Goal: Transaction & Acquisition: Purchase product/service

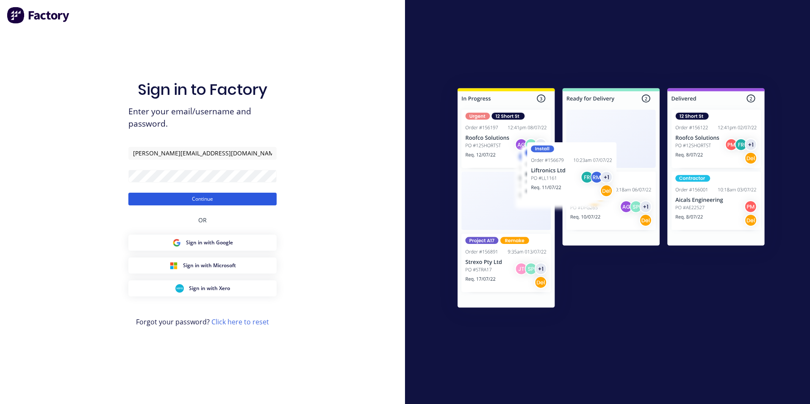
click at [233, 198] on button "Continue" at bounding box center [202, 199] width 148 height 13
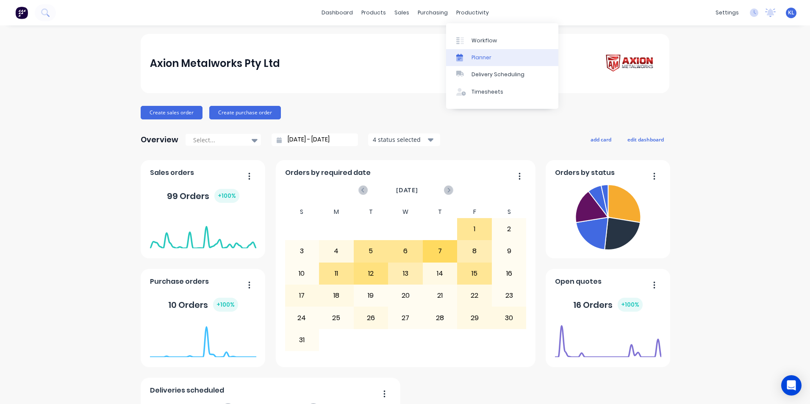
click at [483, 53] on link "Planner" at bounding box center [502, 57] width 112 height 17
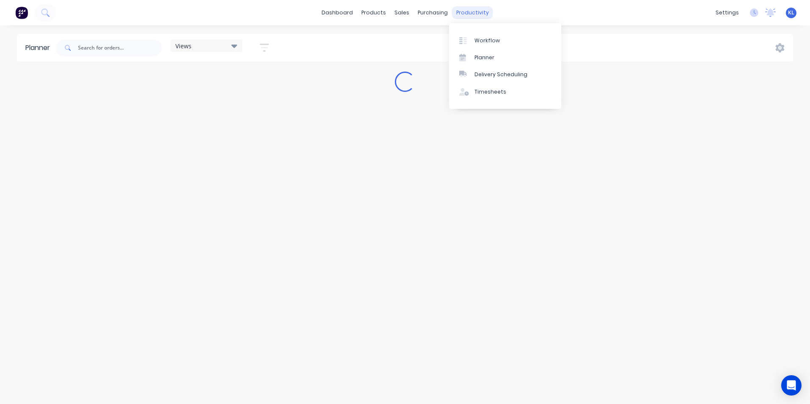
click at [463, 10] on div "productivity" at bounding box center [472, 12] width 41 height 13
click at [473, 29] on div "Workflow Planner Delivery Scheduling Timesheets" at bounding box center [505, 66] width 112 height 86
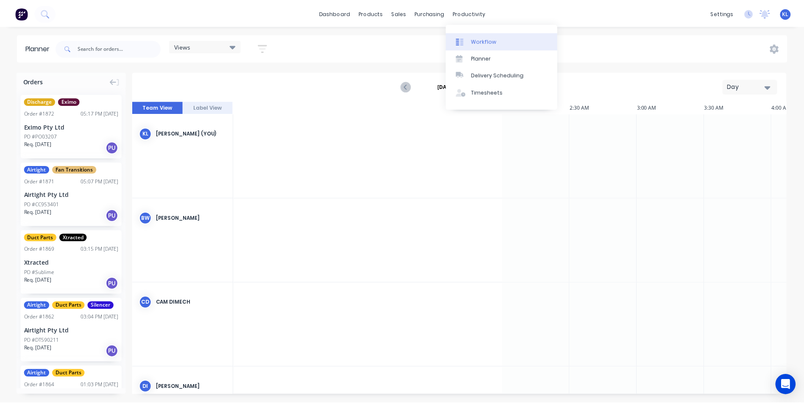
scroll to position [0, 814]
click at [476, 35] on link "Workflow" at bounding box center [505, 40] width 112 height 17
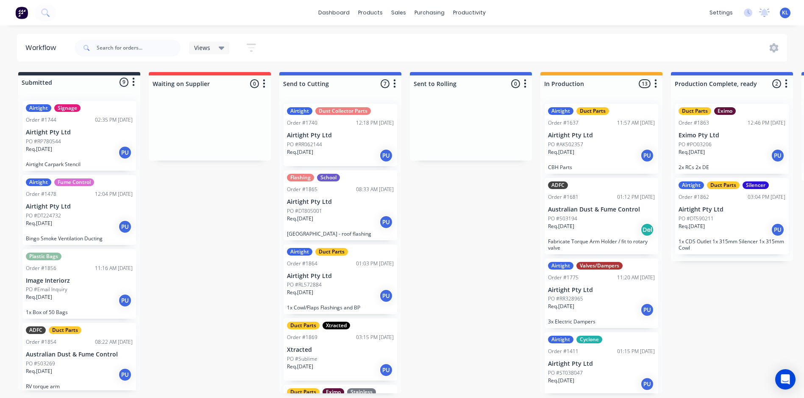
click at [219, 50] on icon at bounding box center [222, 47] width 6 height 9
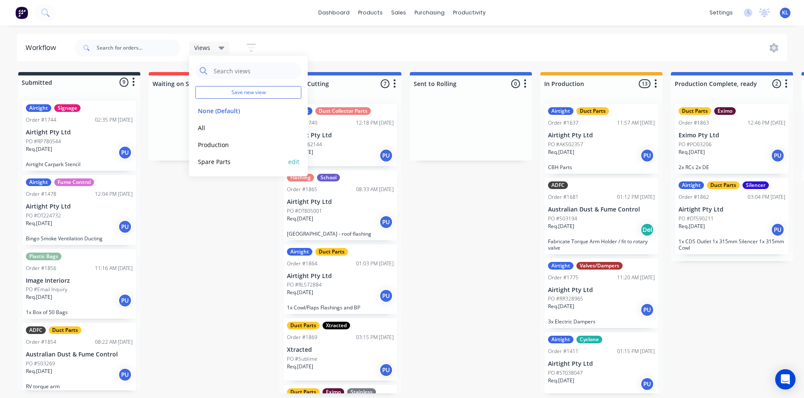
click at [218, 161] on button "Spare Parts" at bounding box center [240, 162] width 90 height 10
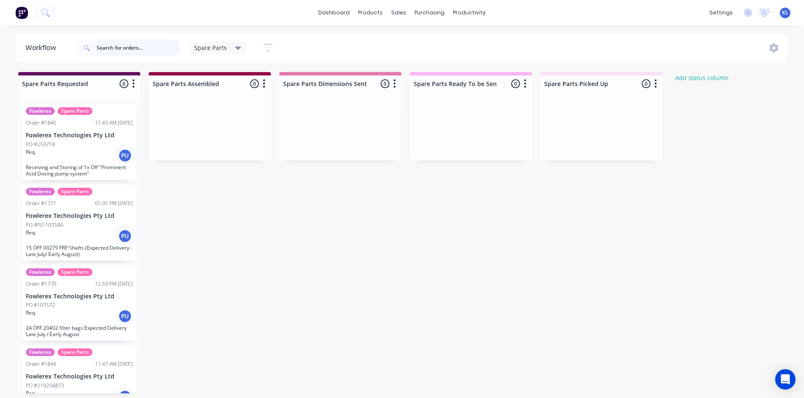
click at [138, 50] on input "text" at bounding box center [139, 47] width 84 height 17
type input "11522"
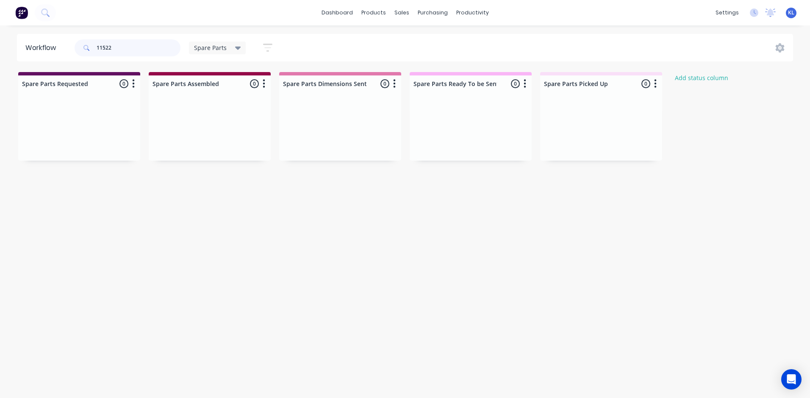
drag, startPoint x: 138, startPoint y: 46, endPoint x: -61, endPoint y: 23, distance: 200.9
click at [0, 23] on html "dashboard products sales purchasing productivity dashboard products Product Cat…" at bounding box center [405, 173] width 810 height 347
click at [402, 13] on div "sales" at bounding box center [401, 12] width 23 height 13
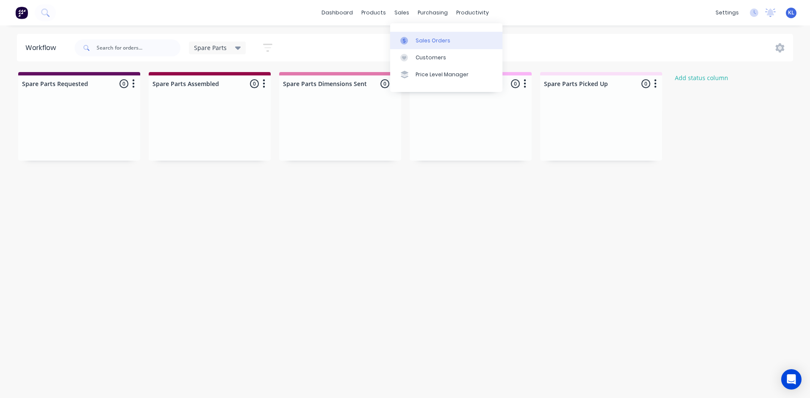
click at [417, 38] on div "Sales Orders" at bounding box center [433, 41] width 35 height 8
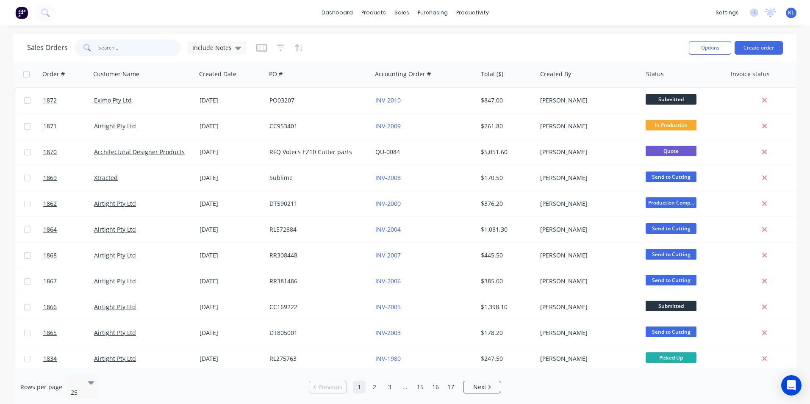
click at [129, 42] on input "text" at bounding box center [139, 47] width 83 height 17
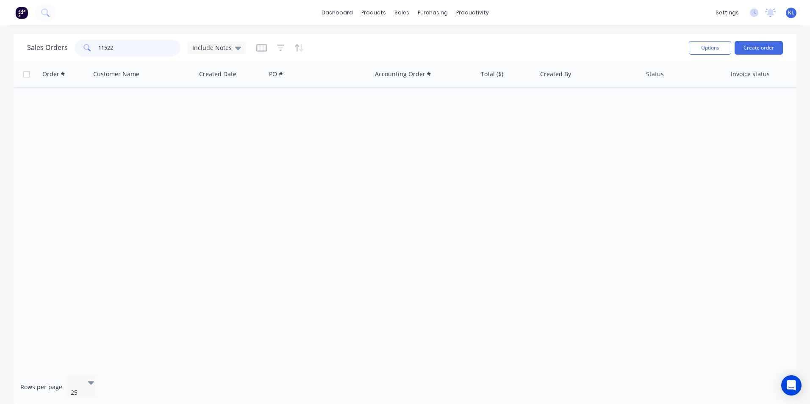
click at [125, 49] on input "11522" at bounding box center [139, 47] width 83 height 17
type input "11522"
click at [129, 34] on div "Sales Orders 11522 Include Notes Options Create order" at bounding box center [405, 48] width 783 height 28
click at [749, 47] on button "Create order" at bounding box center [759, 48] width 48 height 14
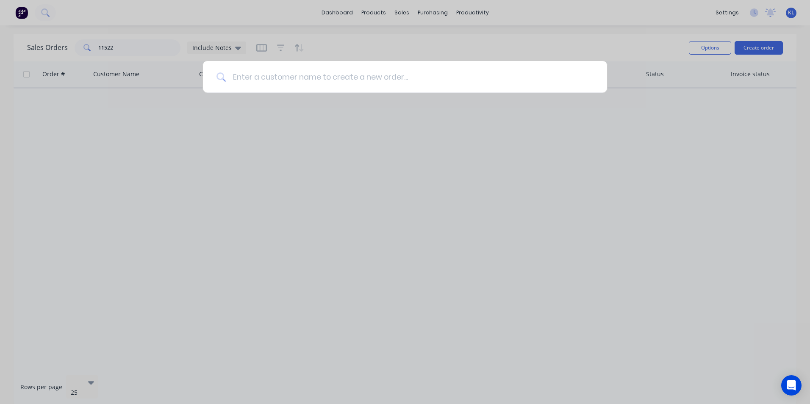
click at [510, 75] on input at bounding box center [410, 77] width 368 height 32
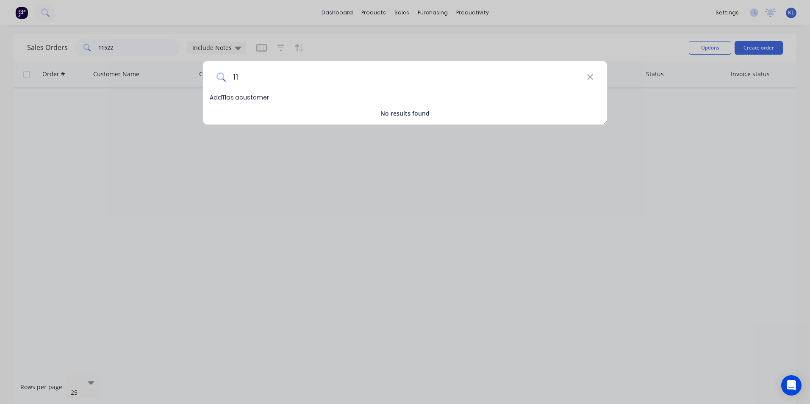
type input "1"
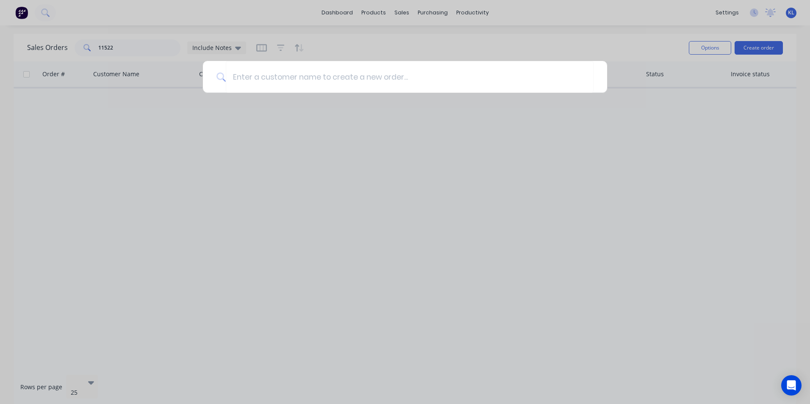
click at [386, 39] on div at bounding box center [405, 202] width 810 height 404
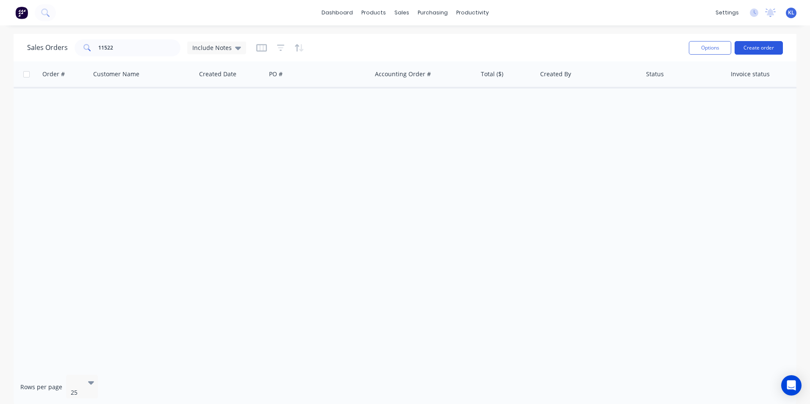
click at [767, 51] on button "Create order" at bounding box center [759, 48] width 48 height 14
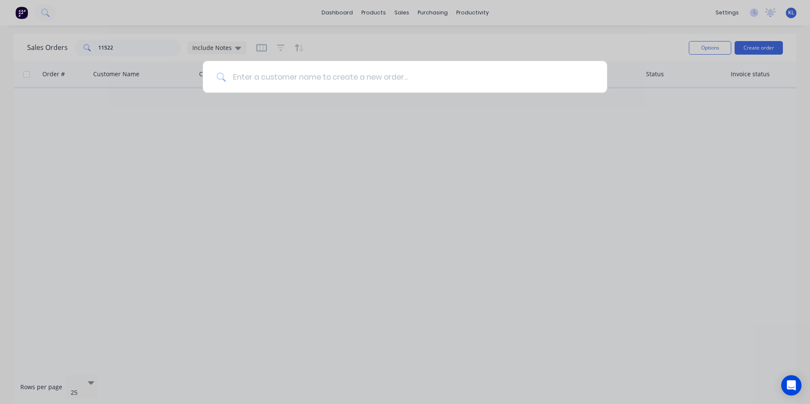
click at [404, 70] on input at bounding box center [410, 77] width 368 height 32
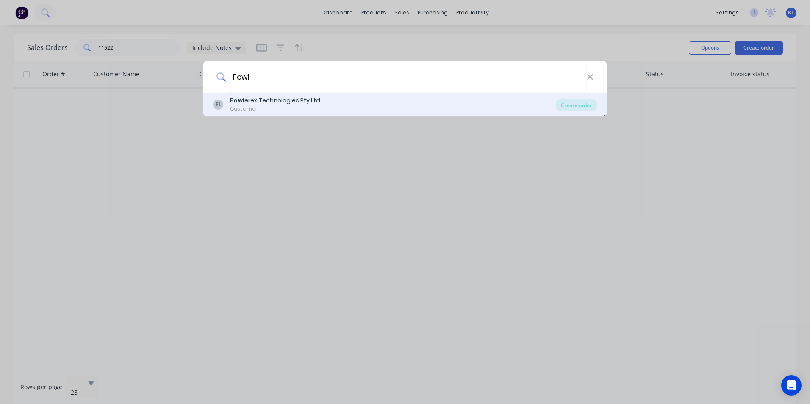
type input "Fowl"
click at [322, 108] on div "FL Fowl erex Technologies Pty Ltd Customer" at bounding box center [384, 104] width 343 height 17
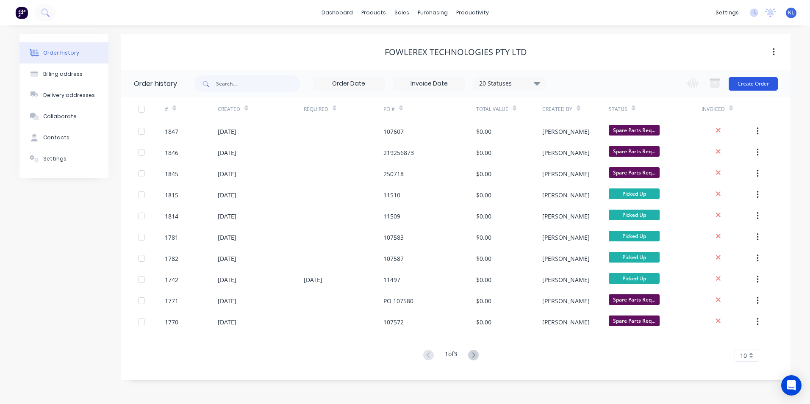
click at [757, 89] on button "Create Order" at bounding box center [753, 84] width 49 height 14
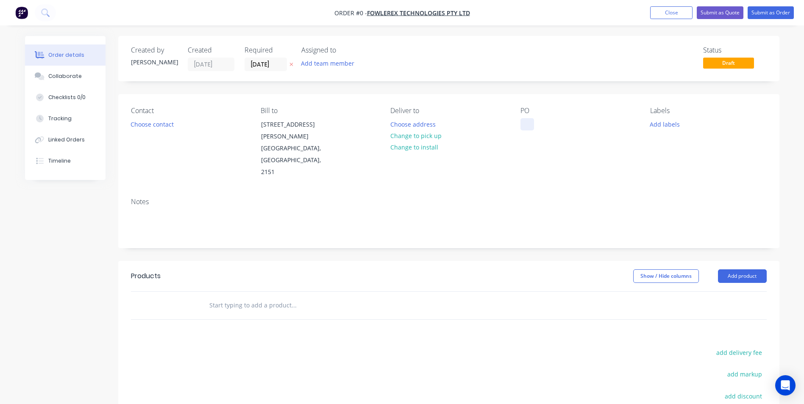
click at [527, 123] on div at bounding box center [527, 124] width 14 height 12
click at [523, 122] on div at bounding box center [527, 124] width 14 height 12
paste div
click at [657, 126] on button "Add labels" at bounding box center [664, 123] width 39 height 11
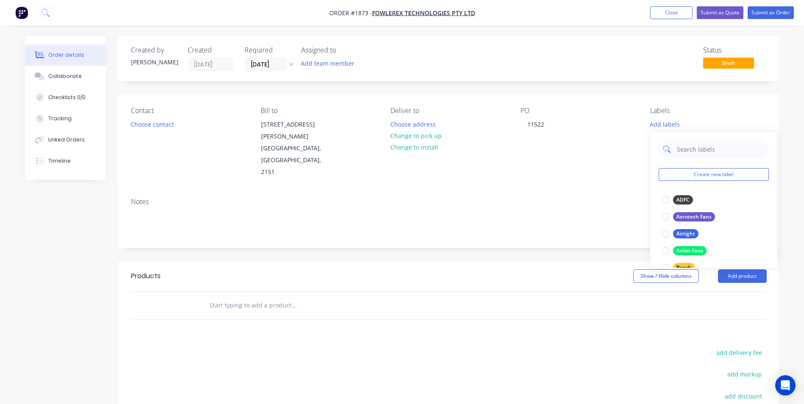
click at [701, 153] on input "text" at bounding box center [720, 149] width 89 height 17
click at [664, 198] on div at bounding box center [665, 200] width 17 height 17
click at [701, 142] on input "Fow" at bounding box center [720, 144] width 89 height 17
type input "F"
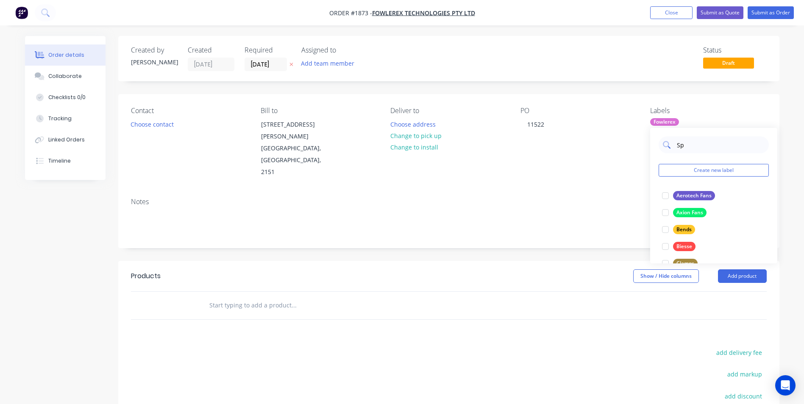
type input "Spa"
drag, startPoint x: 664, startPoint y: 195, endPoint x: 601, endPoint y: 180, distance: 65.1
click at [664, 195] on div at bounding box center [665, 195] width 17 height 17
click at [508, 191] on div "Notes" at bounding box center [448, 219] width 661 height 57
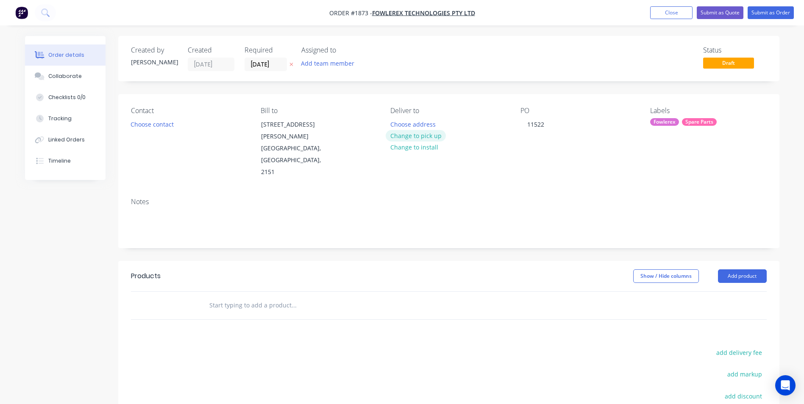
click at [427, 135] on button "Change to pick up" at bounding box center [416, 135] width 60 height 11
click at [151, 124] on button "Choose contact" at bounding box center [152, 123] width 52 height 11
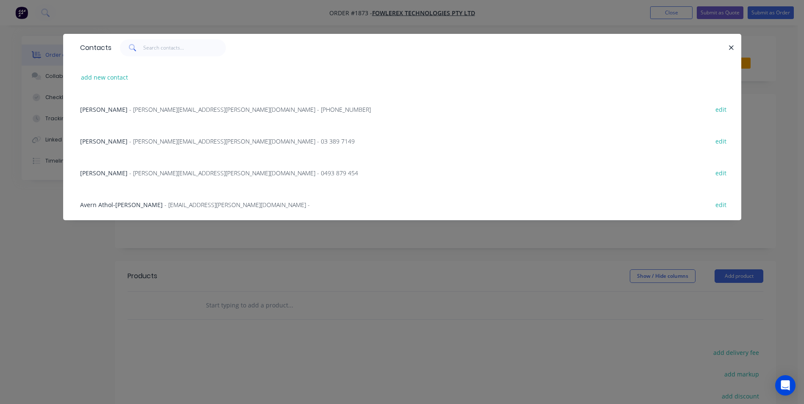
click at [146, 108] on span "- michael.cavasinni@fowlerex.com.au - (02) 8834 3824" at bounding box center [250, 110] width 242 height 8
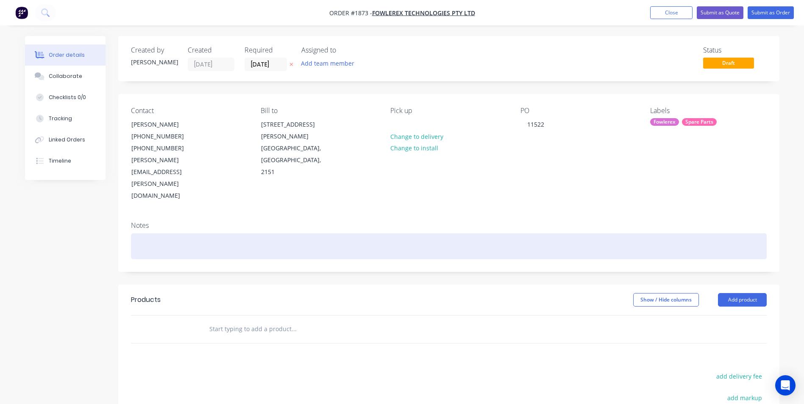
click at [149, 234] on div at bounding box center [449, 247] width 636 height 26
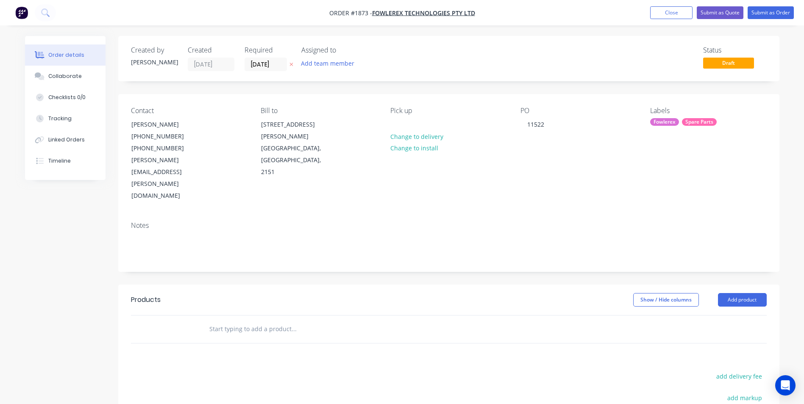
click at [257, 293] on div "Products" at bounding box center [198, 300] width 135 height 14
click at [723, 293] on button "Add product" at bounding box center [742, 300] width 49 height 14
click at [718, 315] on div "Product catalogue" at bounding box center [726, 321] width 65 height 12
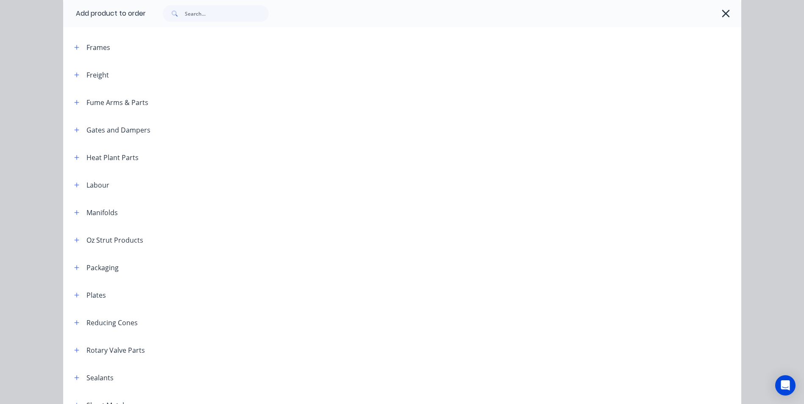
scroll to position [509, 0]
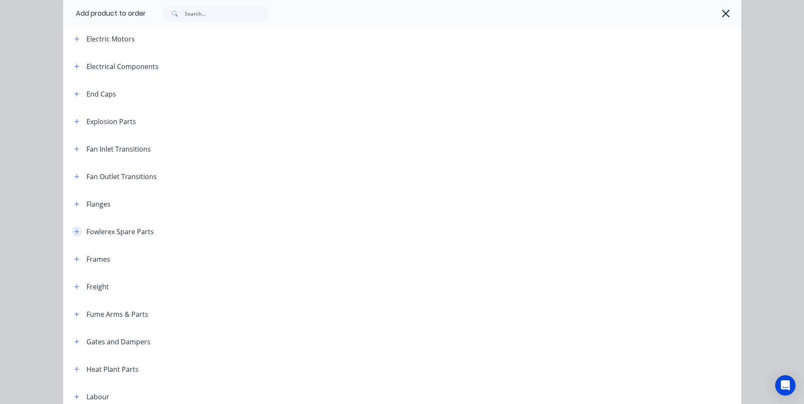
click at [72, 231] on button "button" at bounding box center [77, 231] width 11 height 11
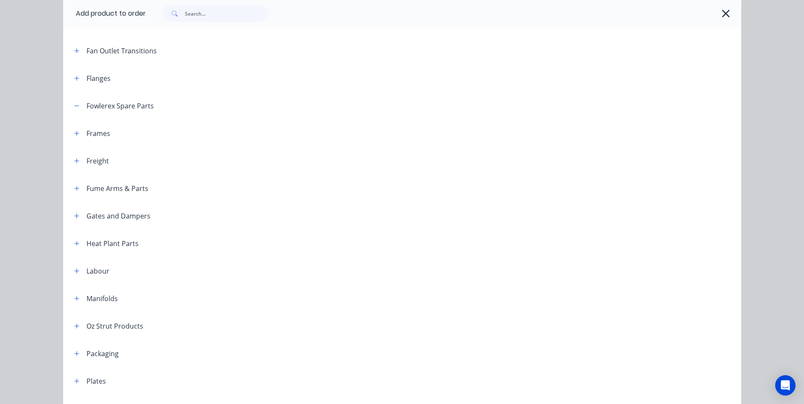
scroll to position [636, 0]
click at [96, 106] on div "Fowlerex Spare Parts" at bounding box center [119, 105] width 67 height 10
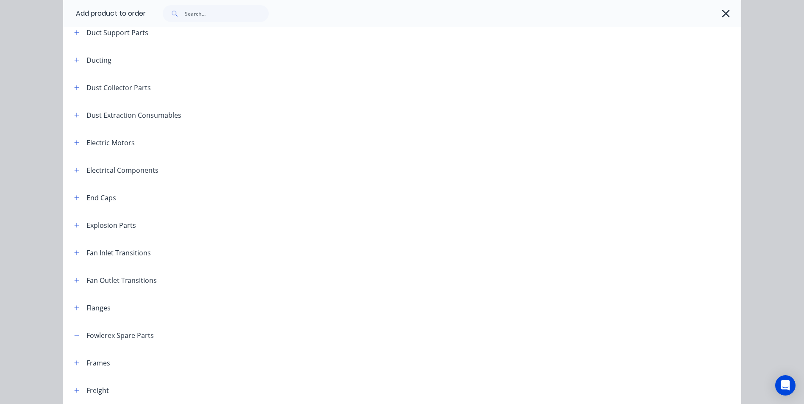
scroll to position [339, 0]
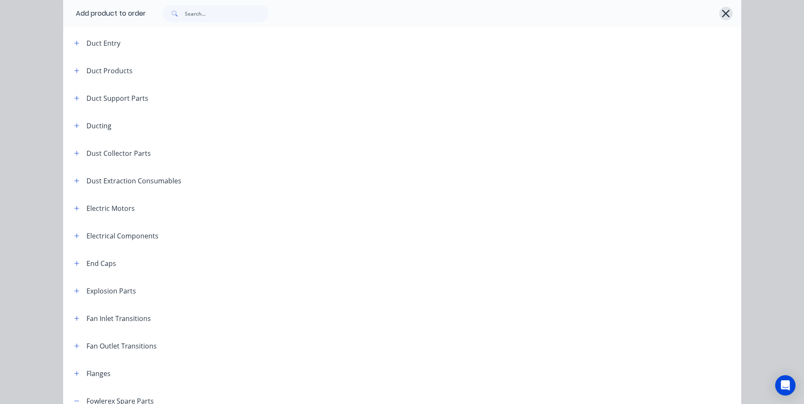
click at [719, 11] on button "button" at bounding box center [726, 14] width 14 height 14
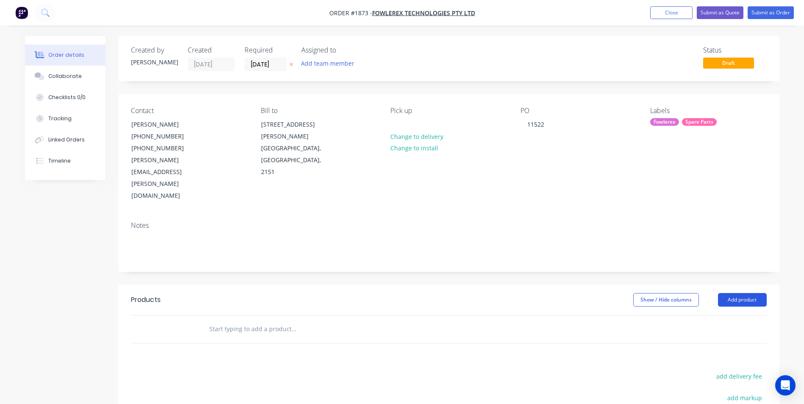
click at [742, 293] on button "Add product" at bounding box center [742, 300] width 49 height 14
click at [724, 315] on div "Product catalogue" at bounding box center [726, 321] width 65 height 12
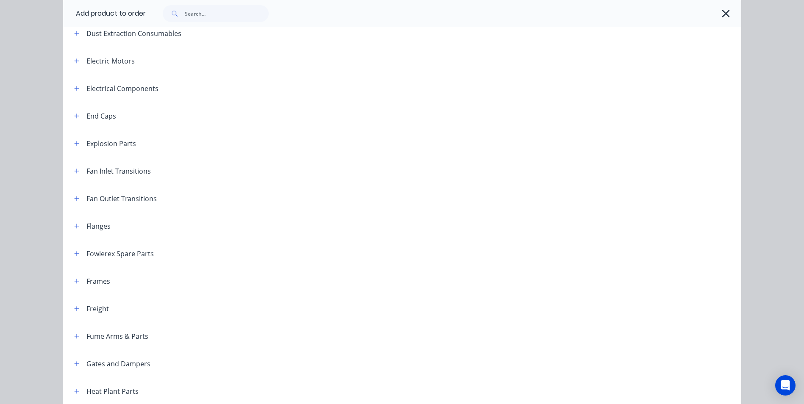
scroll to position [472, 0]
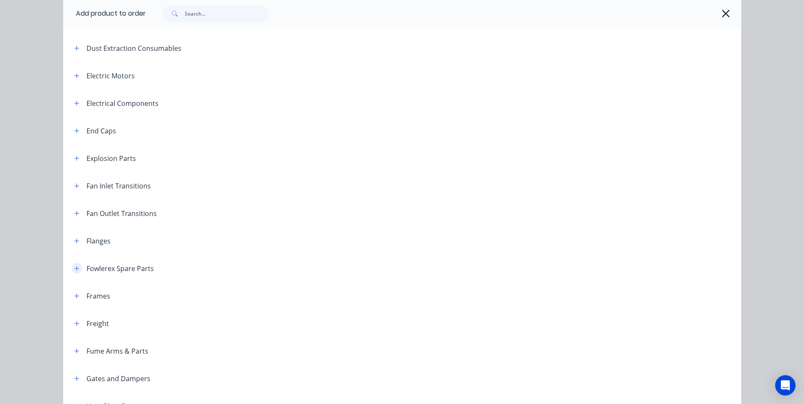
click at [74, 270] on icon "button" at bounding box center [76, 269] width 5 height 6
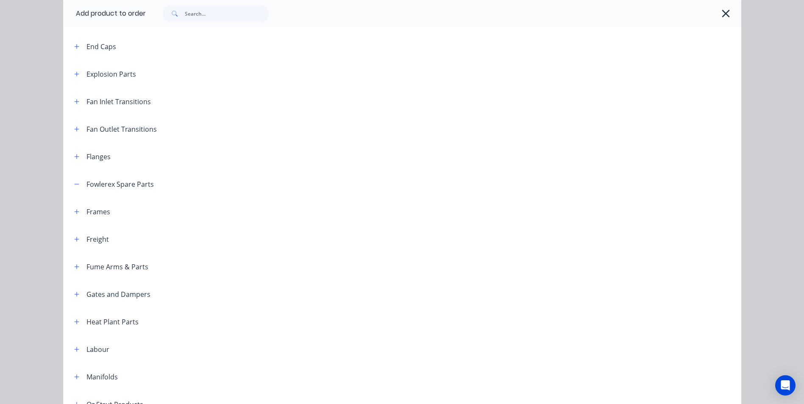
scroll to position [556, 0]
click at [73, 188] on button "button" at bounding box center [77, 183] width 11 height 11
click at [731, 7] on div at bounding box center [443, 13] width 595 height 27
click at [723, 11] on icon "button" at bounding box center [725, 14] width 9 height 12
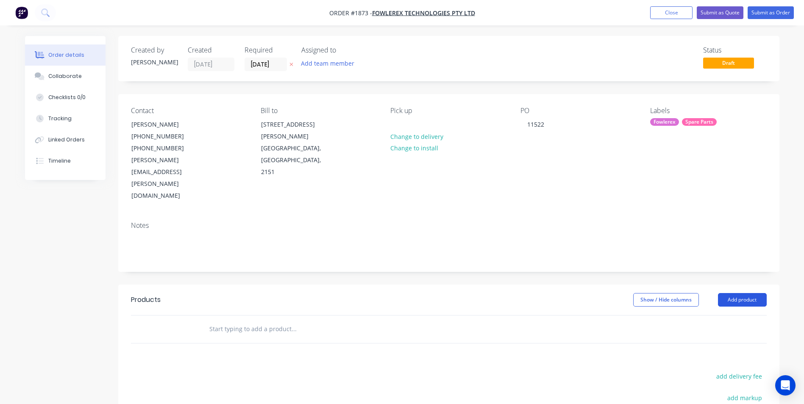
click at [739, 293] on button "Add product" at bounding box center [742, 300] width 49 height 14
click at [732, 315] on div "Product catalogue" at bounding box center [726, 321] width 65 height 12
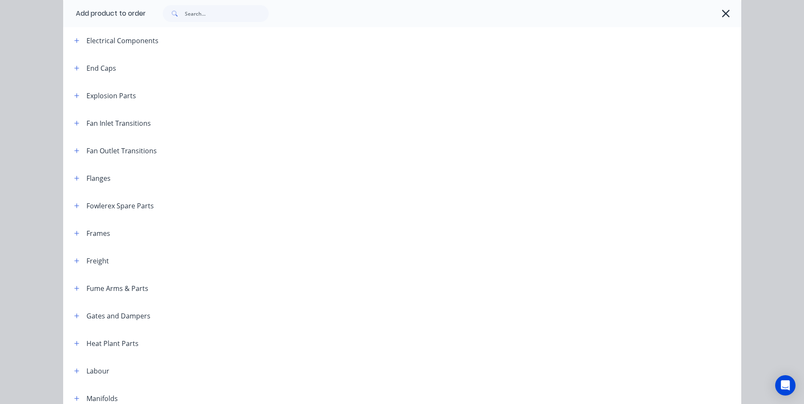
scroll to position [514, 0]
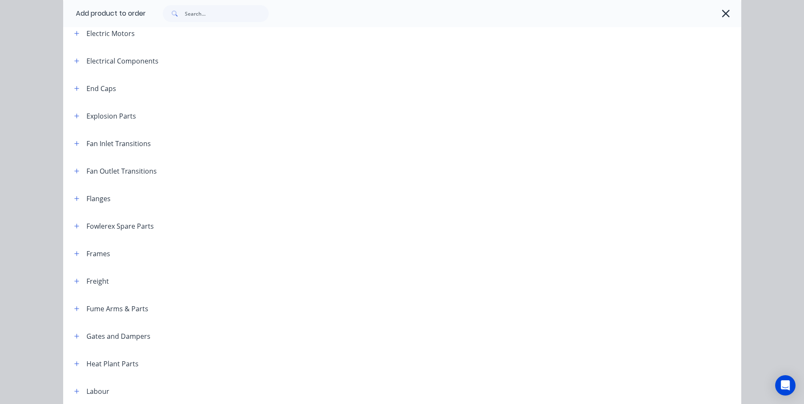
click at [68, 232] on header "Fowlerex Spare Parts" at bounding box center [402, 226] width 678 height 28
click at [72, 229] on span at bounding box center [77, 226] width 11 height 11
click at [72, 228] on button "button" at bounding box center [77, 226] width 11 height 11
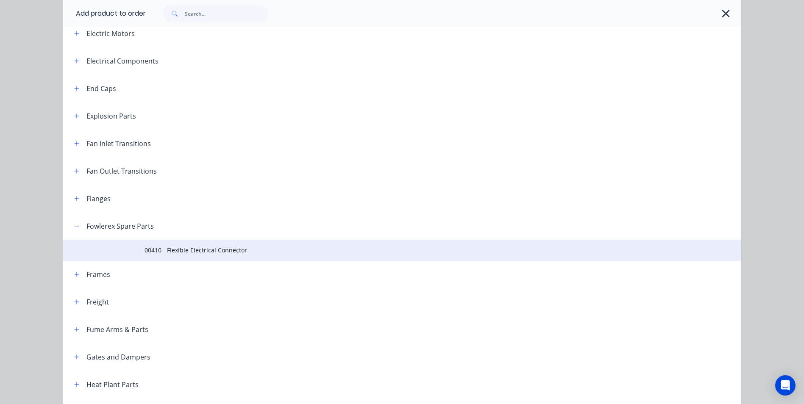
click at [161, 249] on span "00410 - Flexible Electrical Connector" at bounding box center [383, 250] width 477 height 9
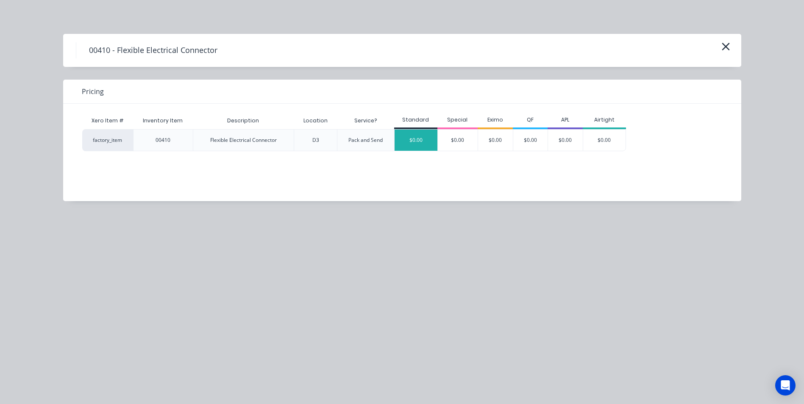
click at [414, 133] on div "$0.00" at bounding box center [416, 140] width 43 height 21
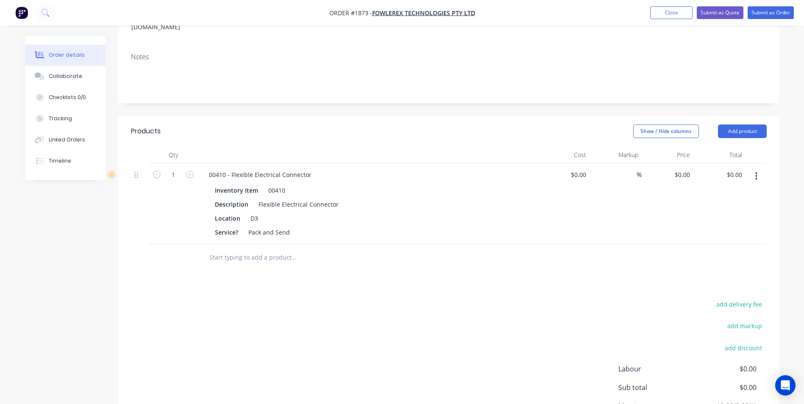
scroll to position [170, 0]
click at [292, 225] on div "Service? Pack and Send" at bounding box center [366, 231] width 310 height 12
click at [757, 171] on icon "button" at bounding box center [756, 175] width 2 height 9
click at [719, 242] on div "Delete" at bounding box center [726, 248] width 65 height 12
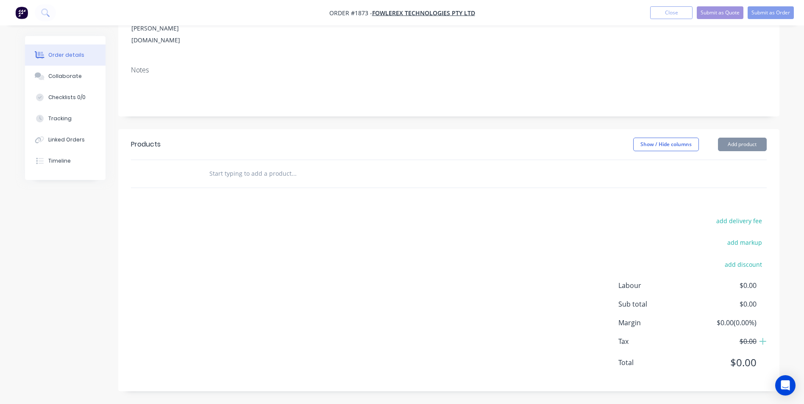
scroll to position [120, 0]
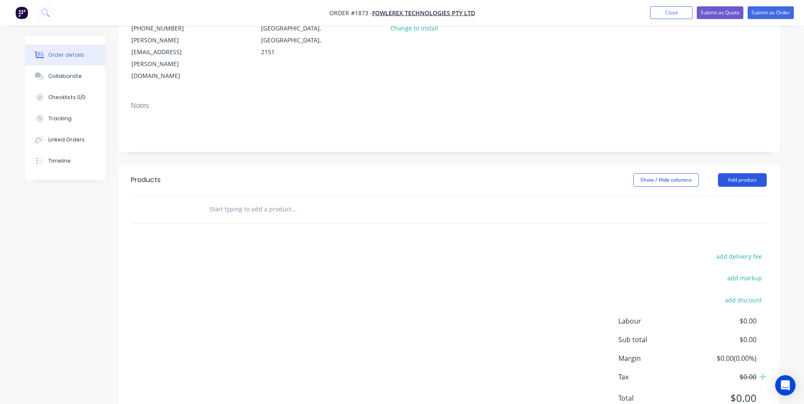
click at [725, 173] on button "Add product" at bounding box center [742, 180] width 49 height 14
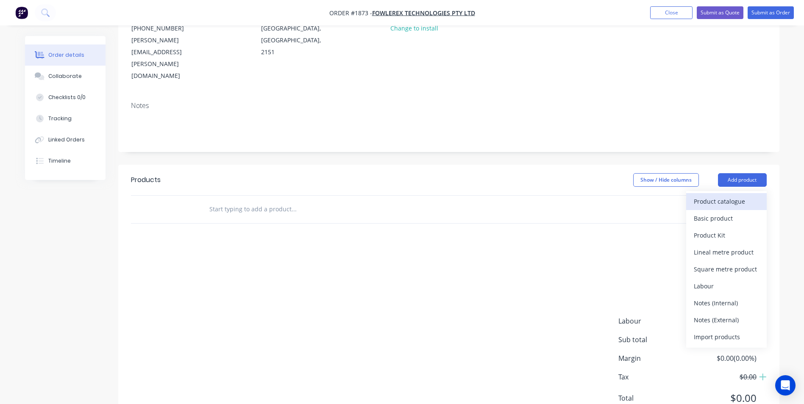
click at [694, 195] on div "Product catalogue" at bounding box center [726, 201] width 65 height 12
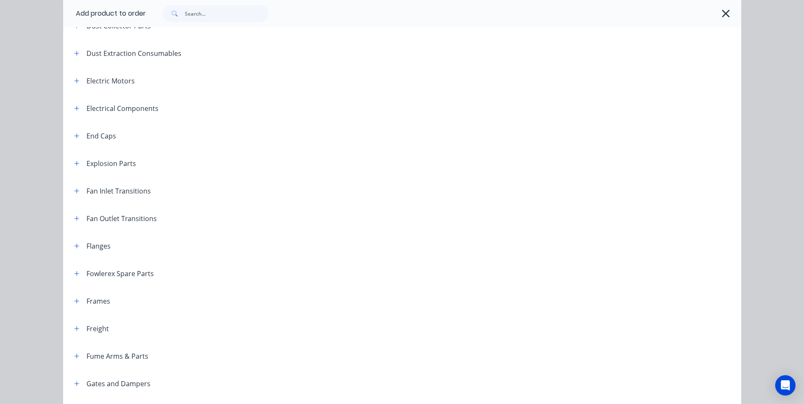
scroll to position [593, 0]
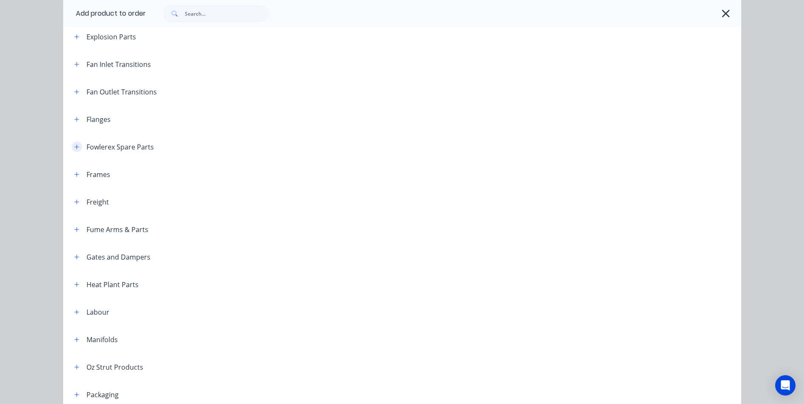
click at [74, 145] on icon "button" at bounding box center [76, 147] width 5 height 6
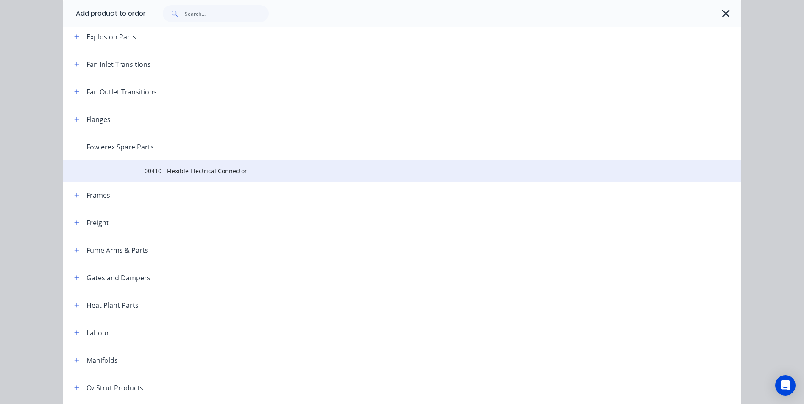
click at [145, 172] on span "00410 - Flexible Electrical Connector" at bounding box center [383, 171] width 477 height 9
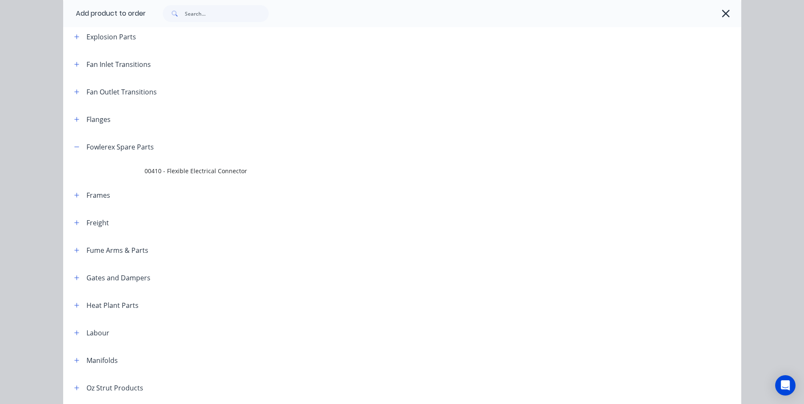
scroll to position [0, 0]
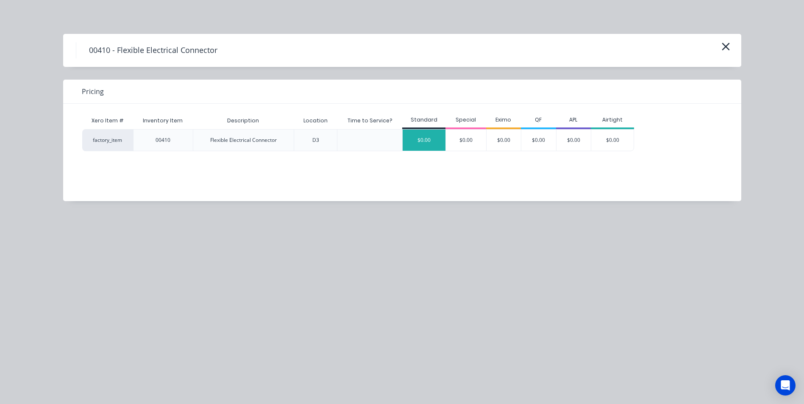
click at [422, 145] on div "$0.00" at bounding box center [424, 140] width 43 height 21
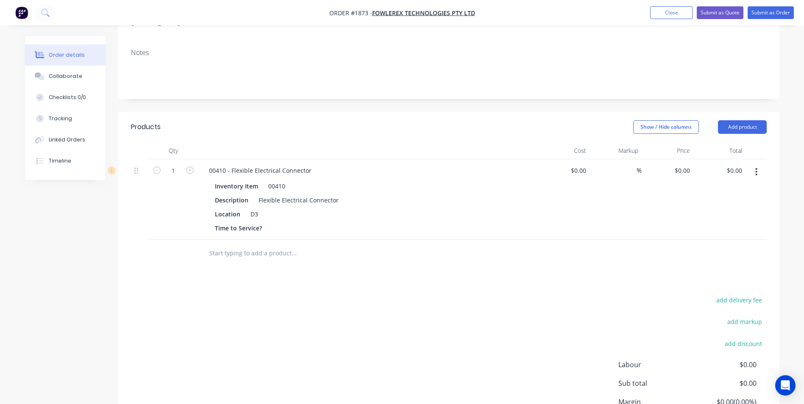
scroll to position [120, 0]
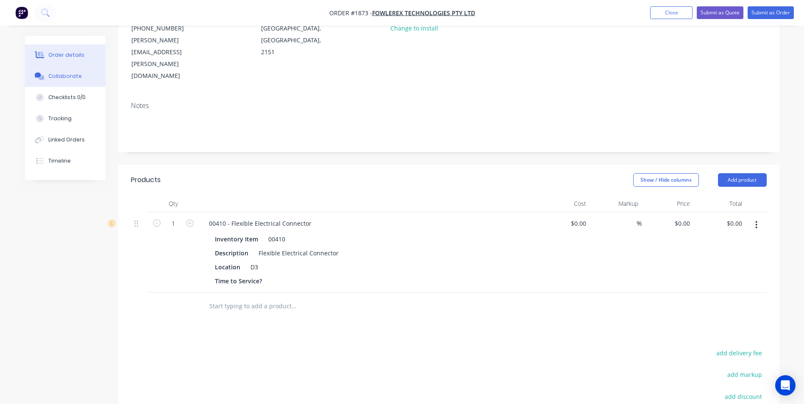
click at [65, 77] on div "Collaborate" at bounding box center [64, 76] width 33 height 8
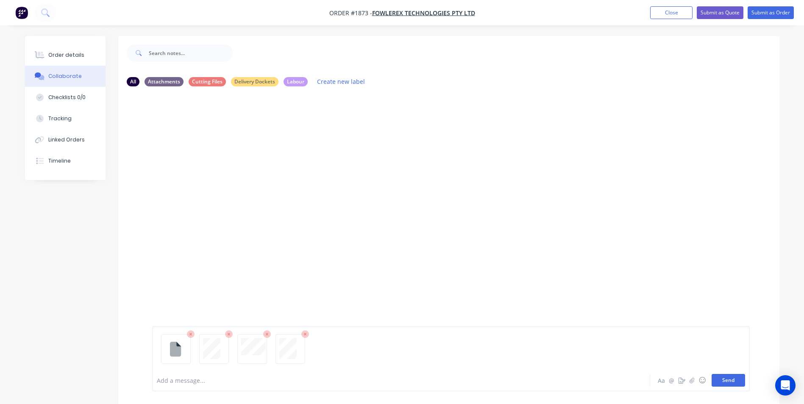
click at [722, 380] on button "Send" at bounding box center [728, 380] width 33 height 13
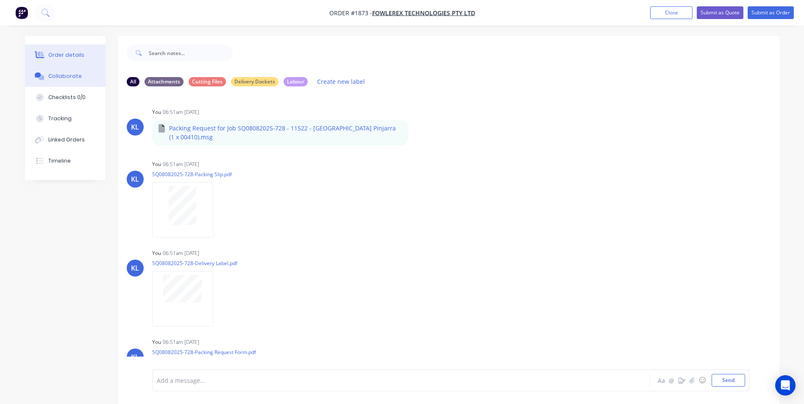
click at [57, 51] on div "Order details" at bounding box center [66, 55] width 36 height 8
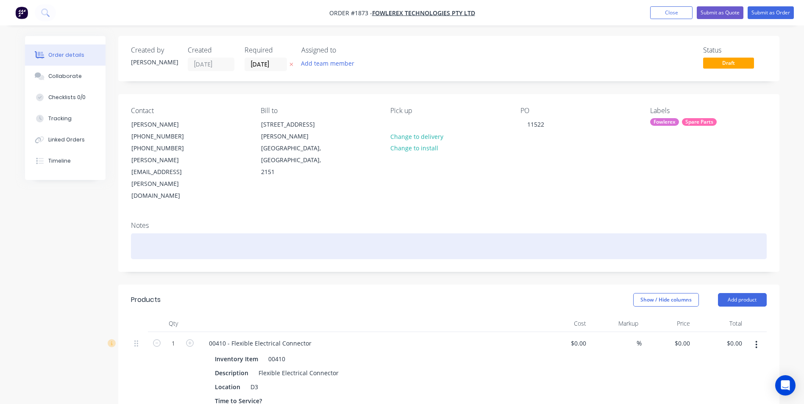
click at [145, 234] on div at bounding box center [449, 247] width 636 height 26
click at [187, 234] on div "Storing and Packing of item 00410 Flexible Electrical Connector" at bounding box center [449, 247] width 636 height 26
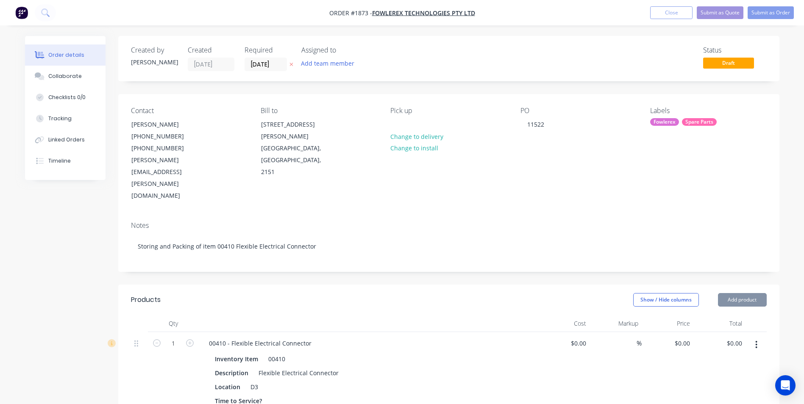
click at [224, 244] on div "Created by Kyle Created 13/08/25 Required 13/08/25 Assigned to Add team member …" at bounding box center [448, 340] width 661 height 608
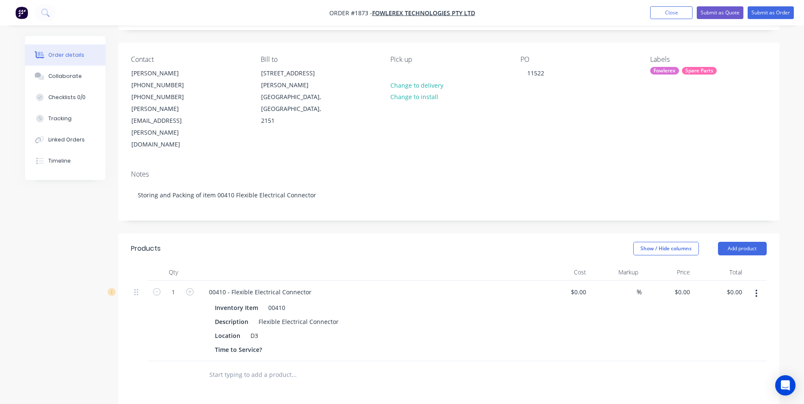
scroll to position [42, 0]
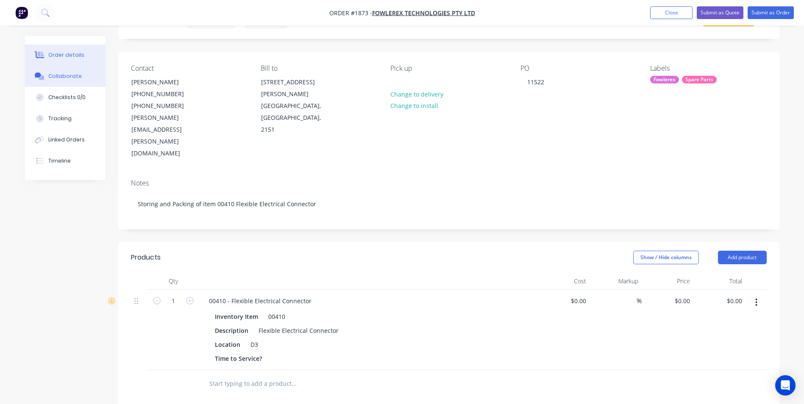
click at [68, 77] on div "Collaborate" at bounding box center [64, 76] width 33 height 8
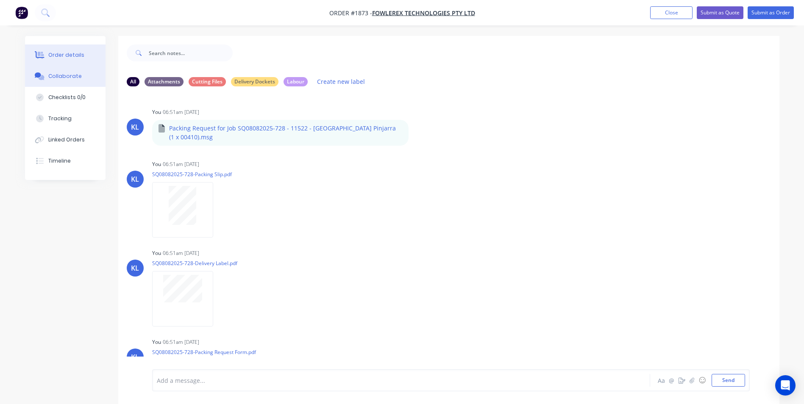
click at [68, 58] on div "Order details" at bounding box center [66, 55] width 36 height 8
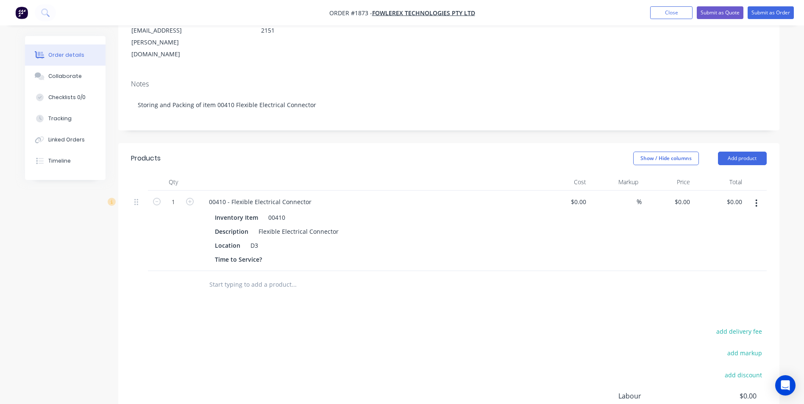
scroll to position [85, 0]
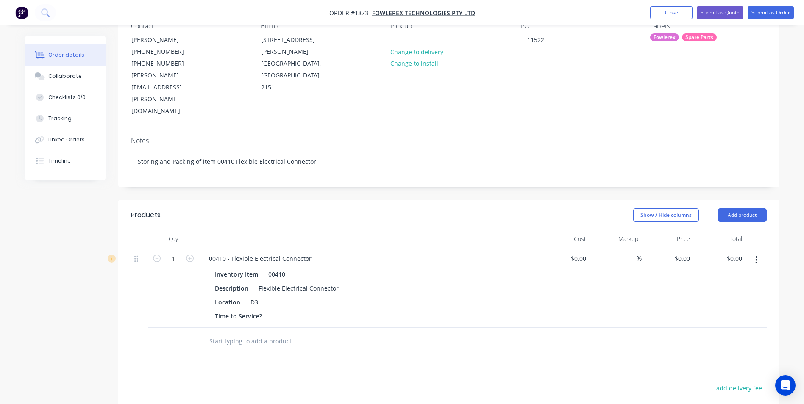
drag, startPoint x: 241, startPoint y: 161, endPoint x: 425, endPoint y: 165, distance: 184.0
click at [425, 200] on header "Products Show / Hide columns Add product" at bounding box center [448, 215] width 661 height 31
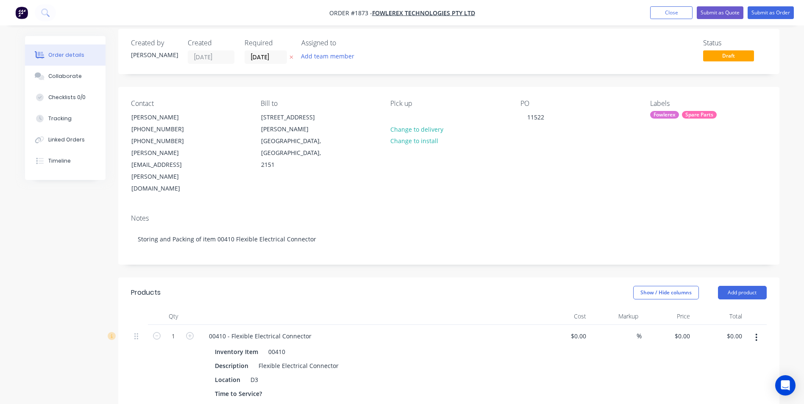
scroll to position [0, 0]
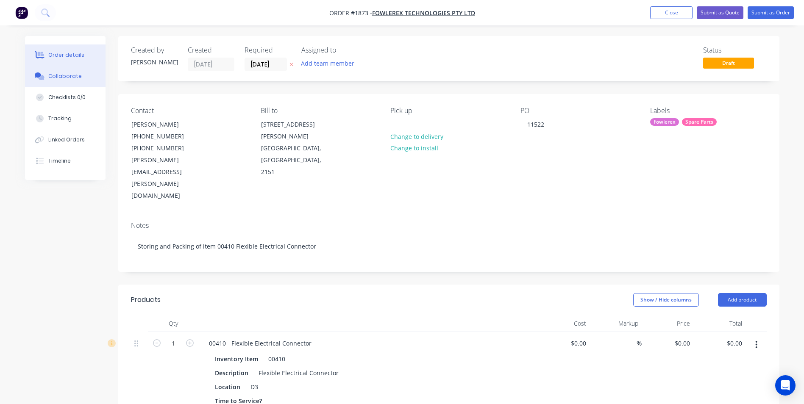
click at [56, 73] on div "Collaborate" at bounding box center [64, 76] width 33 height 8
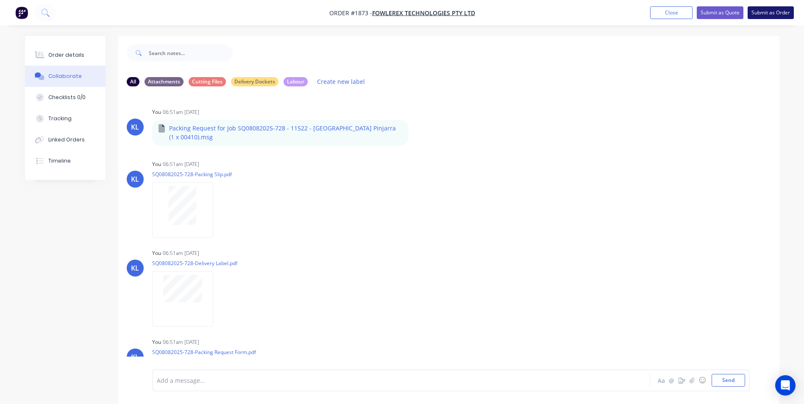
click at [763, 15] on button "Submit as Order" at bounding box center [771, 12] width 46 height 13
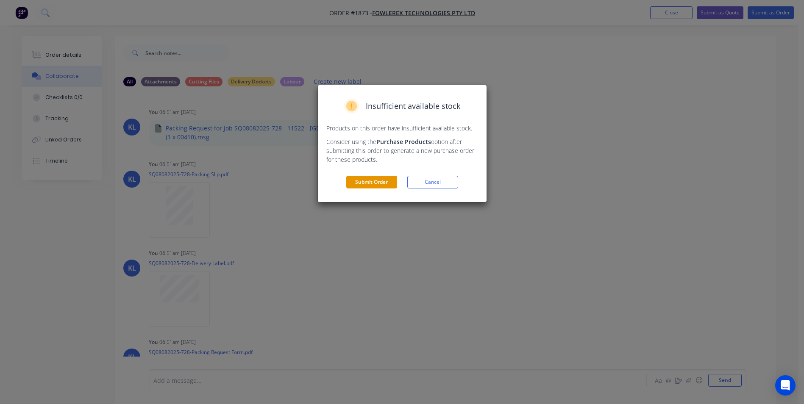
click at [380, 181] on button "Submit Order" at bounding box center [371, 182] width 51 height 13
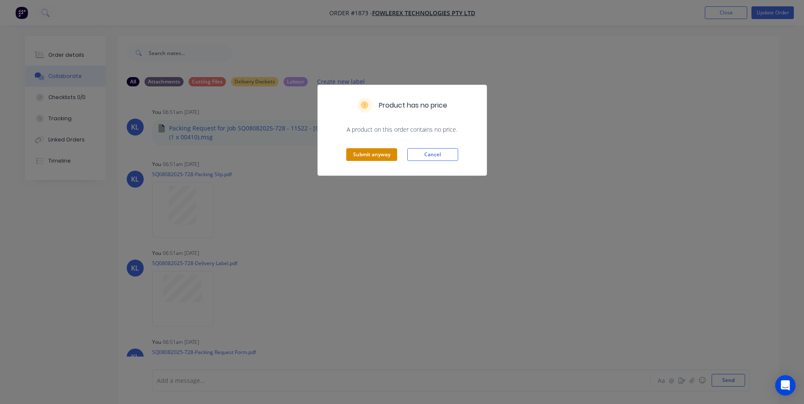
click at [375, 155] on button "Submit anyway" at bounding box center [371, 154] width 51 height 13
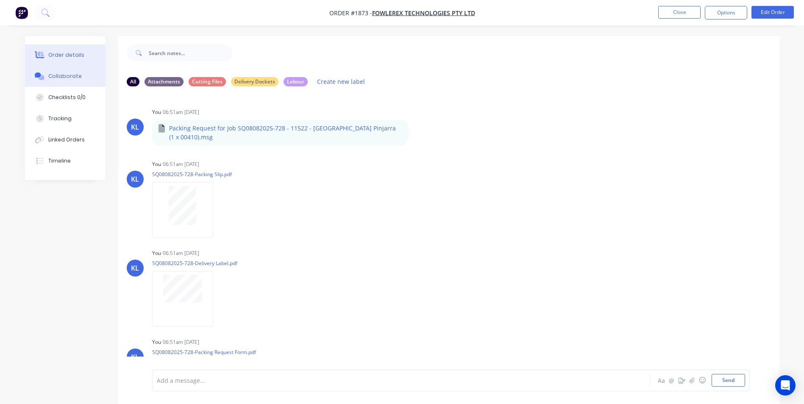
click at [79, 56] on div "Order details" at bounding box center [66, 55] width 36 height 8
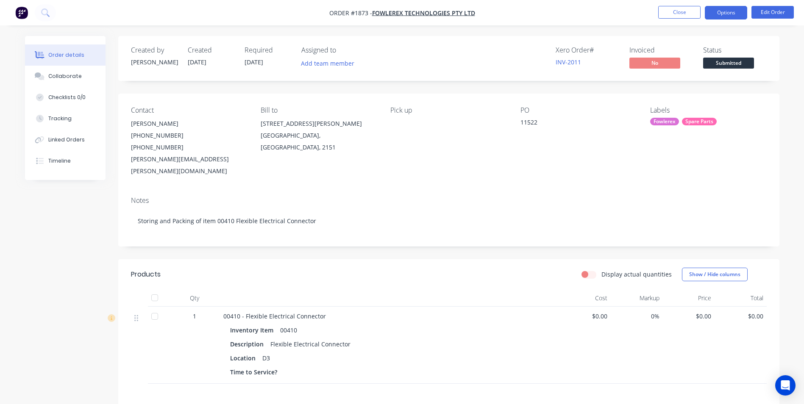
click at [737, 10] on button "Options" at bounding box center [726, 13] width 42 height 14
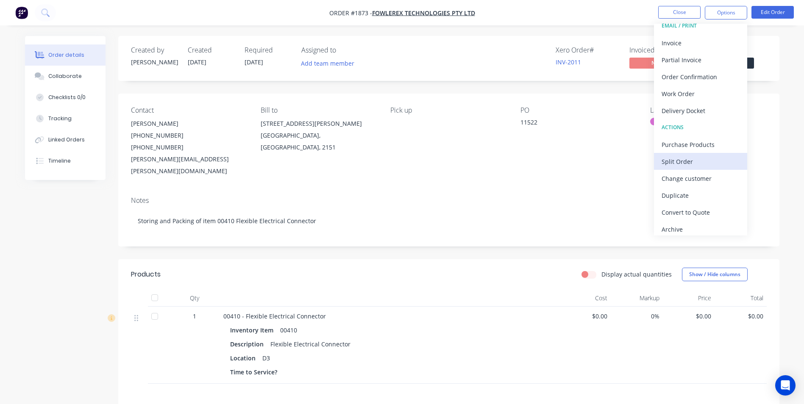
scroll to position [13, 0]
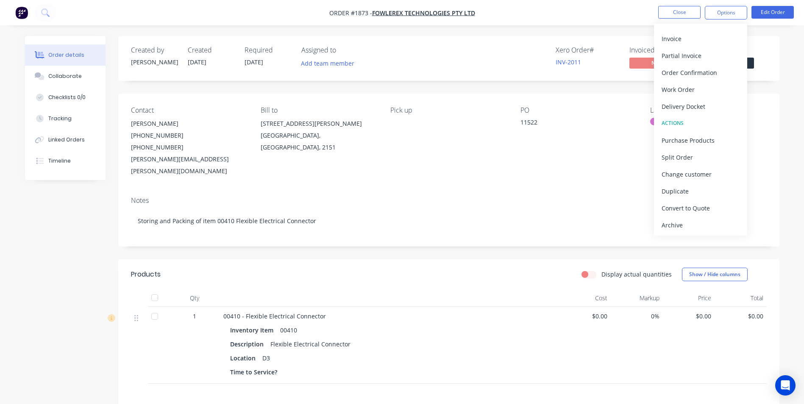
click at [775, 64] on div "Created by Kyle Created 13/08/25 Required 13/08/25 Assigned to Add team member …" at bounding box center [448, 58] width 661 height 45
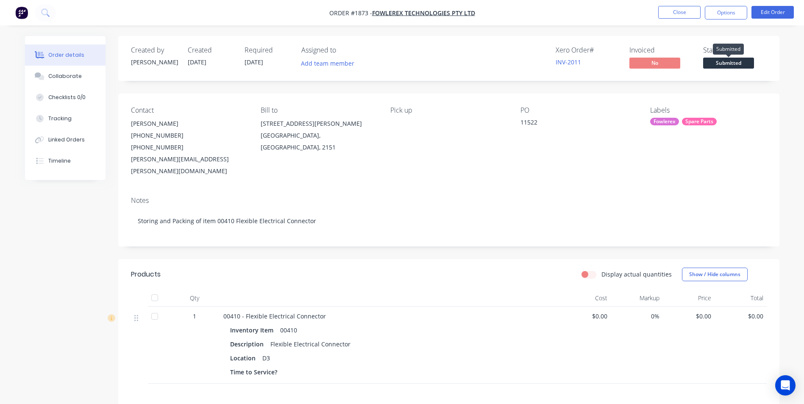
click at [707, 65] on span "Submitted" at bounding box center [728, 63] width 51 height 11
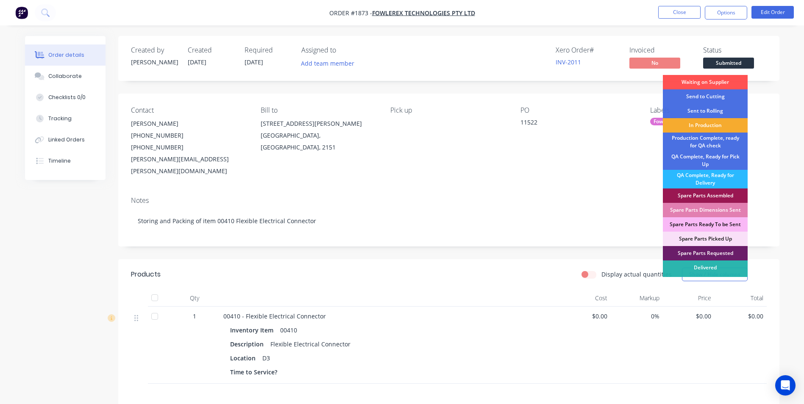
scroll to position [12, 0]
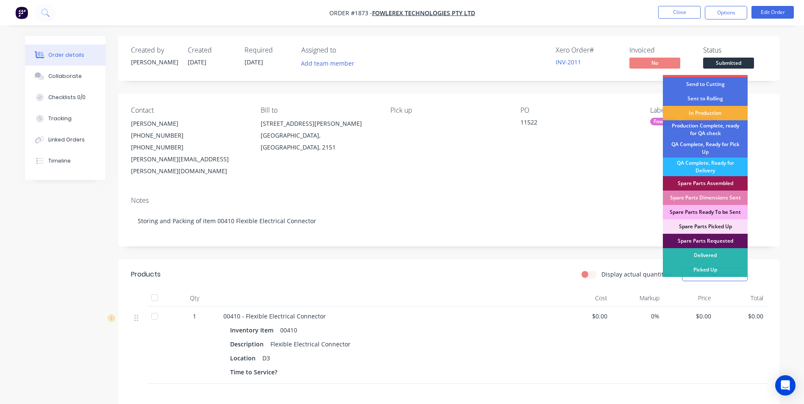
click at [718, 242] on div "Spare Parts Requested" at bounding box center [705, 241] width 85 height 14
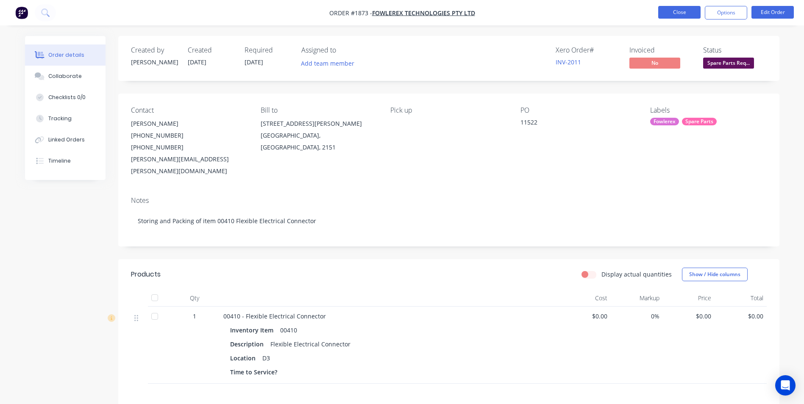
click at [674, 13] on button "Close" at bounding box center [679, 12] width 42 height 13
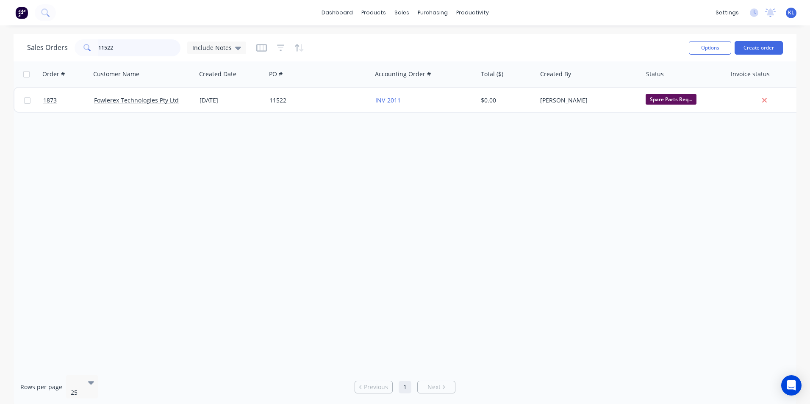
click at [130, 52] on input "11522" at bounding box center [139, 47] width 83 height 17
click at [766, 50] on button "Create order" at bounding box center [759, 48] width 48 height 14
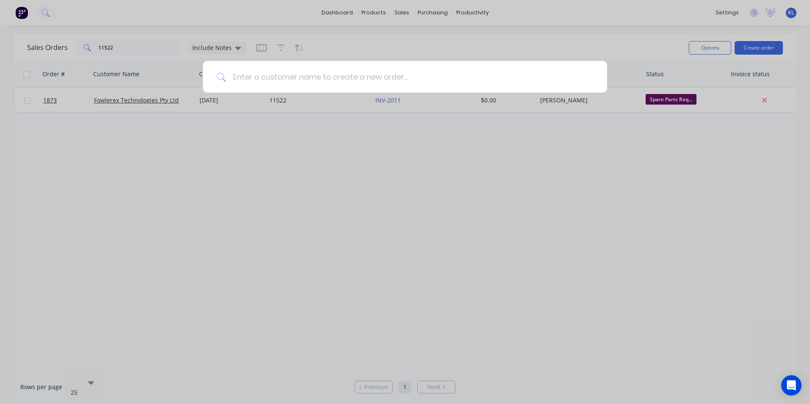
click at [447, 75] on input at bounding box center [410, 77] width 368 height 32
type input "Fowlerex"
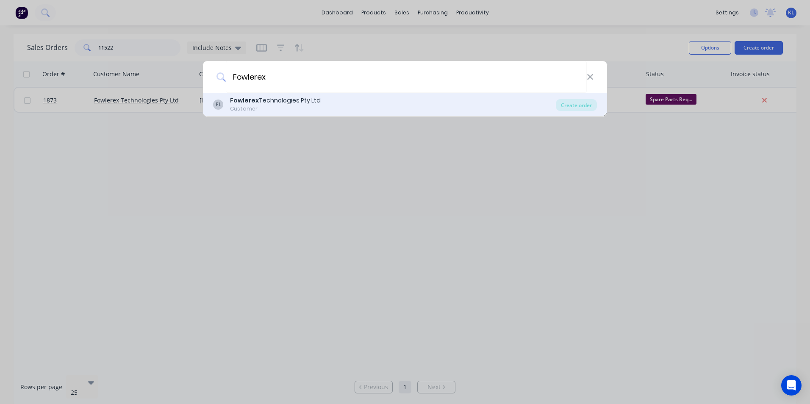
click at [240, 110] on div "Customer" at bounding box center [275, 109] width 91 height 8
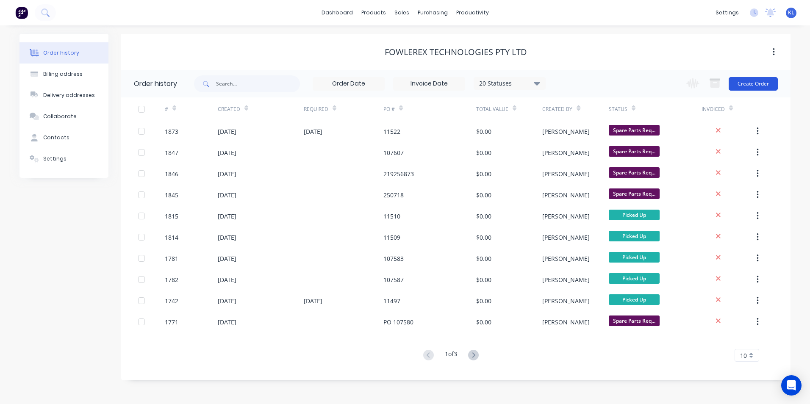
click at [770, 85] on button "Create Order" at bounding box center [753, 84] width 49 height 14
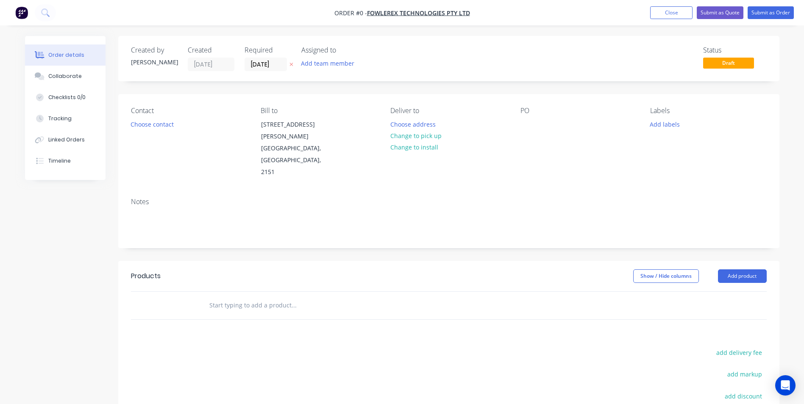
click at [293, 67] on icon at bounding box center [291, 64] width 4 height 5
click at [722, 66] on span "Draft" at bounding box center [728, 63] width 51 height 11
click at [148, 127] on button "Choose contact" at bounding box center [152, 123] width 52 height 11
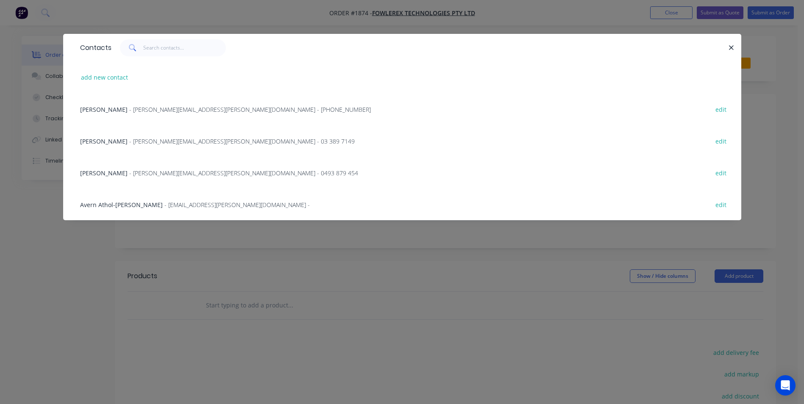
click at [117, 108] on span "Michael Cavasinni" at bounding box center [103, 110] width 47 height 8
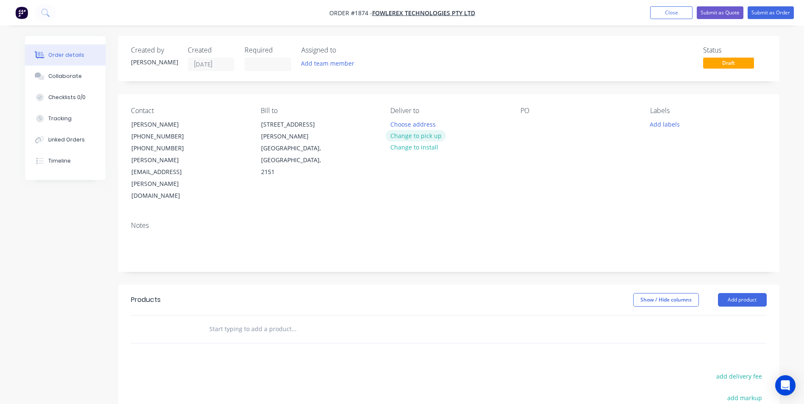
click at [412, 136] on button "Change to pick up" at bounding box center [416, 135] width 60 height 11
click at [526, 122] on div at bounding box center [527, 124] width 14 height 12
click at [525, 124] on div at bounding box center [527, 124] width 14 height 12
paste div
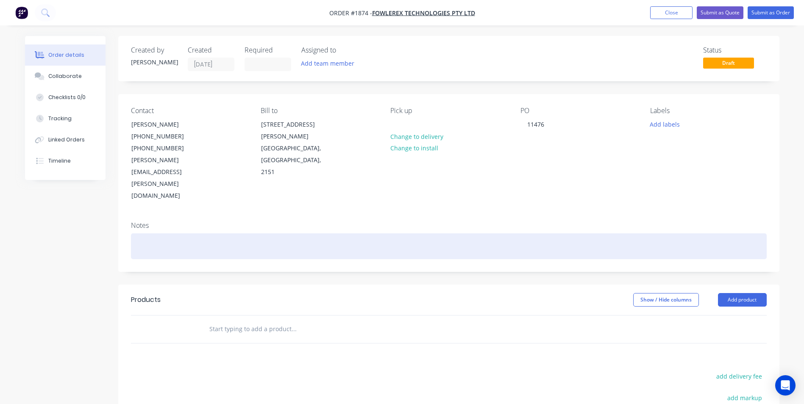
click at [208, 234] on div at bounding box center [449, 247] width 636 height 26
click at [174, 234] on div at bounding box center [449, 247] width 636 height 26
paste div
click at [136, 234] on div "SQ27022025-1228" at bounding box center [449, 247] width 636 height 26
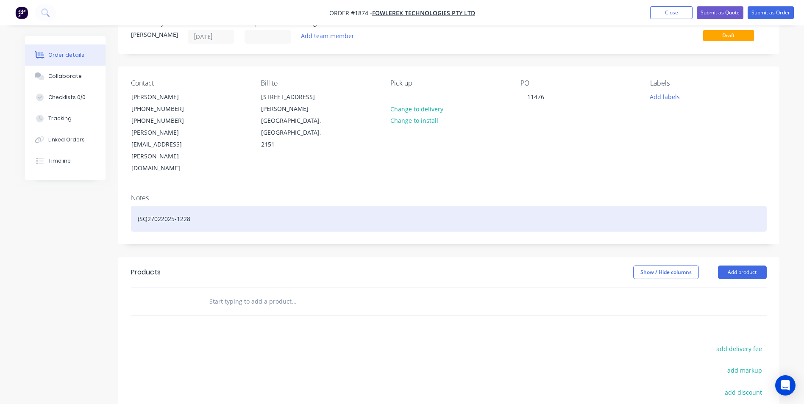
scroll to position [42, 0]
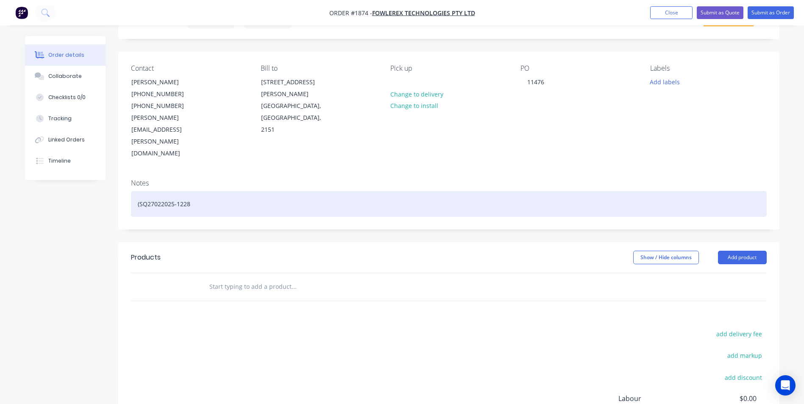
click at [237, 191] on div "(SQ27022025-1228" at bounding box center [449, 204] width 636 height 26
click at [136, 191] on div "(SQ27022025-1228)" at bounding box center [449, 204] width 636 height 26
click at [131, 191] on div "(SQ27022025-1228)" at bounding box center [449, 204] width 636 height 26
click at [135, 191] on div "Assembly of Electric Rapper (SQ27022025-1228)" at bounding box center [449, 204] width 636 height 26
click at [248, 191] on div "Storage and Assembly of Electric Rapper (SQ27022025-1228)" at bounding box center [449, 204] width 636 height 26
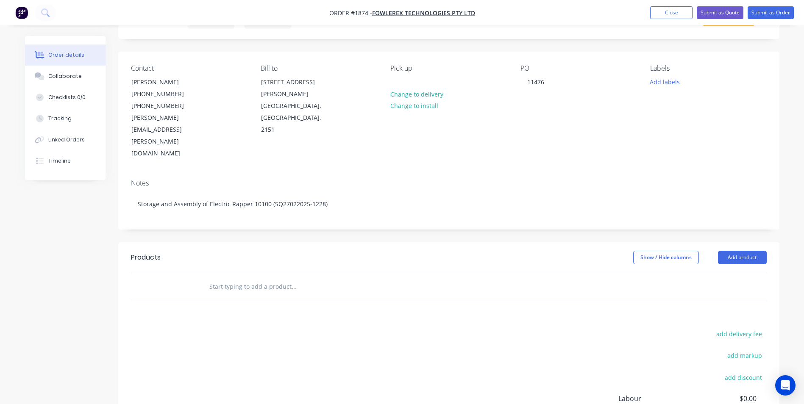
click at [281, 242] on header "Products Show / Hide columns Add product" at bounding box center [448, 257] width 661 height 31
click at [267, 278] on input "text" at bounding box center [294, 286] width 170 height 17
click at [736, 251] on button "Add product" at bounding box center [742, 258] width 49 height 14
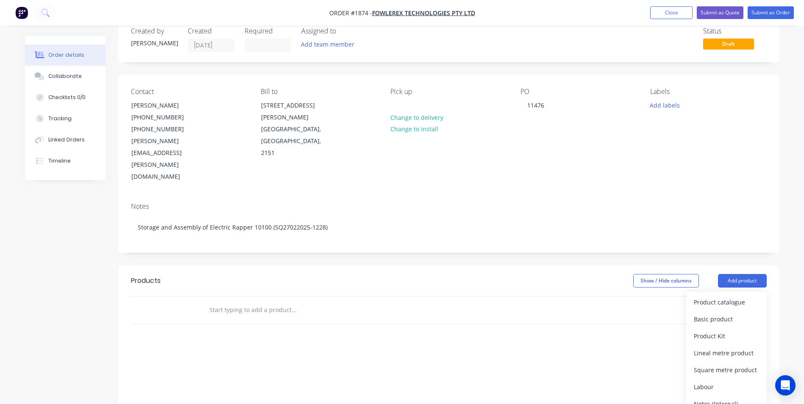
scroll to position [0, 0]
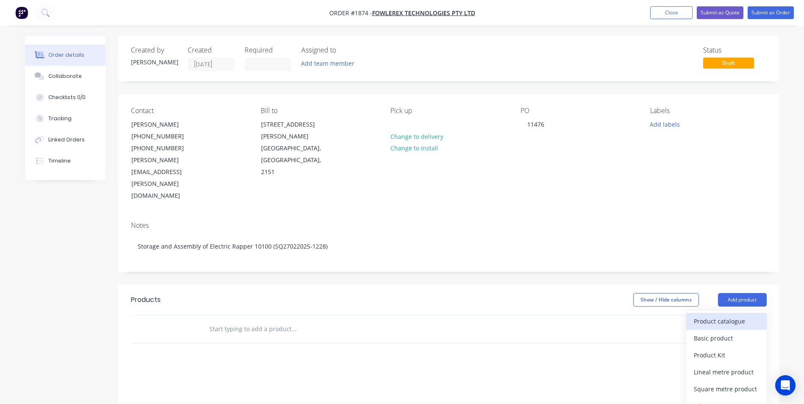
click at [713, 315] on div "Product catalogue" at bounding box center [726, 321] width 65 height 12
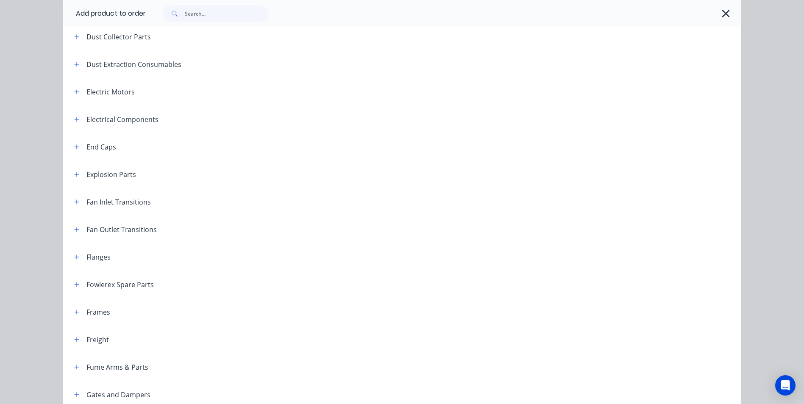
scroll to position [593, 0]
click at [74, 146] on icon "button" at bounding box center [76, 147] width 5 height 5
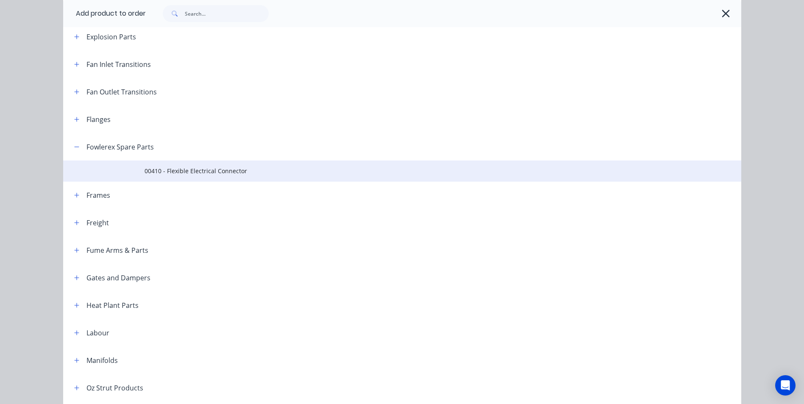
click at [145, 173] on span "00410 - Flexible Electrical Connector" at bounding box center [383, 171] width 477 height 9
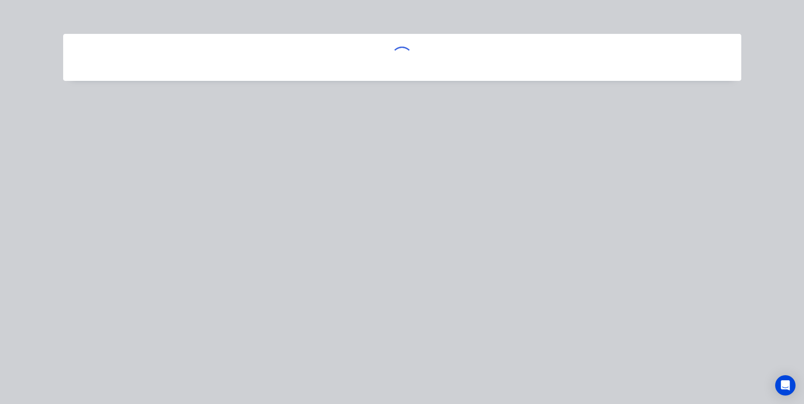
scroll to position [0, 0]
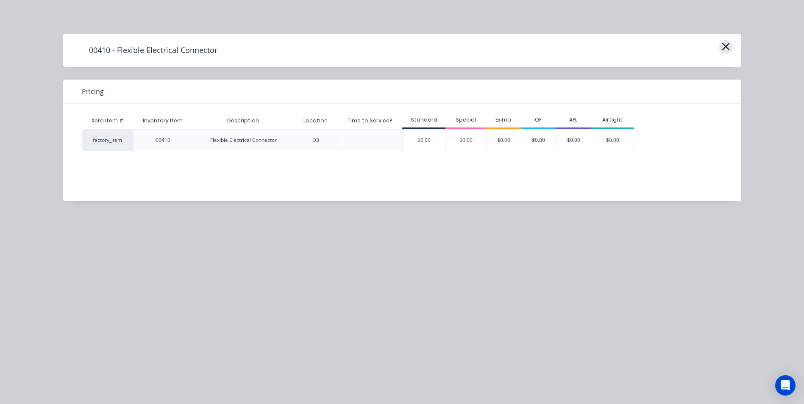
click at [724, 51] on icon "button" at bounding box center [725, 47] width 9 height 12
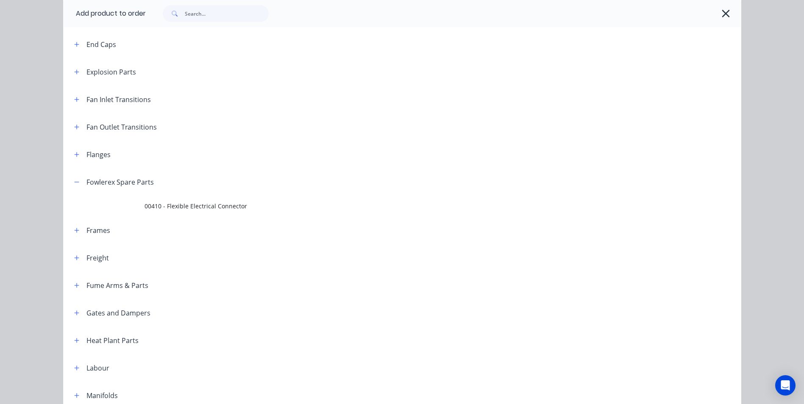
scroll to position [636, 0]
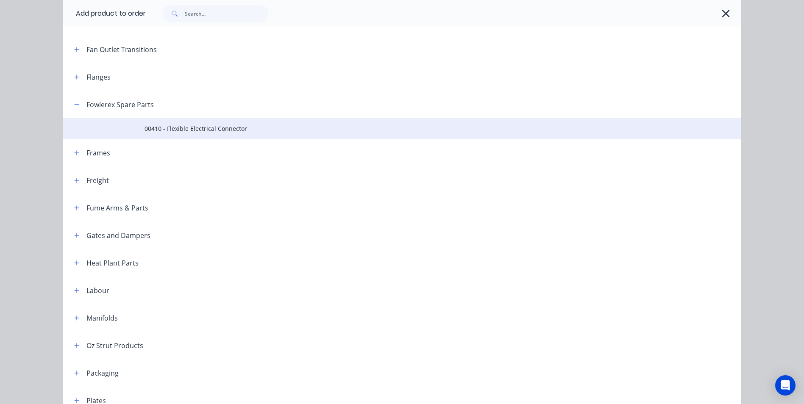
click at [168, 131] on span "00410 - Flexible Electrical Connector" at bounding box center [383, 128] width 477 height 9
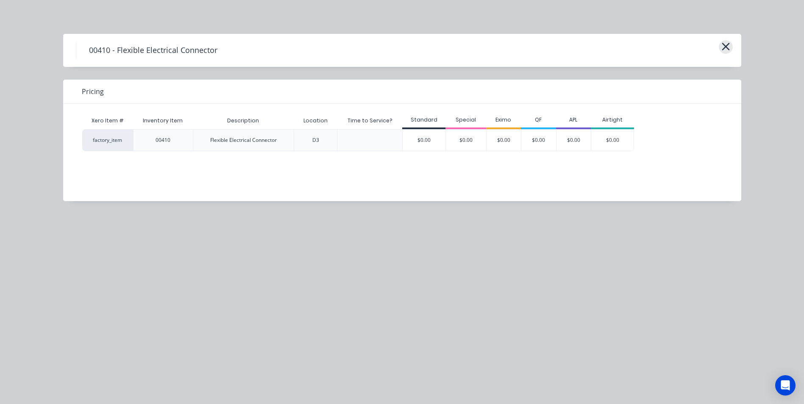
click at [732, 49] on div "00410 - Flexible Electrical Connector" at bounding box center [402, 50] width 678 height 33
drag, startPoint x: 732, startPoint y: 49, endPoint x: 726, endPoint y: 47, distance: 7.1
click at [726, 47] on icon "button" at bounding box center [726, 47] width 8 height 8
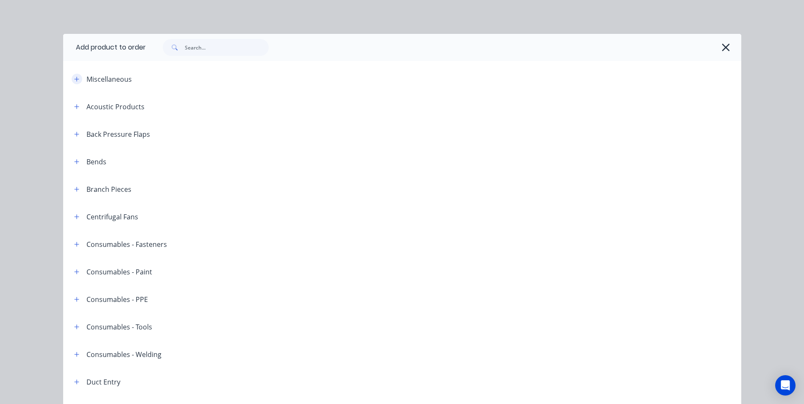
click at [72, 78] on button "button" at bounding box center [77, 79] width 11 height 11
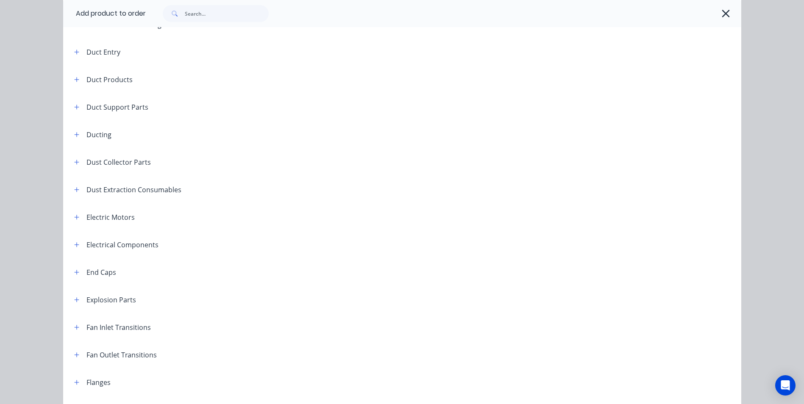
scroll to position [848, 0]
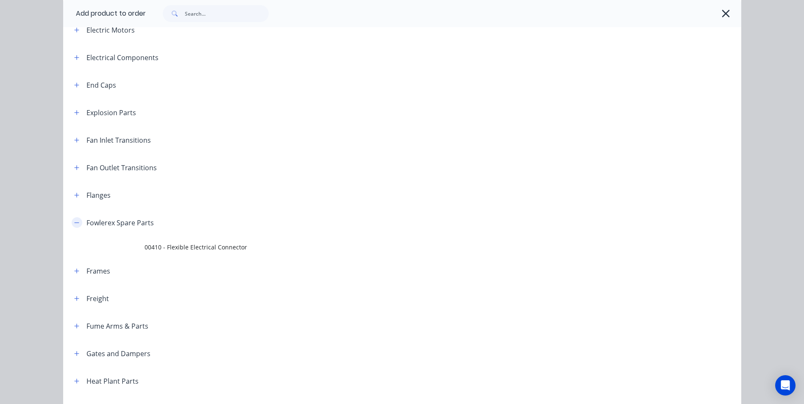
click at [76, 221] on button "button" at bounding box center [77, 222] width 11 height 11
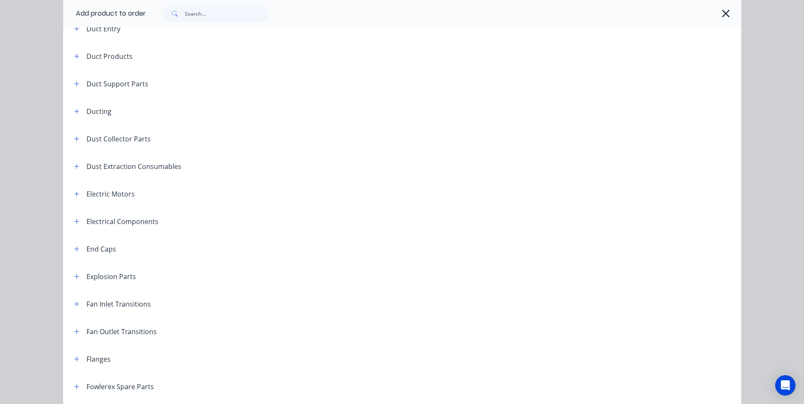
scroll to position [551, 0]
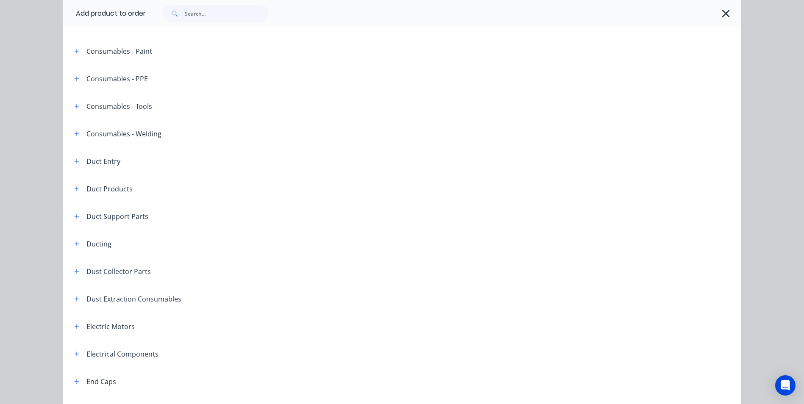
click at [722, 21] on div at bounding box center [439, 13] width 587 height 17
click at [722, 19] on button "button" at bounding box center [726, 14] width 14 height 14
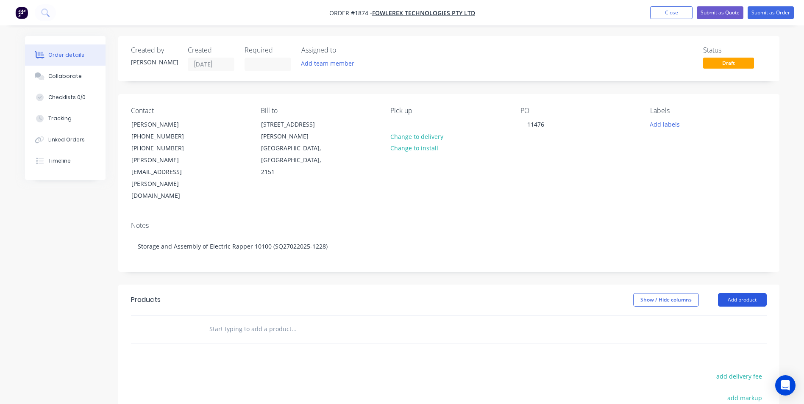
click at [725, 293] on button "Add product" at bounding box center [742, 300] width 49 height 14
click at [718, 315] on div "Product catalogue" at bounding box center [726, 321] width 65 height 12
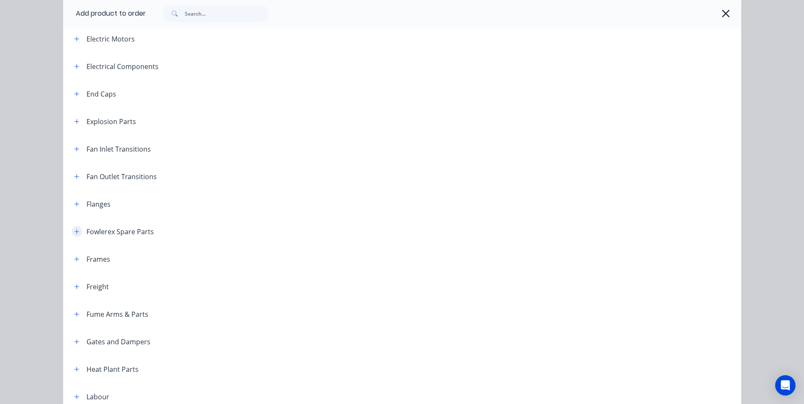
click at [75, 228] on button "button" at bounding box center [77, 231] width 11 height 11
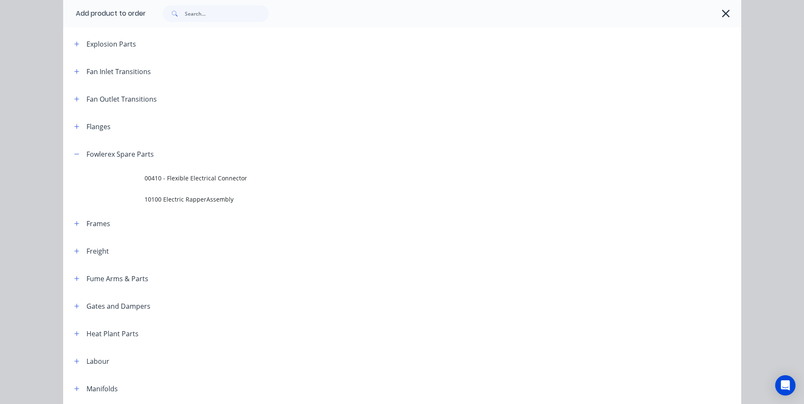
scroll to position [593, 0]
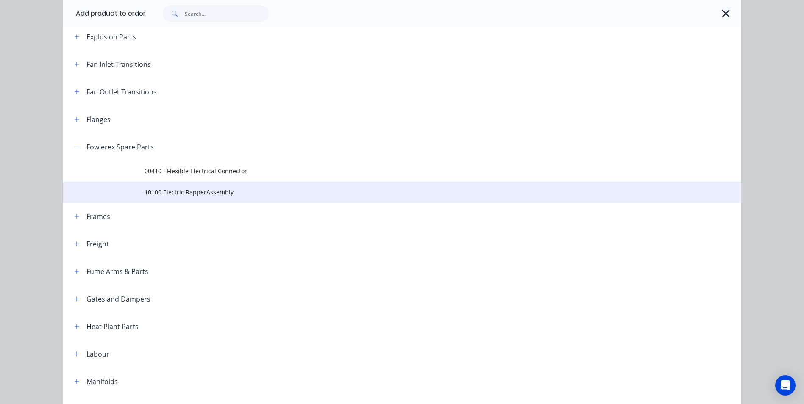
click at [188, 195] on span "10100 Electric RapperAssembly" at bounding box center [383, 192] width 477 height 9
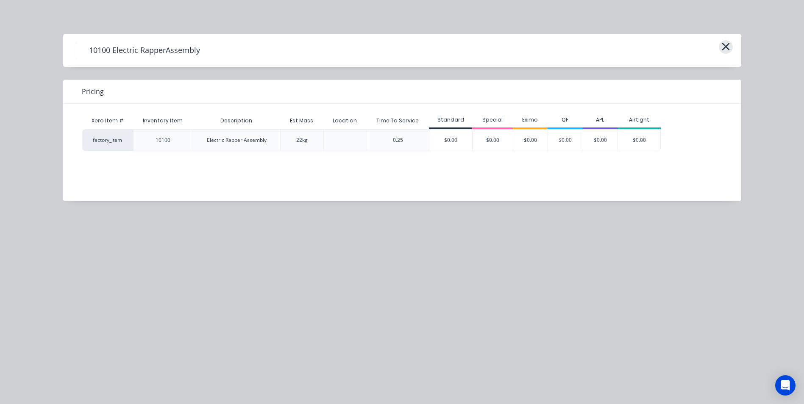
click at [728, 47] on icon "button" at bounding box center [725, 47] width 9 height 12
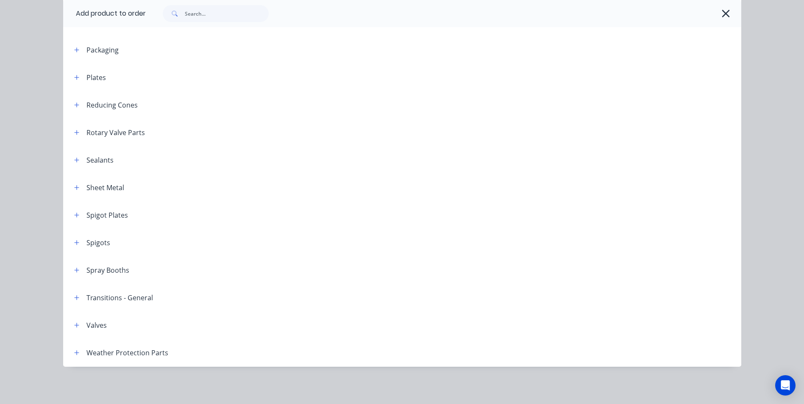
scroll to position [684, 0]
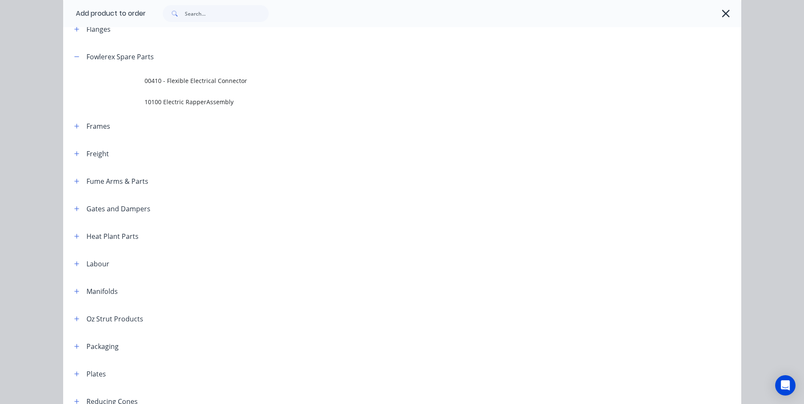
click at [725, 15] on icon "button" at bounding box center [725, 14] width 9 height 12
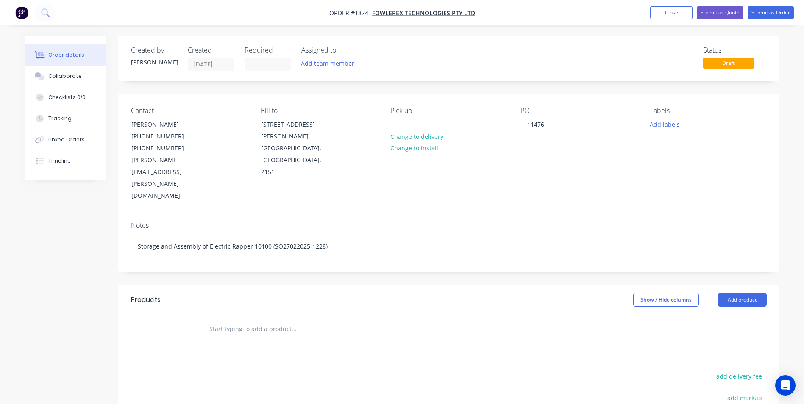
click at [764, 285] on header "Products Show / Hide columns Add product" at bounding box center [448, 300] width 661 height 31
click at [757, 293] on button "Add product" at bounding box center [742, 300] width 49 height 14
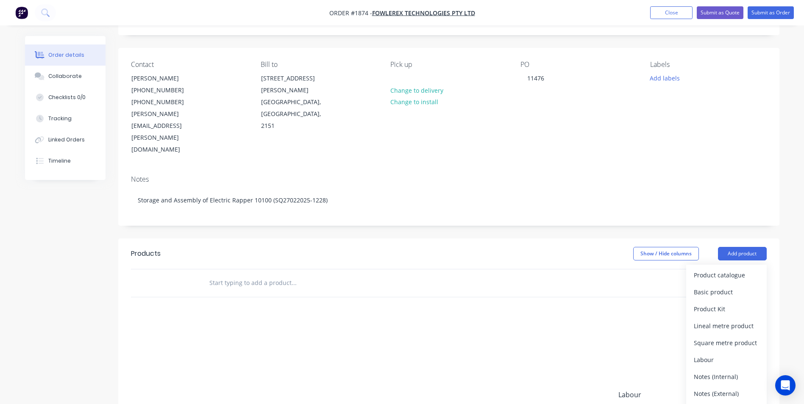
scroll to position [120, 0]
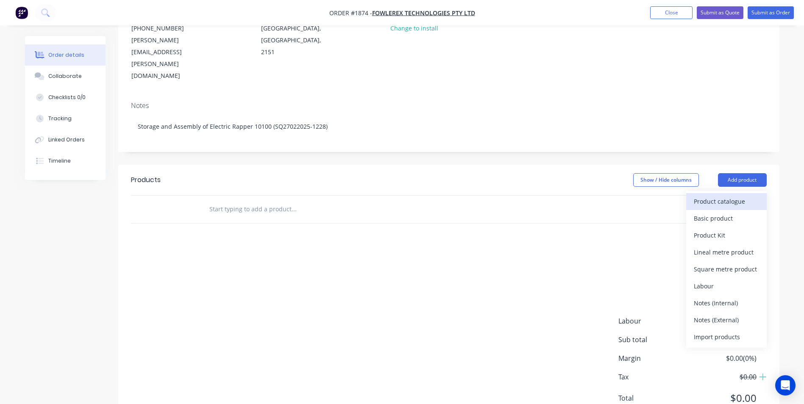
click at [730, 195] on div "Product catalogue" at bounding box center [726, 201] width 65 height 12
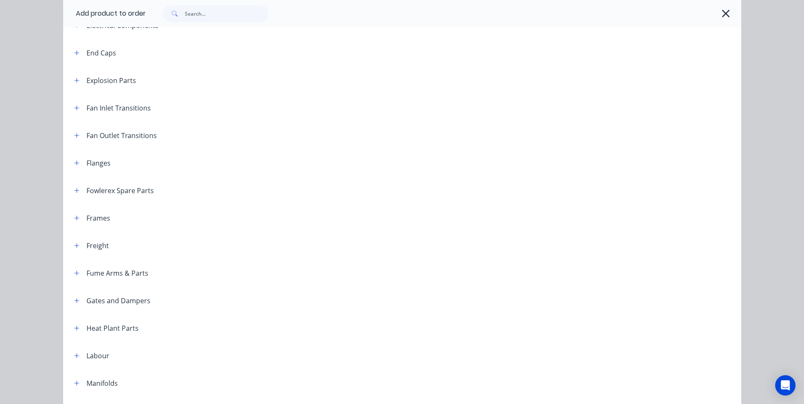
scroll to position [551, 0]
click at [74, 184] on button "button" at bounding box center [77, 189] width 11 height 11
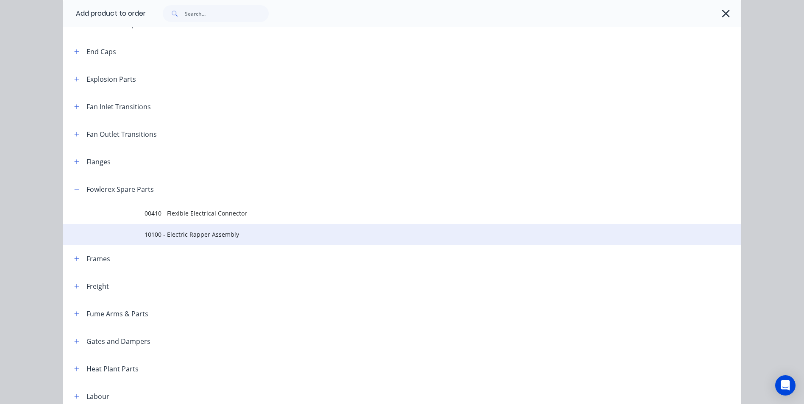
click at [181, 237] on span "10100 - Electric Rapper Assembly" at bounding box center [383, 234] width 477 height 9
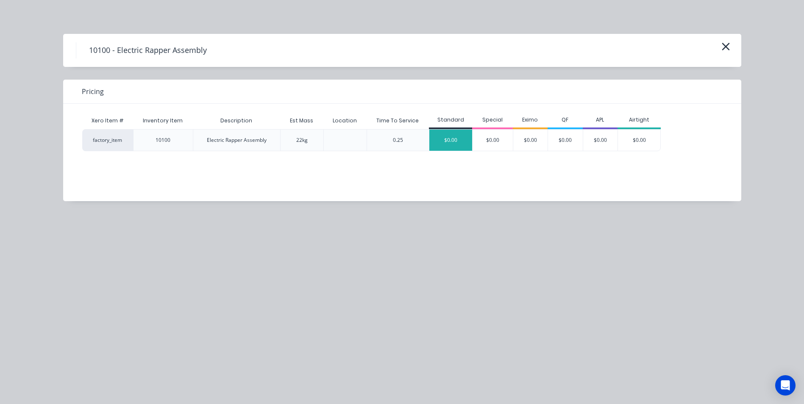
click at [443, 147] on div "$0.00" at bounding box center [450, 140] width 43 height 21
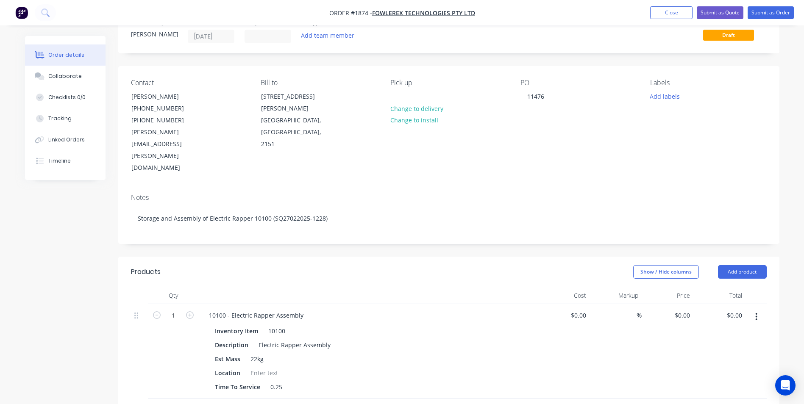
scroll to position [127, 0]
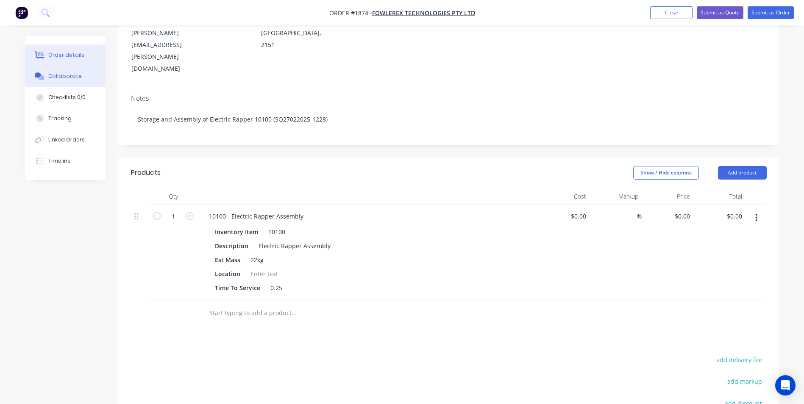
click at [55, 79] on div "Collaborate" at bounding box center [64, 76] width 33 height 8
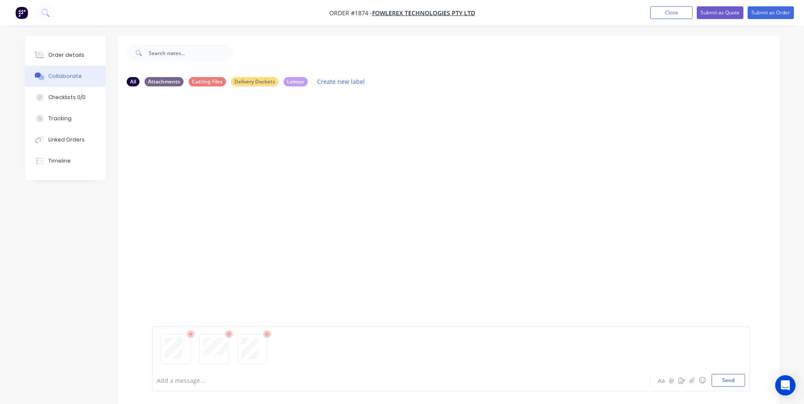
click at [267, 335] on icon at bounding box center [267, 334] width 3 height 3
click at [229, 335] on icon at bounding box center [229, 335] width 8 height 8
click at [191, 334] on icon at bounding box center [190, 334] width 3 height 3
click at [723, 382] on button "Send" at bounding box center [728, 380] width 33 height 13
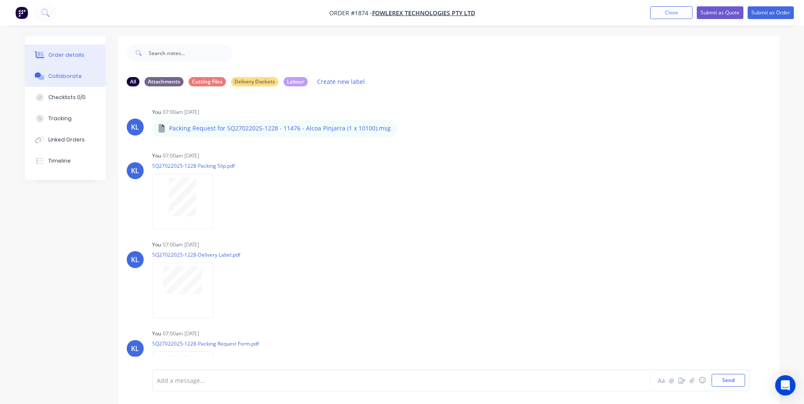
click at [72, 53] on div "Order details" at bounding box center [66, 55] width 36 height 8
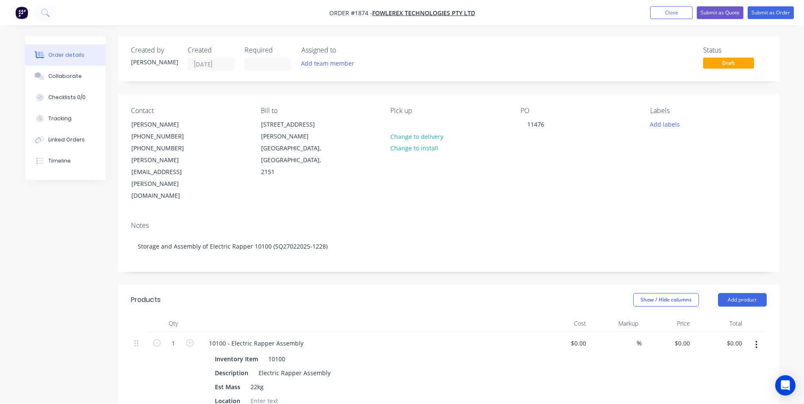
click at [295, 236] on div "Notes Storage and Assembly of Electric Rapper 10100 (SQ27022025-1228)" at bounding box center [448, 243] width 661 height 57
click at [673, 122] on button "Add labels" at bounding box center [664, 123] width 39 height 11
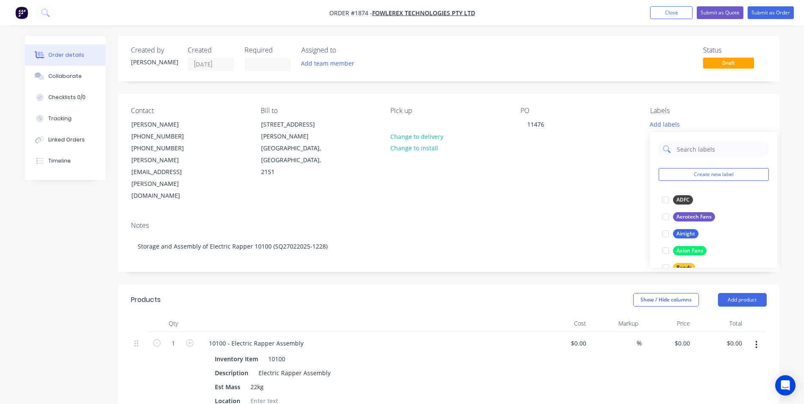
click at [690, 151] on input "text" at bounding box center [720, 149] width 89 height 17
click at [662, 198] on div at bounding box center [665, 200] width 17 height 17
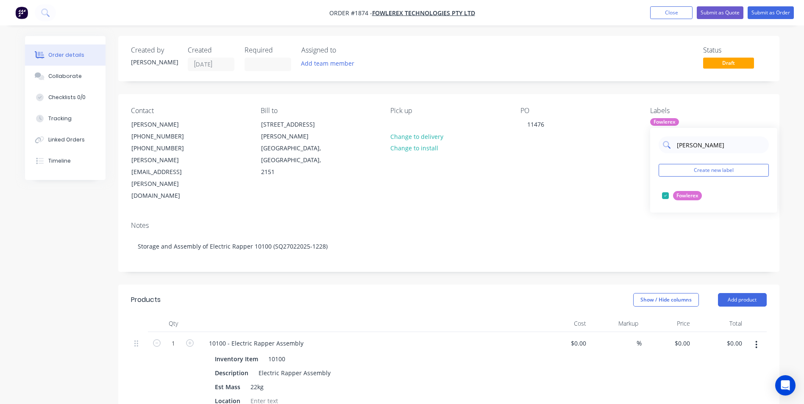
click at [705, 142] on input "Fowle" at bounding box center [720, 144] width 89 height 17
type input "F"
type input "Spare Part"
click at [684, 196] on div "Spare Parts" at bounding box center [690, 195] width 35 height 9
click at [708, 148] on input "Spare Part" at bounding box center [720, 144] width 89 height 17
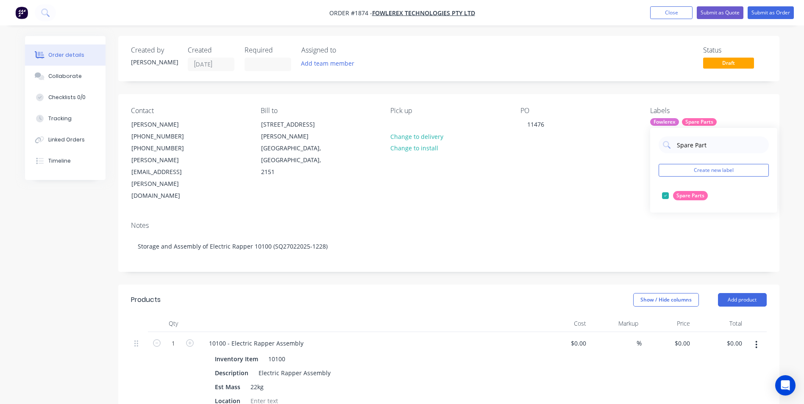
click at [582, 152] on div "PO 11476" at bounding box center [578, 154] width 116 height 95
click at [71, 114] on button "Tracking" at bounding box center [65, 118] width 81 height 21
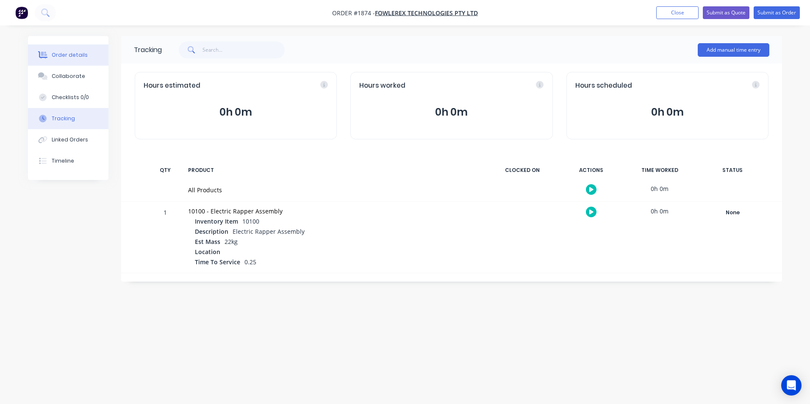
click at [74, 56] on div "Order details" at bounding box center [70, 55] width 36 height 8
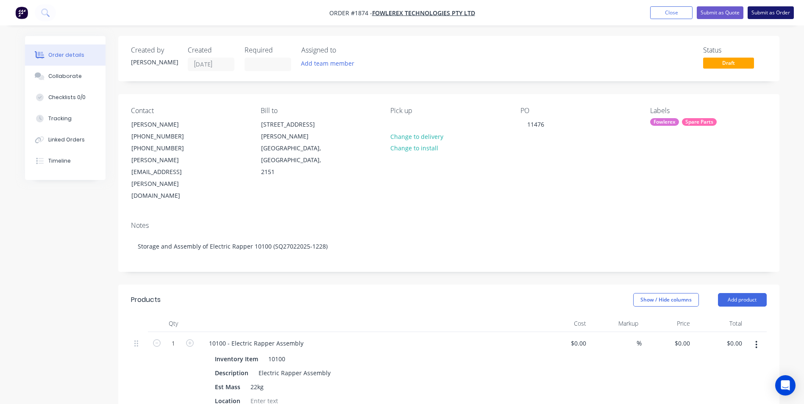
click at [770, 13] on button "Submit as Order" at bounding box center [771, 12] width 46 height 13
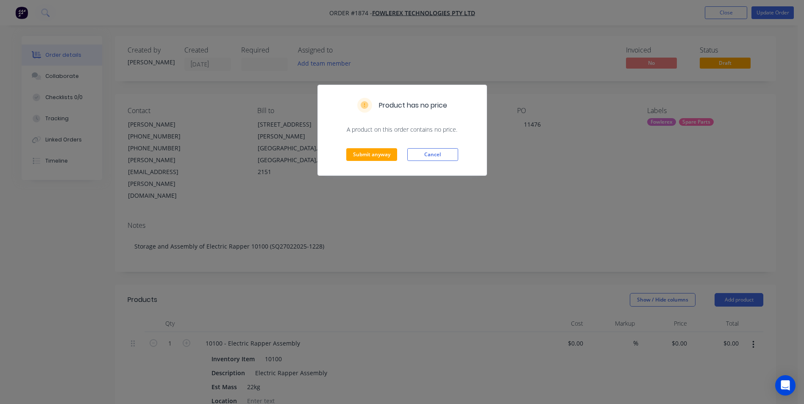
click at [367, 162] on div "Submit anyway Cancel" at bounding box center [402, 155] width 169 height 42
click at [380, 157] on button "Submit anyway" at bounding box center [371, 154] width 51 height 13
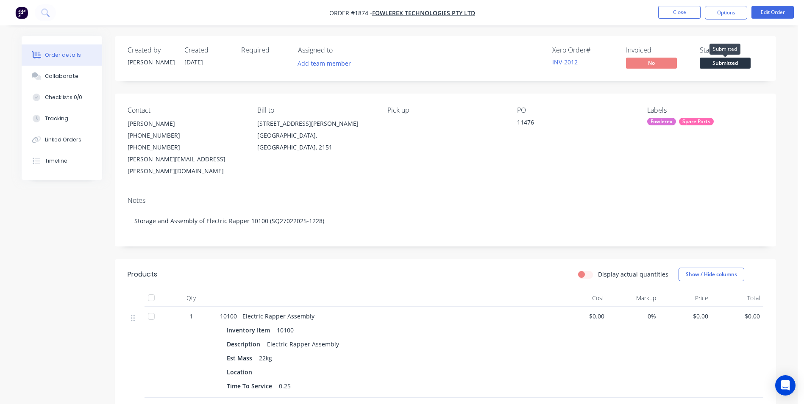
click at [724, 66] on span "Submitted" at bounding box center [725, 63] width 51 height 11
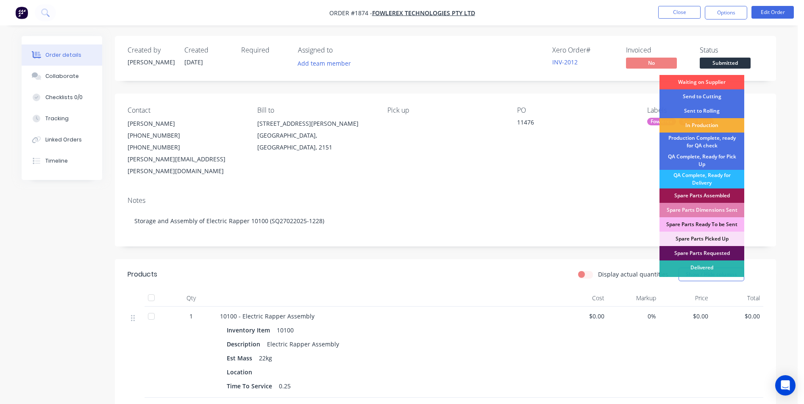
click at [706, 257] on div "Spare Parts Requested" at bounding box center [701, 253] width 85 height 14
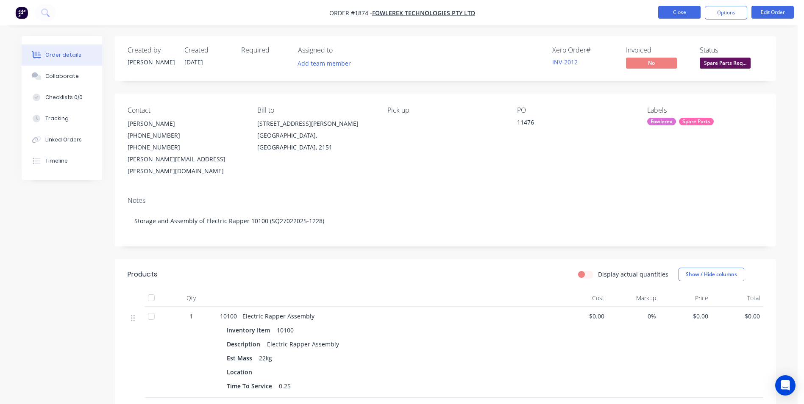
click at [678, 12] on button "Close" at bounding box center [679, 12] width 42 height 13
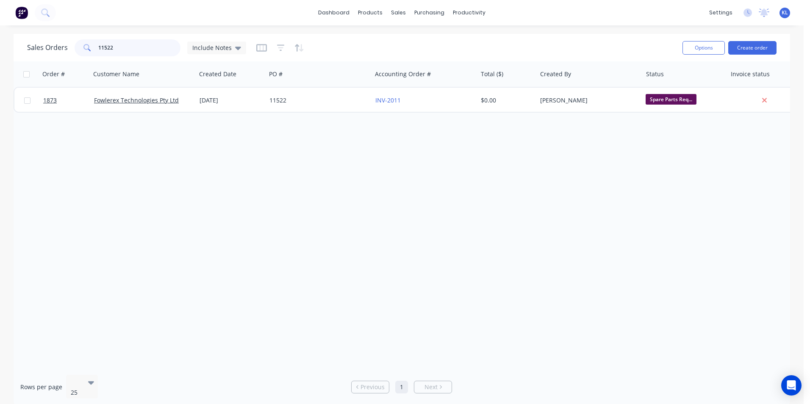
click at [131, 48] on input "11522" at bounding box center [139, 47] width 83 height 17
click at [115, 48] on input "11522" at bounding box center [139, 47] width 83 height 17
type input "1"
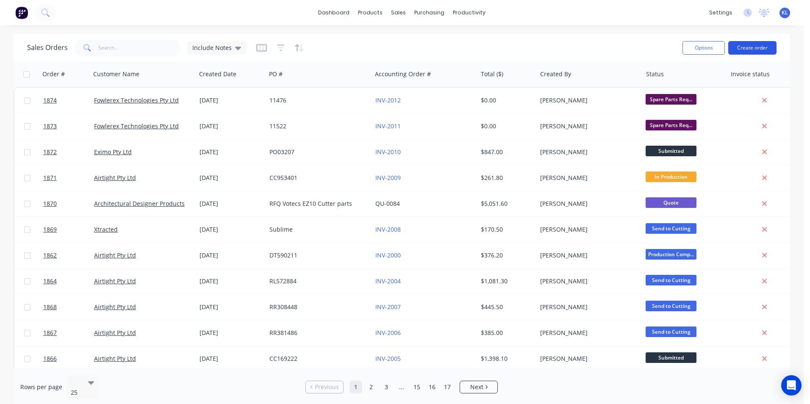
click at [744, 47] on button "Create order" at bounding box center [752, 48] width 48 height 14
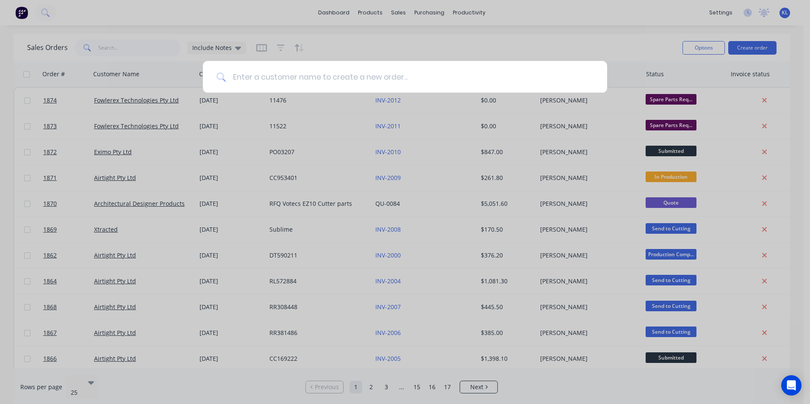
click at [311, 82] on input at bounding box center [410, 77] width 368 height 32
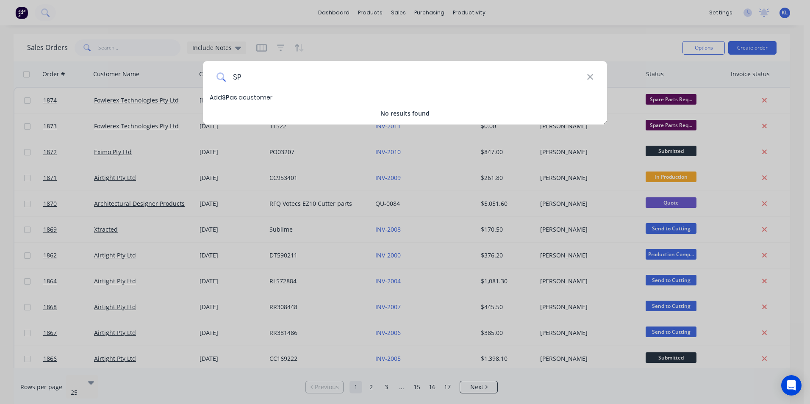
type input "S"
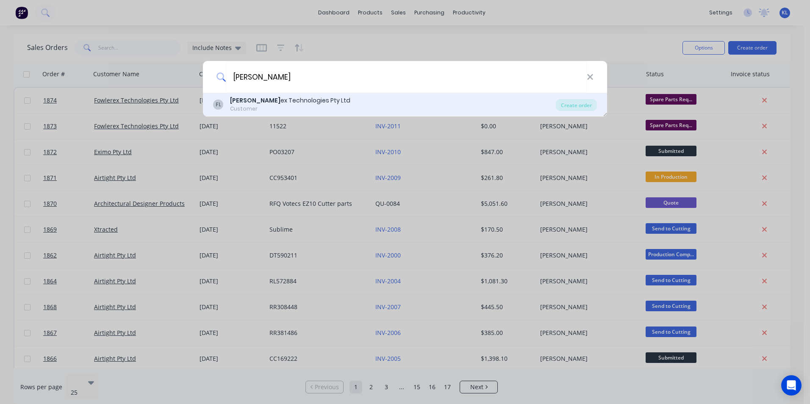
type input "Fowler"
click at [286, 111] on div "Customer" at bounding box center [290, 109] width 120 height 8
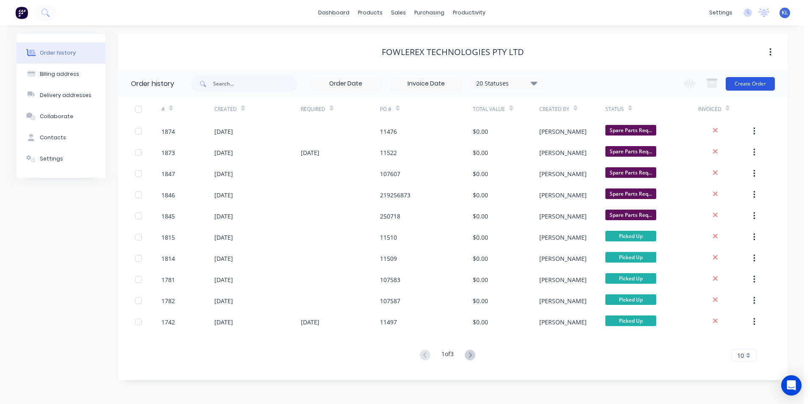
click at [742, 87] on button "Create Order" at bounding box center [750, 84] width 49 height 14
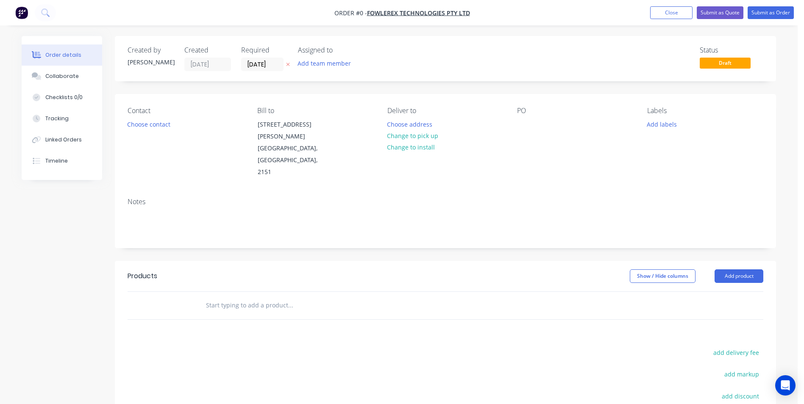
click at [288, 66] on icon at bounding box center [288, 64] width 4 height 5
click at [524, 125] on div at bounding box center [524, 124] width 14 height 12
paste div
click at [401, 134] on button "Change to pick up" at bounding box center [413, 135] width 60 height 11
click at [142, 125] on button "Choose contact" at bounding box center [149, 123] width 52 height 11
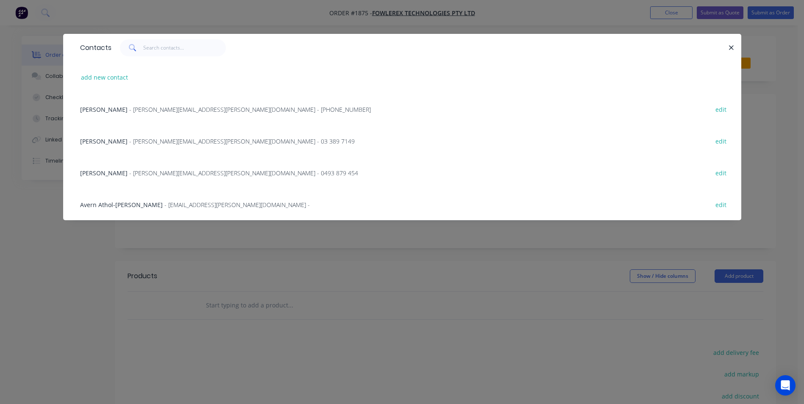
click at [119, 107] on span "Michael Cavasinni" at bounding box center [103, 110] width 47 height 8
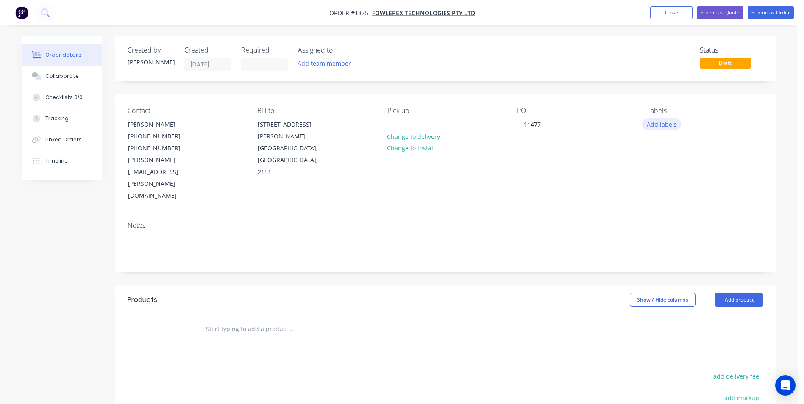
click at [665, 126] on button "Add labels" at bounding box center [661, 123] width 39 height 11
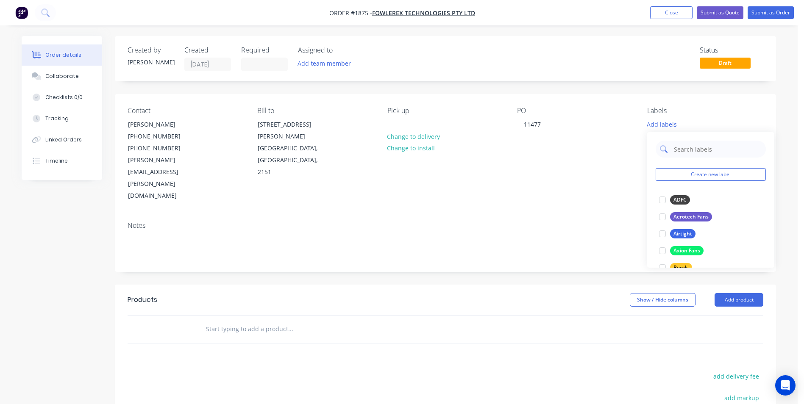
click at [690, 153] on input "text" at bounding box center [717, 149] width 89 height 17
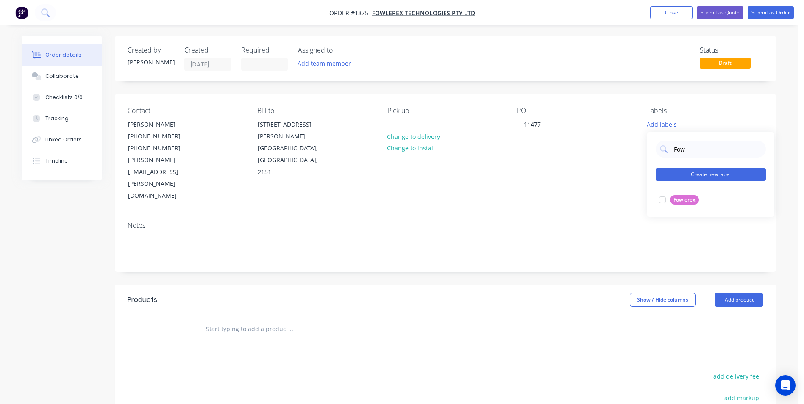
drag, startPoint x: 662, startPoint y: 197, endPoint x: 673, endPoint y: 166, distance: 32.3
click at [662, 196] on div at bounding box center [662, 200] width 17 height 17
click at [690, 143] on input "Fow" at bounding box center [717, 144] width 89 height 17
type input "F"
type input "Spa"
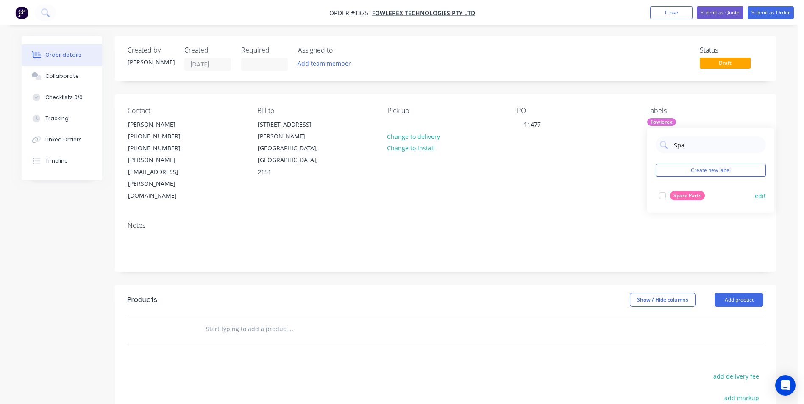
click at [659, 194] on div at bounding box center [662, 195] width 17 height 17
click at [570, 222] on div "Notes" at bounding box center [446, 226] width 636 height 8
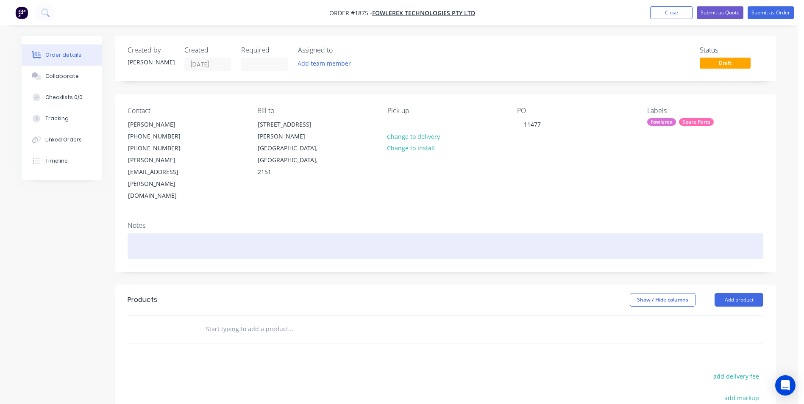
click at [153, 234] on div at bounding box center [446, 247] width 636 height 26
click at [285, 234] on div "Storage and Assembly of 2x 10100 Electric Rappers" at bounding box center [446, 247] width 636 height 26
click at [316, 234] on div "Storage and Assembly of 2x 10100 Electric Rappers (" at bounding box center [446, 247] width 636 height 26
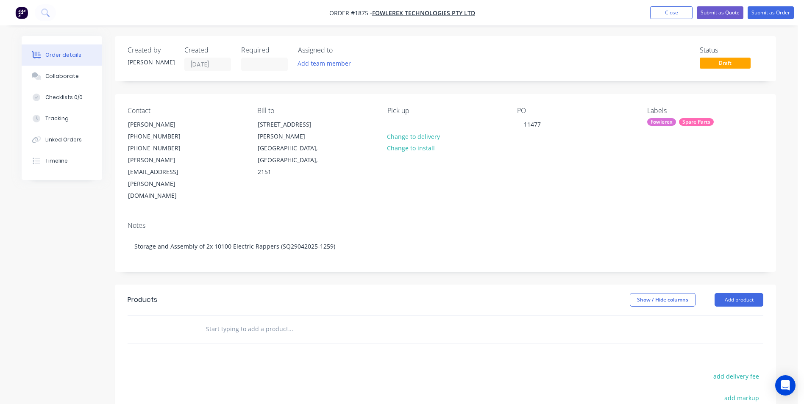
click at [297, 247] on div "Created by Kyle Created 13/08/25 Required Assigned to Add team member Status Dr…" at bounding box center [445, 291] width 661 height 511
click at [744, 293] on button "Add product" at bounding box center [738, 300] width 49 height 14
click at [708, 315] on div "Product catalogue" at bounding box center [722, 321] width 65 height 12
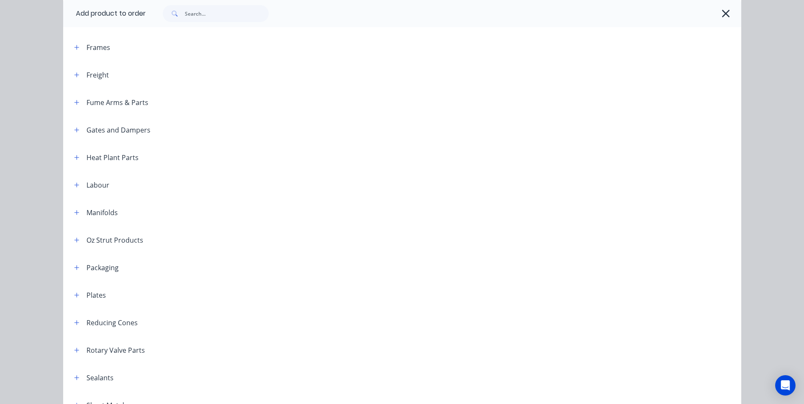
scroll to position [551, 0]
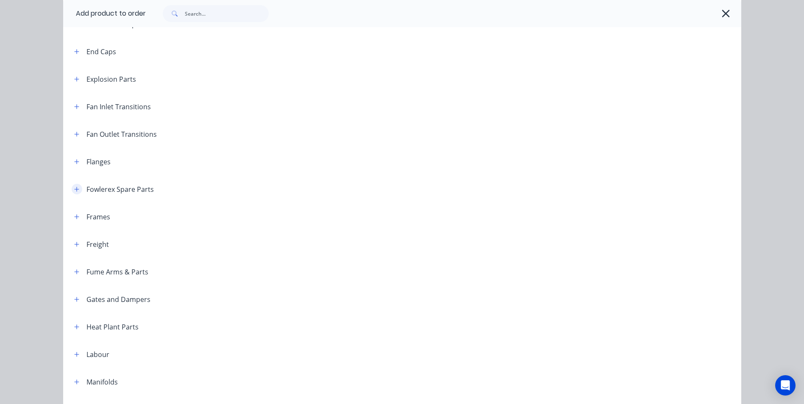
click at [74, 189] on icon "button" at bounding box center [76, 189] width 5 height 5
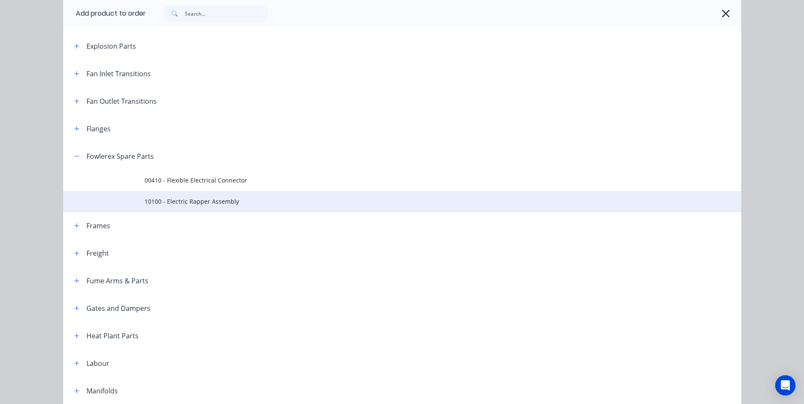
scroll to position [593, 0]
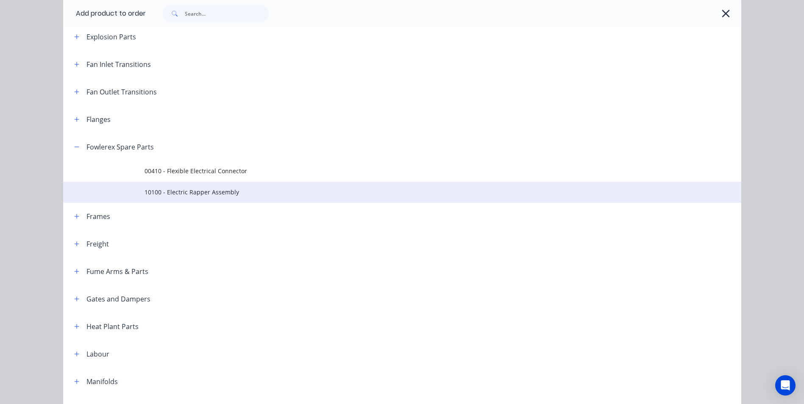
click at [193, 194] on span "10100 - Electric Rapper Assembly" at bounding box center [383, 192] width 477 height 9
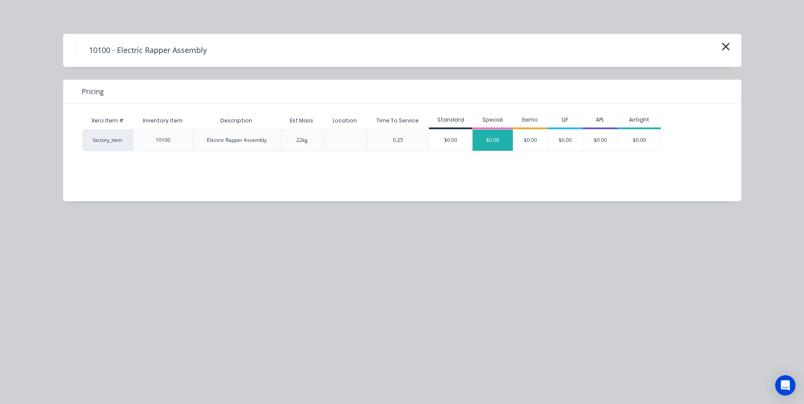
scroll to position [127, 0]
click at [450, 137] on div "$0.00" at bounding box center [450, 140] width 43 height 21
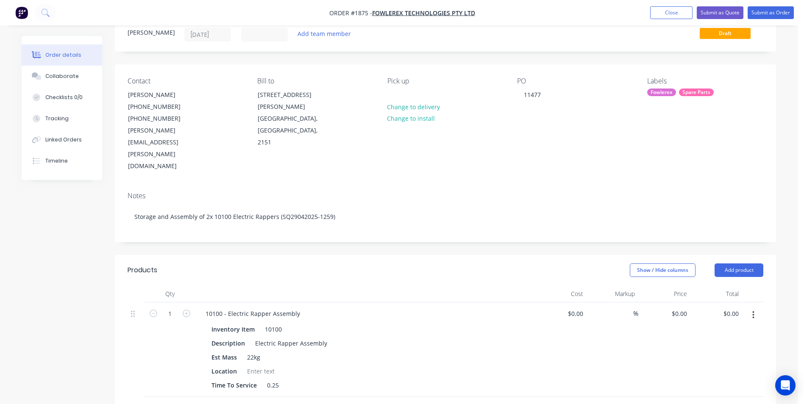
scroll to position [19, 0]
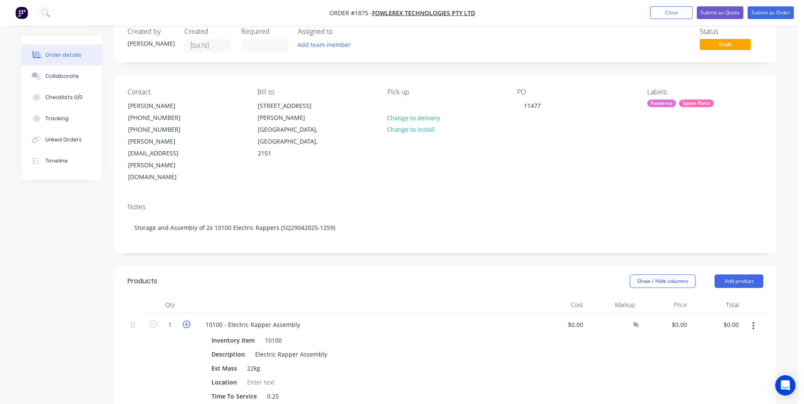
click at [185, 321] on icon "button" at bounding box center [187, 325] width 8 height 8
type input "2"
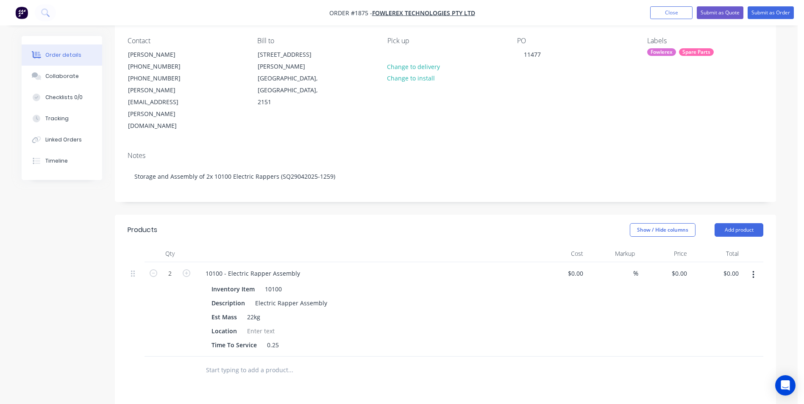
scroll to position [146, 0]
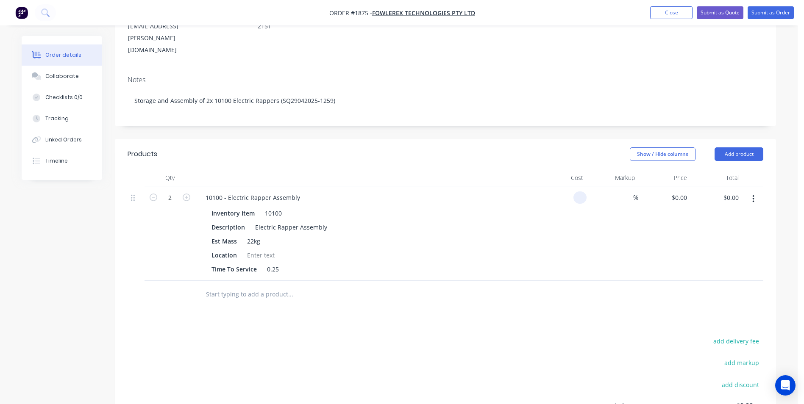
drag, startPoint x: 585, startPoint y: 163, endPoint x: 554, endPoint y: 164, distance: 31.0
click at [554, 186] on div at bounding box center [560, 233] width 52 height 95
type input "$0.00"
click at [487, 249] on div "Location" at bounding box center [363, 255] width 310 height 12
click at [279, 263] on div "0.25" at bounding box center [273, 269] width 19 height 12
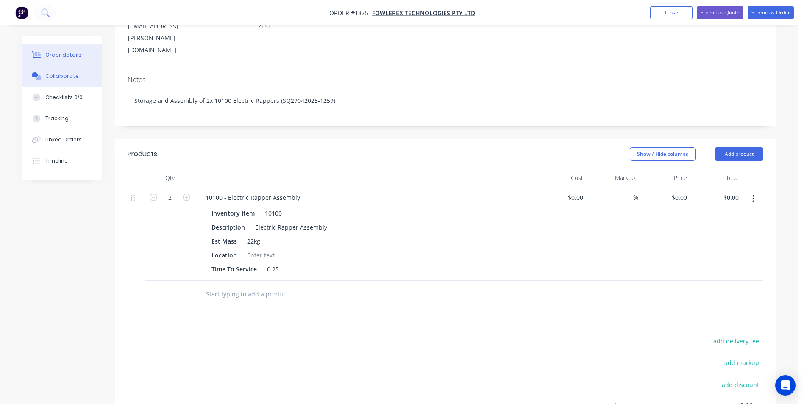
click at [53, 80] on button "Collaborate" at bounding box center [62, 76] width 81 height 21
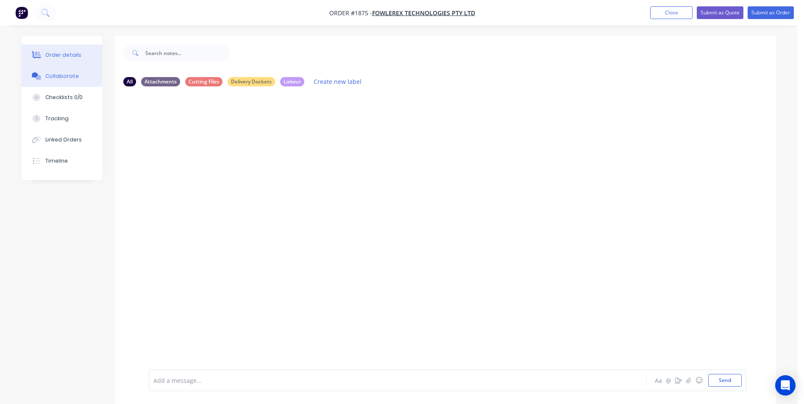
click at [62, 50] on button "Order details" at bounding box center [62, 54] width 81 height 21
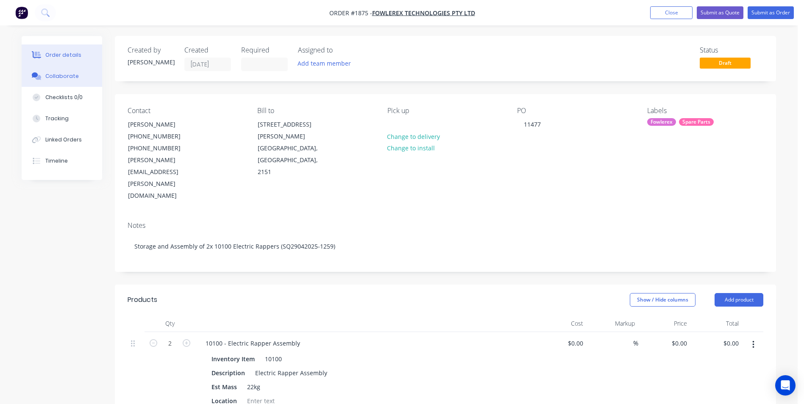
click at [66, 74] on div "Collaborate" at bounding box center [61, 76] width 33 height 8
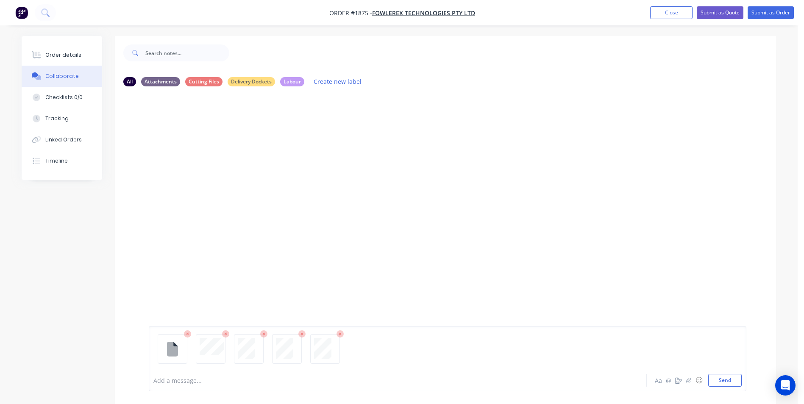
click at [728, 388] on div "Add a message... Aa @ ☺ Send" at bounding box center [448, 358] width 598 height 65
click at [723, 378] on button "Send" at bounding box center [724, 380] width 33 height 13
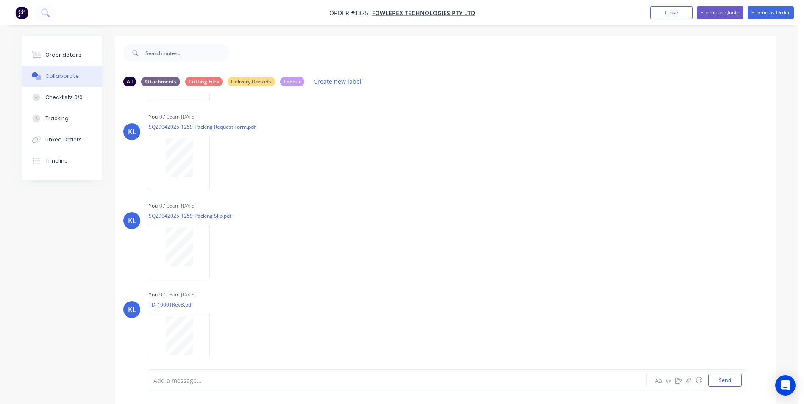
scroll to position [131, 0]
click at [59, 49] on button "Order details" at bounding box center [62, 54] width 81 height 21
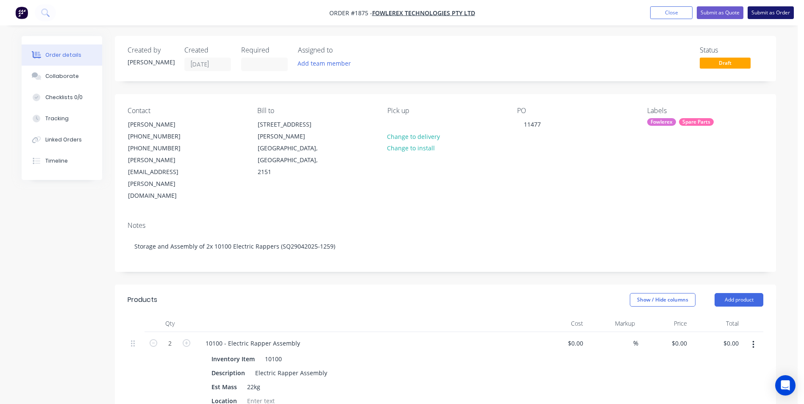
click at [762, 11] on button "Submit as Order" at bounding box center [771, 12] width 46 height 13
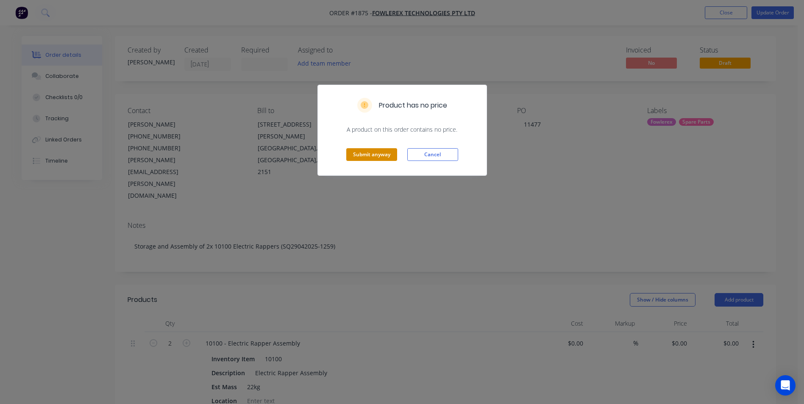
click at [386, 153] on button "Submit anyway" at bounding box center [371, 154] width 51 height 13
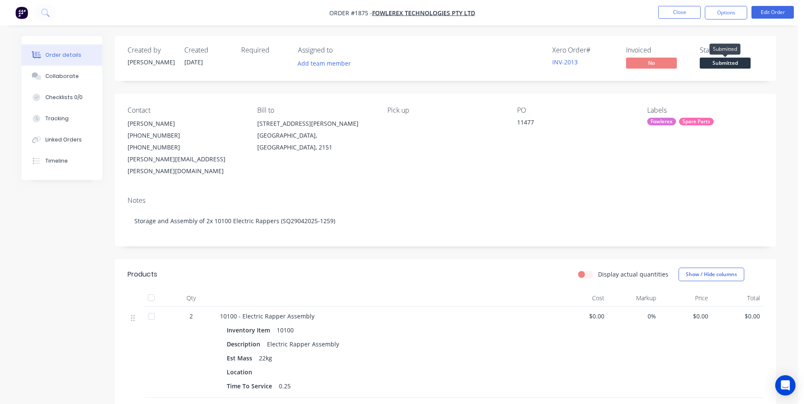
click at [727, 62] on span "Submitted" at bounding box center [725, 63] width 51 height 11
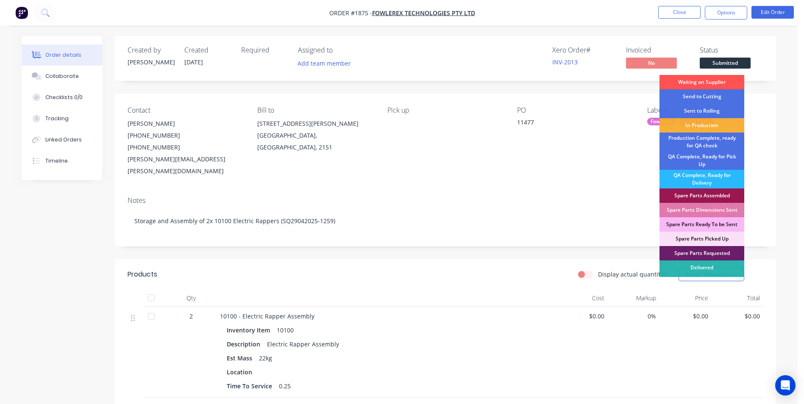
scroll to position [12, 0]
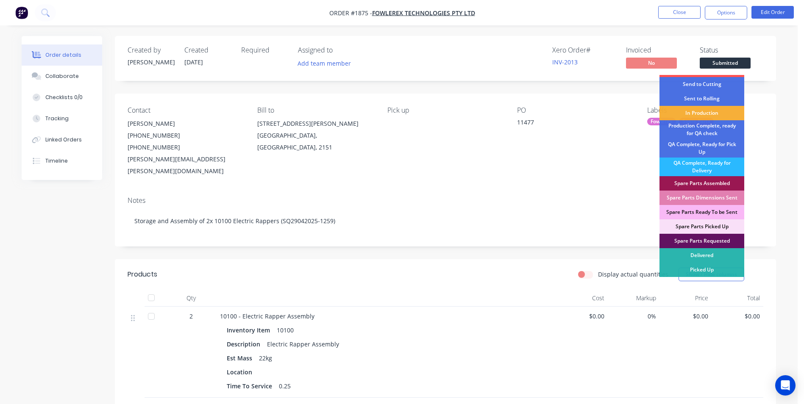
click at [705, 241] on div "Spare Parts Requested" at bounding box center [701, 241] width 85 height 14
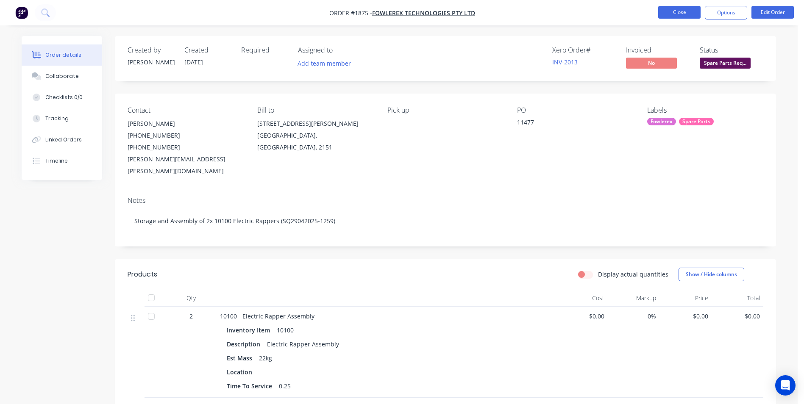
click at [679, 15] on button "Close" at bounding box center [679, 12] width 42 height 13
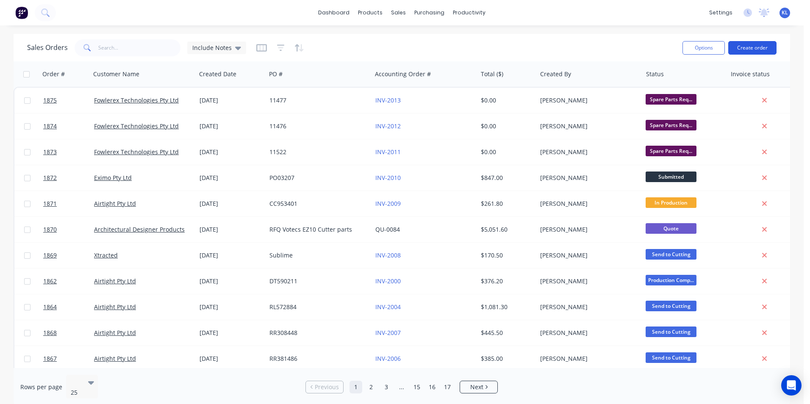
click at [753, 45] on button "Create order" at bounding box center [752, 48] width 48 height 14
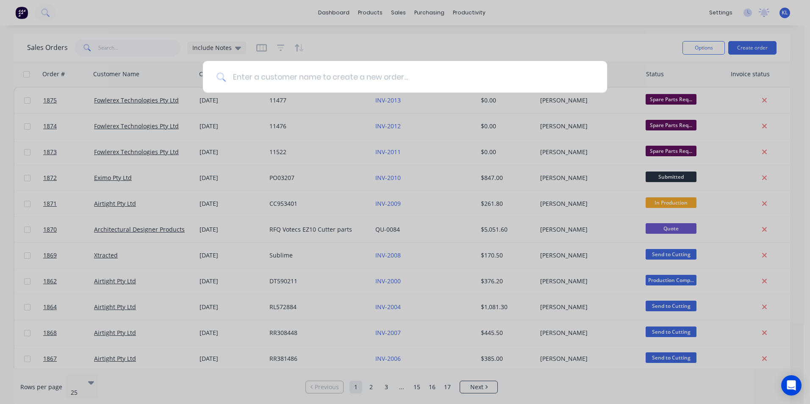
click at [457, 78] on input at bounding box center [410, 77] width 368 height 32
click at [290, 79] on input at bounding box center [410, 77] width 368 height 32
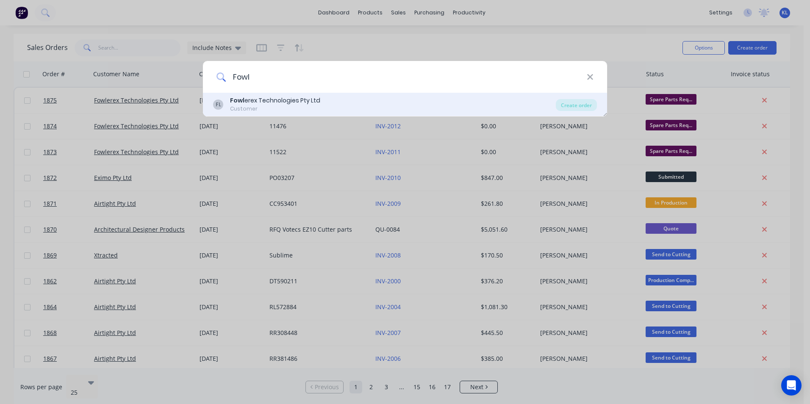
type input "Fowl"
click at [262, 113] on div "Customer" at bounding box center [275, 109] width 90 height 8
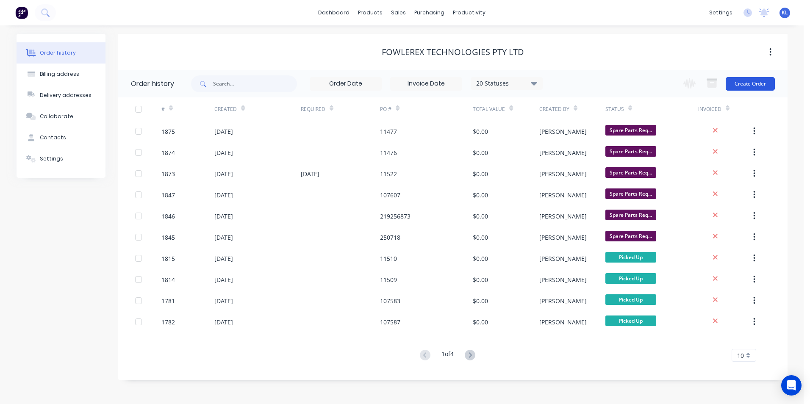
click at [738, 79] on button "Create Order" at bounding box center [750, 84] width 49 height 14
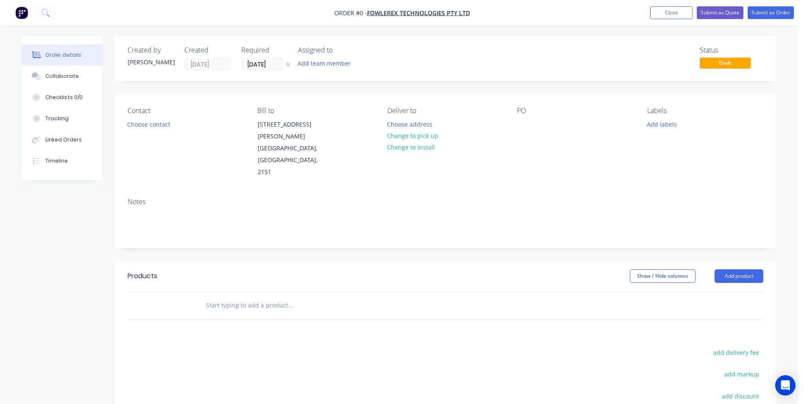
click at [287, 64] on icon at bounding box center [288, 64] width 4 height 5
click at [407, 136] on button "Change to pick up" at bounding box center [413, 135] width 60 height 11
click at [153, 127] on button "Choose contact" at bounding box center [149, 123] width 52 height 11
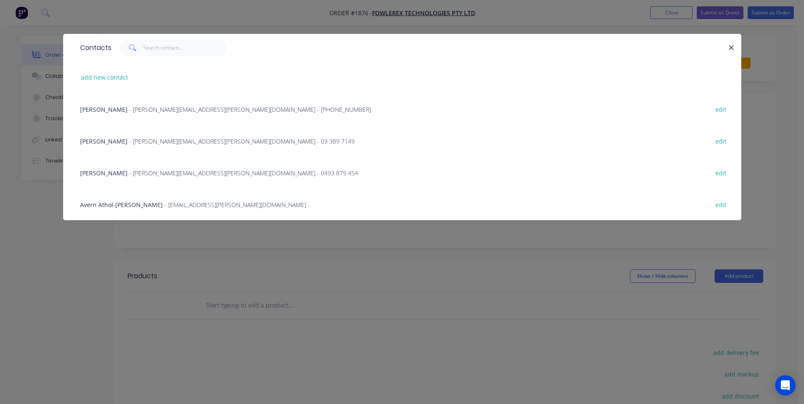
click at [130, 103] on div "Michael Cavasinni - michael.cavasinni@fowlerex.com.au - (02) 8834 3824 edit" at bounding box center [402, 109] width 653 height 32
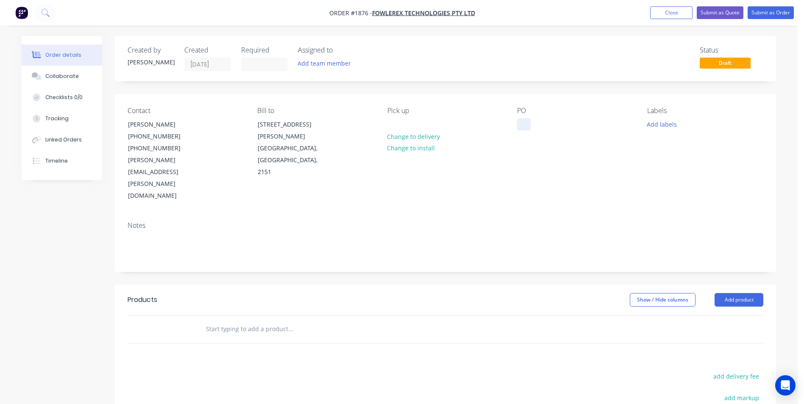
click at [519, 123] on div at bounding box center [524, 124] width 14 height 12
paste div
click at [663, 123] on button "Add labels" at bounding box center [661, 123] width 39 height 11
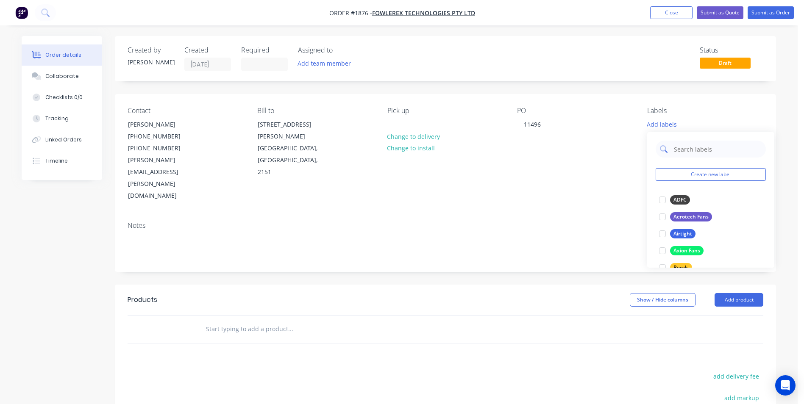
click at [679, 153] on input "text" at bounding box center [717, 149] width 89 height 17
click at [662, 204] on div at bounding box center [662, 200] width 17 height 17
click at [689, 148] on input "Fow" at bounding box center [717, 144] width 89 height 17
type input "F"
type input "Spare"
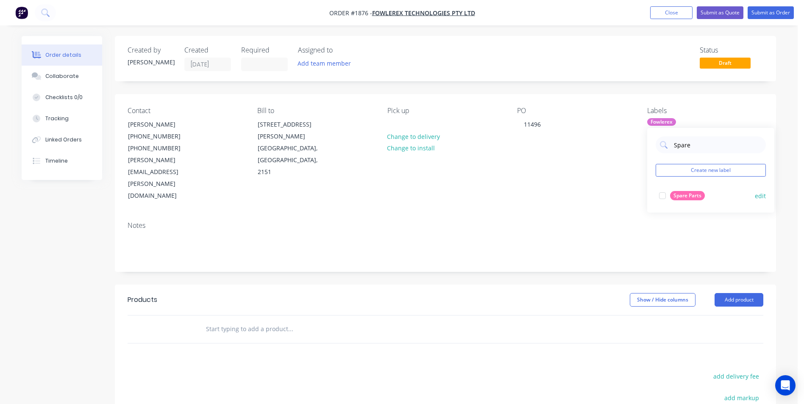
click at [662, 195] on div at bounding box center [662, 195] width 17 height 17
click at [612, 222] on div "Notes" at bounding box center [446, 226] width 636 height 8
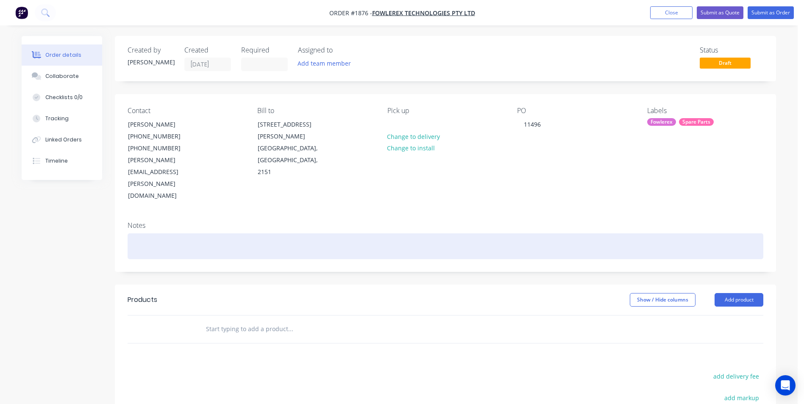
click at [164, 234] on div at bounding box center [446, 247] width 636 height 26
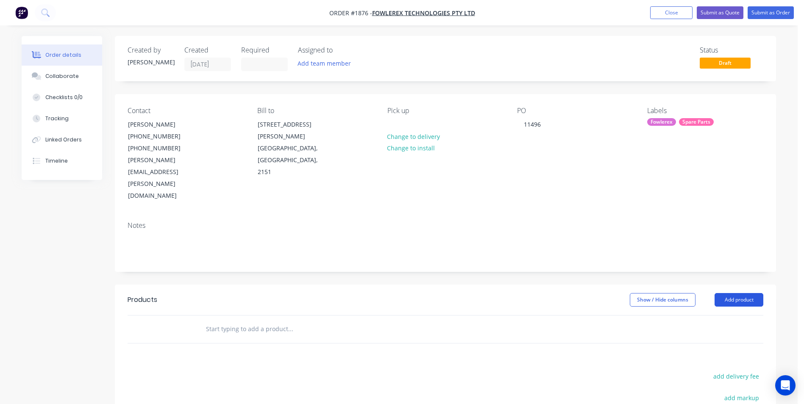
click at [727, 293] on button "Add product" at bounding box center [738, 300] width 49 height 14
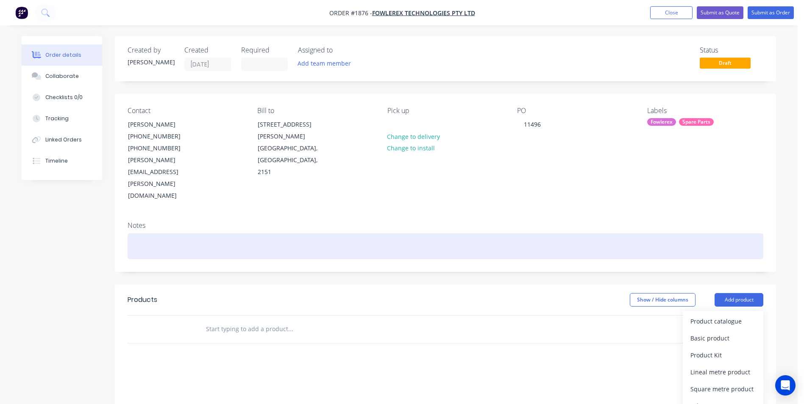
click at [225, 234] on div at bounding box center [446, 247] width 636 height 26
click at [182, 234] on div at bounding box center [446, 247] width 636 height 26
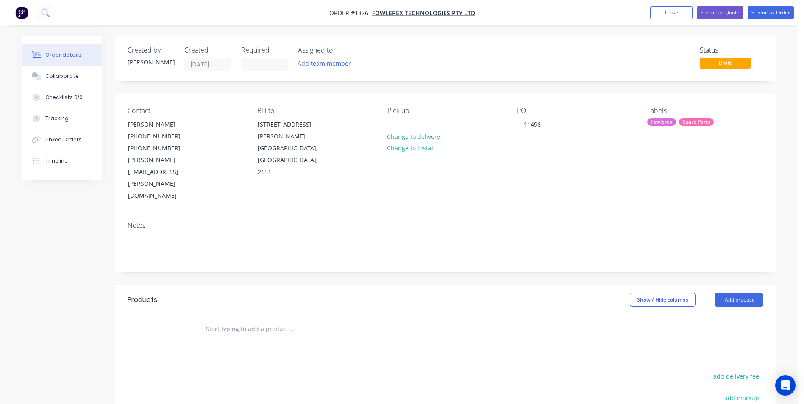
drag, startPoint x: 290, startPoint y: 296, endPoint x: 303, endPoint y: 295, distance: 12.8
click at [290, 321] on input "text" at bounding box center [291, 329] width 170 height 17
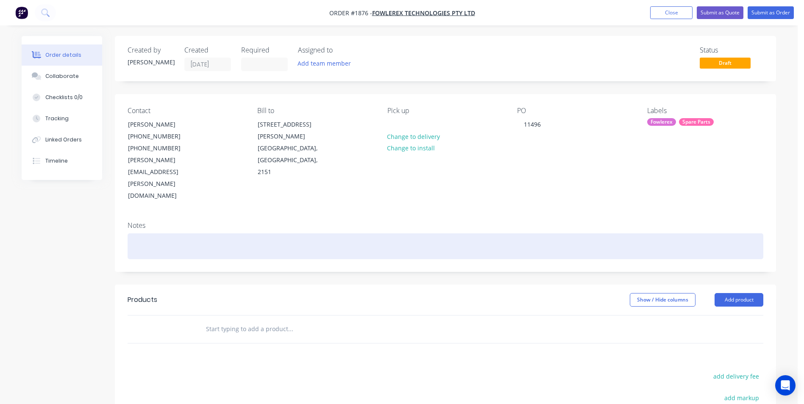
click at [174, 234] on div at bounding box center [446, 247] width 636 height 26
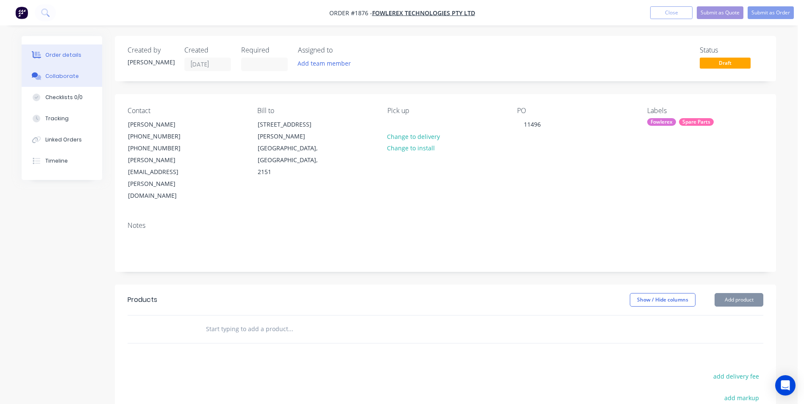
click at [60, 69] on button "Collaborate" at bounding box center [62, 76] width 81 height 21
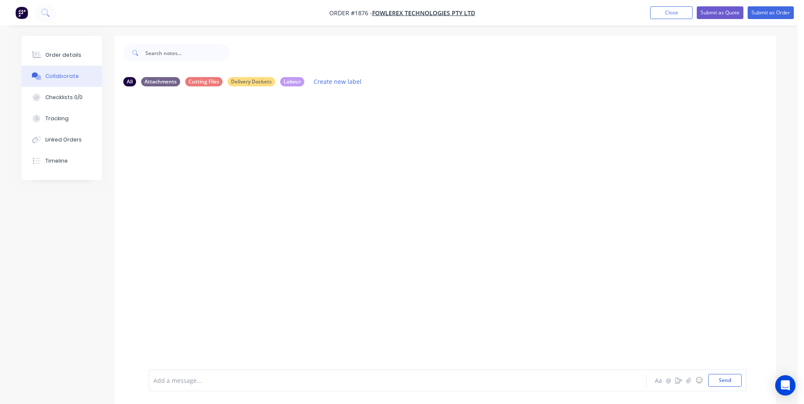
click at [210, 375] on div "Add a message..." at bounding box center [373, 380] width 441 height 13
click at [202, 385] on div at bounding box center [374, 380] width 441 height 9
click at [56, 59] on button "Order details" at bounding box center [62, 54] width 81 height 21
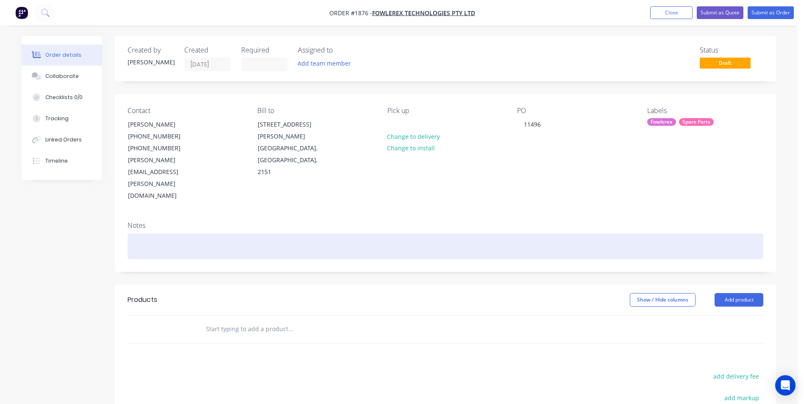
click at [147, 234] on div at bounding box center [446, 247] width 636 height 26
click at [164, 234] on div at bounding box center [446, 247] width 636 height 26
click at [182, 234] on div at bounding box center [446, 247] width 636 height 26
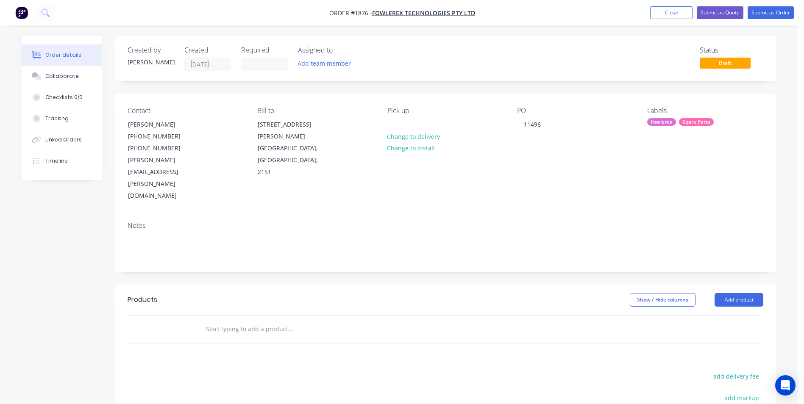
drag, startPoint x: 60, startPoint y: 74, endPoint x: 54, endPoint y: 65, distance: 10.3
click at [60, 74] on div "Collaborate" at bounding box center [61, 76] width 33 height 8
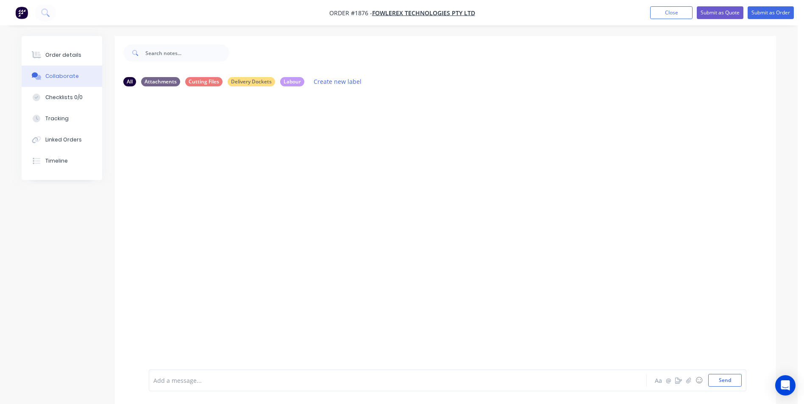
click at [233, 389] on div "Add a message... Aa @ ☺ Send" at bounding box center [448, 381] width 598 height 22
click at [85, 57] on button "Order details" at bounding box center [62, 54] width 81 height 21
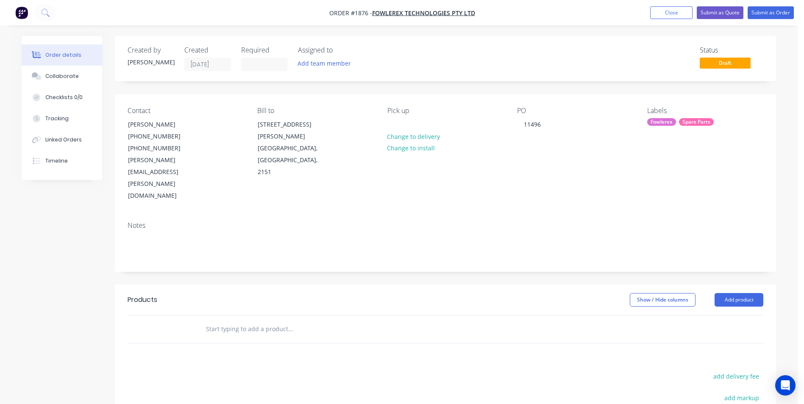
drag, startPoint x: 740, startPoint y: 264, endPoint x: 550, endPoint y: 269, distance: 189.9
click at [550, 293] on div "Show / Hide columns Add product" at bounding box center [513, 300] width 500 height 14
click at [733, 293] on button "Add product" at bounding box center [738, 300] width 49 height 14
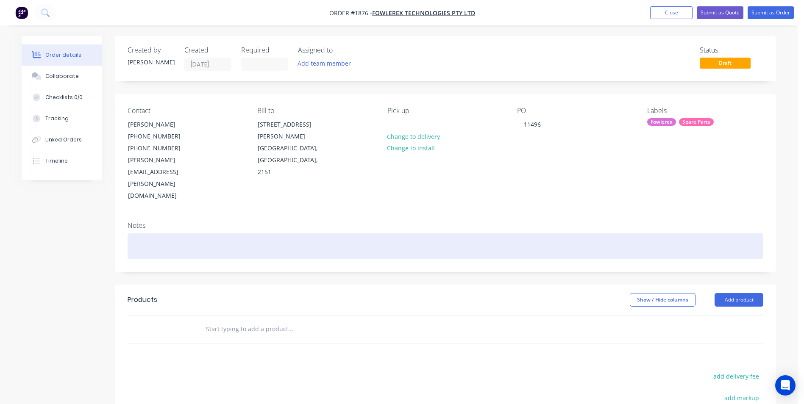
click at [153, 234] on div at bounding box center [446, 247] width 636 height 26
click at [151, 234] on div at bounding box center [446, 247] width 636 height 26
click at [158, 234] on div at bounding box center [446, 247] width 636 height 26
paste div
click at [130, 234] on div "SQ30062025-939" at bounding box center [446, 247] width 636 height 26
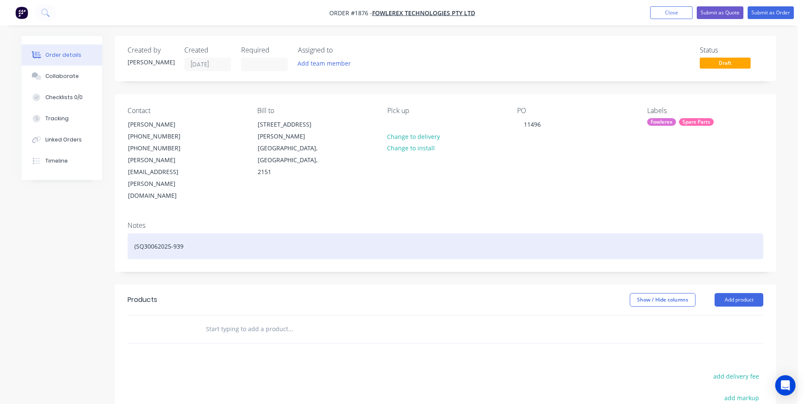
click at [207, 234] on div "(SQ30062025-939" at bounding box center [446, 247] width 636 height 26
click at [195, 234] on div "(SQ30062025-939)" at bounding box center [446, 247] width 636 height 26
click at [133, 234] on div "(SQ30062025-939)" at bounding box center [446, 247] width 636 height 26
click at [194, 234] on div "(SQ30062025-939)" at bounding box center [446, 247] width 636 height 26
click at [203, 234] on div "(SQ30062025-939)" at bounding box center [446, 247] width 636 height 26
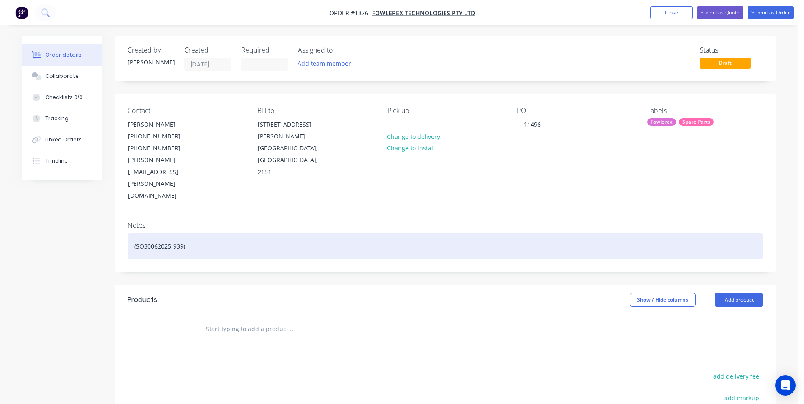
click at [134, 234] on div "(SQ30062025-939)" at bounding box center [446, 247] width 636 height 26
click at [196, 234] on div "(SQ30062025-939)" at bounding box center [446, 247] width 636 height 26
click at [132, 234] on div "(SQ30062025-939)" at bounding box center [446, 247] width 636 height 26
click at [225, 234] on div "(SQ30062025-939)" at bounding box center [446, 247] width 636 height 26
click at [134, 234] on div "(SQ30062025-939)" at bounding box center [446, 247] width 636 height 26
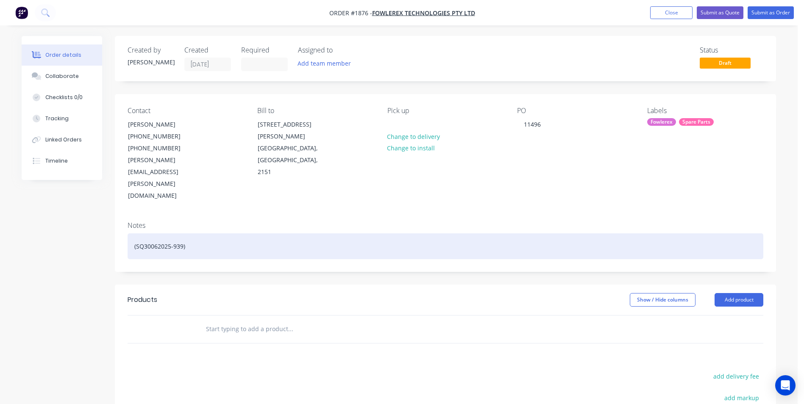
click at [131, 234] on div "(SQ30062025-939)" at bounding box center [446, 247] width 636 height 26
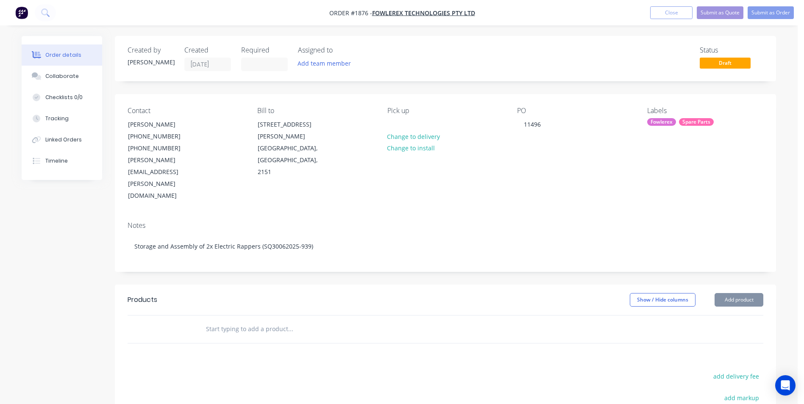
click at [275, 316] on div at bounding box center [347, 330] width 305 height 28
click at [729, 293] on button "Add product" at bounding box center [738, 300] width 49 height 14
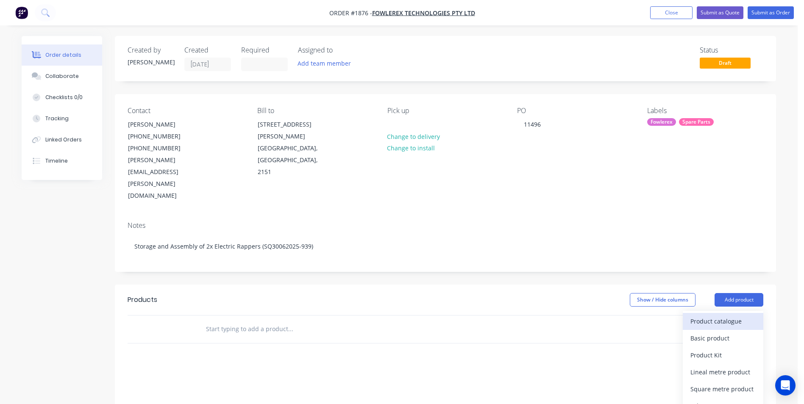
click at [699, 313] on button "Product catalogue" at bounding box center [723, 321] width 81 height 17
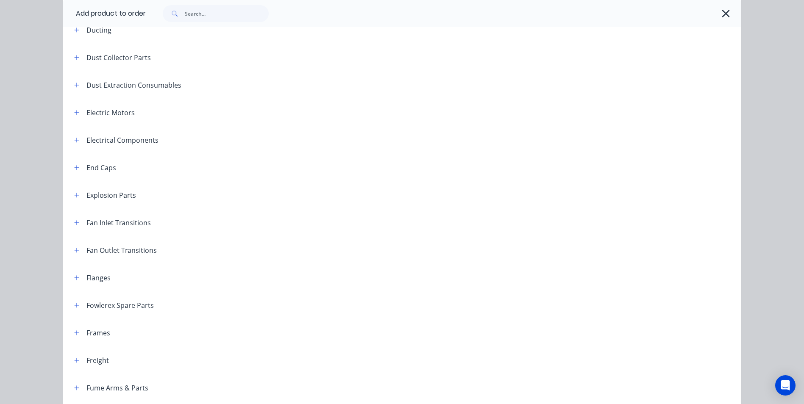
scroll to position [429, 0]
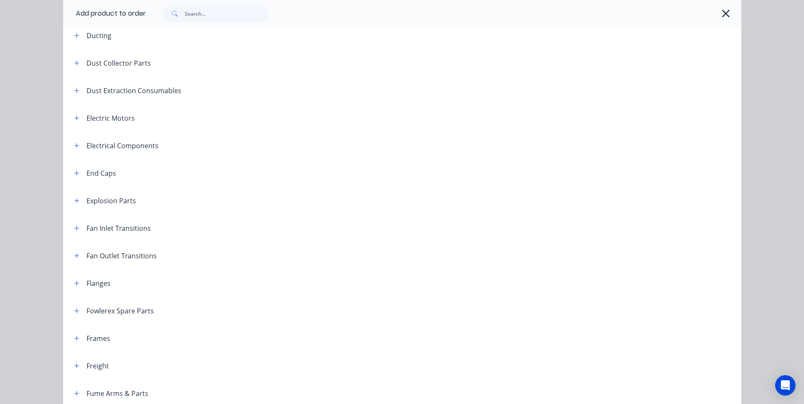
drag, startPoint x: 72, startPoint y: 309, endPoint x: 136, endPoint y: 290, distance: 67.2
click at [74, 309] on icon "button" at bounding box center [76, 311] width 5 height 6
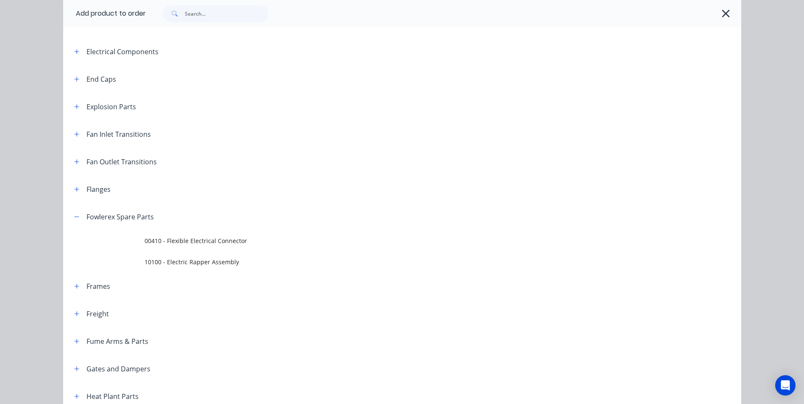
scroll to position [599, 0]
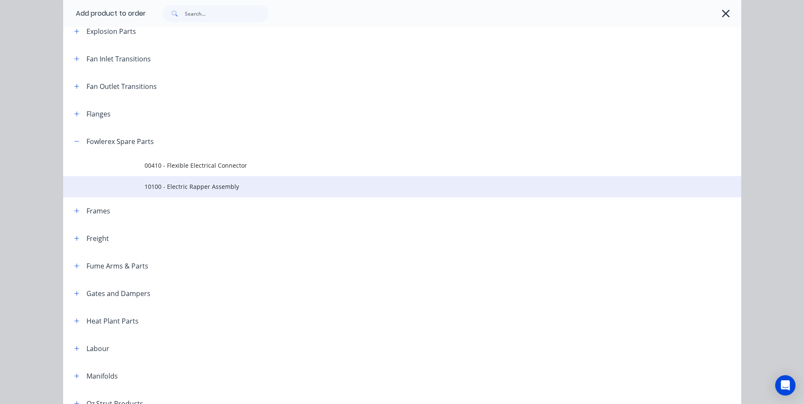
click at [199, 188] on span "10100 - Electric Rapper Assembly" at bounding box center [383, 186] width 477 height 9
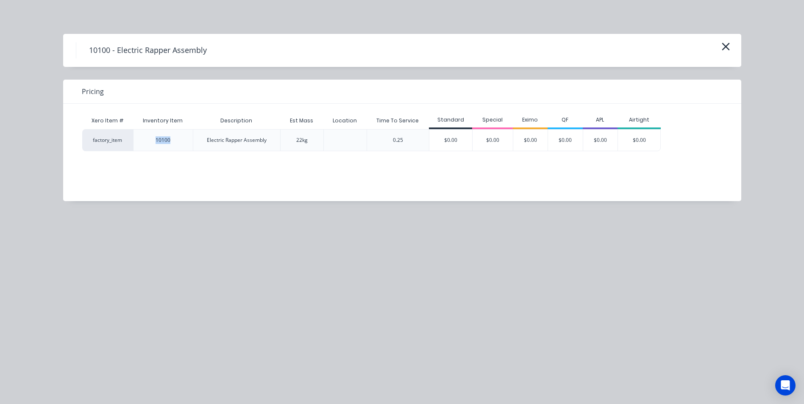
drag, startPoint x: 170, startPoint y: 139, endPoint x: 151, endPoint y: 139, distance: 18.6
click at [151, 139] on div "10100" at bounding box center [163, 140] width 28 height 21
click at [446, 138] on div "$0.00" at bounding box center [450, 140] width 43 height 21
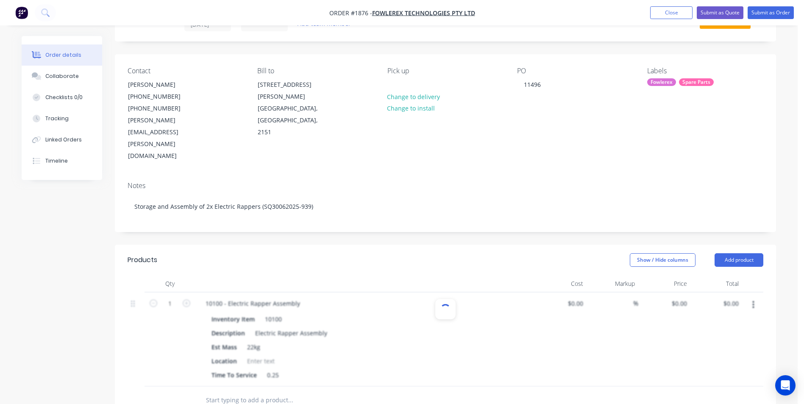
scroll to position [127, 0]
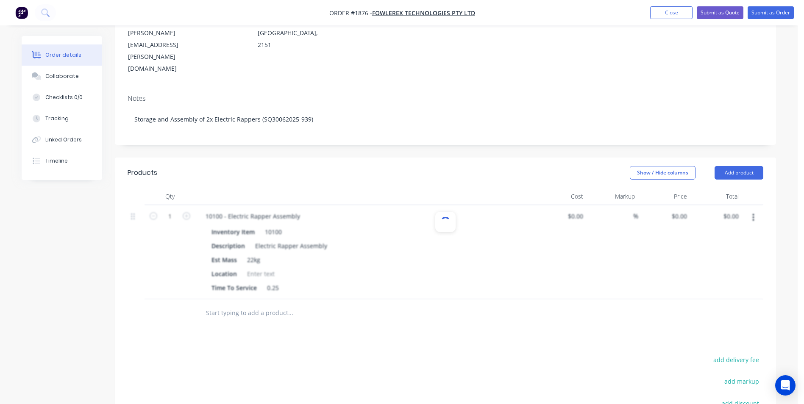
click at [218, 120] on div "Created by Kyle Created 13/08/25 Required Assigned to Add team member Status Dr…" at bounding box center [445, 220] width 661 height 622
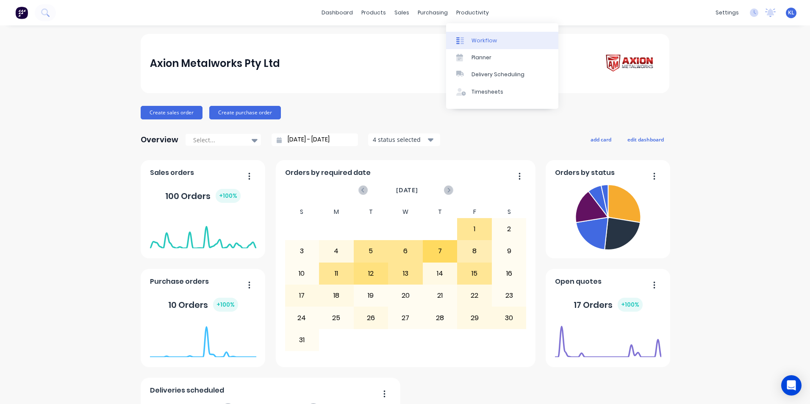
click at [488, 41] on div "Workflow" at bounding box center [484, 41] width 25 height 8
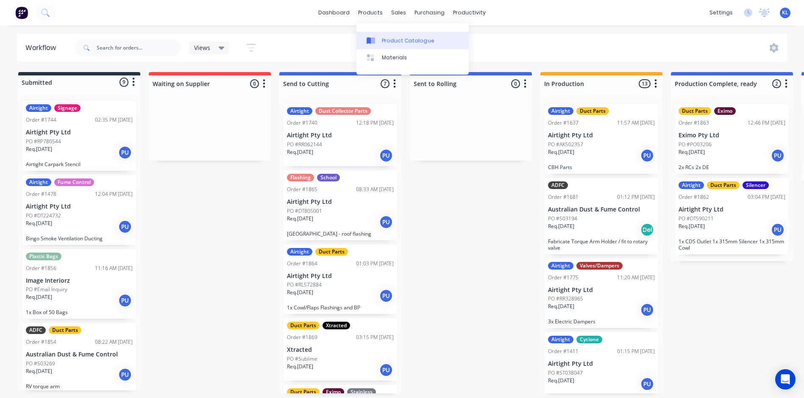
click at [400, 37] on div "Product Catalogue" at bounding box center [408, 41] width 53 height 8
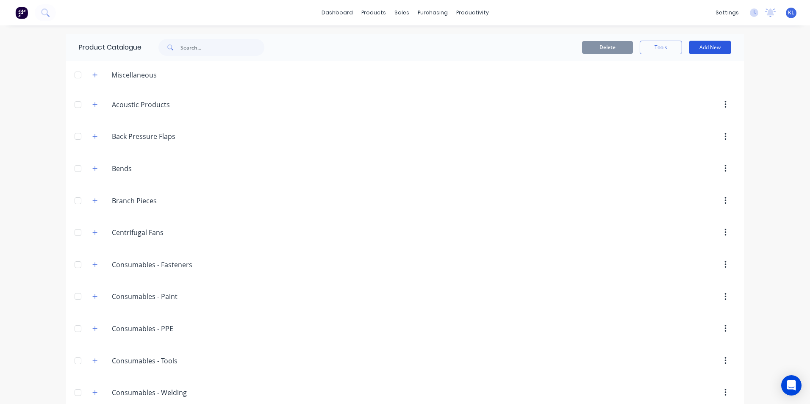
click at [706, 51] on button "Add New" at bounding box center [710, 48] width 42 height 14
click at [671, 70] on div "Category" at bounding box center [691, 69] width 65 height 12
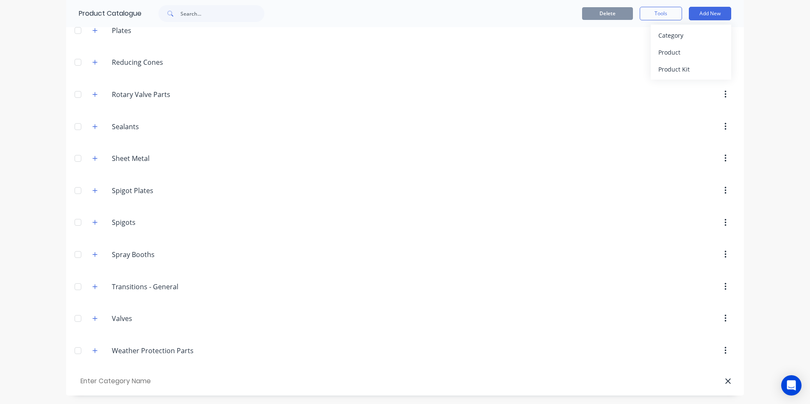
click at [119, 384] on input "text" at bounding box center [127, 381] width 96 height 12
type input "Folwerlex Spare Parts"
click at [175, 381] on div at bounding box center [453, 381] width 557 height 8
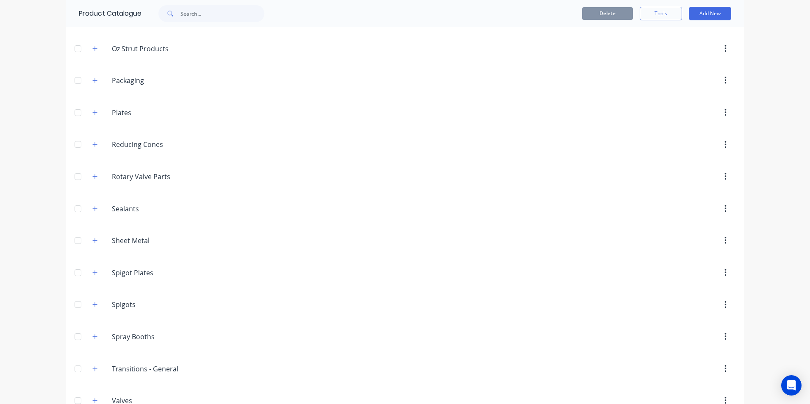
scroll to position [1070, 0]
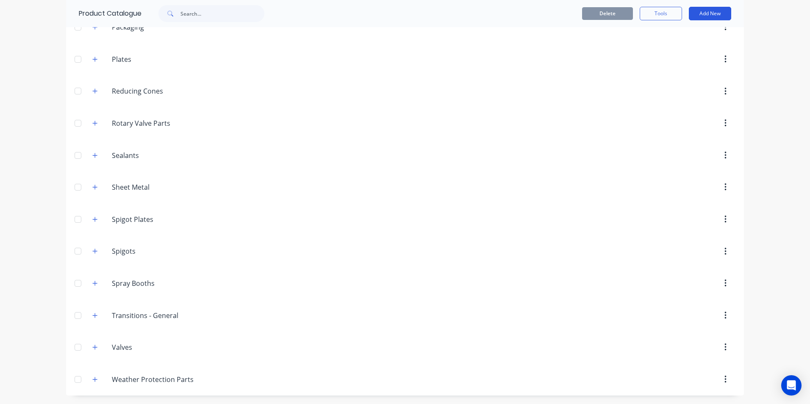
click at [707, 11] on button "Add New" at bounding box center [710, 14] width 42 height 14
click at [678, 39] on div "Category" at bounding box center [691, 35] width 65 height 12
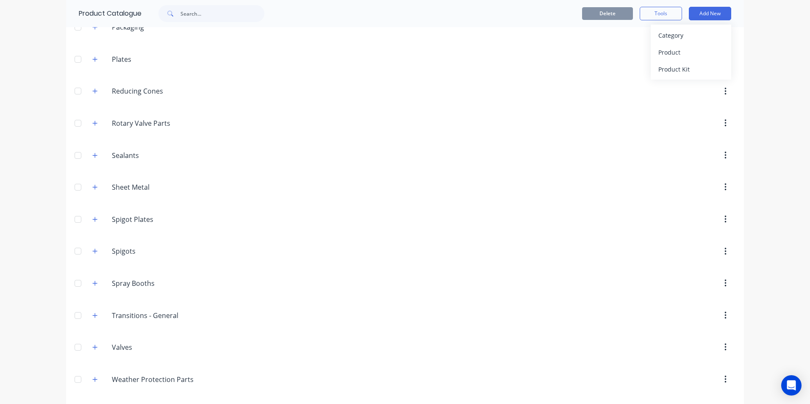
scroll to position [1082, 0]
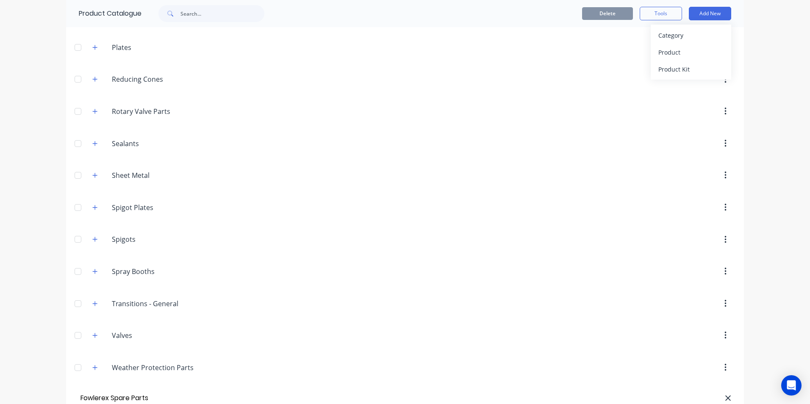
type input "Fowlerex Spare Parts"
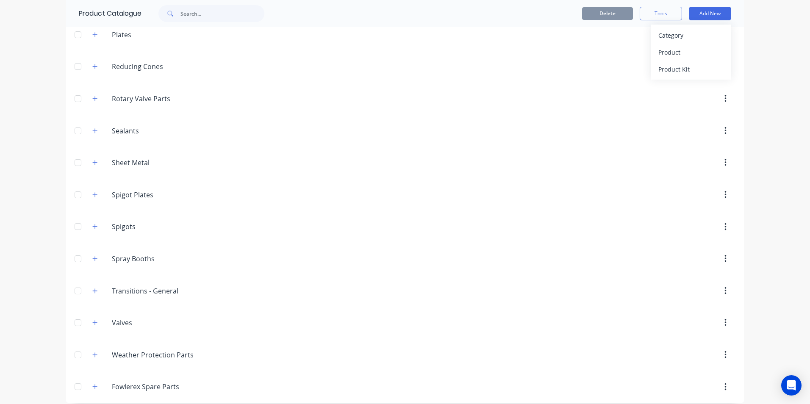
scroll to position [1102, 0]
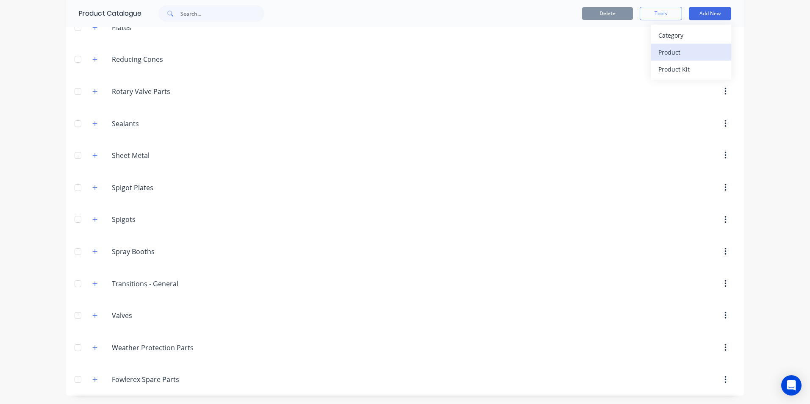
click at [682, 53] on div "Product" at bounding box center [691, 52] width 65 height 12
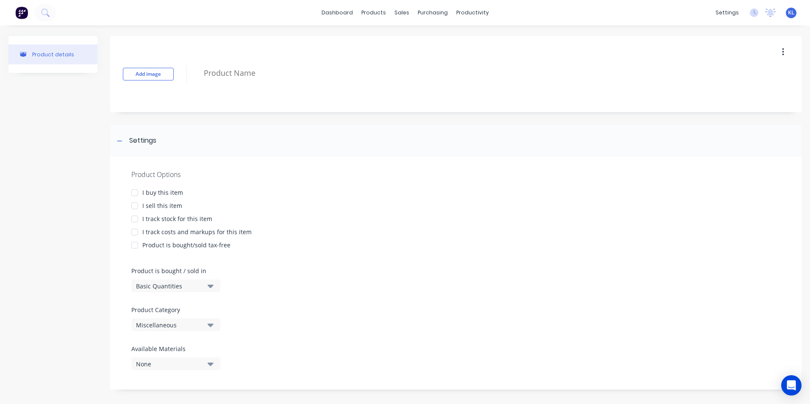
click at [136, 218] on div at bounding box center [134, 219] width 17 height 17
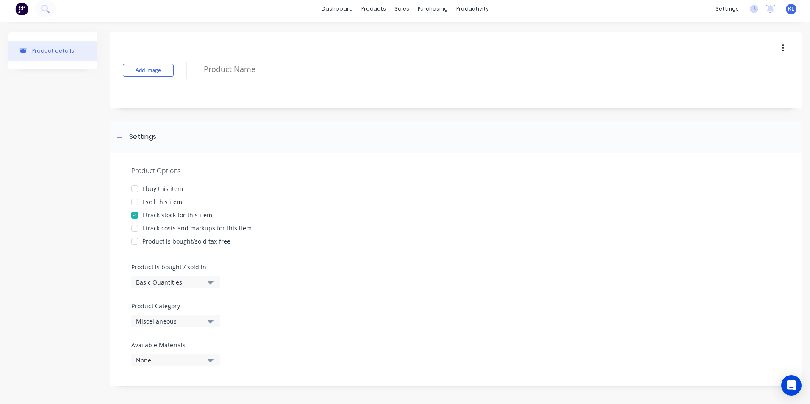
scroll to position [5, 0]
click at [196, 273] on div "Product is bought / sold in Basic Quantities" at bounding box center [173, 275] width 85 height 26
click at [197, 278] on div "Basic Quantities" at bounding box center [170, 281] width 68 height 9
click at [176, 301] on div "Basic Quantities" at bounding box center [194, 302] width 127 height 17
click at [180, 319] on div "Miscellaneous" at bounding box center [170, 320] width 68 height 9
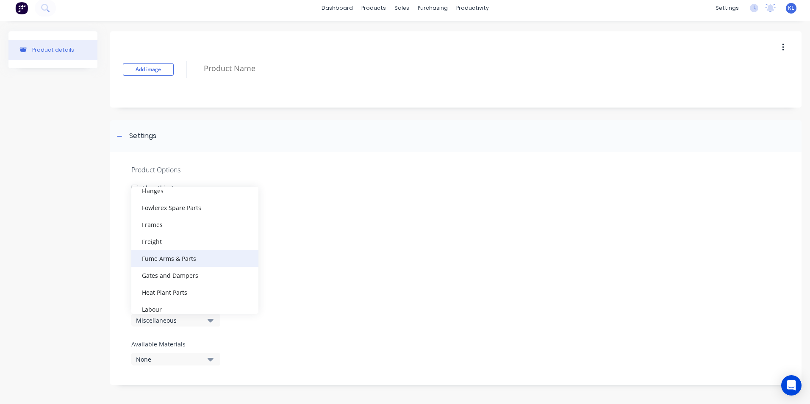
scroll to position [424, 0]
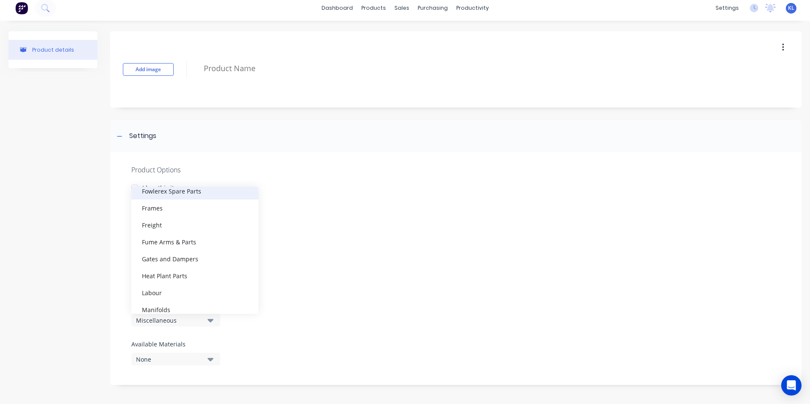
click at [175, 193] on div "Fowlerex Spare Parts" at bounding box center [194, 191] width 127 height 17
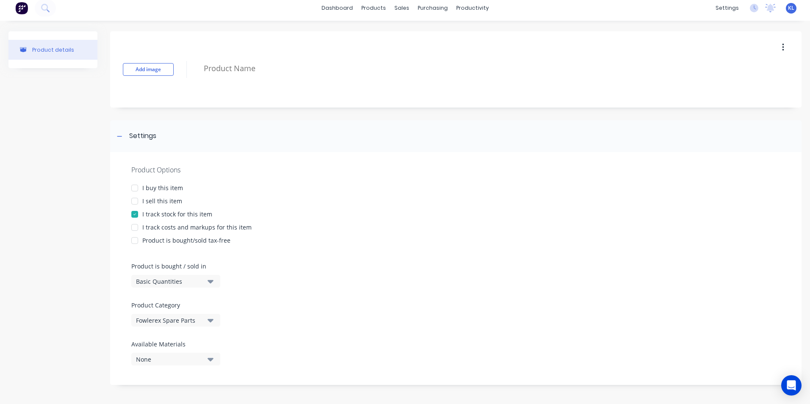
click at [173, 361] on div "None" at bounding box center [170, 359] width 68 height 9
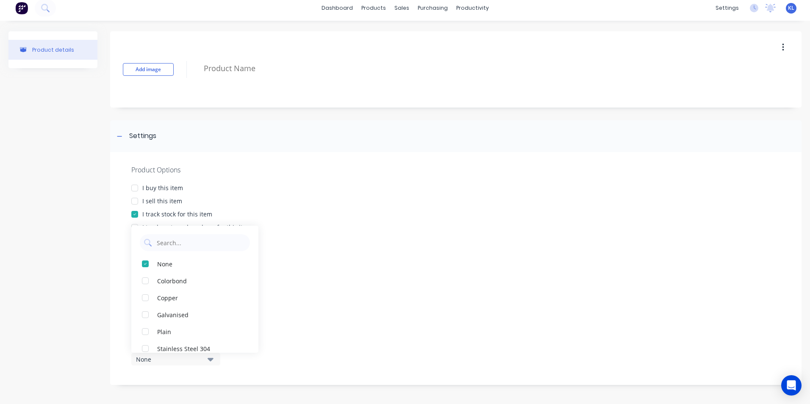
click at [284, 172] on div "Product Options" at bounding box center [455, 170] width 649 height 10
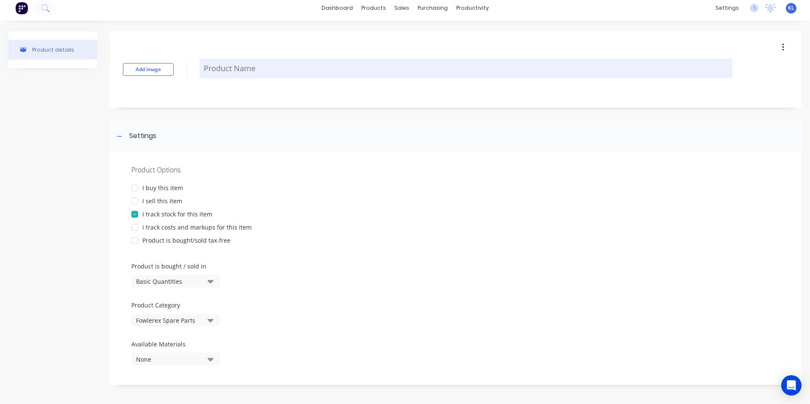
click at [226, 67] on textarea at bounding box center [466, 68] width 533 height 20
type textarea "x"
type textarea "0"
type textarea "x"
type textarea "00"
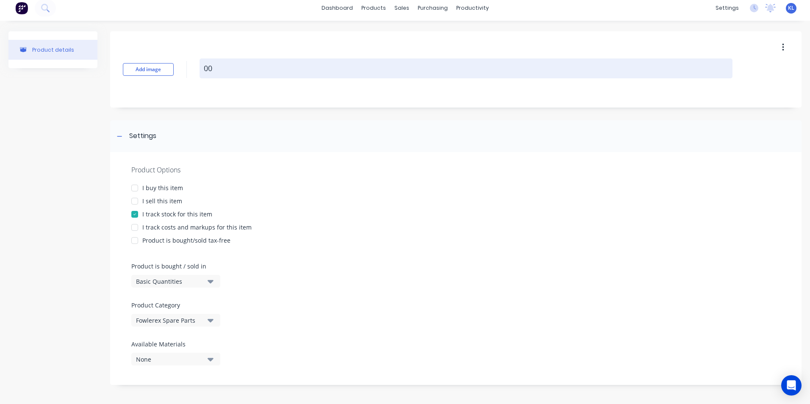
type textarea "x"
type textarea "004"
type textarea "x"
type textarea "0041"
type textarea "x"
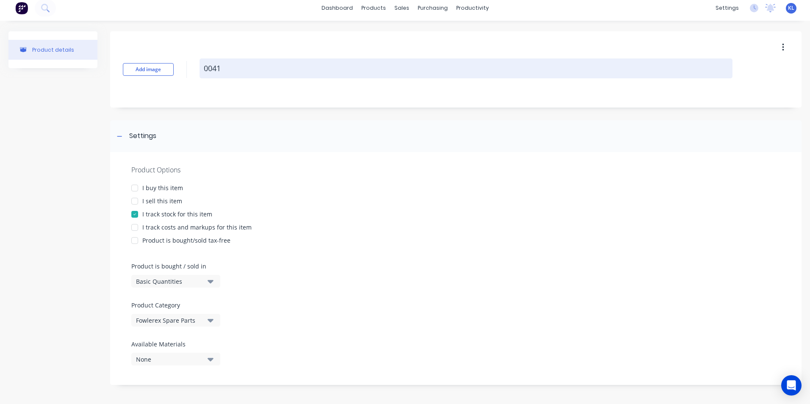
type textarea "00410"
type textarea "x"
type textarea "00410"
type textarea "x"
type textarea "00410 -"
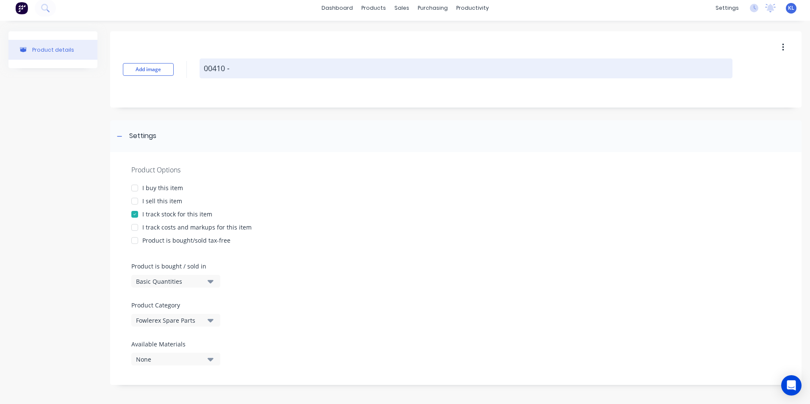
type textarea "x"
type textarea "00410 -"
type textarea "x"
type textarea "00410 - F"
type textarea "x"
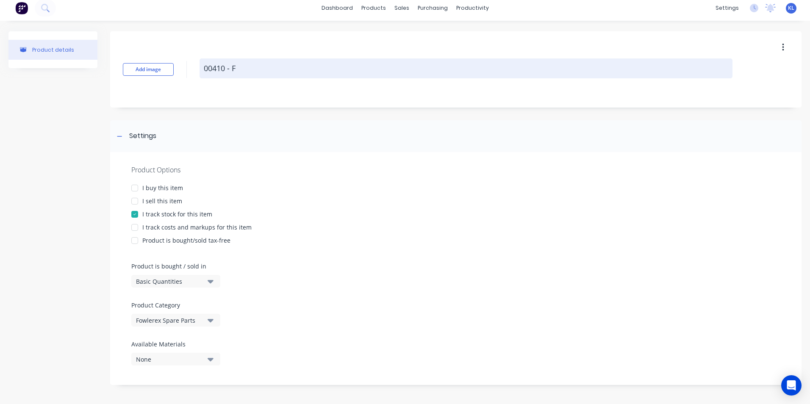
type textarea "00410 - Fl"
type textarea "x"
type textarea "00410 - Fle"
type textarea "x"
type textarea "00410 - Flex"
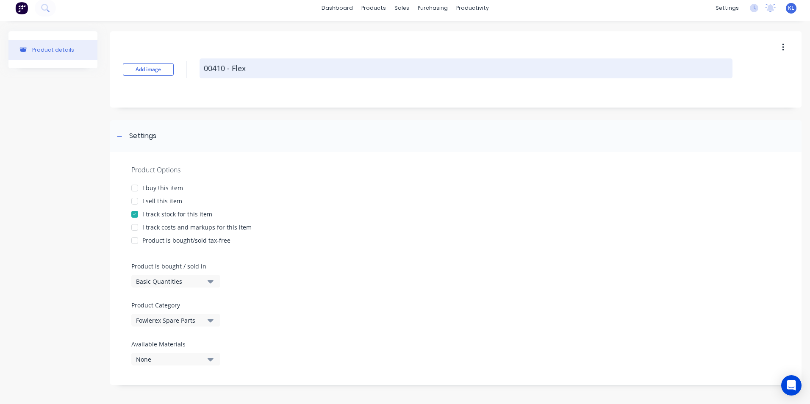
type textarea "x"
type textarea "00410 - Flexi"
type textarea "x"
type textarea "00410 - Flexib"
type textarea "x"
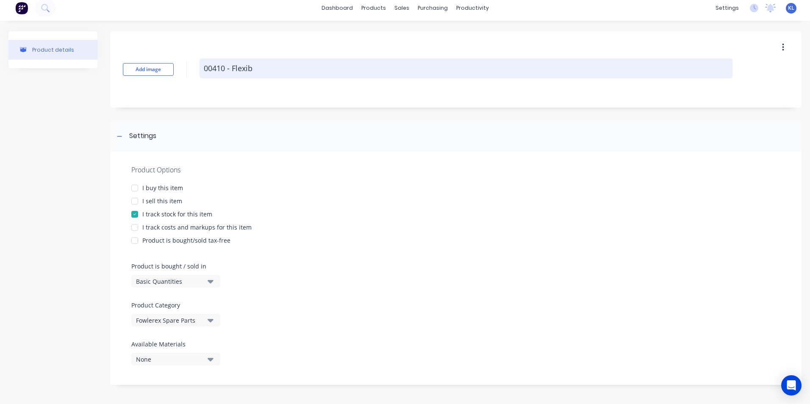
type textarea "00410 - Flexibl"
type textarea "x"
type textarea "00410 - Flexible"
type textarea "x"
type textarea "00410 - Flexible"
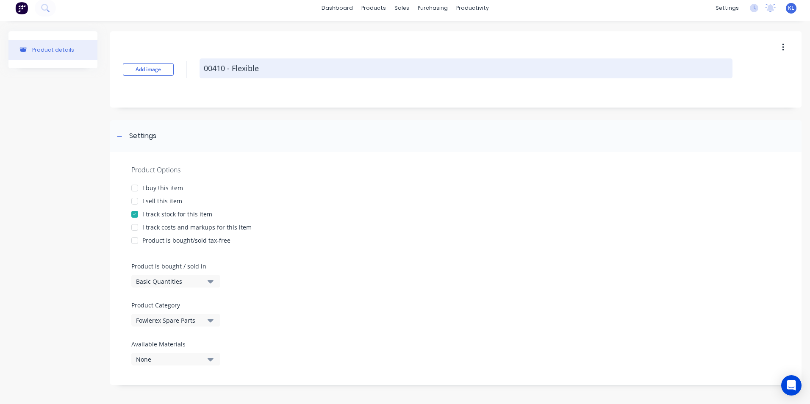
type textarea "x"
type textarea "00410 - Flexible E"
type textarea "x"
type textarea "00410 - Flexible Ele"
type textarea "x"
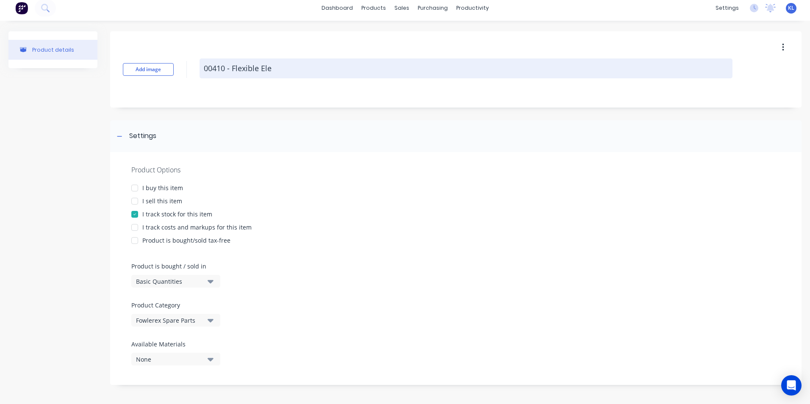
type textarea "00410 - Flexible Elec"
type textarea "x"
type textarea "00410 - Flexible Elect"
type textarea "x"
type textarea "00410 - Flexible Electr"
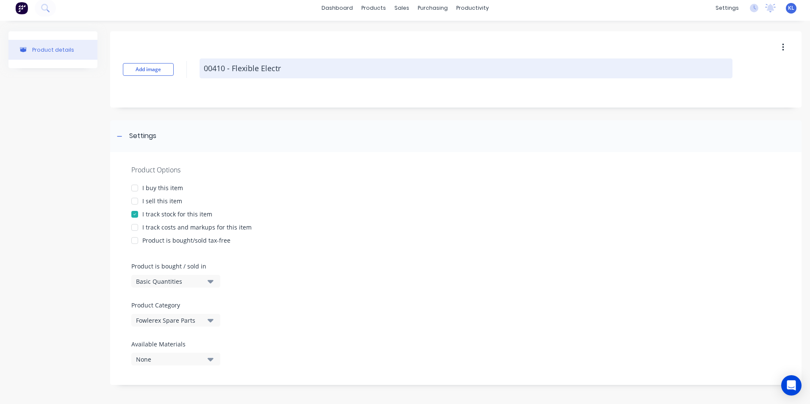
type textarea "x"
type textarea "00410 - Flexible Electri"
type textarea "x"
type textarea "00410 - Flexible Electric"
type textarea "x"
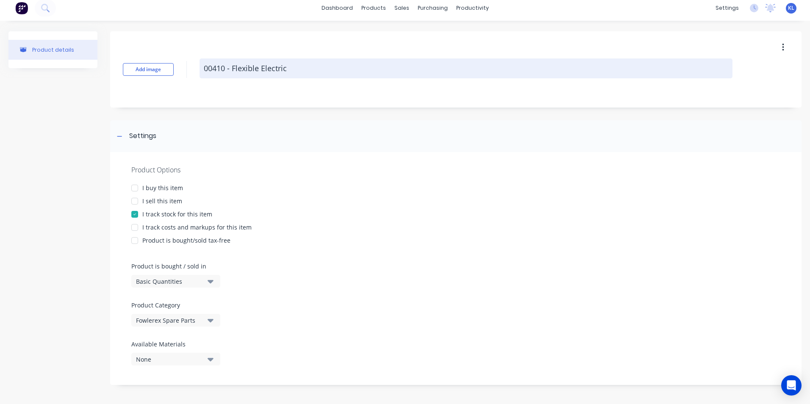
type textarea "00410 - Flexible Electrica"
type textarea "x"
type textarea "00410 - Flexible Electrical"
type textarea "x"
type textarea "00410 - Flexible Electrical"
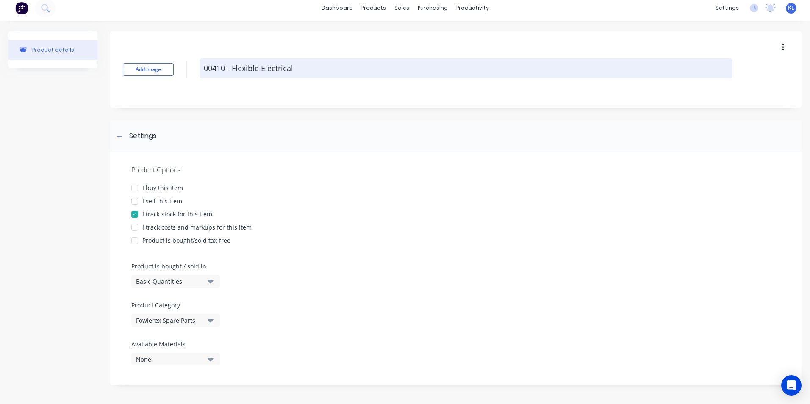
type textarea "x"
type textarea "00410 - Flexible Electrical C"
type textarea "x"
type textarea "00410 - Flexible Electrical Co"
type textarea "x"
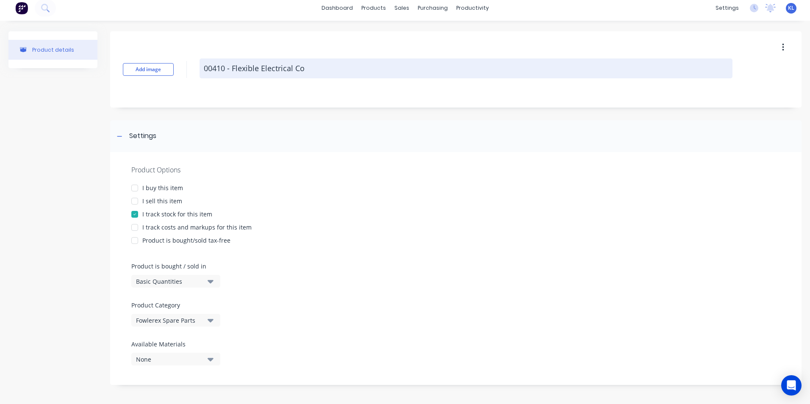
type textarea "00410 - Flexible Electrical Con"
type textarea "x"
type textarea "00410 - Flexible Electrical Conn"
type textarea "x"
type textarea "00410 - Flexible Electrical Conne"
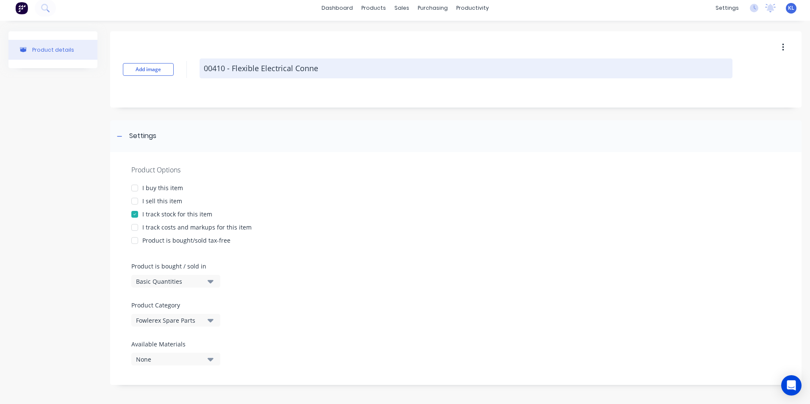
type textarea "x"
type textarea "00410 - Flexible Electrical Connec"
type textarea "x"
type textarea "00410 - Flexible Electrical Connect"
type textarea "x"
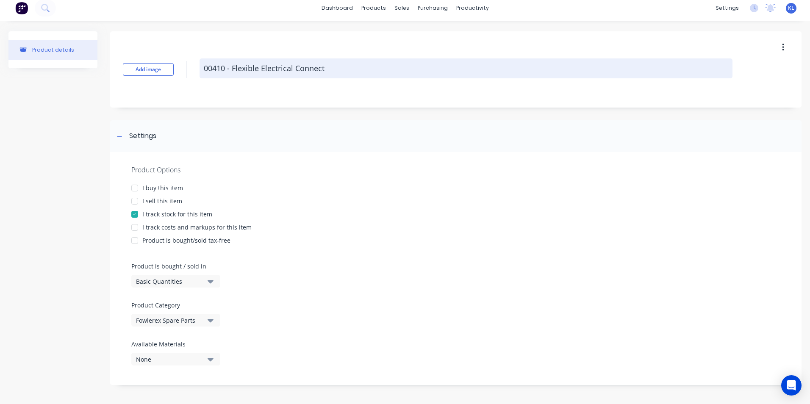
type textarea "00410 - Flexible Electrical Connectr"
type textarea "x"
type textarea "00410 - Flexible Electrical Connectro"
type textarea "x"
type textarea "00410 - Flexible Electrical Connectr"
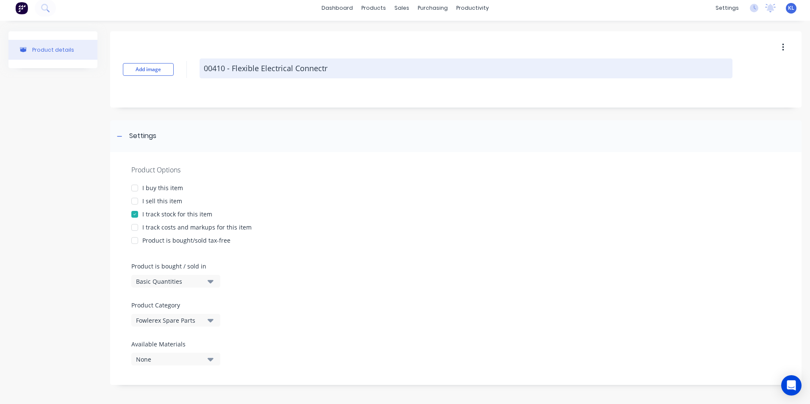
type textarea "x"
type textarea "00410 - Flexible Electrical Connect"
type textarea "x"
type textarea "00410 - Flexible Electrical Connectp"
type textarea "x"
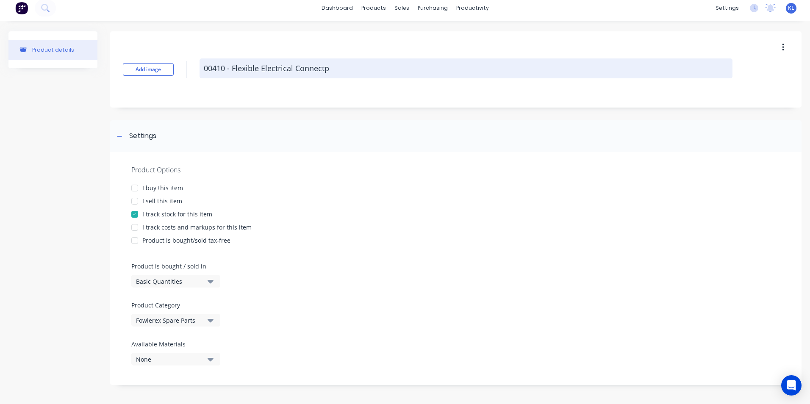
type textarea "00410 - Flexible Electrical Connect"
type textarea "x"
type textarea "00410 - Flexible Electrical Connecto"
type textarea "x"
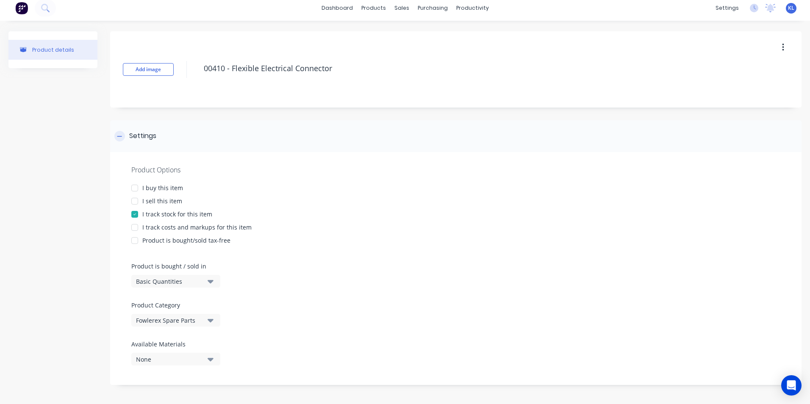
type textarea "00410 - Flexible Electrical Connector"
type textarea "x"
type textarea "00410 - Flexible Electrical Connector"
click at [289, 123] on div "Settings" at bounding box center [456, 136] width 692 height 32
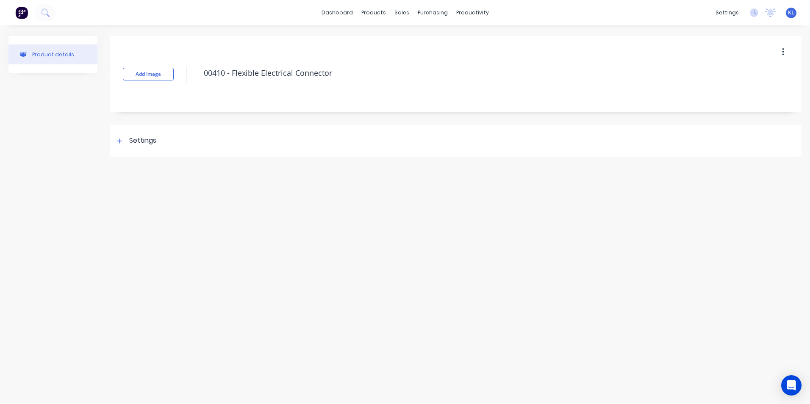
scroll to position [0, 0]
click at [118, 143] on icon at bounding box center [119, 141] width 5 height 6
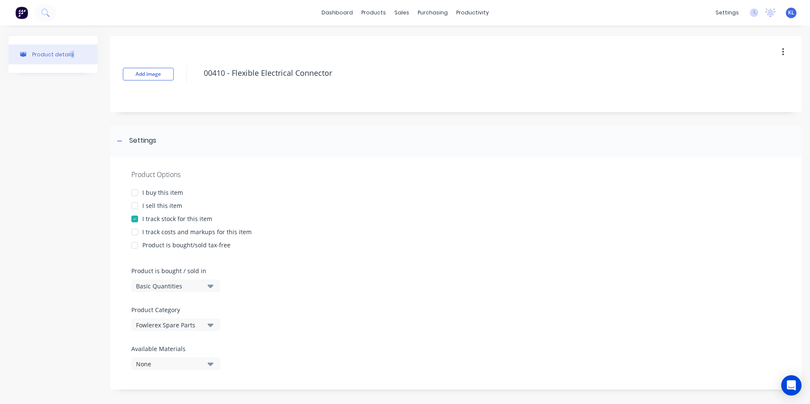
drag, startPoint x: 70, startPoint y: 120, endPoint x: 63, endPoint y: 116, distance: 8.2
click at [63, 116] on div "Product details" at bounding box center [52, 217] width 89 height 362
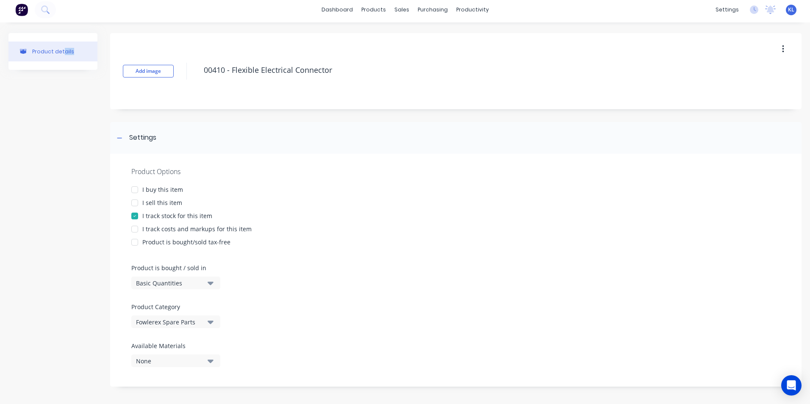
scroll to position [5, 0]
click at [146, 74] on button "Add image" at bounding box center [148, 69] width 51 height 13
click at [160, 356] on div "None" at bounding box center [170, 359] width 68 height 9
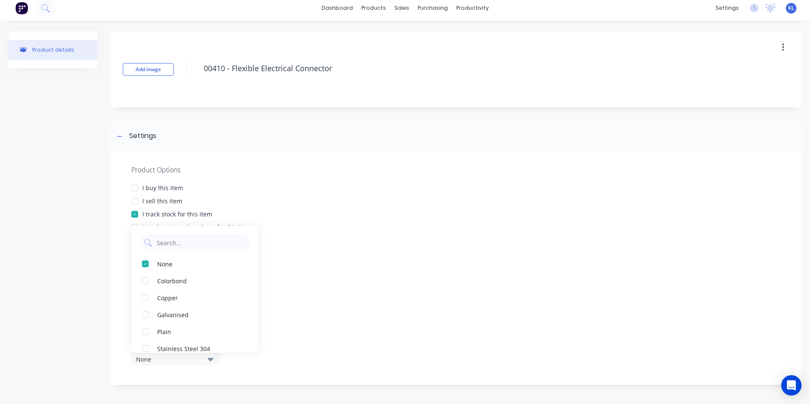
click at [275, 263] on div "Product Options I buy this item I sell this item I track stock for this item I …" at bounding box center [456, 268] width 692 height 233
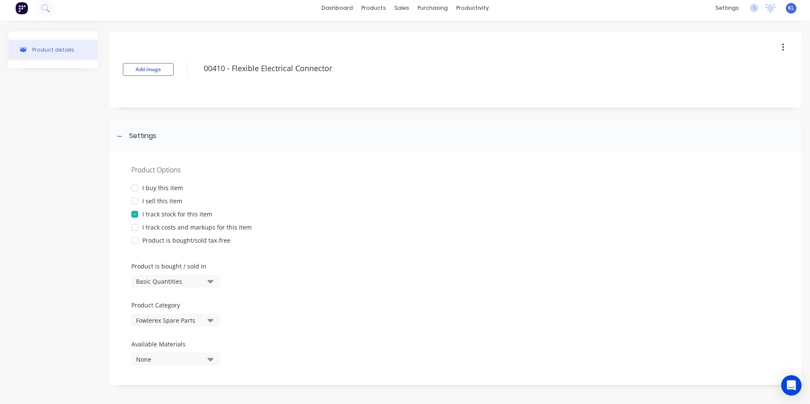
click at [135, 197] on div at bounding box center [134, 201] width 17 height 17
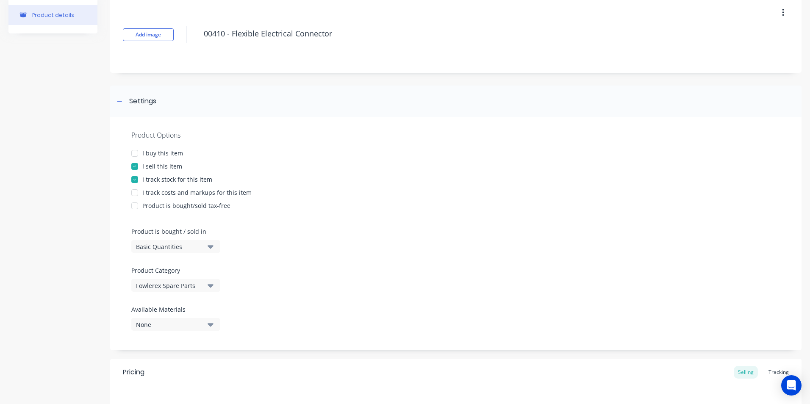
scroll to position [0, 0]
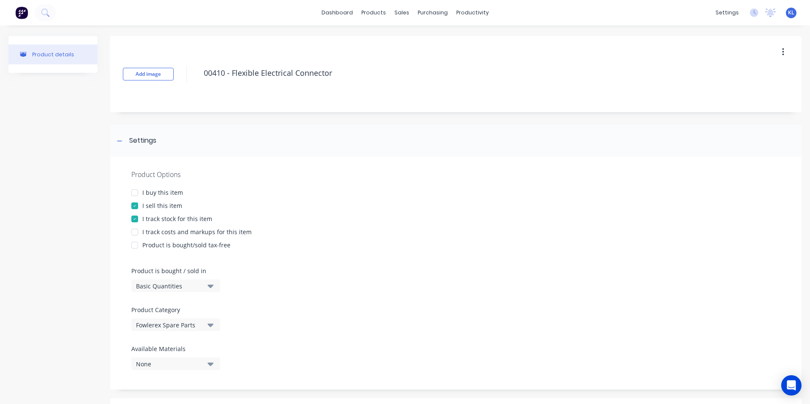
click at [133, 205] on div at bounding box center [134, 205] width 17 height 17
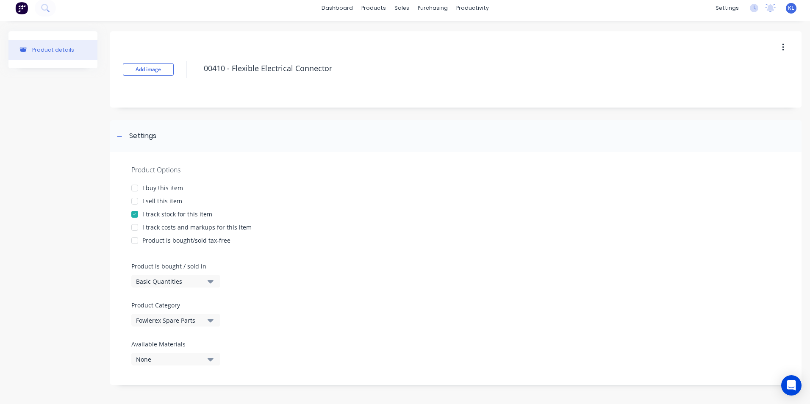
click at [135, 240] on div at bounding box center [134, 240] width 17 height 17
click at [135, 239] on div at bounding box center [134, 240] width 17 height 17
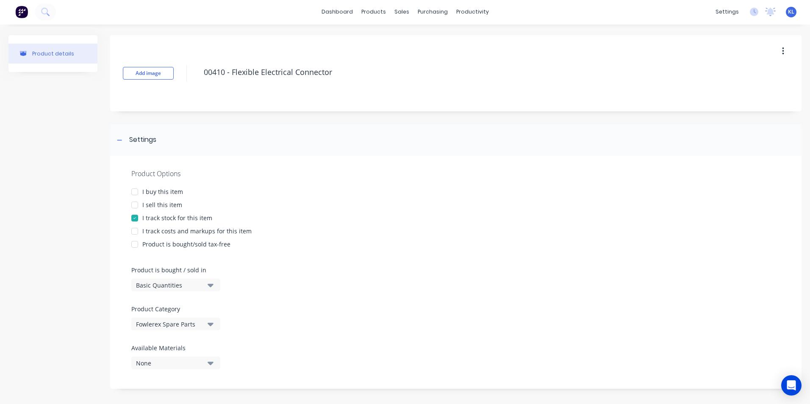
scroll to position [0, 0]
click at [139, 191] on div at bounding box center [134, 192] width 17 height 17
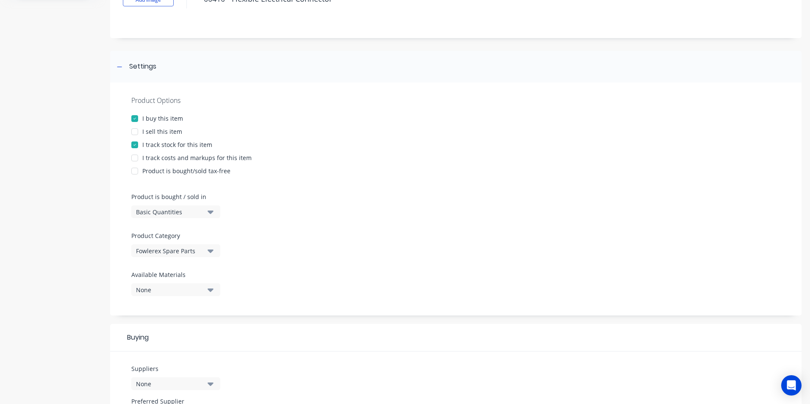
scroll to position [73, 0]
click at [135, 120] on div at bounding box center [134, 119] width 17 height 17
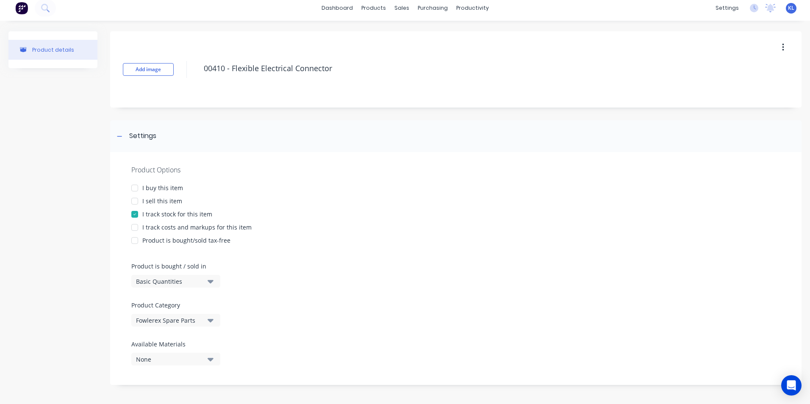
click at [135, 228] on div at bounding box center [134, 227] width 17 height 17
click at [140, 227] on div at bounding box center [134, 227] width 17 height 17
click at [138, 240] on div at bounding box center [134, 240] width 17 height 17
click at [133, 240] on div at bounding box center [134, 240] width 17 height 17
click at [157, 191] on div "I buy this item" at bounding box center [162, 187] width 41 height 9
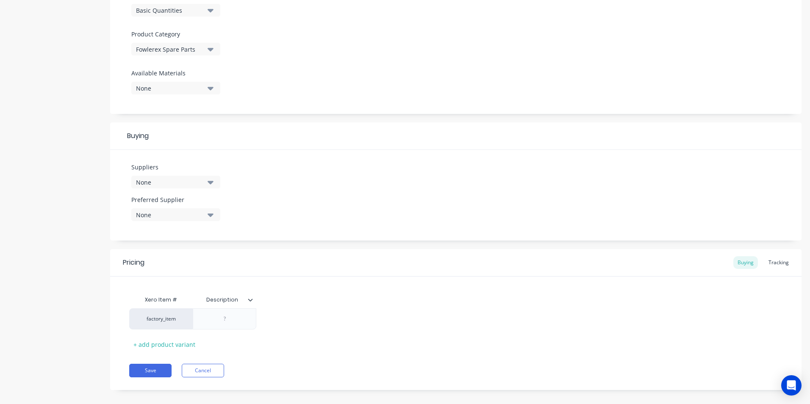
scroll to position [285, 0]
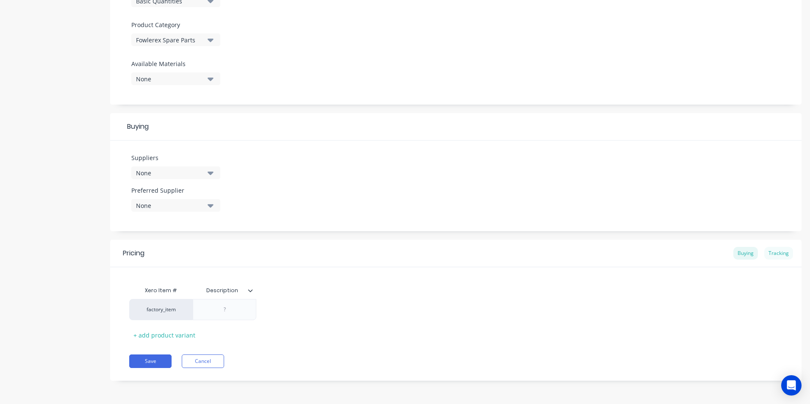
click at [778, 252] on div "Tracking" at bounding box center [778, 253] width 29 height 13
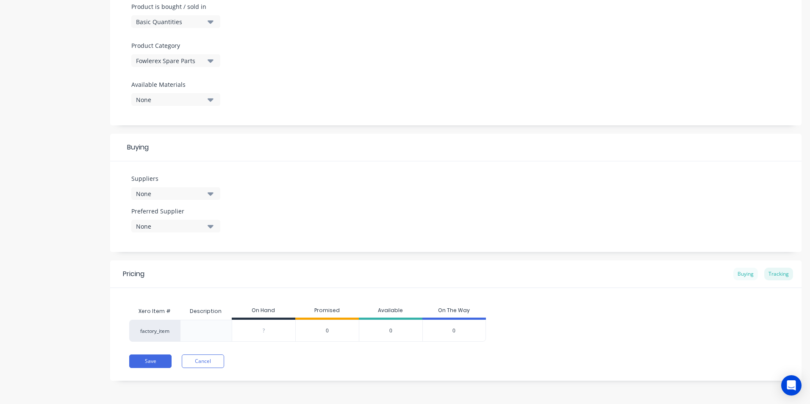
click at [746, 275] on div "Buying" at bounding box center [746, 274] width 25 height 13
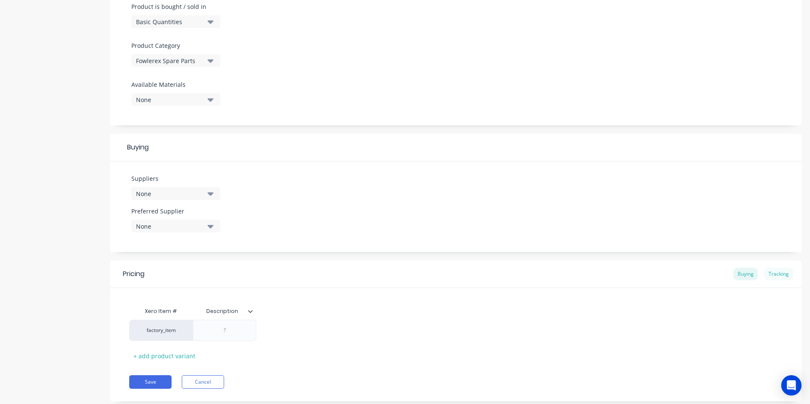
click at [765, 272] on div "Tracking" at bounding box center [778, 274] width 29 height 13
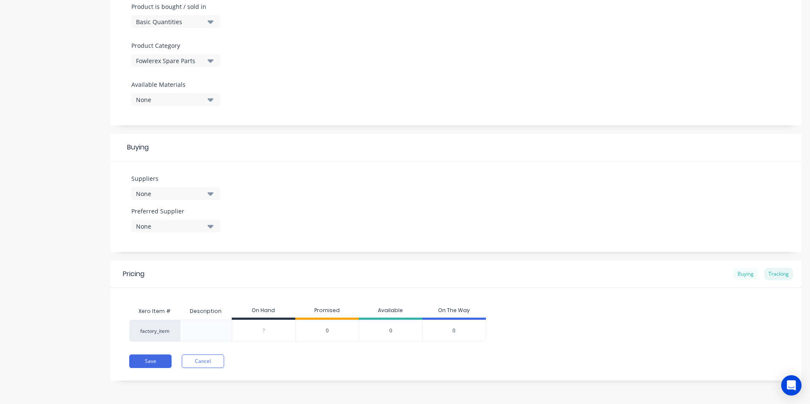
click at [739, 273] on div "Buying" at bounding box center [746, 274] width 25 height 13
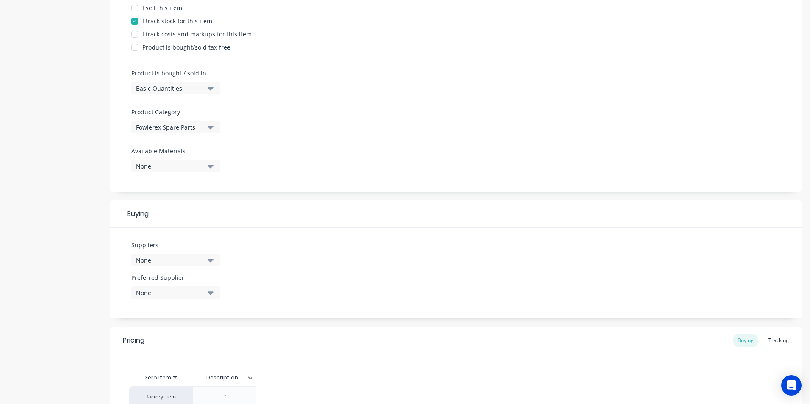
scroll to position [180, 0]
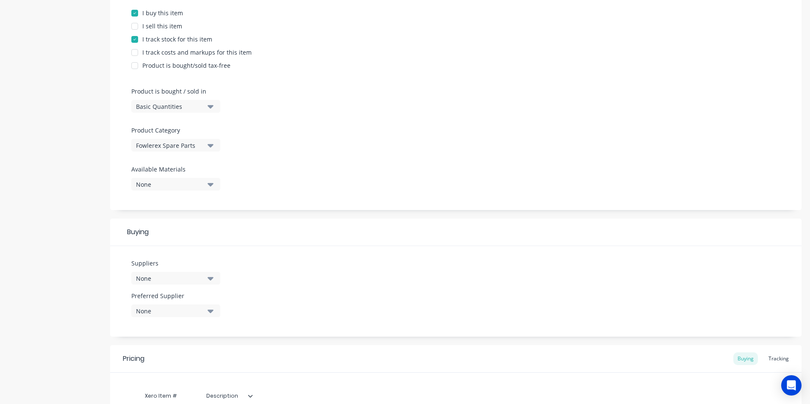
click at [176, 274] on div "None" at bounding box center [170, 278] width 68 height 9
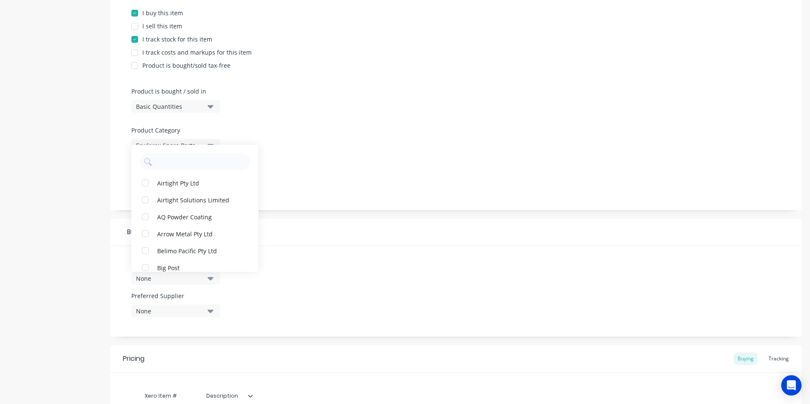
click at [182, 307] on div "None" at bounding box center [170, 311] width 68 height 9
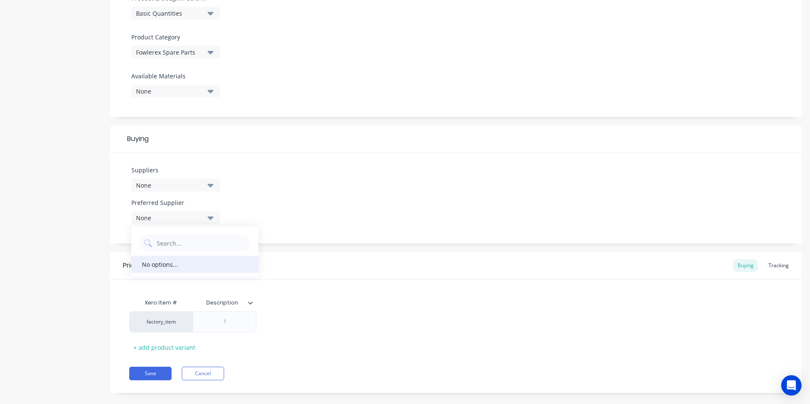
scroll to position [285, 0]
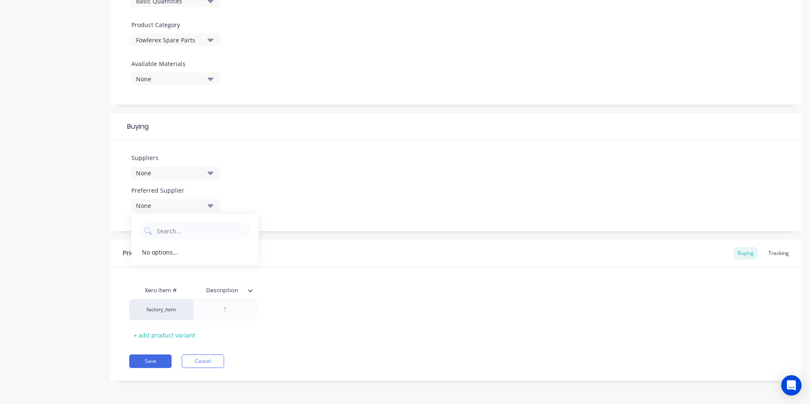
click at [191, 172] on div "None" at bounding box center [170, 173] width 68 height 9
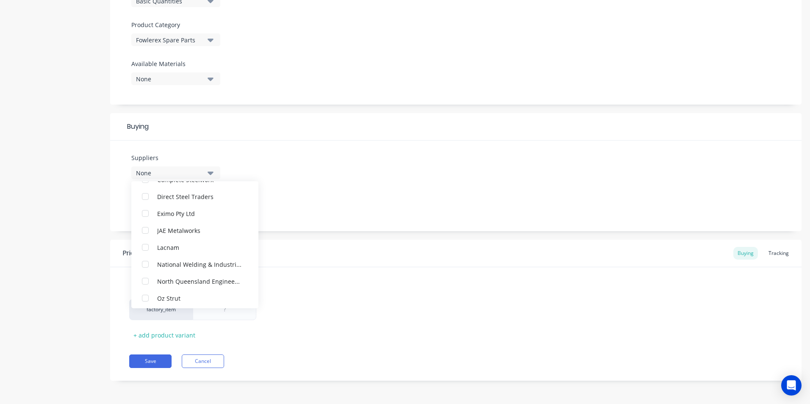
scroll to position [153, 0]
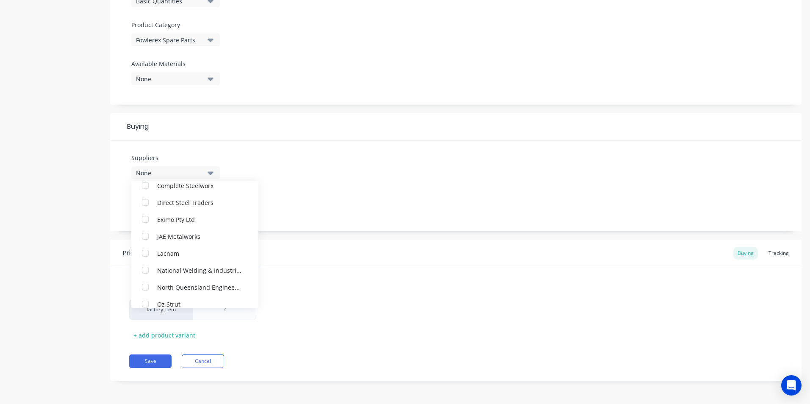
click at [327, 189] on div "Suppliers None Airtight Pty Ltd Airtight Solutions Limited AQ Powder Coating Ar…" at bounding box center [456, 186] width 692 height 91
click at [201, 200] on button "None" at bounding box center [175, 205] width 89 height 13
click at [284, 172] on div "Suppliers None Preferred Supplier None No options..." at bounding box center [456, 186] width 692 height 91
click at [252, 289] on icon at bounding box center [250, 290] width 5 height 5
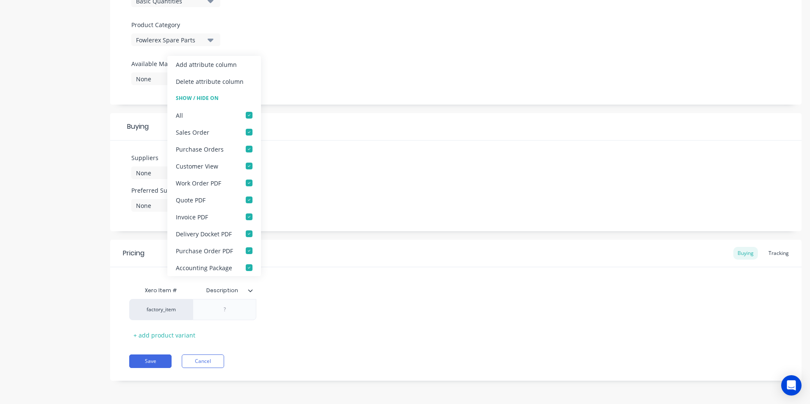
click at [323, 153] on div "Suppliers None Preferred Supplier None No options..." at bounding box center [456, 186] width 692 height 91
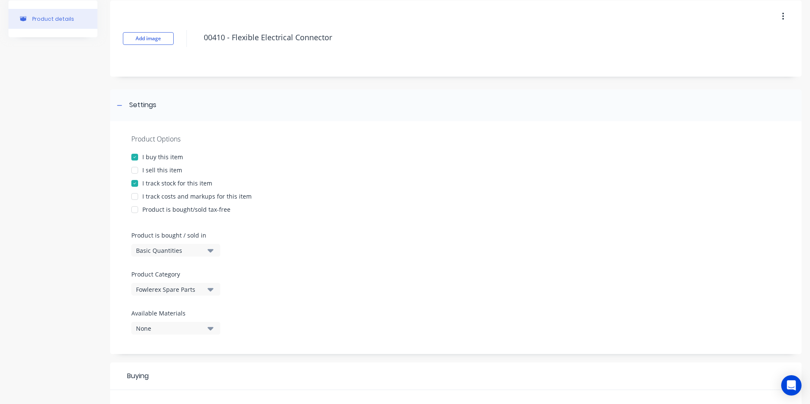
scroll to position [0, 0]
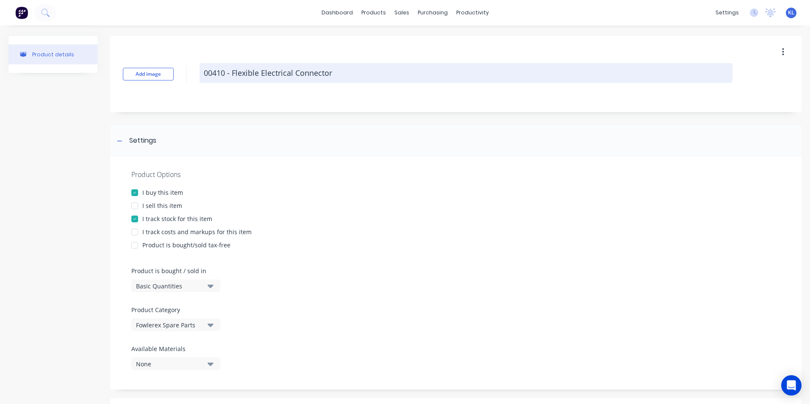
drag, startPoint x: 225, startPoint y: 72, endPoint x: 200, endPoint y: 65, distance: 25.3
click at [200, 65] on textarea "00410 - Flexible Electrical Connector" at bounding box center [466, 73] width 533 height 20
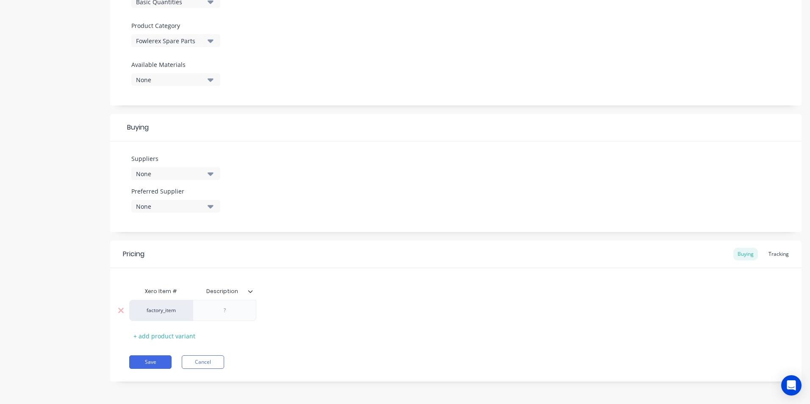
scroll to position [285, 0]
type textarea "x"
click at [225, 310] on div at bounding box center [224, 309] width 42 height 11
paste div
click at [253, 290] on icon at bounding box center [250, 290] width 5 height 3
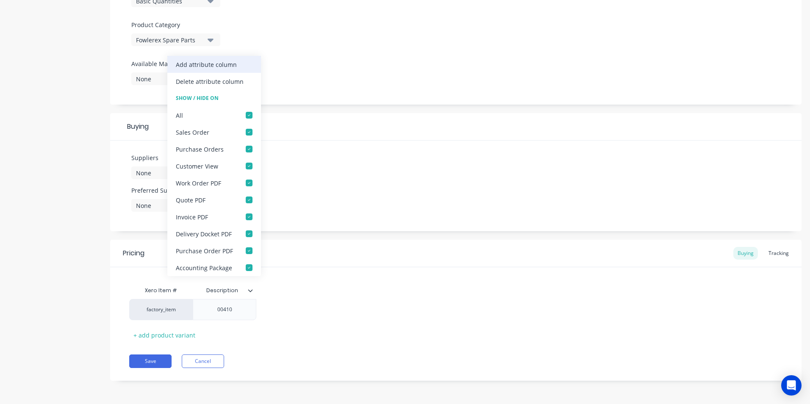
click at [230, 60] on div "Add attribute column" at bounding box center [206, 64] width 61 height 9
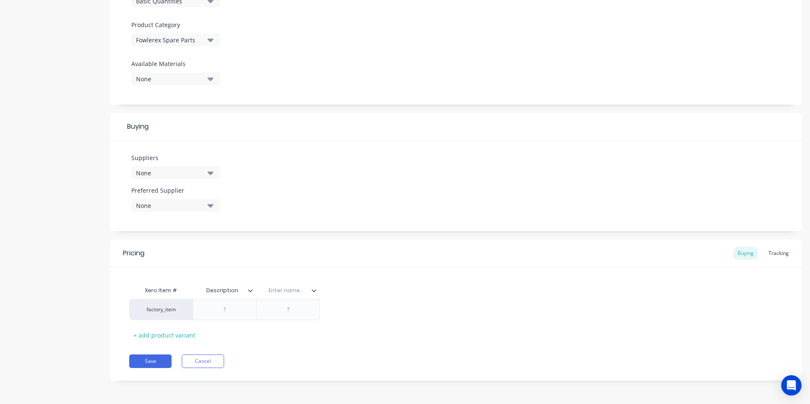
type textarea "x"
drag, startPoint x: 235, startPoint y: 288, endPoint x: 197, endPoint y: 288, distance: 37.3
type input "n"
click at [226, 293] on input "n" at bounding box center [222, 291] width 58 height 8
type textarea "x"
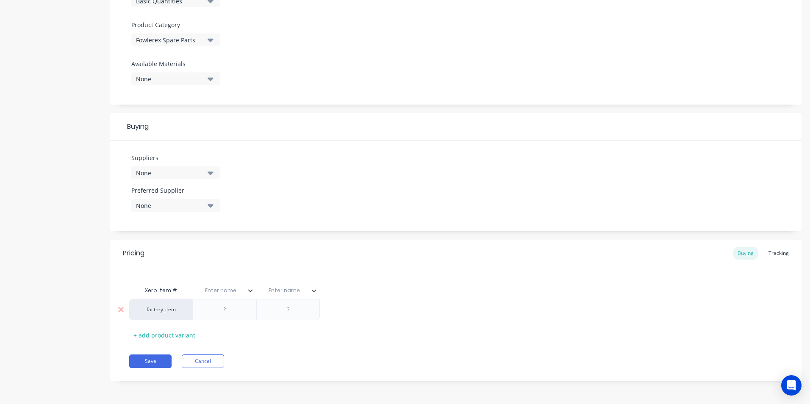
click at [226, 314] on div at bounding box center [225, 309] width 42 height 11
paste div
click at [207, 309] on div "nventory Item" at bounding box center [225, 309] width 46 height 11
drag, startPoint x: 243, startPoint y: 309, endPoint x: 207, endPoint y: 307, distance: 36.0
click at [206, 307] on div "Inventory Item" at bounding box center [224, 309] width 47 height 11
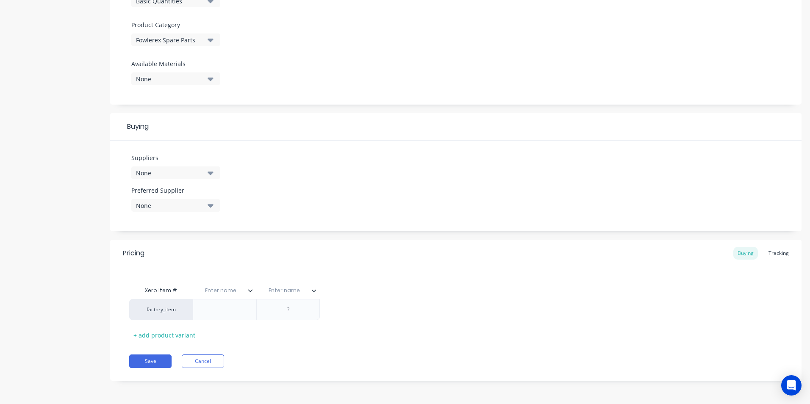
click at [221, 285] on div "Enter name..." at bounding box center [222, 290] width 58 height 21
type textarea "x"
click at [220, 291] on input "text" at bounding box center [222, 291] width 58 height 8
paste input "Inventory Item"
type input "Inventory Item"
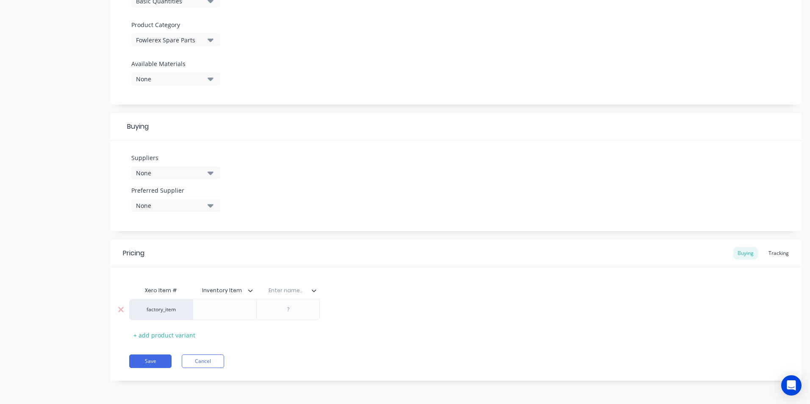
type textarea "x"
drag, startPoint x: 234, startPoint y: 312, endPoint x: 228, endPoint y: 311, distance: 5.2
click at [233, 312] on div at bounding box center [225, 309] width 42 height 11
type textarea "x"
click at [287, 292] on input "text" at bounding box center [285, 291] width 58 height 8
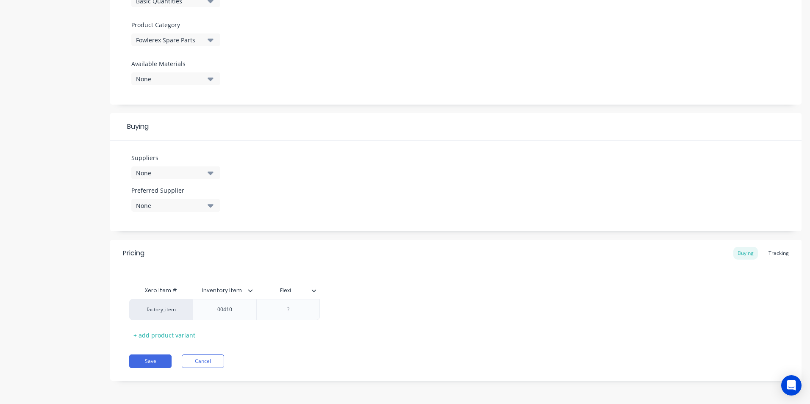
type input "Flexib"
type textarea "x"
click at [288, 309] on div at bounding box center [288, 309] width 42 height 11
paste div
type textarea "x"
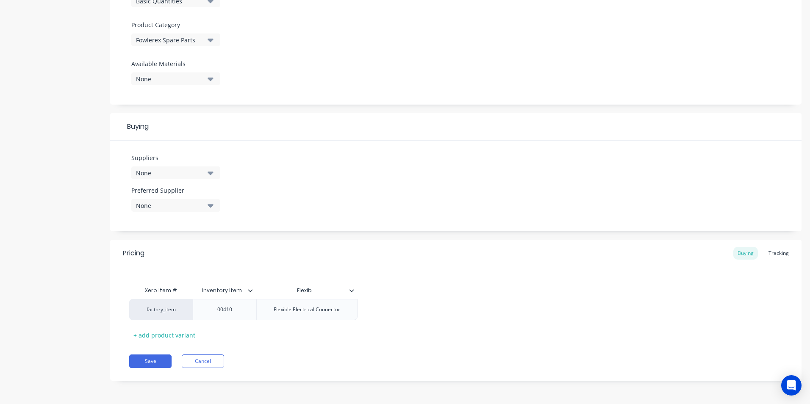
type input "Flexib"
drag, startPoint x: 316, startPoint y: 290, endPoint x: 291, endPoint y: 291, distance: 25.0
click at [291, 291] on input "Flexib" at bounding box center [304, 291] width 96 height 8
type input "Description"
click at [372, 320] on div "Xero Item # Inventory Item Flexib Description factory_item 00410 Flexible Elect…" at bounding box center [455, 312] width 653 height 60
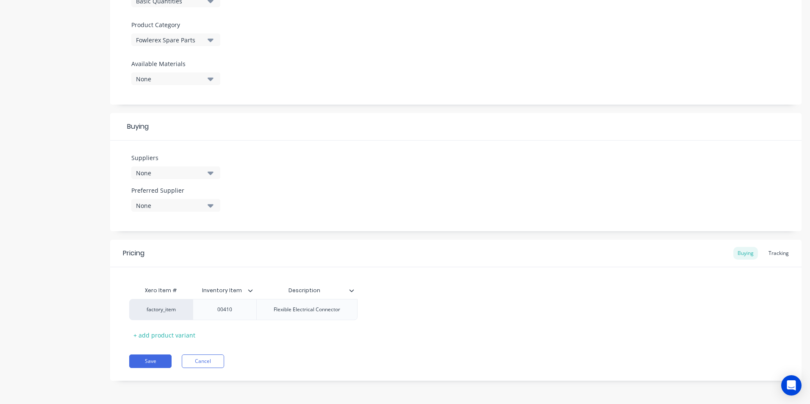
click at [405, 323] on div "Xero Item # Inventory Item Description factory_item 00410 Flexible Electrical C…" at bounding box center [455, 312] width 653 height 60
click at [352, 290] on icon at bounding box center [351, 290] width 5 height 5
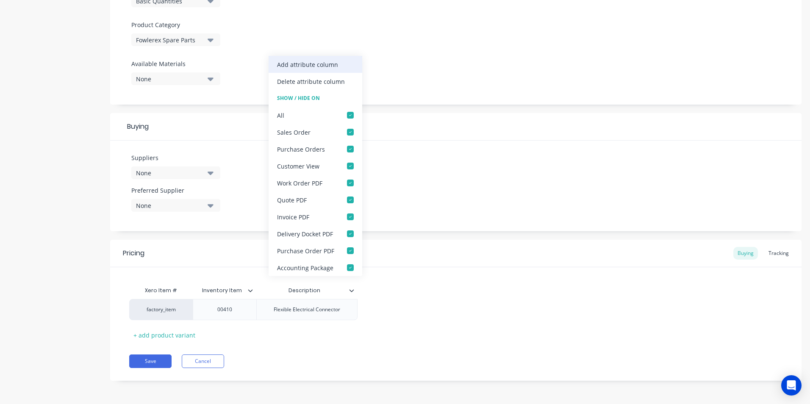
click at [323, 70] on div "Add attribute column" at bounding box center [316, 64] width 94 height 17
type textarea "x"
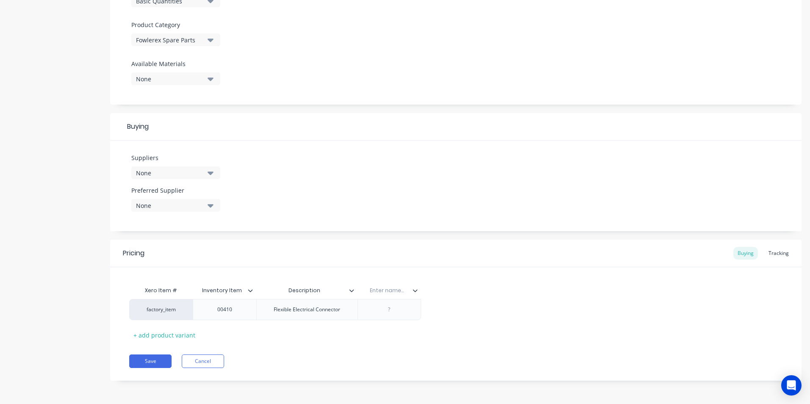
click at [387, 290] on input "text" at bounding box center [387, 291] width 58 height 8
type input "Location"
drag, startPoint x: 399, startPoint y: 318, endPoint x: 390, endPoint y: 310, distance: 12.0
click at [394, 316] on div "factory_item 00410 Flexible Electrical Connector" at bounding box center [455, 309] width 653 height 21
type textarea "x"
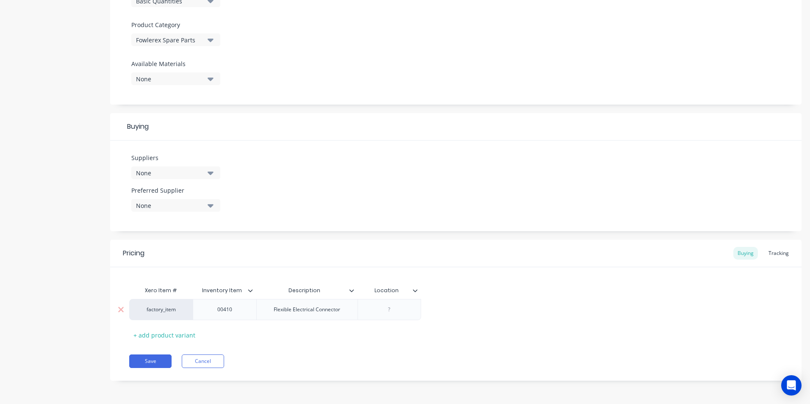
click at [392, 311] on div at bounding box center [389, 309] width 42 height 11
drag, startPoint x: 157, startPoint y: 359, endPoint x: 145, endPoint y: 359, distance: 12.3
click at [145, 359] on button "Save" at bounding box center [150, 362] width 42 height 14
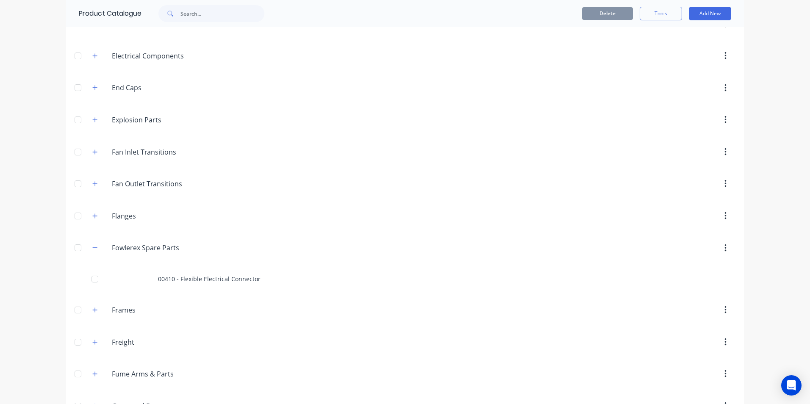
scroll to position [636, 0]
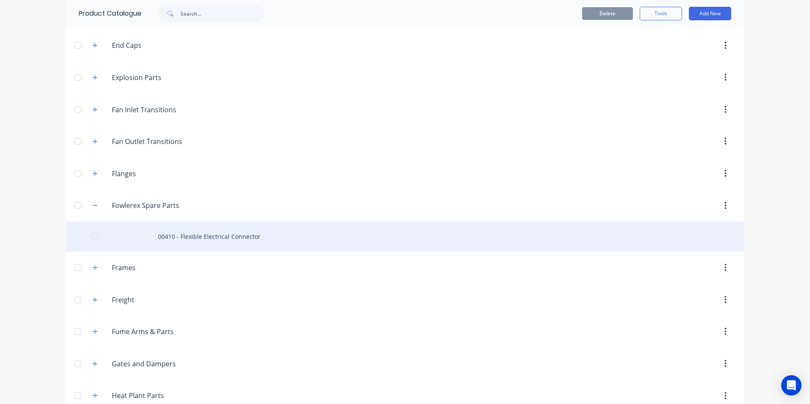
click at [163, 241] on div "00410 - Flexible Electrical Connector" at bounding box center [405, 237] width 678 height 30
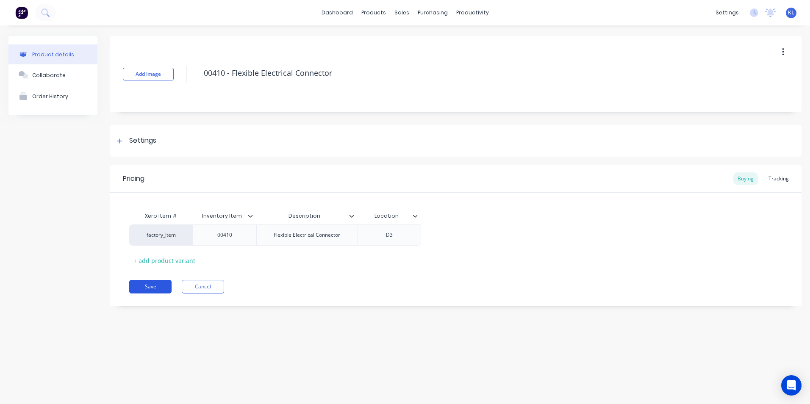
click at [153, 286] on button "Save" at bounding box center [150, 287] width 42 height 14
type textarea "x"
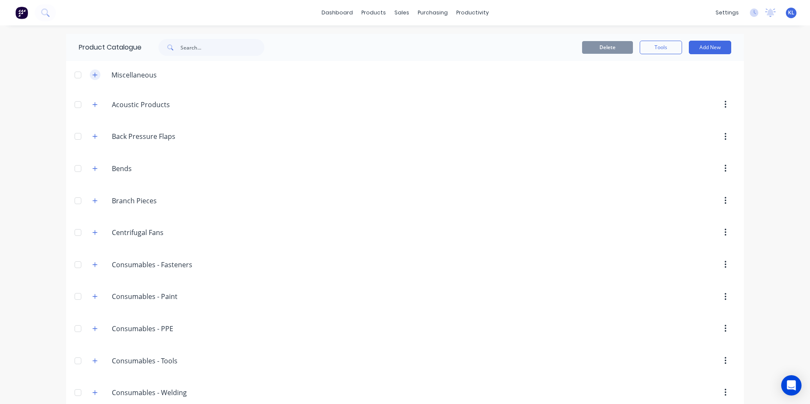
drag, startPoint x: 98, startPoint y: 75, endPoint x: 89, endPoint y: 72, distance: 9.0
click at [93, 74] on div "Miscellaneous" at bounding box center [125, 74] width 78 height 11
click at [92, 72] on icon "button" at bounding box center [94, 75] width 5 height 6
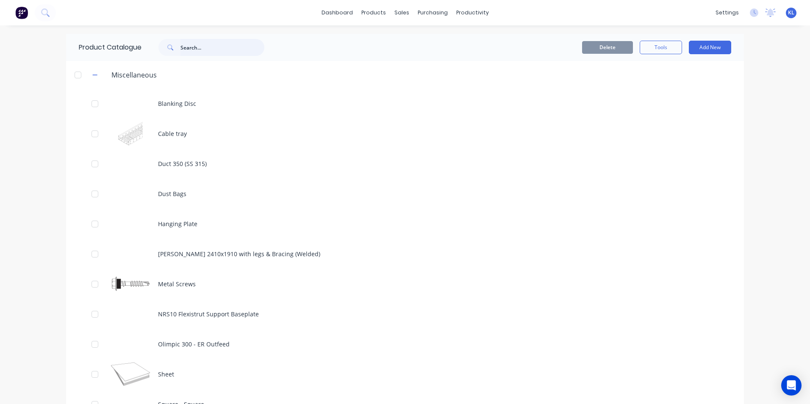
click at [183, 45] on input "text" at bounding box center [223, 47] width 84 height 17
type input "00410"
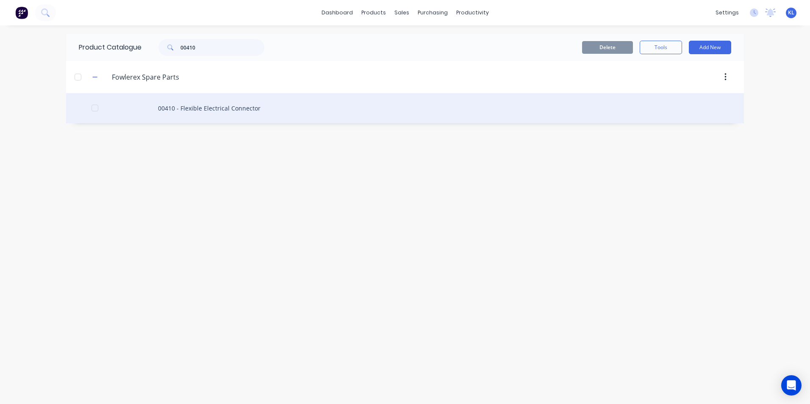
click at [184, 116] on div "00410 - Flexible Electrical Connector" at bounding box center [405, 108] width 678 height 30
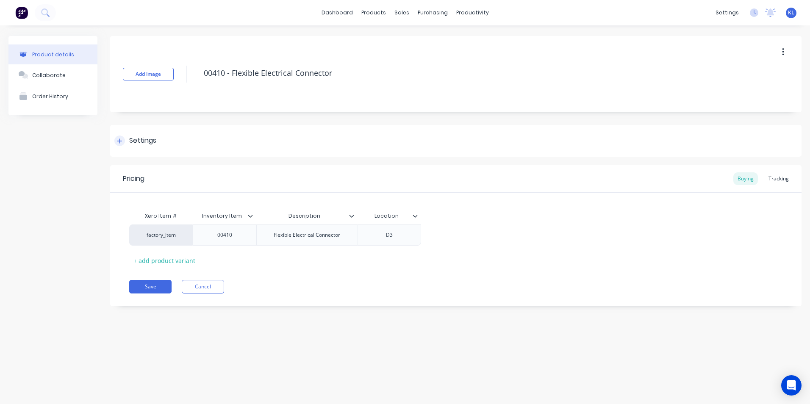
click at [130, 140] on div "Settings" at bounding box center [142, 141] width 27 height 11
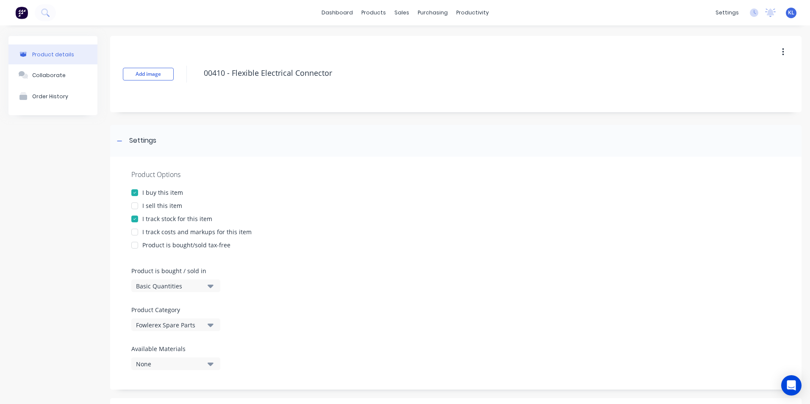
click at [133, 194] on div at bounding box center [134, 192] width 17 height 17
click at [133, 205] on div at bounding box center [134, 205] width 17 height 17
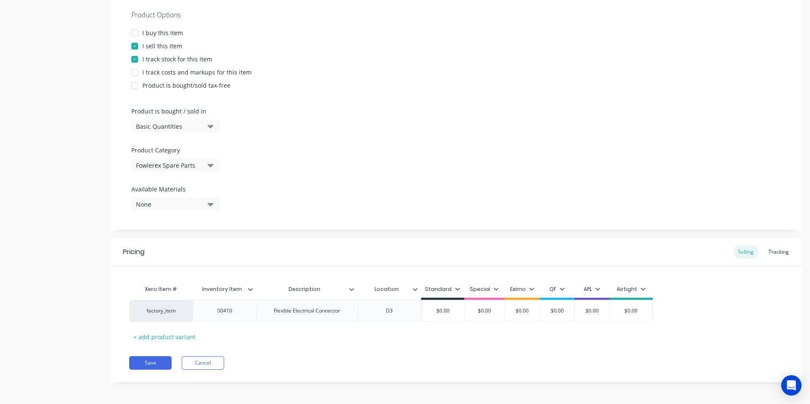
scroll to position [161, 0]
click at [250, 289] on icon at bounding box center [250, 287] width 5 height 5
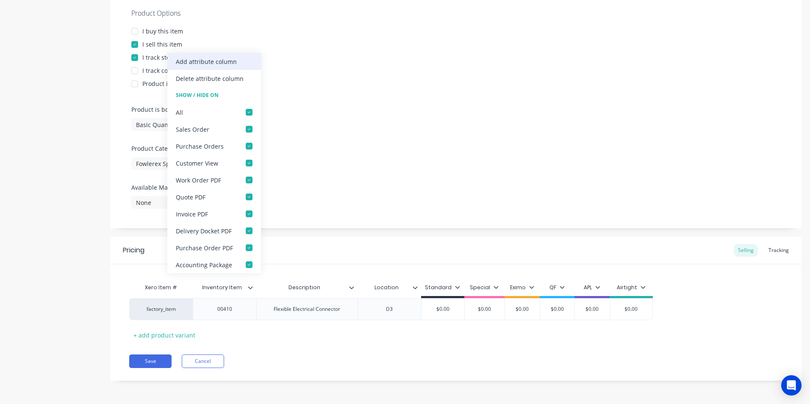
click at [229, 62] on div "Add attribute column" at bounding box center [206, 61] width 61 height 9
type textarea "x"
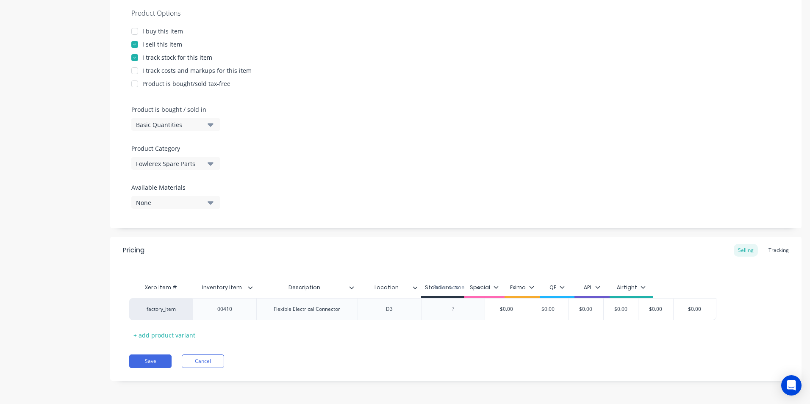
drag, startPoint x: 451, startPoint y: 278, endPoint x: 451, endPoint y: 283, distance: 5.1
click at [451, 283] on div "Xero Item # Inventory Item Description Location Enter name... Standard Special …" at bounding box center [422, 288] width 587 height 19
click at [451, 283] on div "Standard" at bounding box center [442, 289] width 43 height 17
click at [452, 288] on input "text" at bounding box center [450, 288] width 58 height 8
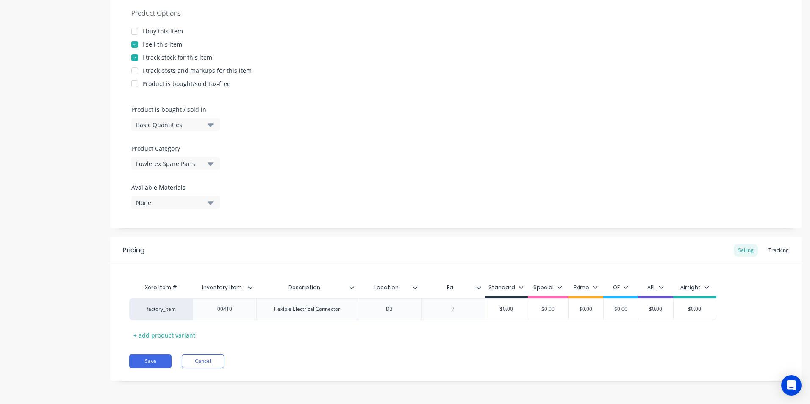
type input "P"
type input "D"
type input "Service?"
type textarea "x"
click at [458, 307] on div at bounding box center [453, 309] width 42 height 11
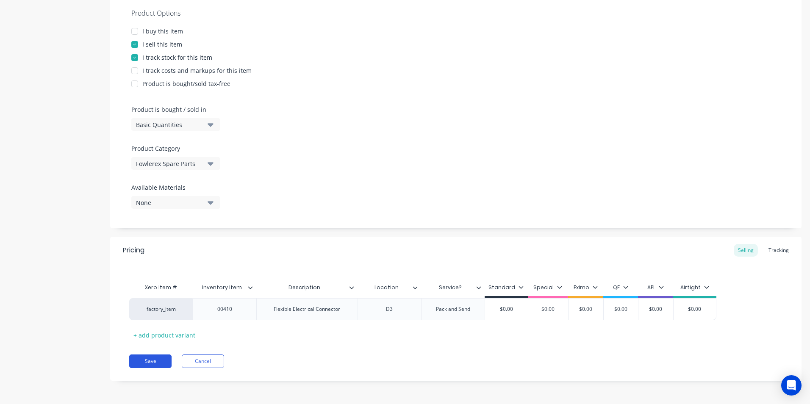
click at [161, 361] on button "Save" at bounding box center [150, 362] width 42 height 14
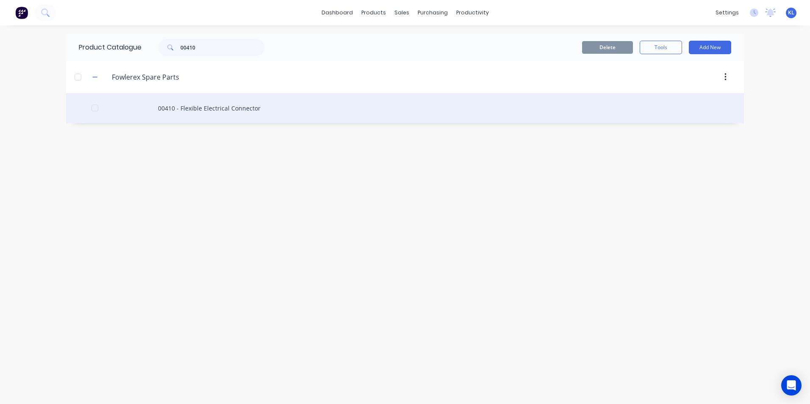
click at [162, 104] on div "00410 - Flexible Electrical Connector" at bounding box center [405, 108] width 678 height 30
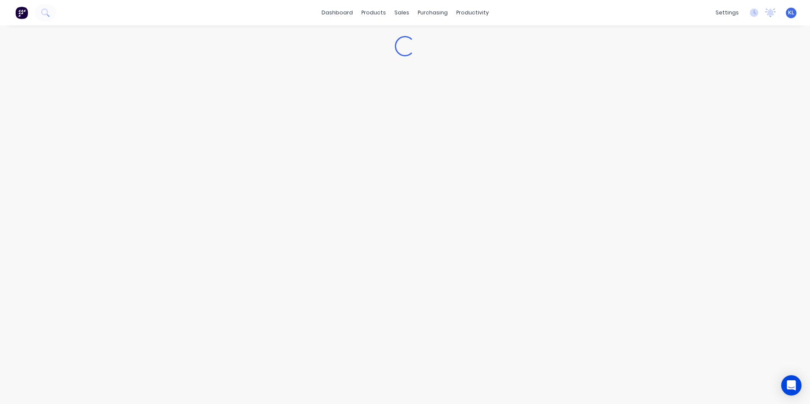
type textarea "x"
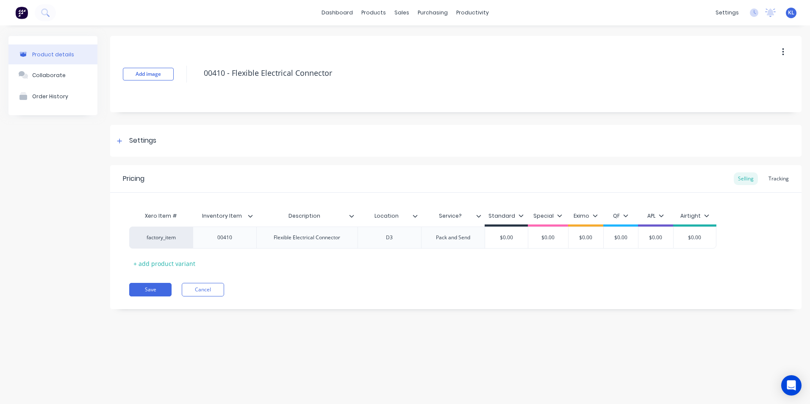
click at [464, 214] on input "Service?" at bounding box center [450, 216] width 58 height 8
type input "S"
type input "Time to Service?"
type textarea "x"
click at [472, 236] on div "Pack and Send" at bounding box center [454, 237] width 48 height 11
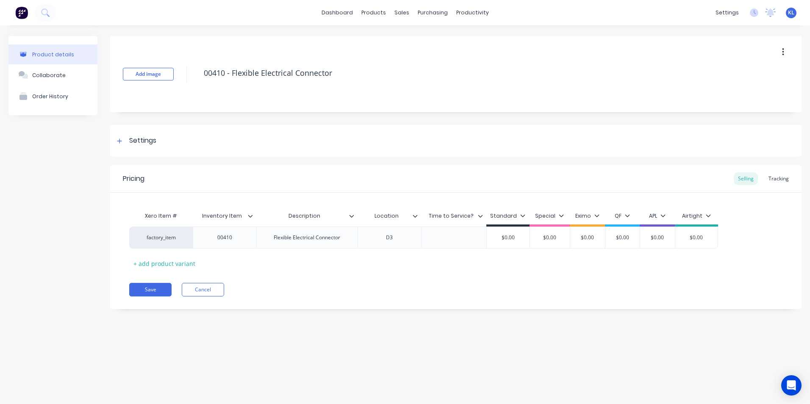
click at [500, 275] on div "Pricing Selling Tracking Xero Item # Inventory Item Description Location Time t…" at bounding box center [456, 237] width 692 height 144
click at [160, 289] on button "Save" at bounding box center [150, 290] width 42 height 14
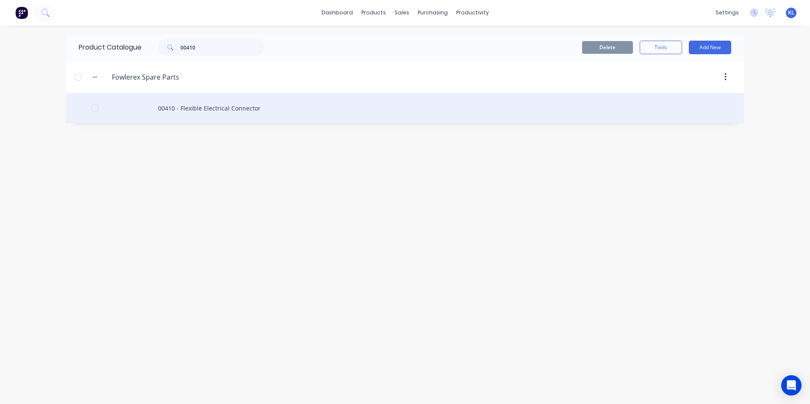
click at [217, 112] on div "00410 - Flexible Electrical Connector" at bounding box center [405, 108] width 678 height 30
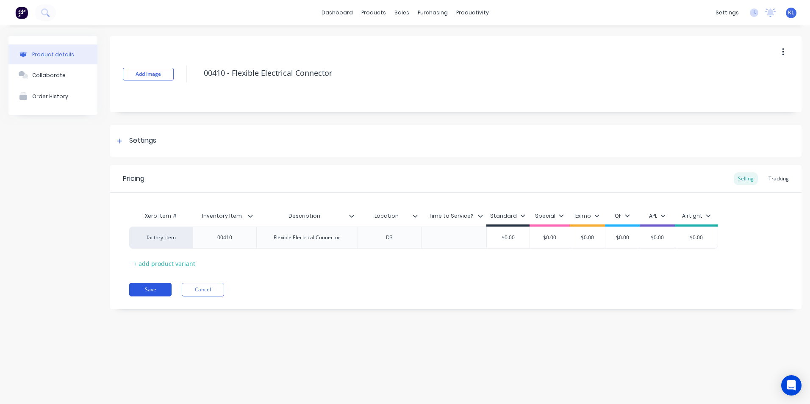
click at [150, 294] on button "Save" at bounding box center [150, 290] width 42 height 14
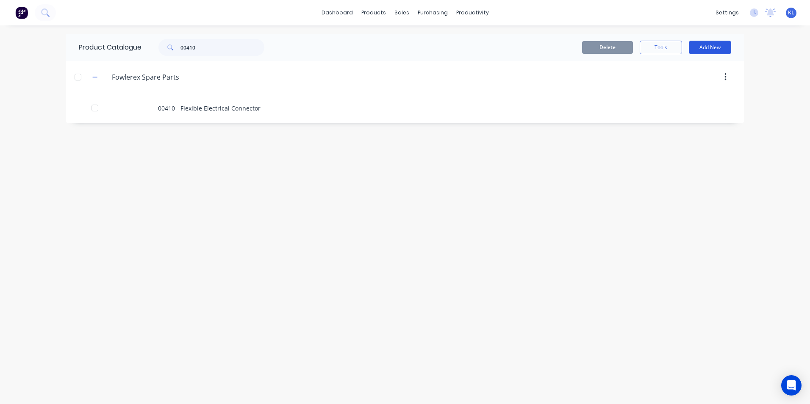
click at [708, 43] on button "Add New" at bounding box center [710, 48] width 42 height 14
click at [672, 85] on div "Product" at bounding box center [691, 86] width 65 height 12
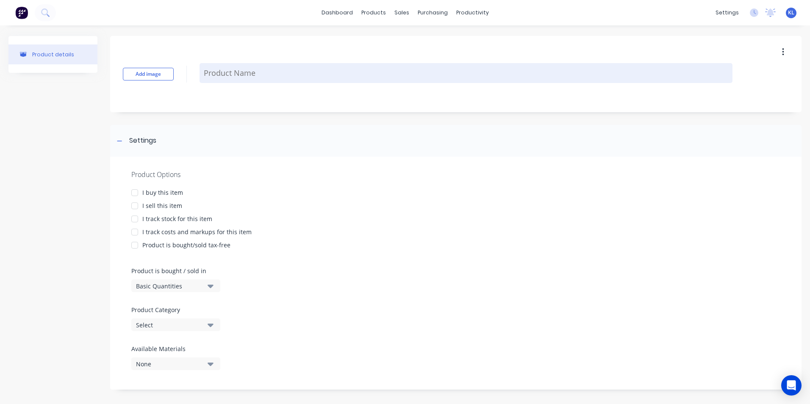
click at [228, 77] on textarea at bounding box center [466, 73] width 533 height 20
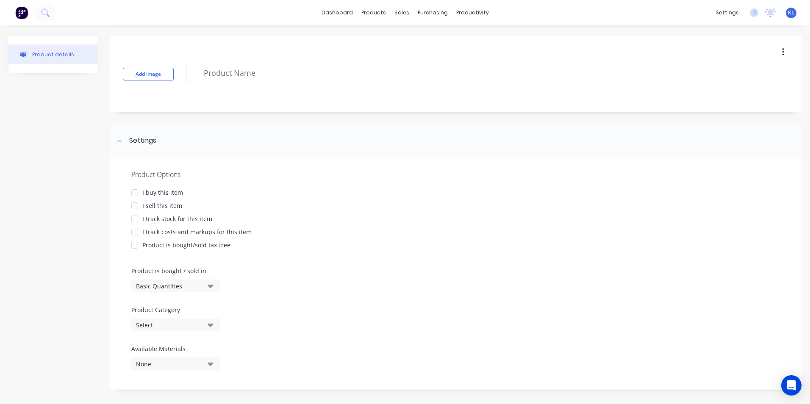
type textarea "x"
type textarea "1"
type textarea "x"
type textarea "10"
type textarea "x"
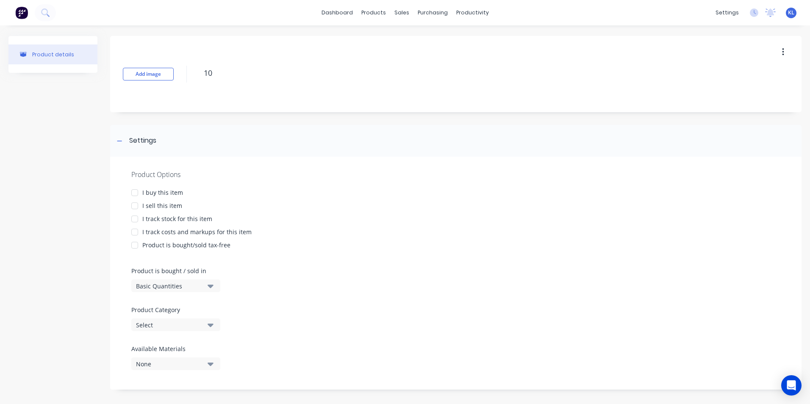
type textarea "101"
type textarea "x"
type textarea "1010"
type textarea "x"
type textarea "10100"
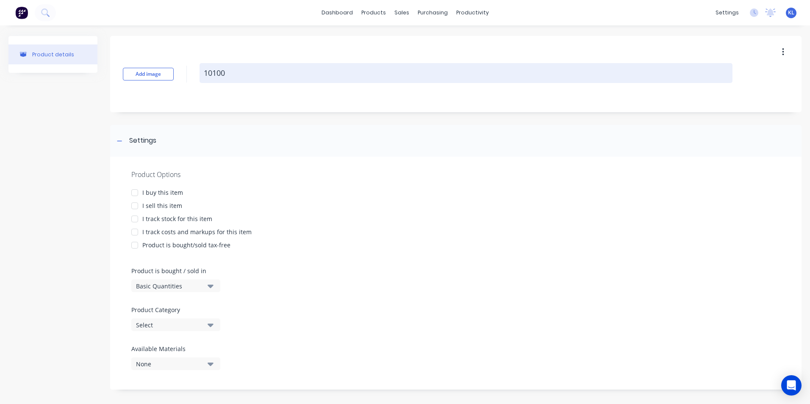
click at [243, 73] on textarea "10100" at bounding box center [466, 73] width 533 height 20
type textarea "x"
type textarea "10100"
type textarea "x"
type textarea "10100 E"
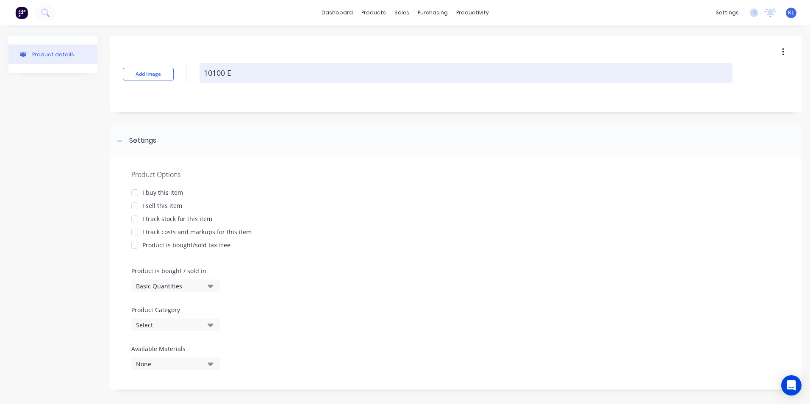
type textarea "x"
type textarea "10100 El"
type textarea "x"
type textarea "10100 Ele"
type textarea "x"
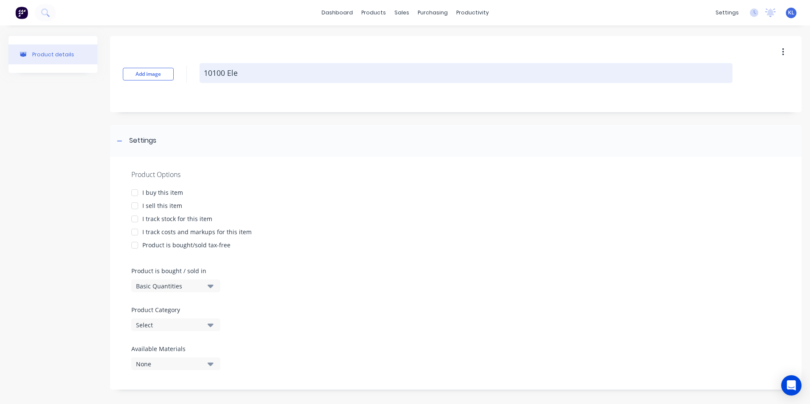
type textarea "10100 Elec"
type textarea "x"
type textarea "10100 Elect"
type textarea "x"
type textarea "10100 Electr"
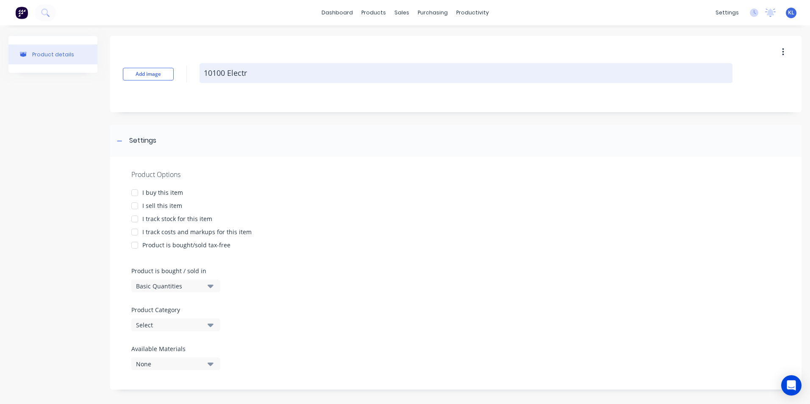
type textarea "x"
type textarea "10100 Electri"
type textarea "x"
type textarea "10100 Electric"
type textarea "x"
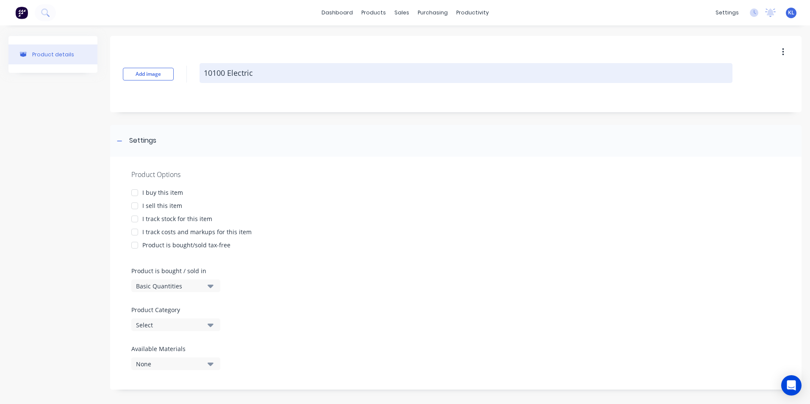
type textarea "10100 Electric"
type textarea "x"
type textarea "10100 Electric R"
type textarea "x"
type textarea "10100 Electric Ra"
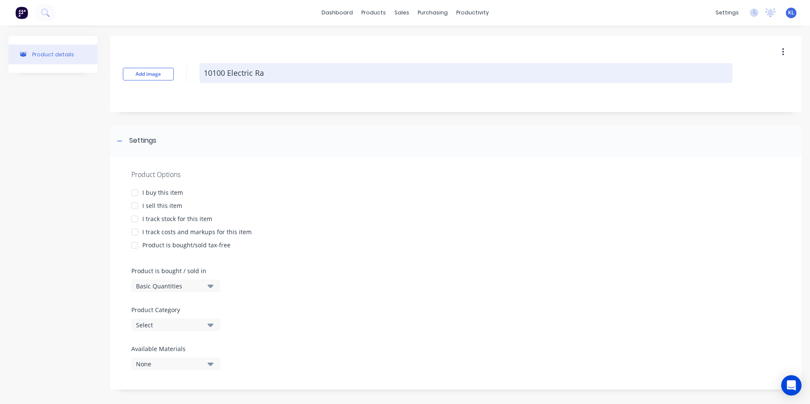
type textarea "x"
type textarea "10100 Electric Rap"
type textarea "x"
type textarea "10100 Electric Rapp"
type textarea "x"
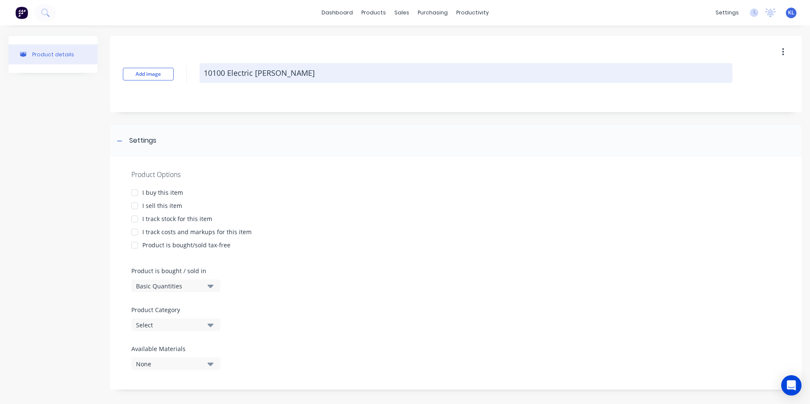
type textarea "10100 Electric Rappe"
type textarea "x"
type textarea "10100 Electric Rapper"
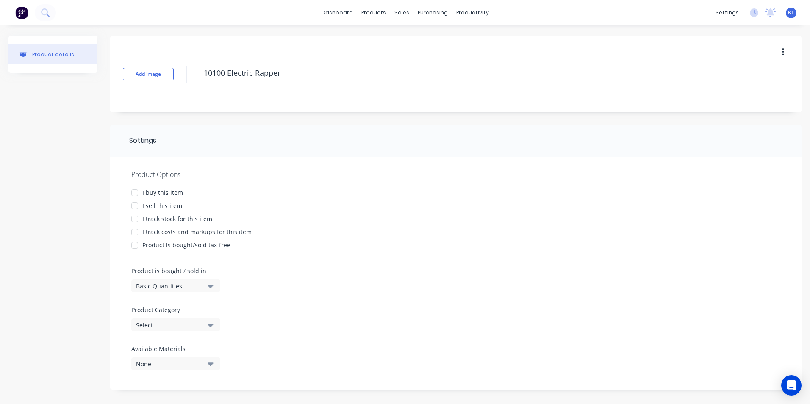
type textarea "x"
type textarea "10100 Electric Rapper"
type textarea "x"
type textarea "10100 Electric Rapper"
type textarea "x"
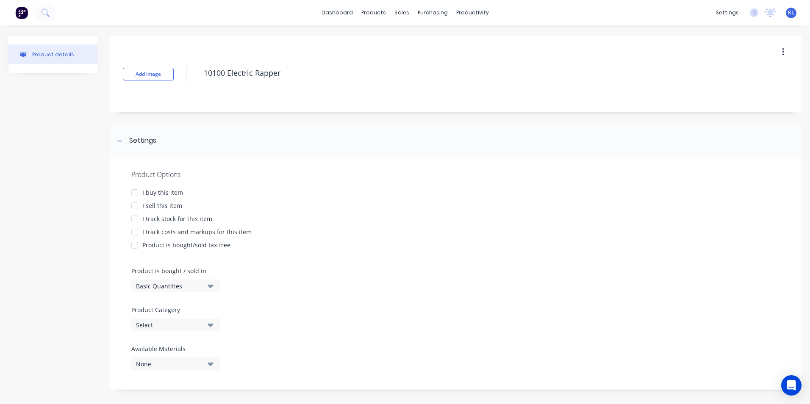
type textarea "10100 Electric Rapper"
click at [151, 206] on div "I sell this item" at bounding box center [162, 205] width 40 height 9
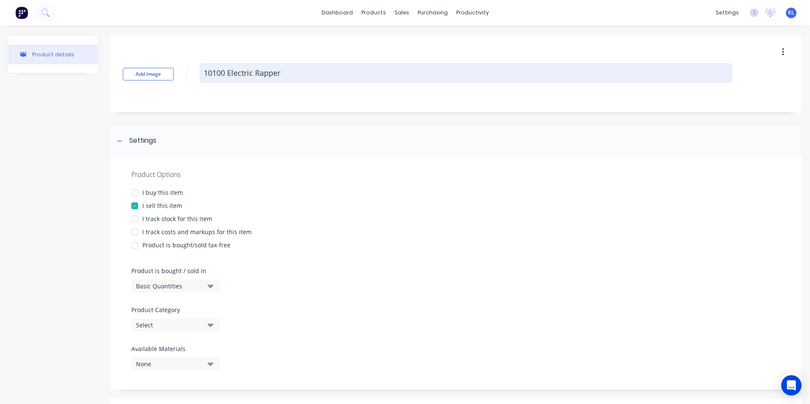
click at [307, 71] on textarea "10100 Electric Rapper" at bounding box center [466, 73] width 533 height 20
type textarea "x"
type textarea "10100 Electric Rapper"
type textarea "x"
type textarea "10100 Electric Rapper a"
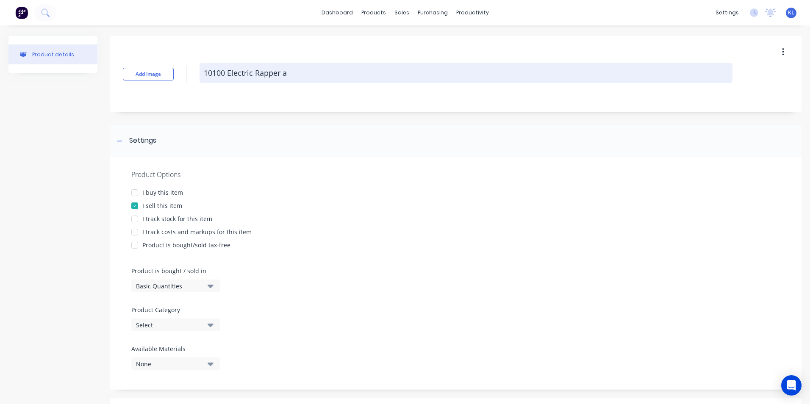
type textarea "x"
type textarea "10100 Electric Rapper as"
type textarea "x"
type textarea "10100 Electric Rapper ass"
type textarea "x"
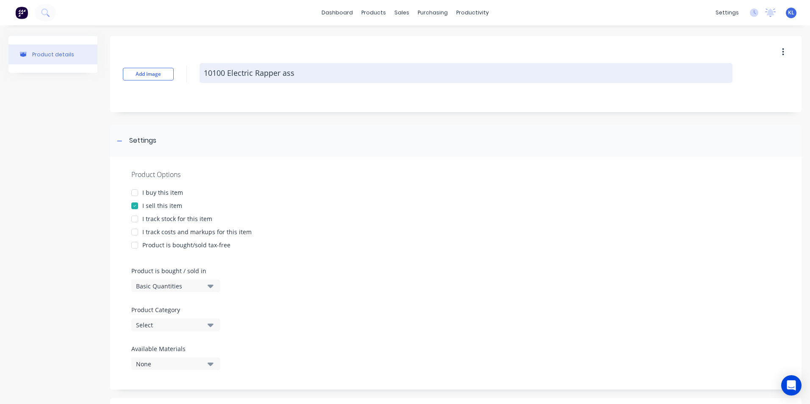
type textarea "10100 Electric Rapper asse"
type textarea "x"
type textarea "10100 Electric Rapper assem"
type textarea "x"
type textarea "10100 Electric Rapper assemb"
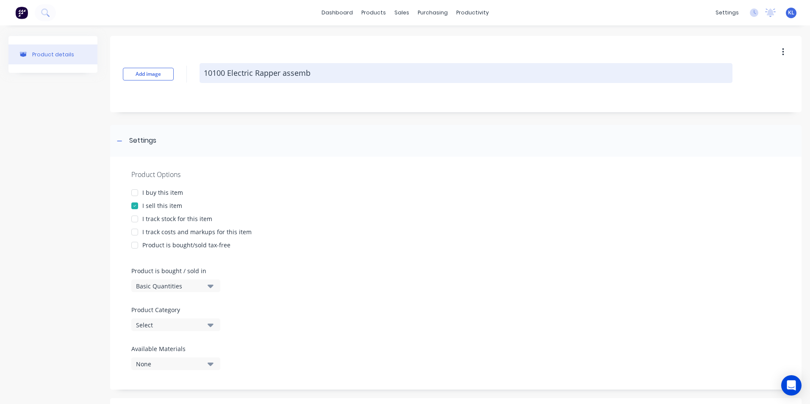
type textarea "x"
type textarea "10100 Electric Rapper assembl"
type textarea "x"
type textarea "10100 Electric Rapper assembly"
click at [288, 70] on textarea "10100 Electric Rapper assembly" at bounding box center [466, 73] width 533 height 20
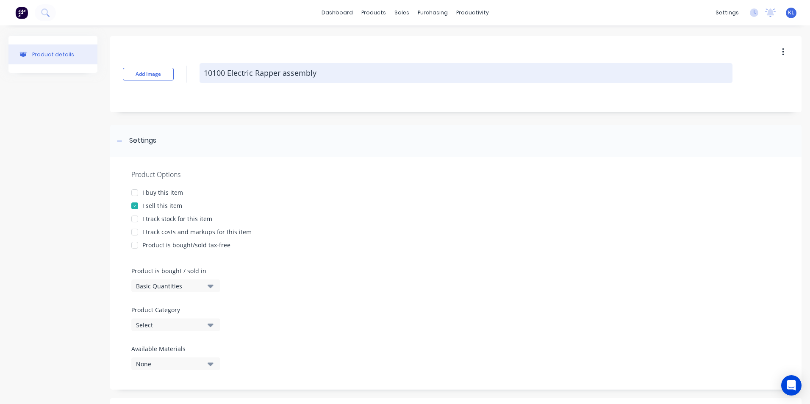
click at [326, 72] on textarea "10100 Electric Rapper assembly" at bounding box center [466, 73] width 533 height 20
type textarea "x"
type textarea "10100 Electric Rapper assembl"
type textarea "x"
type textarea "10100 Electric Rapper assemb"
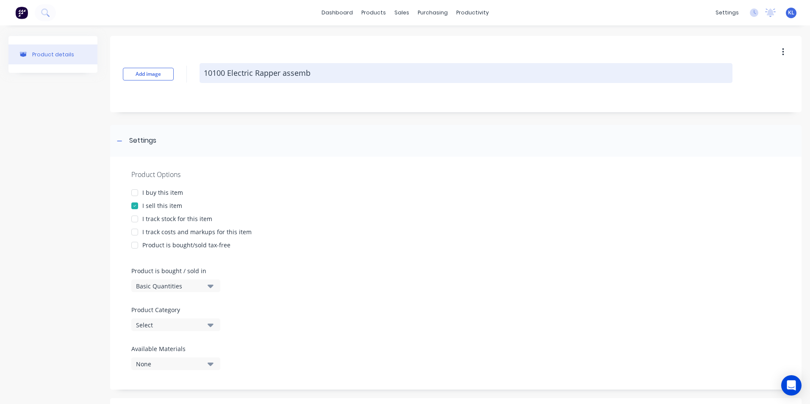
type textarea "x"
type textarea "10100 Electric Rapper assem"
type textarea "x"
type textarea "10100 Electric Rapper asse"
type textarea "x"
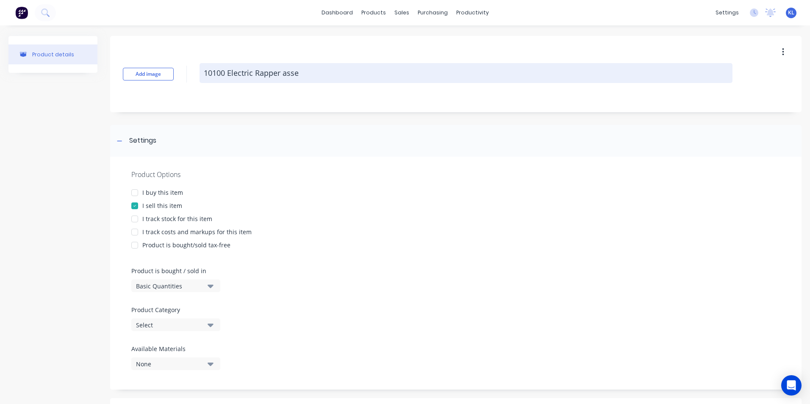
type textarea "10100 Electric Rapper ass"
type textarea "x"
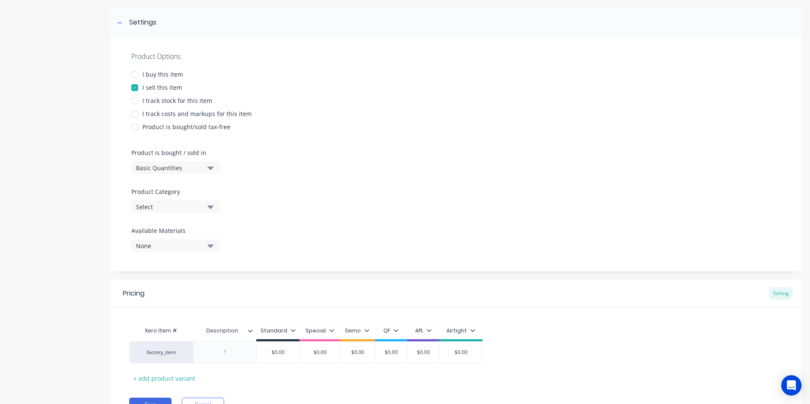
scroll to position [119, 0]
click at [178, 100] on div "I track stock for this item" at bounding box center [177, 99] width 70 height 9
click at [194, 165] on div "Basic Quantities" at bounding box center [170, 167] width 68 height 9
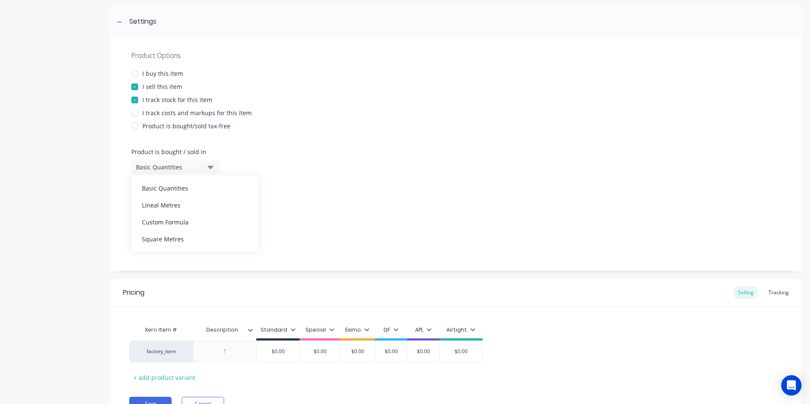
click at [172, 99] on div "I track stock for this item" at bounding box center [177, 99] width 70 height 9
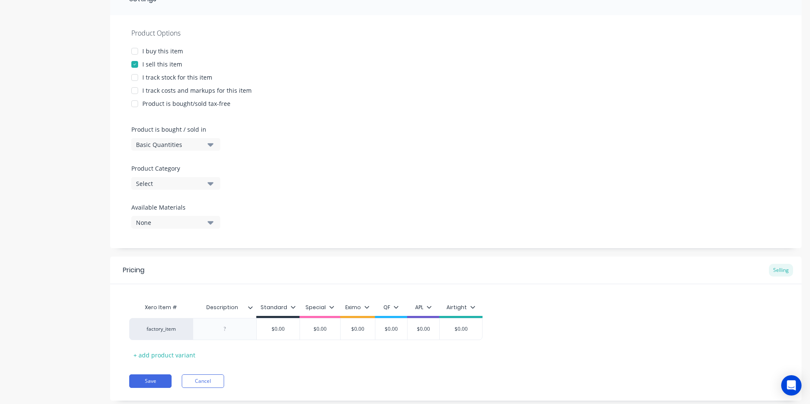
scroll to position [161, 0]
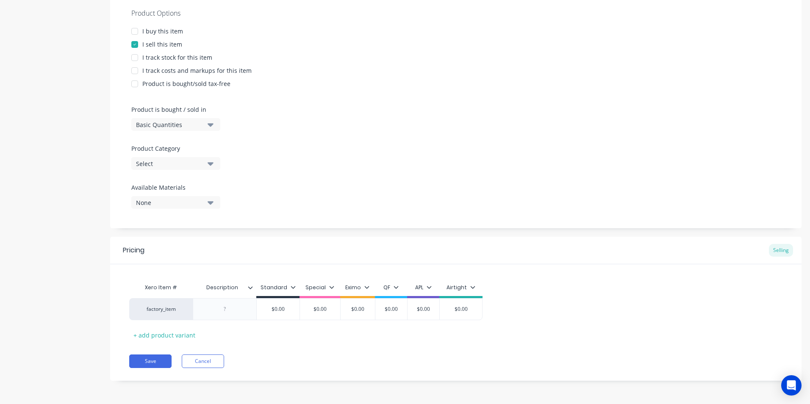
click at [253, 289] on div at bounding box center [253, 288] width 5 height 8
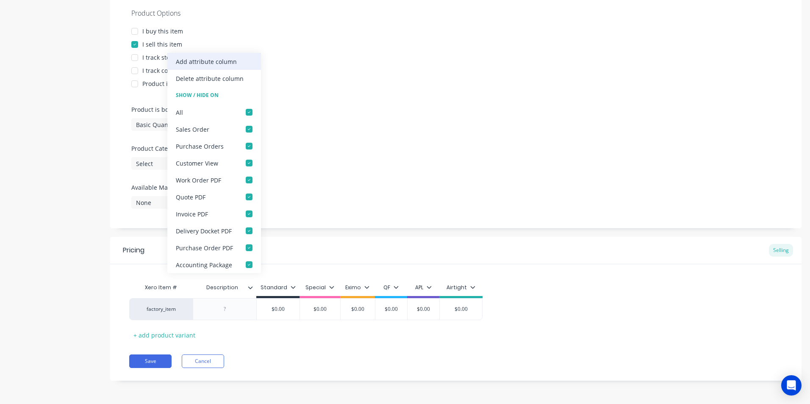
click at [221, 58] on div "Add attribute column" at bounding box center [206, 61] width 61 height 9
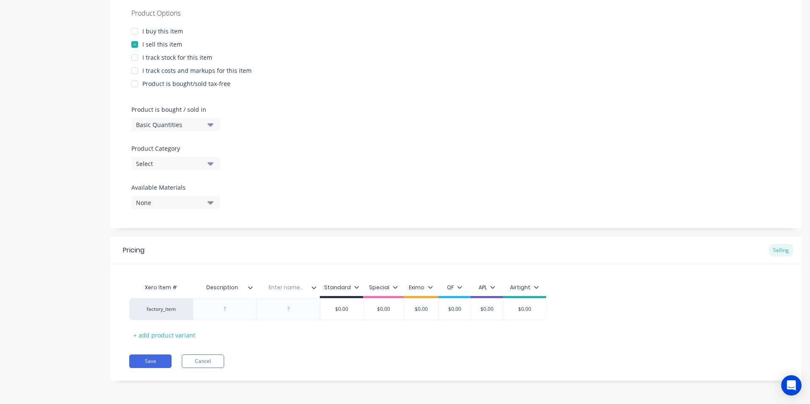
click at [314, 291] on input "text" at bounding box center [285, 288] width 58 height 8
click at [314, 290] on icon at bounding box center [313, 287] width 5 height 5
click at [314, 288] on icon at bounding box center [313, 287] width 5 height 5
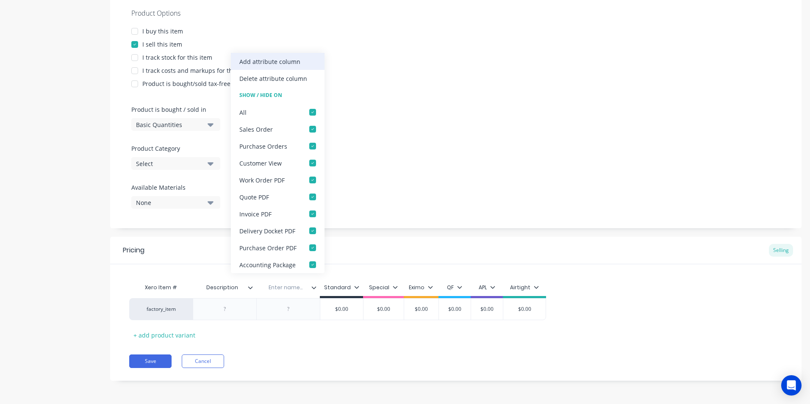
click at [291, 64] on div "Add attribute column" at bounding box center [269, 61] width 61 height 9
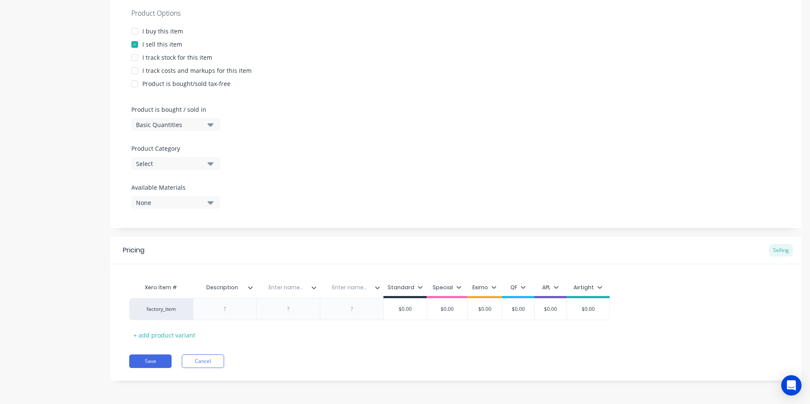
drag, startPoint x: 236, startPoint y: 286, endPoint x: 194, endPoint y: 286, distance: 42.8
click at [194, 286] on input "Description" at bounding box center [222, 288] width 58 height 8
click at [281, 288] on input "text" at bounding box center [285, 288] width 58 height 8
paste input "Description"
click at [223, 287] on input "text" at bounding box center [222, 288] width 58 height 8
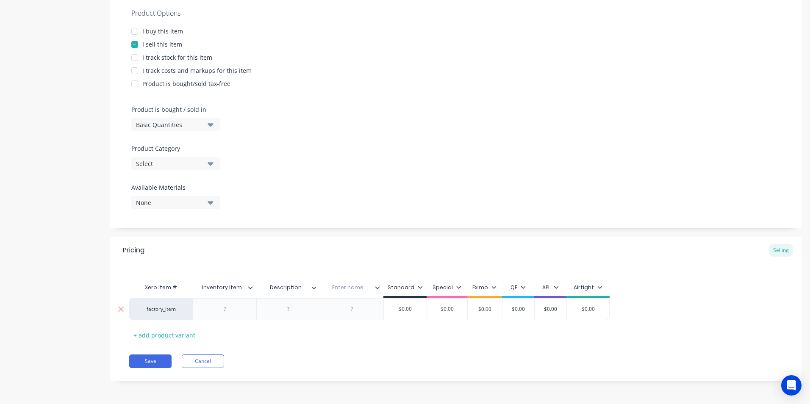
click at [234, 309] on div at bounding box center [225, 309] width 42 height 11
click at [286, 314] on div at bounding box center [288, 309] width 42 height 11
click at [289, 311] on div at bounding box center [288, 309] width 42 height 11
paste div
click at [334, 336] on div "Xero Item # Inventory Item Description Enter name... Standard Special Eximo QF …" at bounding box center [455, 312] width 653 height 67
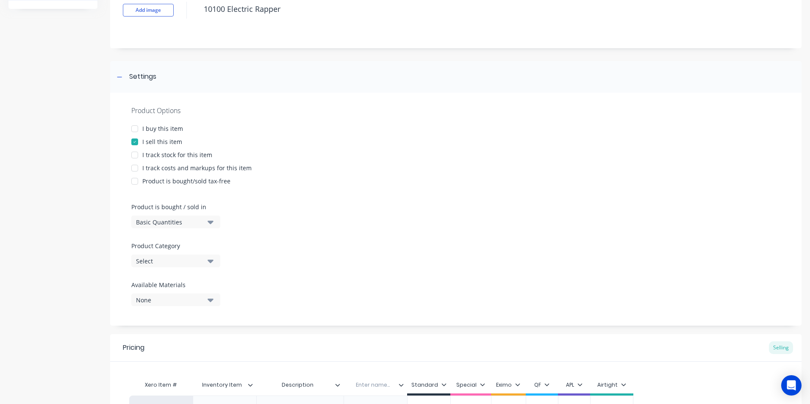
scroll to position [0, 0]
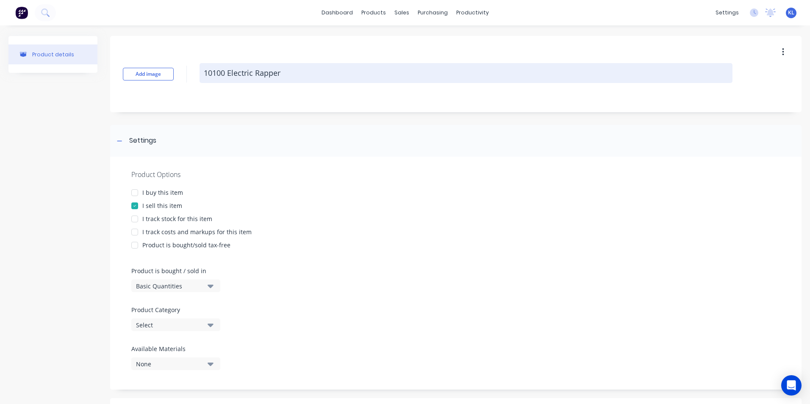
click at [287, 73] on textarea "10100 Electric Rapper" at bounding box center [466, 73] width 533 height 20
click at [340, 73] on textarea "10100 Electric Rapper" at bounding box center [466, 73] width 533 height 20
paste textarea "Assembly"
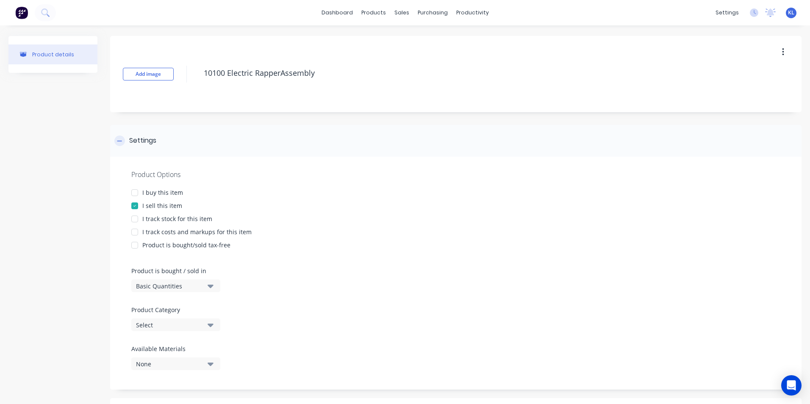
click at [337, 136] on div "Settings" at bounding box center [456, 141] width 692 height 32
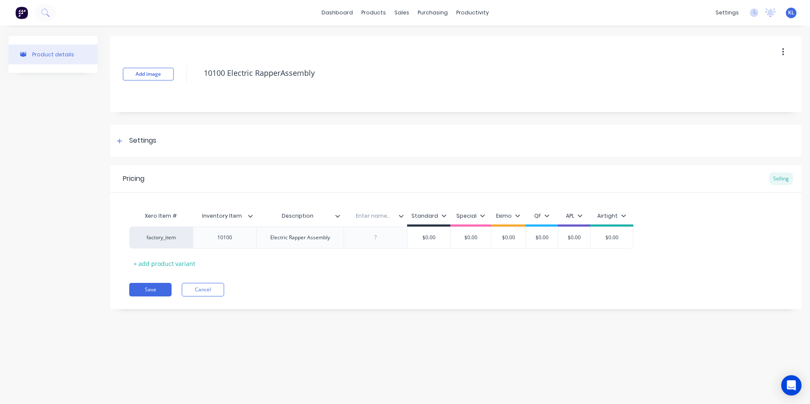
click at [231, 118] on div "Add image 10100 Electric RapperAssembly Settings Product Options I buy this ite…" at bounding box center [456, 179] width 692 height 286
click at [338, 217] on icon at bounding box center [338, 216] width 5 height 3
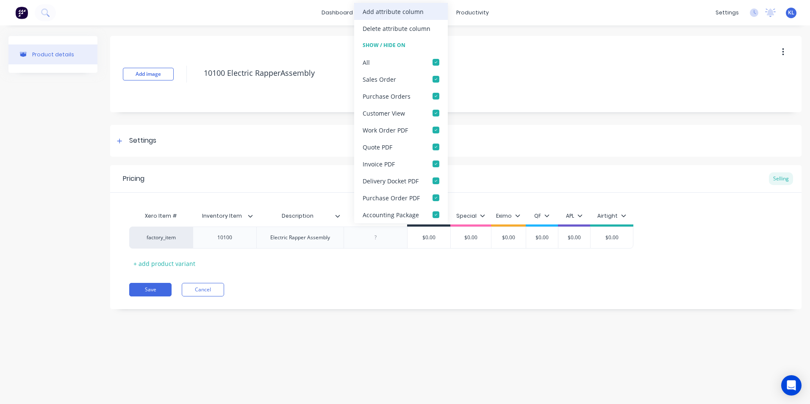
click at [398, 11] on div "Add attribute column" at bounding box center [393, 11] width 61 height 9
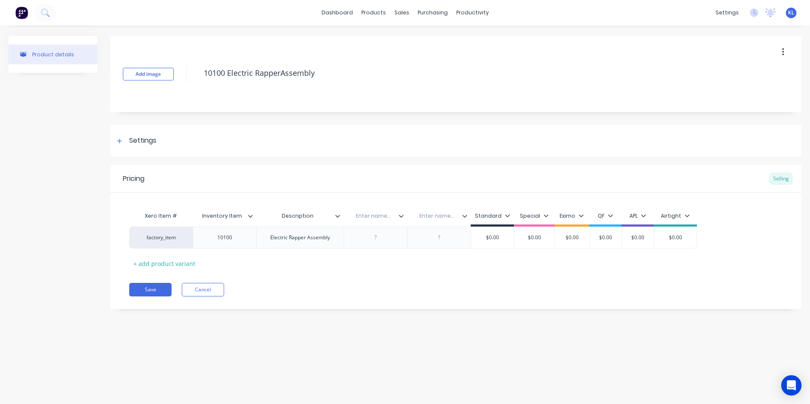
click at [367, 219] on input "text" at bounding box center [373, 216] width 58 height 8
click at [380, 239] on div at bounding box center [376, 237] width 42 height 11
click at [390, 273] on div "Pricing Selling Xero Item # Inventory Item Description Est Mass Enter name... S…" at bounding box center [456, 237] width 692 height 144
click at [435, 221] on div "Enter name..." at bounding box center [436, 216] width 58 height 21
click at [432, 215] on input "text" at bounding box center [436, 216] width 58 height 8
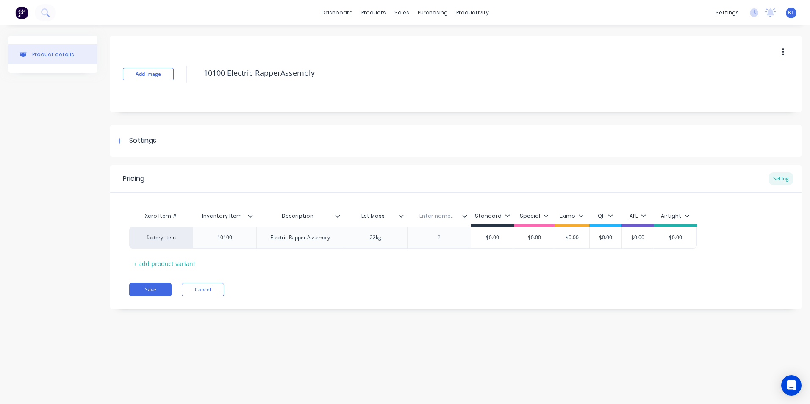
click at [467, 217] on div at bounding box center [468, 216] width 5 height 8
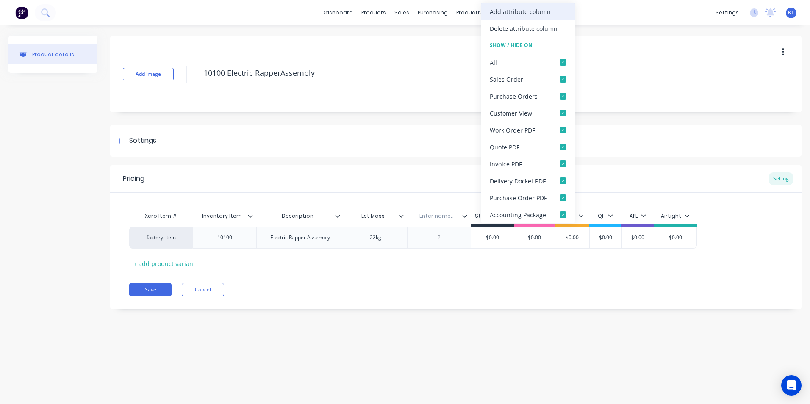
click at [534, 11] on div "Add attribute column" at bounding box center [520, 11] width 61 height 9
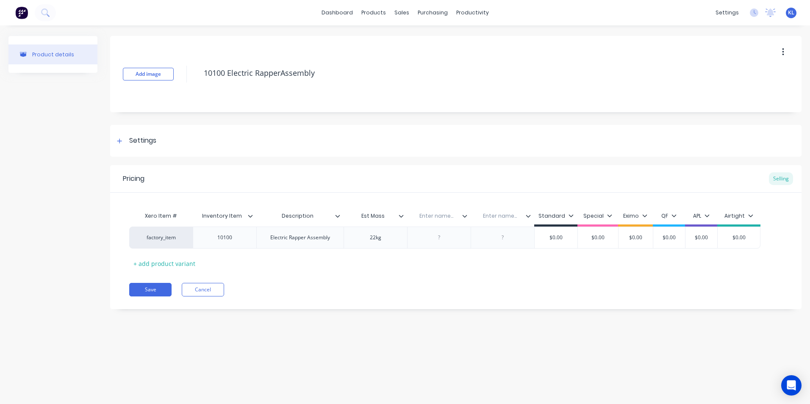
click at [439, 214] on input "text" at bounding box center [436, 216] width 58 height 8
click at [498, 214] on input "text" at bounding box center [500, 216] width 58 height 8
click at [493, 275] on div "Pricing Selling Xero Item # Inventory Item Description Est Mass Location Time T…" at bounding box center [456, 237] width 692 height 144
click at [154, 288] on button "Save" at bounding box center [150, 290] width 42 height 14
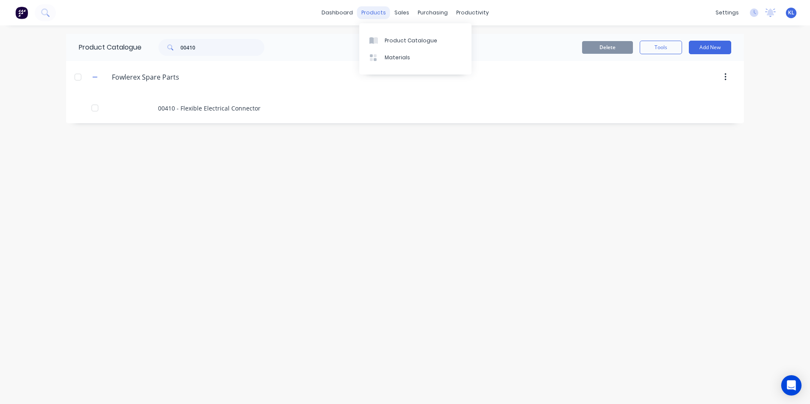
click at [379, 9] on div "products" at bounding box center [373, 12] width 33 height 13
click at [407, 42] on div "Product Catalogue" at bounding box center [411, 41] width 53 height 8
click at [417, 42] on div "Product Catalogue" at bounding box center [411, 41] width 53 height 8
click at [81, 81] on div at bounding box center [77, 77] width 17 height 17
click at [90, 76] on button "button" at bounding box center [95, 77] width 11 height 11
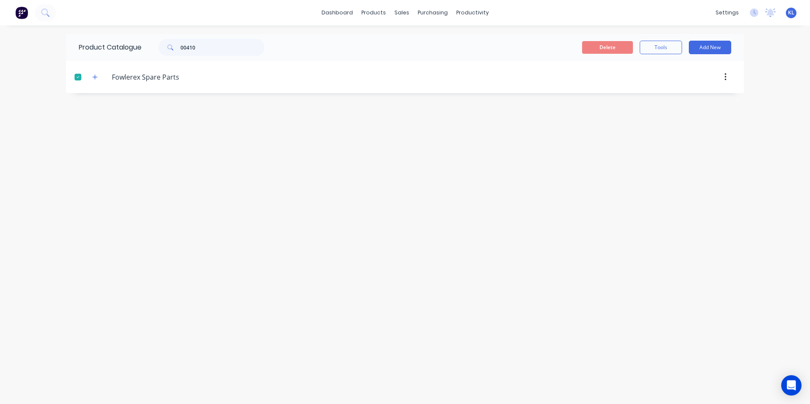
click at [76, 77] on div at bounding box center [77, 77] width 17 height 17
click at [93, 75] on icon "button" at bounding box center [94, 77] width 5 height 6
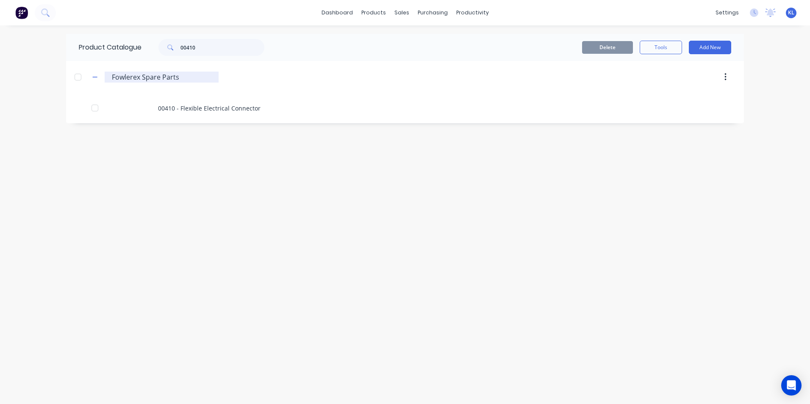
click at [176, 75] on input "Fowlerex Spare Parts" at bounding box center [162, 77] width 100 height 10
click at [375, 11] on div "products" at bounding box center [373, 12] width 33 height 13
click at [697, 47] on button "Add New" at bounding box center [710, 48] width 42 height 14
click at [373, 13] on div "products" at bounding box center [373, 12] width 33 height 13
click at [395, 42] on div "Product Catalogue" at bounding box center [411, 41] width 53 height 8
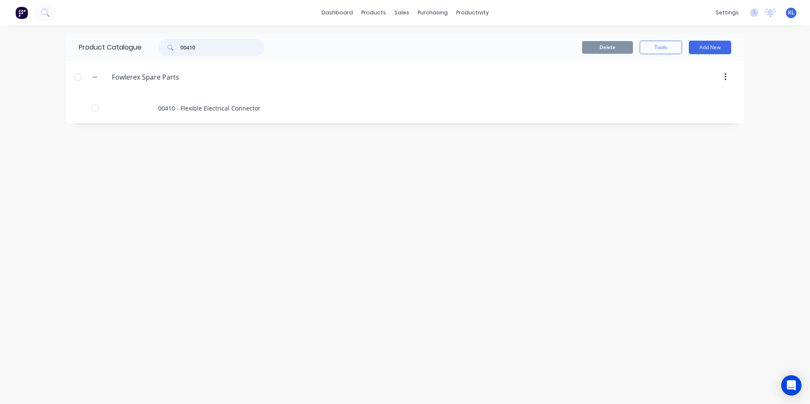
drag, startPoint x: 236, startPoint y: 50, endPoint x: 52, endPoint y: 56, distance: 184.0
click at [52, 56] on div "dashboard products sales purchasing productivity dashboard products Product Cat…" at bounding box center [405, 202] width 810 height 404
drag, startPoint x: 52, startPoint y: 56, endPoint x: 253, endPoint y: 45, distance: 202.0
click at [255, 45] on input "00410" at bounding box center [223, 47] width 84 height 17
drag, startPoint x: 234, startPoint y: 45, endPoint x: 142, endPoint y: 52, distance: 92.6
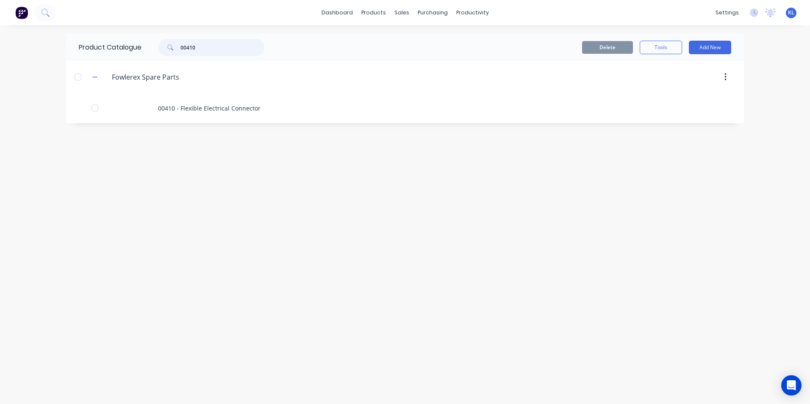
click at [142, 52] on div "Product Catalogue 00410" at bounding box center [176, 47] width 220 height 27
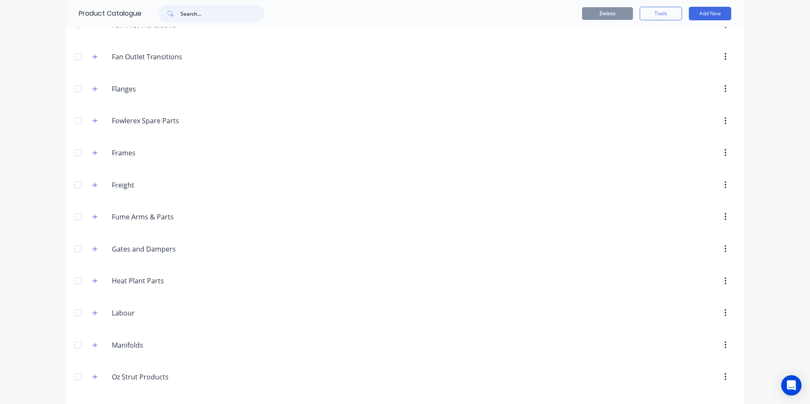
scroll to position [551, 0]
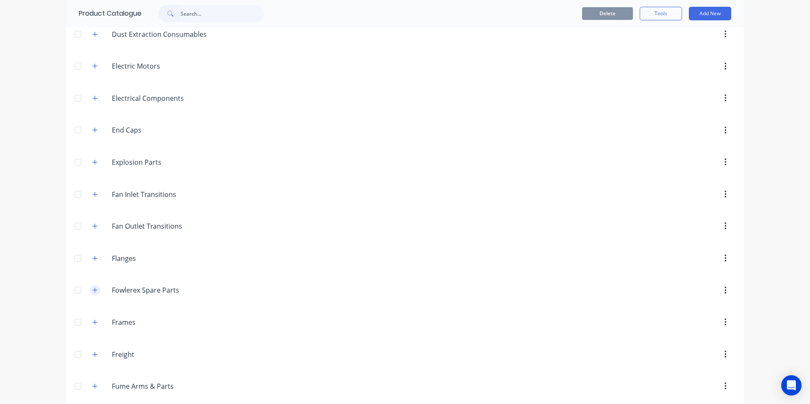
click at [94, 287] on icon "button" at bounding box center [94, 290] width 5 height 6
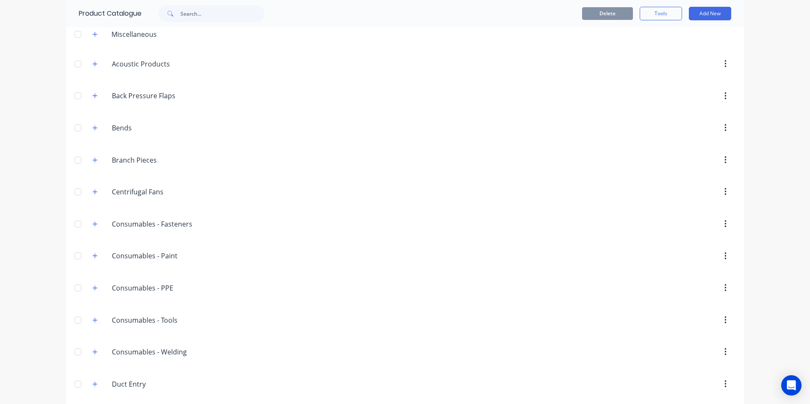
scroll to position [0, 0]
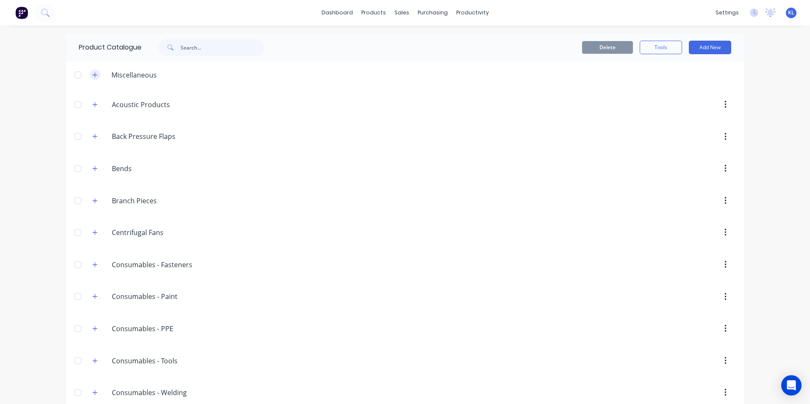
click at [93, 75] on icon "button" at bounding box center [95, 74] width 5 height 5
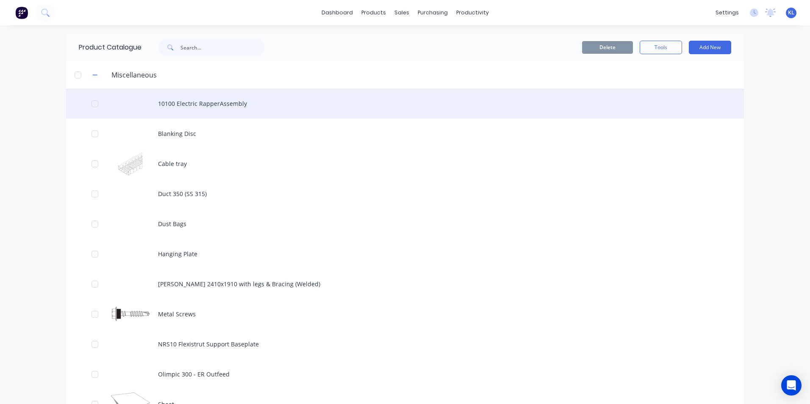
click at [172, 103] on div "10100 Electric RapperAssembly" at bounding box center [405, 104] width 678 height 30
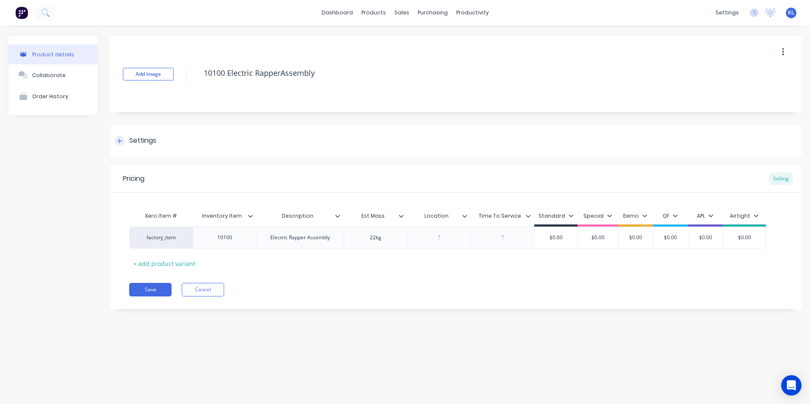
click at [120, 141] on icon at bounding box center [119, 141] width 5 height 5
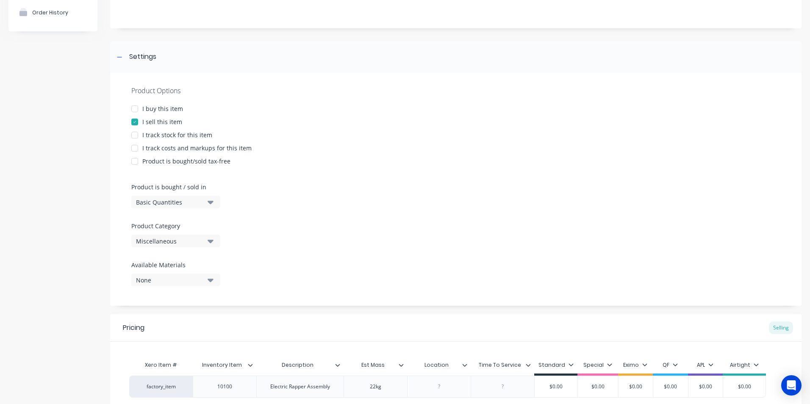
scroll to position [85, 0]
click at [167, 200] on div "Basic Quantities" at bounding box center [170, 201] width 68 height 9
click at [266, 183] on div "Product Options I buy this item I sell this item I track stock for this item I …" at bounding box center [456, 188] width 692 height 233
click at [182, 246] on button "Miscellaneous" at bounding box center [175, 240] width 89 height 13
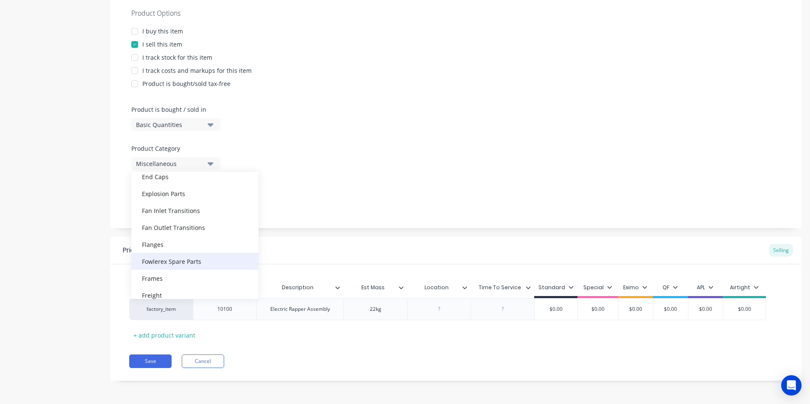
scroll to position [339, 0]
click at [175, 266] on div "Fowlerex Spare Parts" at bounding box center [194, 261] width 127 height 17
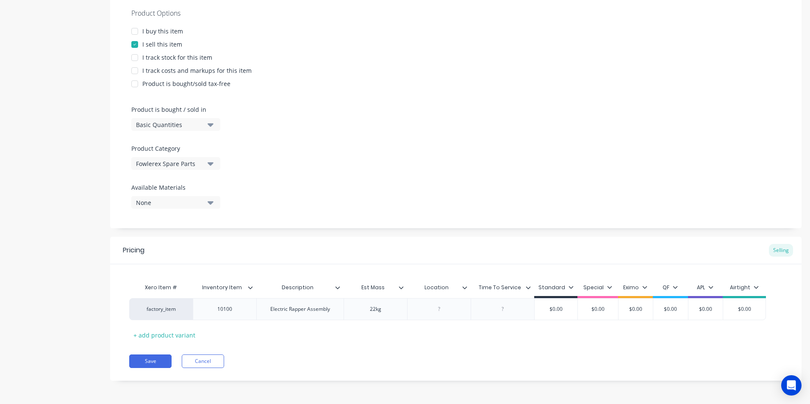
drag, startPoint x: 159, startPoint y: 362, endPoint x: 92, endPoint y: 317, distance: 80.0
click at [92, 317] on div "Product details Collaborate Order History" at bounding box center [52, 134] width 89 height 519
click at [502, 309] on div at bounding box center [503, 309] width 42 height 11
drag, startPoint x: 139, startPoint y: 356, endPoint x: 157, endPoint y: 346, distance: 20.9
drag, startPoint x: 157, startPoint y: 346, endPoint x: 512, endPoint y: 307, distance: 357.7
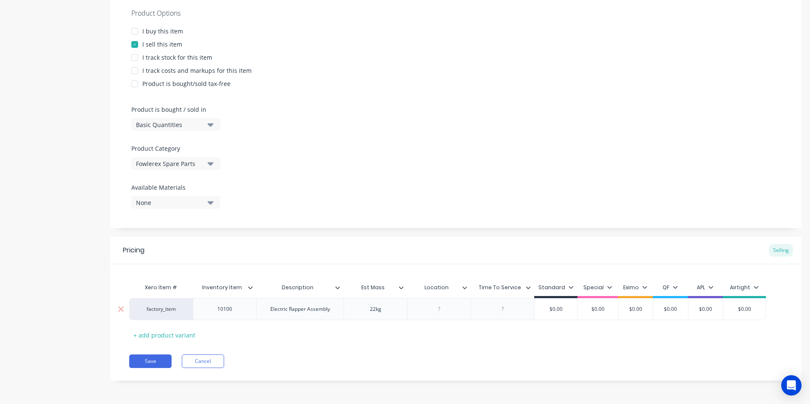
click at [523, 309] on div at bounding box center [503, 309] width 42 height 11
click at [153, 362] on button "Save" at bounding box center [150, 362] width 42 height 14
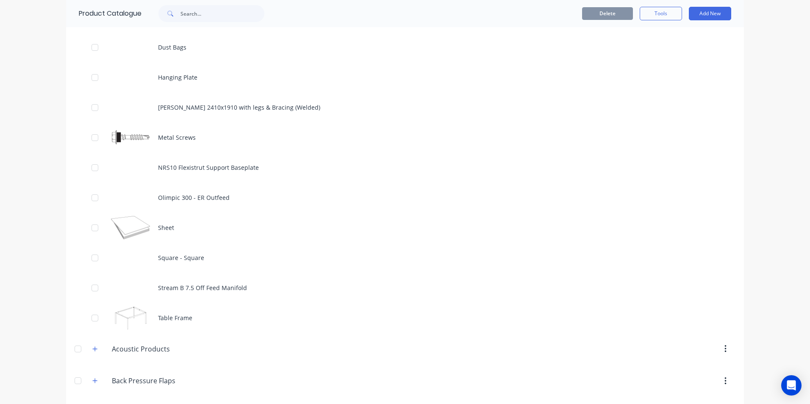
scroll to position [85, 0]
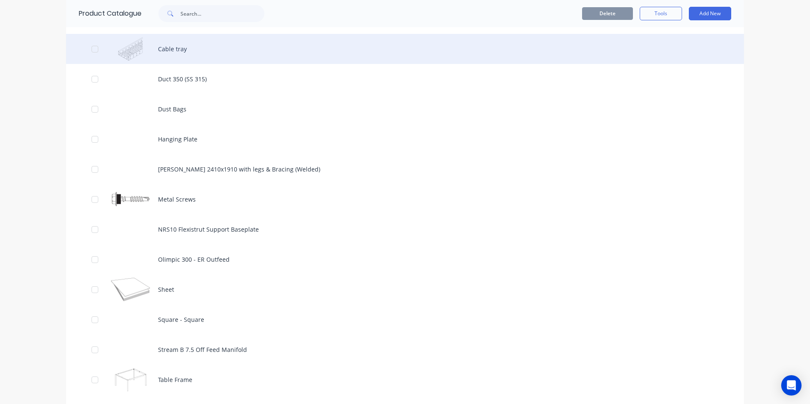
drag, startPoint x: 30, startPoint y: 0, endPoint x: 81, endPoint y: 59, distance: 78.4
click at [81, 59] on div "Cable tray" at bounding box center [405, 49] width 678 height 30
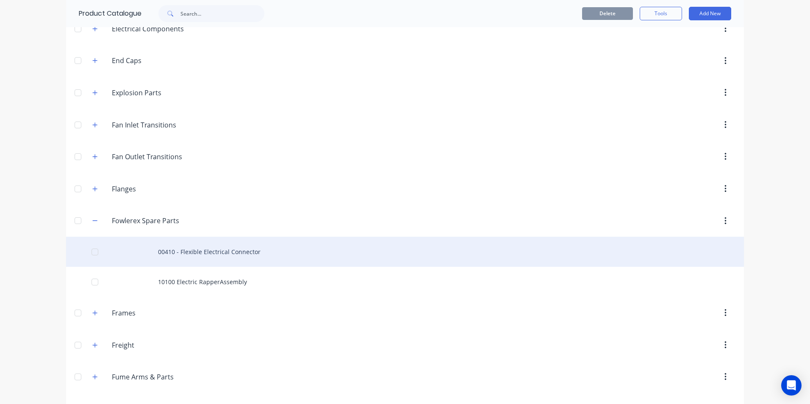
scroll to position [1017, 0]
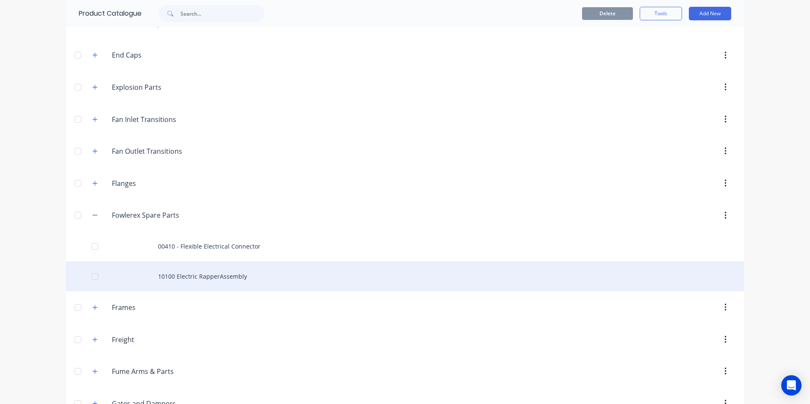
click at [195, 279] on div "10100 Electric RapperAssembly" at bounding box center [405, 276] width 678 height 30
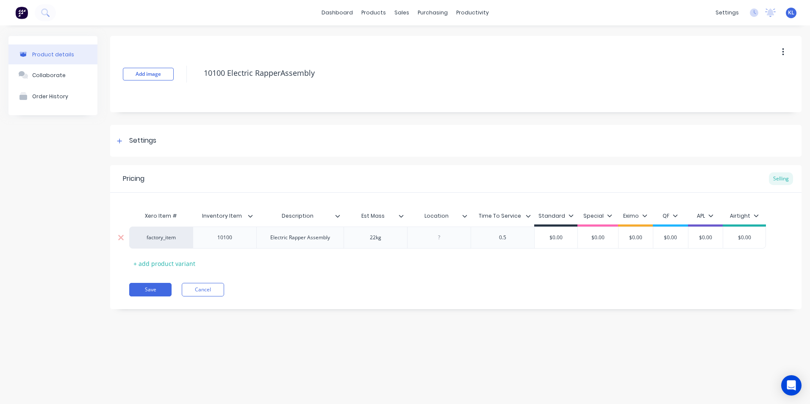
click at [512, 238] on div "0.5" at bounding box center [503, 237] width 42 height 11
click at [466, 275] on div "Pricing Selling Xero Item # Inventory Item Description Est Mass Location Time T…" at bounding box center [456, 237] width 692 height 144
click at [153, 285] on button "Save" at bounding box center [150, 290] width 42 height 14
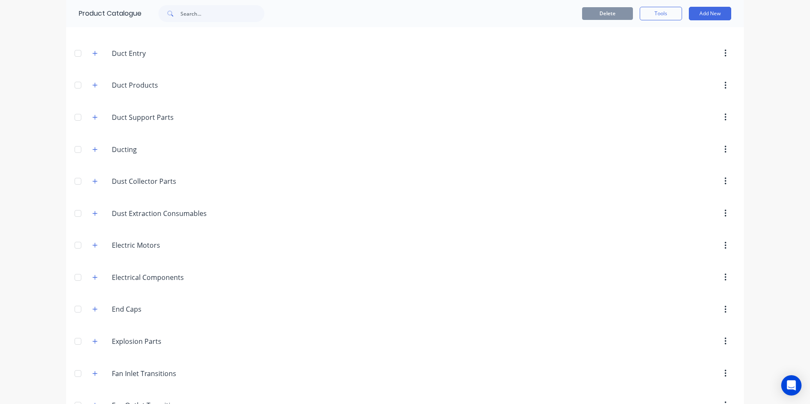
scroll to position [1017, 0]
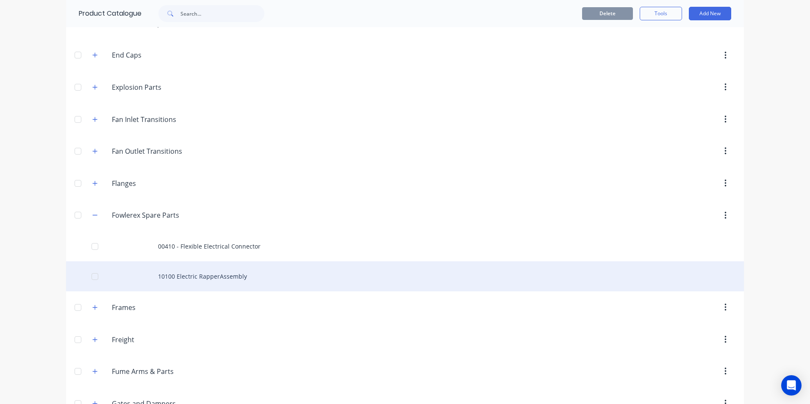
click at [206, 276] on div "10100 Electric RapperAssembly" at bounding box center [405, 276] width 678 height 30
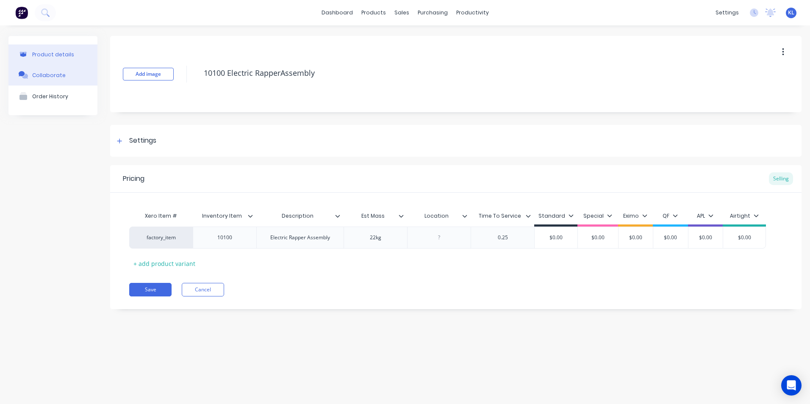
click at [42, 76] on div "Collaborate" at bounding box center [48, 75] width 33 height 6
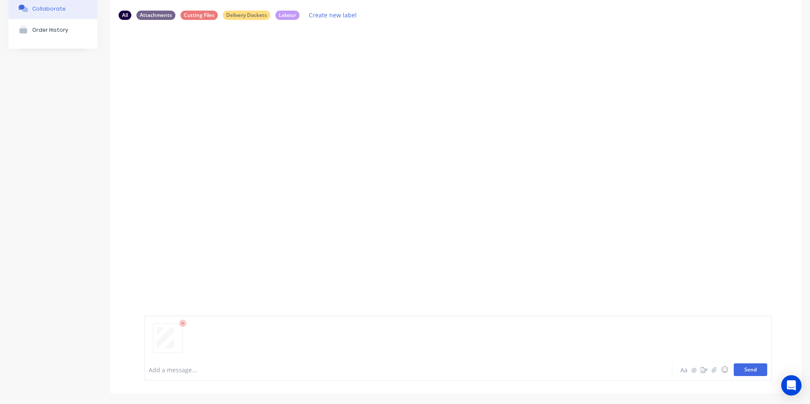
click at [738, 371] on button "Send" at bounding box center [750, 370] width 33 height 13
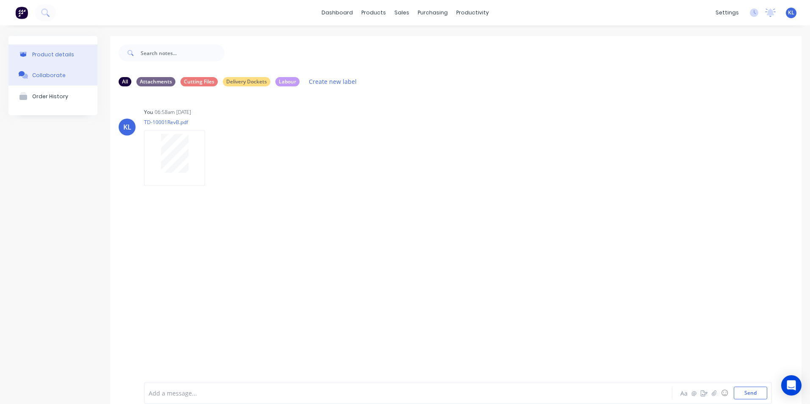
click at [56, 53] on div "Product details" at bounding box center [53, 54] width 42 height 6
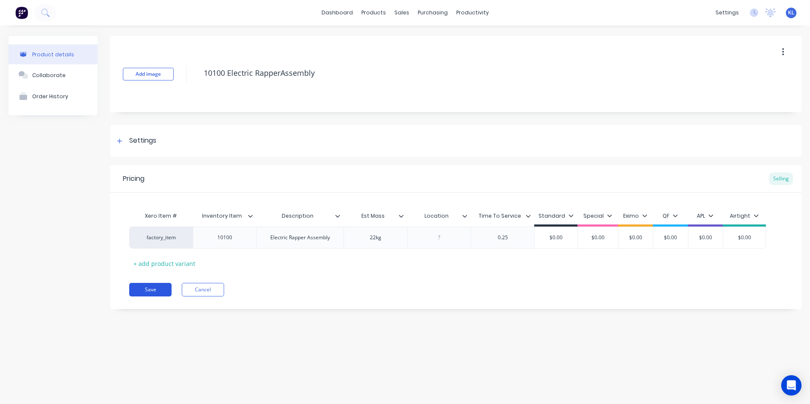
click at [153, 292] on button "Save" at bounding box center [150, 290] width 42 height 14
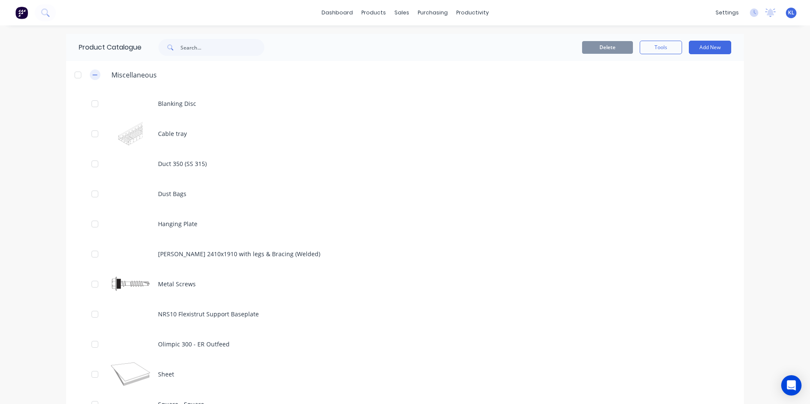
click at [92, 75] on icon "button" at bounding box center [94, 75] width 5 height 6
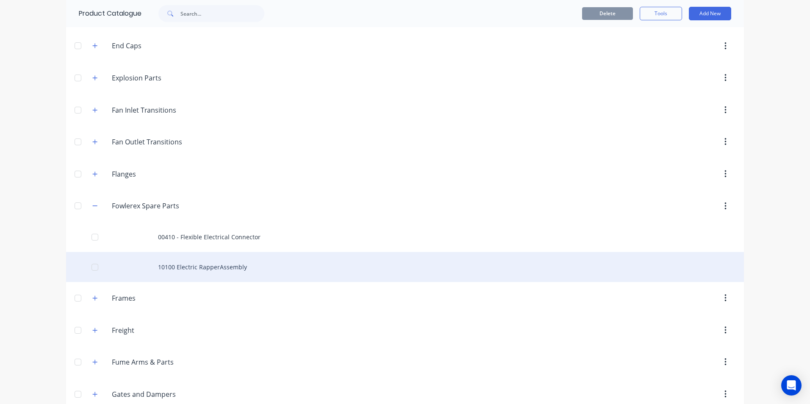
scroll to position [636, 0]
click at [195, 265] on div "10100 Electric RapperAssembly" at bounding box center [405, 267] width 678 height 30
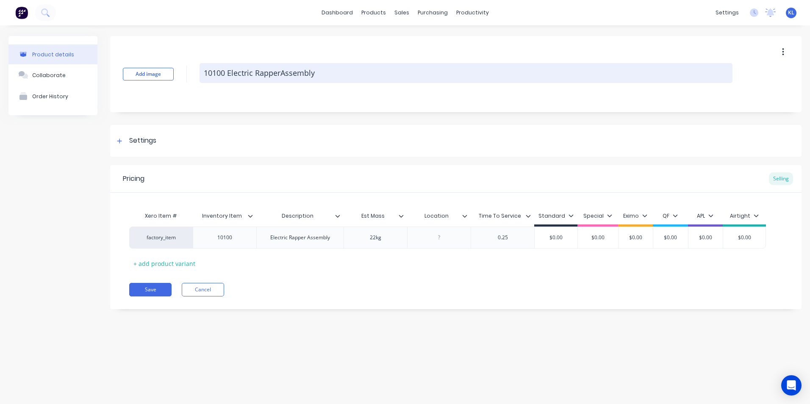
click at [225, 77] on textarea "10100 Electric RapperAssembly" at bounding box center [466, 73] width 533 height 20
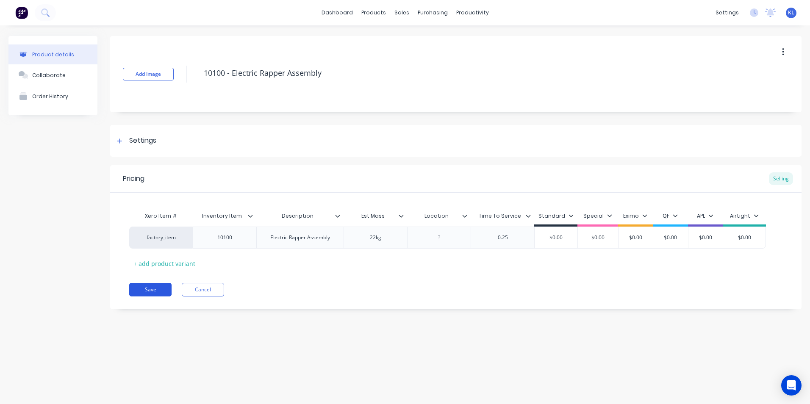
click at [158, 289] on button "Save" at bounding box center [150, 290] width 42 height 14
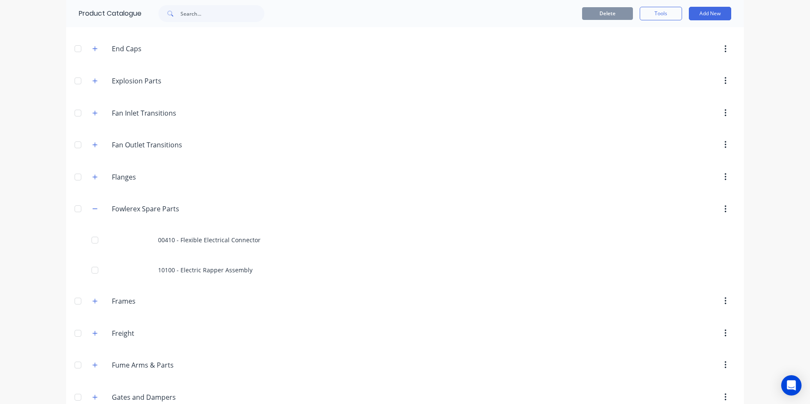
scroll to position [636, 0]
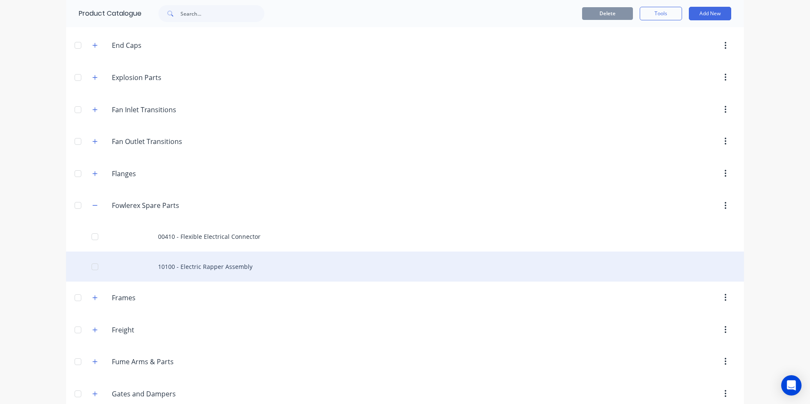
click at [199, 271] on div "10100 - Electric Rapper Assembly" at bounding box center [405, 267] width 678 height 30
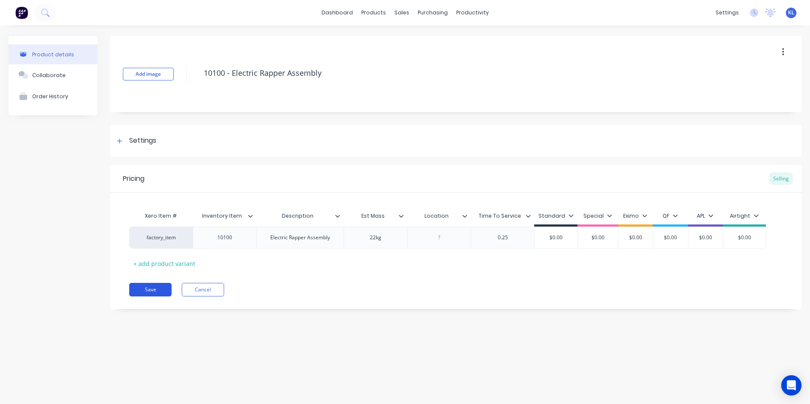
click at [145, 286] on button "Save" at bounding box center [150, 290] width 42 height 14
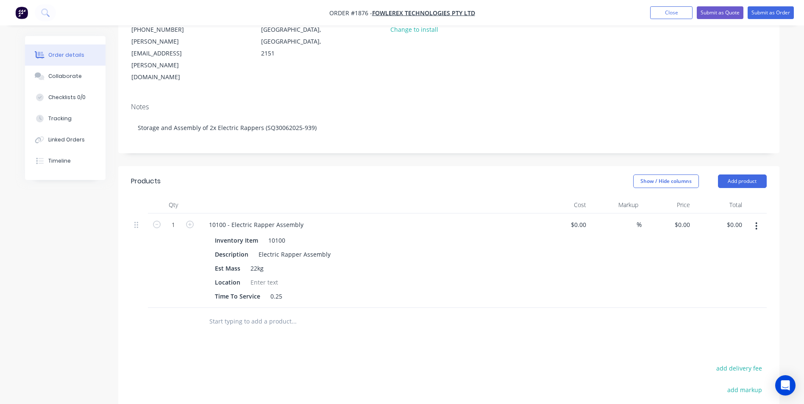
scroll to position [42, 0]
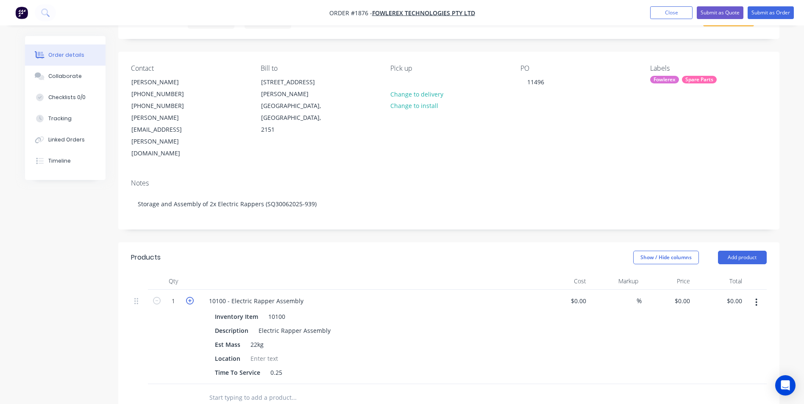
click at [188, 297] on icon "button" at bounding box center [190, 301] width 8 height 8
type input "2"
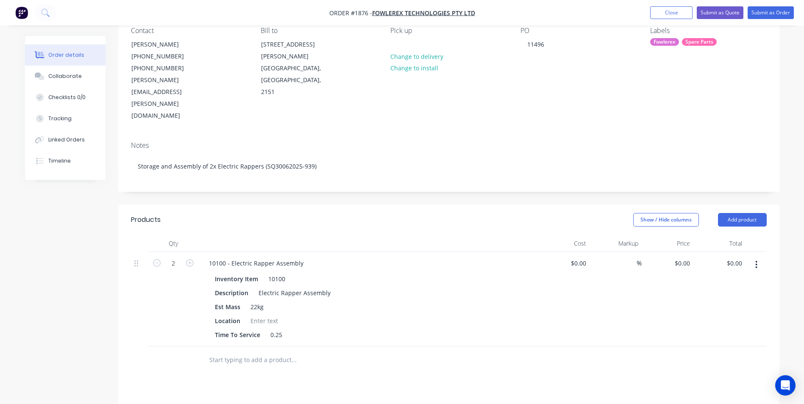
scroll to position [0, 0]
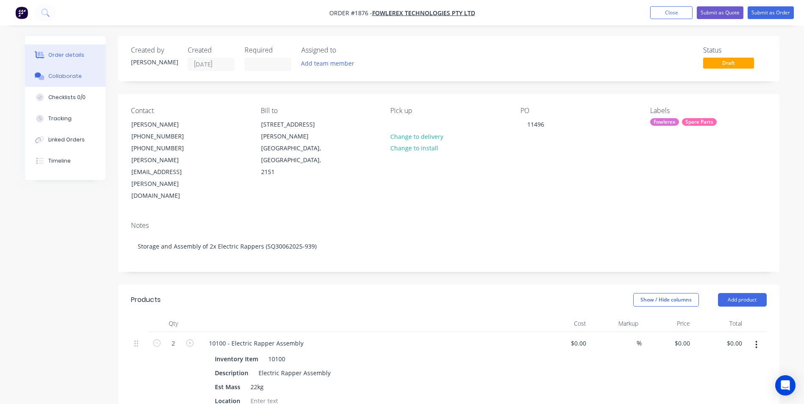
click at [72, 73] on div "Collaborate" at bounding box center [64, 76] width 33 height 8
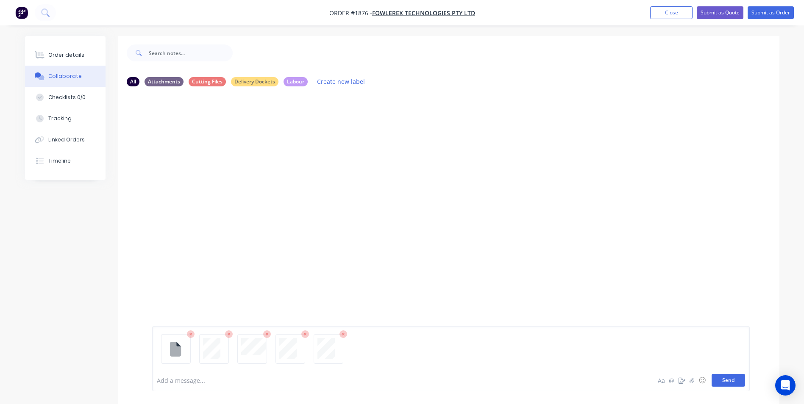
click at [738, 384] on button "Send" at bounding box center [728, 380] width 33 height 13
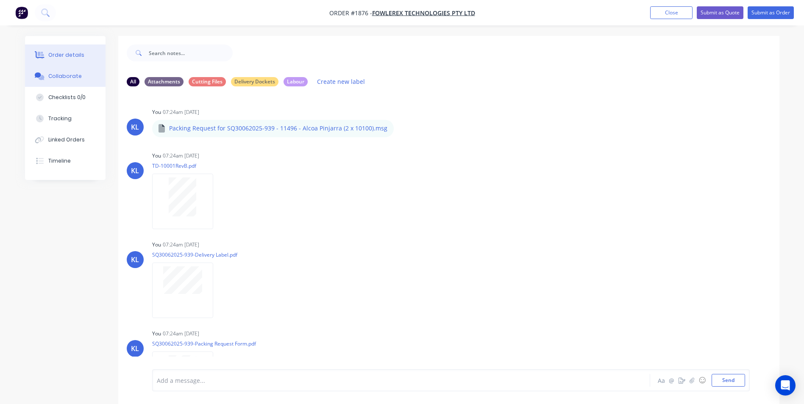
click at [70, 60] on button "Order details" at bounding box center [65, 54] width 81 height 21
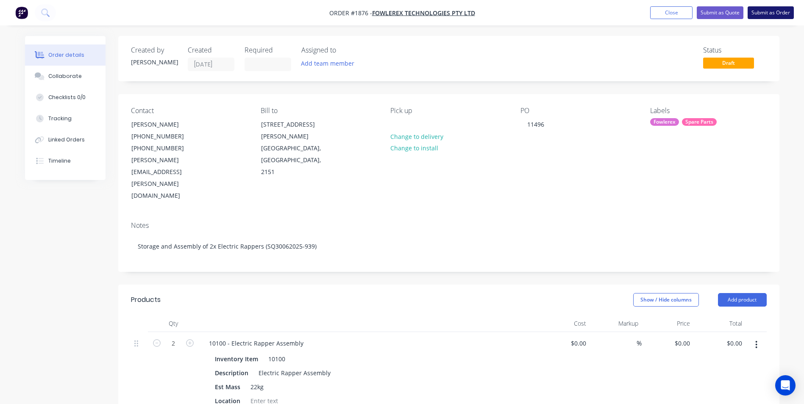
click at [775, 10] on button "Submit as Order" at bounding box center [771, 12] width 46 height 13
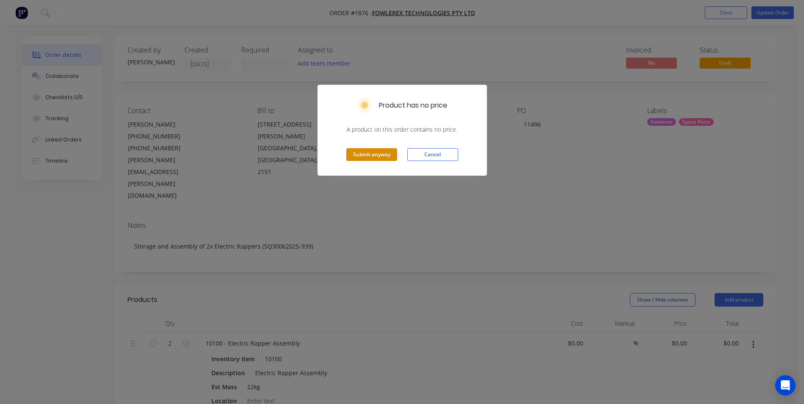
click at [376, 158] on button "Submit anyway" at bounding box center [371, 154] width 51 height 13
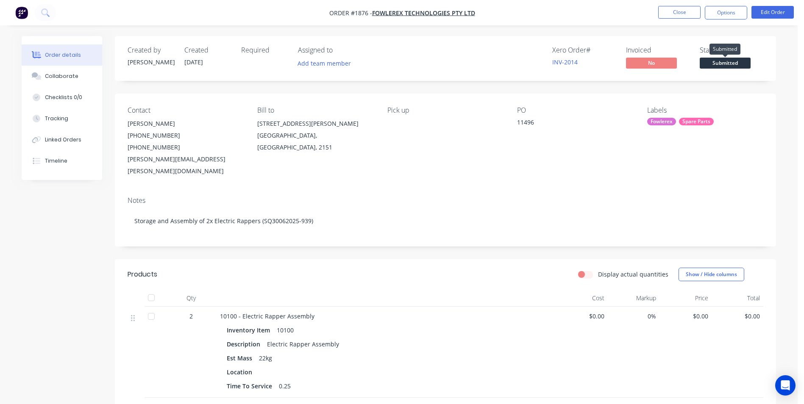
click at [735, 63] on span "Submitted" at bounding box center [725, 63] width 51 height 11
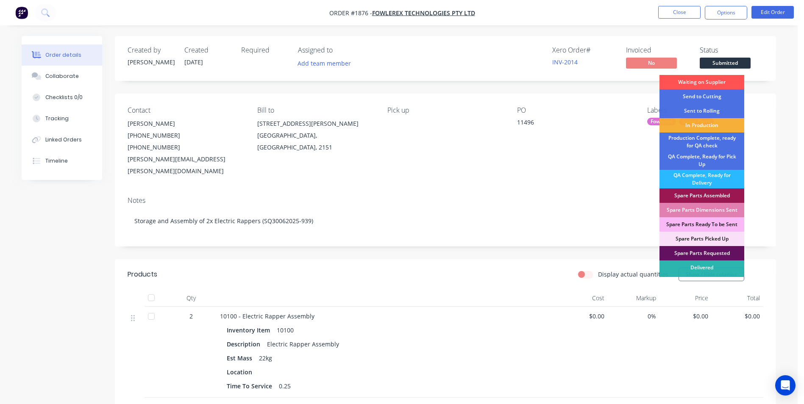
click at [710, 254] on div "Spare Parts Requested" at bounding box center [701, 253] width 85 height 14
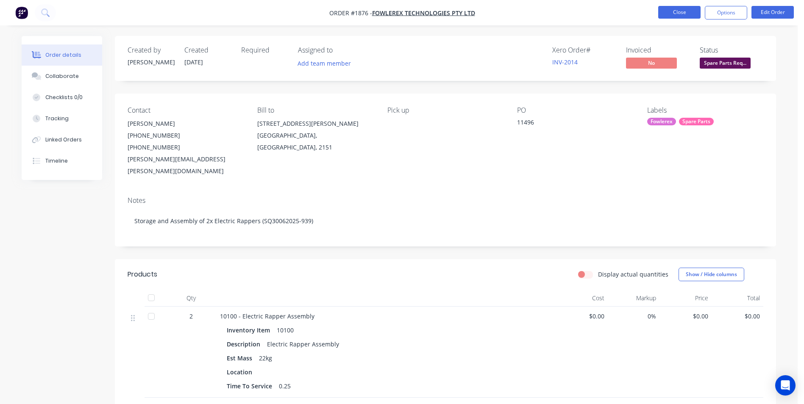
click at [681, 10] on button "Close" at bounding box center [679, 12] width 42 height 13
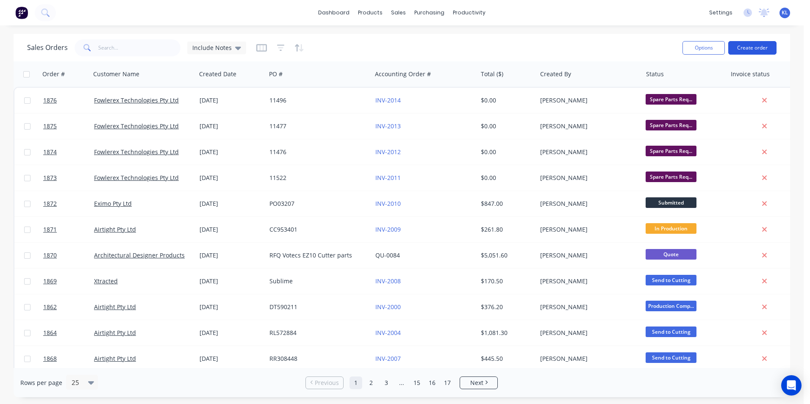
click at [752, 44] on button "Create order" at bounding box center [752, 48] width 48 height 14
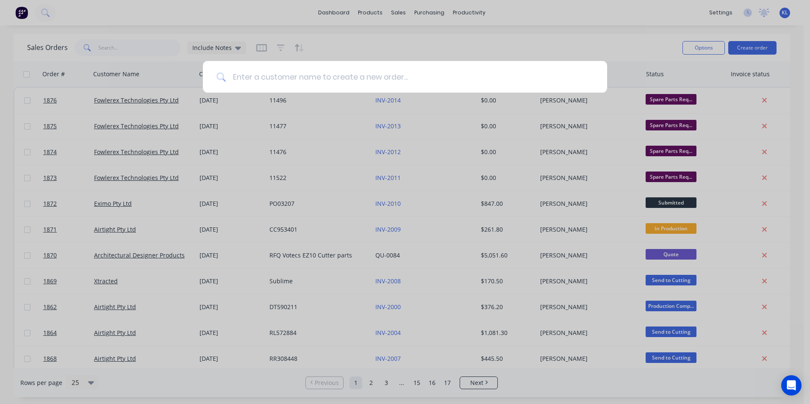
click at [401, 65] on input at bounding box center [410, 77] width 368 height 32
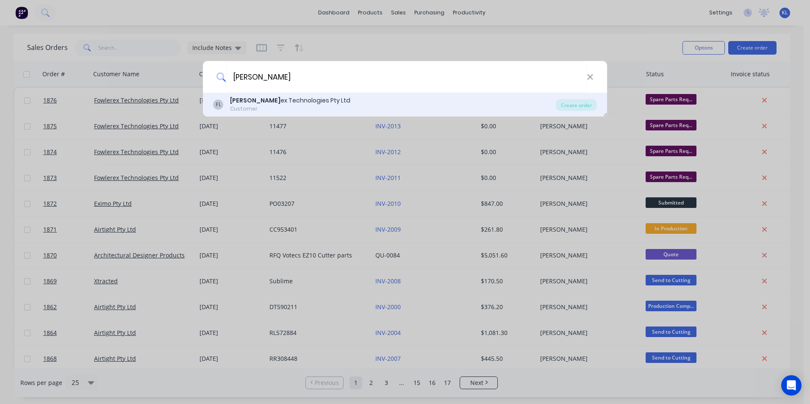
type input "[PERSON_NAME]"
click at [255, 100] on div "Fowler ex Technologies Pty Ltd" at bounding box center [290, 100] width 120 height 9
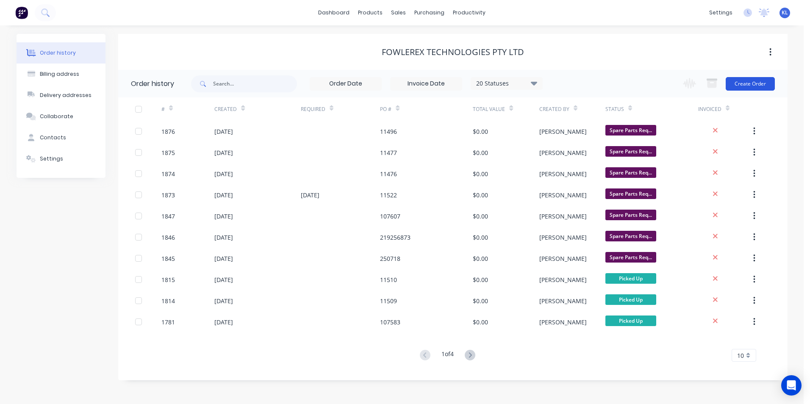
click at [753, 81] on button "Create Order" at bounding box center [750, 84] width 49 height 14
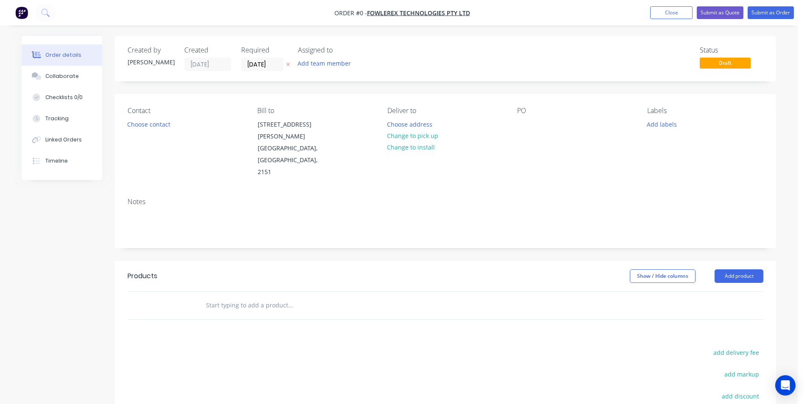
click at [288, 64] on icon at bounding box center [288, 64] width 4 height 5
click at [142, 125] on button "Choose contact" at bounding box center [149, 123] width 52 height 11
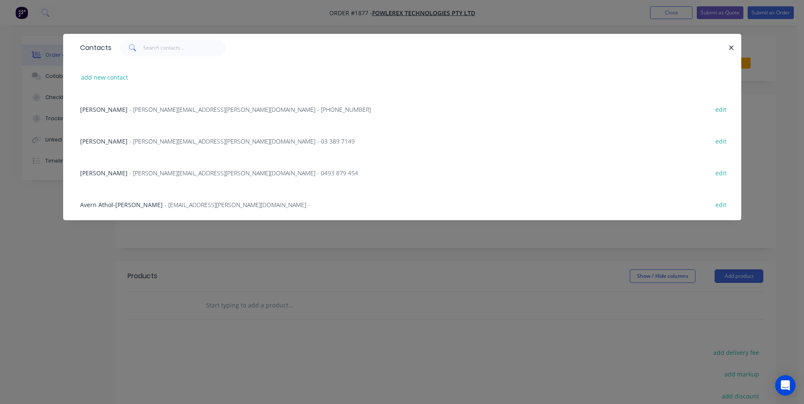
click at [143, 107] on span "- [PERSON_NAME][EMAIL_ADDRESS][PERSON_NAME][DOMAIN_NAME] - [PHONE_NUMBER]" at bounding box center [250, 110] width 242 height 8
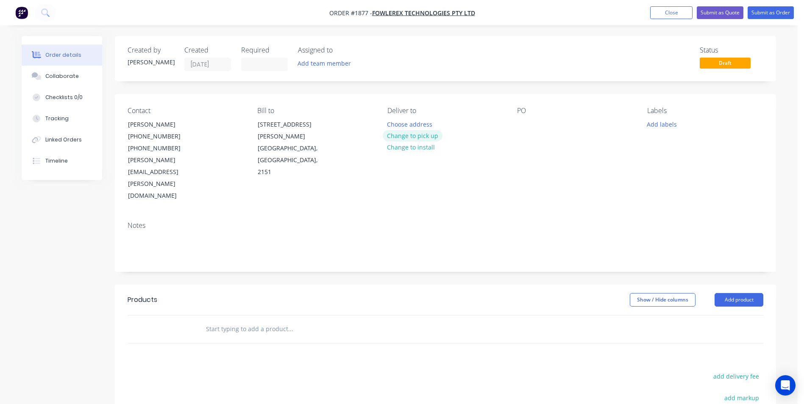
click at [417, 136] on button "Change to pick up" at bounding box center [413, 135] width 60 height 11
click at [519, 121] on div at bounding box center [524, 124] width 14 height 12
click at [520, 118] on div at bounding box center [524, 124] width 14 height 12
paste div
click at [667, 127] on button "Add labels" at bounding box center [661, 123] width 39 height 11
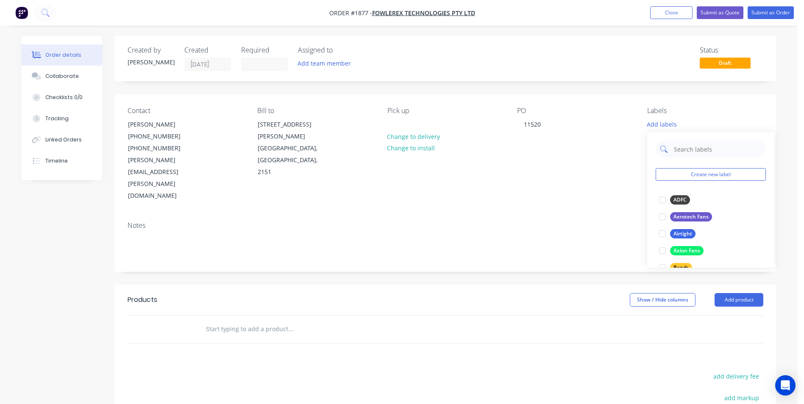
click at [686, 148] on input "text" at bounding box center [717, 149] width 89 height 17
click at [662, 201] on div at bounding box center [662, 200] width 17 height 17
click at [692, 145] on input "Fow" at bounding box center [717, 144] width 89 height 17
type input "F"
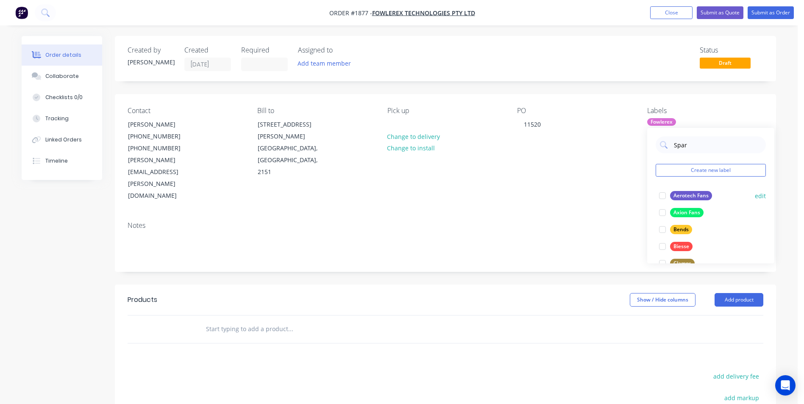
type input "Spare"
click at [658, 200] on div at bounding box center [662, 195] width 17 height 17
click at [496, 215] on div "Notes" at bounding box center [445, 243] width 661 height 57
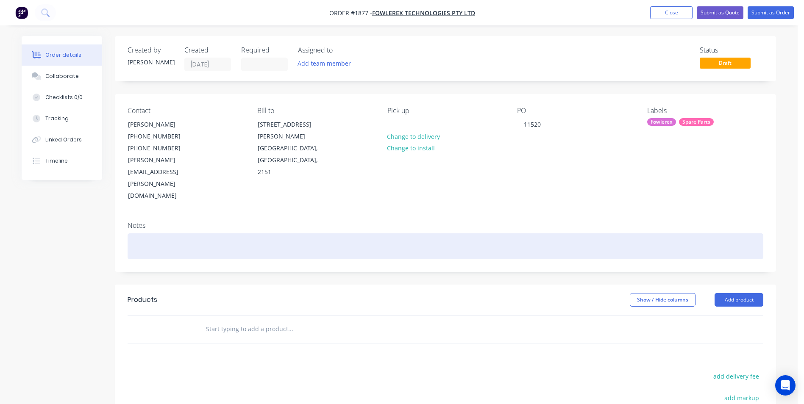
click at [189, 234] on div at bounding box center [446, 247] width 636 height 26
click at [171, 234] on div at bounding box center [446, 247] width 636 height 26
paste div
click at [132, 234] on div "SQ04082025-713" at bounding box center [446, 247] width 636 height 26
click at [198, 234] on div "(SQ04082025-713" at bounding box center [446, 247] width 636 height 26
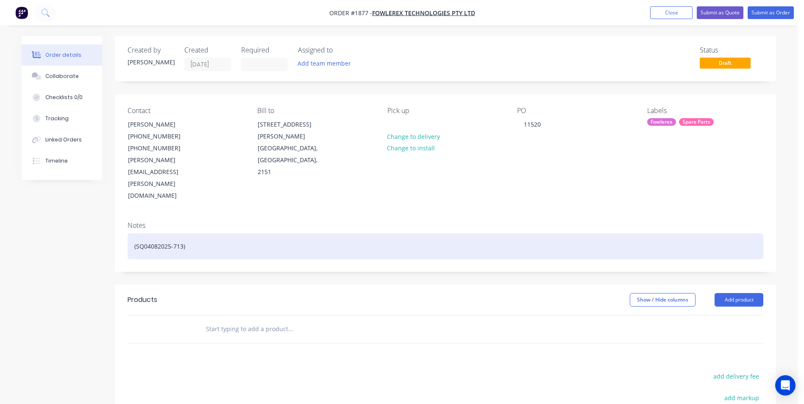
click at [131, 234] on div "(SQ04082025-713)" at bounding box center [446, 247] width 636 height 26
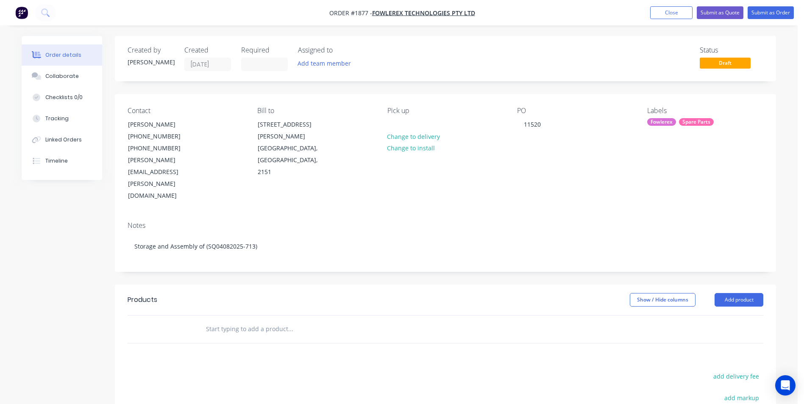
click at [222, 321] on input "text" at bounding box center [291, 329] width 170 height 17
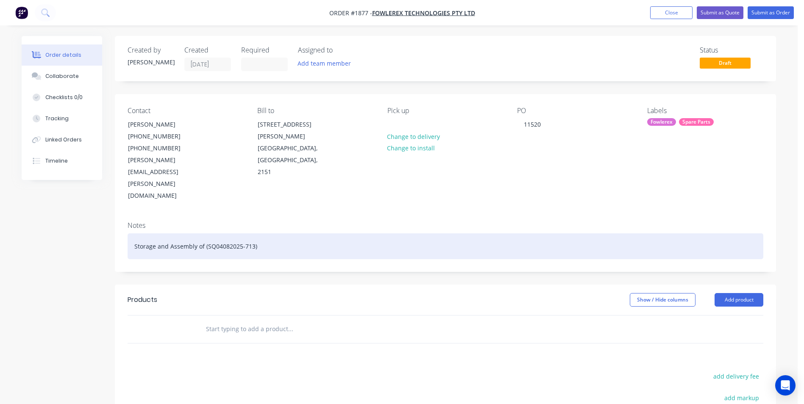
click at [272, 234] on div "Storage and Assembly of (SQ04082025-713)" at bounding box center [446, 247] width 636 height 26
click at [201, 234] on div "Storage and Assembly of (SQ04082025-713)" at bounding box center [446, 247] width 636 height 26
click at [203, 234] on div "Storage and Assembly of (SQ04082025-713)" at bounding box center [446, 247] width 636 height 26
click at [203, 234] on div "Storage and Assembly of 11520 (SQ04082025-713)" at bounding box center [446, 247] width 636 height 26
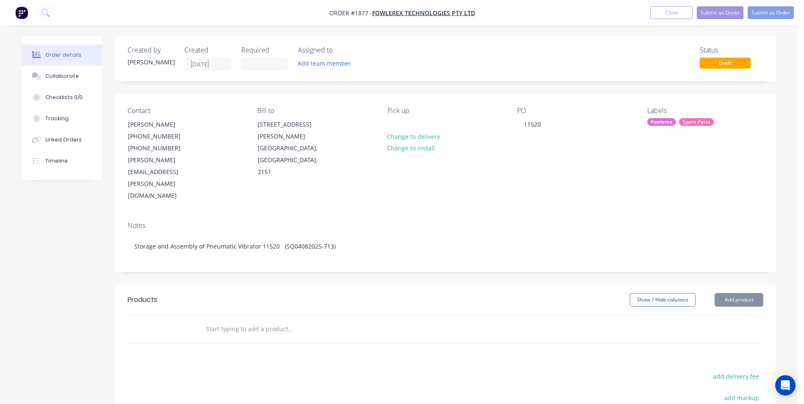
click at [247, 228] on div "Notes Storage and Assembly of Pneumatic Vibrator 11520 (SQ04082025-713)" at bounding box center [445, 243] width 661 height 57
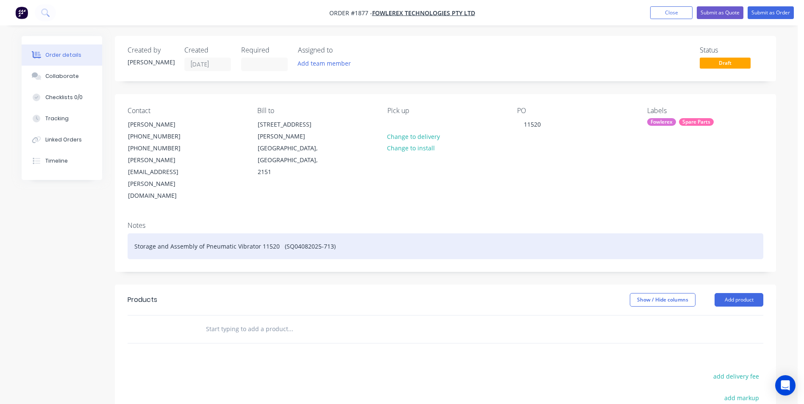
click at [278, 234] on div "Storage and Assembly of Pneumatic Vibrator 11520 (SQ04082025-713)" at bounding box center [446, 247] width 636 height 26
click at [280, 234] on div "Storage and Assembly of Pneumatic Vibrator 11520 (SQ04082025-713)" at bounding box center [446, 247] width 636 height 26
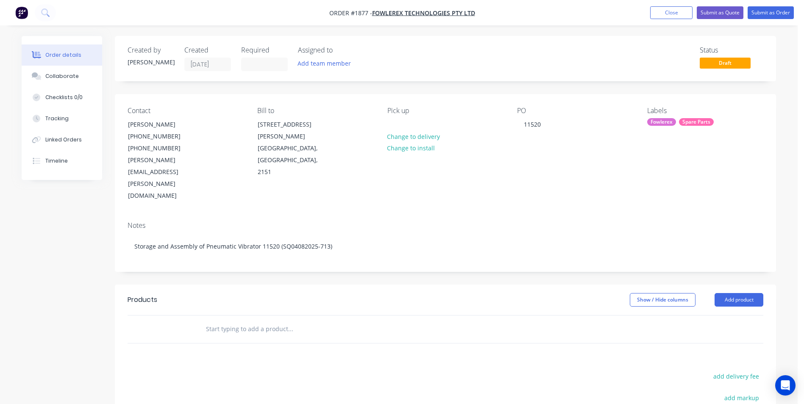
click at [319, 235] on div "Notes Storage and Assembly of Pneumatic Vibrator 11520 (SQ04082025-713)" at bounding box center [445, 243] width 661 height 57
click at [61, 82] on button "Collaborate" at bounding box center [62, 76] width 81 height 21
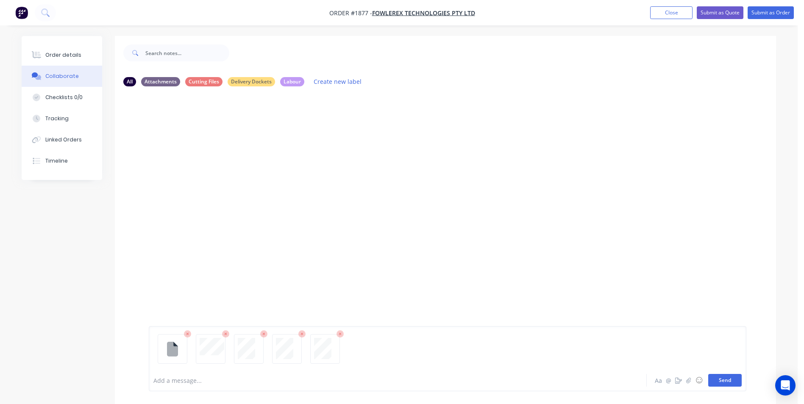
click at [725, 383] on button "Send" at bounding box center [724, 380] width 33 height 13
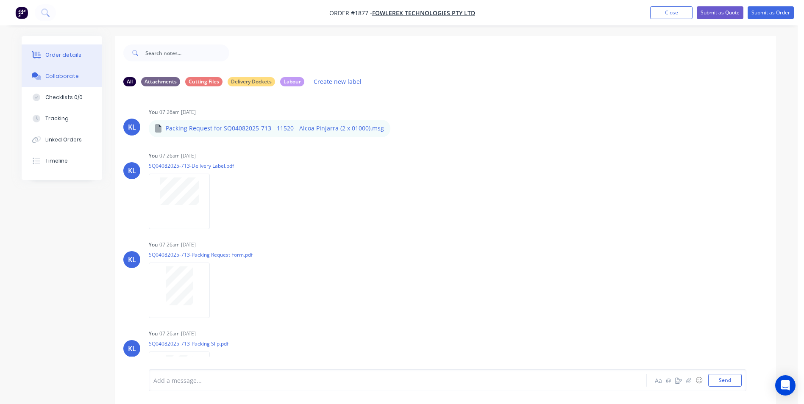
click at [53, 62] on button "Order details" at bounding box center [62, 54] width 81 height 21
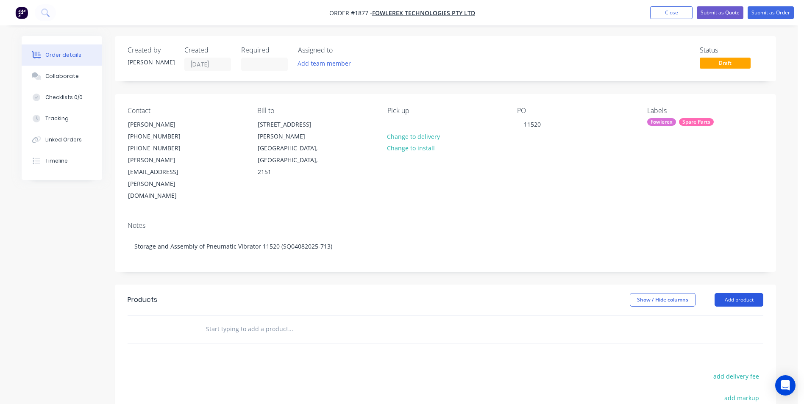
click at [742, 293] on button "Add product" at bounding box center [738, 300] width 49 height 14
click at [723, 315] on div "Product catalogue" at bounding box center [722, 321] width 65 height 12
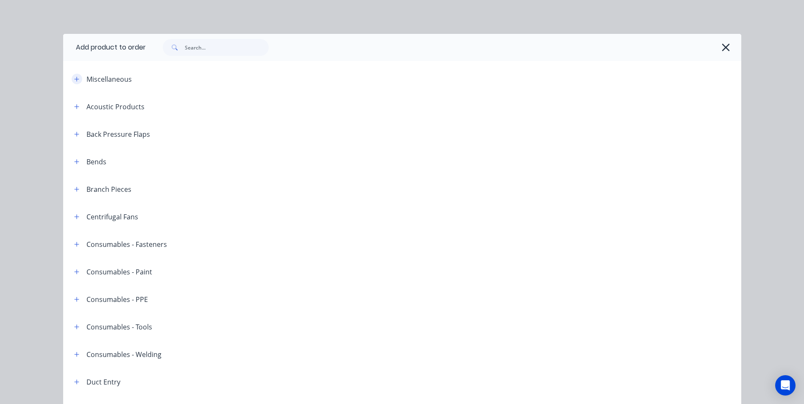
click at [74, 76] on icon "button" at bounding box center [76, 79] width 5 height 6
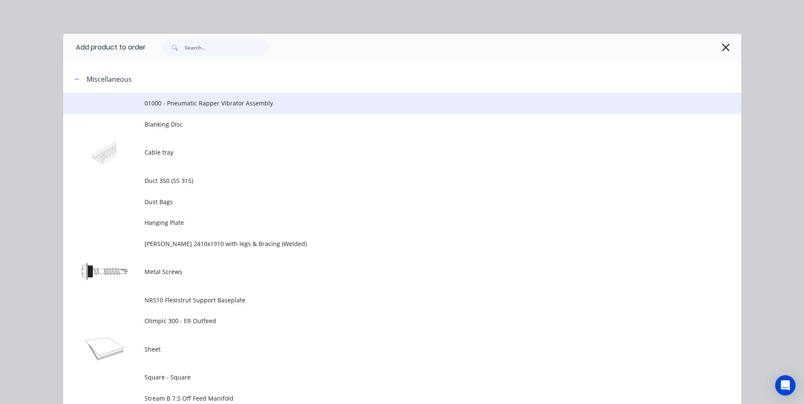
click at [184, 103] on span "01000 - Pneumatic Rapper Vibrator Assembly" at bounding box center [383, 103] width 477 height 9
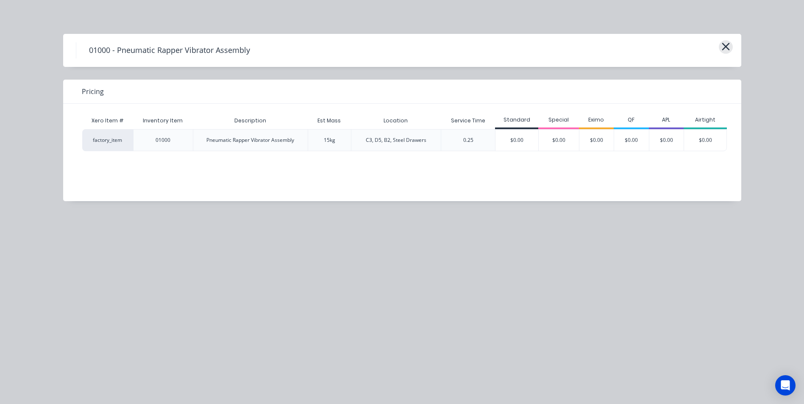
click at [725, 42] on icon "button" at bounding box center [725, 47] width 9 height 12
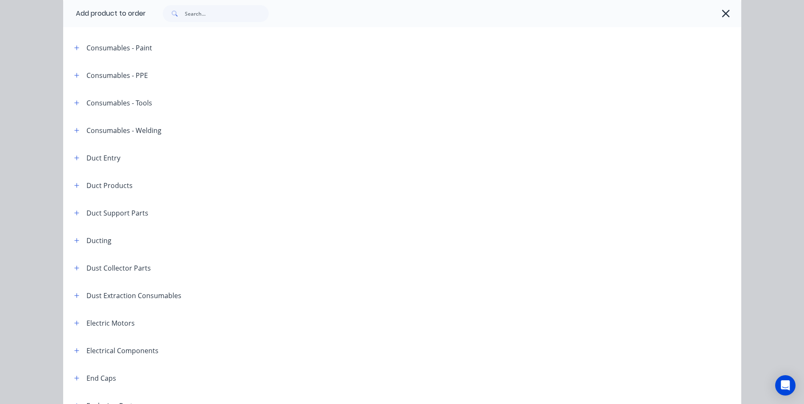
scroll to position [531, 0]
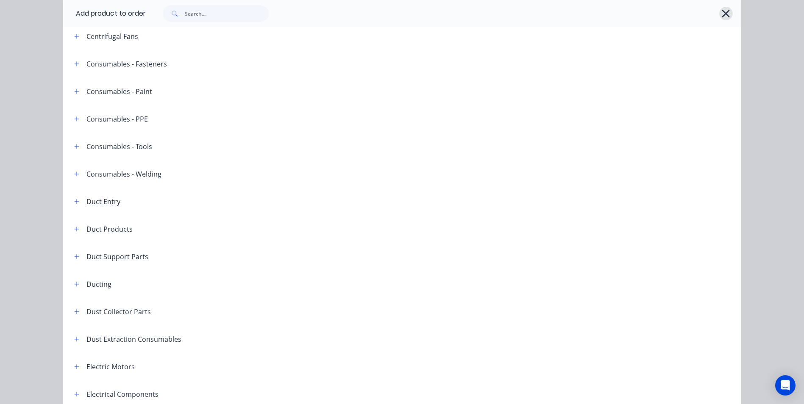
click at [722, 16] on icon "button" at bounding box center [726, 14] width 8 height 8
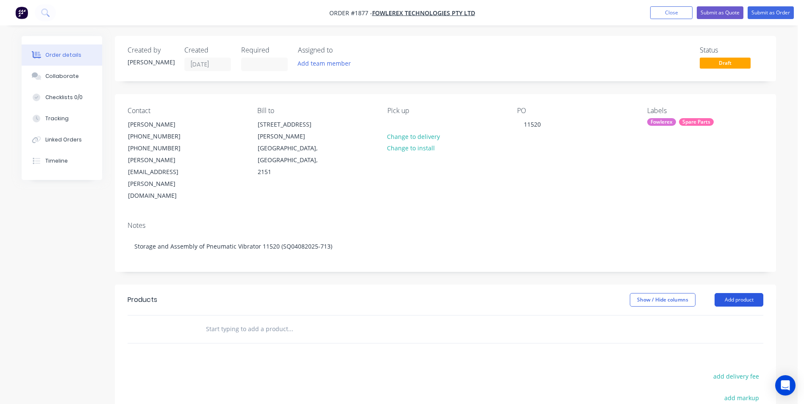
click at [726, 293] on button "Add product" at bounding box center [738, 300] width 49 height 14
click at [720, 313] on button "Product catalogue" at bounding box center [723, 321] width 81 height 17
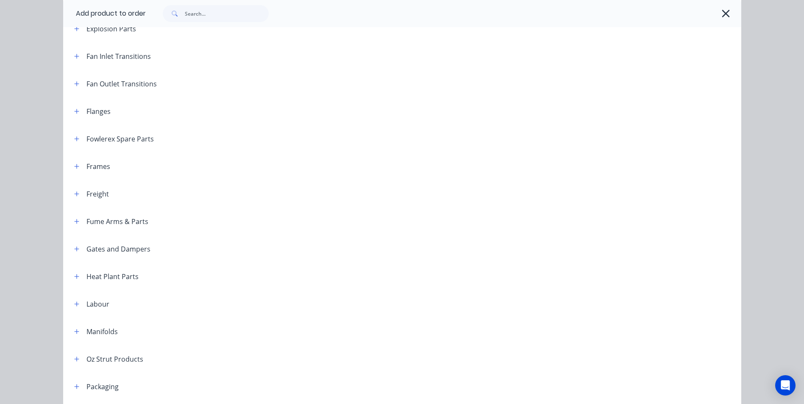
scroll to position [593, 0]
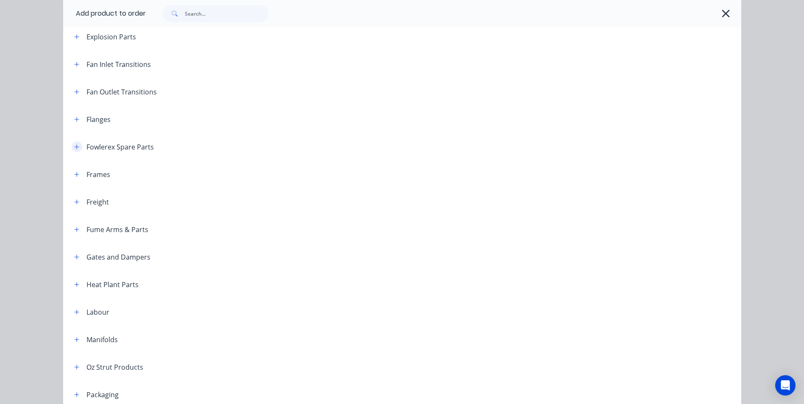
click at [74, 147] on icon "button" at bounding box center [76, 147] width 5 height 5
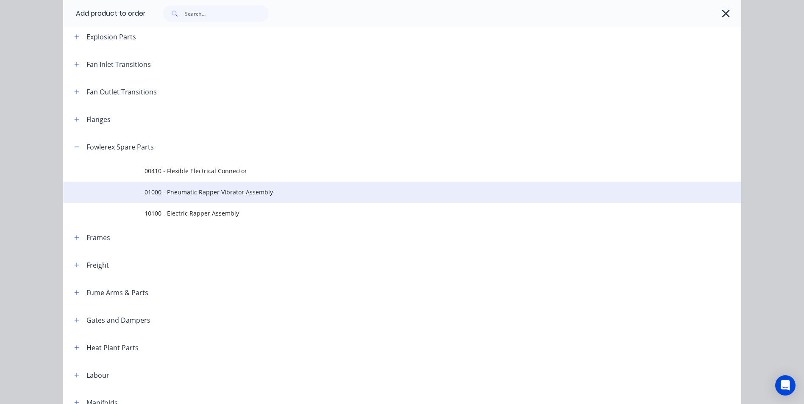
click at [242, 192] on span "01000 - Pneumatic Rapper Vibrator Assembly" at bounding box center [383, 192] width 477 height 9
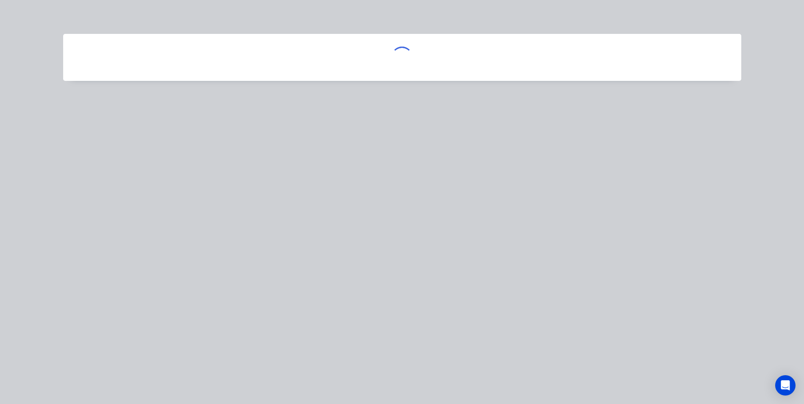
scroll to position [0, 0]
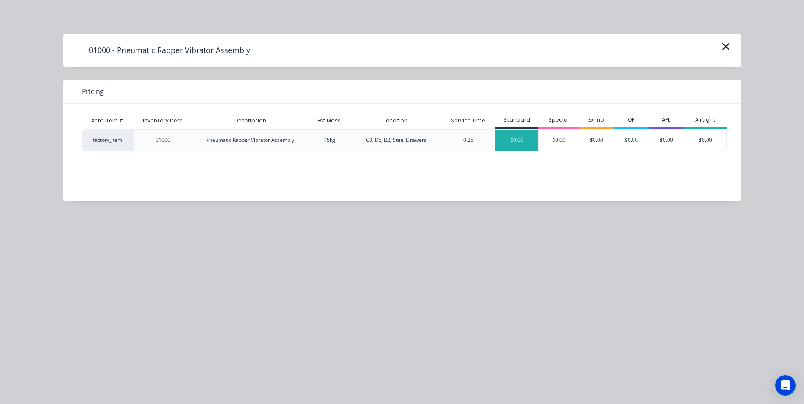
click at [509, 144] on div "$0.00" at bounding box center [516, 140] width 43 height 21
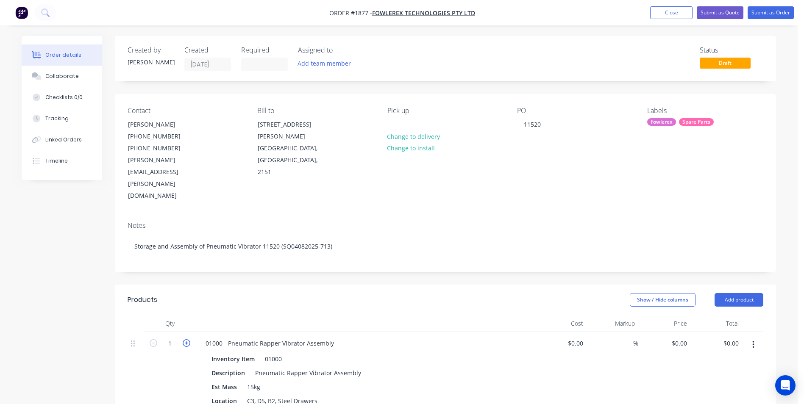
click at [186, 339] on icon "button" at bounding box center [187, 343] width 8 height 8
type input "2"
click at [68, 70] on button "Collaborate" at bounding box center [62, 76] width 81 height 21
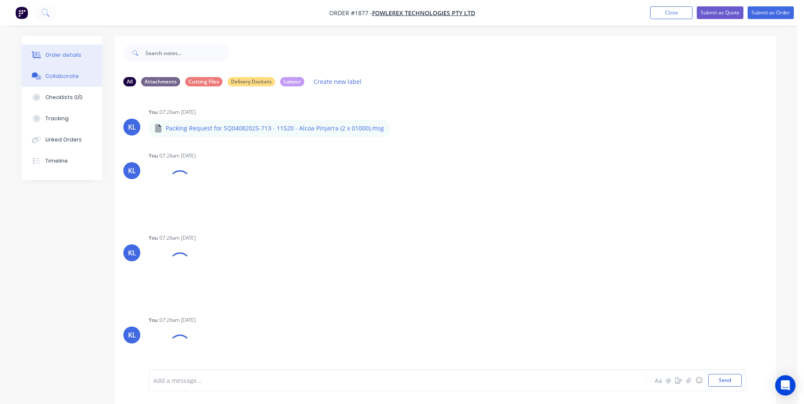
click at [67, 52] on div "Order details" at bounding box center [63, 55] width 36 height 8
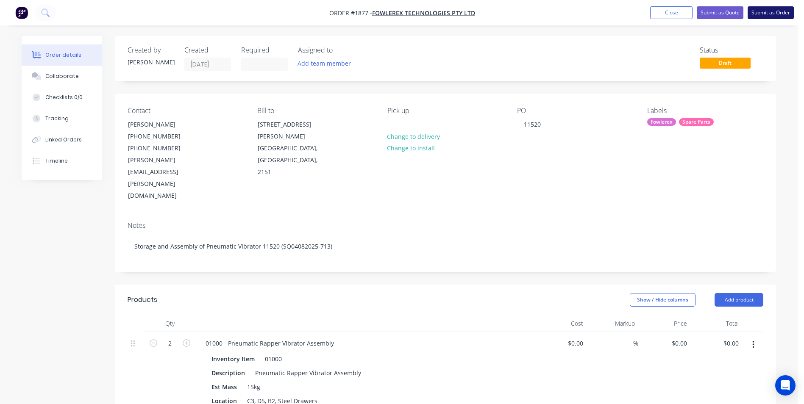
click at [776, 15] on button "Submit as Order" at bounding box center [771, 12] width 46 height 13
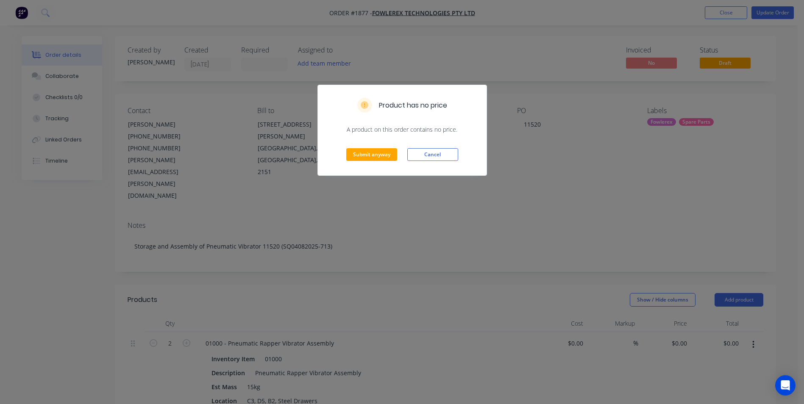
click at [386, 161] on div "Submit anyway Cancel" at bounding box center [402, 155] width 169 height 42
click at [381, 158] on button "Submit anyway" at bounding box center [371, 154] width 51 height 13
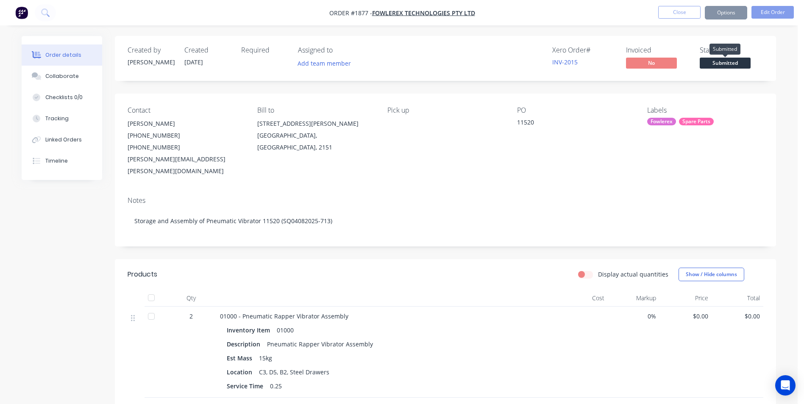
click at [727, 64] on span "Submitted" at bounding box center [725, 63] width 51 height 11
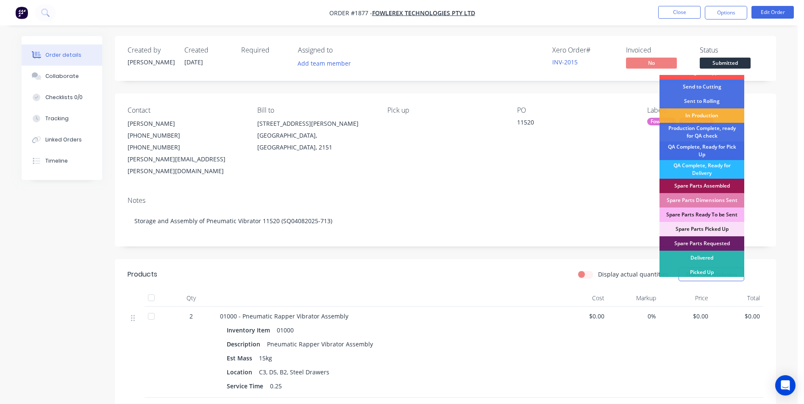
scroll to position [12, 0]
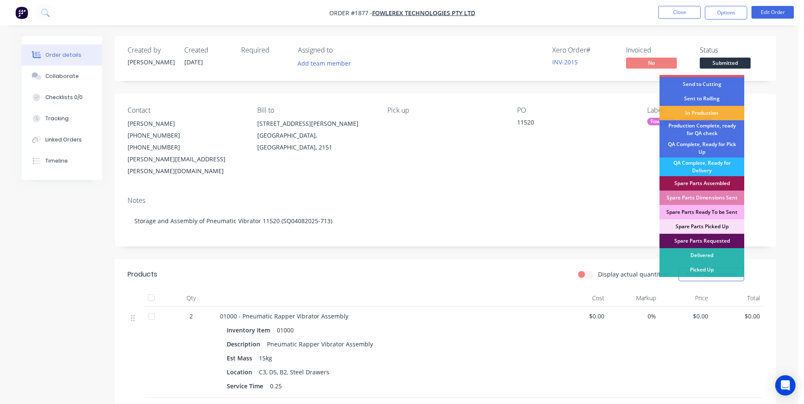
click at [721, 241] on div "Spare Parts Requested" at bounding box center [701, 241] width 85 height 14
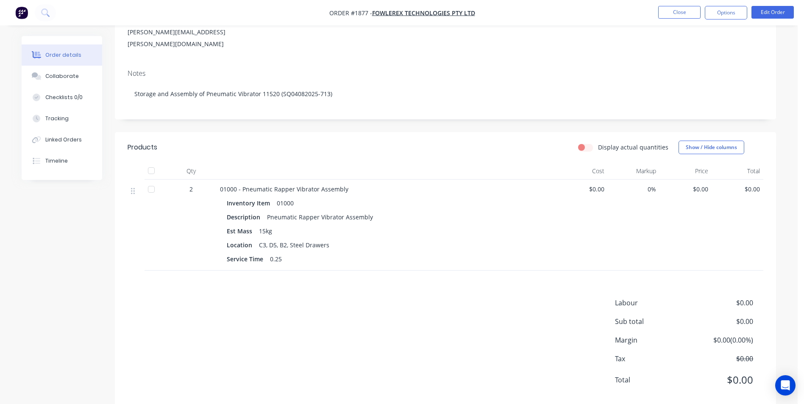
scroll to position [85, 0]
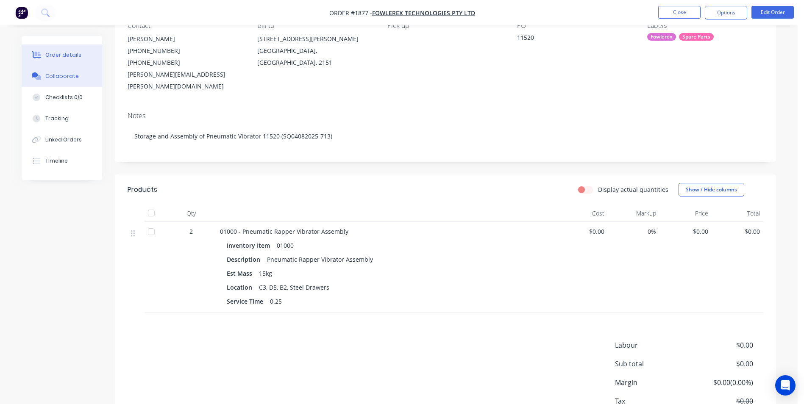
click at [76, 81] on button "Collaborate" at bounding box center [62, 76] width 81 height 21
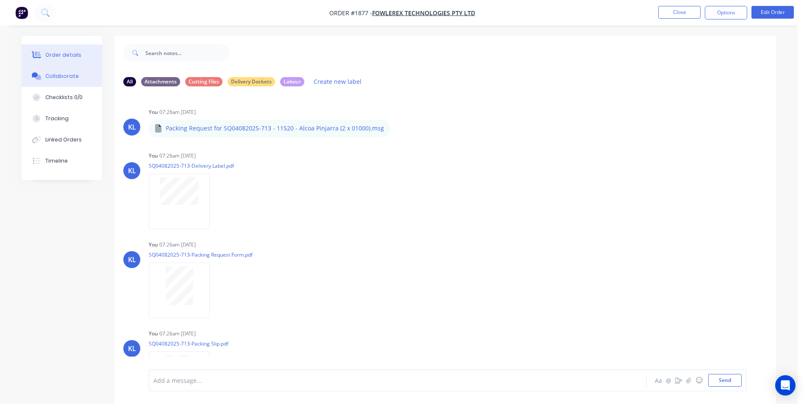
click at [64, 56] on div "Order details" at bounding box center [63, 55] width 36 height 8
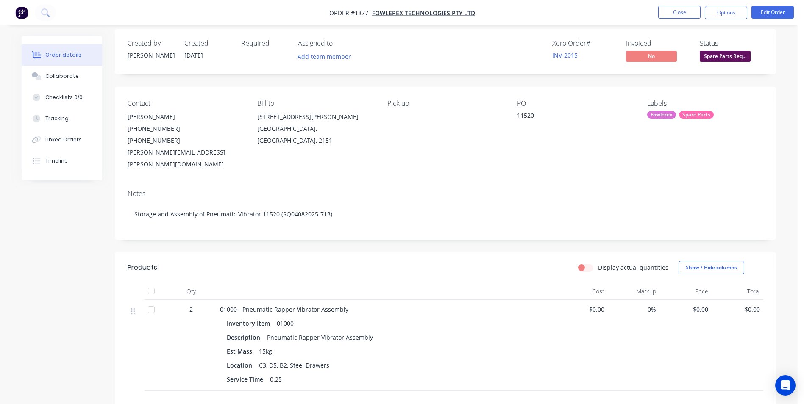
scroll to position [133, 0]
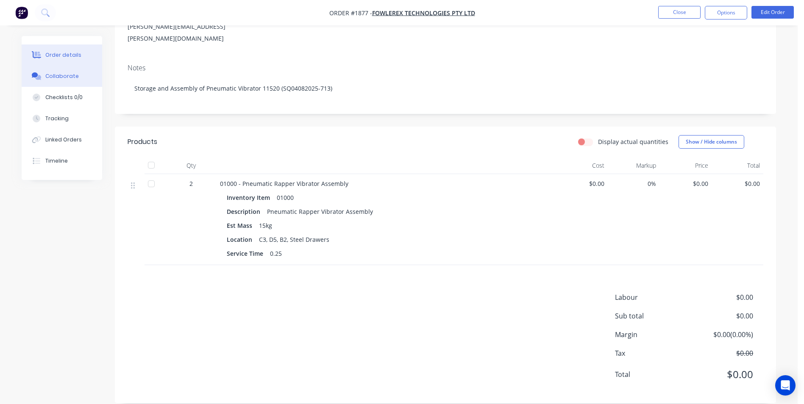
click at [71, 77] on div "Collaborate" at bounding box center [61, 76] width 33 height 8
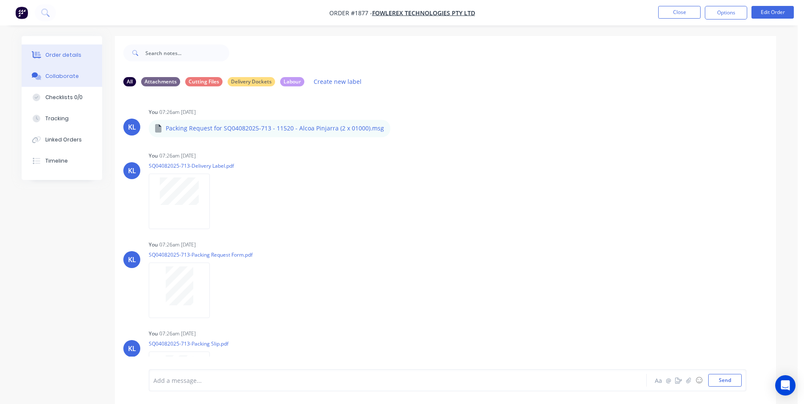
click at [77, 54] on div "Order details" at bounding box center [63, 55] width 36 height 8
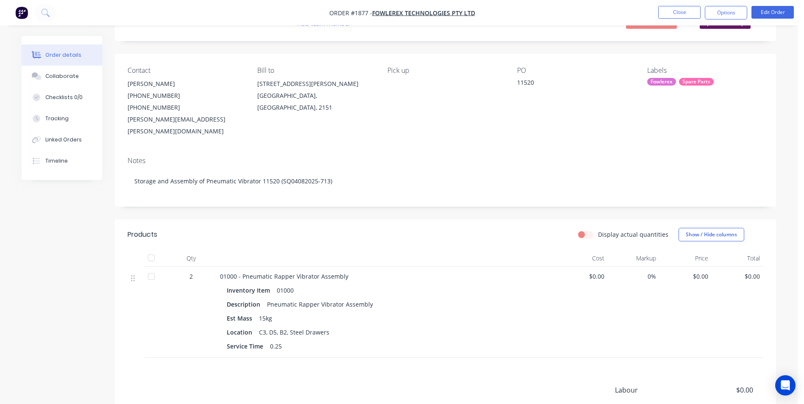
scroll to position [133, 0]
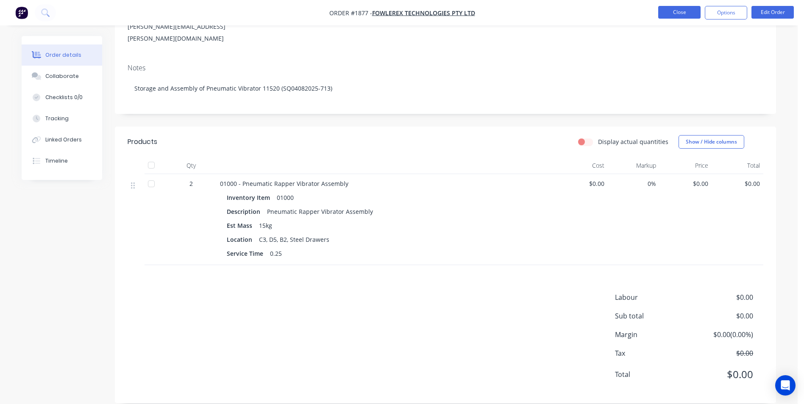
click at [676, 13] on button "Close" at bounding box center [679, 12] width 42 height 13
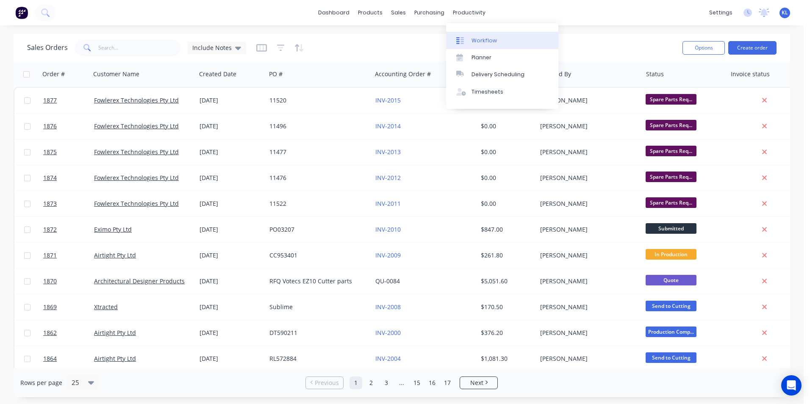
click at [480, 38] on div "Workflow" at bounding box center [484, 41] width 25 height 8
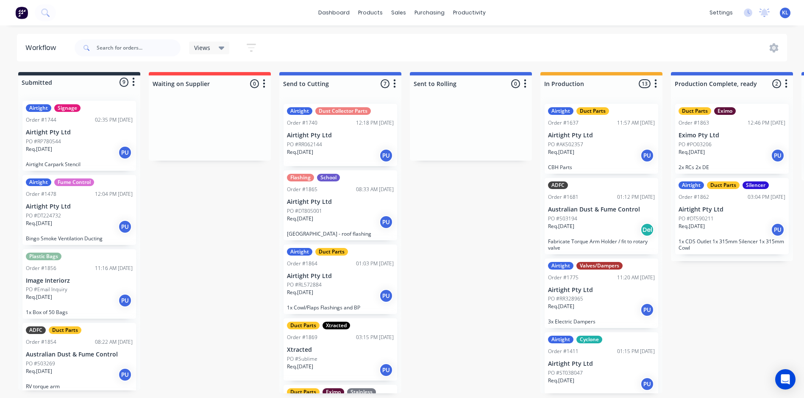
click at [217, 48] on div "Views" at bounding box center [209, 48] width 31 height 8
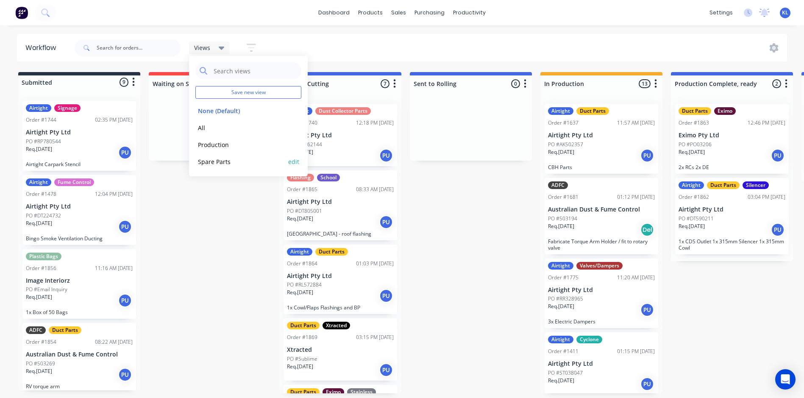
click at [217, 161] on button "Spare Parts" at bounding box center [240, 162] width 90 height 10
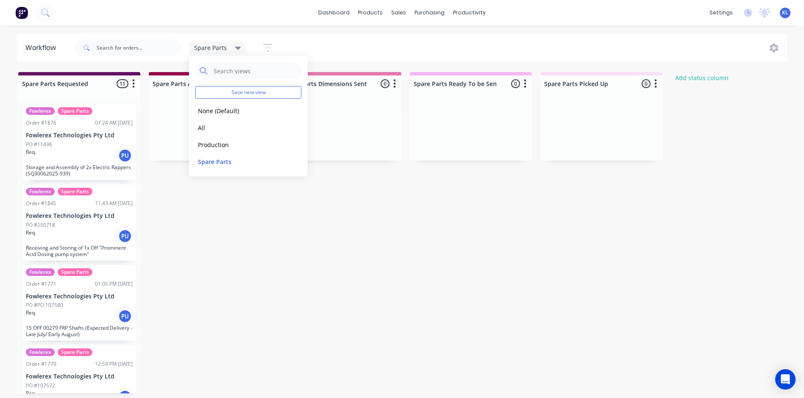
scroll to position [2, 0]
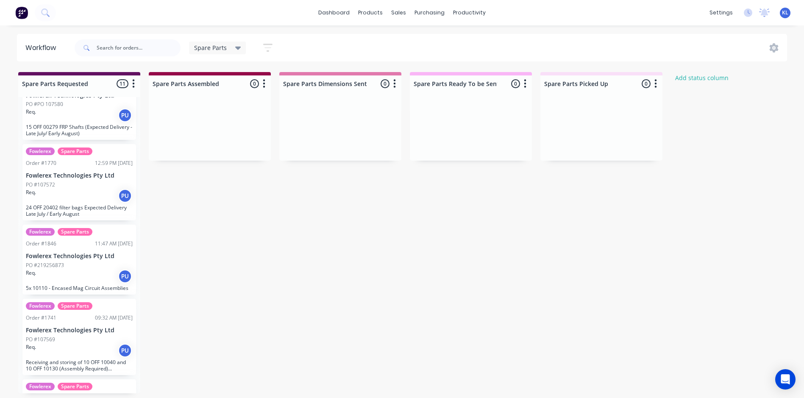
scroll to position [186, 0]
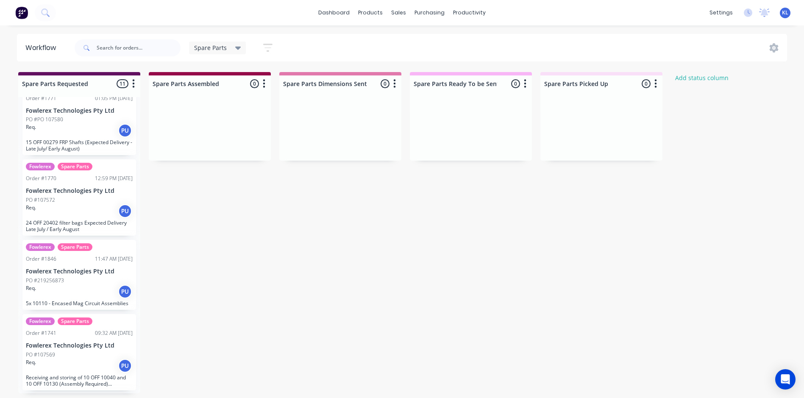
click at [87, 215] on div "Req. PU" at bounding box center [79, 211] width 107 height 14
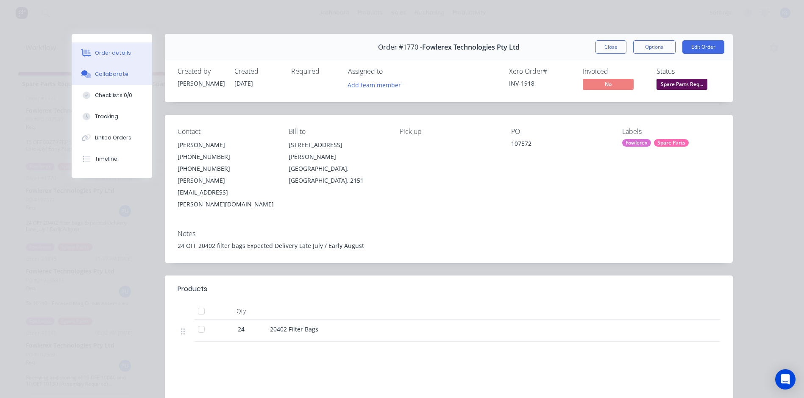
click at [120, 81] on button "Collaborate" at bounding box center [112, 74] width 81 height 21
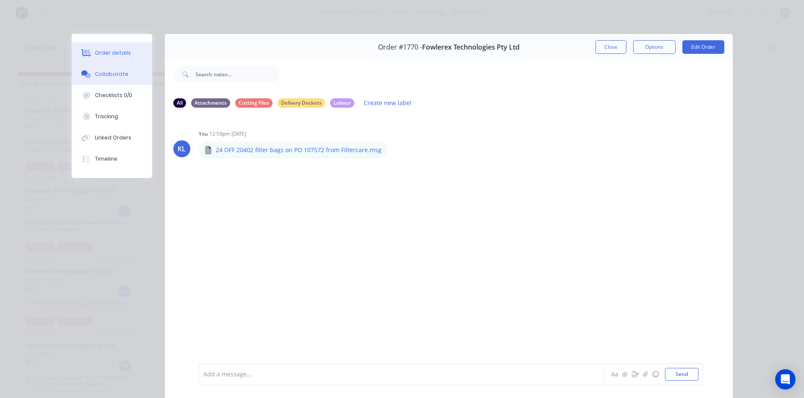
click at [108, 50] on div "Order details" at bounding box center [113, 53] width 36 height 8
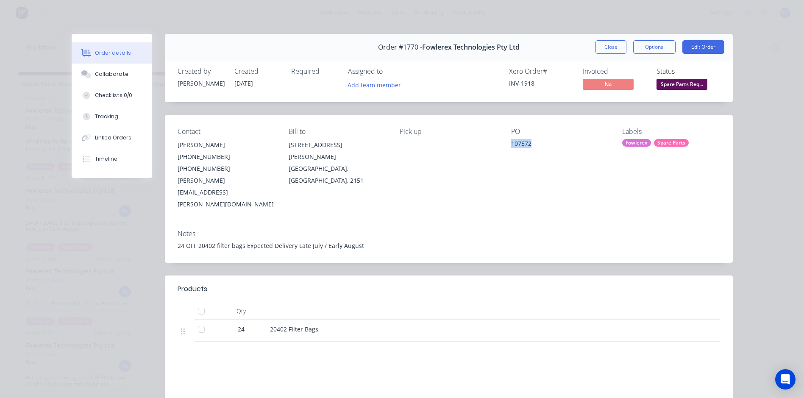
drag, startPoint x: 509, startPoint y: 144, endPoint x: 533, endPoint y: 142, distance: 24.2
click at [533, 142] on div "107572" at bounding box center [559, 145] width 97 height 12
copy div "107572"
click at [118, 70] on div "Collaborate" at bounding box center [111, 74] width 33 height 8
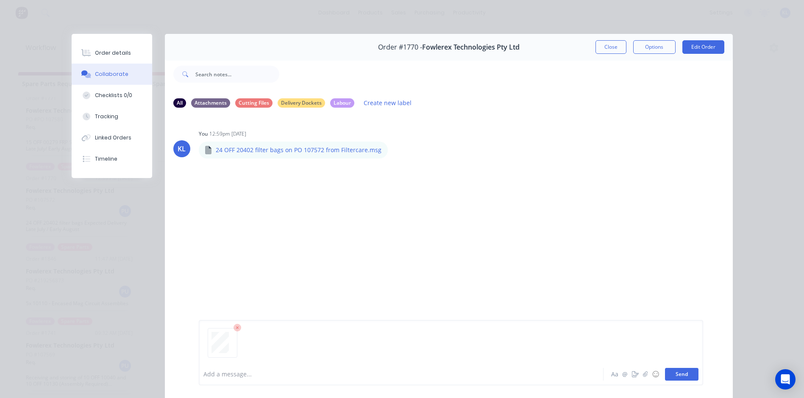
click at [684, 375] on button "Send" at bounding box center [681, 374] width 33 height 13
click at [422, 238] on div "You 07:43am 13/08/25 DO-11698.pdf Labels Download Delete" at bounding box center [331, 209] width 265 height 76
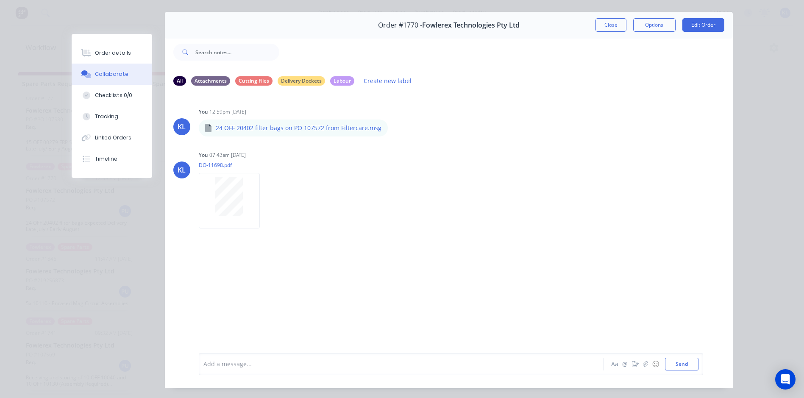
scroll to position [0, 0]
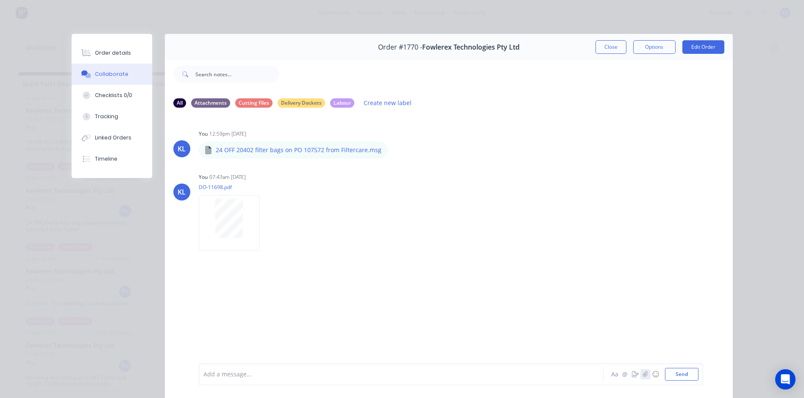
click at [640, 376] on button "button" at bounding box center [645, 374] width 10 height 10
click at [673, 376] on button "Send" at bounding box center [681, 374] width 33 height 13
click at [270, 281] on icon "button" at bounding box center [271, 283] width 3 height 10
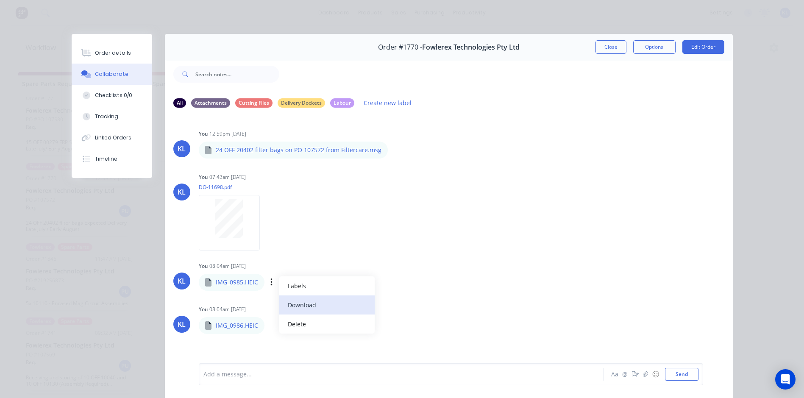
click at [301, 301] on button "Download" at bounding box center [326, 304] width 95 height 19
drag, startPoint x: 771, startPoint y: 49, endPoint x: 764, endPoint y: 58, distance: 11.5
click at [771, 49] on div "Order details Collaborate Checklists 0/0 Tracking Linked Orders Timeline Order …" at bounding box center [402, 199] width 804 height 398
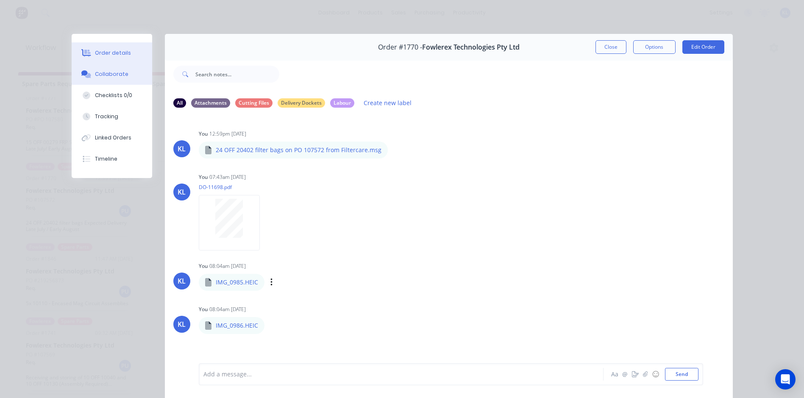
click at [119, 55] on div "Order details" at bounding box center [113, 53] width 36 height 8
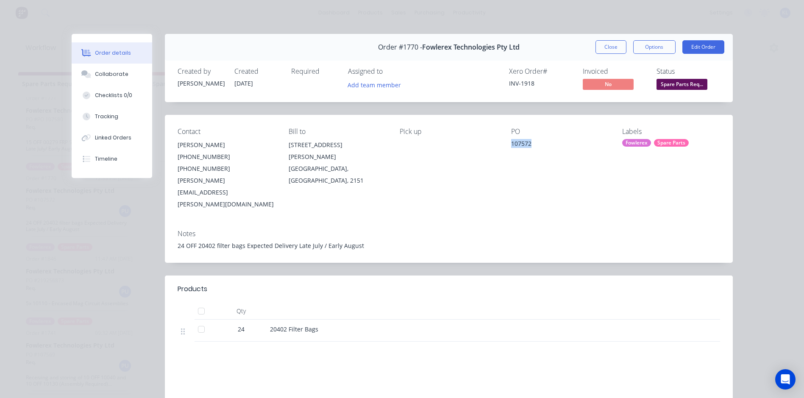
drag, startPoint x: 510, startPoint y: 143, endPoint x: 530, endPoint y: 146, distance: 19.7
click at [530, 146] on div "Contact Michael Cavasinni (02) 8850 7611 (02) 8834 3824 michael.cavasinni@fowle…" at bounding box center [449, 169] width 568 height 108
copy div "107572"
click at [114, 77] on div "Collaborate" at bounding box center [111, 74] width 33 height 8
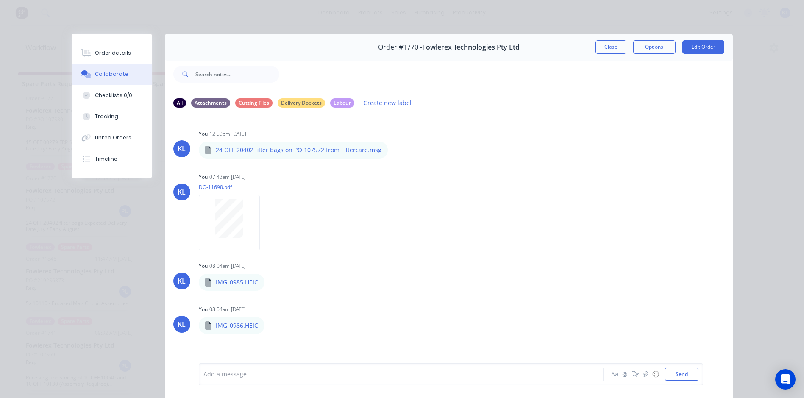
click at [257, 374] on div at bounding box center [389, 374] width 371 height 9
click at [678, 371] on button "Send" at bounding box center [681, 374] width 33 height 13
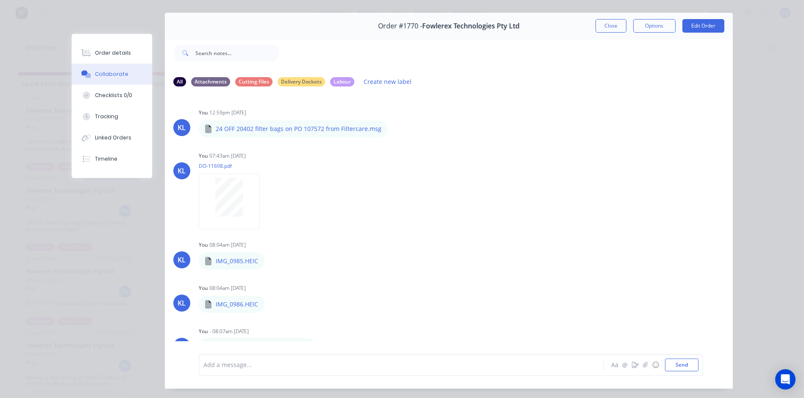
scroll to position [3, 0]
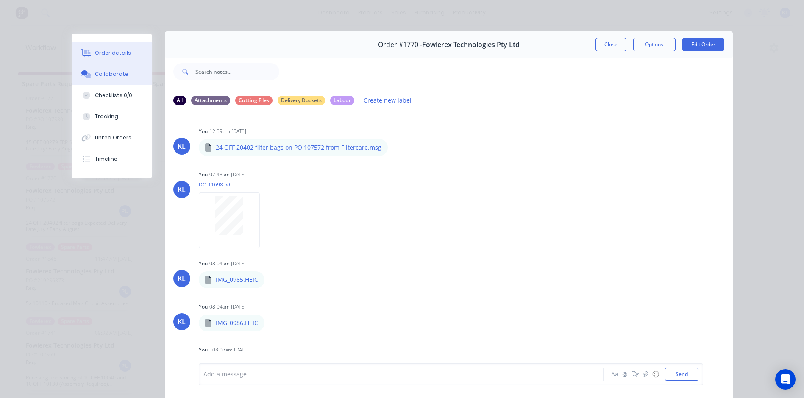
click at [121, 51] on div "Order details" at bounding box center [113, 53] width 36 height 8
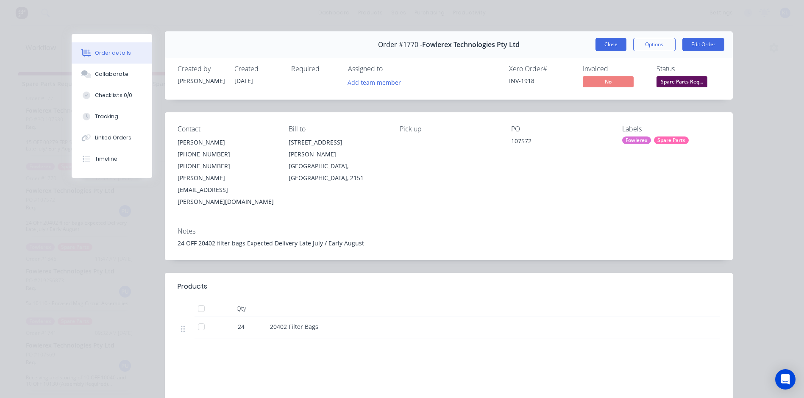
click at [614, 48] on button "Close" at bounding box center [610, 45] width 31 height 14
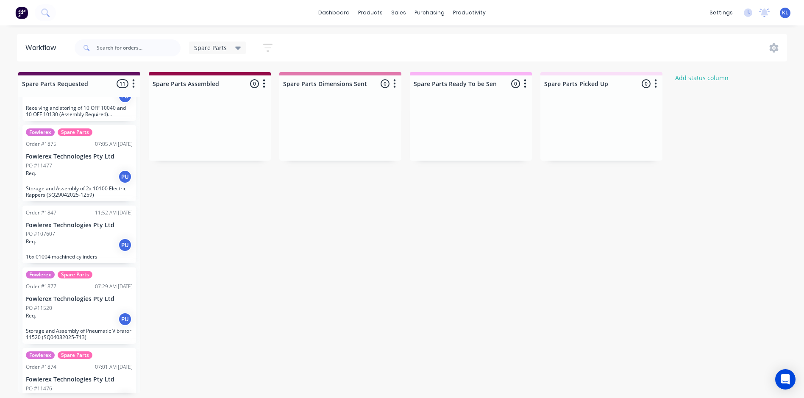
scroll to position [440, 0]
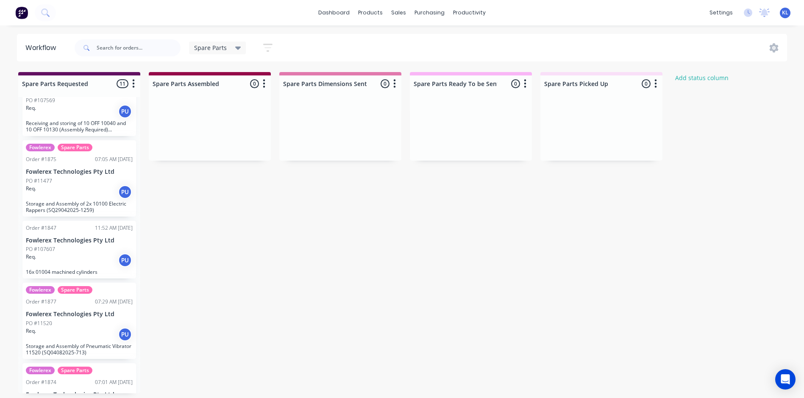
click at [93, 190] on div "Req. PU" at bounding box center [79, 192] width 107 height 14
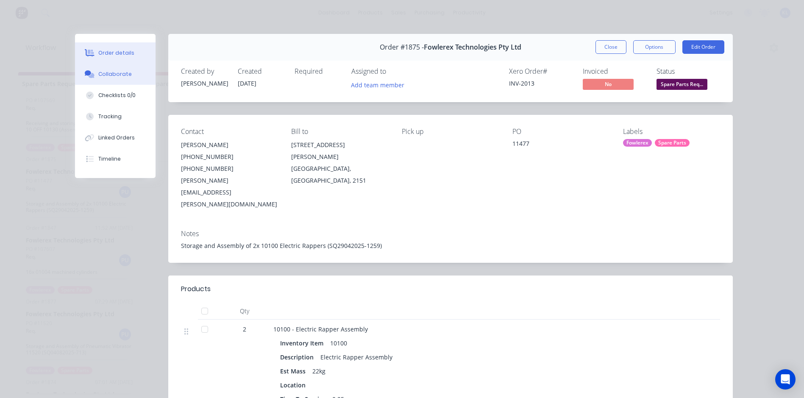
click at [114, 79] on button "Collaborate" at bounding box center [115, 74] width 81 height 21
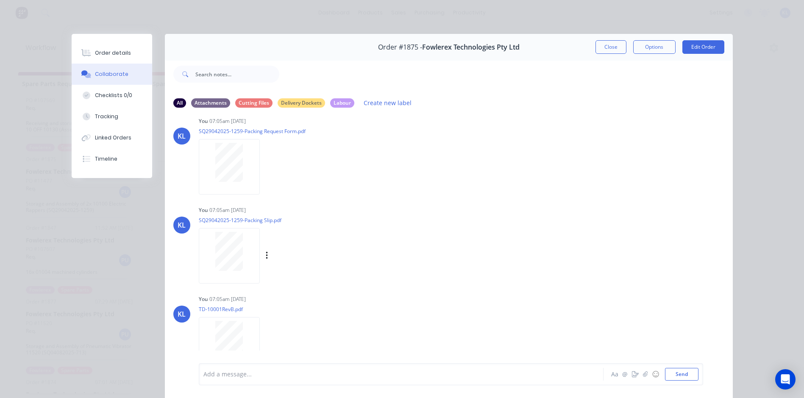
scroll to position [153, 0]
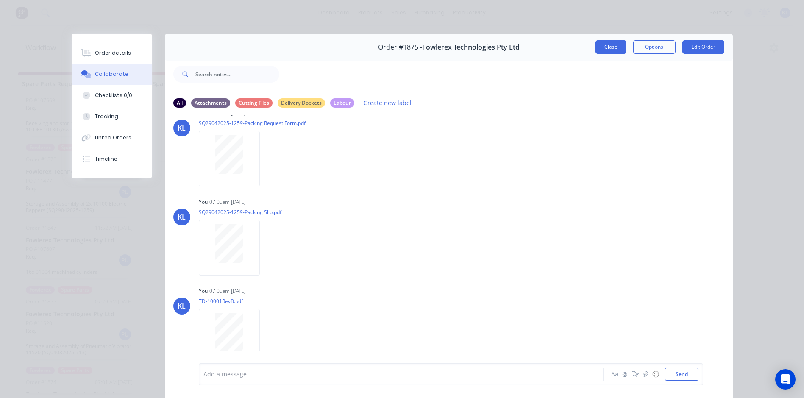
click at [612, 44] on button "Close" at bounding box center [610, 47] width 31 height 14
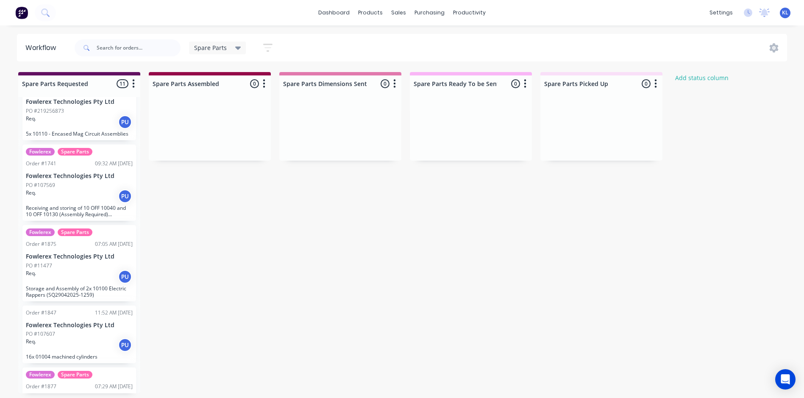
scroll to position [313, 0]
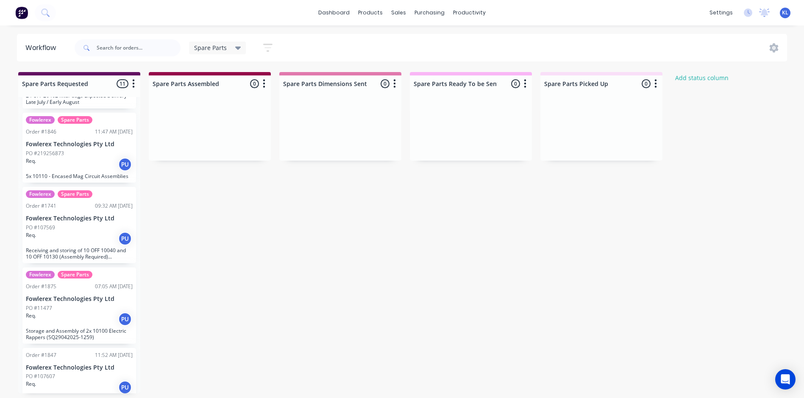
click at [81, 224] on div "PO #107569" at bounding box center [79, 228] width 107 height 8
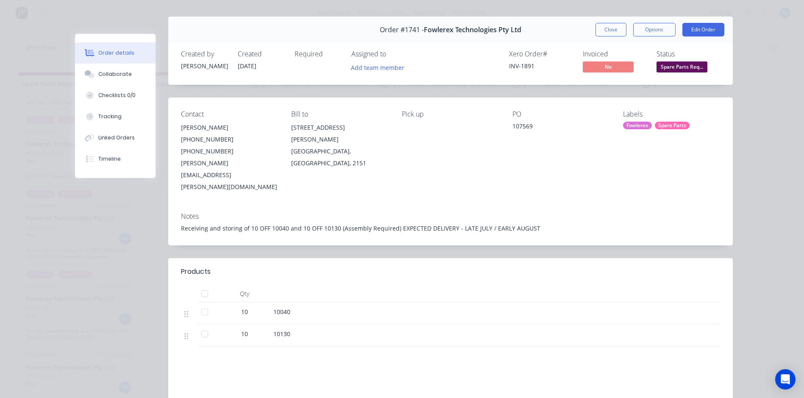
scroll to position [0, 0]
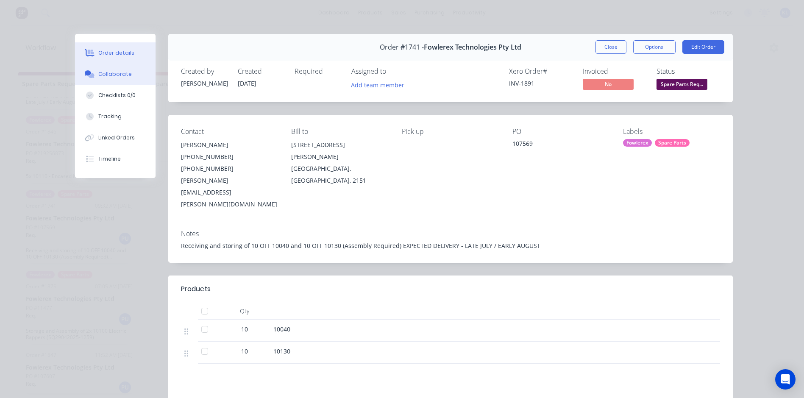
click at [127, 81] on button "Collaborate" at bounding box center [115, 74] width 81 height 21
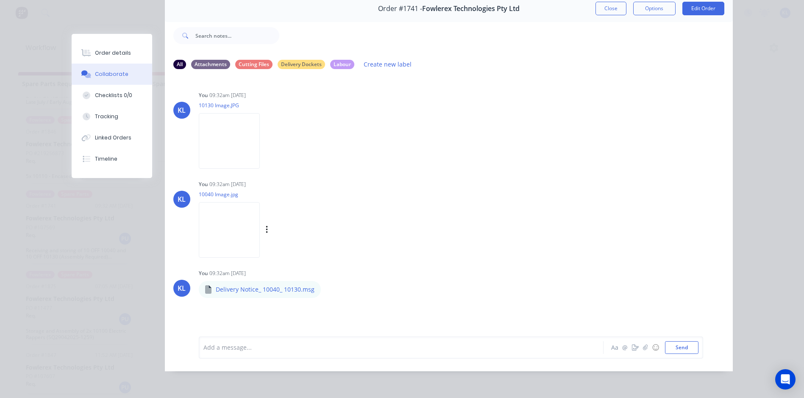
scroll to position [45, 0]
click at [121, 56] on div "Order details" at bounding box center [113, 53] width 36 height 8
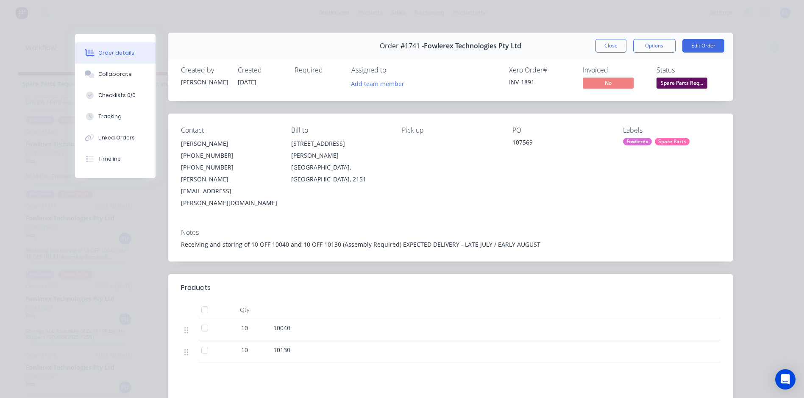
scroll to position [0, 0]
click at [603, 47] on button "Close" at bounding box center [610, 47] width 31 height 14
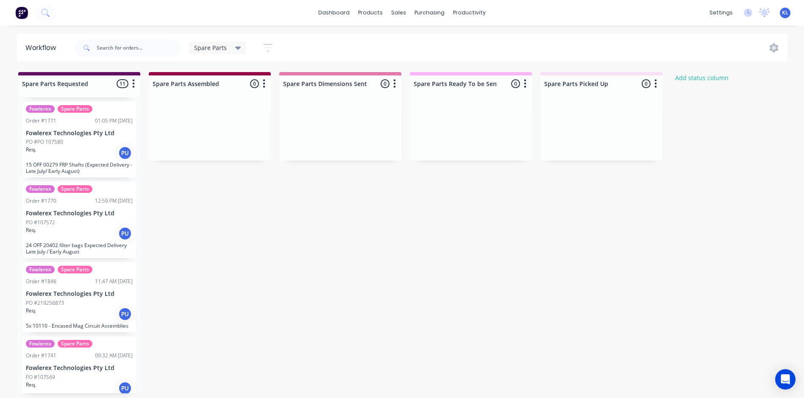
scroll to position [143, 0]
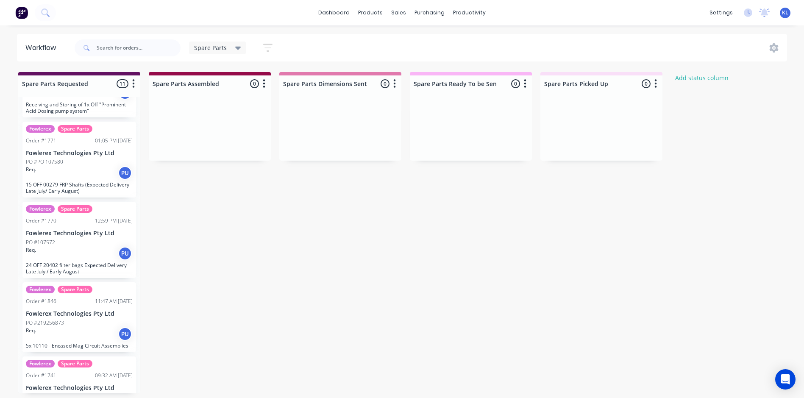
click at [87, 234] on p "Fowlerex Technologies Pty Ltd" at bounding box center [79, 233] width 107 height 7
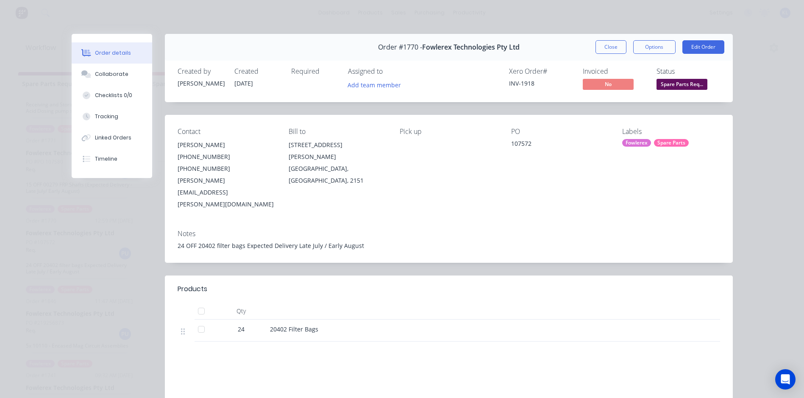
click at [663, 84] on span "Spare Parts Req..." at bounding box center [681, 84] width 51 height 11
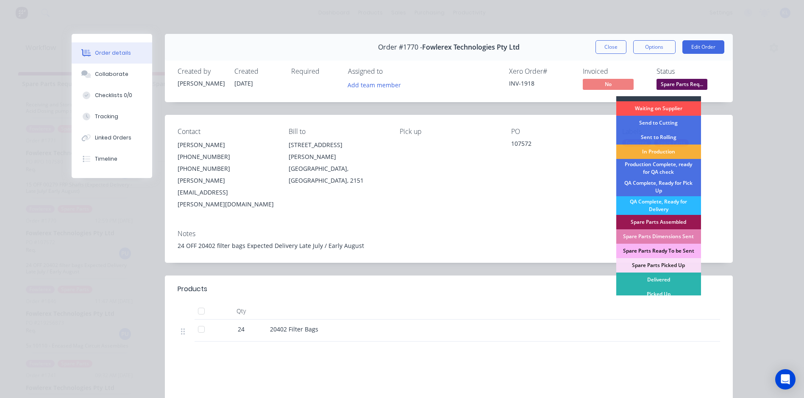
scroll to position [12, 0]
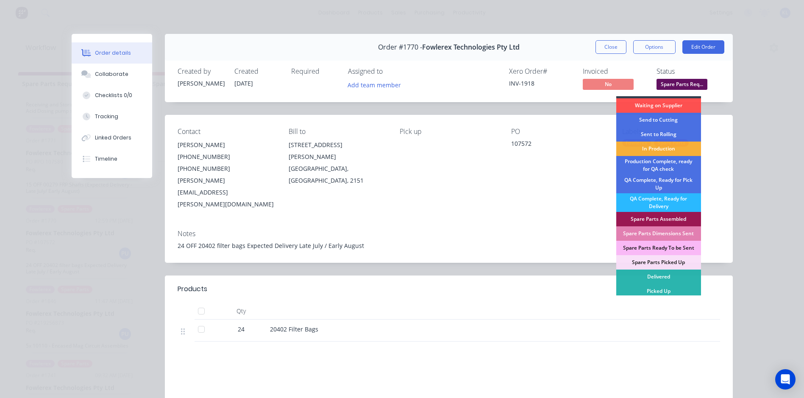
click at [677, 86] on span "Spare Parts Req..." at bounding box center [681, 84] width 51 height 11
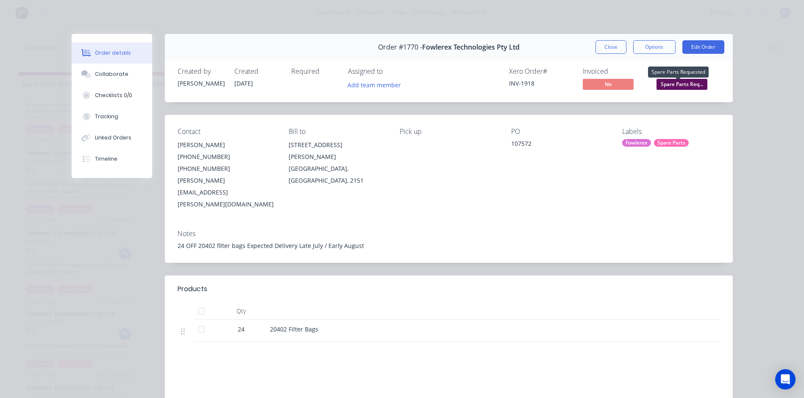
click at [677, 86] on span "Spare Parts Req..." at bounding box center [681, 84] width 51 height 11
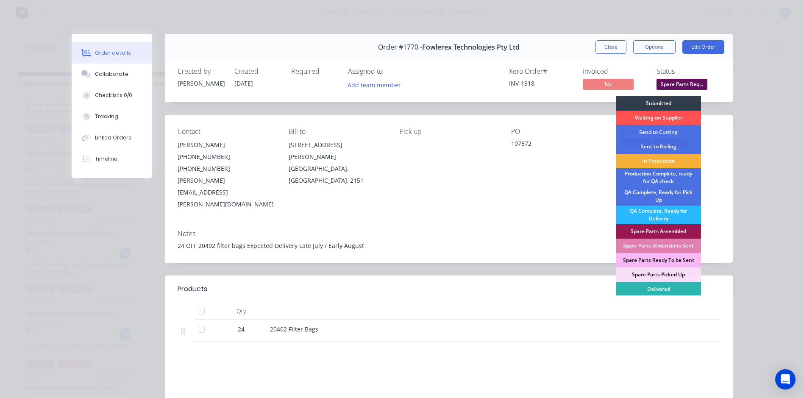
click at [709, 87] on div "Status Spare Parts Req... Submitted Waiting on Supplier Send to Cutting Sent to…" at bounding box center [688, 79] width 64 height 25
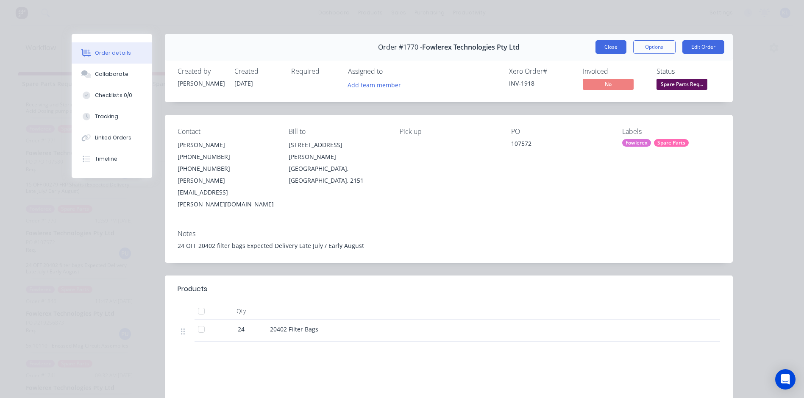
click at [606, 44] on button "Close" at bounding box center [610, 47] width 31 height 14
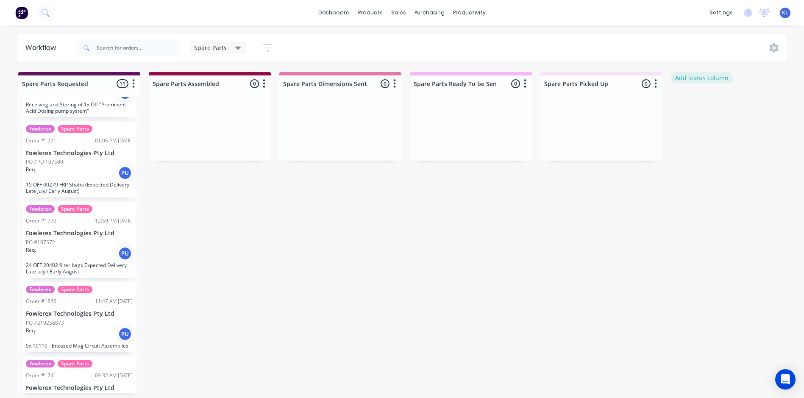
click at [702, 75] on button "Add status column" at bounding box center [702, 77] width 62 height 11
click at [712, 80] on input at bounding box center [732, 83] width 112 height 13
type input "Spare Parts Good Recieved"
click at [706, 101] on button "Add" at bounding box center [699, 104] width 47 height 14
click at [786, 82] on icon "button" at bounding box center [786, 83] width 2 height 8
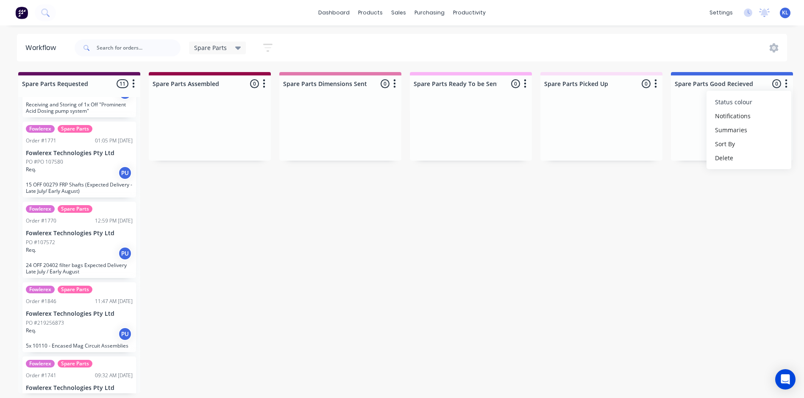
click at [743, 101] on span "Status colour" at bounding box center [733, 101] width 37 height 9
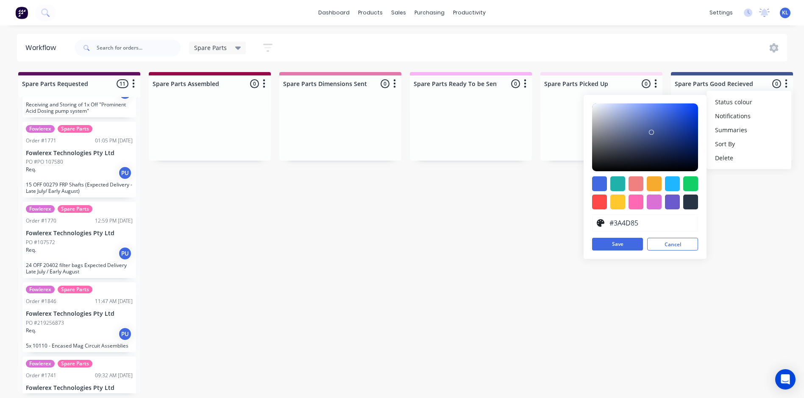
drag, startPoint x: 659, startPoint y: 116, endPoint x: 652, endPoint y: 143, distance: 27.7
click at [652, 139] on div at bounding box center [645, 137] width 106 height 68
click at [655, 202] on div at bounding box center [654, 202] width 15 height 15
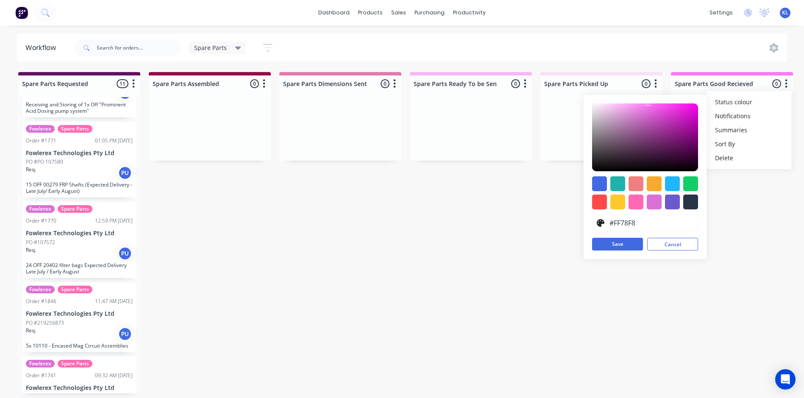
drag, startPoint x: 644, startPoint y: 106, endPoint x: 648, endPoint y: 101, distance: 6.6
click at [648, 101] on div "#FF78F8 hex #FF78F8 Save Cancel" at bounding box center [645, 177] width 123 height 164
click at [656, 201] on div at bounding box center [654, 202] width 15 height 15
type input "#FF17FF"
drag, startPoint x: 631, startPoint y: 116, endPoint x: 688, endPoint y: 97, distance: 60.6
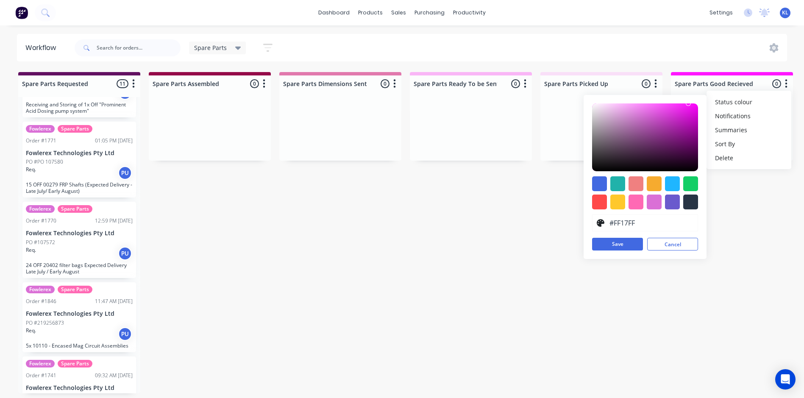
click at [688, 97] on div "#FF17FF hex #FF17FF Save Cancel" at bounding box center [645, 177] width 123 height 164
click at [630, 243] on button "Save" at bounding box center [617, 244] width 51 height 13
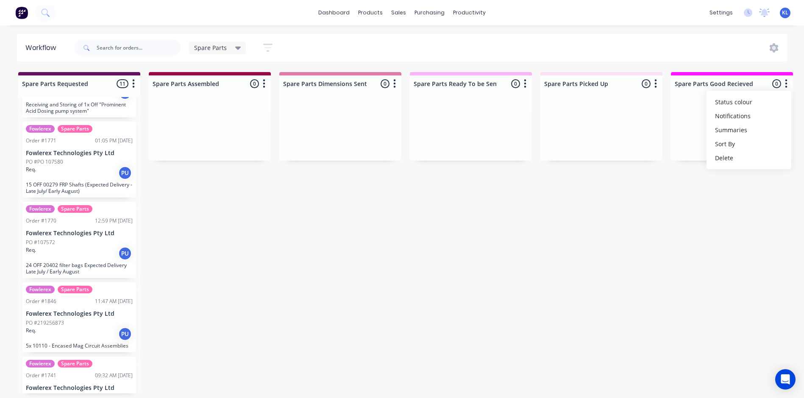
click at [652, 80] on button "button" at bounding box center [655, 84] width 10 height 10
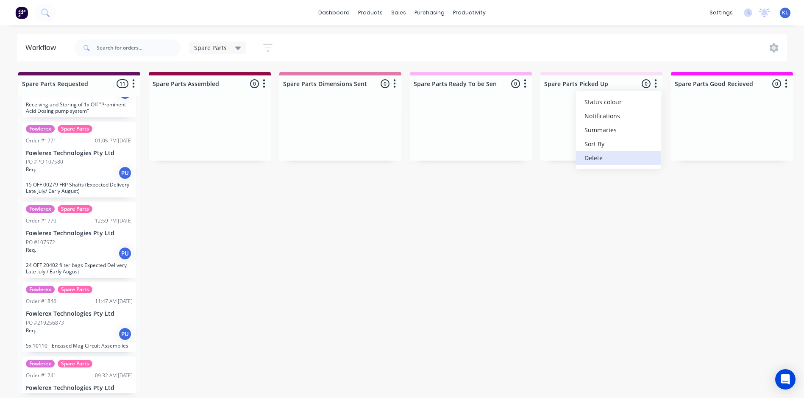
click at [612, 156] on button "Delete" at bounding box center [618, 158] width 85 height 14
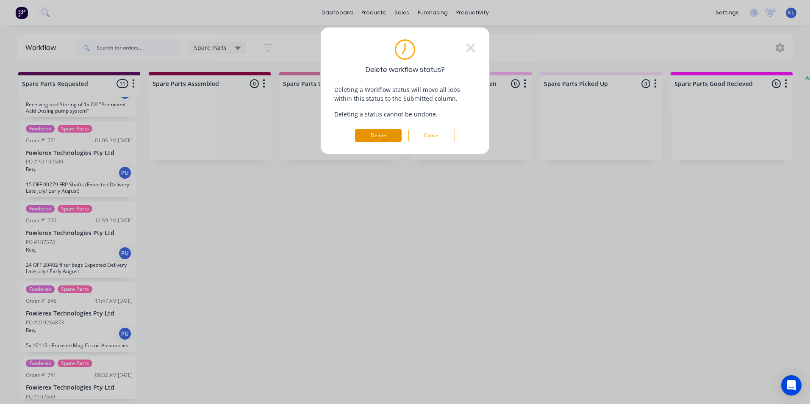
click at [388, 139] on button "Delete" at bounding box center [378, 136] width 47 height 14
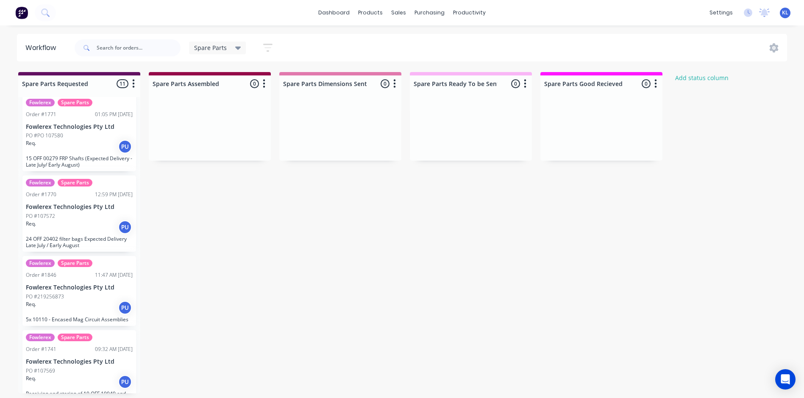
scroll to position [212, 0]
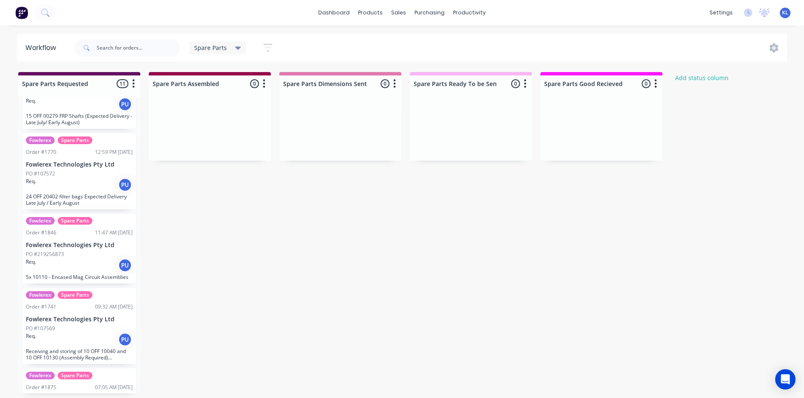
click at [81, 195] on p "24 OFF 20402 filter bags Expected Delivery Late July / Early August" at bounding box center [79, 199] width 107 height 13
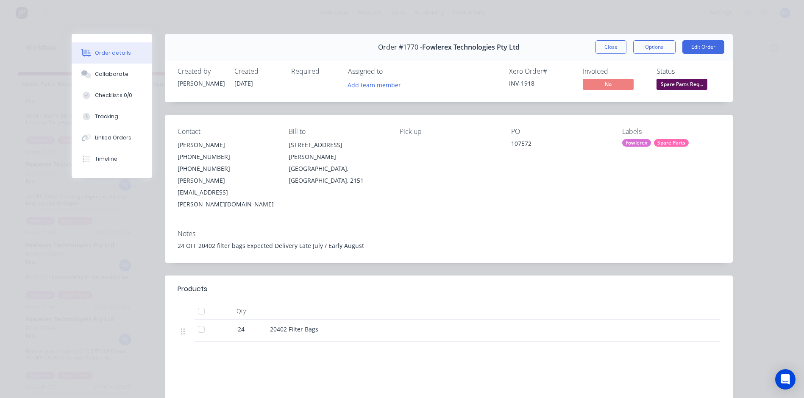
click at [679, 81] on span "Spare Parts Req..." at bounding box center [681, 84] width 51 height 11
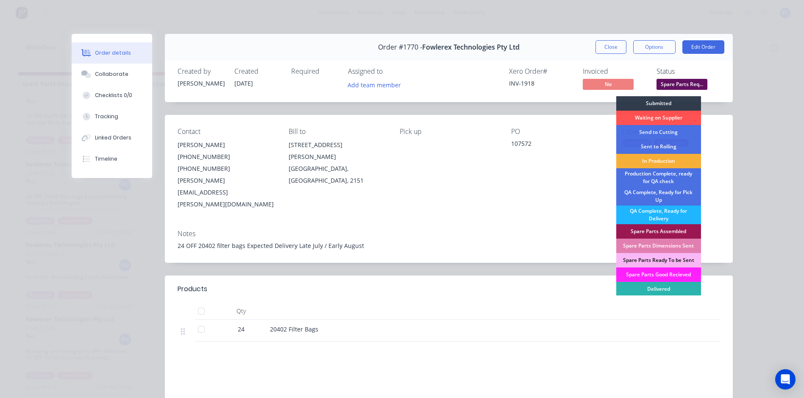
scroll to position [12, 0]
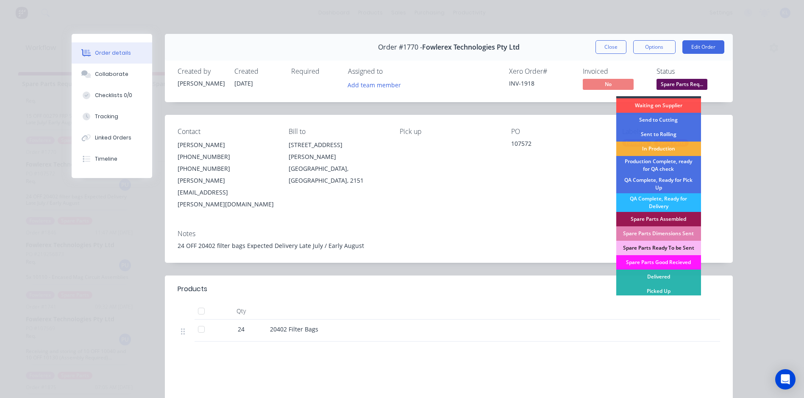
click at [674, 262] on div "Spare Parts Good Recieved" at bounding box center [658, 262] width 85 height 14
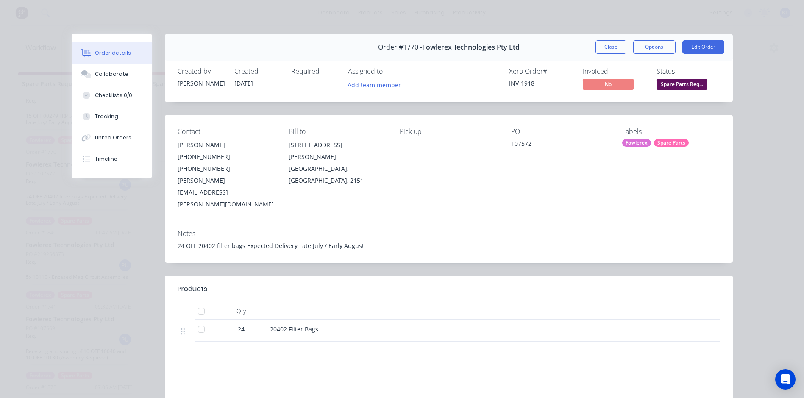
click at [678, 86] on span "Spare Parts Req..." at bounding box center [681, 84] width 51 height 11
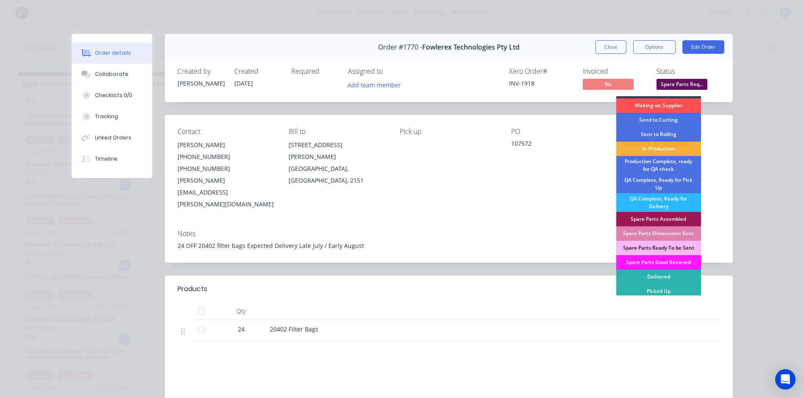
click at [670, 258] on div "Spare Parts Good Recieved" at bounding box center [658, 262] width 85 height 14
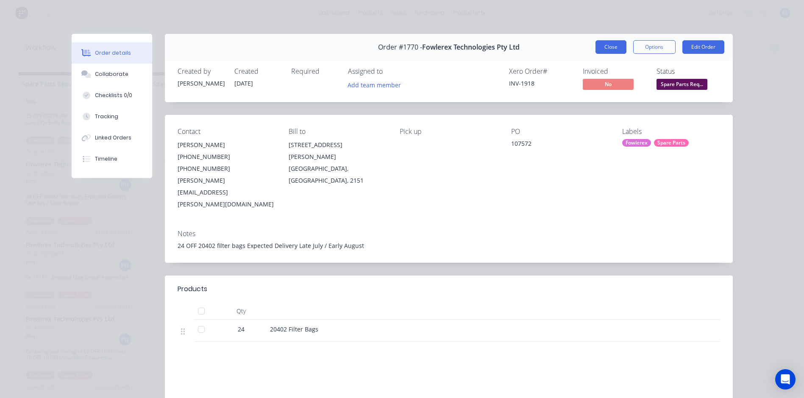
click at [610, 46] on button "Close" at bounding box center [610, 47] width 31 height 14
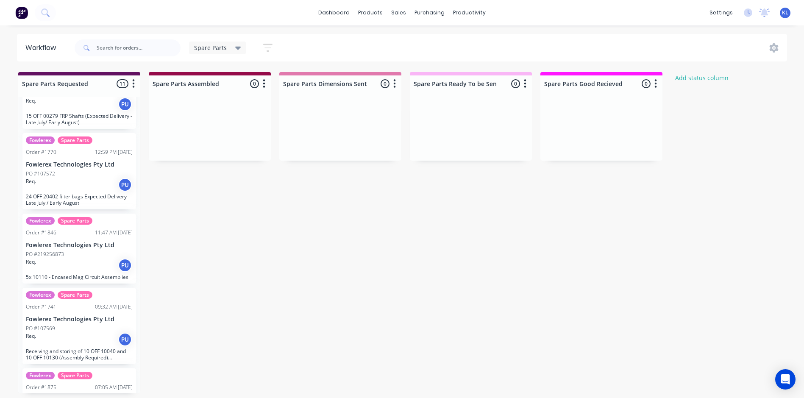
click at [656, 80] on icon "button" at bounding box center [655, 83] width 3 height 11
click at [237, 50] on icon at bounding box center [238, 47] width 6 height 9
click at [229, 161] on button "Spare Parts" at bounding box center [240, 162] width 90 height 10
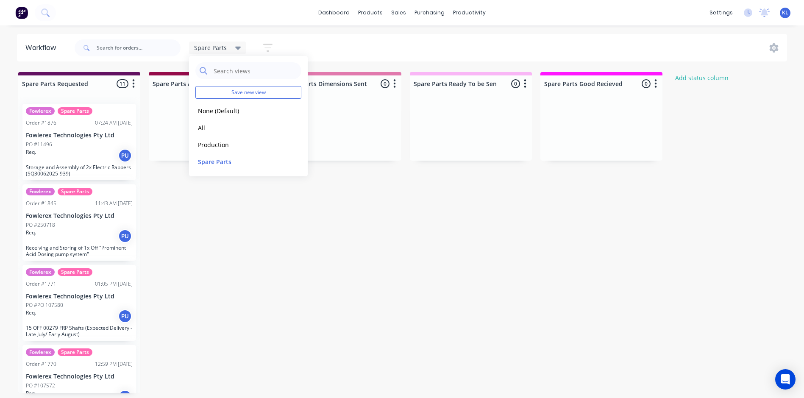
click at [659, 84] on button "button" at bounding box center [655, 84] width 10 height 10
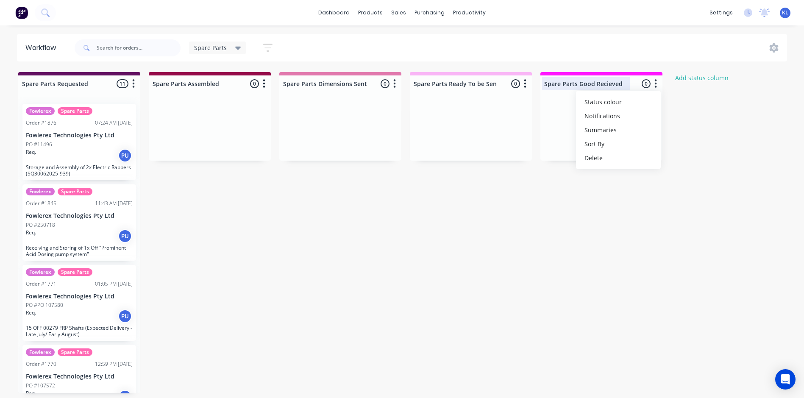
click at [558, 86] on div at bounding box center [601, 83] width 122 height 17
click at [596, 126] on div at bounding box center [601, 129] width 122 height 64
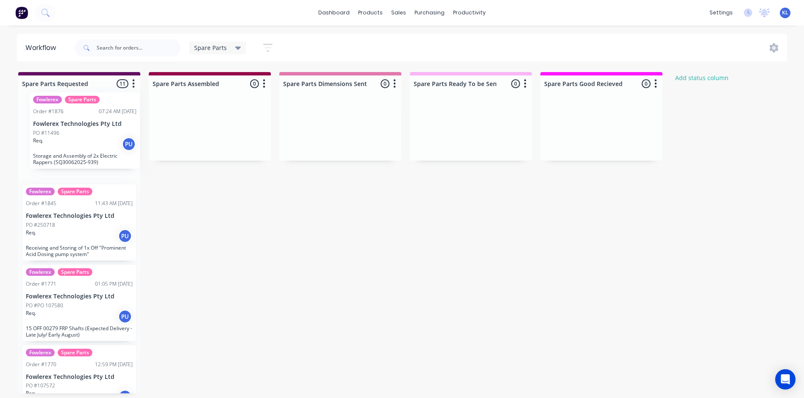
drag, startPoint x: 55, startPoint y: 164, endPoint x: 67, endPoint y: 150, distance: 18.3
click at [67, 150] on div "Fowlerex Spare Parts Order #1876 07:24 AM 13/08/25 Fowlerex Technologies Pty Lt…" at bounding box center [79, 245] width 122 height 296
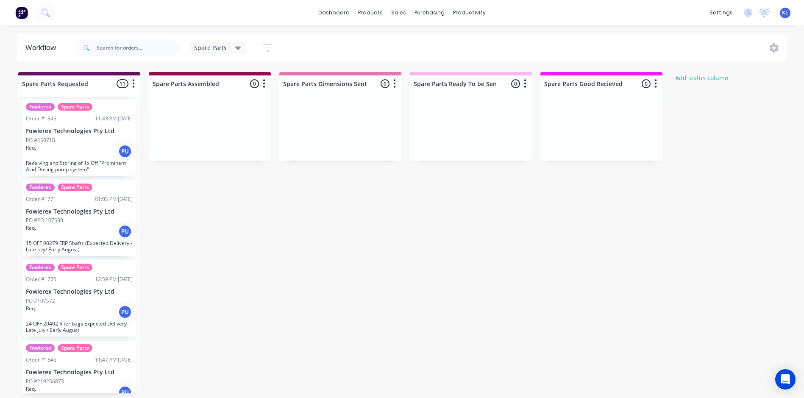
scroll to position [0, 0]
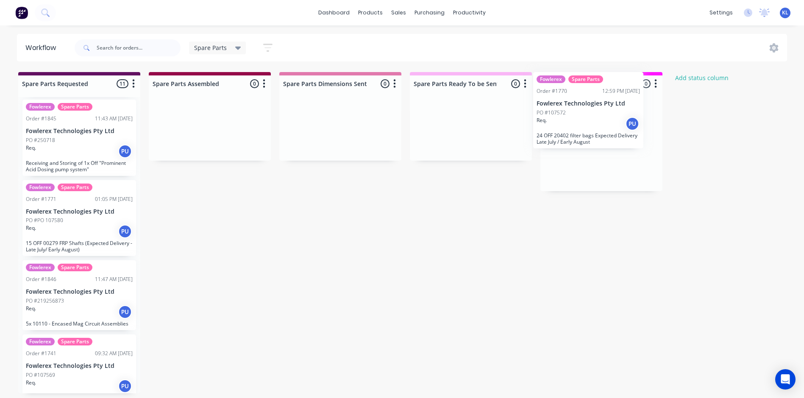
drag, startPoint x: 48, startPoint y: 318, endPoint x: 583, endPoint y: 115, distance: 572.0
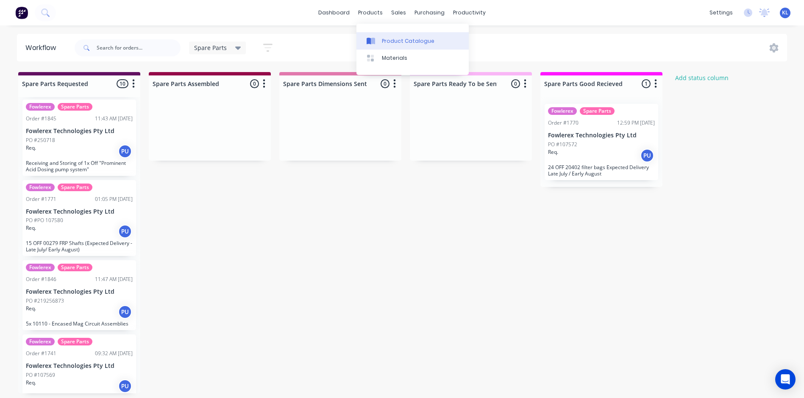
click at [395, 48] on link "Product Catalogue" at bounding box center [412, 40] width 112 height 17
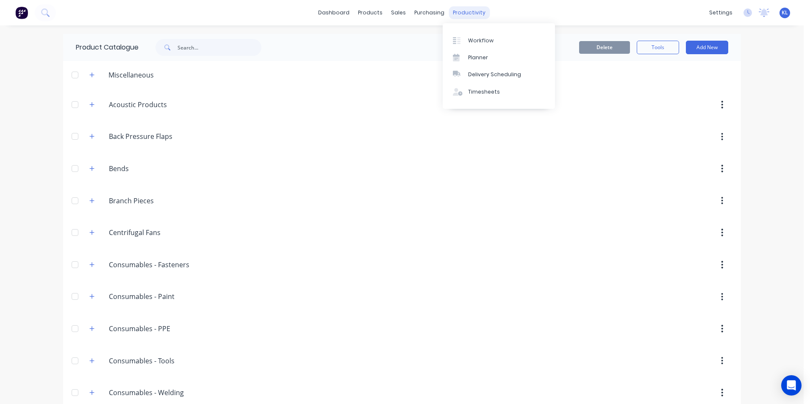
click at [471, 12] on div "productivity" at bounding box center [469, 12] width 41 height 13
click at [482, 37] on div "Workflow" at bounding box center [480, 41] width 25 height 8
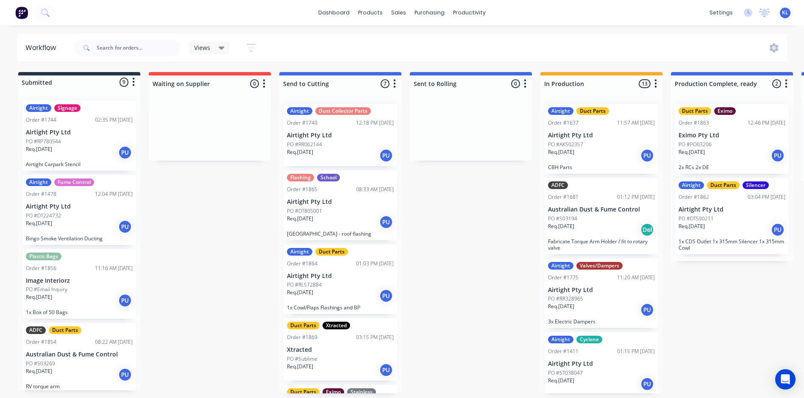
click at [211, 51] on div "Views" at bounding box center [209, 48] width 31 height 8
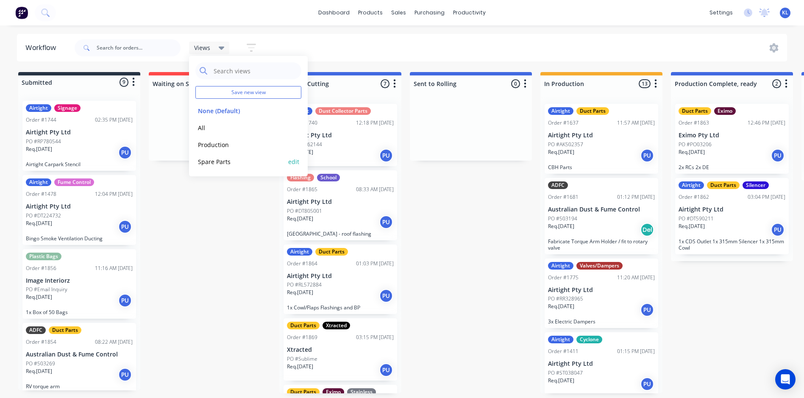
click at [215, 158] on button "Spare Parts" at bounding box center [240, 162] width 90 height 10
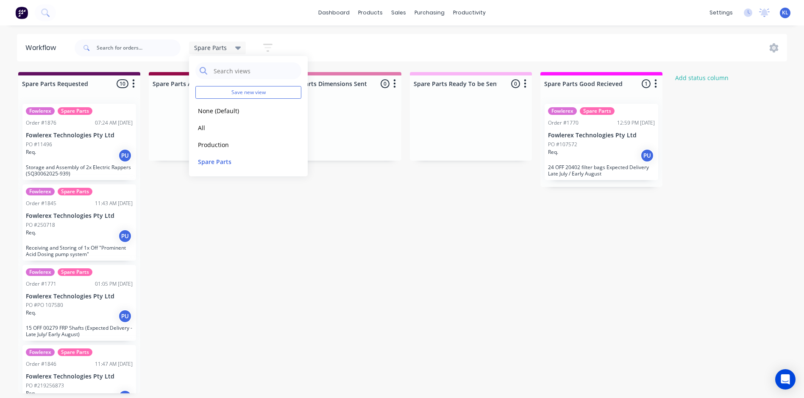
click at [94, 166] on p "Storage and Assembly of 2x Electric Rappers (SQ30062025-939)" at bounding box center [79, 170] width 107 height 13
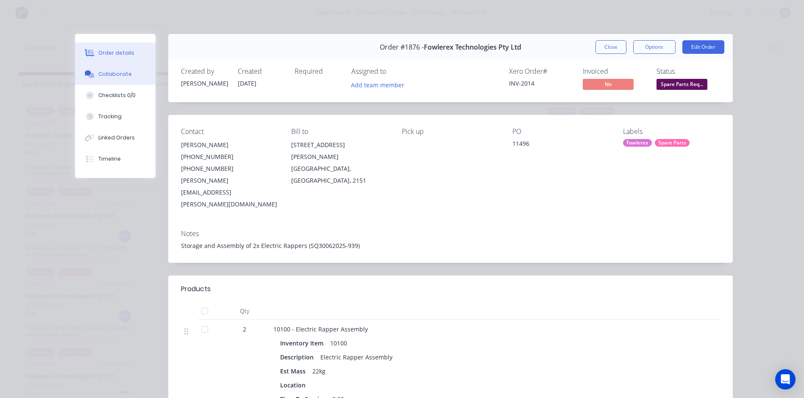
click at [123, 72] on div "Collaborate" at bounding box center [114, 74] width 33 height 8
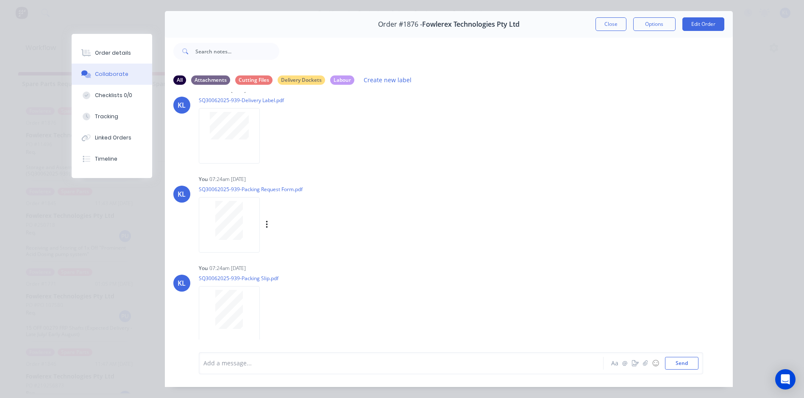
scroll to position [45, 0]
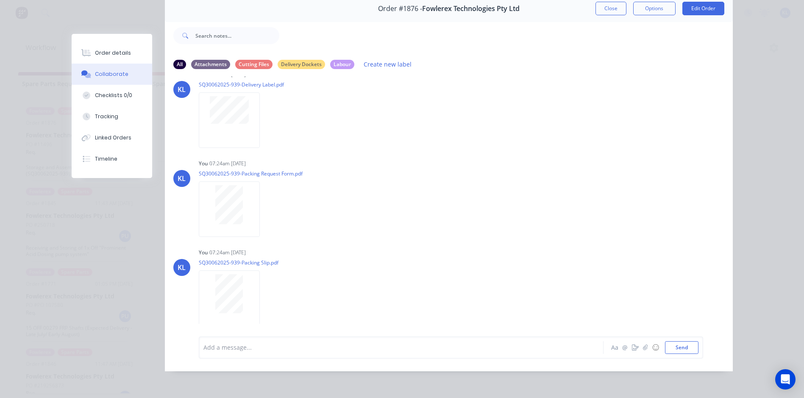
click at [97, 22] on div "Order #1876 - Fowlerex Technologies Pty Ltd Close Options Edit Order All Attach…" at bounding box center [402, 183] width 661 height 376
click at [612, 6] on button "Close" at bounding box center [610, 9] width 31 height 14
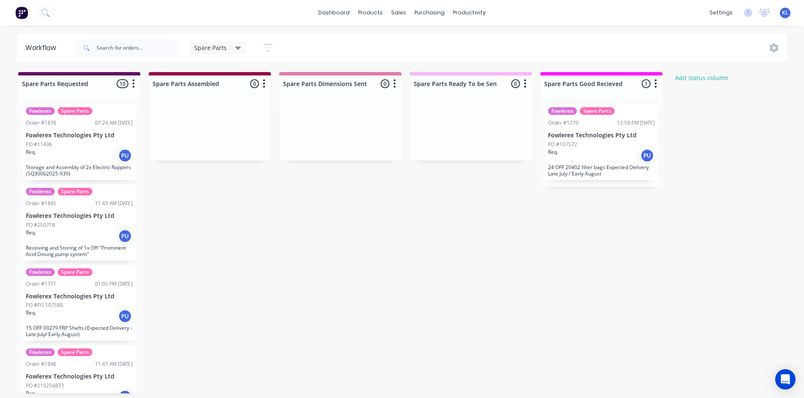
click at [219, 49] on span "Spare Parts" at bounding box center [210, 47] width 33 height 9
click at [216, 147] on button "Production" at bounding box center [240, 145] width 90 height 10
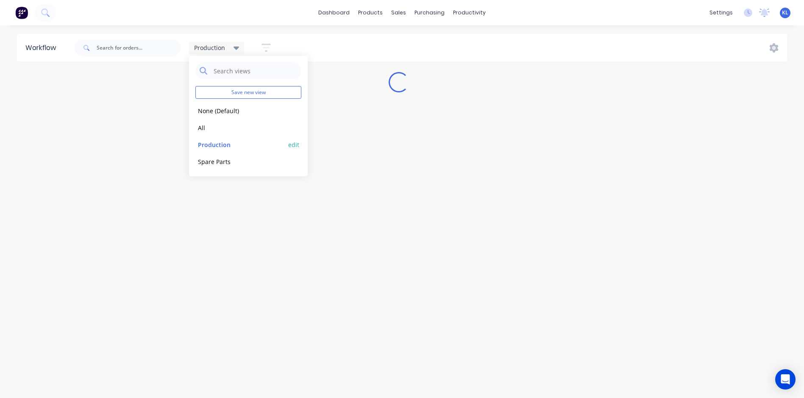
scroll to position [0, 0]
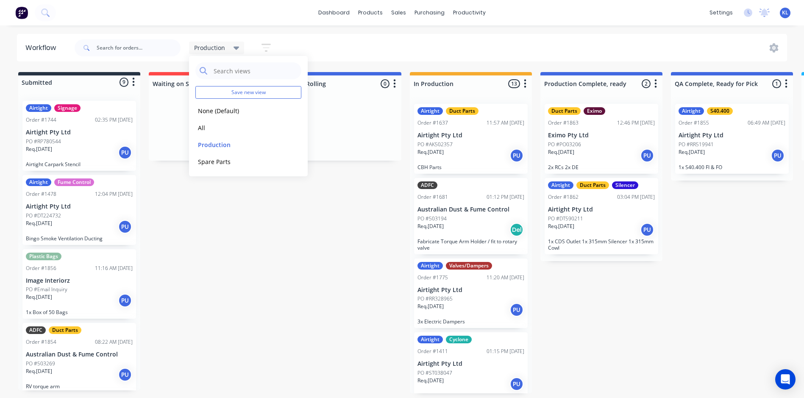
drag, startPoint x: 161, startPoint y: 186, endPoint x: 168, endPoint y: 186, distance: 7.2
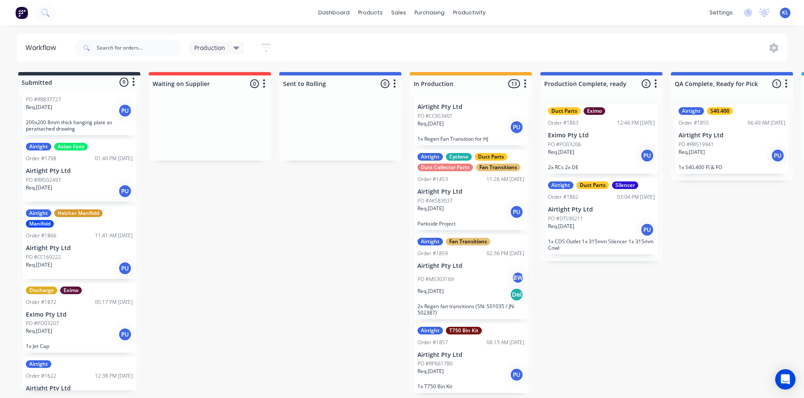
scroll to position [339, 0]
click at [88, 256] on div "PO #CC169222" at bounding box center [79, 257] width 107 height 8
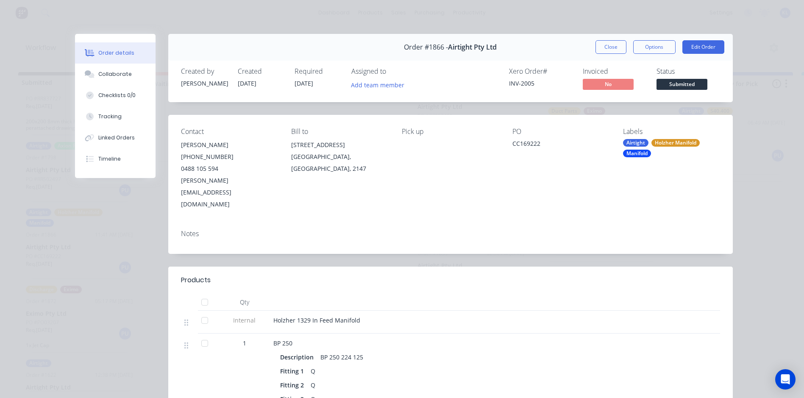
click at [677, 89] on span "Submitted" at bounding box center [681, 84] width 51 height 11
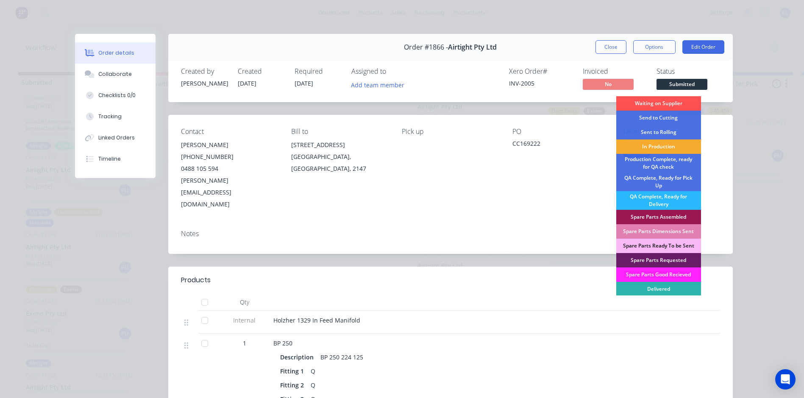
click at [652, 142] on div "In Production" at bounding box center [658, 146] width 85 height 14
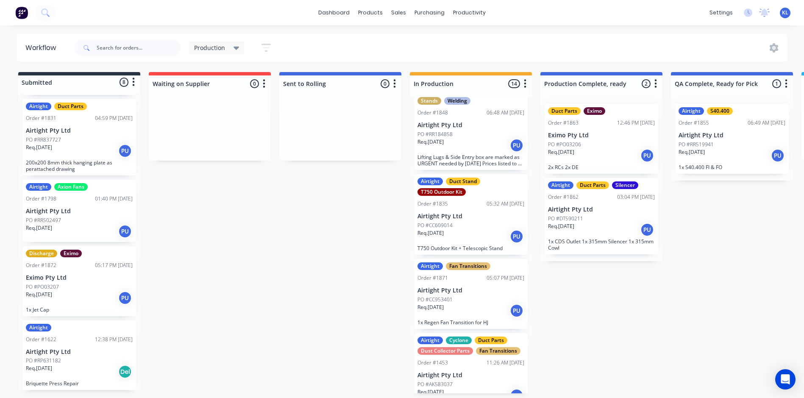
scroll to position [608, 0]
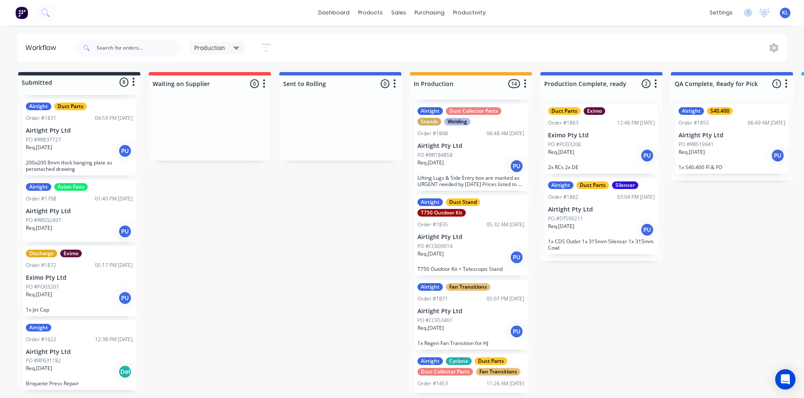
click at [473, 317] on div "PO #CC953401" at bounding box center [470, 321] width 107 height 8
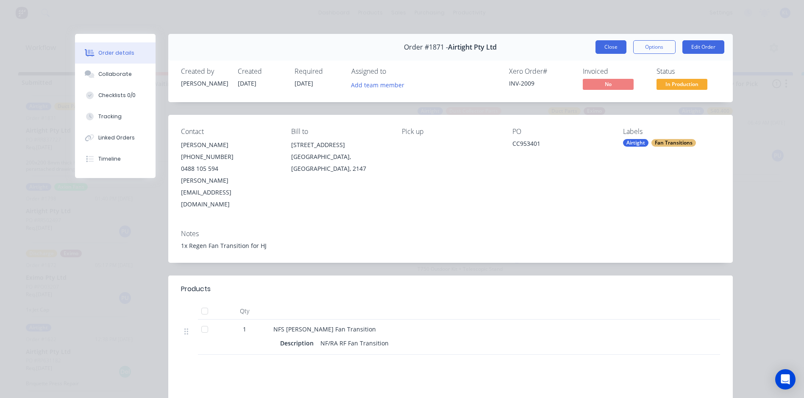
click at [600, 48] on button "Close" at bounding box center [610, 47] width 31 height 14
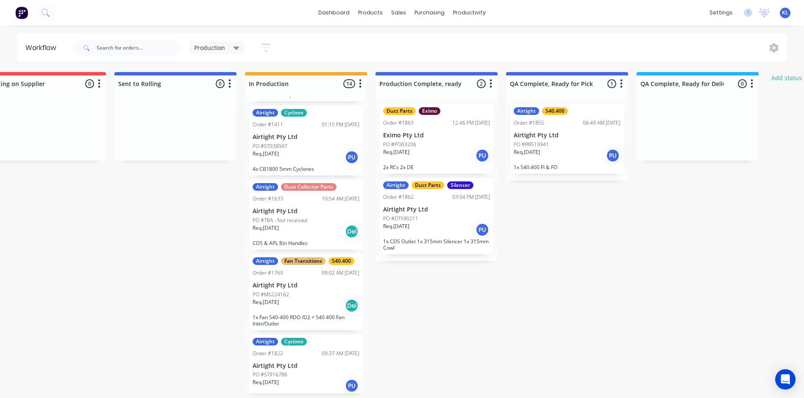
scroll to position [2, 197]
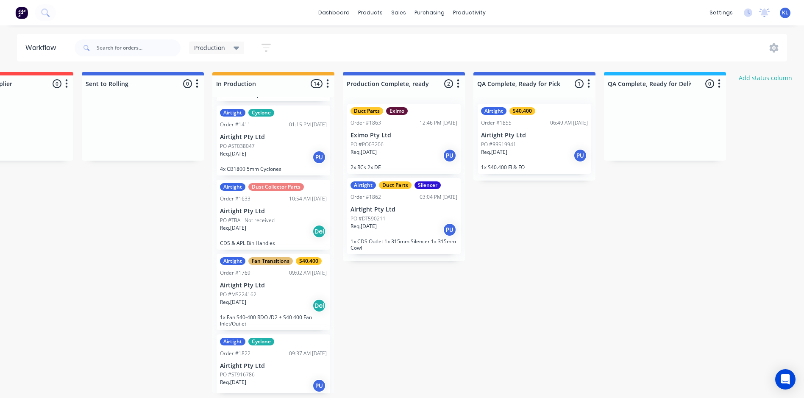
click at [517, 150] on div "Req. [DATE] PU" at bounding box center [534, 155] width 107 height 14
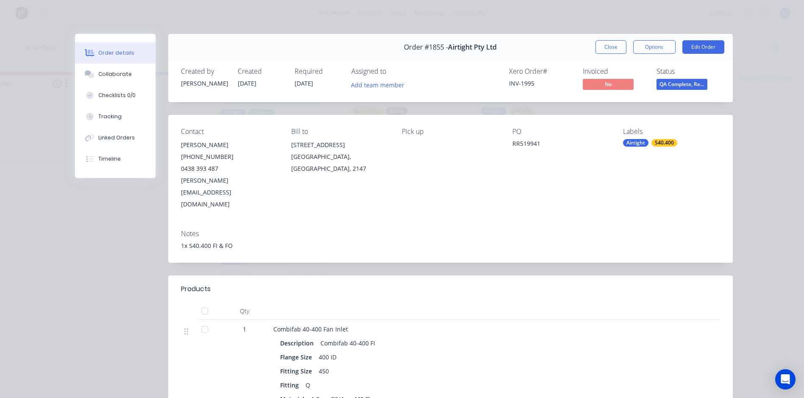
click at [692, 80] on span "QA Complete, Re..." at bounding box center [681, 84] width 51 height 11
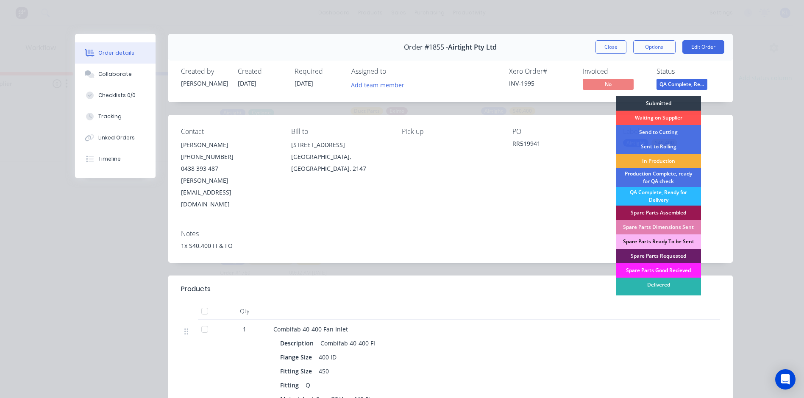
scroll to position [8, 0]
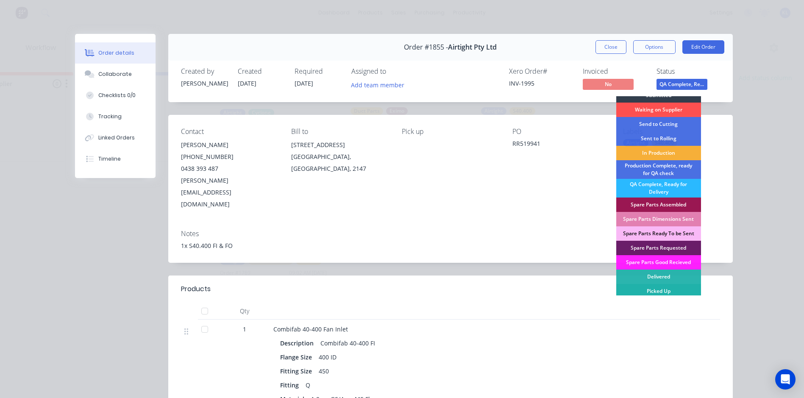
click at [659, 292] on div "Picked Up" at bounding box center [658, 291] width 85 height 14
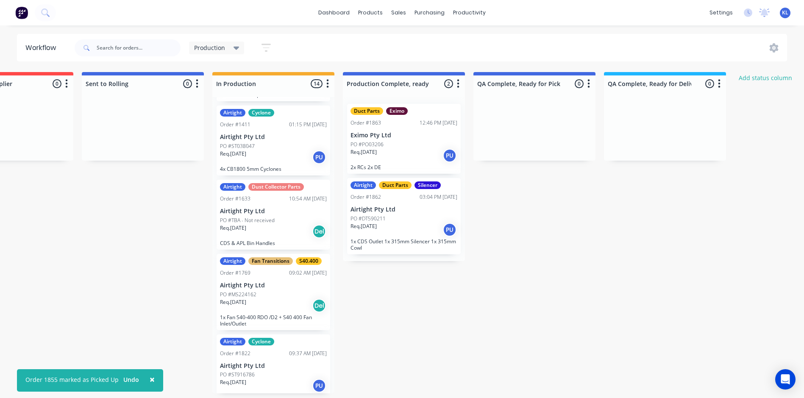
click at [420, 228] on div "Req. [DATE] PU" at bounding box center [403, 229] width 107 height 14
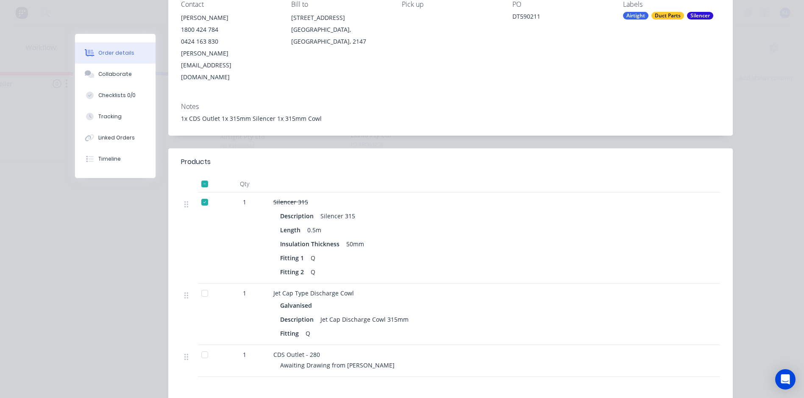
scroll to position [170, 0]
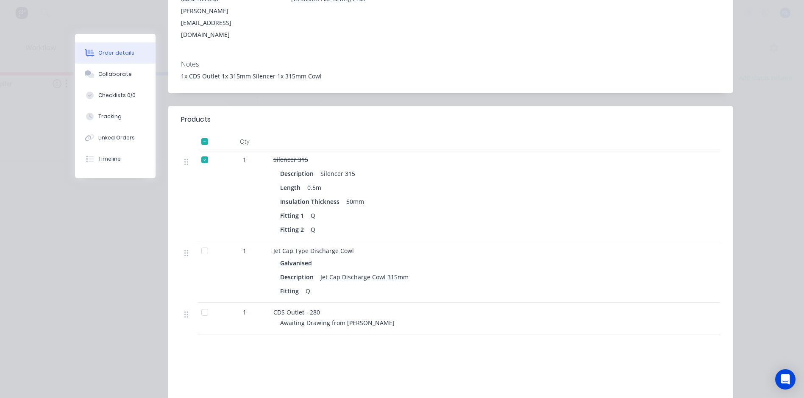
click at [206, 304] on div at bounding box center [204, 312] width 17 height 17
click at [112, 76] on div "Collaborate" at bounding box center [114, 74] width 33 height 8
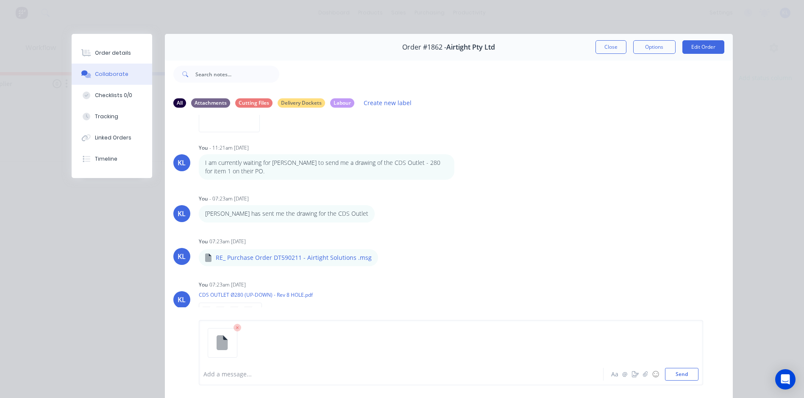
scroll to position [112, 0]
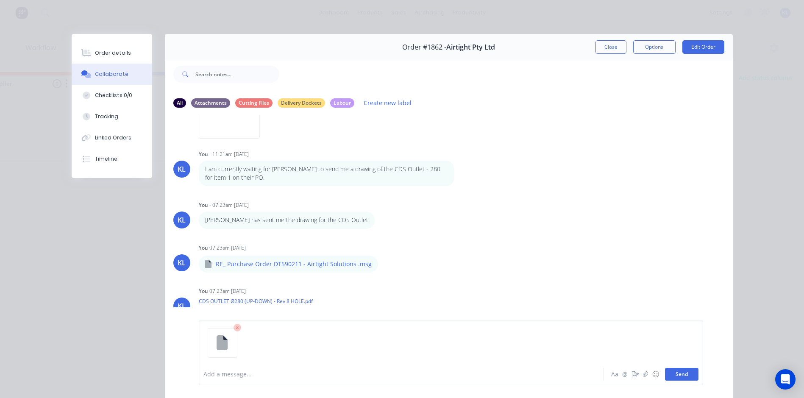
click at [678, 376] on button "Send" at bounding box center [681, 374] width 33 height 13
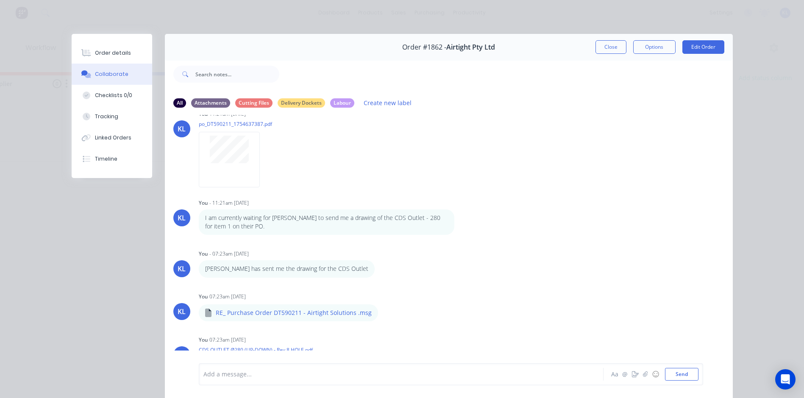
scroll to position [0, 0]
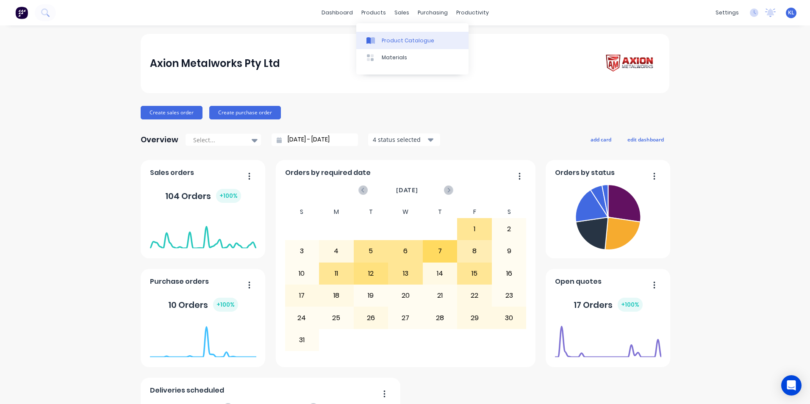
click at [399, 36] on link "Product Catalogue" at bounding box center [412, 40] width 112 height 17
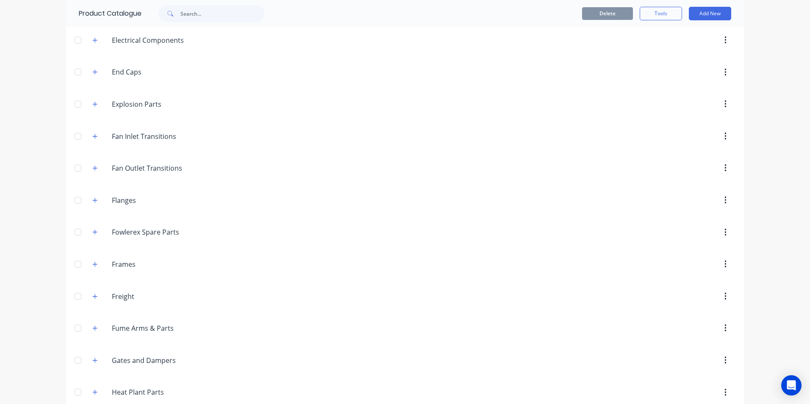
scroll to position [720, 0]
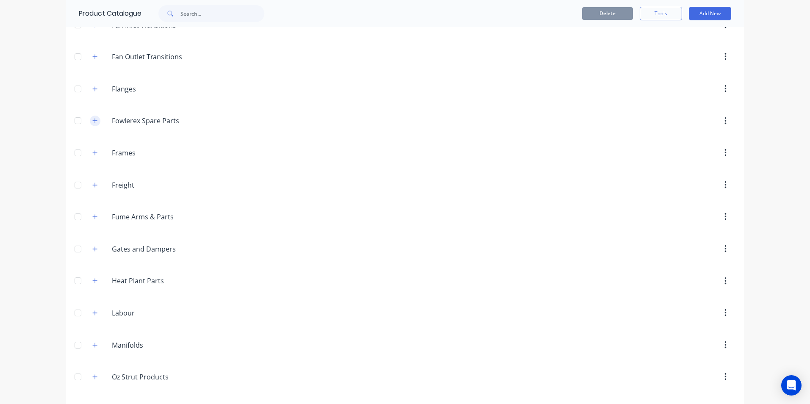
click at [93, 125] on button "button" at bounding box center [95, 121] width 11 height 11
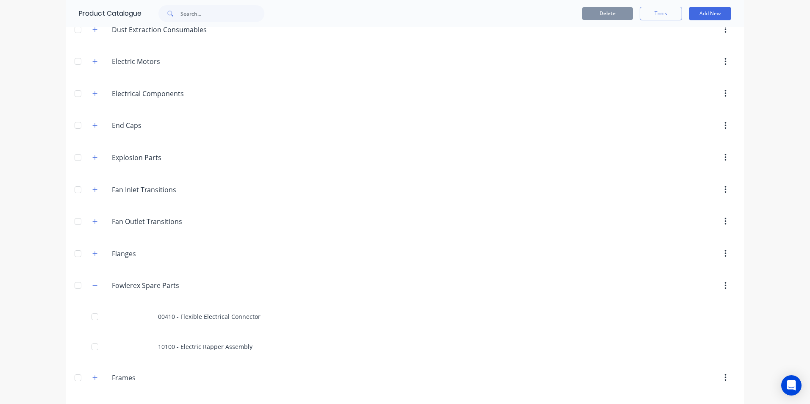
scroll to position [551, 0]
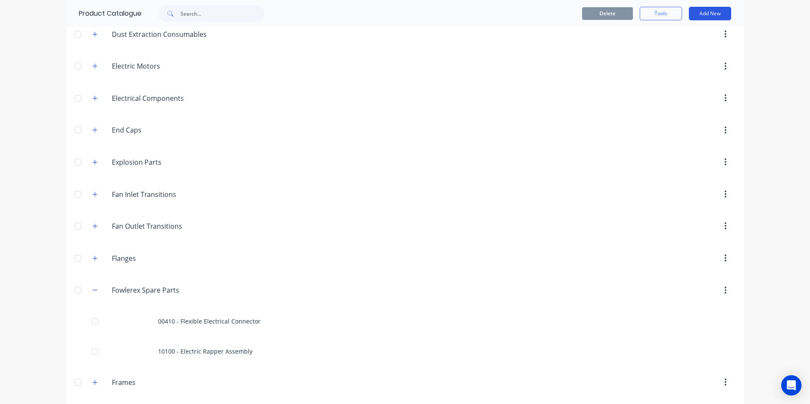
click at [720, 13] on button "Add New" at bounding box center [710, 14] width 42 height 14
click at [677, 53] on div "Product" at bounding box center [691, 52] width 65 height 12
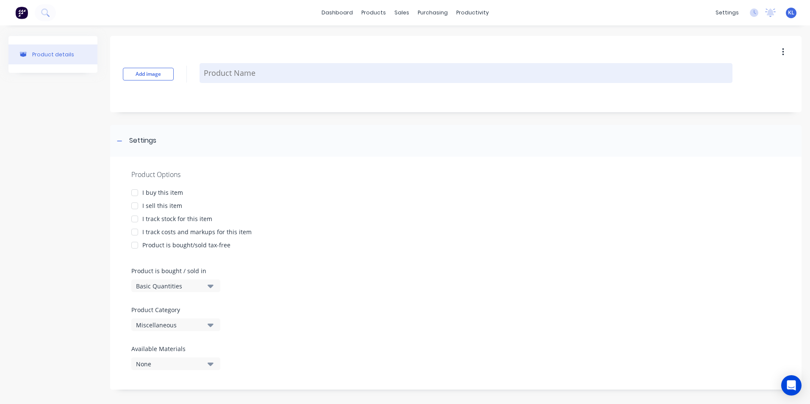
click at [247, 65] on textarea at bounding box center [466, 73] width 533 height 20
click at [235, 77] on textarea at bounding box center [466, 73] width 533 height 20
type textarea "x"
type textarea "0"
type textarea "x"
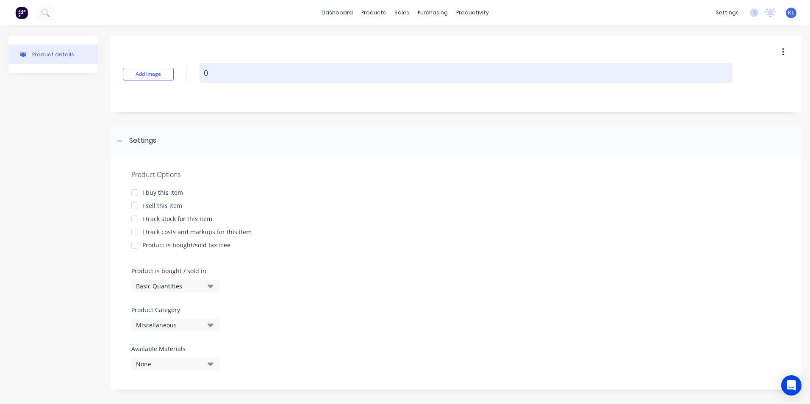
type textarea "01"
type textarea "x"
type textarea "010"
type textarea "x"
type textarea "0100"
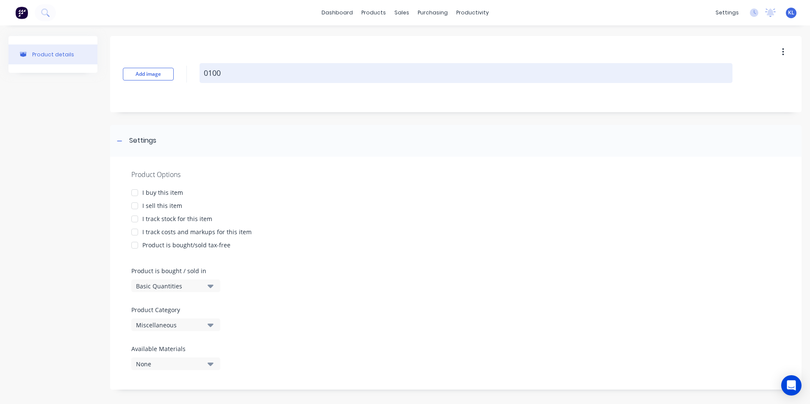
type textarea "x"
type textarea "01000"
type textarea "x"
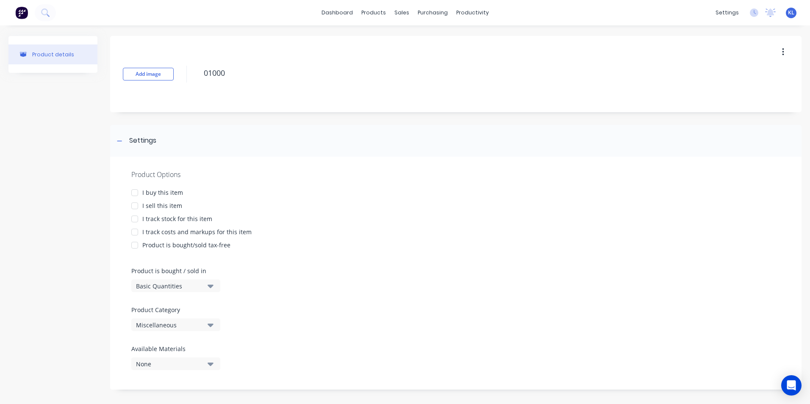
type textarea "01000"
type textarea "x"
type textarea "01000"
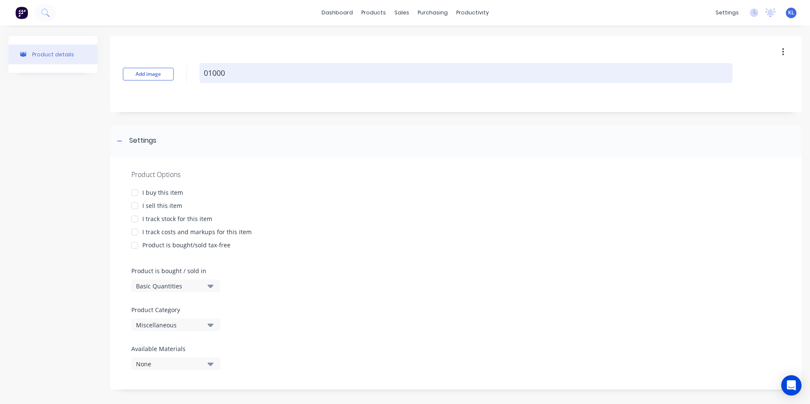
click at [259, 81] on textarea "01000" at bounding box center [466, 73] width 533 height 20
paste textarea "Pneumatic Rapper Vibrator 15 2 Assembly"
type textarea "x"
type textarea "01000 Pneumatic Rapper Vibrator 15 2 Assembly"
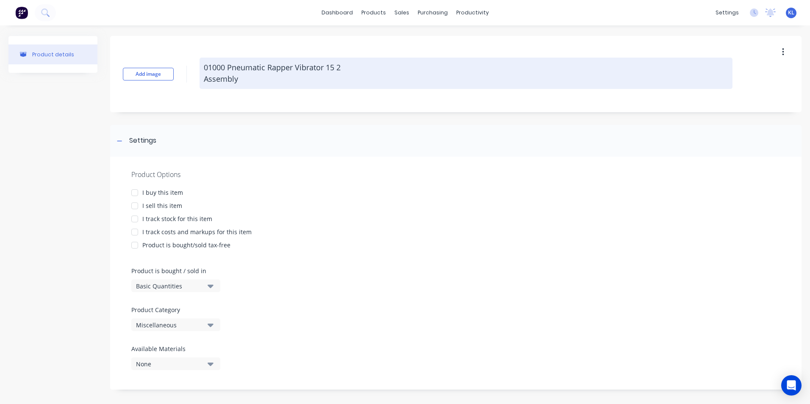
drag, startPoint x: 345, startPoint y: 67, endPoint x: 317, endPoint y: 70, distance: 27.3
click at [317, 70] on textarea "01000 Pneumatic Rapper Vibrator 15 2 Assembly" at bounding box center [466, 73] width 533 height 31
click at [341, 69] on textarea "01000 Pneumatic Rapper Vibrator 15 2 Assembly" at bounding box center [466, 73] width 533 height 31
type textarea "x"
type textarea "01000 Pneumatic Rapper Vibrator 15 Assembly"
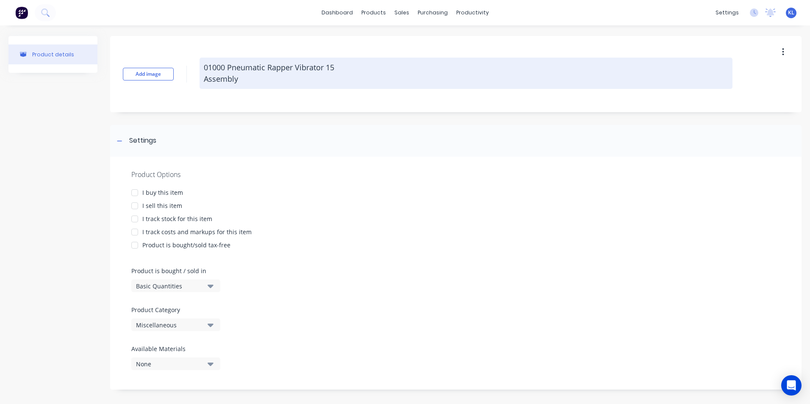
type textarea "x"
type textarea "01000 Pneumatic Rapper Vibrator 15 Assembly"
type textarea "x"
type textarea "01000 Pneumatic Rapper Vibrator 1 Assembly"
type textarea "x"
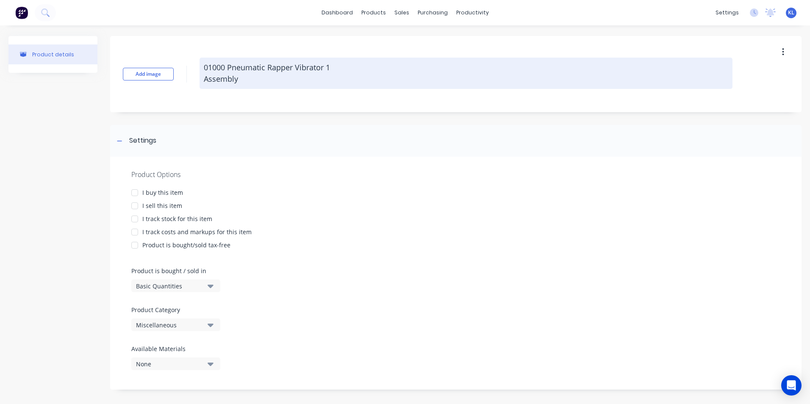
type textarea "01000 Pneumatic Rapper Vibrator Assembly"
type textarea "x"
type textarea "01000 Pneumatic Rapper Vibrator Assembly"
click at [203, 78] on textarea "01000 Pneumatic Rapper Vibrator Assembly" at bounding box center [466, 73] width 533 height 31
type textarea "x"
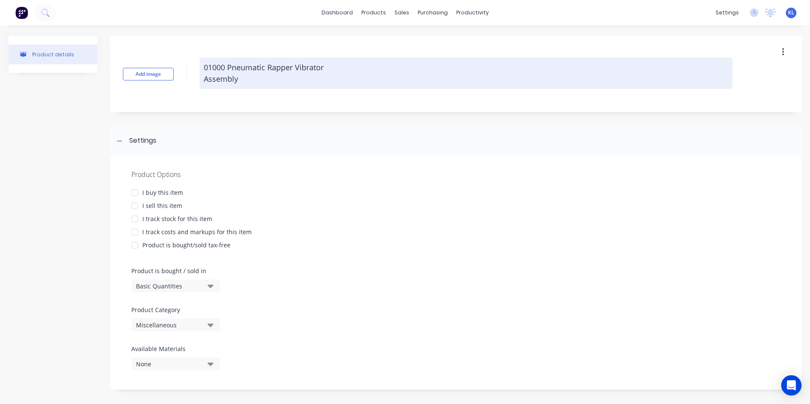
type textarea "01000 Pneumatic Rapper VibratorAssembly"
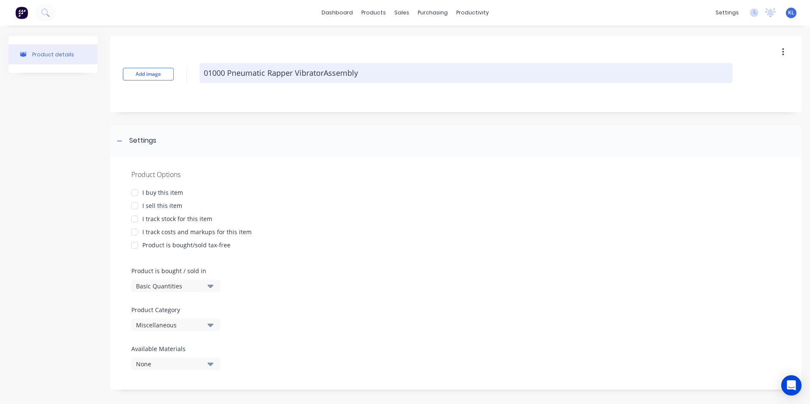
type textarea "x"
type textarea "01000 Pneumatic Rapper Vibrator Assembly"
click at [222, 71] on textarea "01000 Pneumatic Rapper Vibrator Assembly" at bounding box center [466, 73] width 533 height 20
click at [226, 74] on textarea "01000 Pneumatic Rapper Vibrator Assembly" at bounding box center [466, 73] width 533 height 20
type textarea "x"
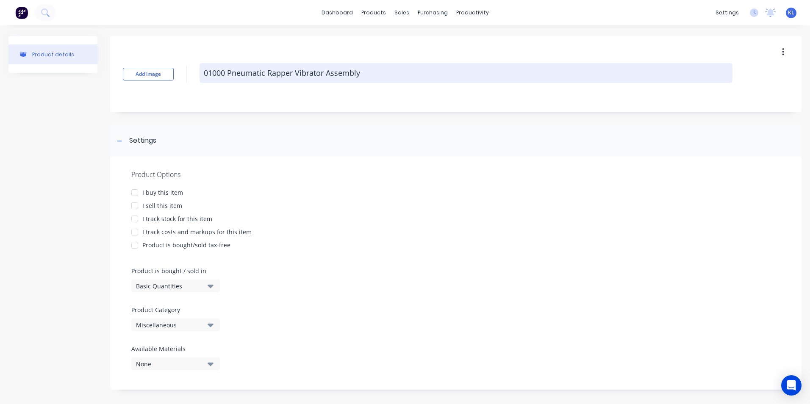
type textarea "01000 Pneumatic Rapper Vibrator Assembly"
type textarea "x"
type textarea "01000 - Pneumatic Rapper Vibrator Assembly"
click at [382, 73] on textarea "01000 - Pneumatic Rapper Vibrator Assembly" at bounding box center [466, 73] width 533 height 20
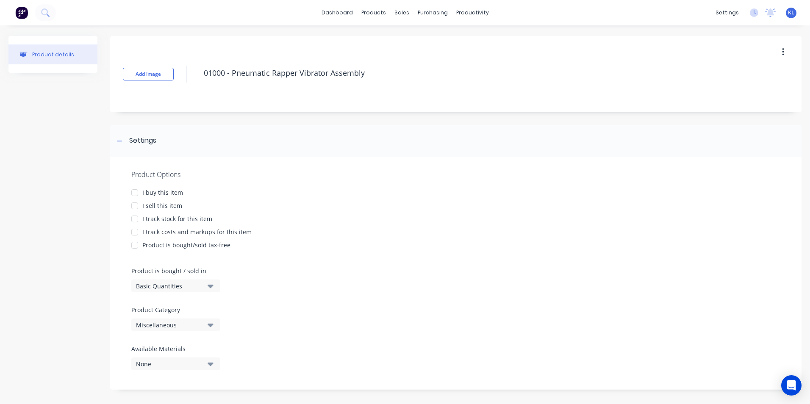
click at [136, 204] on div at bounding box center [134, 205] width 17 height 17
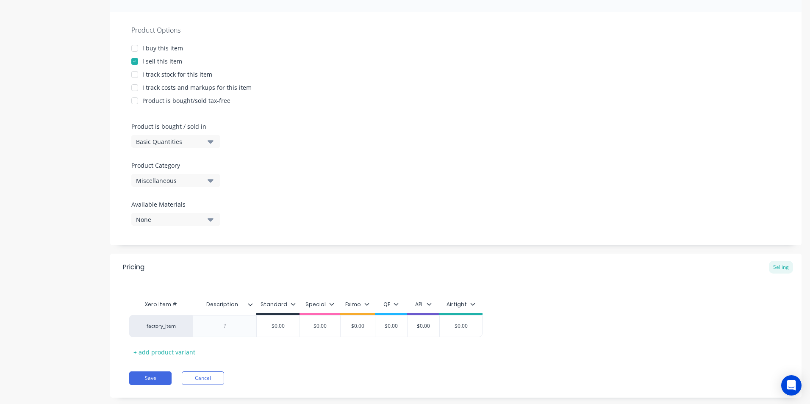
scroll to position [161, 0]
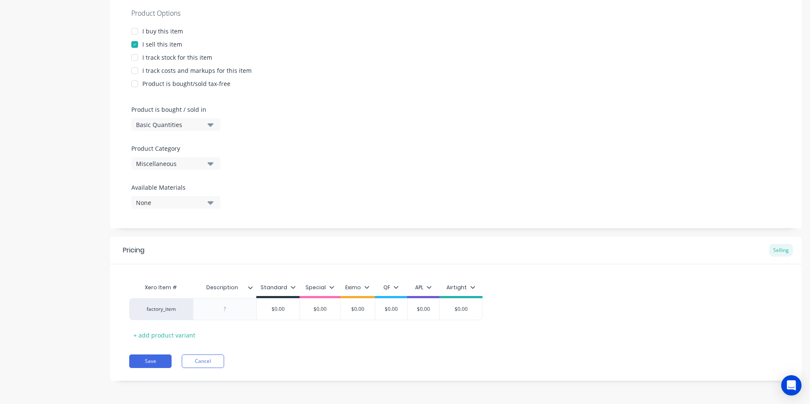
click at [251, 287] on icon at bounding box center [250, 287] width 5 height 5
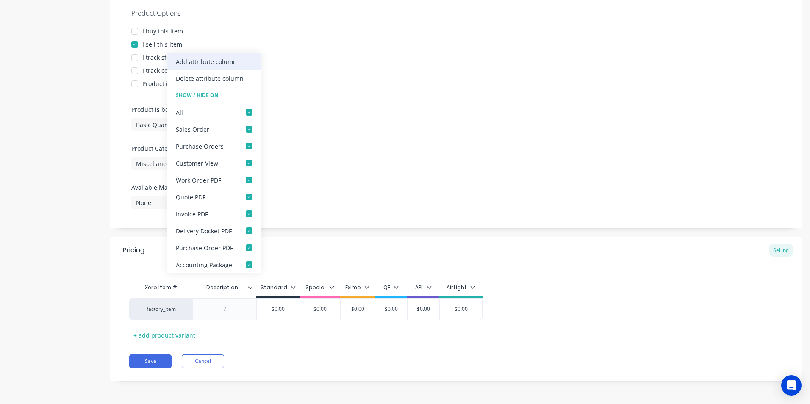
click at [215, 65] on div "Add attribute column" at bounding box center [206, 61] width 61 height 9
type textarea "x"
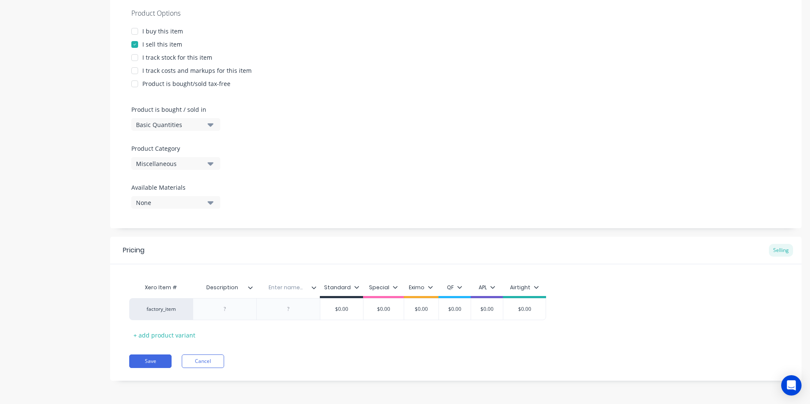
type textarea "01000 - Pneumatic Rapper Vibrator Assembly"
type textarea "x"
type textarea "01000 - Pneumatic Rapper Vibrator Assembly"
drag, startPoint x: 241, startPoint y: 284, endPoint x: 201, endPoint y: 285, distance: 39.8
type input "Description"
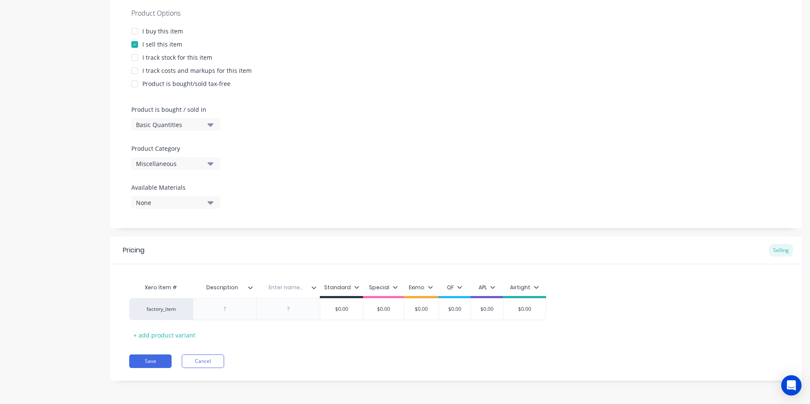
click at [239, 288] on input "Description" at bounding box center [222, 288] width 58 height 8
drag, startPoint x: 237, startPoint y: 287, endPoint x: 202, endPoint y: 287, distance: 35.2
click at [202, 287] on input "Description" at bounding box center [222, 288] width 58 height 8
type textarea "x"
click at [278, 287] on input "text" at bounding box center [285, 288] width 58 height 8
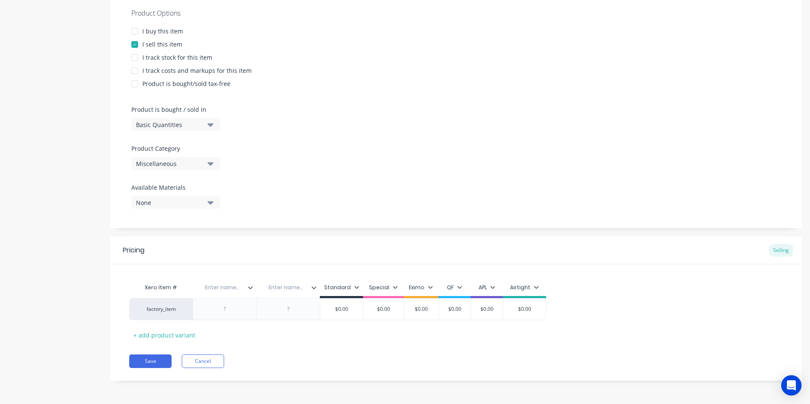
paste input "Description"
type input "Description"
click at [217, 288] on input "text" at bounding box center [222, 288] width 58 height 8
type textarea "x"
click at [229, 307] on div at bounding box center [225, 309] width 42 height 11
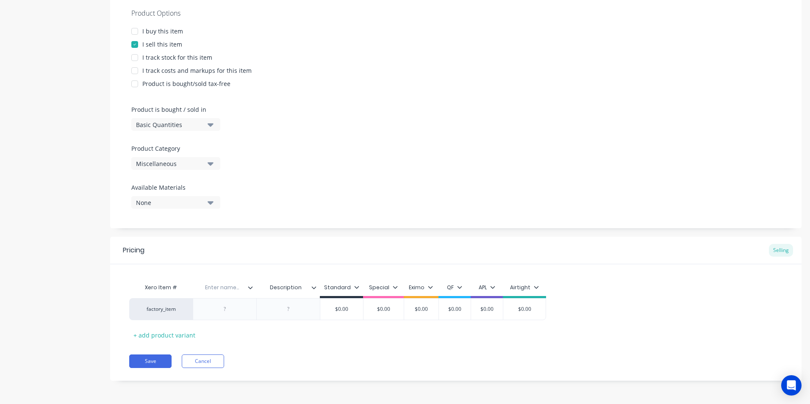
paste div
click at [218, 293] on div "Enter name..." at bounding box center [222, 287] width 58 height 21
type textarea "x"
click at [219, 290] on input "text" at bounding box center [222, 288] width 58 height 8
paste input "Inventory Item"
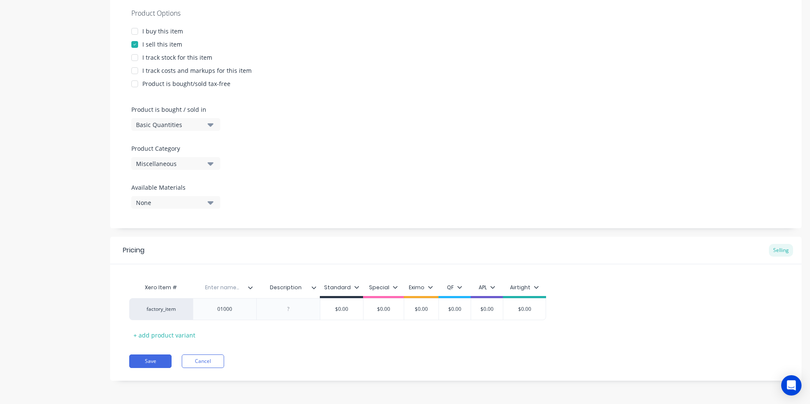
type input "Inventory Item"
type textarea "x"
click at [271, 327] on div "Xero Item # Inventory Item Description Standard Special Eximo QF APL Airtight f…" at bounding box center [455, 310] width 653 height 63
click at [311, 283] on div "Description" at bounding box center [285, 287] width 58 height 21
type input "Description"
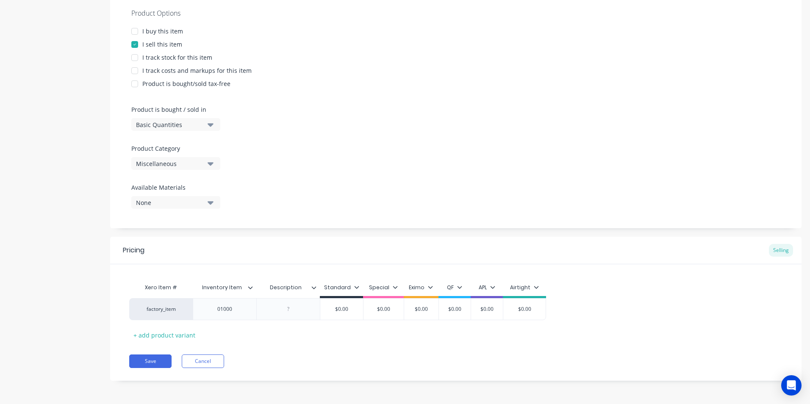
click at [315, 288] on icon at bounding box center [313, 287] width 5 height 5
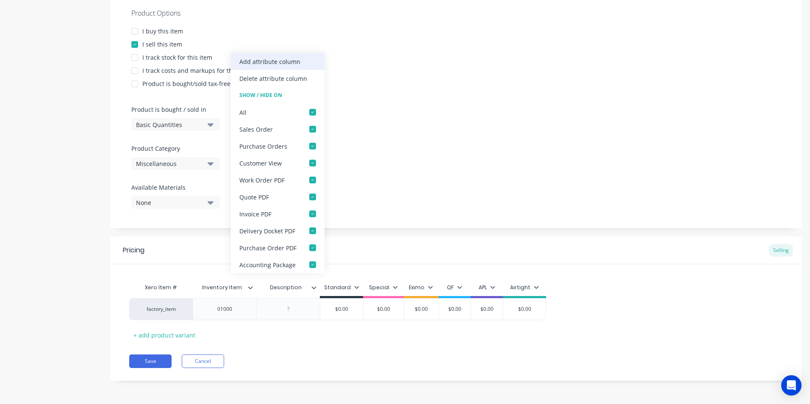
click at [297, 64] on div "Add attribute column" at bounding box center [269, 61] width 61 height 9
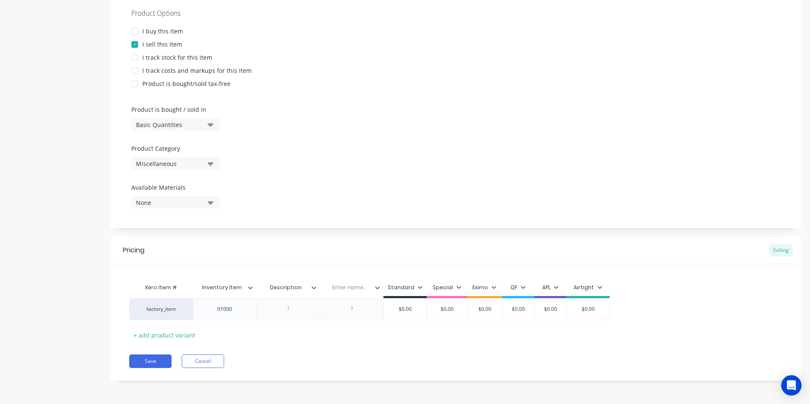
click at [377, 288] on icon at bounding box center [377, 287] width 5 height 3
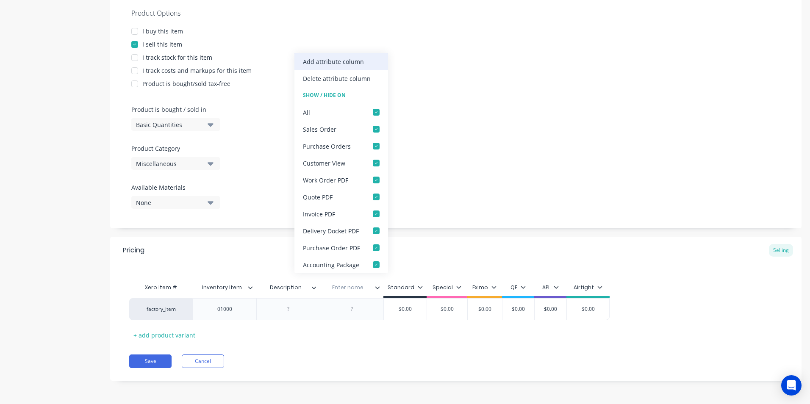
click at [351, 66] on div "Add attribute column" at bounding box center [333, 61] width 61 height 9
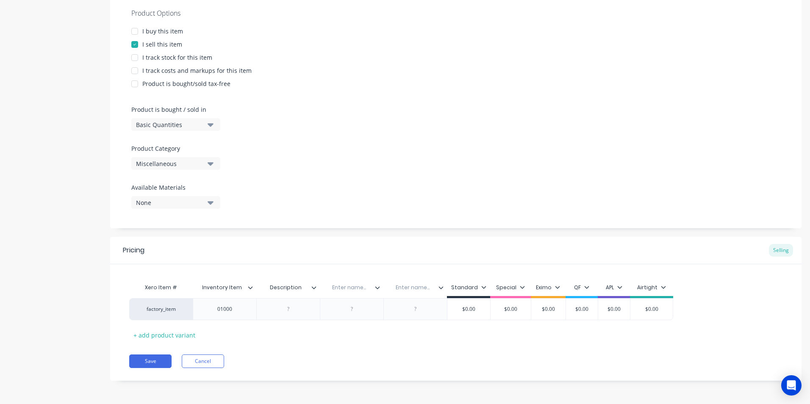
click at [439, 287] on icon at bounding box center [441, 287] width 5 height 3
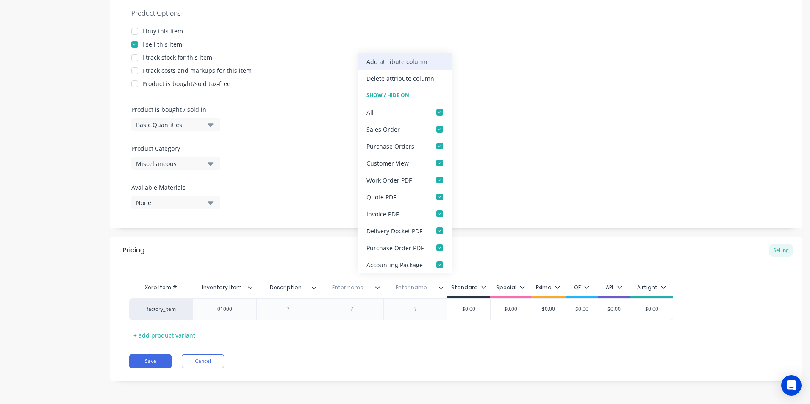
click at [412, 60] on div "Add attribute column" at bounding box center [397, 61] width 61 height 9
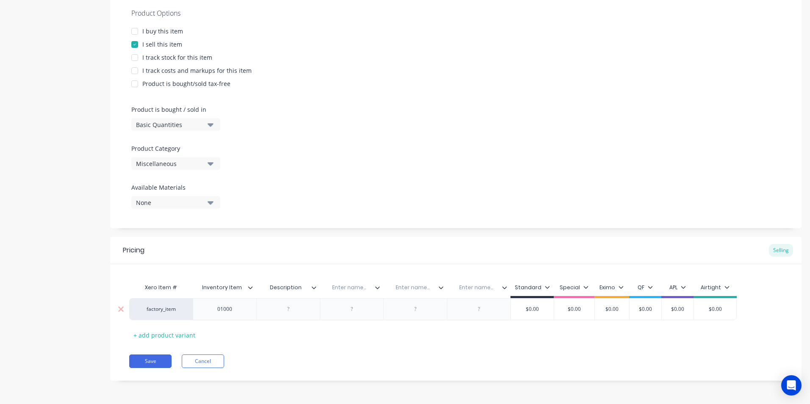
click at [289, 307] on div at bounding box center [288, 309] width 42 height 11
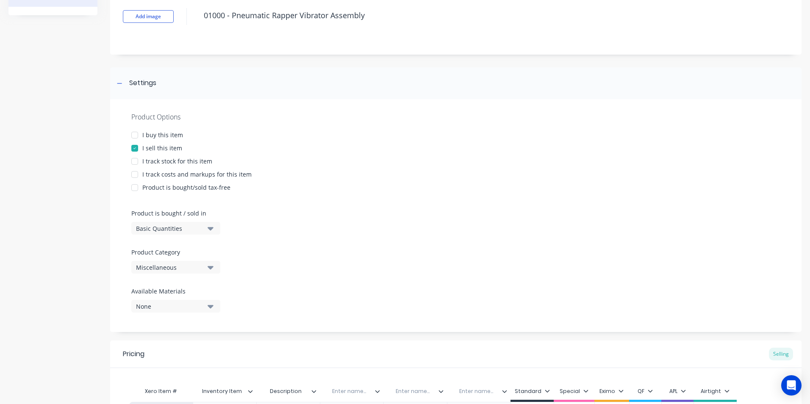
scroll to position [0, 0]
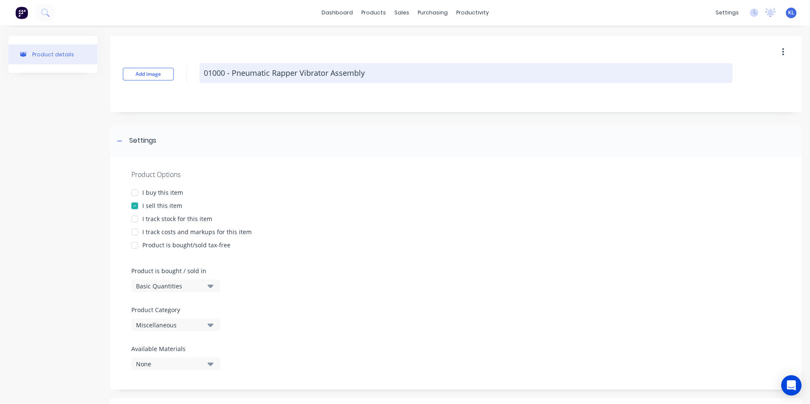
drag, startPoint x: 233, startPoint y: 75, endPoint x: 367, endPoint y: 79, distance: 134.0
click at [367, 79] on textarea "01000 - Pneumatic Rapper Vibrator Assembly" at bounding box center [466, 73] width 533 height 20
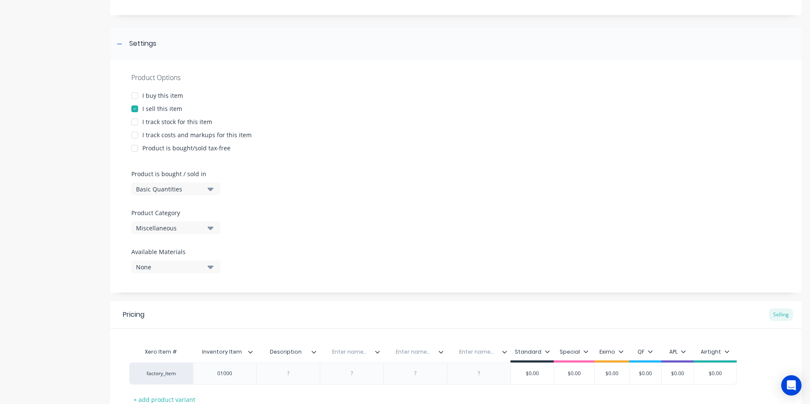
scroll to position [161, 0]
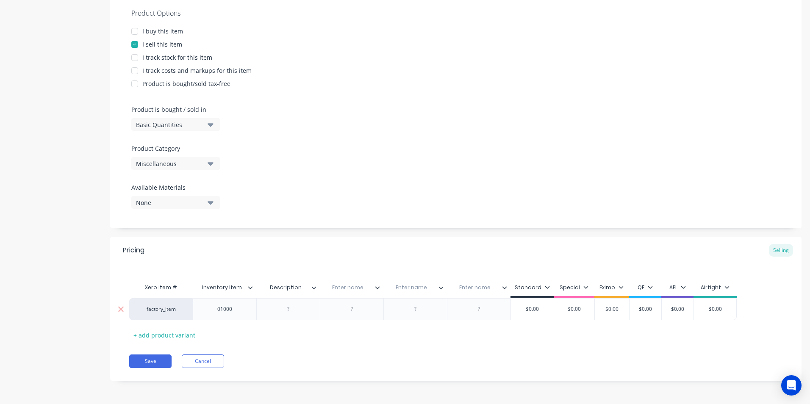
type textarea "x"
click at [291, 306] on div at bounding box center [288, 309] width 42 height 11
paste div
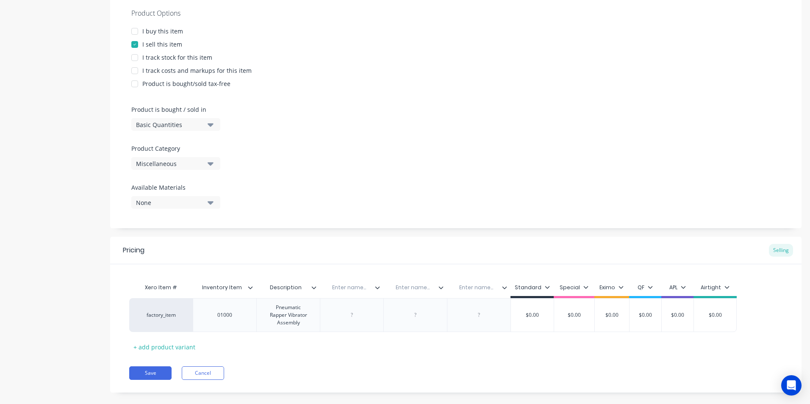
type textarea "x"
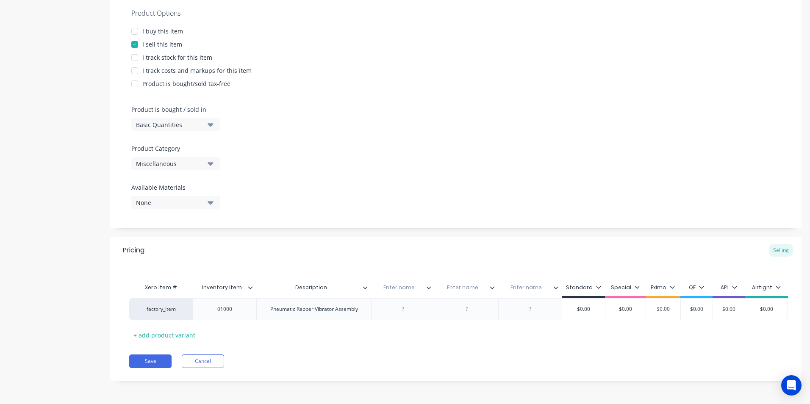
click at [398, 282] on div "Enter name..." at bounding box center [400, 287] width 58 height 21
type input "Est Mass"
type textarea "x"
click at [409, 311] on div at bounding box center [403, 309] width 42 height 11
type textarea "x"
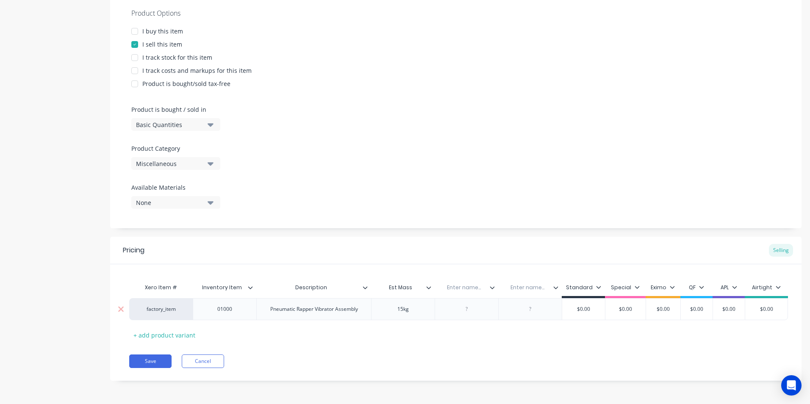
click at [462, 292] on div "Enter name..." at bounding box center [464, 287] width 58 height 21
click at [461, 287] on input "text" at bounding box center [464, 288] width 58 height 8
type input "Location"
type textarea "x"
click at [474, 309] on div at bounding box center [467, 309] width 42 height 11
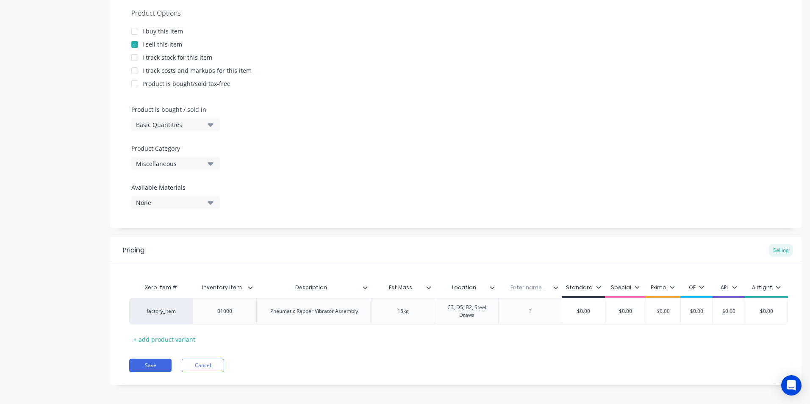
click at [480, 336] on div "Xero Item # Inventory Item Description Est Mass Location Enter name... Standard…" at bounding box center [455, 312] width 653 height 67
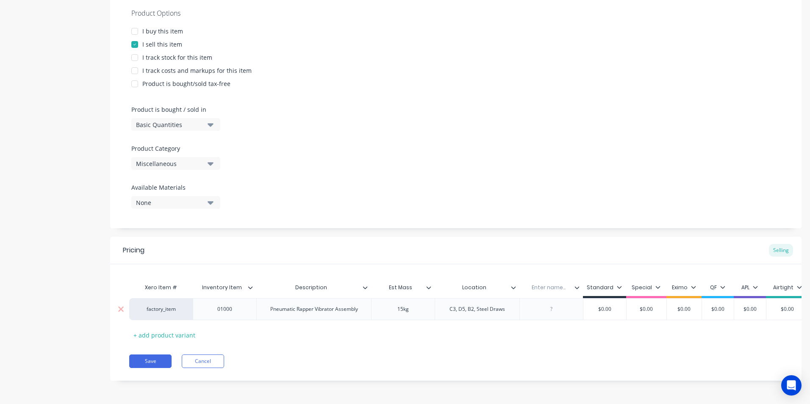
click at [499, 308] on div "C3, D5, B2, Steel Draws" at bounding box center [477, 309] width 69 height 11
click at [502, 309] on div "C3, D5, B2, Steel Draws" at bounding box center [477, 309] width 69 height 11
click at [545, 309] on div at bounding box center [557, 309] width 42 height 11
type textarea "x"
click at [561, 288] on input "text" at bounding box center [554, 288] width 58 height 8
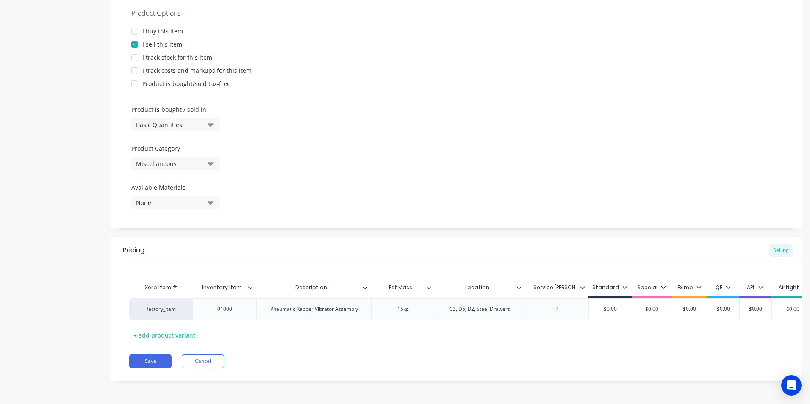
type input "Service Time"
type textarea "x"
click at [561, 310] on div at bounding box center [557, 309] width 42 height 11
click at [551, 329] on div "Xero Item # Inventory Item Description Est Mass Location Service Time Standard …" at bounding box center [455, 310] width 653 height 63
click at [161, 364] on button "Save" at bounding box center [150, 362] width 42 height 14
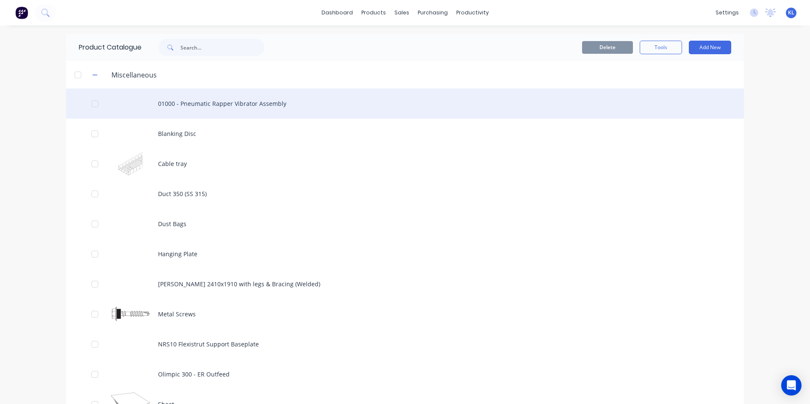
click at [160, 103] on div "01000 - Pneumatic Rapper Vibrator Assembly" at bounding box center [405, 104] width 678 height 30
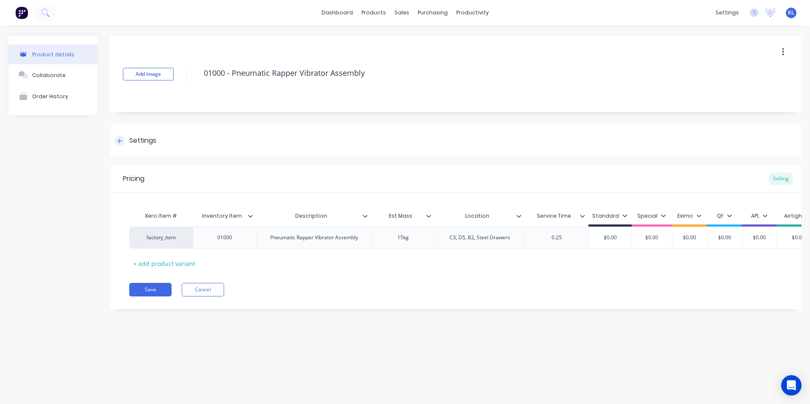
click at [122, 141] on icon at bounding box center [119, 141] width 5 height 5
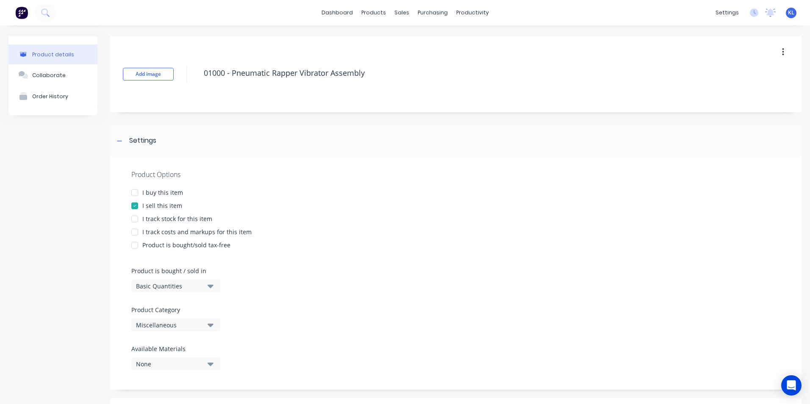
scroll to position [168, 0]
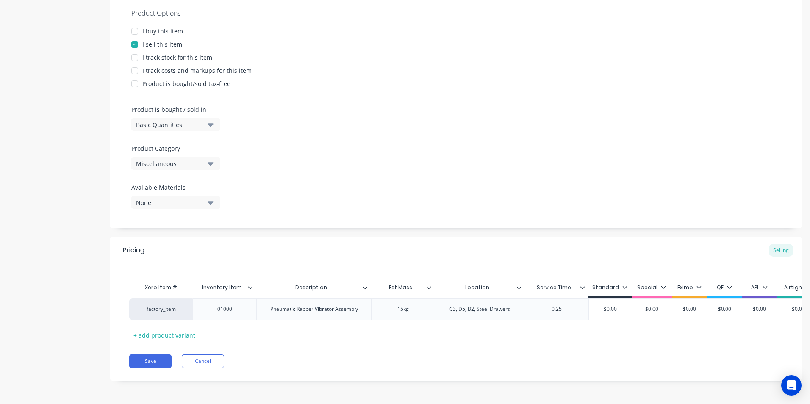
click at [167, 159] on div "Miscellaneous" at bounding box center [170, 163] width 68 height 9
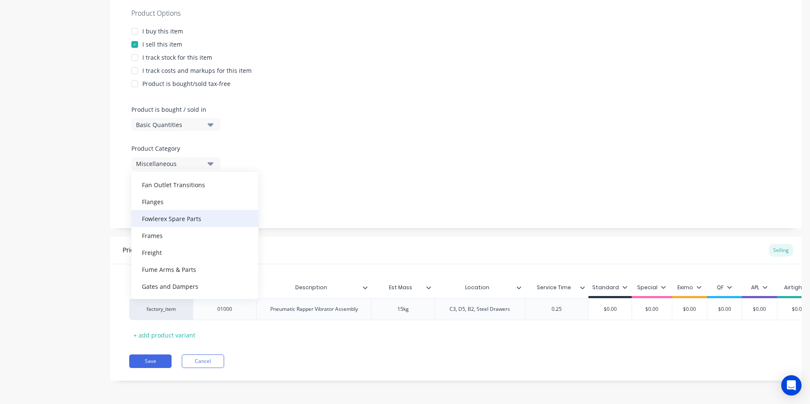
click at [175, 212] on div "Fowlerex Spare Parts" at bounding box center [194, 218] width 127 height 17
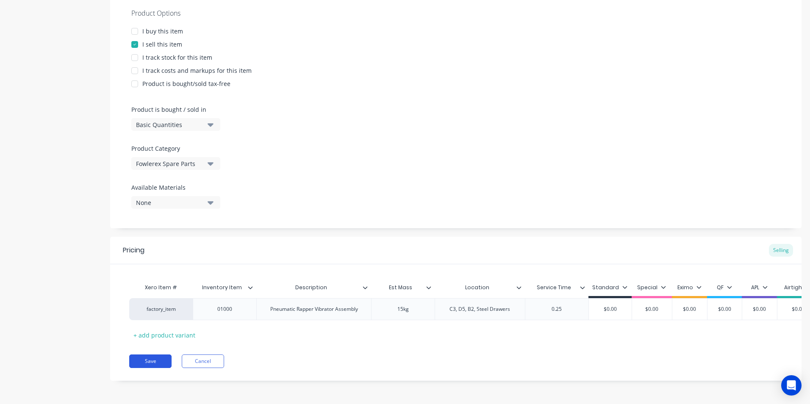
click at [161, 361] on button "Save" at bounding box center [150, 362] width 42 height 14
type textarea "x"
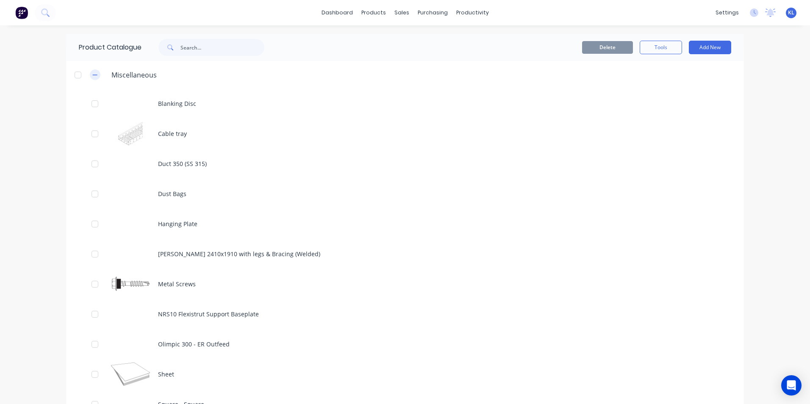
click at [93, 76] on icon "button" at bounding box center [94, 75] width 5 height 6
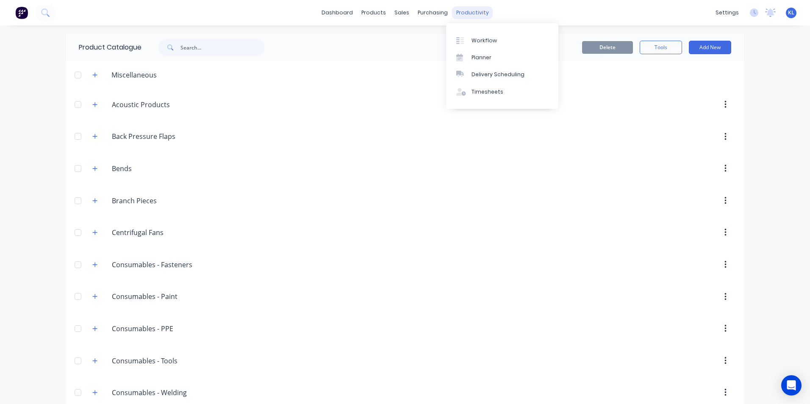
click at [467, 13] on div "productivity" at bounding box center [472, 12] width 41 height 13
click at [478, 32] on link "Workflow" at bounding box center [502, 40] width 112 height 17
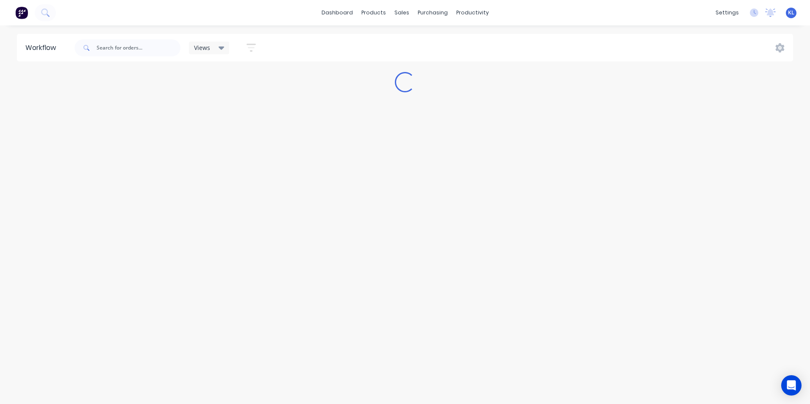
drag, startPoint x: 191, startPoint y: 49, endPoint x: 216, endPoint y: 50, distance: 25.0
click at [191, 49] on div "Views" at bounding box center [209, 48] width 41 height 13
click at [216, 50] on div "Views" at bounding box center [209, 48] width 31 height 8
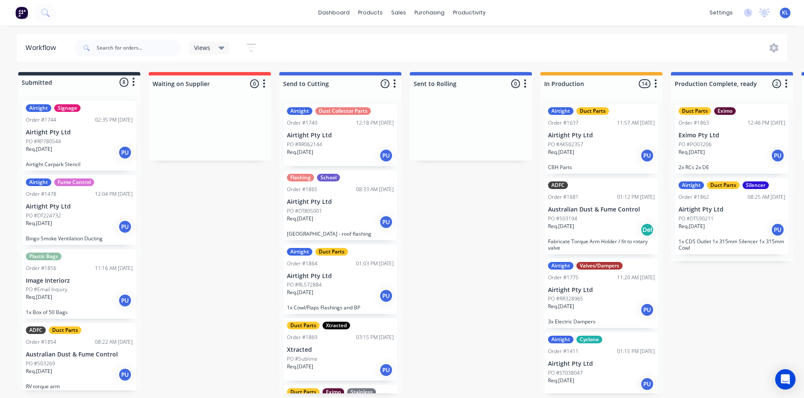
click at [213, 51] on div "Views" at bounding box center [209, 48] width 31 height 8
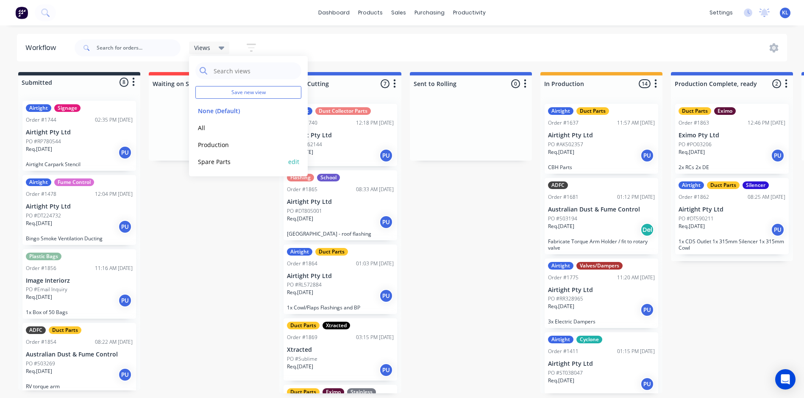
click at [215, 166] on button "Spare Parts" at bounding box center [240, 162] width 90 height 10
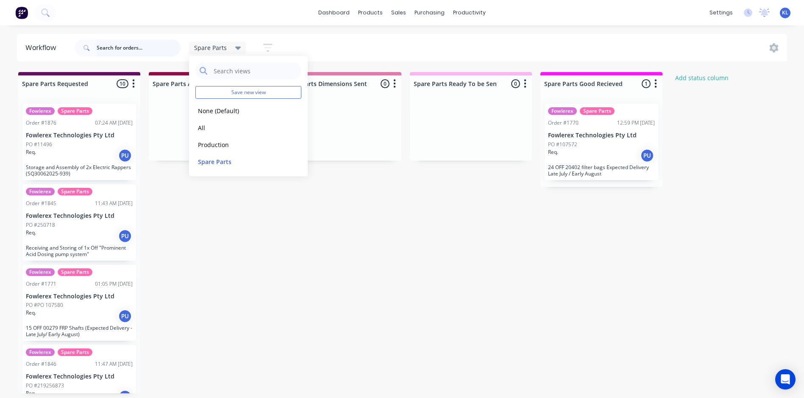
click at [129, 47] on input "text" at bounding box center [139, 47] width 84 height 17
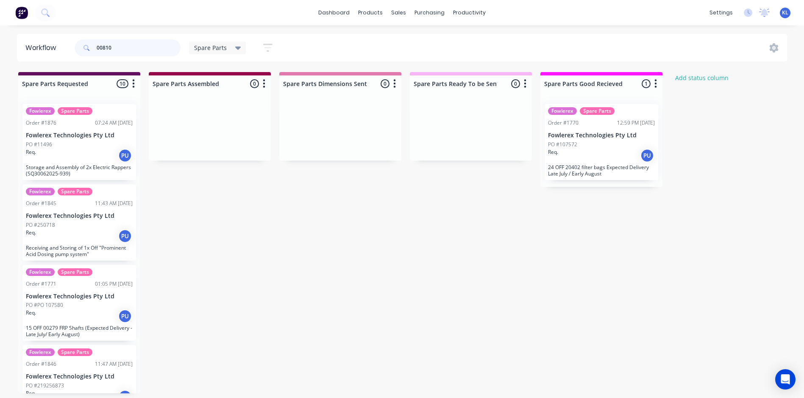
type input "00810"
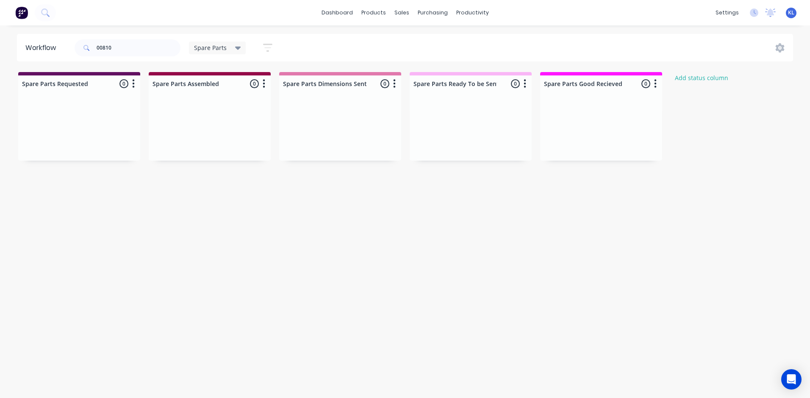
click at [214, 46] on span "Spare Parts" at bounding box center [210, 47] width 33 height 9
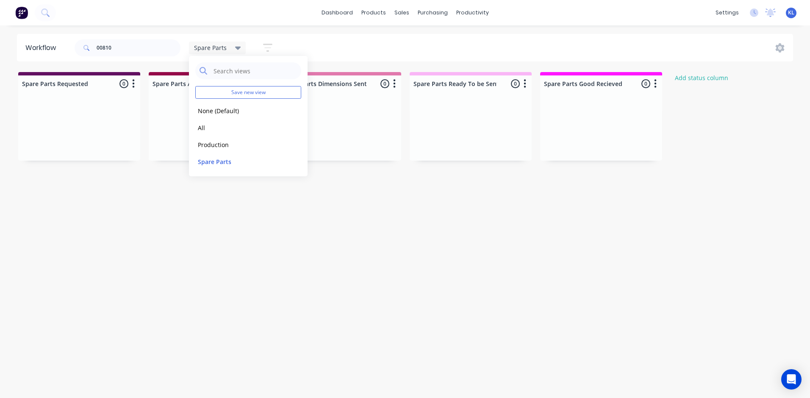
click at [126, 201] on div "Workflow 00810 Spare Parts Save new view None (Default) edit All edit Productio…" at bounding box center [405, 207] width 810 height 347
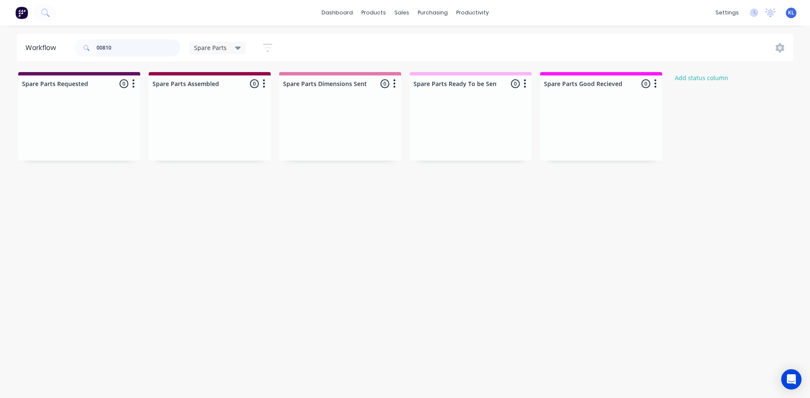
drag, startPoint x: 128, startPoint y: 49, endPoint x: 12, endPoint y: 43, distance: 115.9
click at [12, 43] on div "Workflow 00810 Spare Parts Save new view None (Default) edit All edit Productio…" at bounding box center [405, 48] width 810 height 28
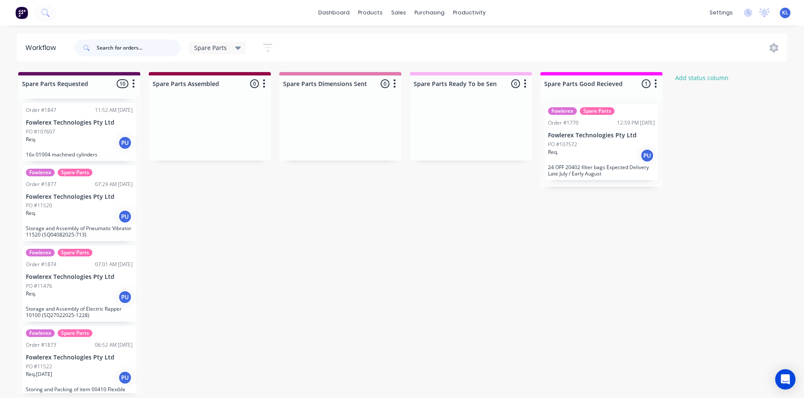
scroll to position [486, 0]
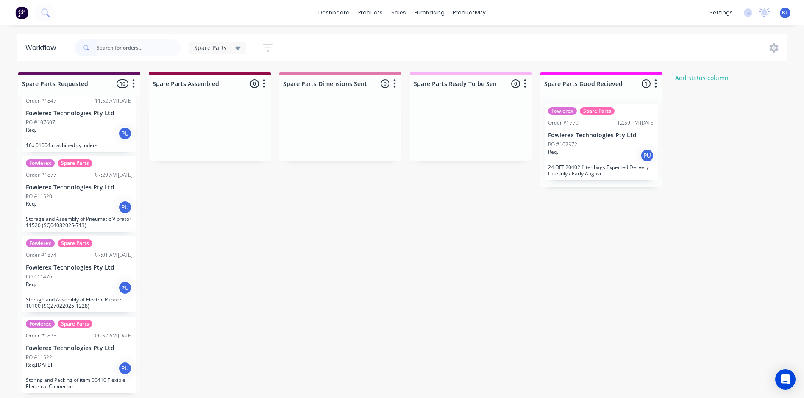
click at [82, 362] on div "Req. [DATE] PU" at bounding box center [79, 368] width 107 height 14
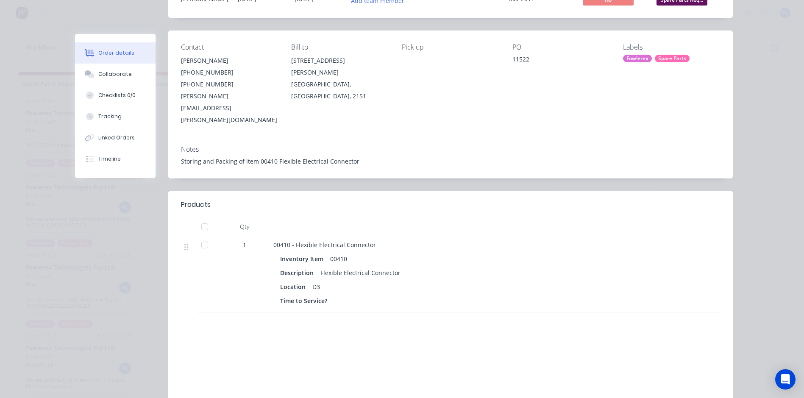
scroll to position [85, 0]
click at [116, 79] on button "Collaborate" at bounding box center [115, 74] width 81 height 21
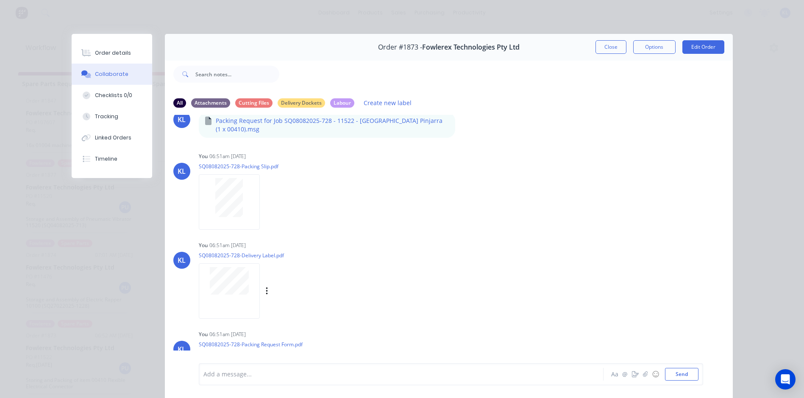
scroll to position [64, 0]
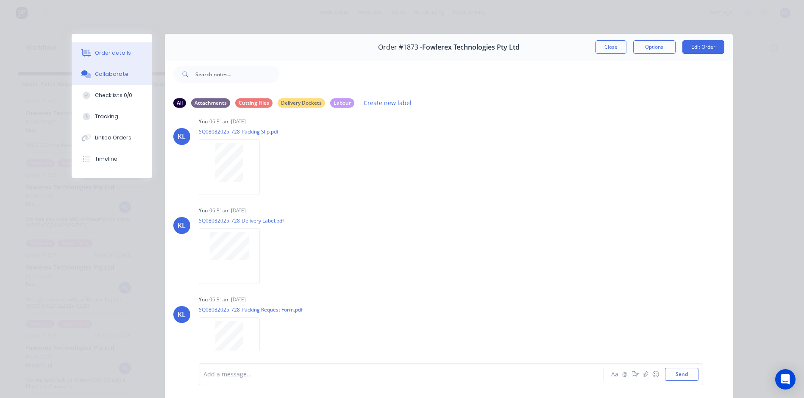
click at [118, 52] on div "Order details" at bounding box center [113, 53] width 36 height 8
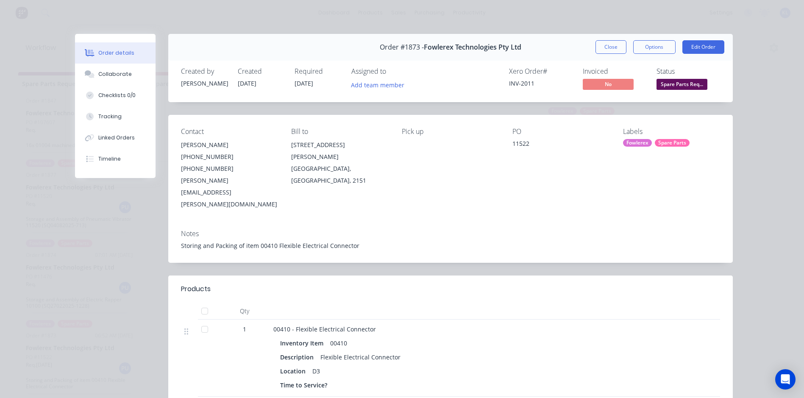
scroll to position [127, 0]
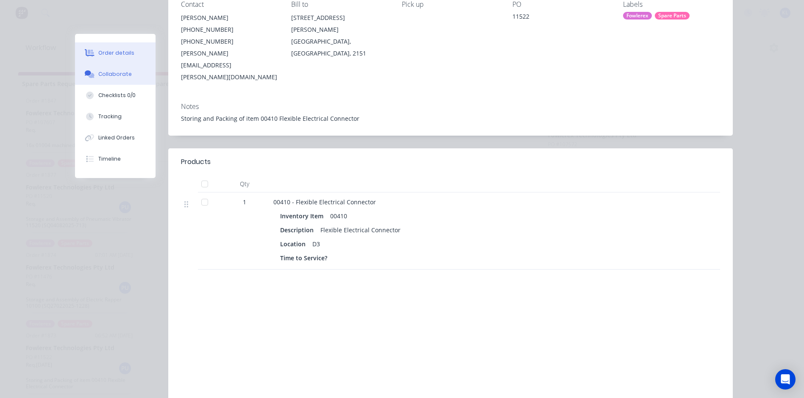
click at [99, 72] on div "Collaborate" at bounding box center [114, 74] width 33 height 8
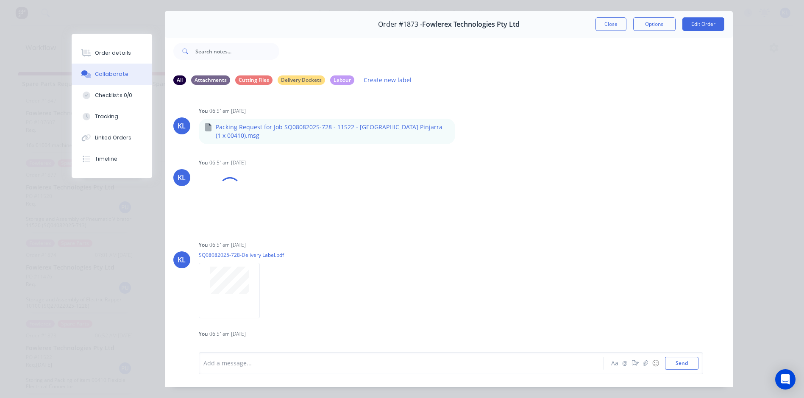
scroll to position [45, 0]
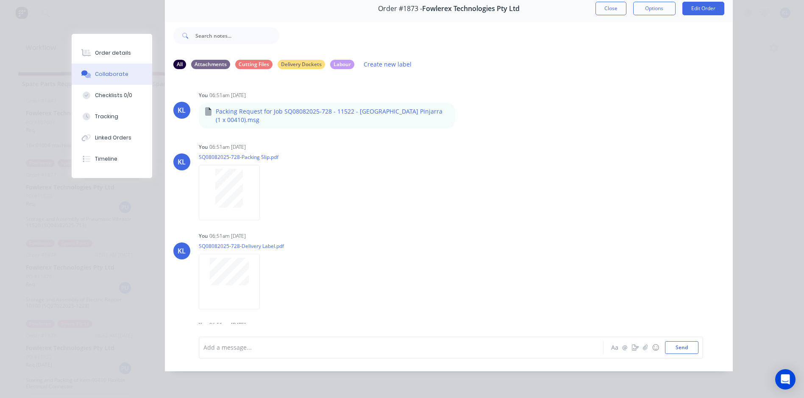
click at [223, 355] on div "Add a message... Aa @ ☺ Send" at bounding box center [451, 347] width 504 height 22
click at [230, 343] on div at bounding box center [389, 347] width 371 height 9
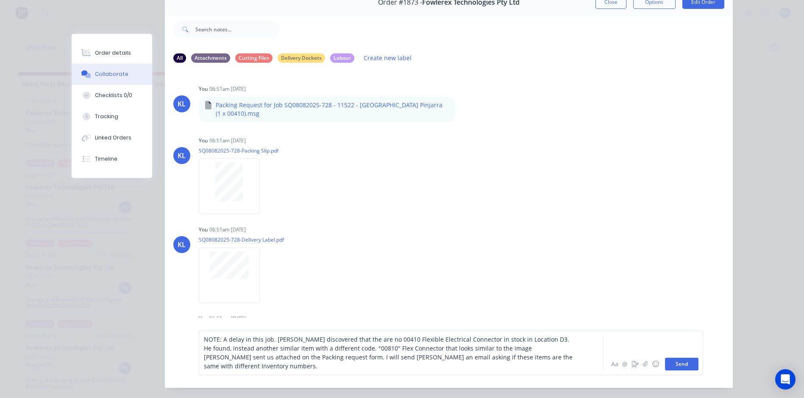
click at [672, 358] on button "Send" at bounding box center [681, 364] width 33 height 13
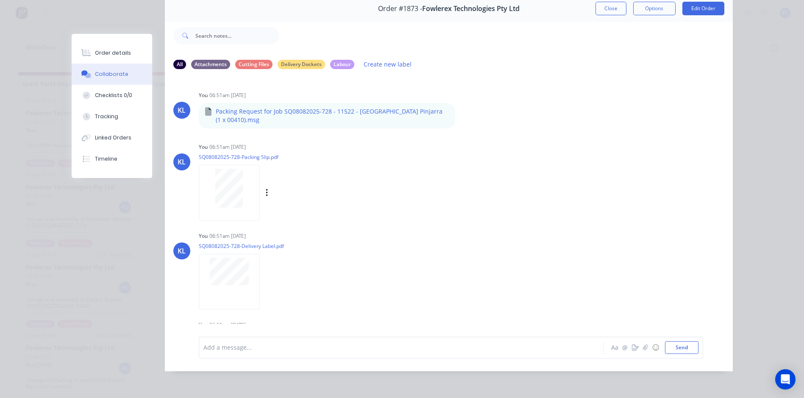
scroll to position [0, 0]
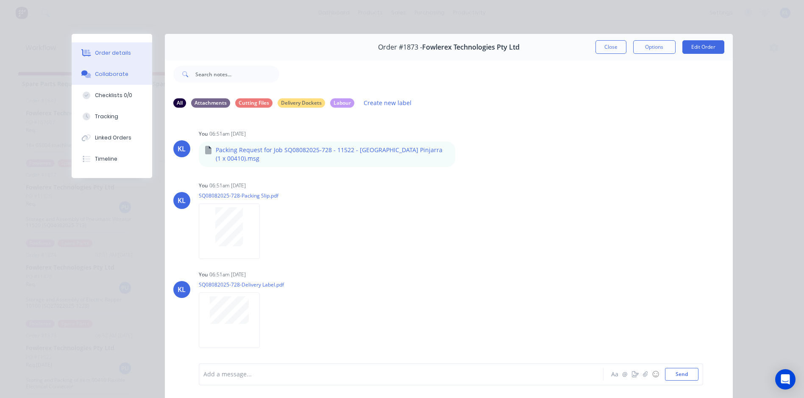
click at [103, 55] on div "Order details" at bounding box center [113, 53] width 36 height 8
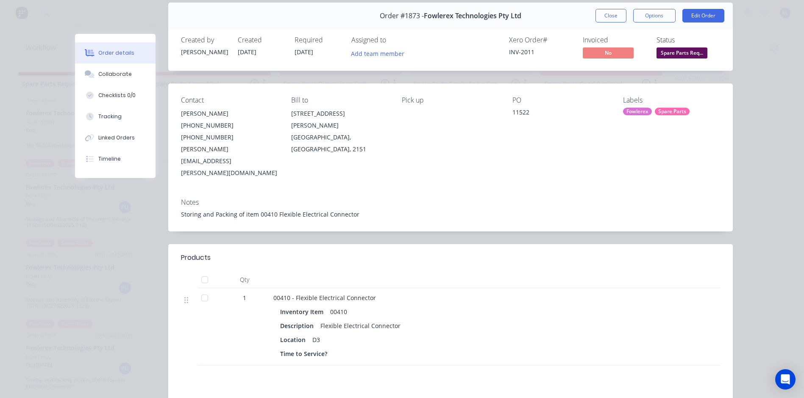
scroll to position [127, 0]
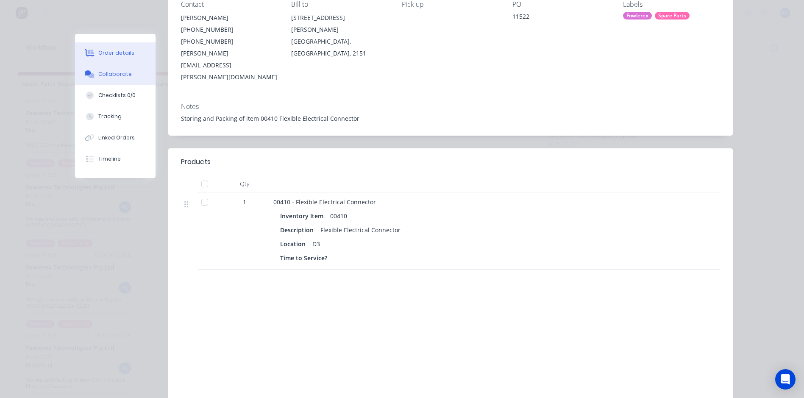
click at [109, 75] on div "Collaborate" at bounding box center [114, 74] width 33 height 8
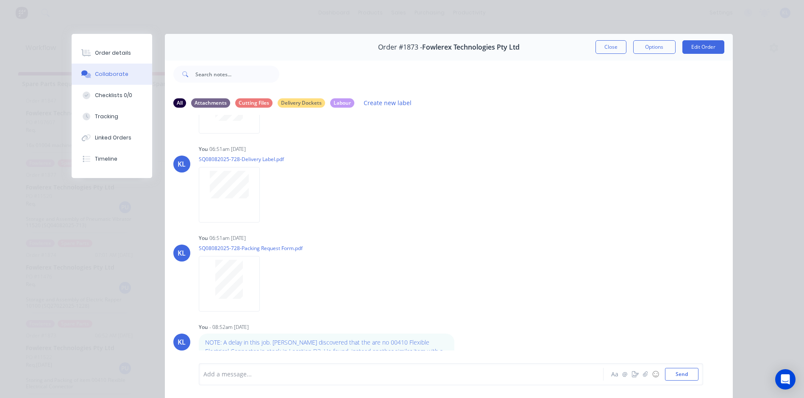
scroll to position [135, 0]
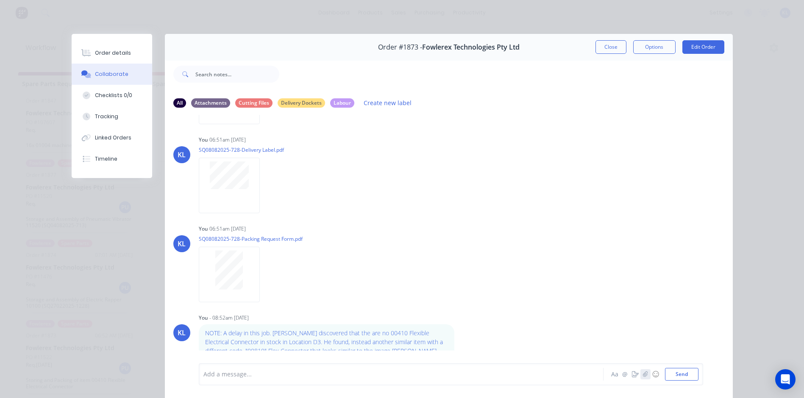
click at [642, 375] on icon "button" at bounding box center [644, 374] width 5 height 6
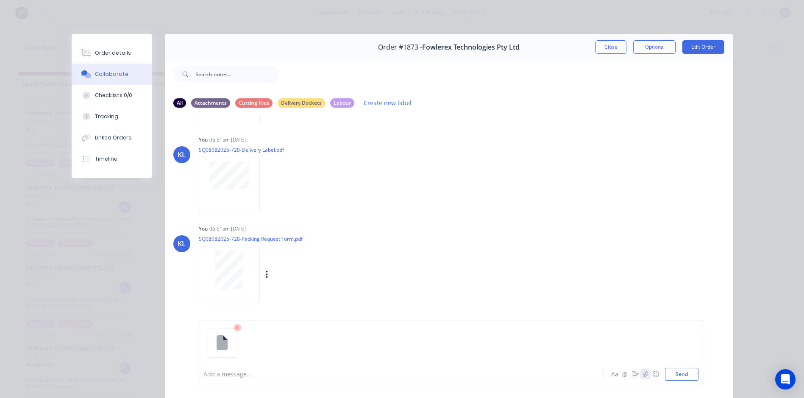
scroll to position [88, 0]
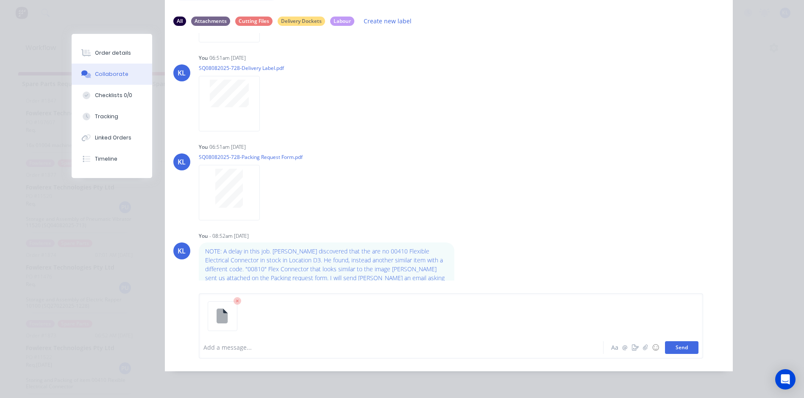
click at [684, 349] on button "Send" at bounding box center [681, 347] width 33 height 13
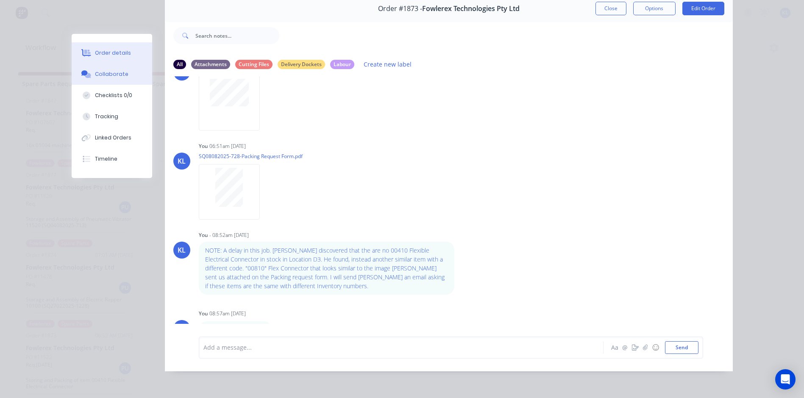
scroll to position [0, 0]
drag, startPoint x: 101, startPoint y: 49, endPoint x: 143, endPoint y: 64, distance: 44.9
click at [101, 49] on button "Order details" at bounding box center [112, 52] width 81 height 21
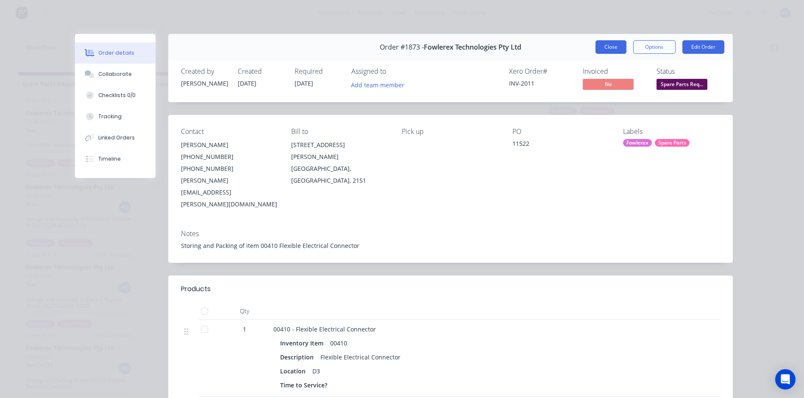
click at [595, 48] on button "Close" at bounding box center [610, 47] width 31 height 14
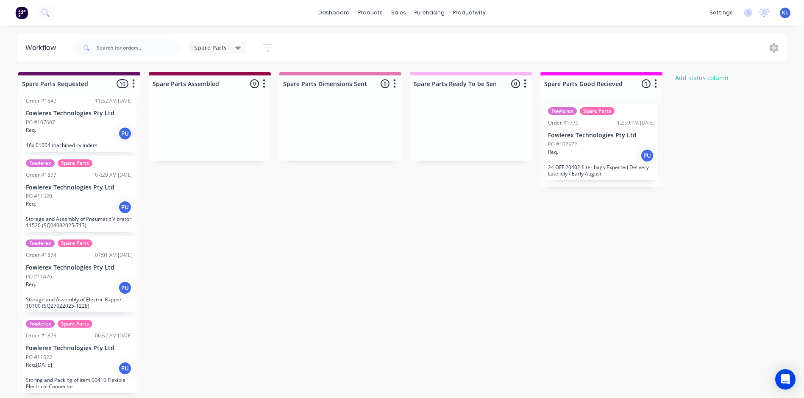
click at [217, 43] on div "Spare Parts" at bounding box center [217, 48] width 57 height 13
click at [214, 147] on button "Production" at bounding box center [240, 145] width 90 height 10
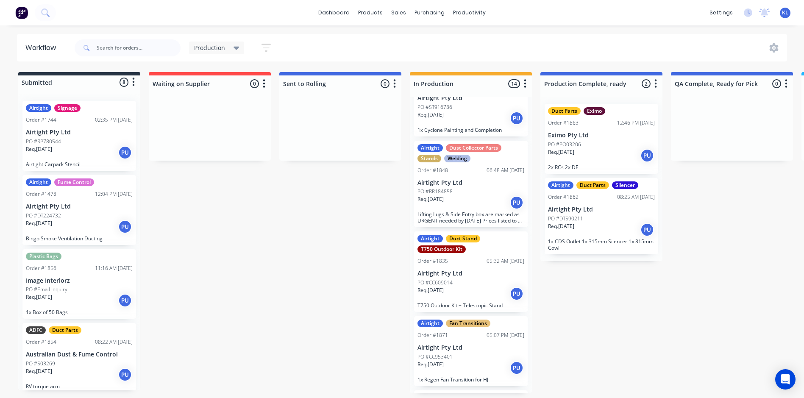
scroll to position [431, 0]
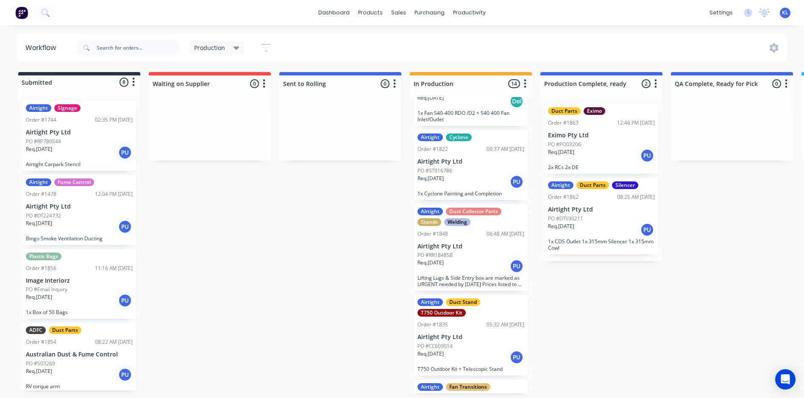
click at [620, 238] on p "1x CDS Outlet 1x 315mm Silencer 1x 315mm Cowl" at bounding box center [601, 244] width 107 height 13
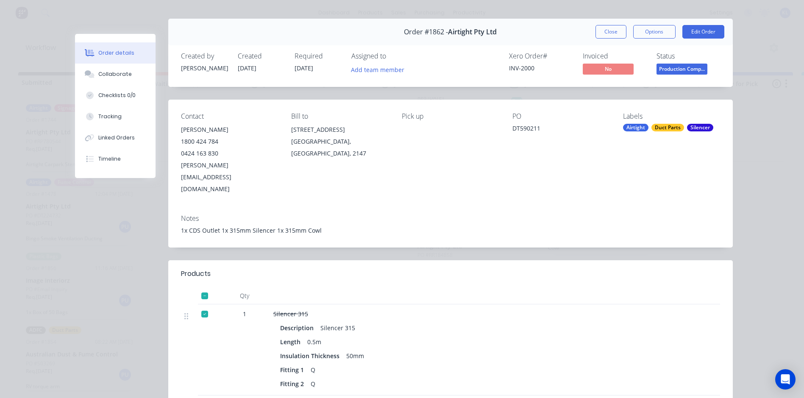
scroll to position [0, 0]
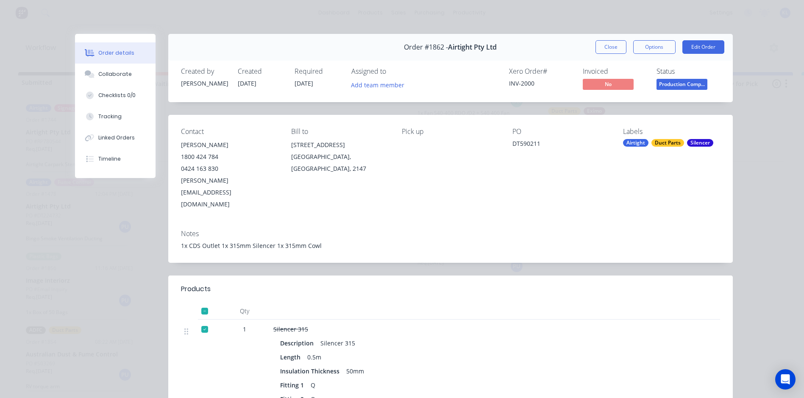
click at [671, 83] on span "Production Comp..." at bounding box center [681, 84] width 51 height 11
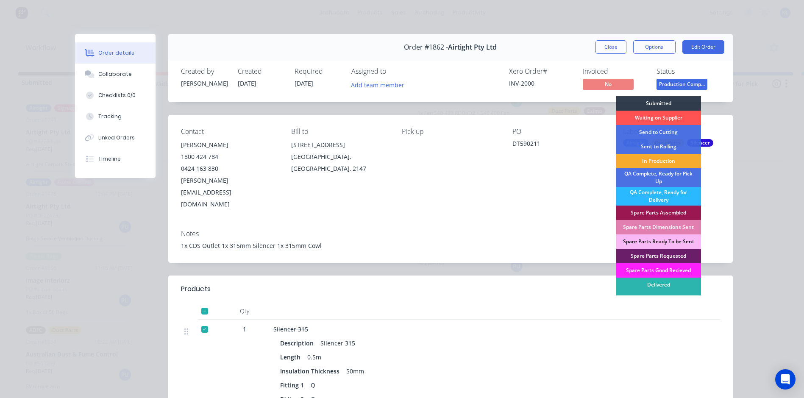
click at [665, 164] on div "In Production" at bounding box center [658, 161] width 85 height 14
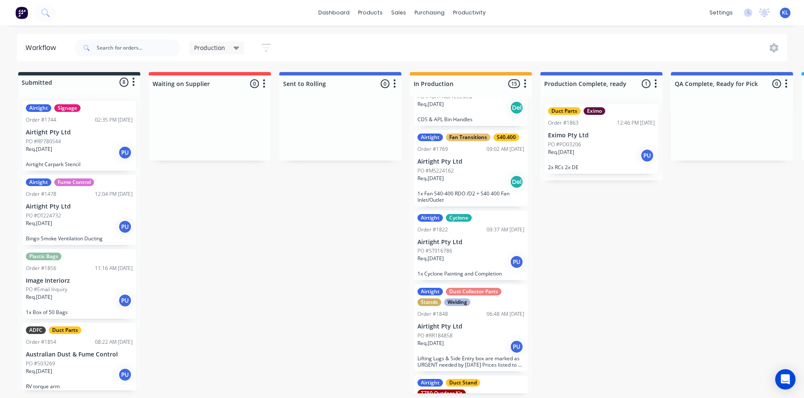
click at [573, 146] on p "PO #PO03206" at bounding box center [564, 145] width 33 height 8
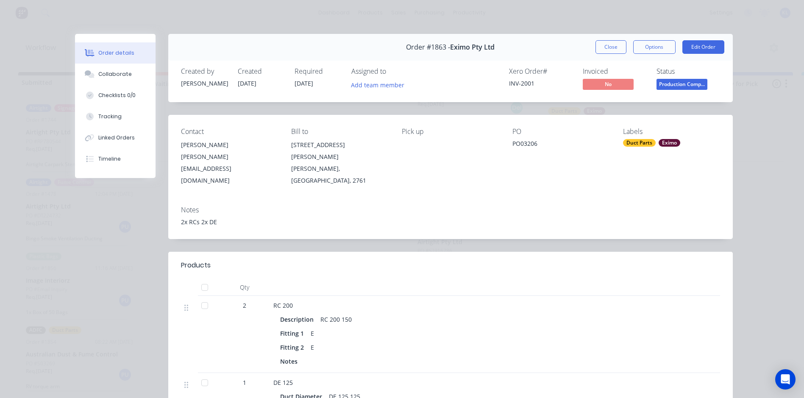
click at [672, 86] on span "Production Comp..." at bounding box center [681, 84] width 51 height 11
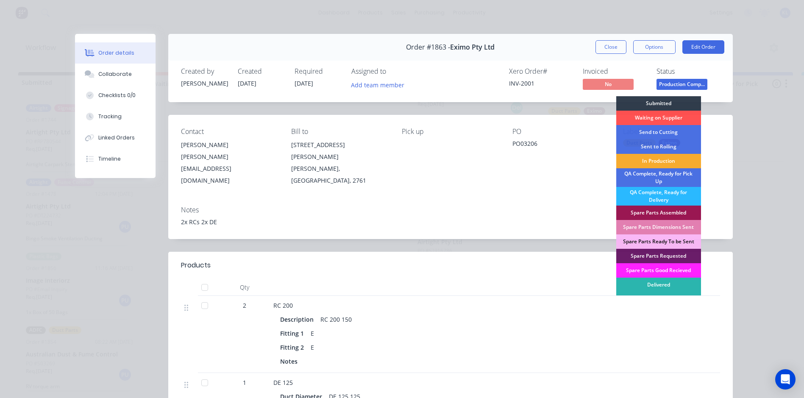
click at [656, 158] on div "In Production" at bounding box center [658, 161] width 85 height 14
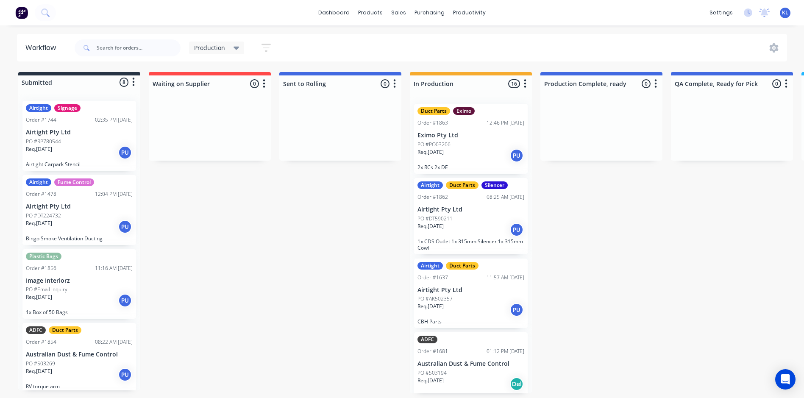
click at [488, 225] on div "Req. [DATE] PU" at bounding box center [470, 229] width 107 height 14
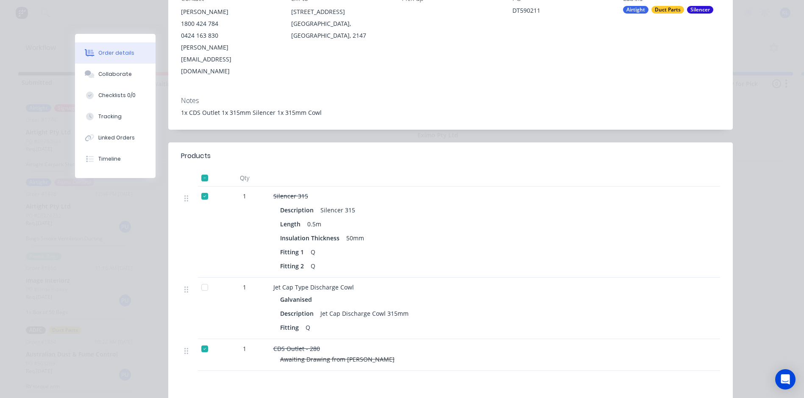
scroll to position [127, 0]
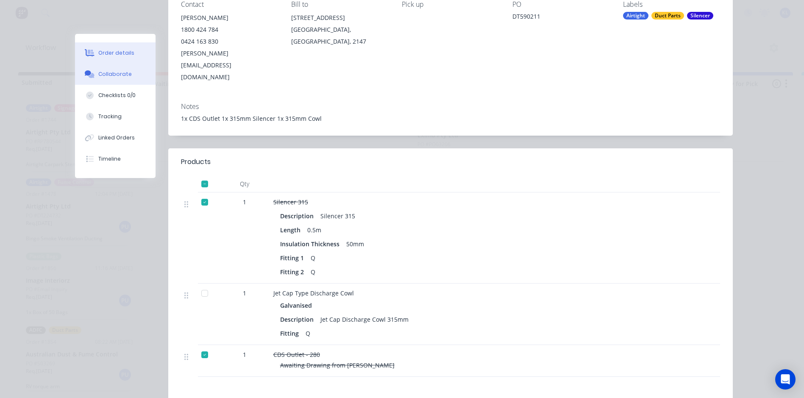
click at [120, 73] on div "Collaborate" at bounding box center [114, 74] width 33 height 8
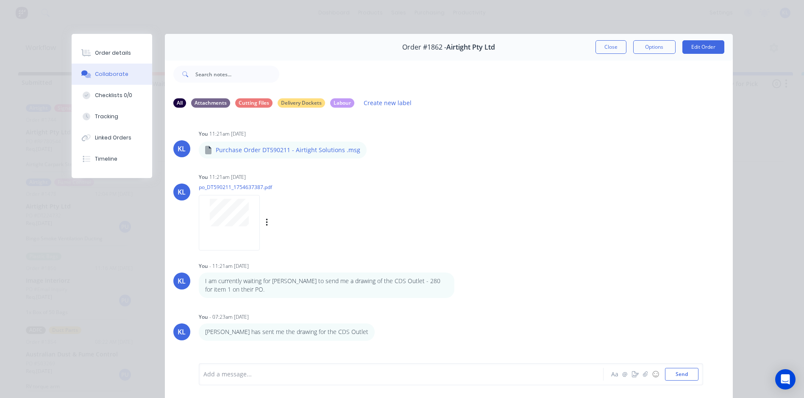
click at [237, 241] on div at bounding box center [229, 223] width 61 height 56
click at [605, 45] on button "Close" at bounding box center [610, 47] width 31 height 14
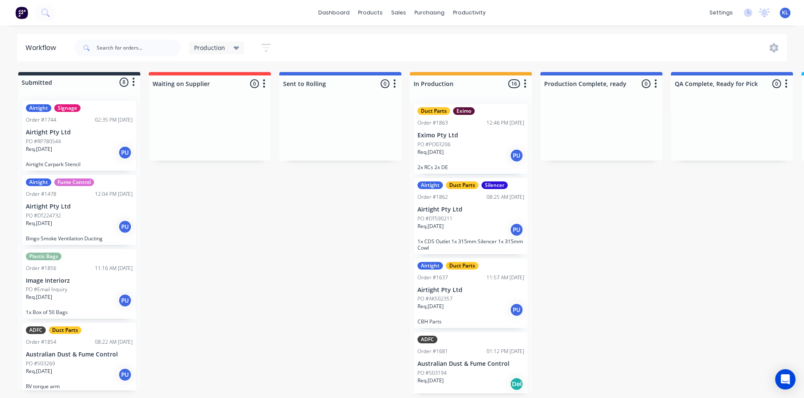
click at [208, 45] on span "Production" at bounding box center [209, 47] width 31 height 9
click at [221, 158] on button "Spare Parts" at bounding box center [240, 162] width 90 height 10
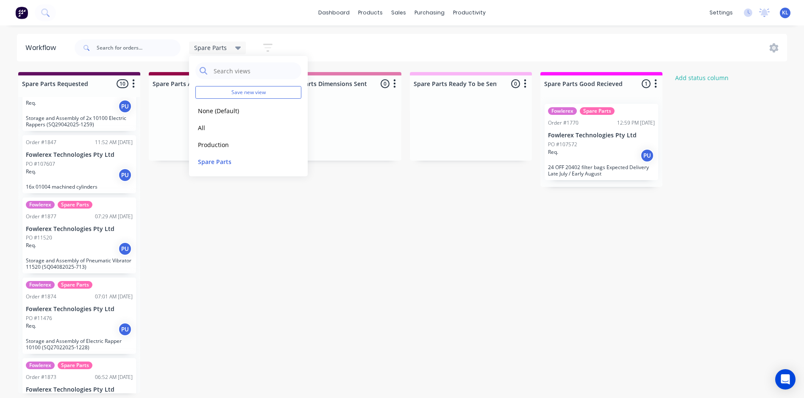
scroll to position [486, 0]
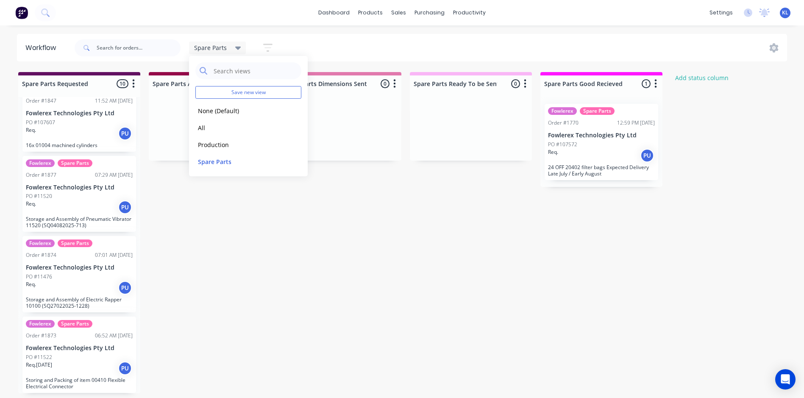
click at [89, 349] on p "Fowlerex Technologies Pty Ltd" at bounding box center [79, 348] width 107 height 7
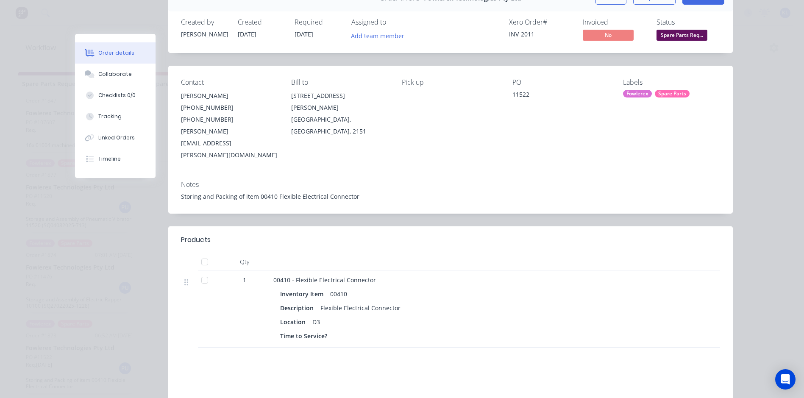
scroll to position [153, 0]
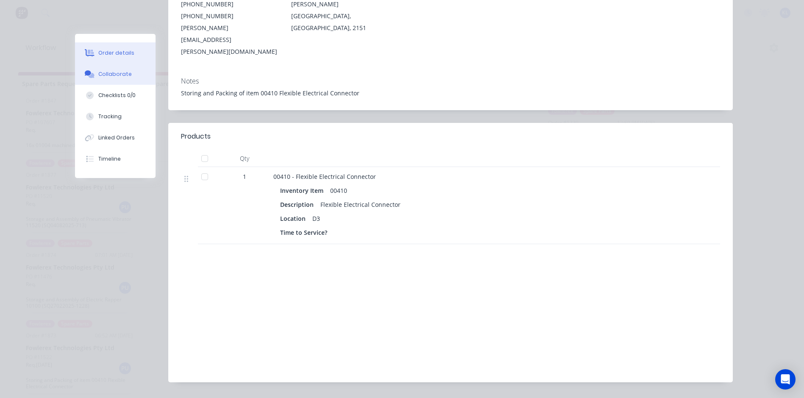
click at [120, 78] on div "Collaborate" at bounding box center [114, 74] width 33 height 8
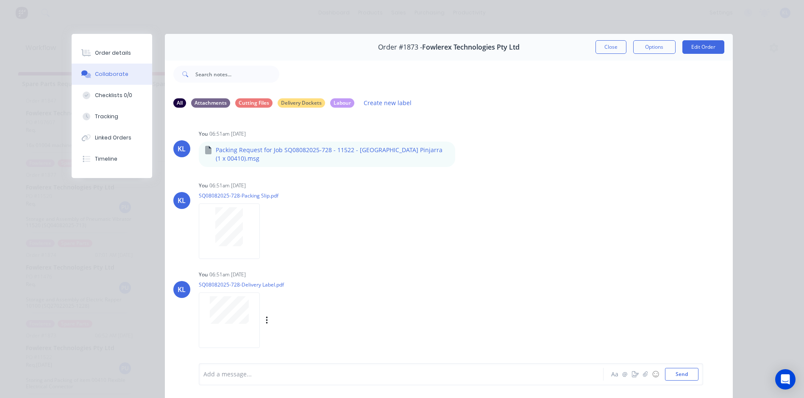
scroll to position [179, 0]
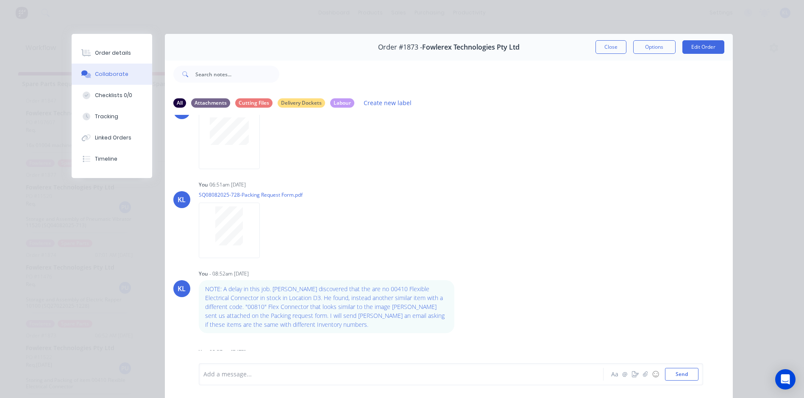
click at [242, 374] on div at bounding box center [389, 374] width 371 height 9
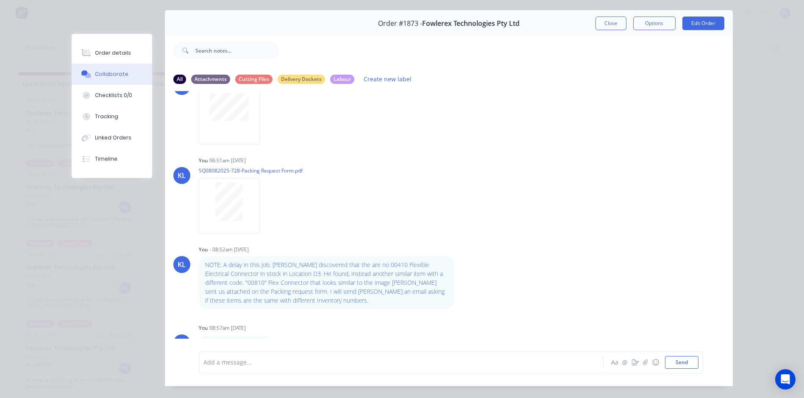
scroll to position [45, 0]
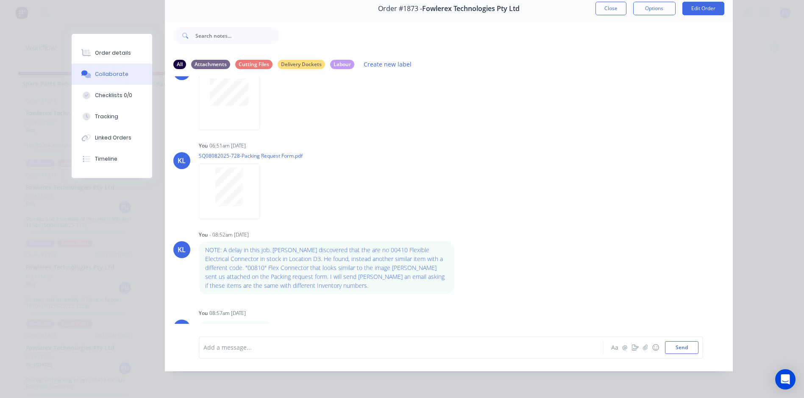
click at [241, 363] on div "Add a message... Aa @ ☺ Send" at bounding box center [449, 347] width 568 height 47
click at [242, 348] on div at bounding box center [389, 347] width 371 height 9
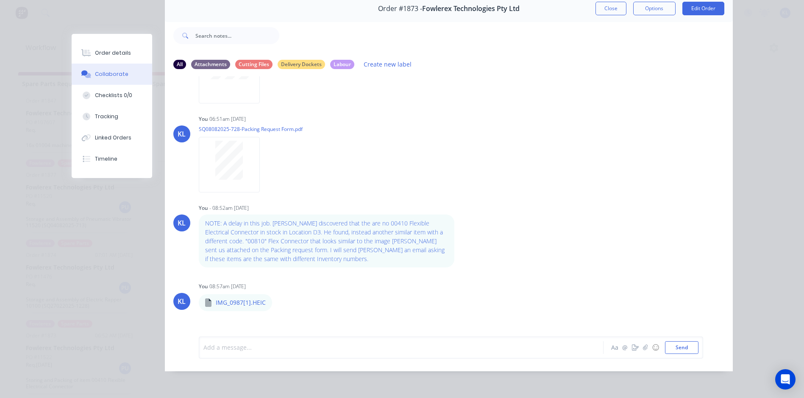
scroll to position [220, 0]
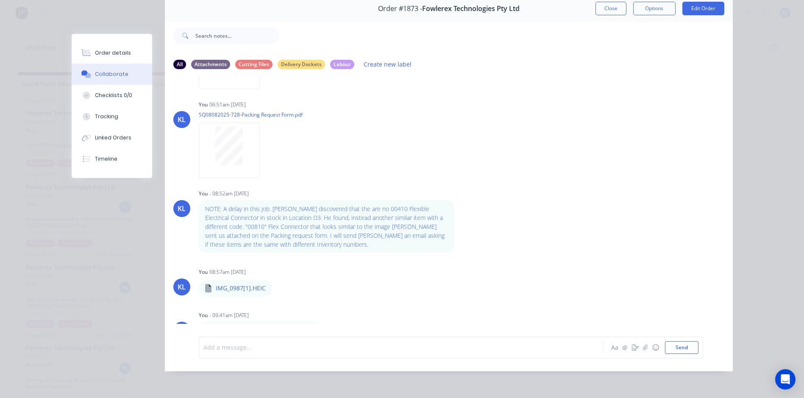
click at [259, 342] on div "Add a message..." at bounding box center [388, 347] width 371 height 13
click at [677, 342] on button "Send" at bounding box center [681, 347] width 33 height 13
click at [124, 45] on button "Order details" at bounding box center [112, 52] width 81 height 21
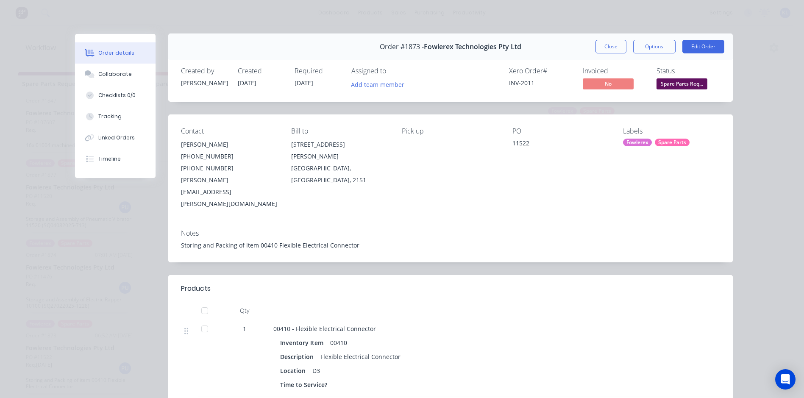
scroll to position [0, 0]
click at [614, 47] on button "Close" at bounding box center [610, 47] width 31 height 14
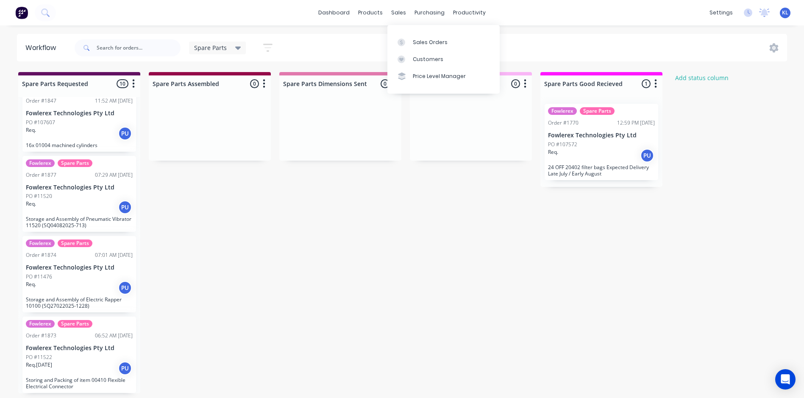
click at [407, 6] on div "sales" at bounding box center [398, 12] width 23 height 13
click at [401, 13] on div "sales" at bounding box center [398, 12] width 23 height 13
click at [436, 45] on link "Sales Orders" at bounding box center [443, 41] width 112 height 17
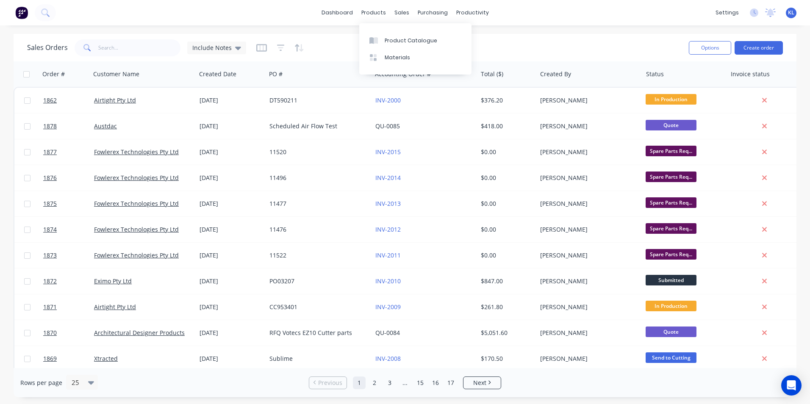
click at [378, 4] on div "dashboard products sales purchasing productivity dashboard products Product Cat…" at bounding box center [405, 12] width 810 height 25
click at [375, 5] on div "dashboard products sales purchasing productivity dashboard products Product Cat…" at bounding box center [405, 12] width 810 height 25
click at [456, 12] on div "productivity" at bounding box center [472, 12] width 41 height 13
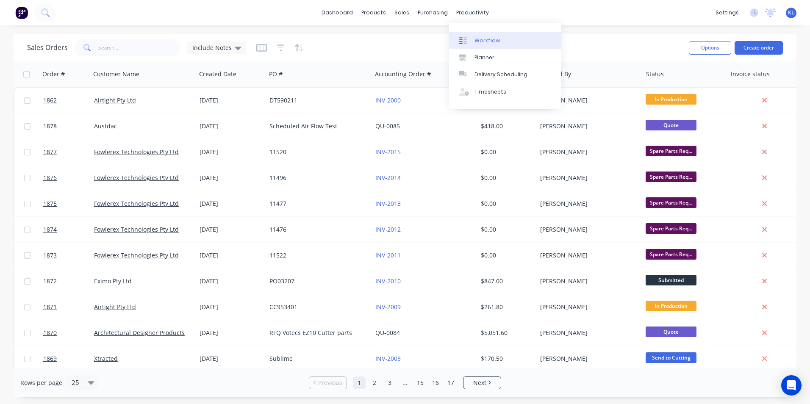
click at [488, 47] on link "Workflow" at bounding box center [505, 40] width 112 height 17
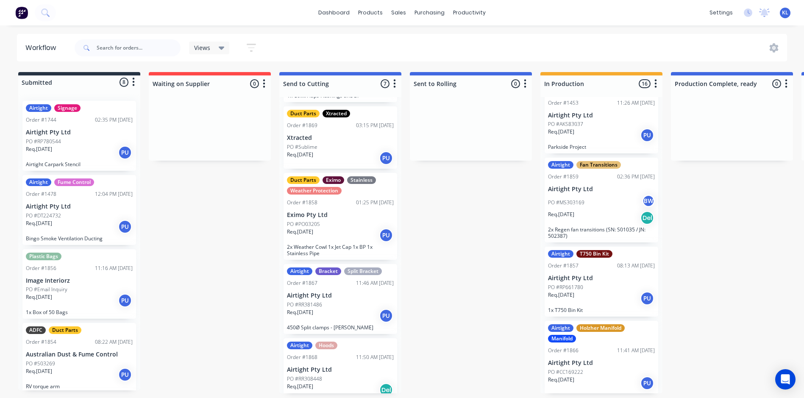
scroll to position [967, 0]
click at [604, 213] on div "Req. 15/08/25 Del" at bounding box center [601, 217] width 107 height 14
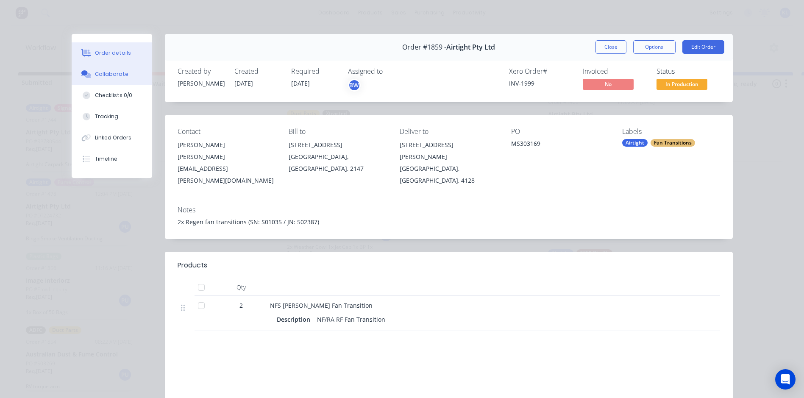
click at [108, 76] on div "Collaborate" at bounding box center [111, 74] width 33 height 8
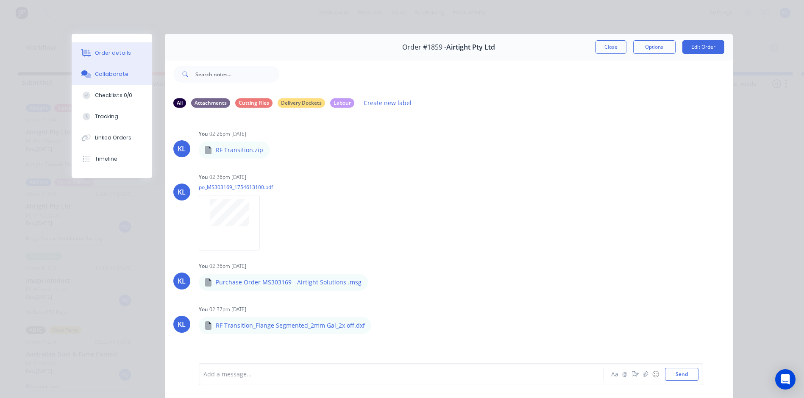
click at [112, 57] on button "Order details" at bounding box center [112, 52] width 81 height 21
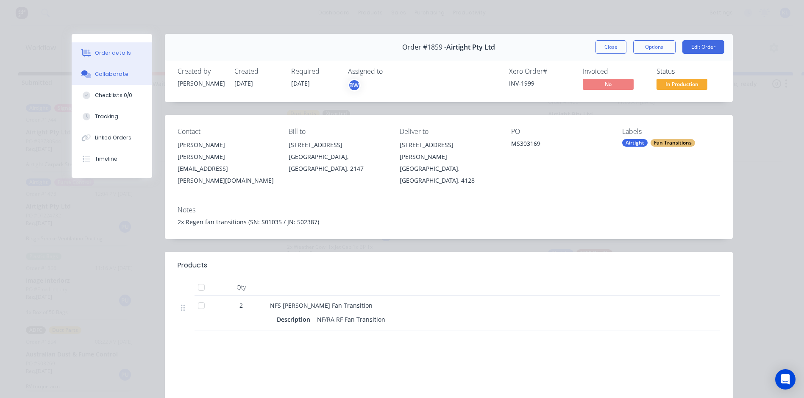
click at [89, 77] on div at bounding box center [86, 74] width 13 height 8
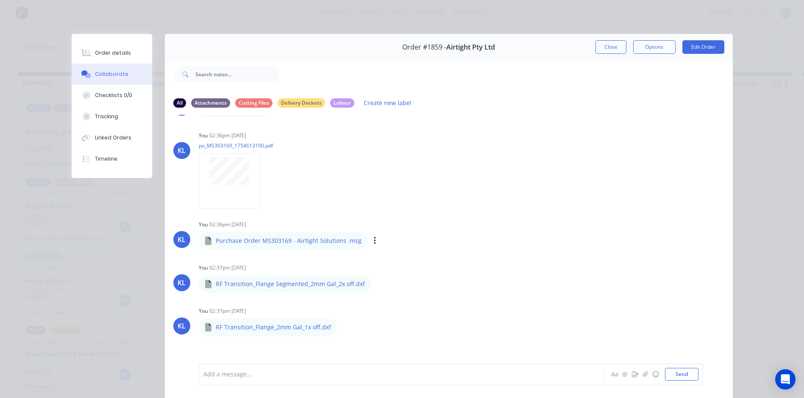
scroll to position [170, 0]
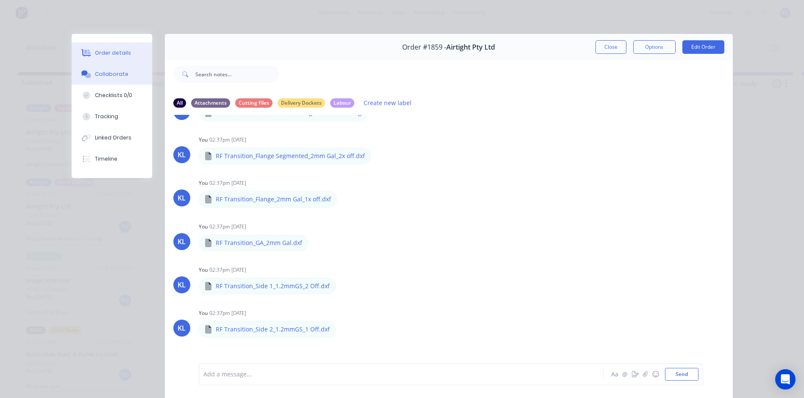
click at [99, 48] on button "Order details" at bounding box center [112, 52] width 81 height 21
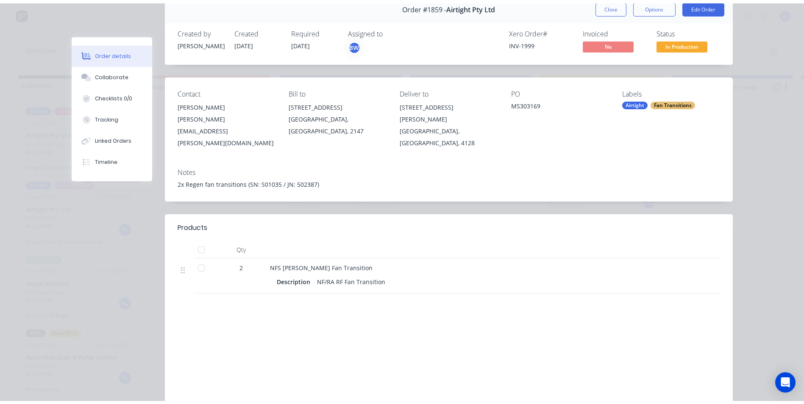
scroll to position [0, 0]
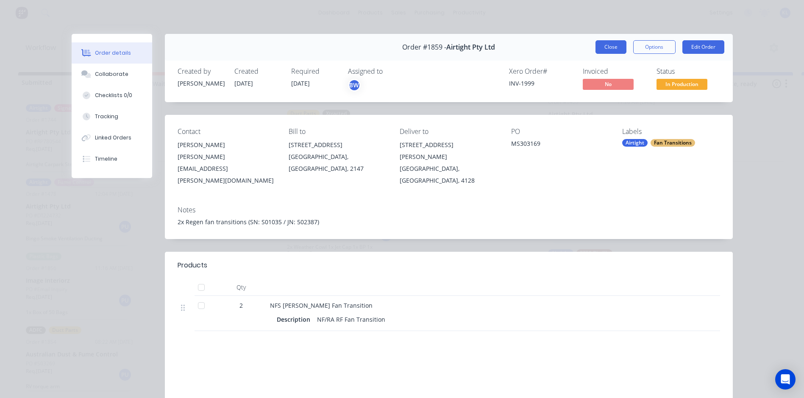
click at [598, 48] on button "Close" at bounding box center [610, 47] width 31 height 14
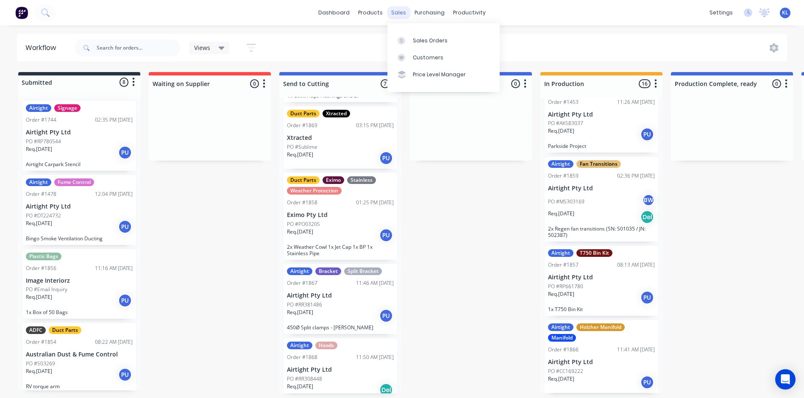
click at [404, 12] on div "sales" at bounding box center [398, 12] width 23 height 13
click at [424, 45] on link "Sales Orders" at bounding box center [443, 40] width 112 height 17
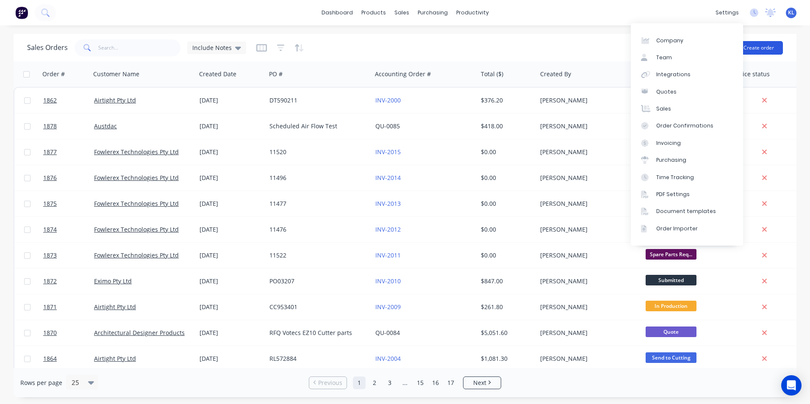
click at [760, 49] on button "Create order" at bounding box center [759, 48] width 48 height 14
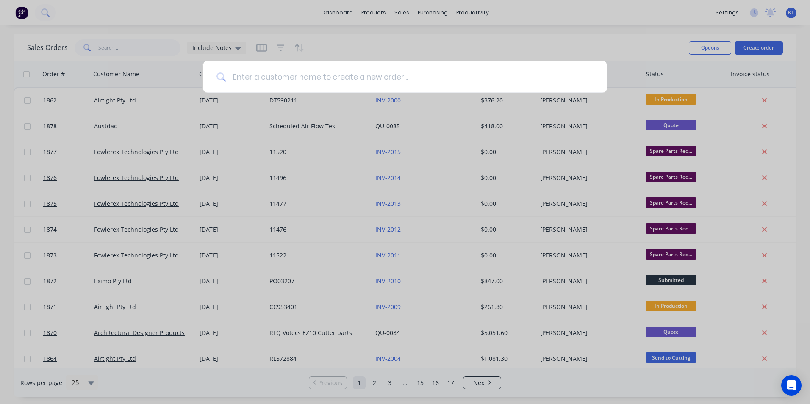
click at [372, 78] on input at bounding box center [410, 77] width 368 height 32
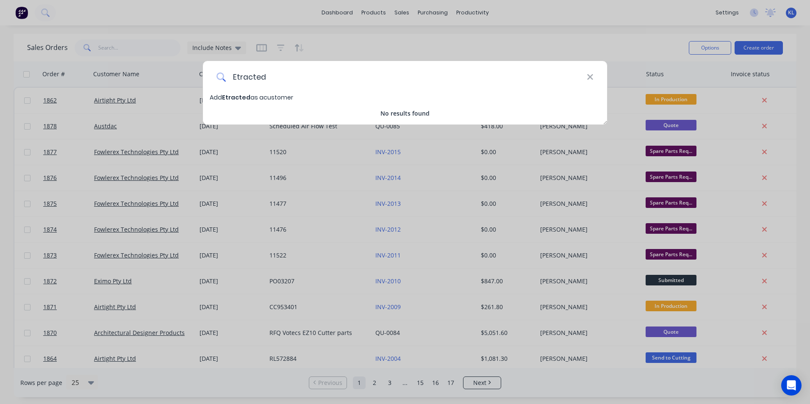
click at [270, 77] on input "Etracted" at bounding box center [406, 77] width 361 height 32
type input "E"
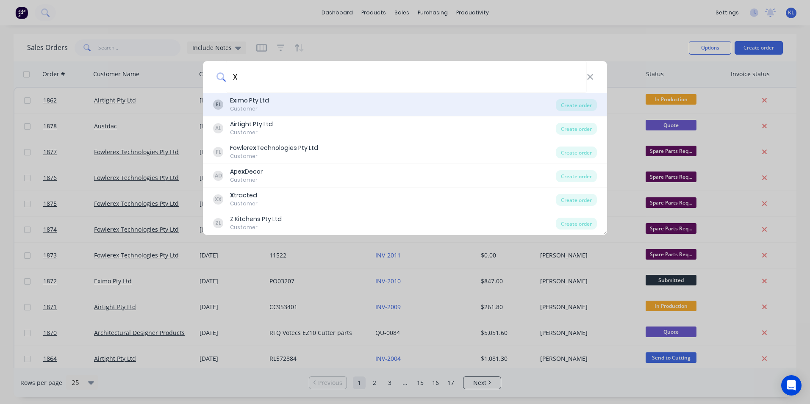
type input "X"
click at [259, 103] on div "E x imo Pty Ltd" at bounding box center [249, 100] width 39 height 9
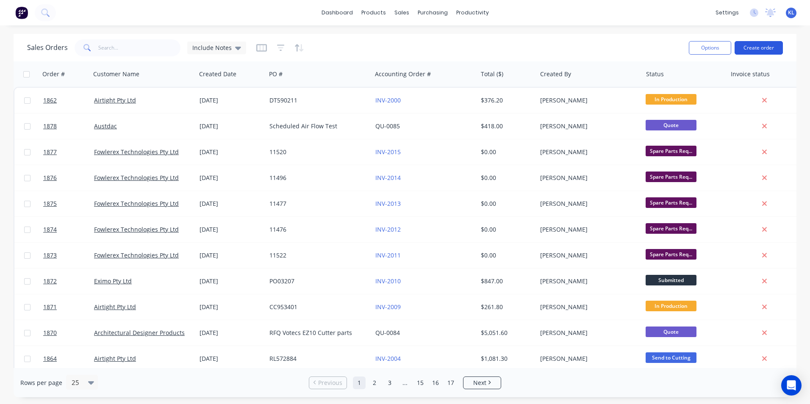
click at [752, 43] on button "Create order" at bounding box center [759, 48] width 48 height 14
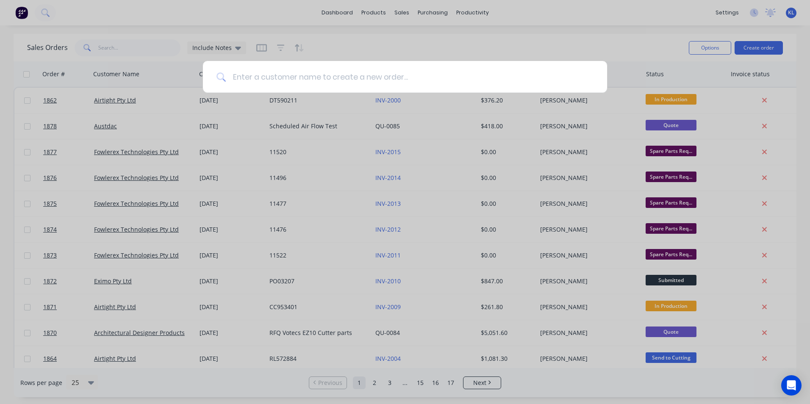
click at [344, 78] on input at bounding box center [410, 77] width 368 height 32
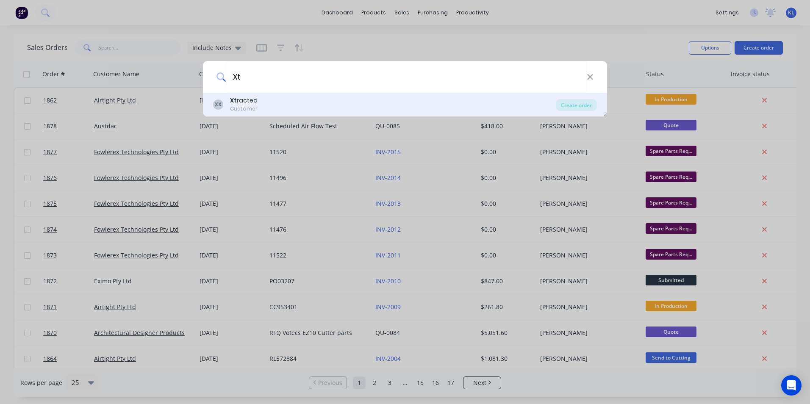
type input "Xt"
click at [228, 100] on div "XX Xt racted Customer" at bounding box center [384, 104] width 343 height 17
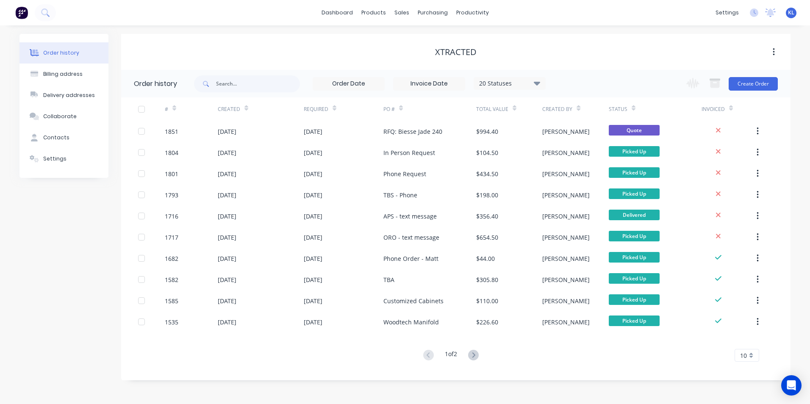
click at [759, 93] on div "Change order status Submitted Waiting on Supplier Send to Cutting Sent to Rolli…" at bounding box center [729, 84] width 97 height 28
click at [754, 89] on button "Create Order" at bounding box center [753, 84] width 49 height 14
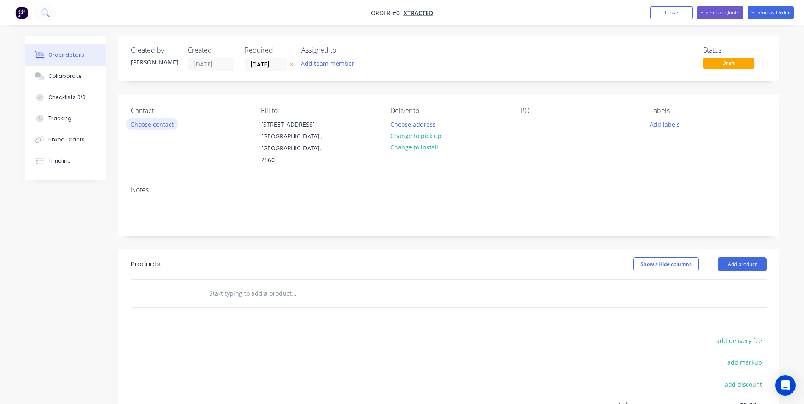
click at [146, 121] on button "Choose contact" at bounding box center [152, 123] width 52 height 11
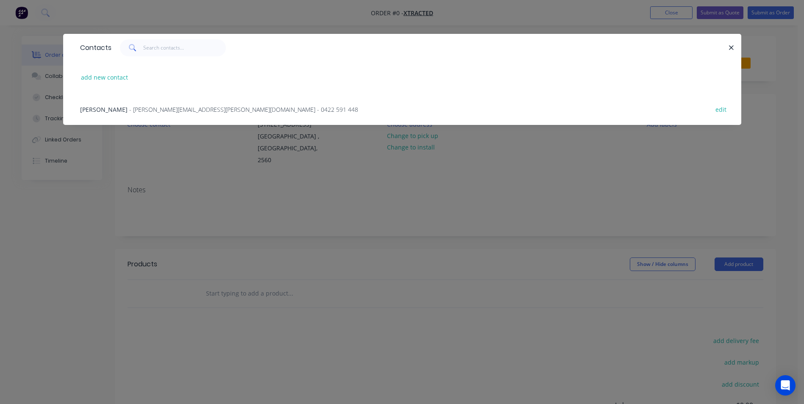
click at [104, 107] on span "Matthew Stellino" at bounding box center [103, 110] width 47 height 8
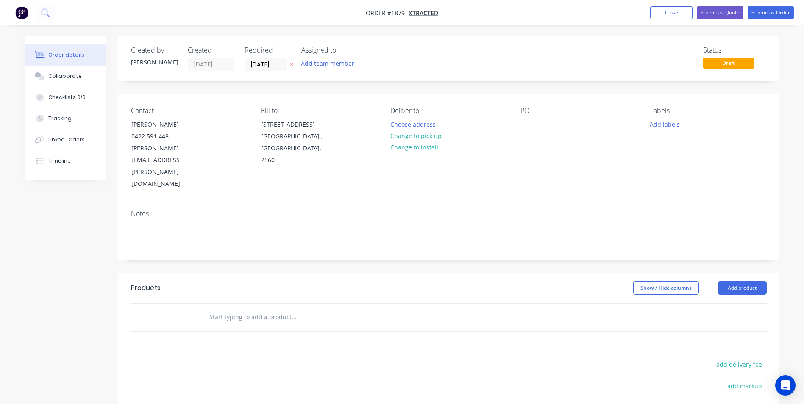
click at [517, 125] on div "Contact Matthew Stellino 0422 591 448 matthew.stellino@gmail.com Bill to 8 Hast…" at bounding box center [448, 148] width 661 height 109
click at [539, 126] on div "PO" at bounding box center [578, 148] width 116 height 83
click at [531, 125] on div at bounding box center [527, 124] width 14 height 12
click at [661, 129] on button "Add labels" at bounding box center [664, 123] width 39 height 11
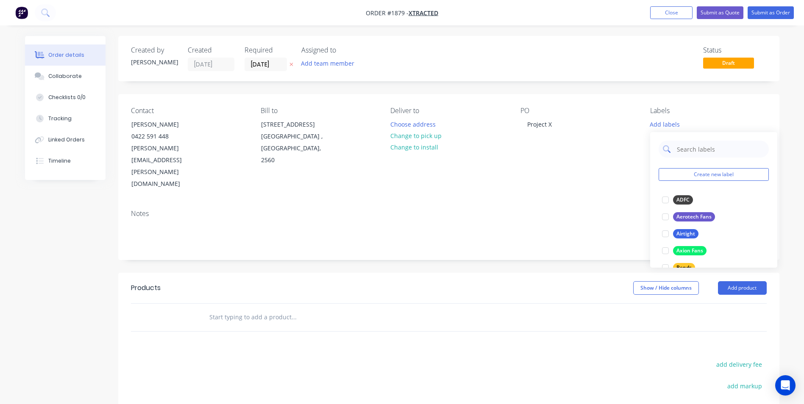
click at [687, 153] on input "text" at bounding box center [720, 149] width 89 height 17
click at [673, 200] on div at bounding box center [665, 200] width 17 height 17
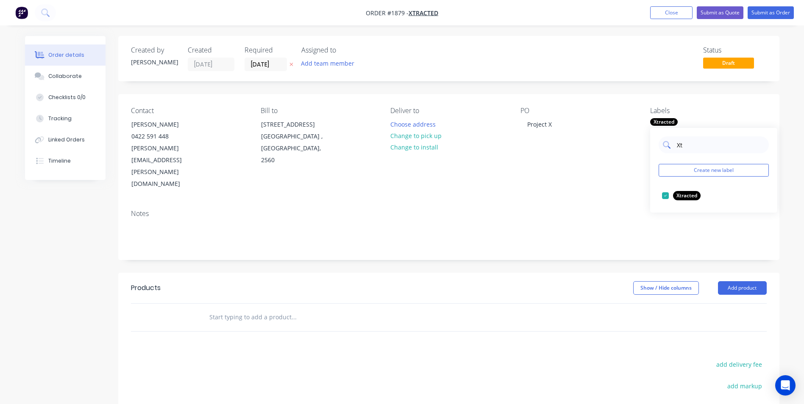
click at [703, 149] on input "Xt" at bounding box center [720, 144] width 89 height 17
type input "X"
type input "Duct"
click at [662, 195] on div at bounding box center [665, 195] width 17 height 17
click at [586, 203] on div "Notes" at bounding box center [448, 231] width 661 height 57
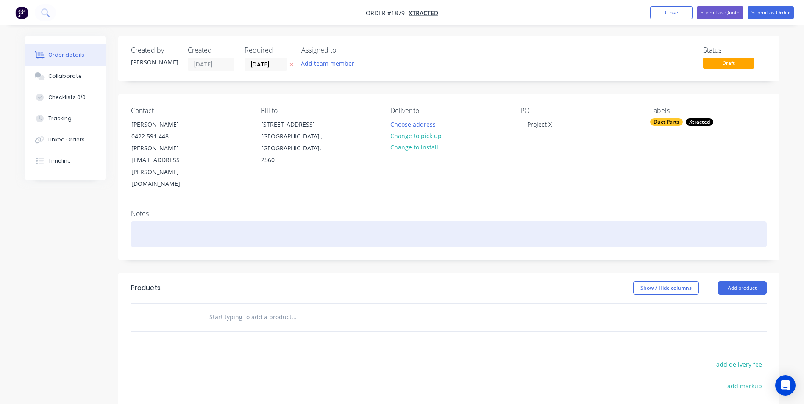
click at [158, 222] on div at bounding box center [449, 235] width 636 height 26
click at [178, 222] on div "1x 160x125" at bounding box center [449, 235] width 636 height 26
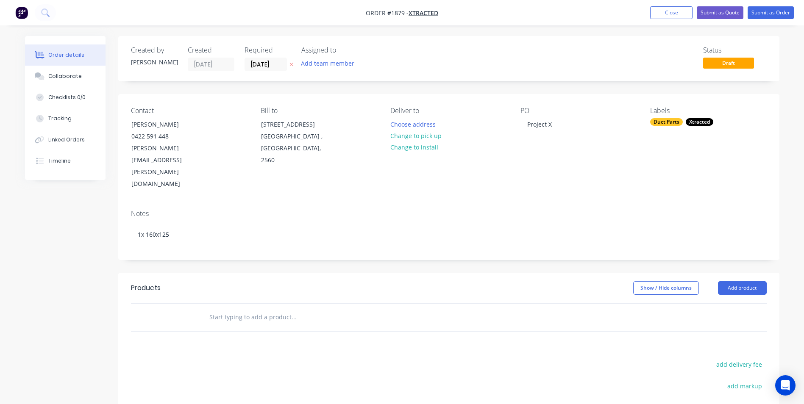
click at [245, 309] on input "text" at bounding box center [294, 317] width 170 height 17
drag, startPoint x: 733, startPoint y: 260, endPoint x: 739, endPoint y: 252, distance: 9.9
click at [737, 273] on header "Products Show / Hide columns Add product" at bounding box center [448, 288] width 661 height 31
click at [739, 281] on button "Add product" at bounding box center [742, 288] width 49 height 14
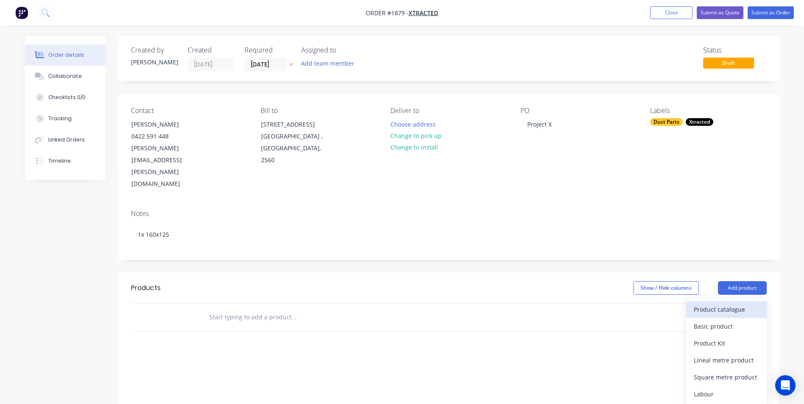
click at [701, 303] on div "Product catalogue" at bounding box center [726, 309] width 65 height 12
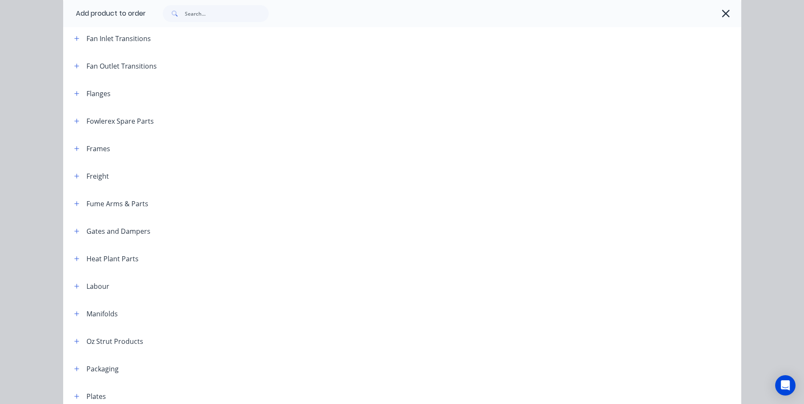
scroll to position [636, 0]
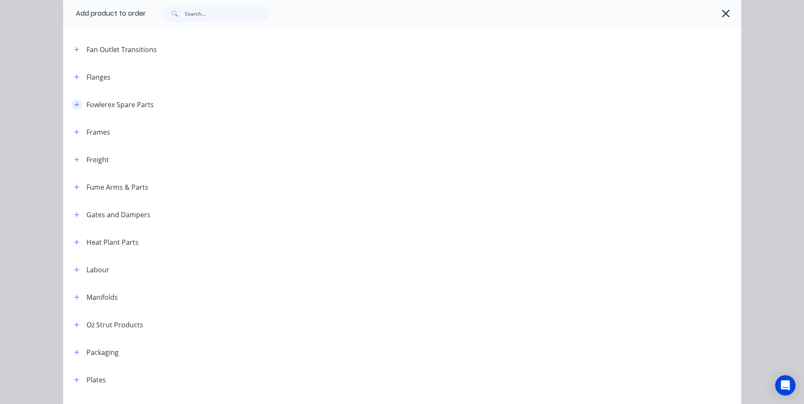
click at [74, 104] on icon "button" at bounding box center [76, 105] width 5 height 6
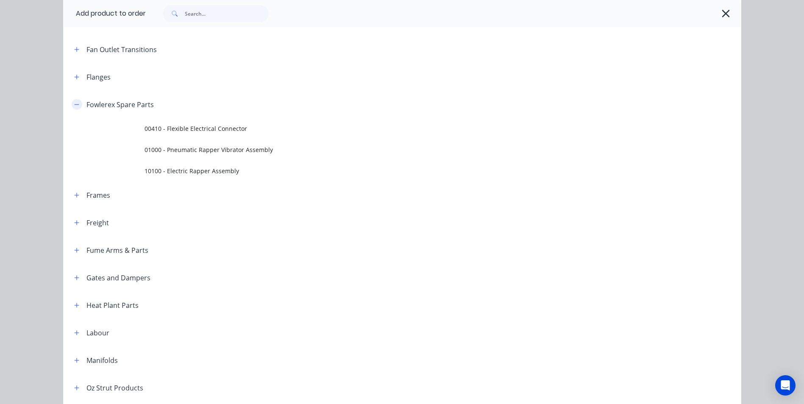
click at [74, 106] on icon "button" at bounding box center [76, 105] width 5 height 6
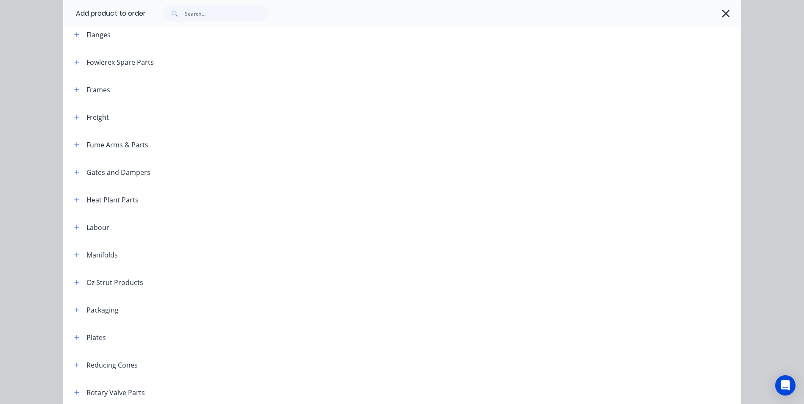
scroll to position [805, 0]
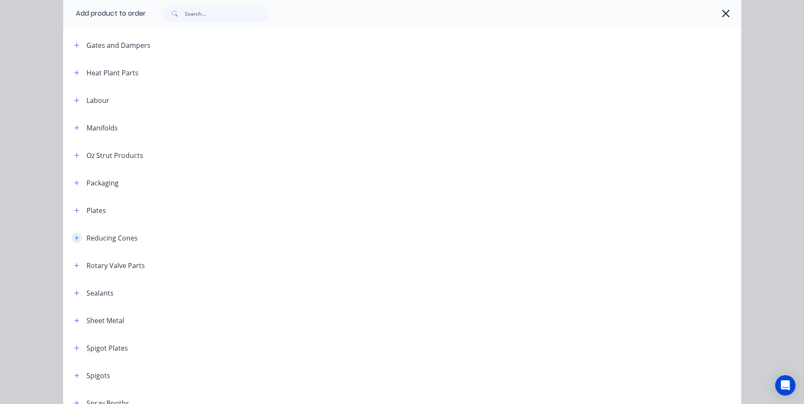
click at [72, 240] on button "button" at bounding box center [77, 238] width 11 height 11
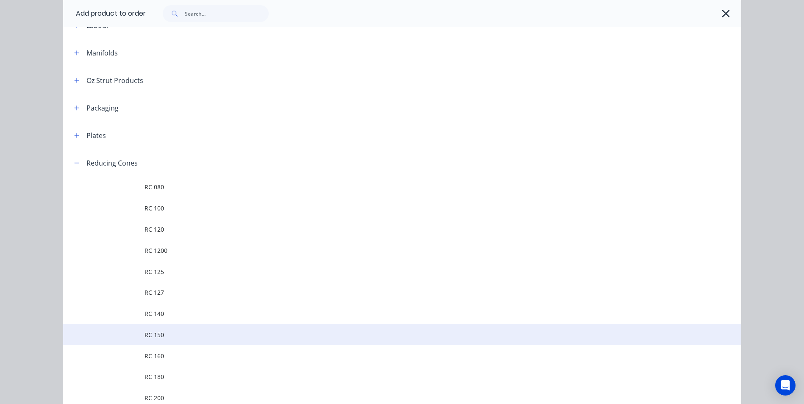
scroll to position [975, 0]
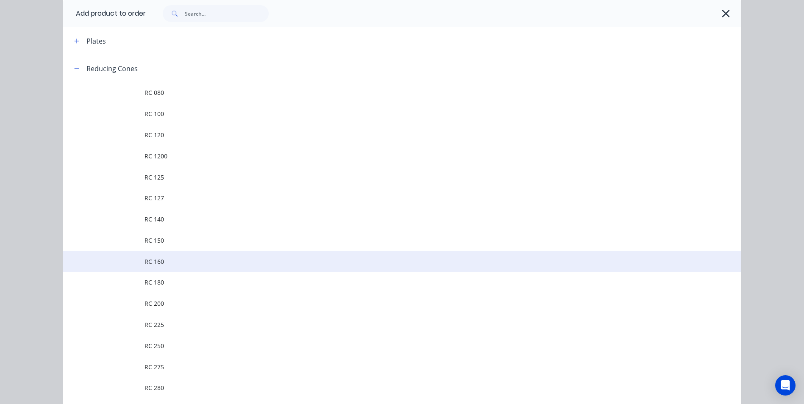
click at [154, 263] on span "RC 160" at bounding box center [383, 261] width 477 height 9
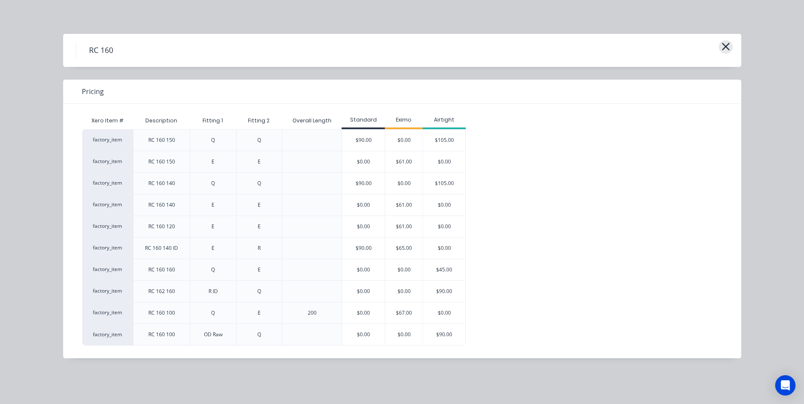
click at [730, 49] on button "button" at bounding box center [726, 47] width 14 height 14
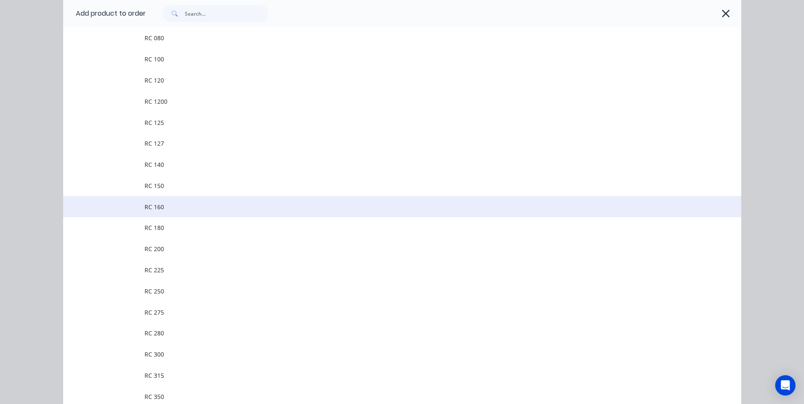
click at [184, 209] on span "RC 160" at bounding box center [383, 207] width 477 height 9
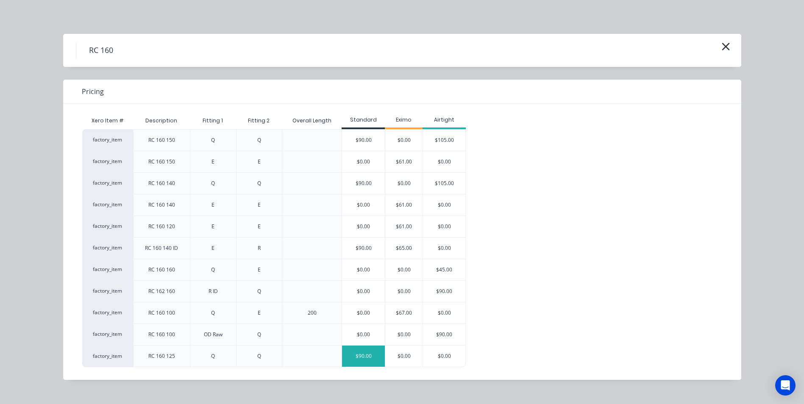
click at [371, 359] on div "$90.00" at bounding box center [363, 356] width 43 height 21
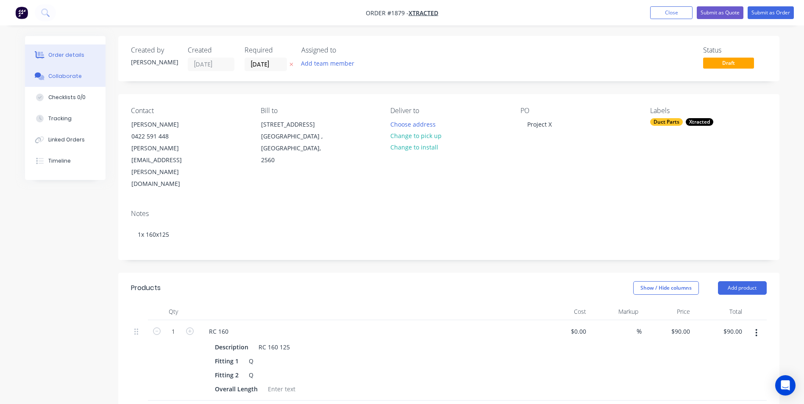
click at [67, 72] on button "Collaborate" at bounding box center [65, 76] width 81 height 21
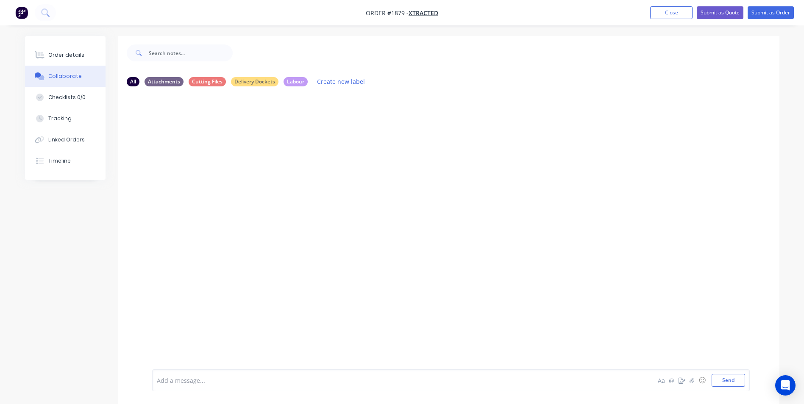
click at [192, 368] on div "Add a message... Aa @ ☺ Send" at bounding box center [448, 380] width 661 height 47
click at [189, 391] on div "Add a message... Aa @ ☺ Send" at bounding box center [451, 381] width 598 height 22
click at [189, 385] on div "Add a message..." at bounding box center [377, 380] width 441 height 13
click at [733, 383] on button "Send" at bounding box center [728, 380] width 33 height 13
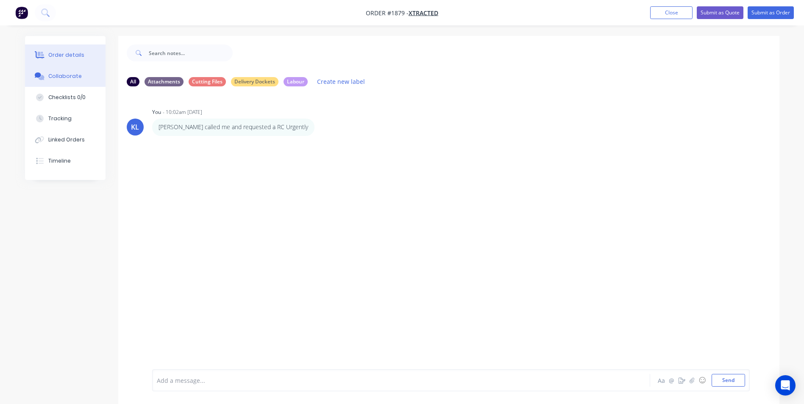
click at [64, 60] on button "Order details" at bounding box center [65, 54] width 81 height 21
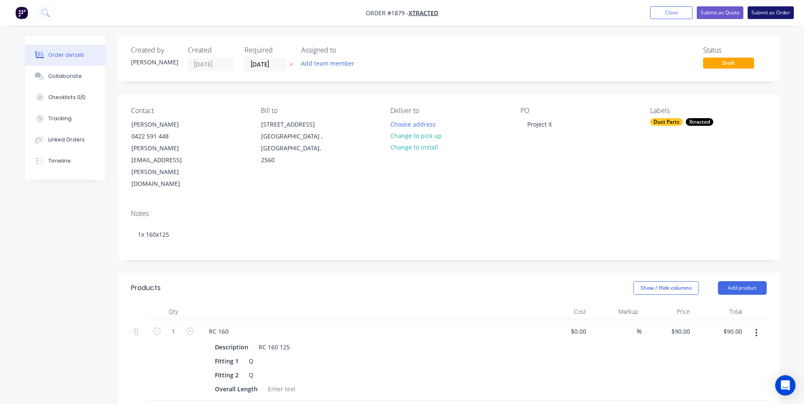
click at [768, 15] on button "Submit as Order" at bounding box center [771, 12] width 46 height 13
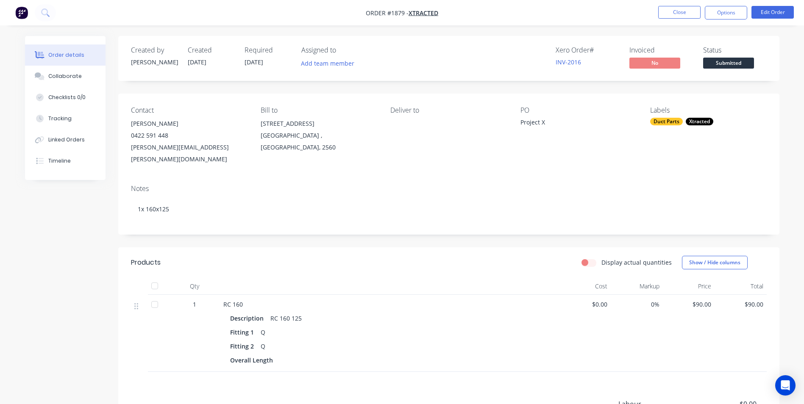
click at [712, 69] on button "Submitted" at bounding box center [728, 64] width 51 height 13
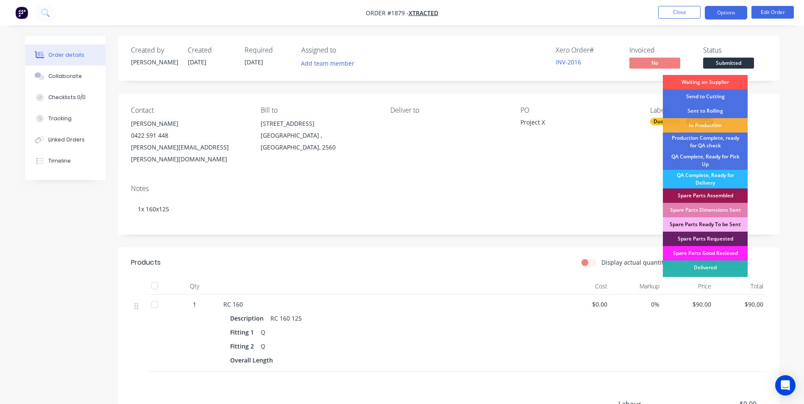
click at [724, 13] on button "Options" at bounding box center [726, 13] width 42 height 14
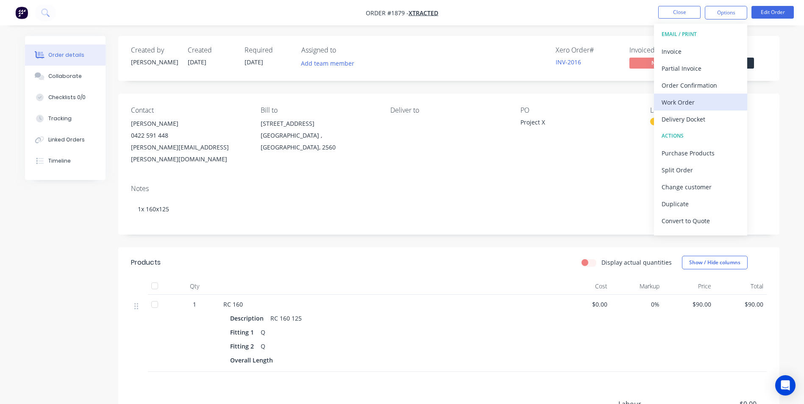
click at [683, 103] on div "Work Order" at bounding box center [701, 102] width 78 height 12
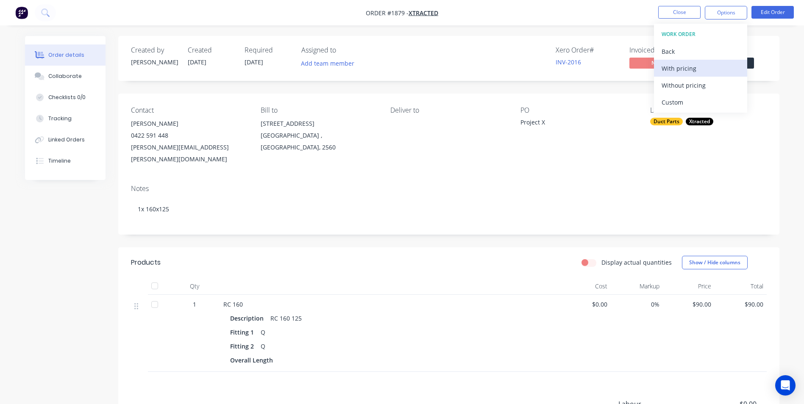
click at [684, 70] on div "With pricing" at bounding box center [701, 68] width 78 height 12
click at [665, 47] on div "Back" at bounding box center [701, 51] width 78 height 12
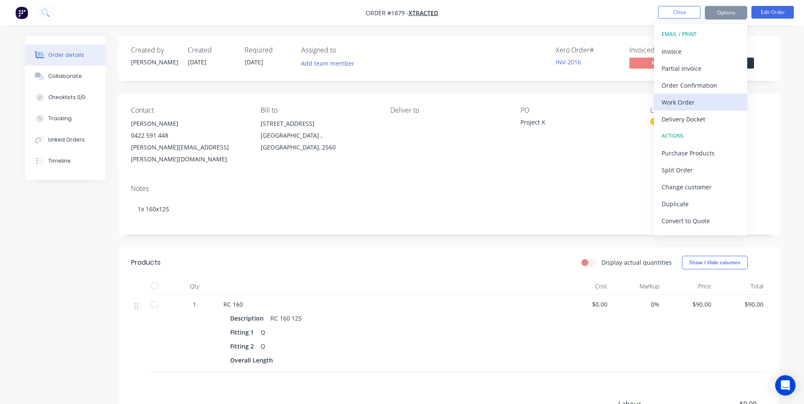
click at [684, 106] on div "Work Order" at bounding box center [701, 102] width 78 height 12
click at [687, 97] on div "Work Order" at bounding box center [701, 102] width 78 height 12
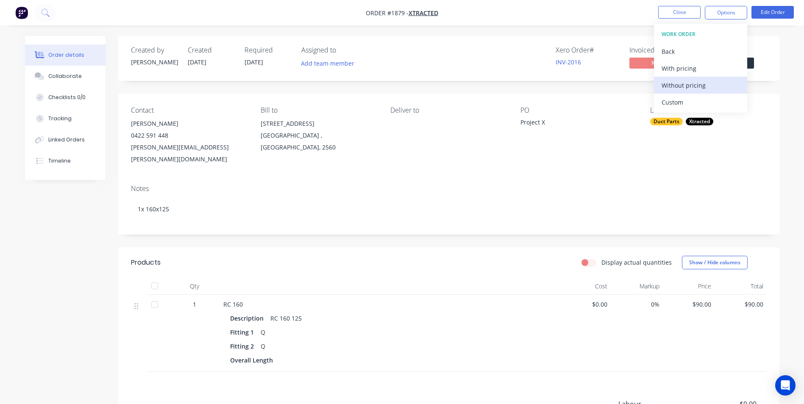
click at [684, 86] on div "Without pricing" at bounding box center [701, 85] width 78 height 12
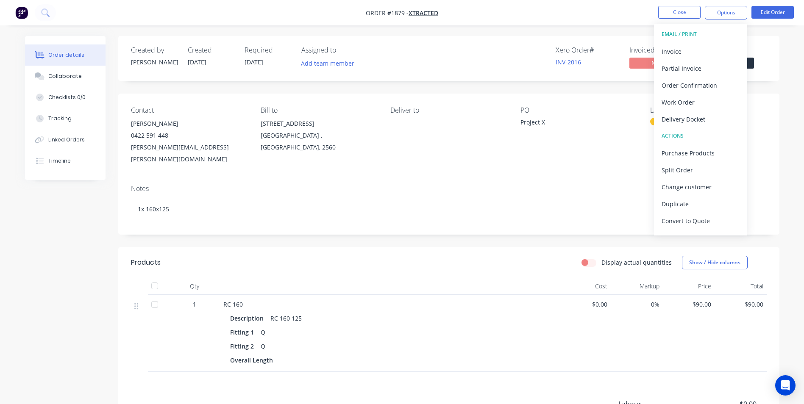
drag, startPoint x: 606, startPoint y: 42, endPoint x: 638, endPoint y: 33, distance: 32.9
click at [638, 33] on div "Order details Collaborate Checklists 0/0 Tracking Linked Orders Timeline Order …" at bounding box center [402, 261] width 804 height 523
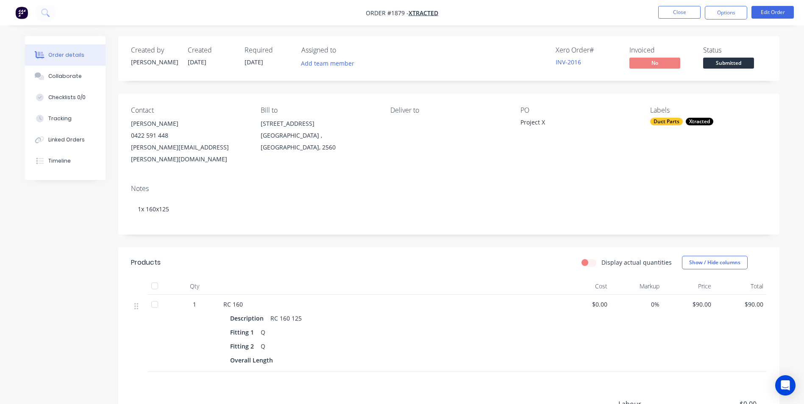
drag, startPoint x: 638, startPoint y: 33, endPoint x: 615, endPoint y: 18, distance: 26.9
click at [606, 19] on nav "Order #1879 - Xtracted Close Options Edit Order" at bounding box center [402, 12] width 804 height 25
click at [668, 11] on button "Close" at bounding box center [679, 12] width 42 height 13
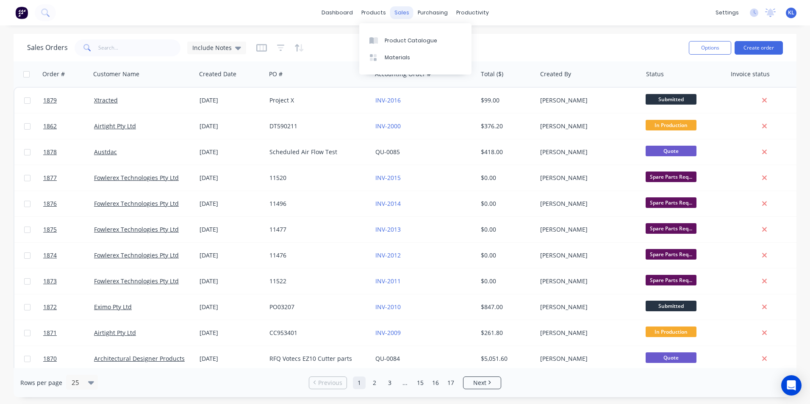
click at [402, 12] on div "sales" at bounding box center [401, 12] width 23 height 13
click at [427, 39] on div "Sales Orders" at bounding box center [433, 41] width 35 height 8
click at [467, 4] on div "dashboard products sales purchasing productivity dashboard products Product Cat…" at bounding box center [405, 12] width 810 height 25
click at [469, 15] on div "productivity" at bounding box center [472, 12] width 41 height 13
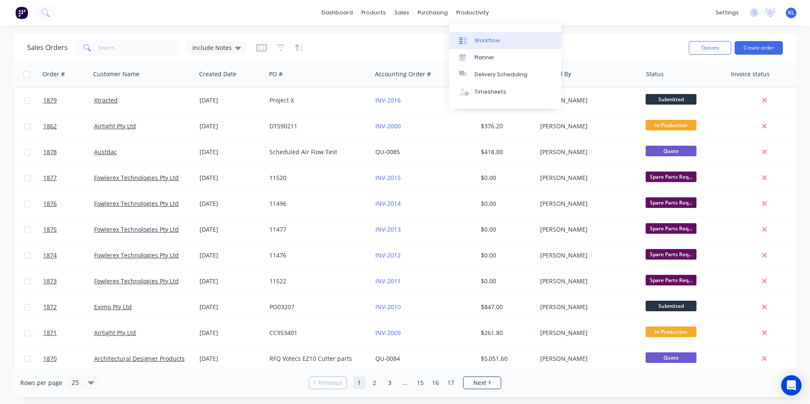
click at [489, 39] on div "Workflow" at bounding box center [487, 41] width 25 height 8
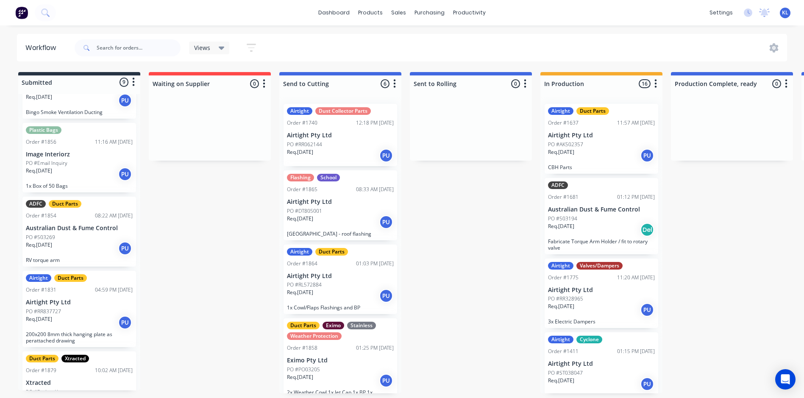
scroll to position [85, 0]
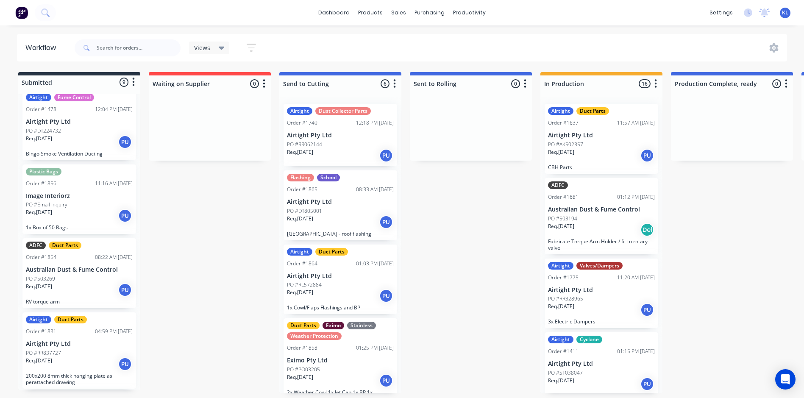
click at [80, 211] on div "Req. 07/08/25 PU" at bounding box center [79, 215] width 107 height 14
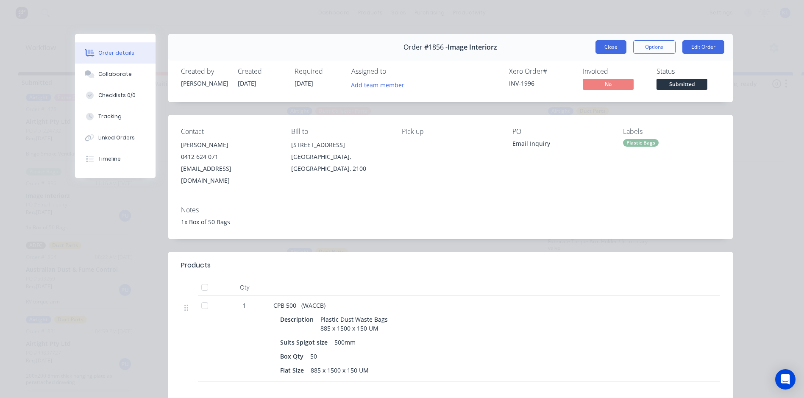
click at [612, 42] on button "Close" at bounding box center [610, 47] width 31 height 14
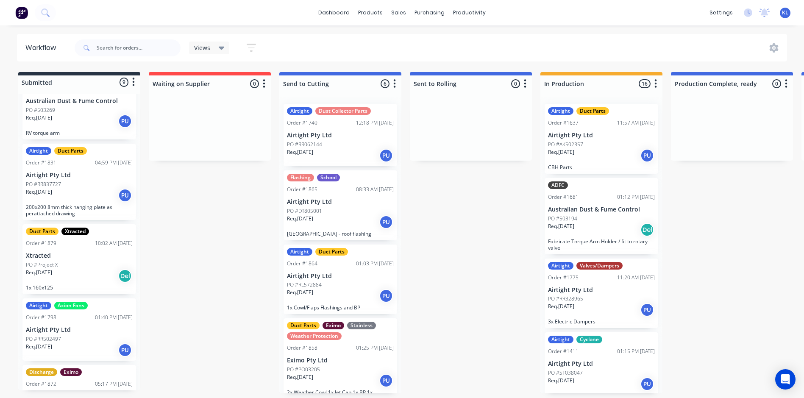
scroll to position [245, 0]
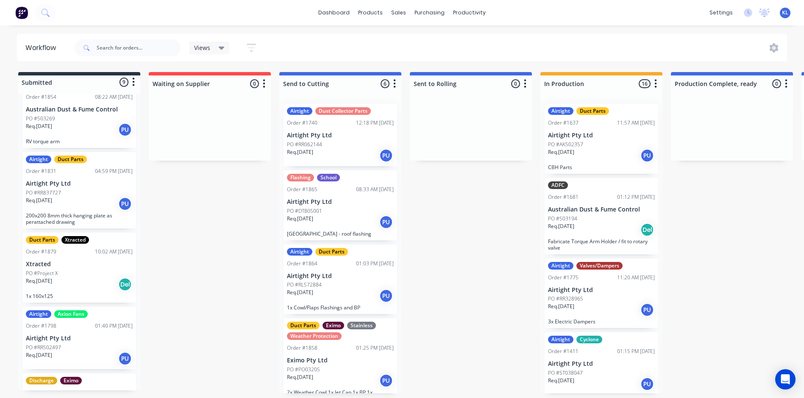
click at [86, 277] on div "Req. 13/08/25 Del" at bounding box center [79, 284] width 107 height 14
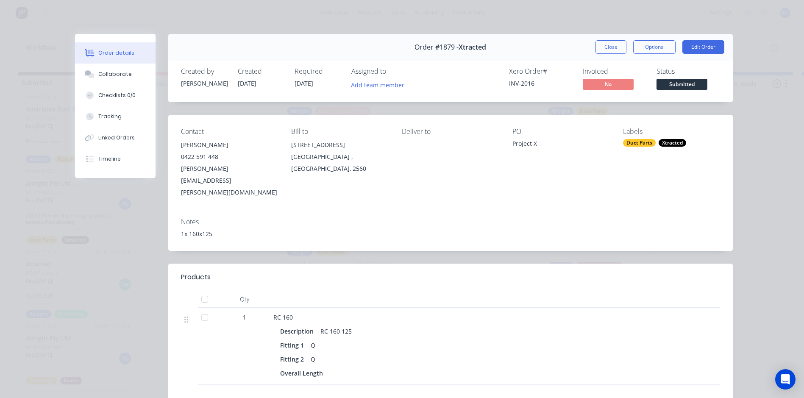
scroll to position [0, 0]
drag, startPoint x: 214, startPoint y: 216, endPoint x: 181, endPoint y: 210, distance: 33.2
click at [117, 72] on div "Collaborate" at bounding box center [114, 74] width 33 height 8
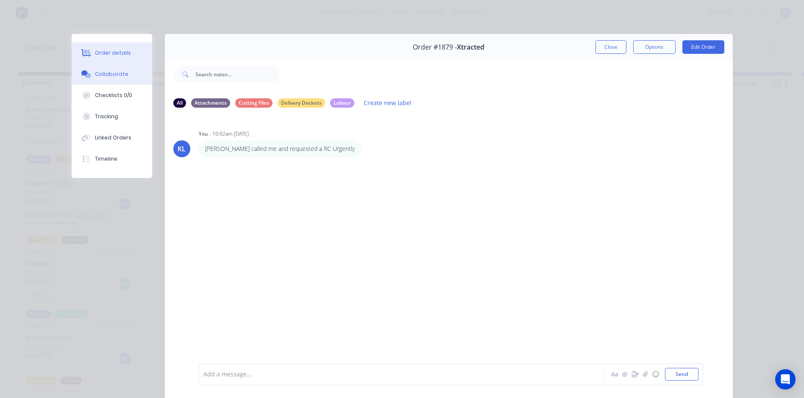
click at [108, 56] on div "Order details" at bounding box center [113, 53] width 36 height 8
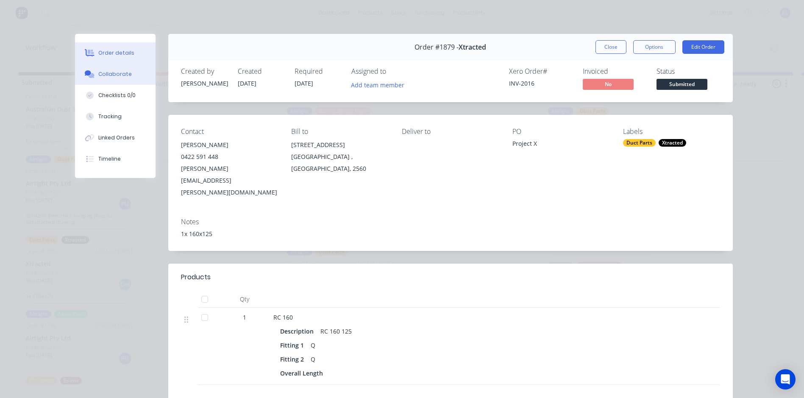
click at [123, 80] on button "Collaborate" at bounding box center [115, 74] width 81 height 21
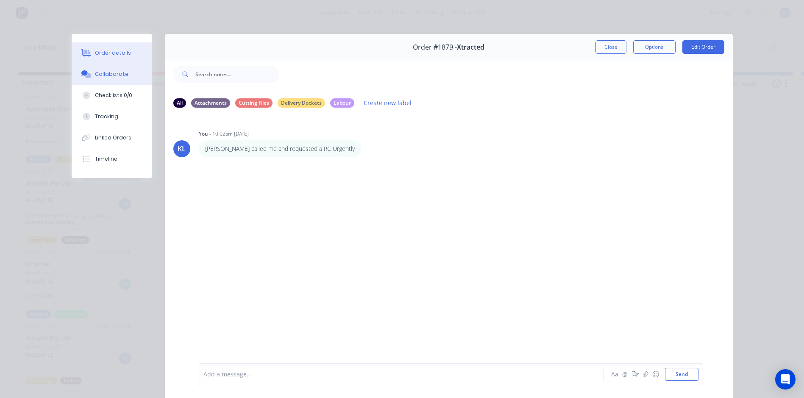
click at [100, 54] on div "Order details" at bounding box center [113, 53] width 36 height 8
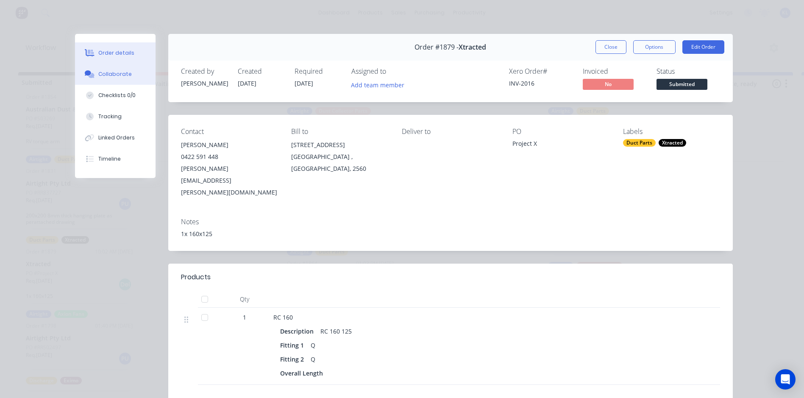
click at [111, 65] on button "Collaborate" at bounding box center [115, 74] width 81 height 21
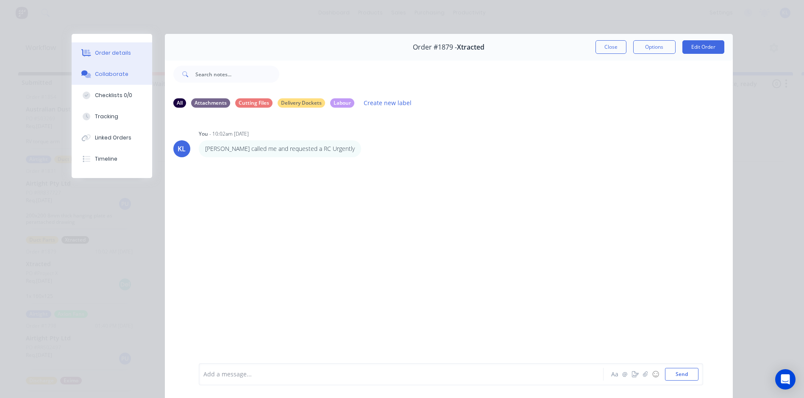
click at [112, 52] on div "Order details" at bounding box center [113, 53] width 36 height 8
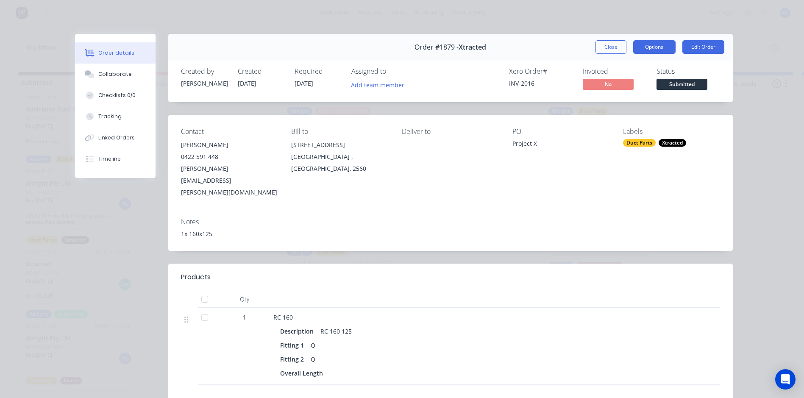
click at [656, 42] on button "Options" at bounding box center [654, 47] width 42 height 14
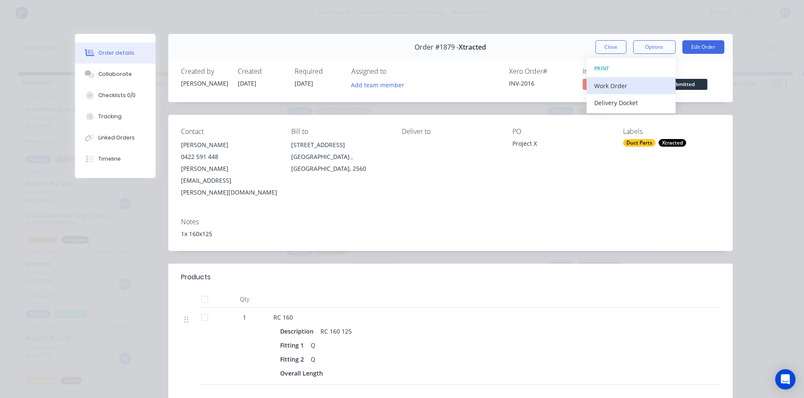
click at [624, 80] on div "Work Order" at bounding box center [631, 86] width 74 height 12
click at [611, 97] on div "Standard" at bounding box center [631, 103] width 74 height 12
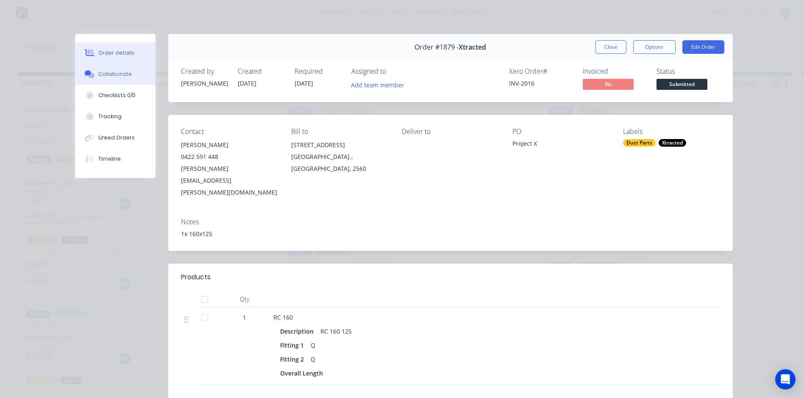
click at [120, 69] on button "Collaborate" at bounding box center [115, 74] width 81 height 21
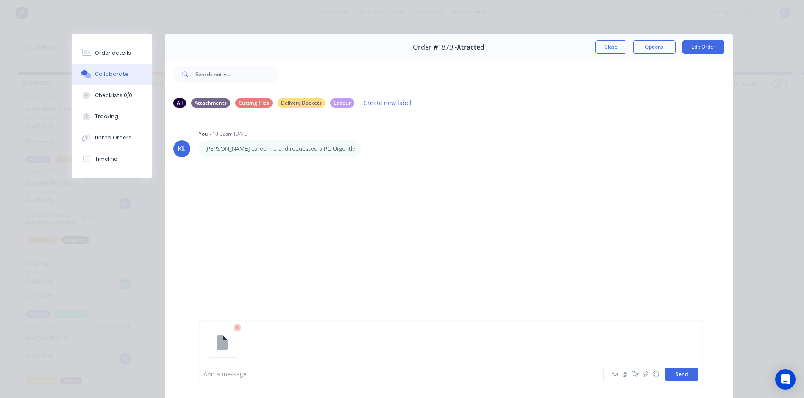
click at [678, 375] on button "Send" at bounding box center [681, 374] width 33 height 13
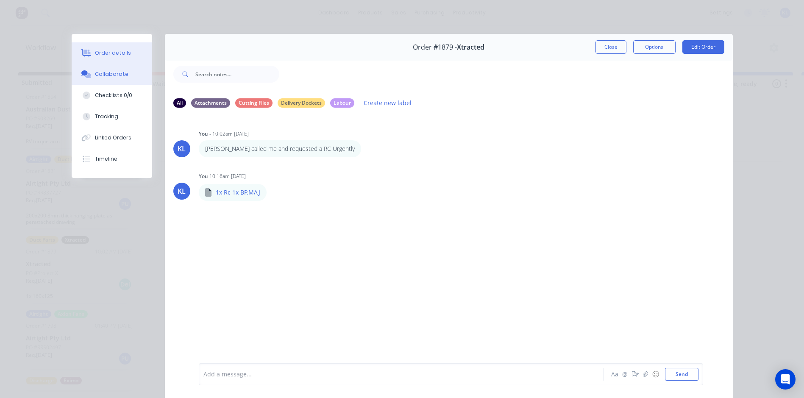
drag, startPoint x: 120, startPoint y: 56, endPoint x: 107, endPoint y: 55, distance: 13.7
click at [110, 55] on div "Order details" at bounding box center [113, 53] width 36 height 8
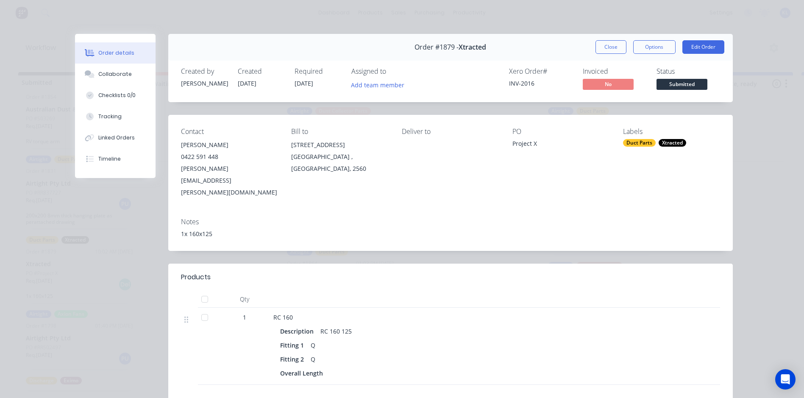
click at [687, 87] on span "Submitted" at bounding box center [681, 84] width 51 height 11
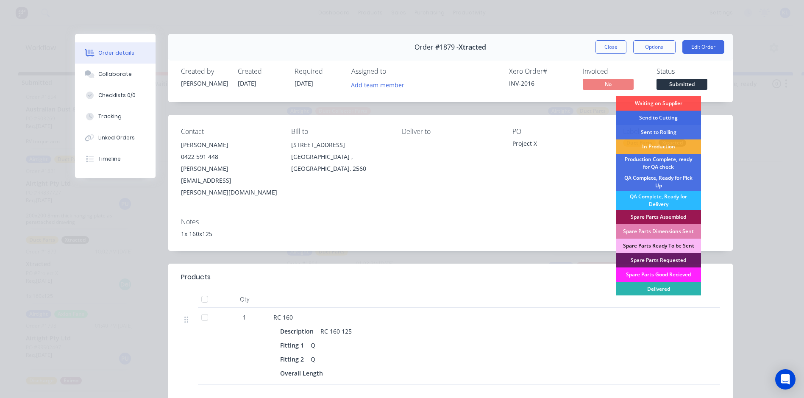
click at [658, 119] on div "Send to Cutting" at bounding box center [658, 118] width 85 height 14
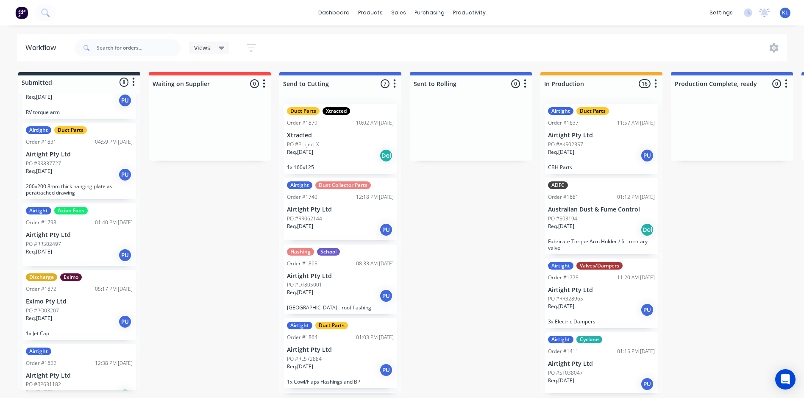
scroll to position [298, 0]
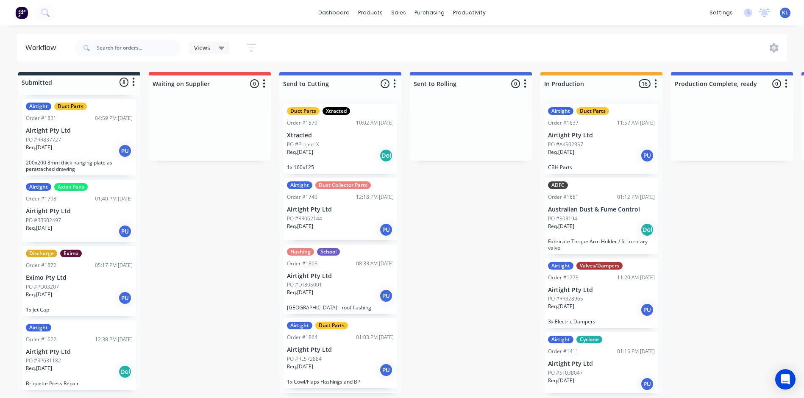
click at [55, 288] on p "PO #PO03207" at bounding box center [42, 287] width 33 height 8
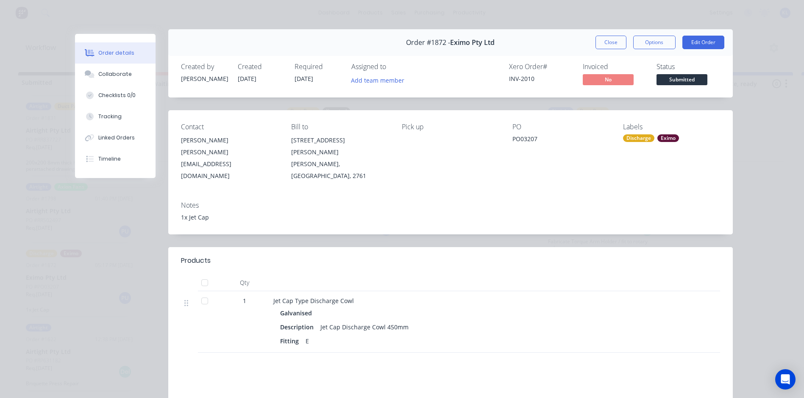
scroll to position [0, 0]
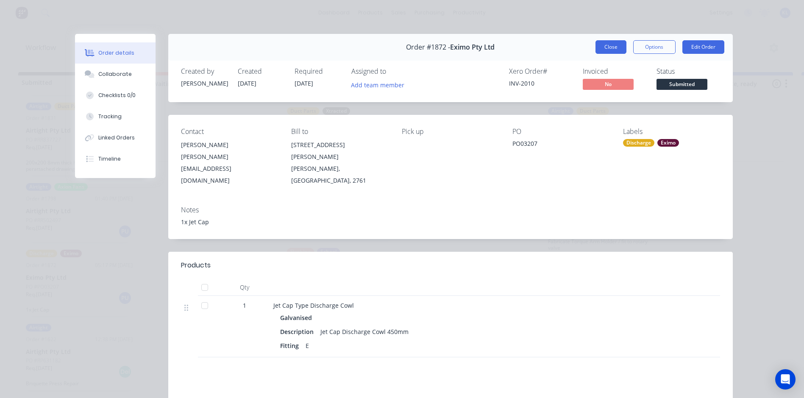
click at [605, 42] on button "Close" at bounding box center [610, 47] width 31 height 14
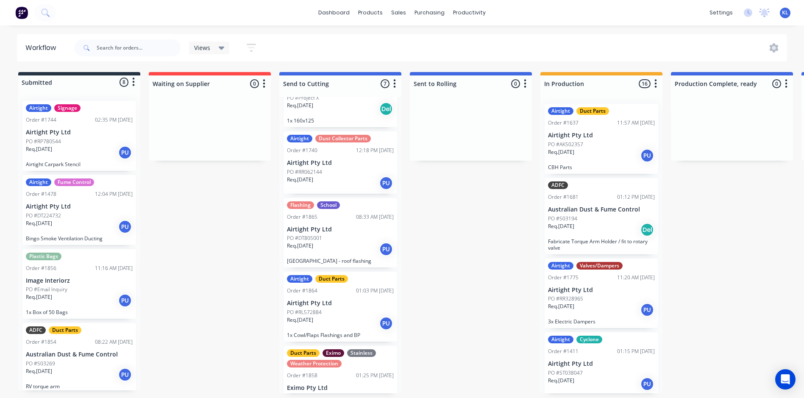
scroll to position [42, 0]
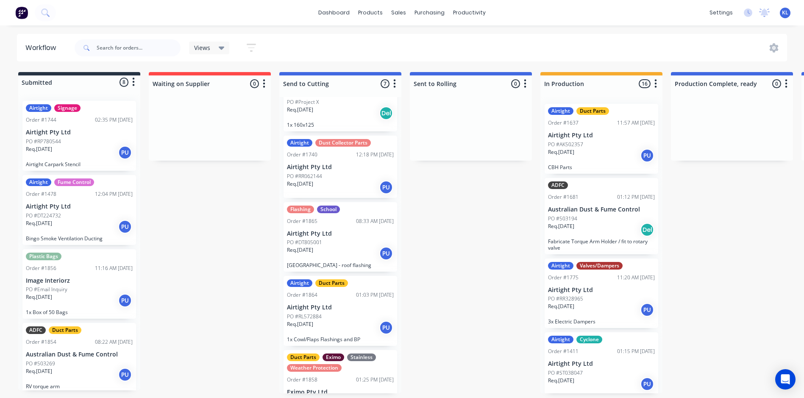
click at [332, 161] on div "Airtight Dust Collector Parts Order #1740 12:18 PM 08/07/25 Airtight Pty Ltd PO…" at bounding box center [341, 167] width 114 height 62
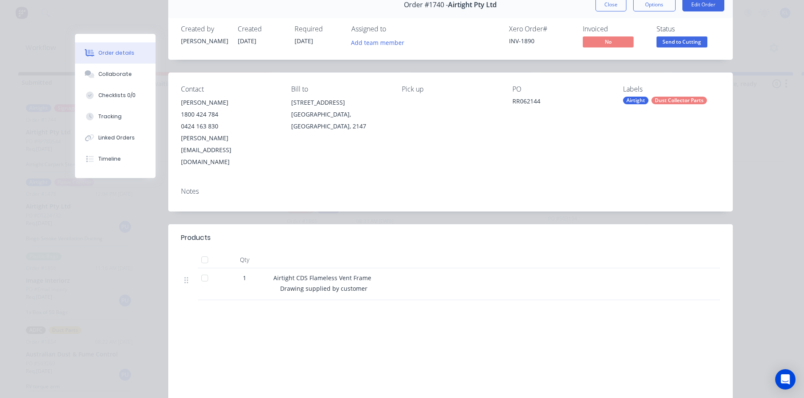
scroll to position [0, 0]
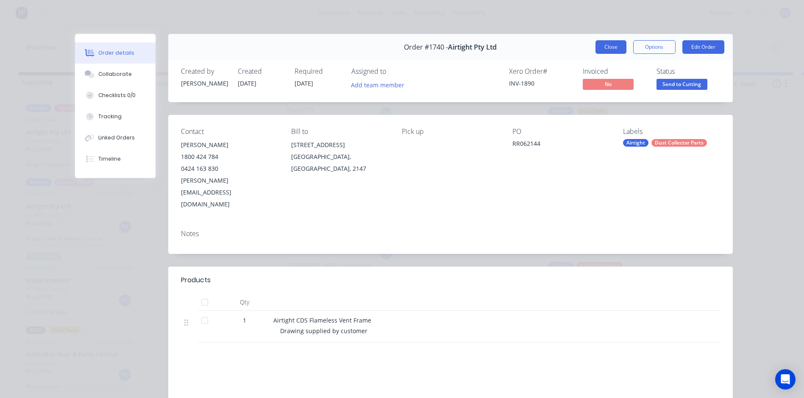
click at [606, 44] on button "Close" at bounding box center [610, 47] width 31 height 14
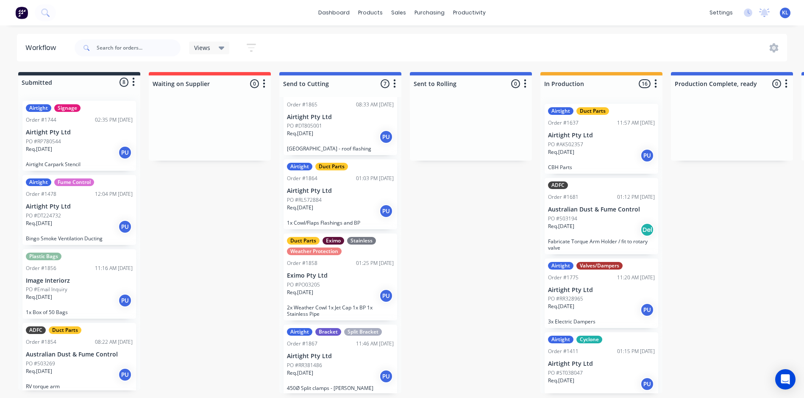
scroll to position [170, 0]
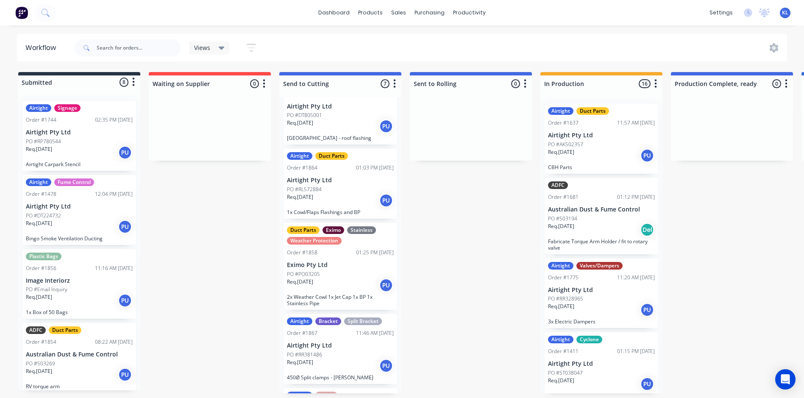
click at [358, 136] on p "Georges River College - roof flashing" at bounding box center [340, 138] width 107 height 6
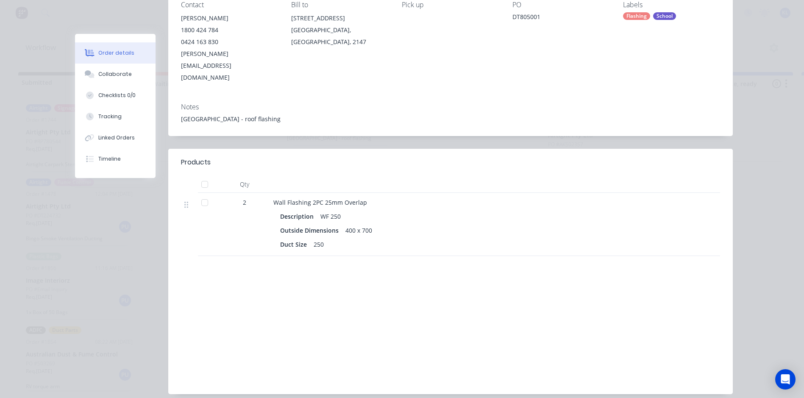
scroll to position [127, 0]
click at [122, 72] on div "Collaborate" at bounding box center [114, 74] width 33 height 8
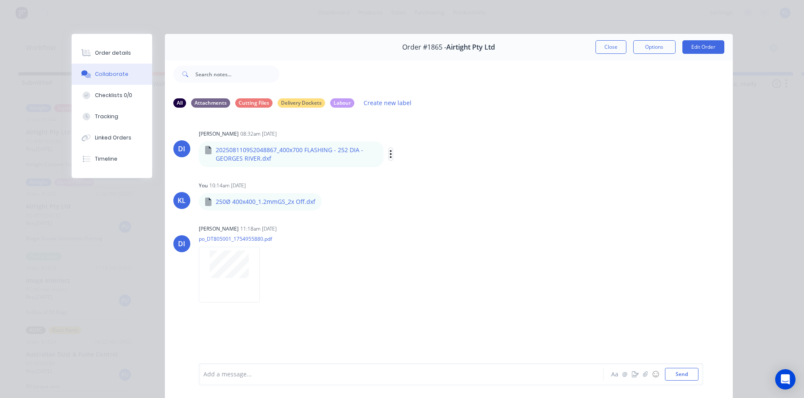
click at [389, 152] on icon "button" at bounding box center [390, 154] width 3 height 10
click at [413, 174] on button "Download" at bounding box center [446, 176] width 95 height 19
click at [612, 46] on button "Close" at bounding box center [610, 47] width 31 height 14
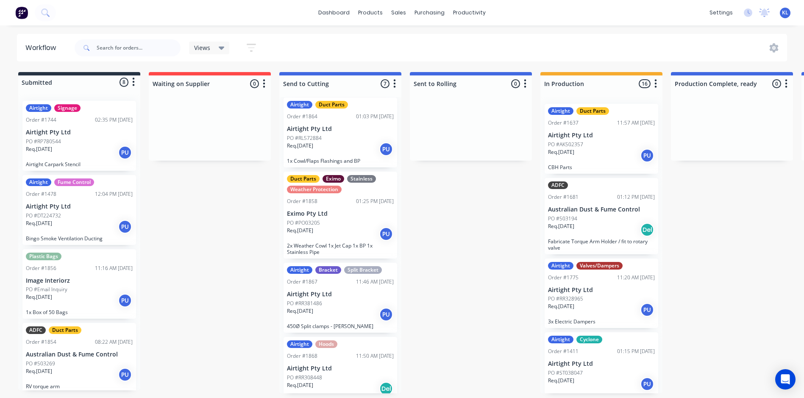
scroll to position [235, 0]
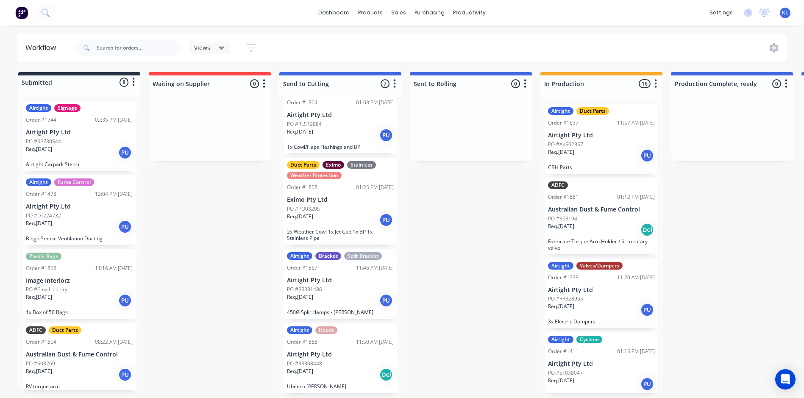
click at [345, 213] on div "Req. 13/08/25 PU" at bounding box center [340, 220] width 107 height 14
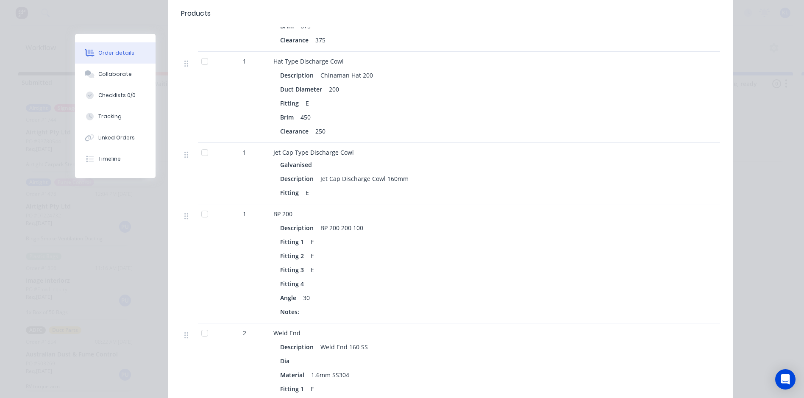
scroll to position [339, 0]
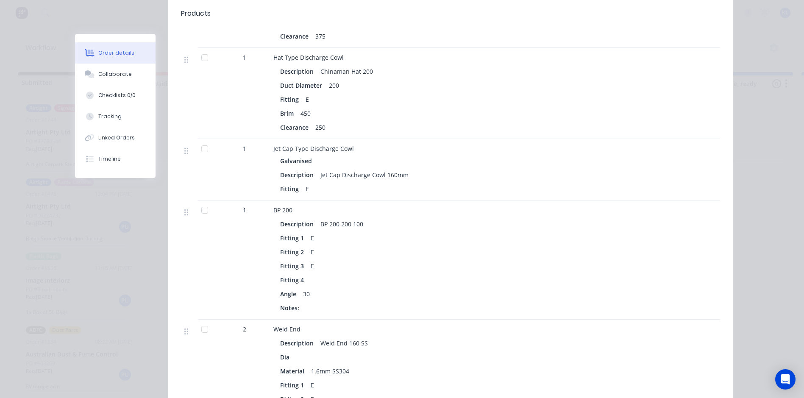
click at [202, 202] on div at bounding box center [204, 210] width 17 height 17
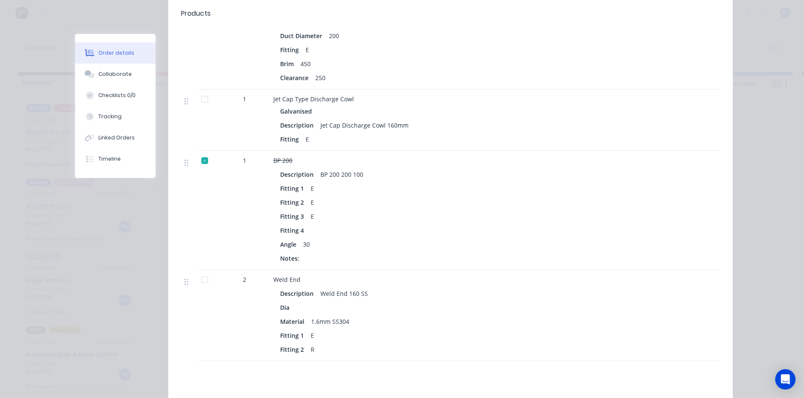
scroll to position [424, 0]
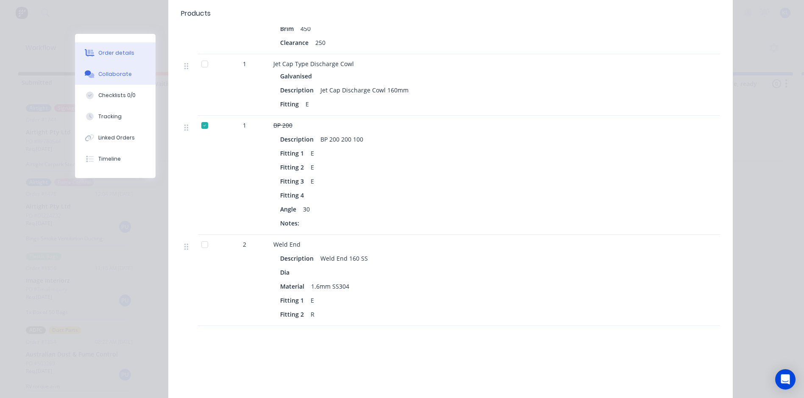
click at [125, 76] on div "Collaborate" at bounding box center [114, 74] width 33 height 8
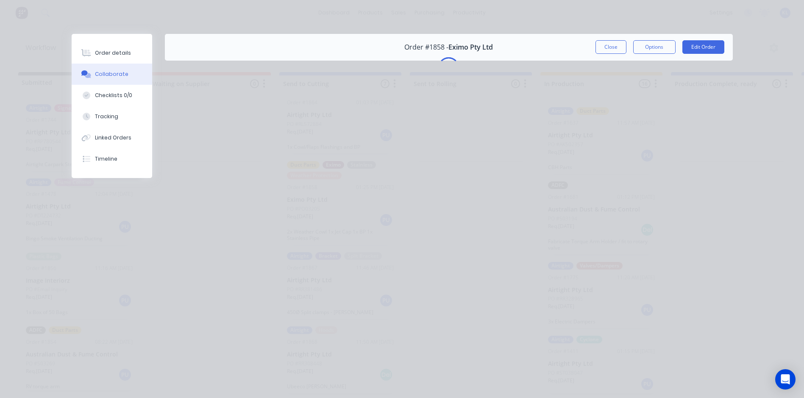
scroll to position [0, 0]
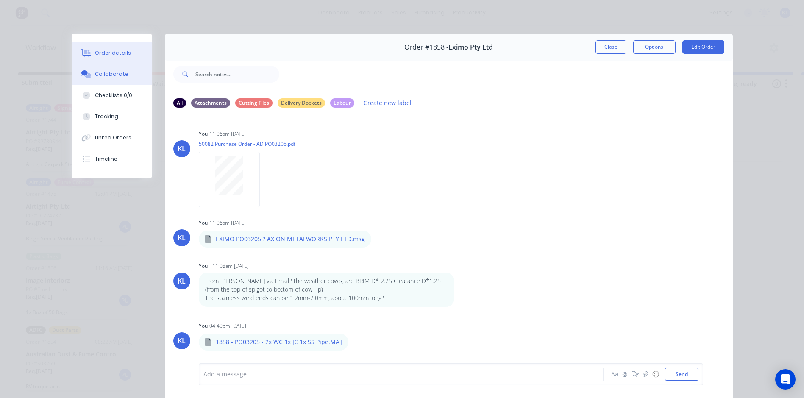
click at [114, 54] on div "Order details" at bounding box center [113, 53] width 36 height 8
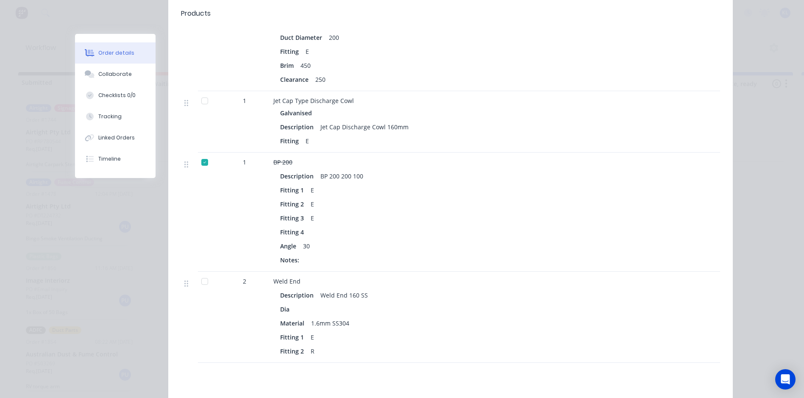
scroll to position [509, 0]
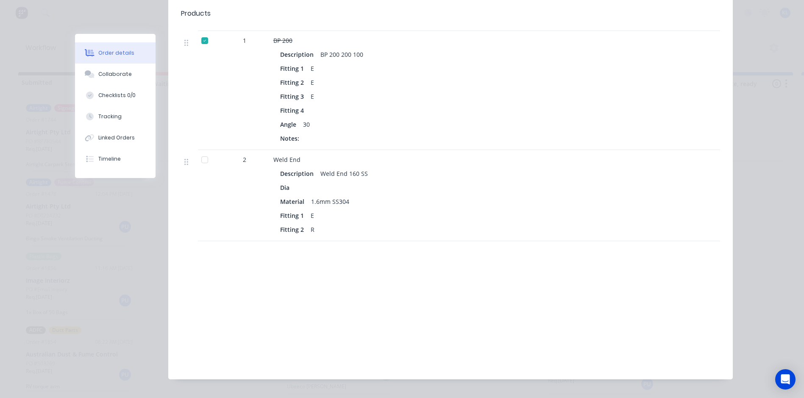
click at [325, 195] on div "1.6mm SS304" at bounding box center [330, 201] width 45 height 12
click at [326, 195] on div "1.6mm SS304" at bounding box center [330, 201] width 45 height 12
drag, startPoint x: 326, startPoint y: 192, endPoint x: 347, endPoint y: 279, distance: 89.2
click at [345, 279] on div "Labour $0.00 Sub total $984.00 Margin $0.00 ( 0.00 %) Tax $98.40 Total $1,082.40" at bounding box center [450, 317] width 539 height 98
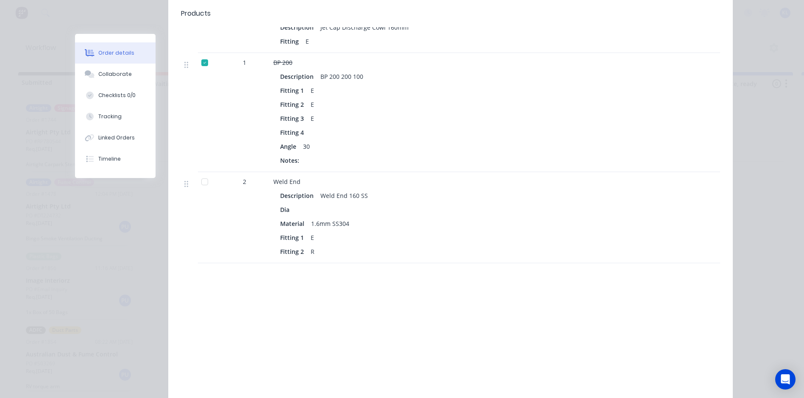
scroll to position [466, 0]
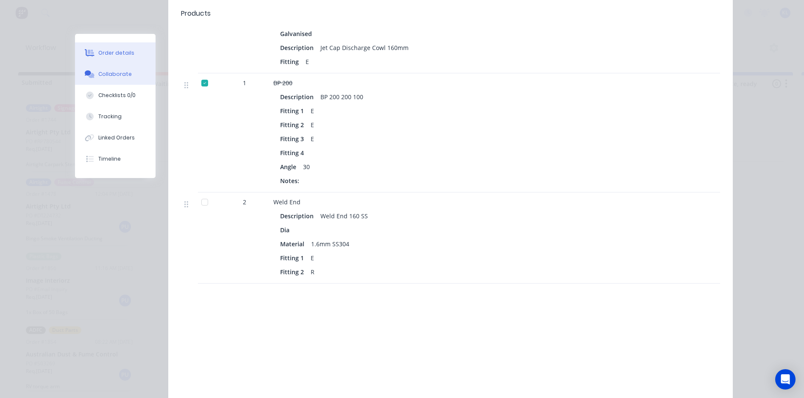
click at [113, 78] on button "Collaborate" at bounding box center [115, 74] width 81 height 21
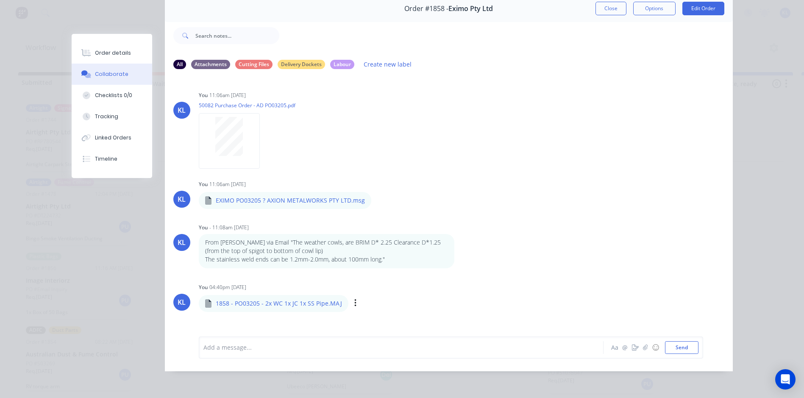
scroll to position [3, 0]
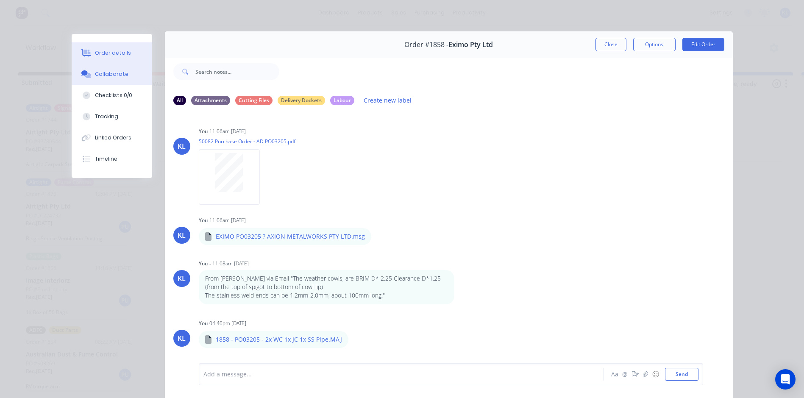
click at [118, 55] on div "Order details" at bounding box center [113, 53] width 36 height 8
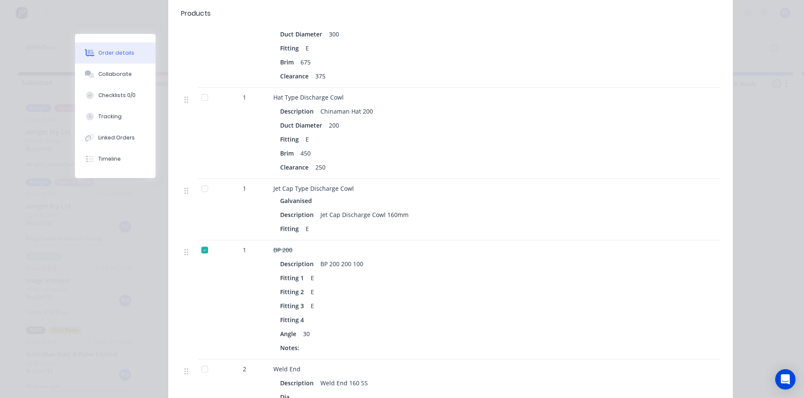
scroll to position [426, 0]
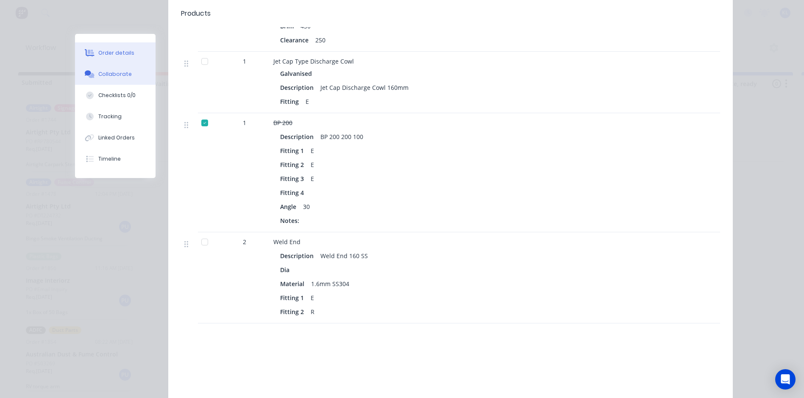
click at [111, 72] on div "Collaborate" at bounding box center [114, 74] width 33 height 8
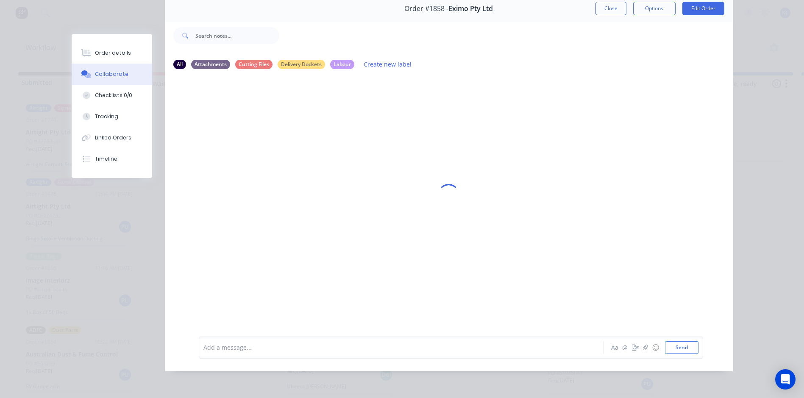
scroll to position [0, 0]
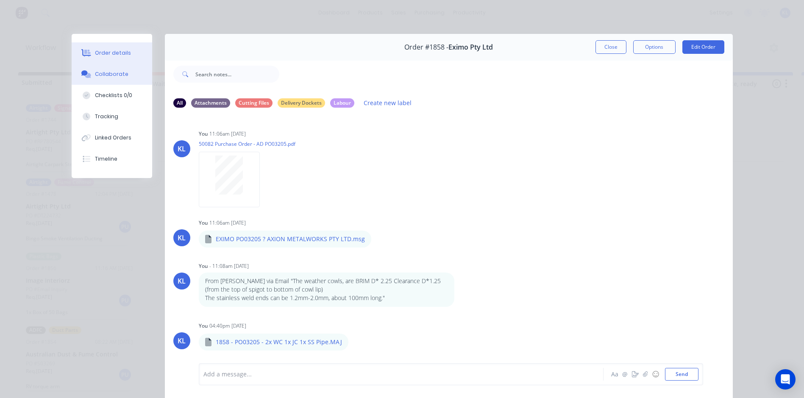
click at [112, 54] on div "Order details" at bounding box center [113, 53] width 36 height 8
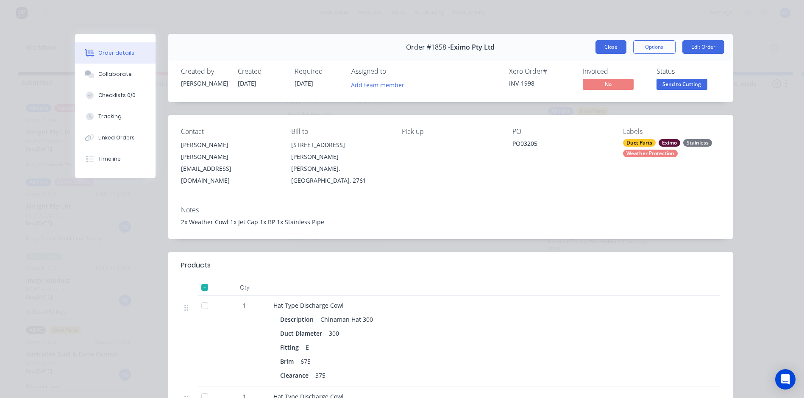
click at [600, 44] on button "Close" at bounding box center [610, 47] width 31 height 14
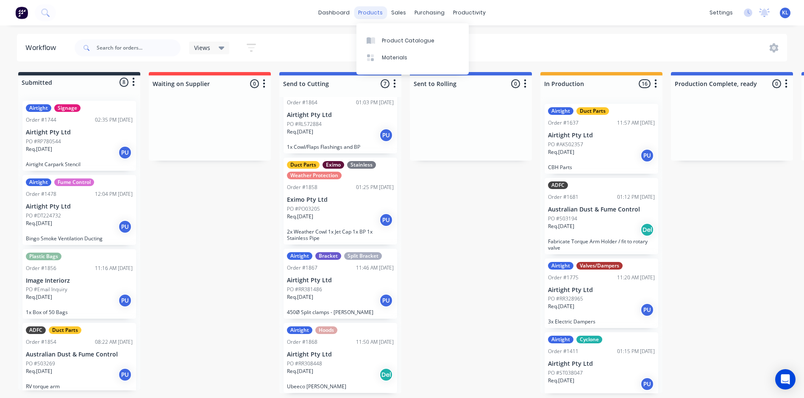
click at [365, 10] on div "products" at bounding box center [370, 12] width 33 height 13
click at [404, 39] on div "Product Catalogue" at bounding box center [408, 41] width 53 height 8
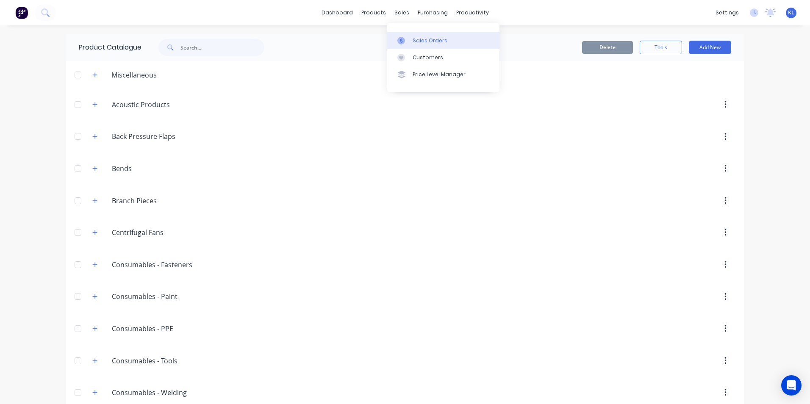
click at [418, 41] on div "Sales Orders" at bounding box center [430, 41] width 35 height 8
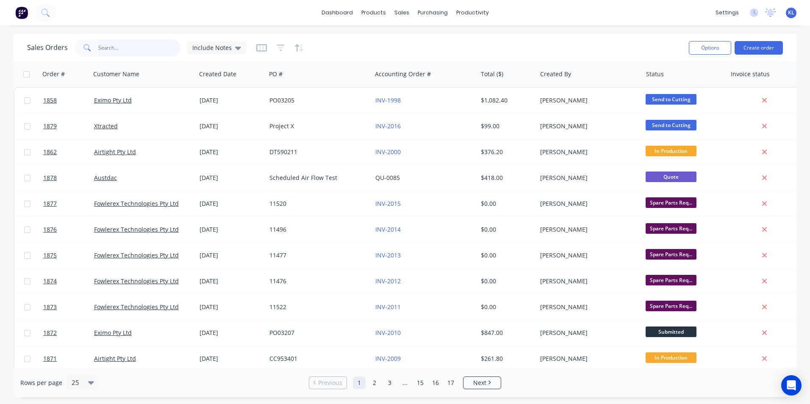
click at [126, 41] on input "text" at bounding box center [139, 47] width 83 height 17
click at [420, 62] on link "Customers" at bounding box center [446, 57] width 112 height 17
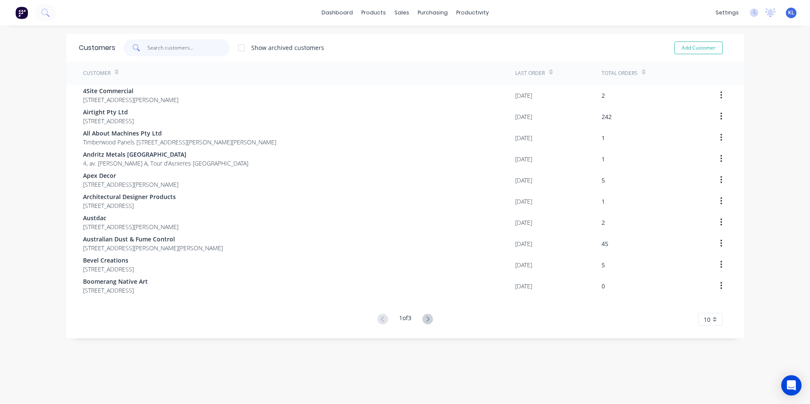
click at [165, 45] on input "text" at bounding box center [188, 47] width 83 height 17
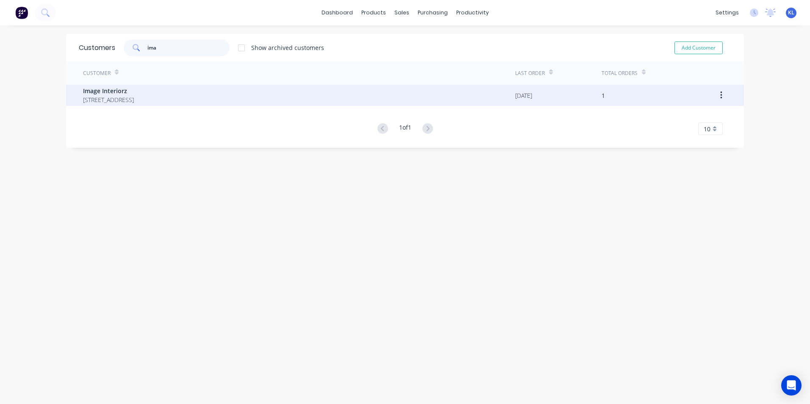
type input "ima"
click at [134, 94] on span "Image Interiorz" at bounding box center [108, 90] width 51 height 9
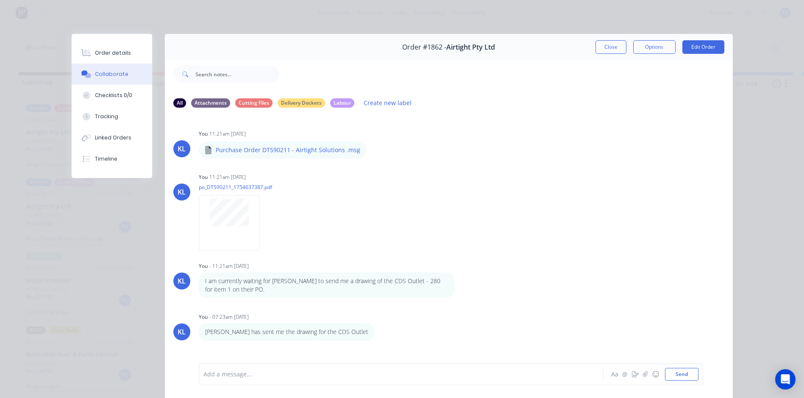
click at [122, 52] on div "Order details" at bounding box center [113, 53] width 36 height 8
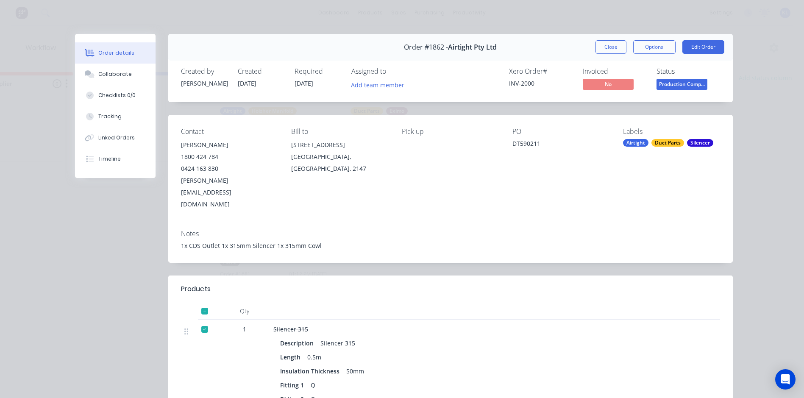
scroll to position [304, 0]
click at [600, 50] on button "Close" at bounding box center [610, 47] width 31 height 14
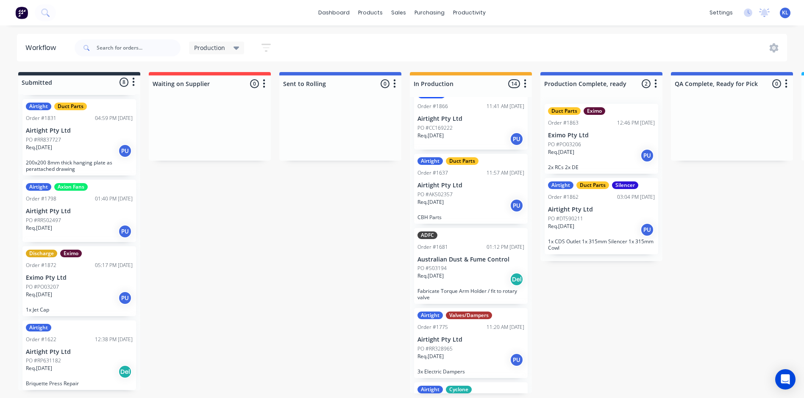
scroll to position [0, 0]
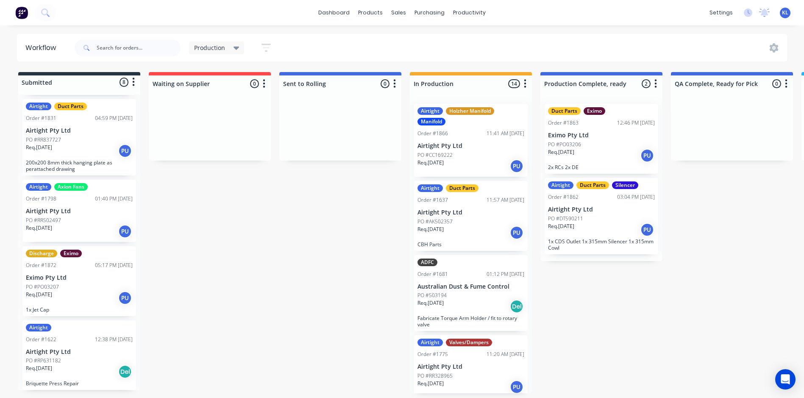
click at [473, 149] on p "Airtight Pty Ltd" at bounding box center [470, 145] width 107 height 7
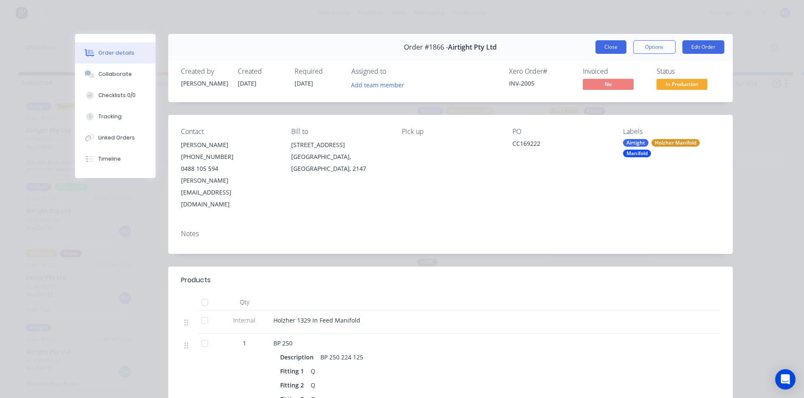
click at [603, 50] on button "Close" at bounding box center [610, 47] width 31 height 14
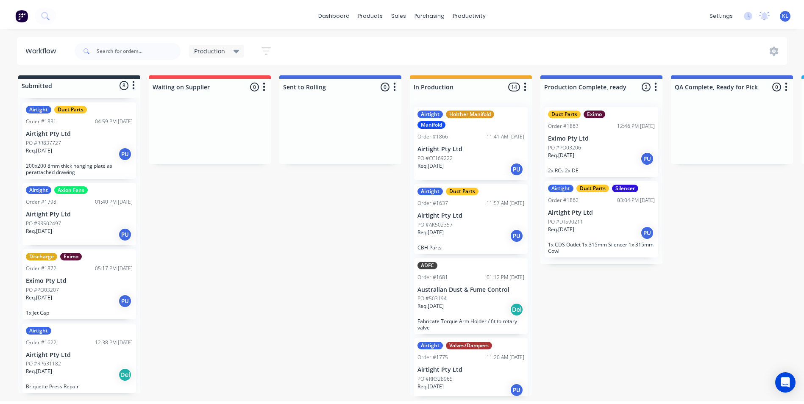
scroll to position [674, 0]
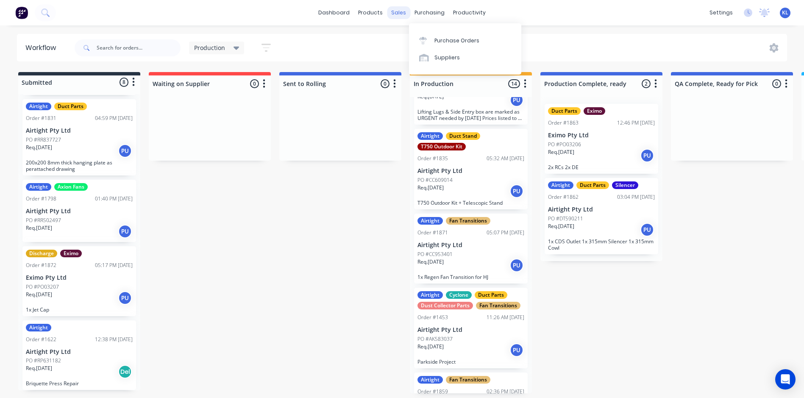
drag, startPoint x: 411, startPoint y: 14, endPoint x: 406, endPoint y: 15, distance: 4.8
click at [411, 14] on div "purchasing" at bounding box center [429, 12] width 39 height 13
click at [400, 15] on div "sales" at bounding box center [398, 12] width 23 height 13
click at [418, 45] on link "Sales Orders" at bounding box center [443, 40] width 112 height 17
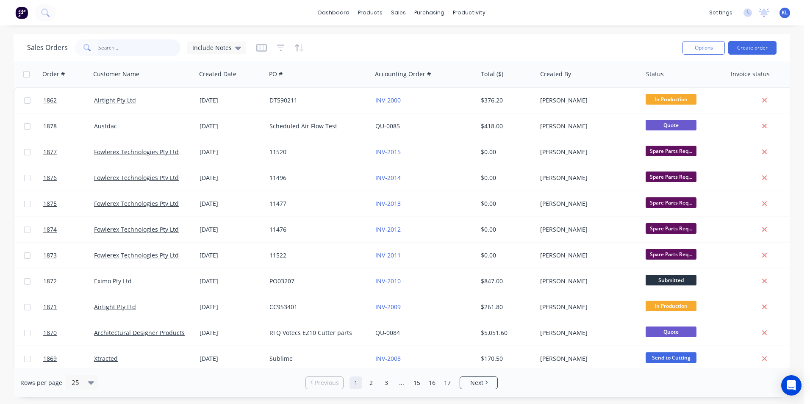
click at [109, 50] on input "text" at bounding box center [139, 47] width 83 height 17
type input "1864"
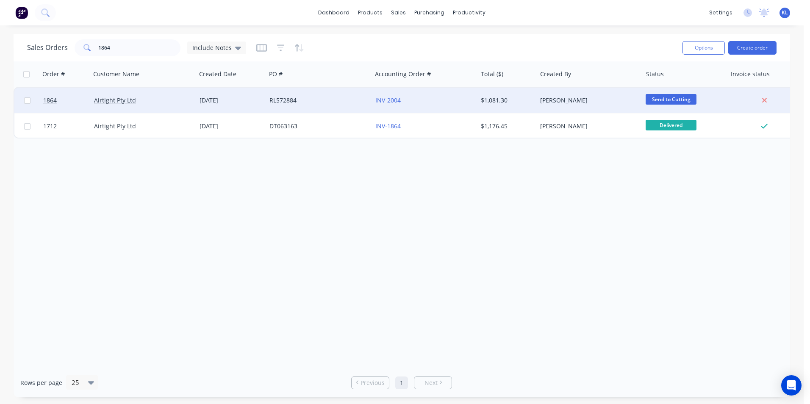
click at [325, 103] on div "RL572884" at bounding box center [317, 100] width 94 height 8
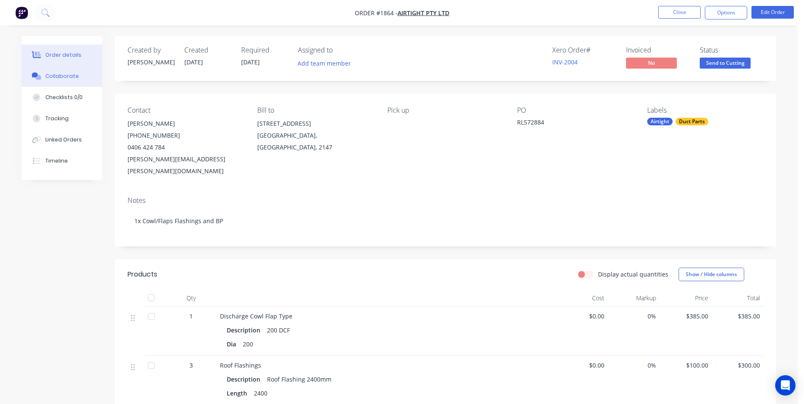
click at [68, 79] on div "Collaborate" at bounding box center [61, 76] width 33 height 8
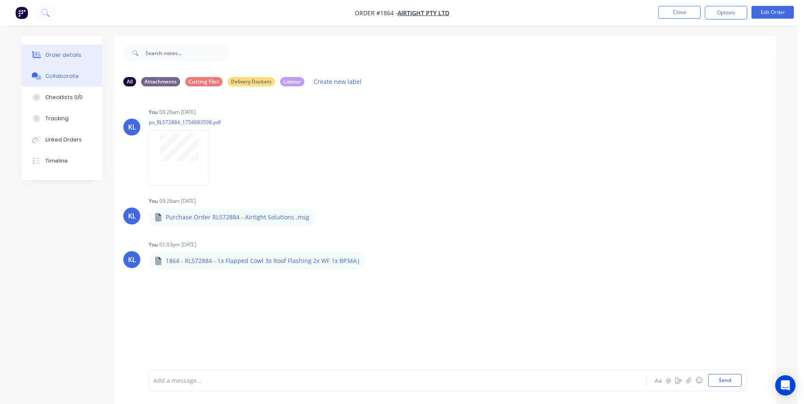
click at [72, 53] on div "Order details" at bounding box center [63, 55] width 36 height 8
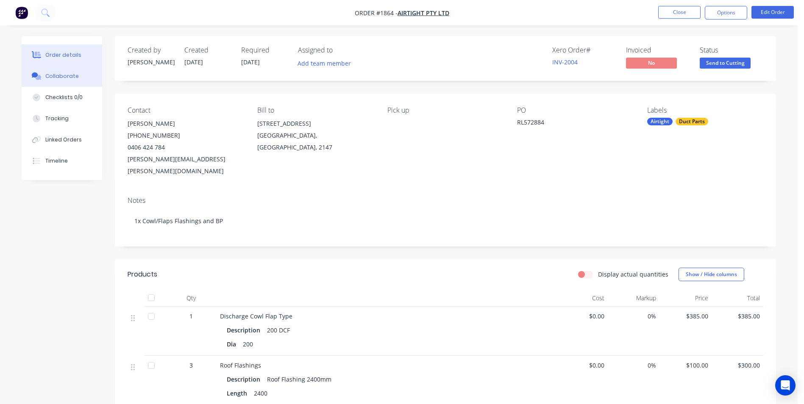
click at [62, 76] on div "Collaborate" at bounding box center [61, 76] width 33 height 8
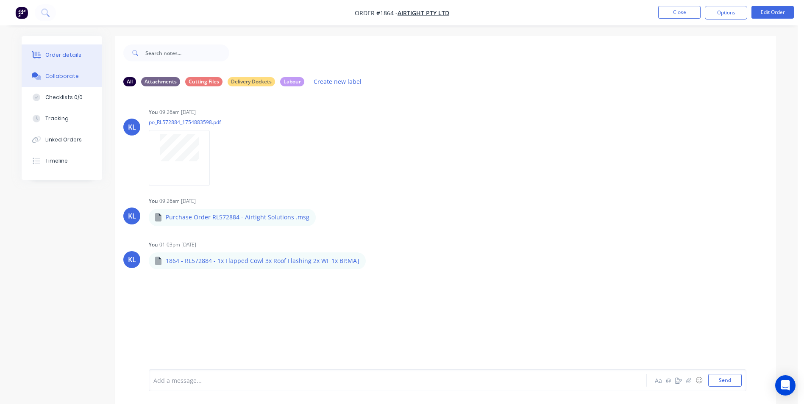
click at [71, 53] on div "Order details" at bounding box center [63, 55] width 36 height 8
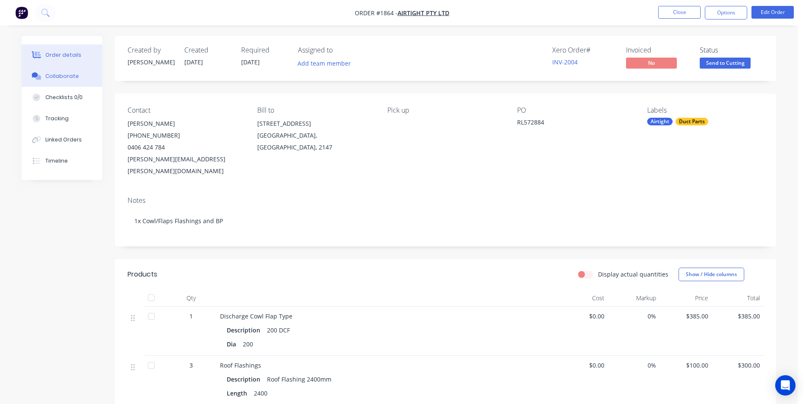
click at [69, 75] on div "Collaborate" at bounding box center [61, 76] width 33 height 8
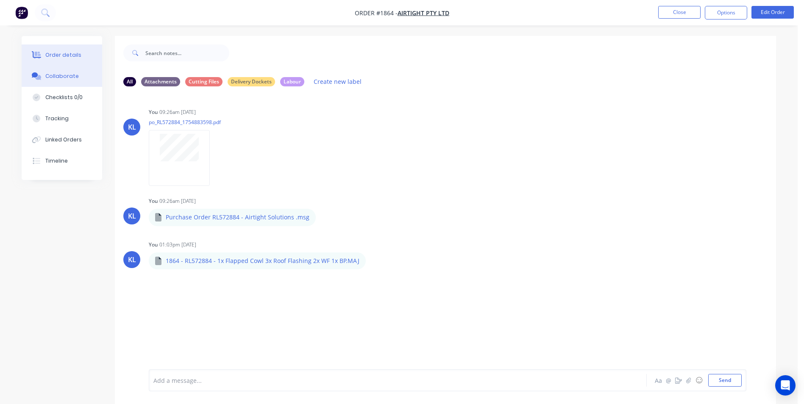
click at [72, 56] on div "Order details" at bounding box center [63, 55] width 36 height 8
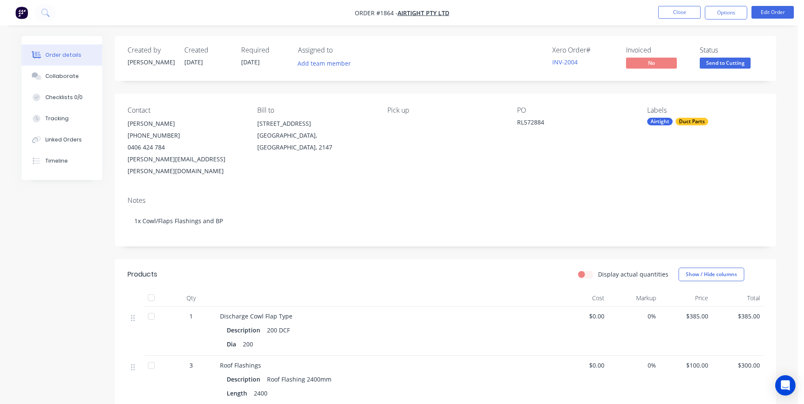
scroll to position [42, 0]
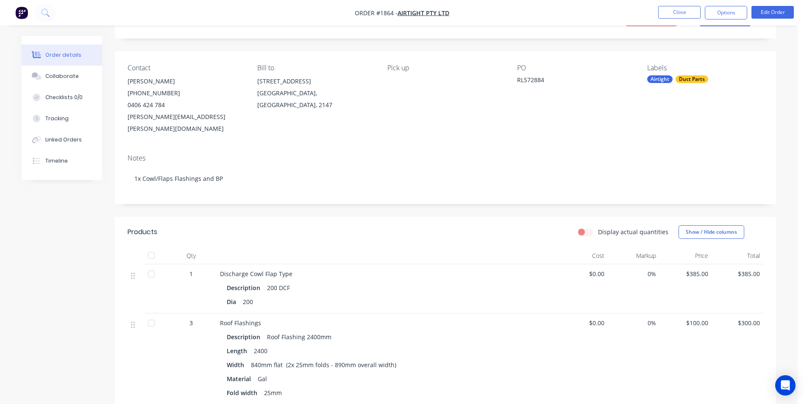
click at [305, 331] on div "Roof Flashing 2400mm" at bounding box center [299, 337] width 71 height 12
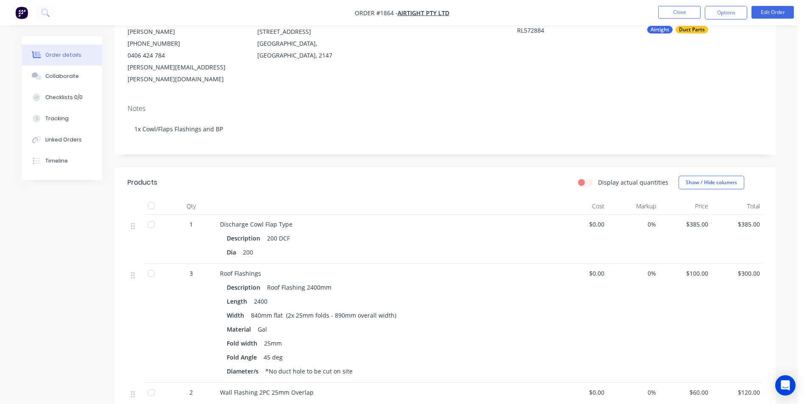
scroll to position [85, 0]
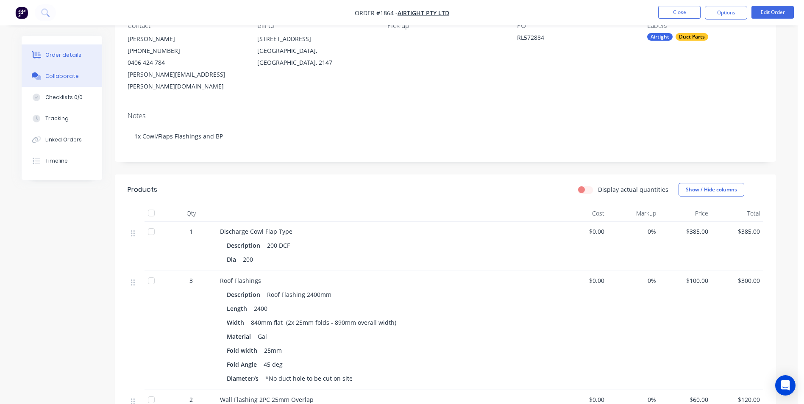
click at [61, 75] on div "Collaborate" at bounding box center [61, 76] width 33 height 8
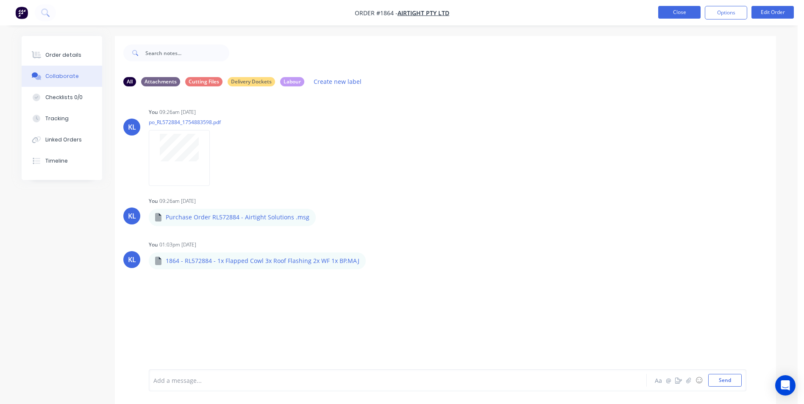
click at [685, 11] on button "Close" at bounding box center [679, 12] width 42 height 13
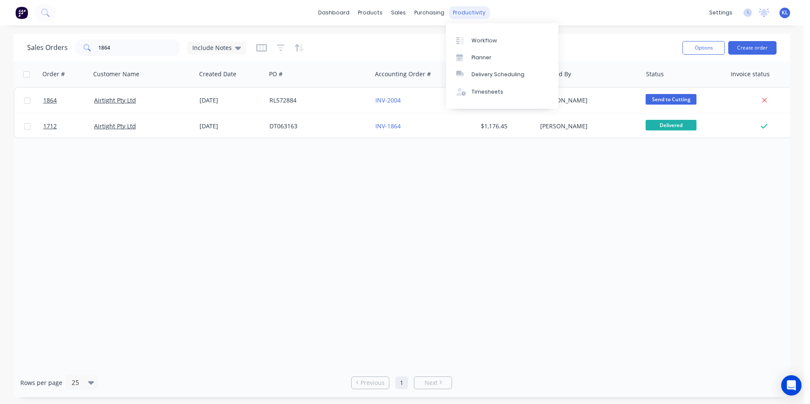
click at [469, 7] on div "productivity" at bounding box center [469, 12] width 41 height 13
click at [483, 41] on div "Workflow" at bounding box center [484, 41] width 25 height 8
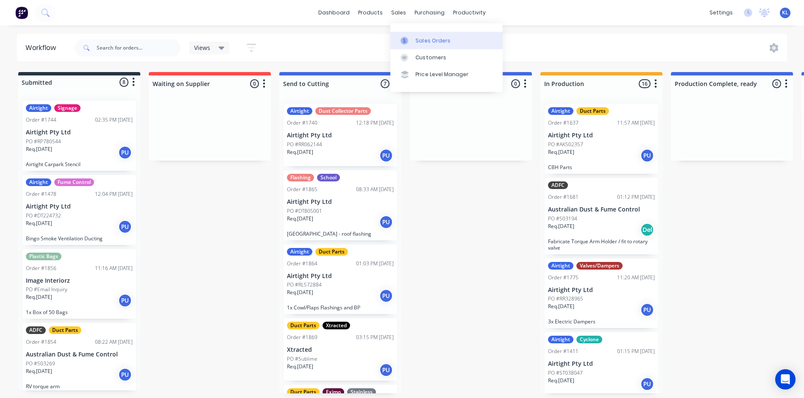
click at [420, 36] on link "Sales Orders" at bounding box center [446, 40] width 112 height 17
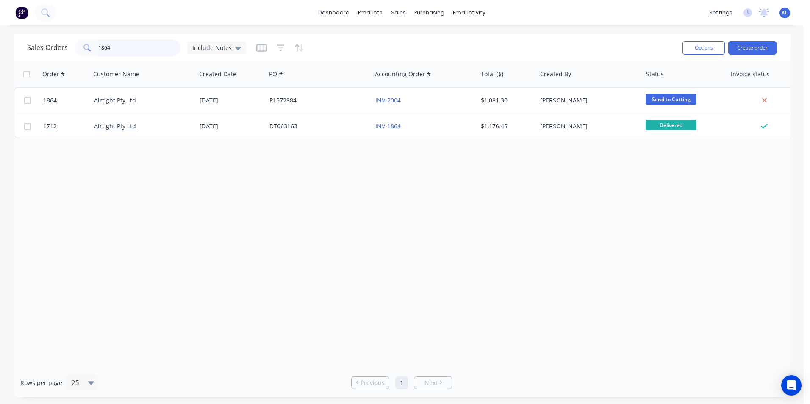
click at [131, 49] on input "1864" at bounding box center [139, 47] width 83 height 17
type input "1"
click at [429, 7] on div "purchasing" at bounding box center [429, 12] width 39 height 13
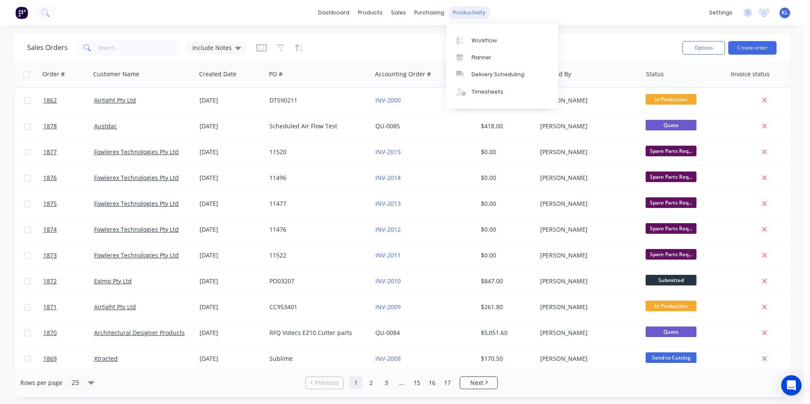
click at [454, 8] on div "productivity" at bounding box center [469, 12] width 41 height 13
click at [404, 15] on div "sales" at bounding box center [398, 12] width 23 height 13
click at [374, 14] on div "products" at bounding box center [370, 12] width 33 height 13
click at [396, 11] on div "sales" at bounding box center [398, 12] width 23 height 13
click at [477, 13] on div "productivity" at bounding box center [469, 12] width 41 height 13
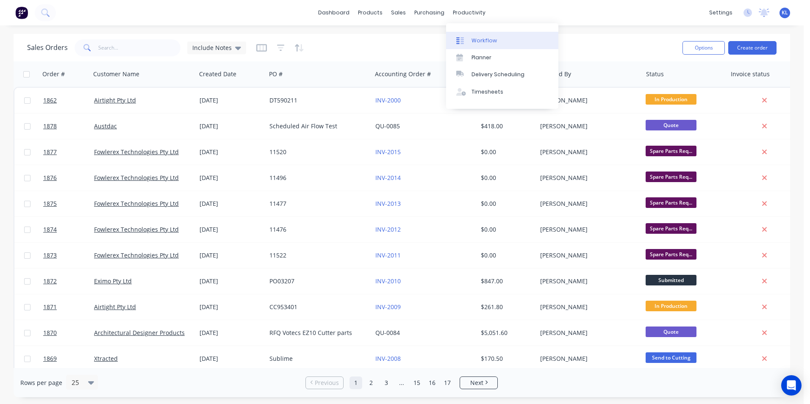
click at [483, 36] on link "Workflow" at bounding box center [502, 40] width 112 height 17
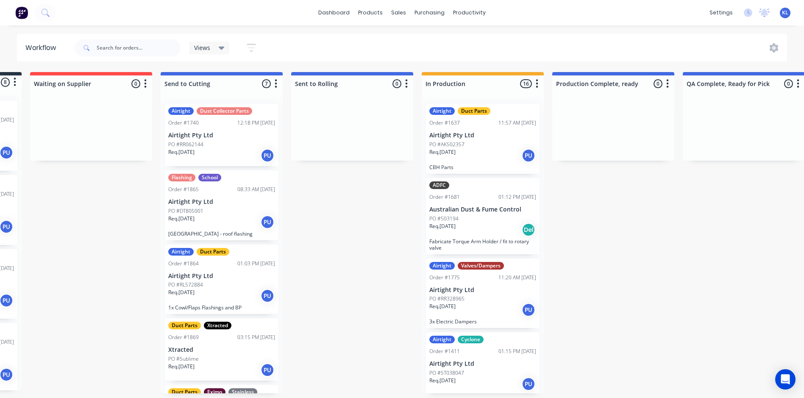
click at [210, 344] on div "Duct Parts Xtracted Order #1869 03:15 PM 12/08/25 Xtracted PO #Sublime Req. 13/…" at bounding box center [222, 349] width 114 height 62
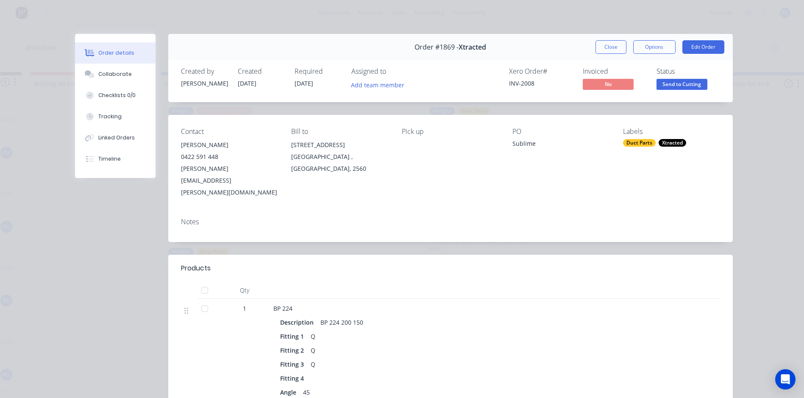
click at [670, 83] on span "Send to Cutting" at bounding box center [681, 84] width 51 height 11
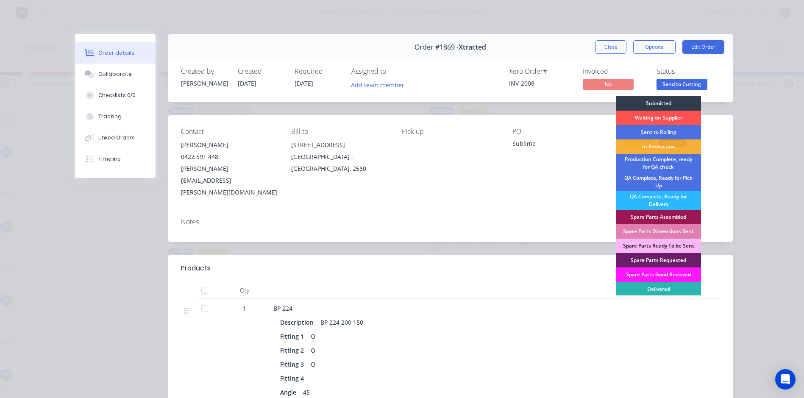
scroll to position [12, 0]
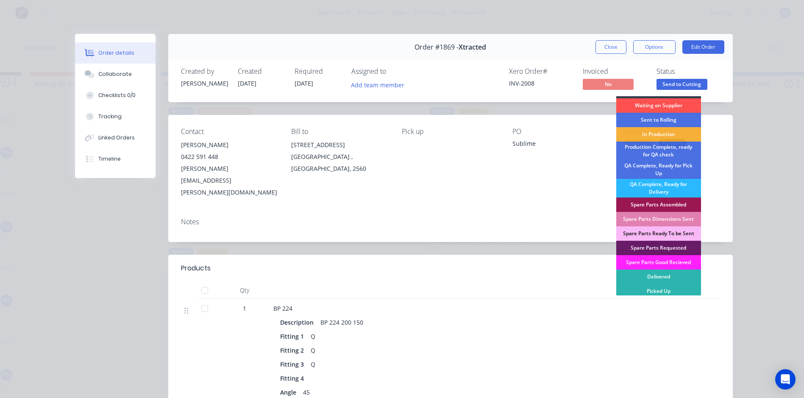
drag, startPoint x: 788, startPoint y: 139, endPoint x: 723, endPoint y: 82, distance: 86.8
click at [787, 139] on div "Order details Collaborate Checklists 0/0 Tracking Linked Orders Timeline Order …" at bounding box center [402, 199] width 804 height 398
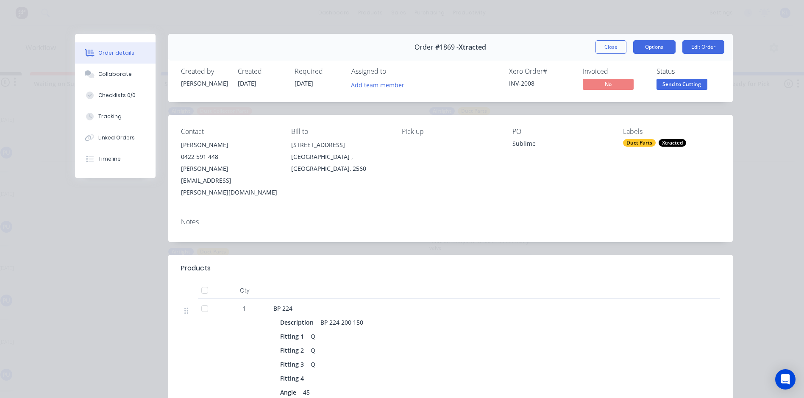
click at [653, 42] on button "Options" at bounding box center [654, 47] width 42 height 14
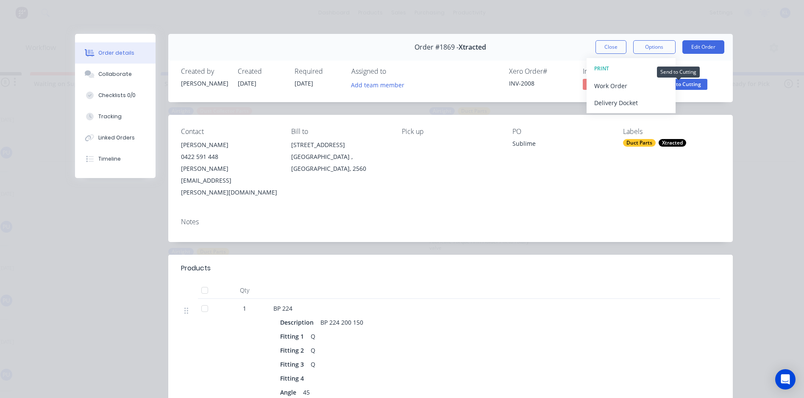
click at [679, 86] on span "Send to Cutting" at bounding box center [681, 84] width 51 height 11
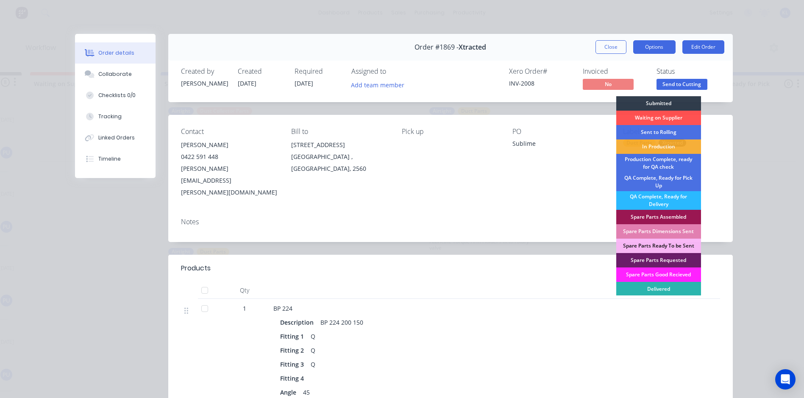
click at [639, 47] on button "Options" at bounding box center [654, 47] width 42 height 14
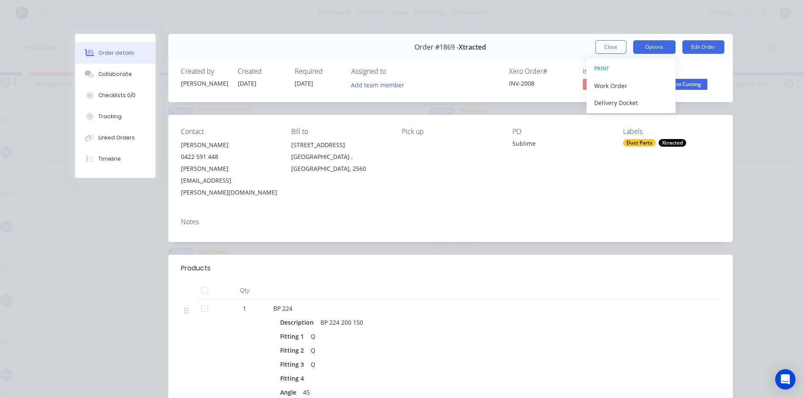
click at [640, 47] on button "Options" at bounding box center [654, 47] width 42 height 14
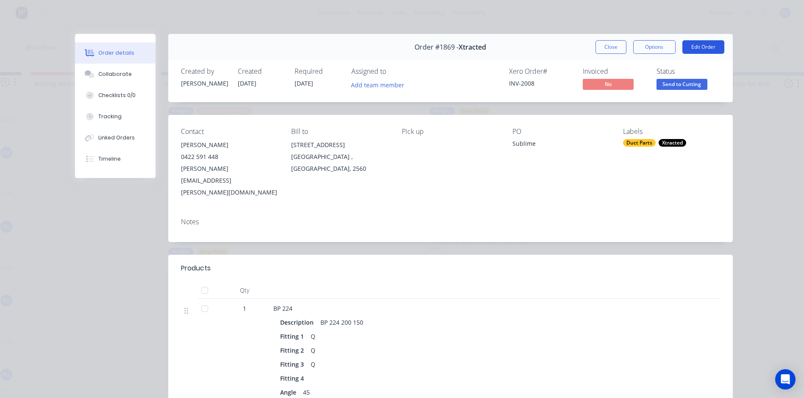
click at [693, 42] on button "Edit Order" at bounding box center [703, 47] width 42 height 14
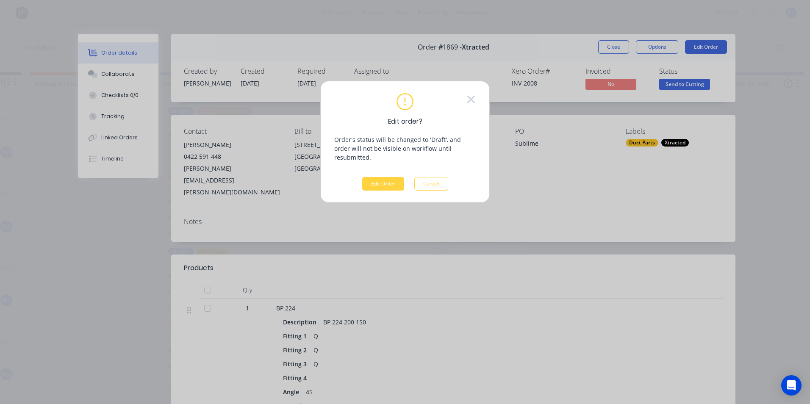
click at [389, 161] on div "Edit order? Order's status will be changed to 'Draft', and order will not be vi…" at bounding box center [405, 141] width 142 height 97
click at [387, 167] on div "Edit order? Order's status will be changed to 'Draft', and order will not be vi…" at bounding box center [405, 141] width 142 height 97
click at [387, 177] on button "Edit Order" at bounding box center [383, 184] width 42 height 14
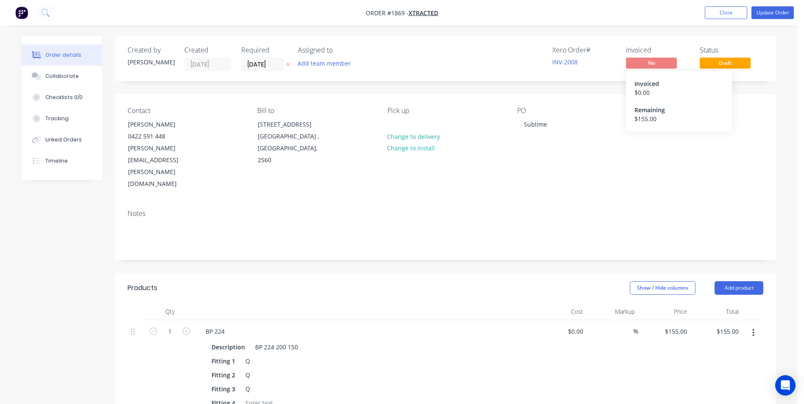
click at [656, 65] on span "No" at bounding box center [651, 63] width 51 height 11
click at [423, 13] on span "Xtracted" at bounding box center [424, 13] width 30 height 8
click at [772, 8] on button "Update Order" at bounding box center [772, 12] width 42 height 13
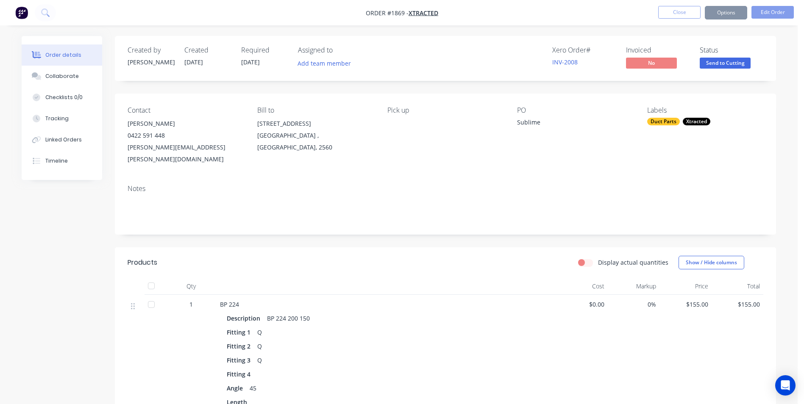
click at [712, 66] on span "Send to Cutting" at bounding box center [725, 63] width 51 height 11
click at [559, 102] on div "Contact Matthew Stellino 0422 591 448 matthew.stellino@gmail.com Bill to 8 Hast…" at bounding box center [445, 136] width 661 height 84
click at [729, 12] on button "Options" at bounding box center [726, 13] width 42 height 14
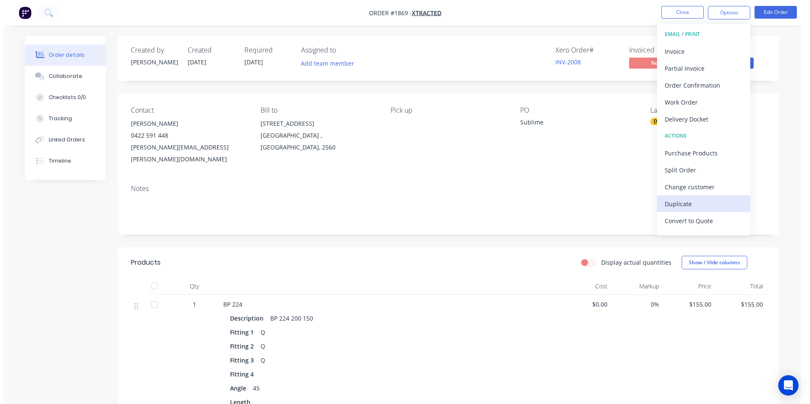
scroll to position [13, 0]
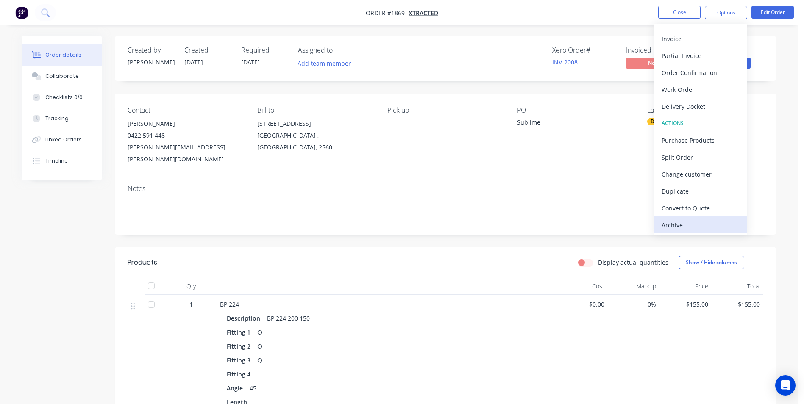
click at [681, 222] on div "Archive" at bounding box center [701, 225] width 78 height 12
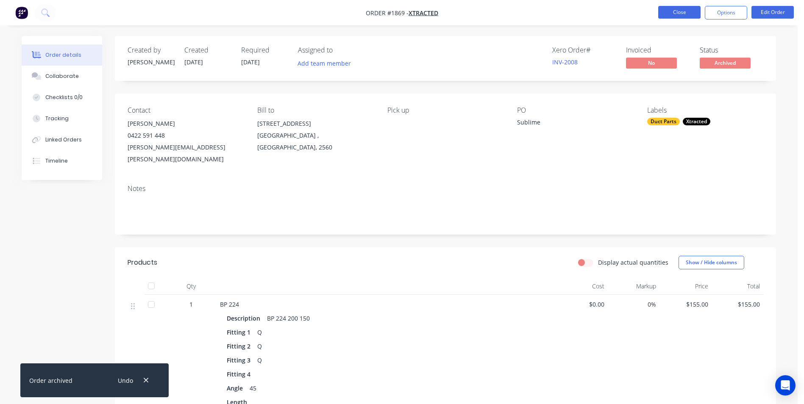
click at [675, 15] on button "Close" at bounding box center [679, 12] width 42 height 13
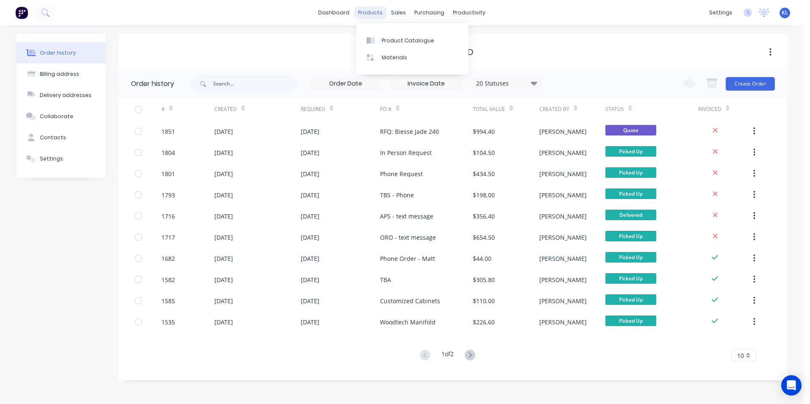
click at [376, 11] on div "products" at bounding box center [370, 12] width 33 height 13
click at [394, 35] on link "Product Catalogue" at bounding box center [412, 40] width 112 height 17
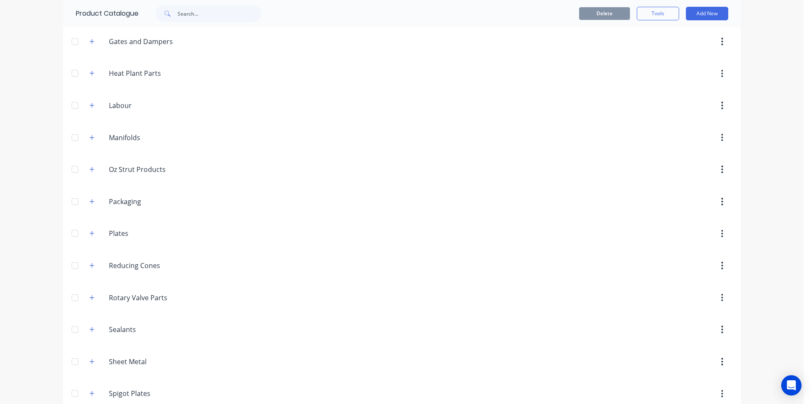
scroll to position [1017, 0]
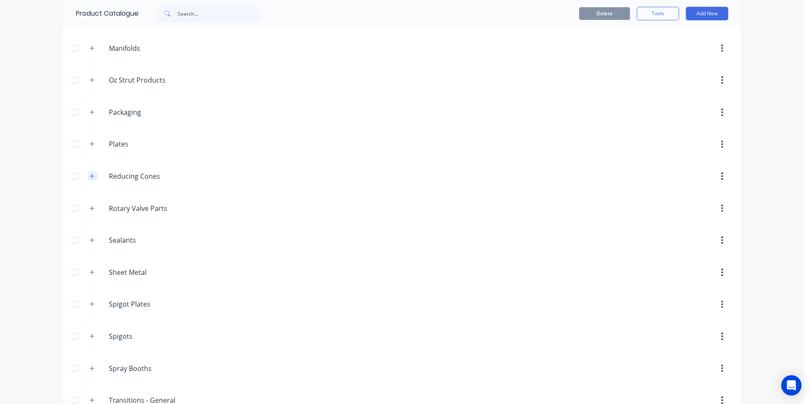
click at [89, 178] on icon "button" at bounding box center [91, 176] width 5 height 6
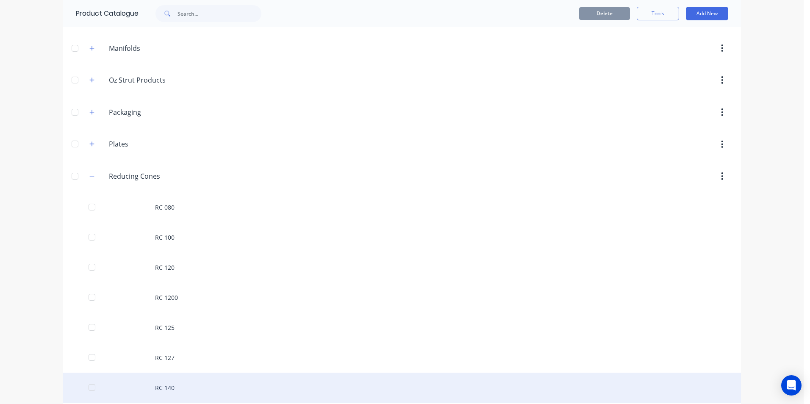
scroll to position [1187, 0]
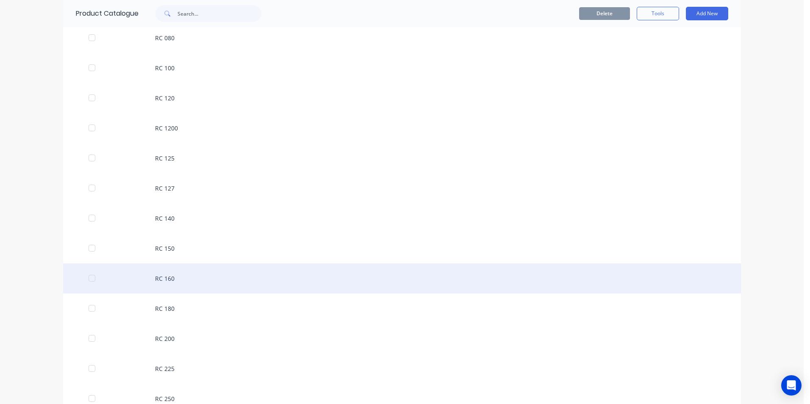
click at [169, 278] on div "RC 160" at bounding box center [402, 279] width 678 height 30
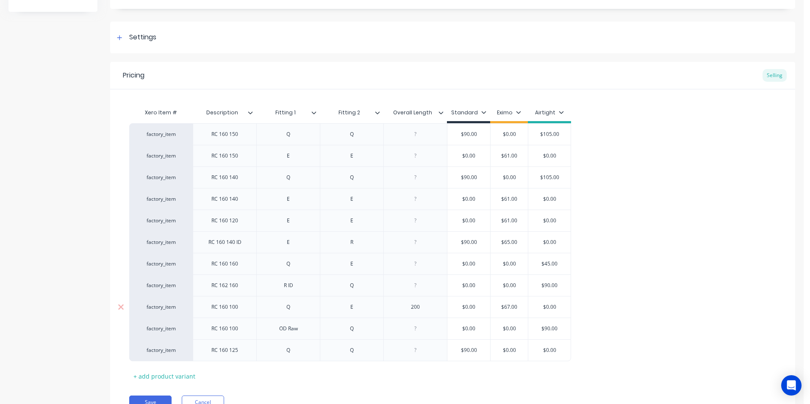
type textarea "x"
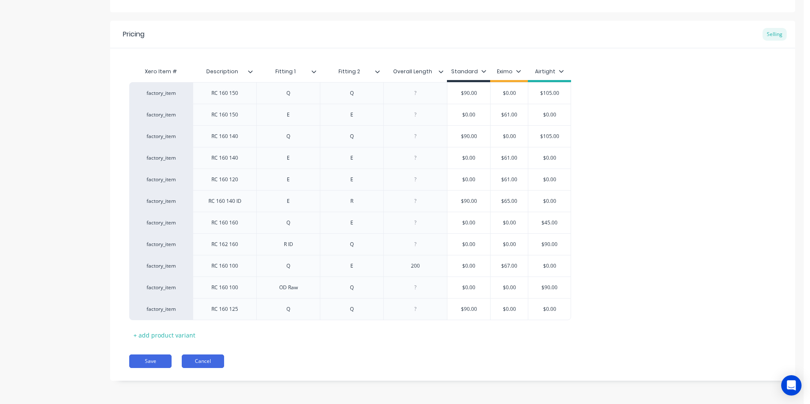
click at [204, 365] on button "Cancel" at bounding box center [203, 362] width 42 height 14
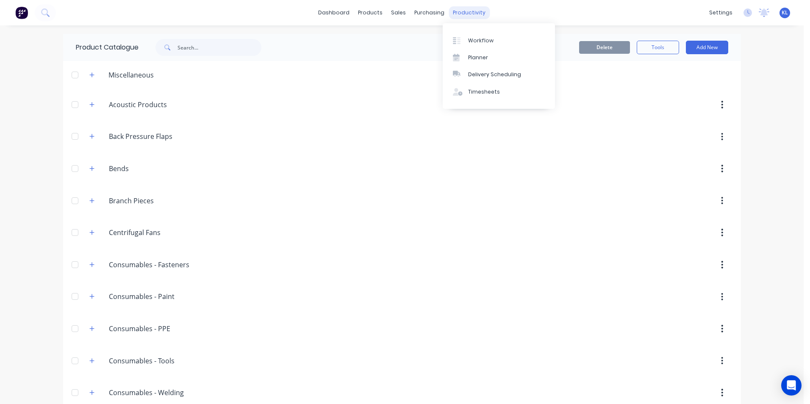
click at [474, 8] on div "productivity" at bounding box center [469, 12] width 41 height 13
click at [482, 47] on link "Workflow" at bounding box center [499, 40] width 112 height 17
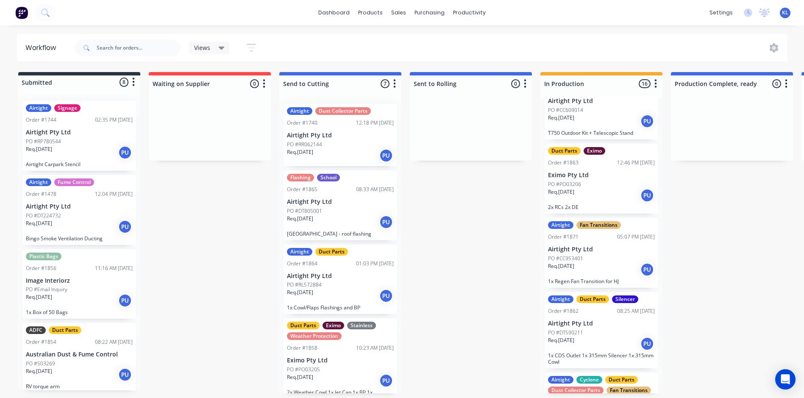
scroll to position [678, 0]
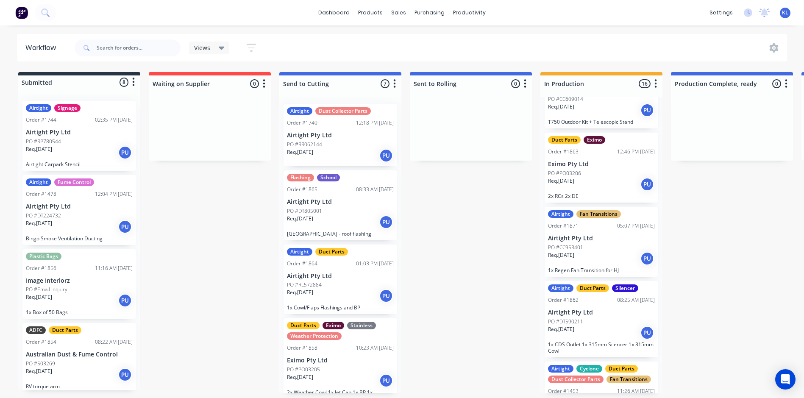
click at [604, 187] on div "Req. 11/08/25 PU" at bounding box center [601, 184] width 107 height 14
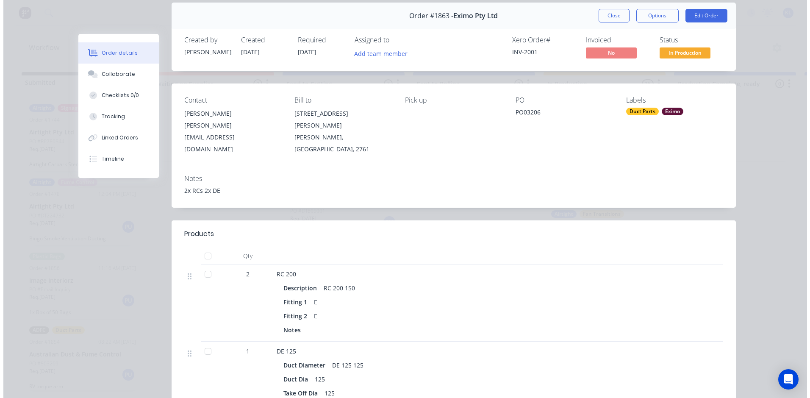
scroll to position [0, 0]
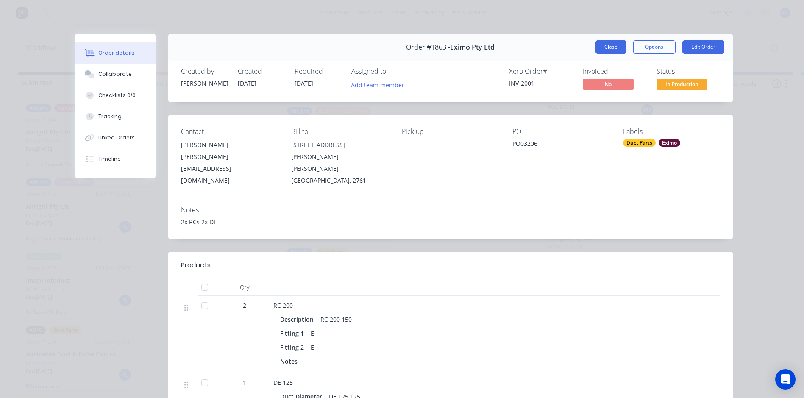
click at [603, 45] on button "Close" at bounding box center [610, 47] width 31 height 14
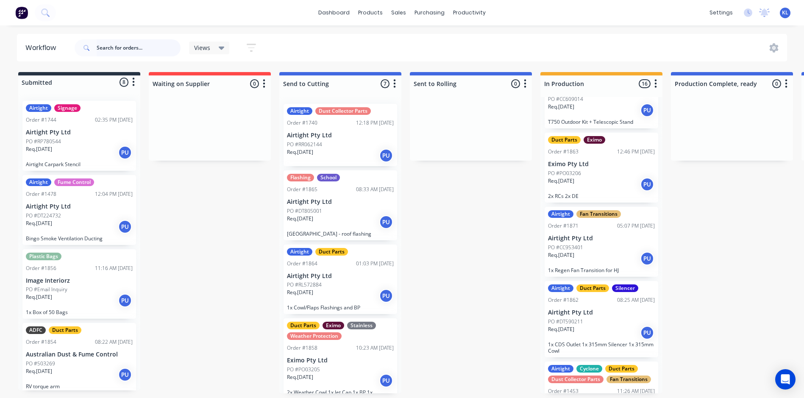
click at [130, 45] on input "text" at bounding box center [139, 47] width 84 height 17
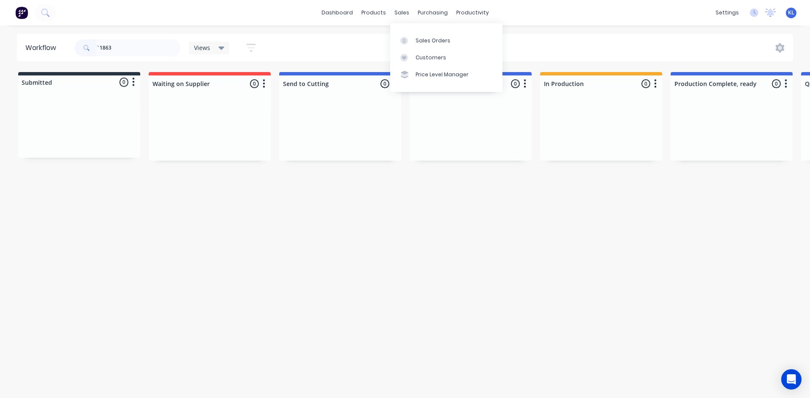
drag, startPoint x: 404, startPoint y: 11, endPoint x: 386, endPoint y: 26, distance: 22.9
click at [404, 11] on div "sales" at bounding box center [401, 12] width 23 height 13
click at [100, 50] on input "`1863" at bounding box center [139, 47] width 84 height 17
type input "1863"
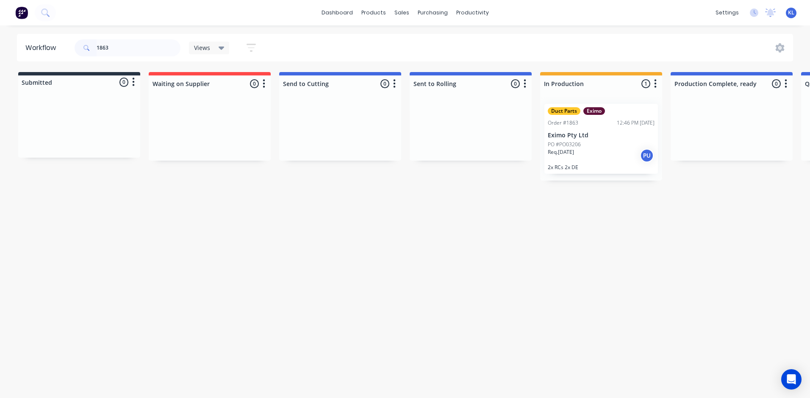
click at [610, 134] on p "Eximo Pty Ltd" at bounding box center [601, 135] width 107 height 7
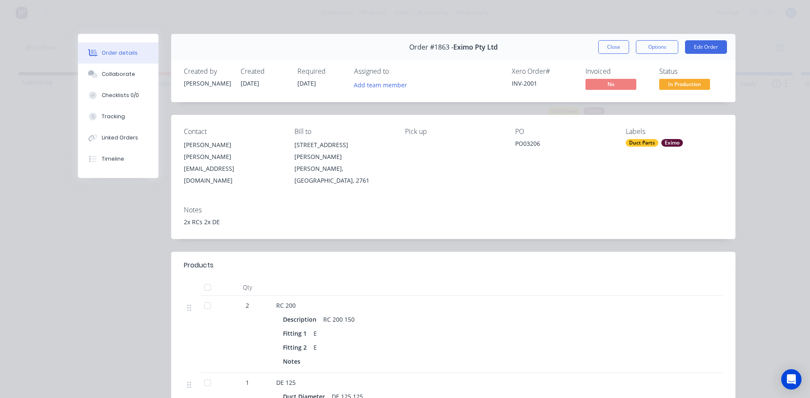
click at [668, 88] on span "In Production" at bounding box center [684, 84] width 51 height 11
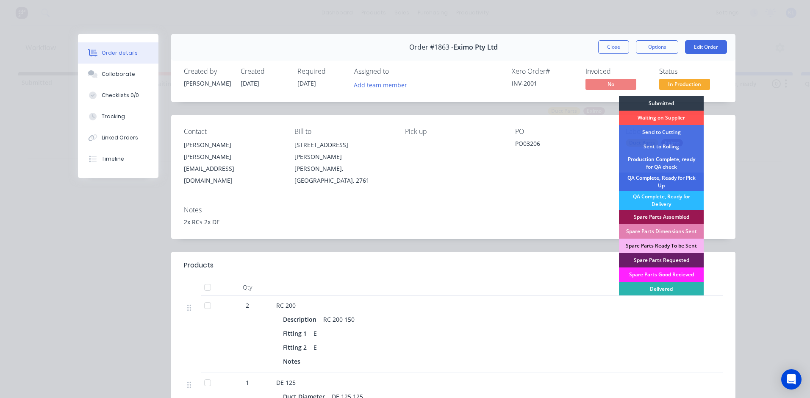
click at [674, 182] on div "QA Complete, Ready for Pick Up" at bounding box center [661, 181] width 85 height 19
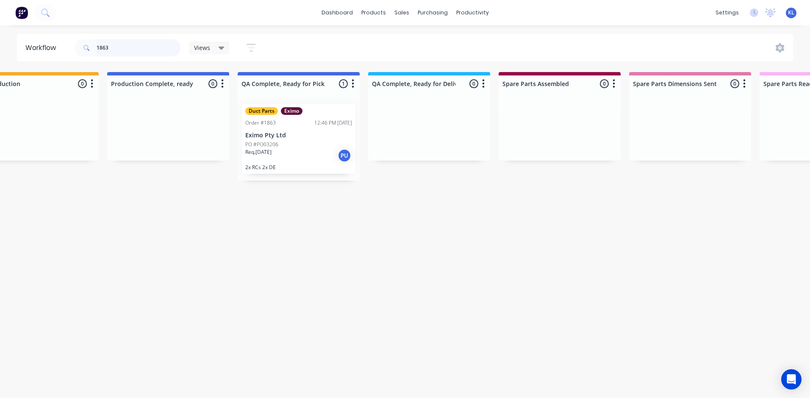
scroll to position [0, 569]
click at [286, 129] on div "Duct Parts Eximo Order #1863 12:46 PM 11/08/25 Eximo Pty Ltd PO #PO03206 Req. 1…" at bounding box center [294, 139] width 114 height 70
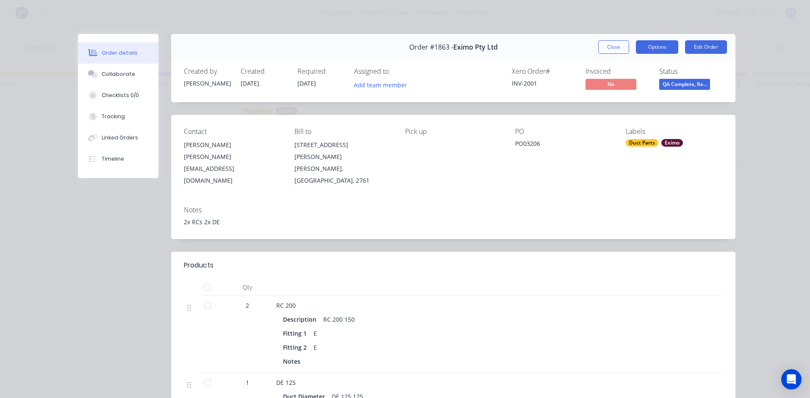
click at [661, 48] on button "Options" at bounding box center [657, 47] width 42 height 14
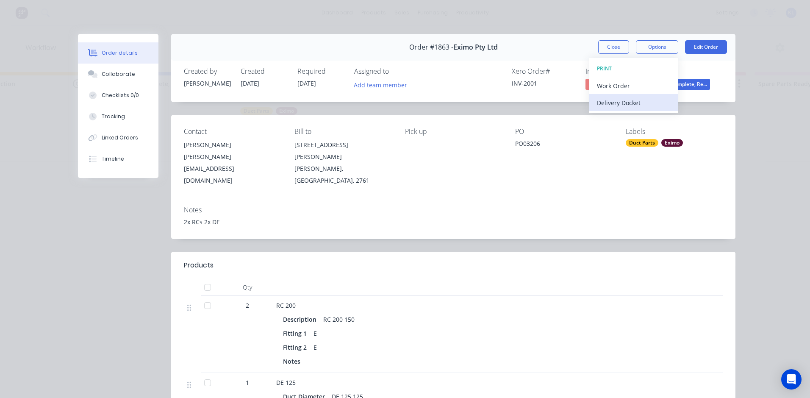
click at [624, 106] on div "Delivery Docket" at bounding box center [634, 103] width 74 height 12
click at [623, 106] on div "Standard" at bounding box center [634, 103] width 74 height 12
click at [103, 78] on div "Collaborate" at bounding box center [118, 74] width 33 height 8
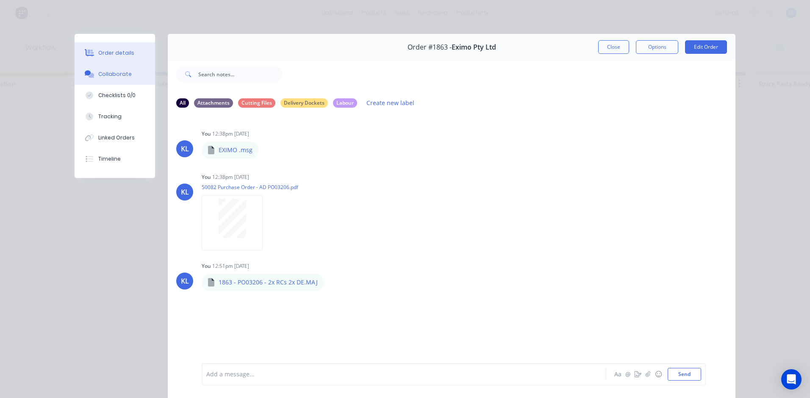
click at [113, 53] on div "Order details" at bounding box center [116, 53] width 36 height 8
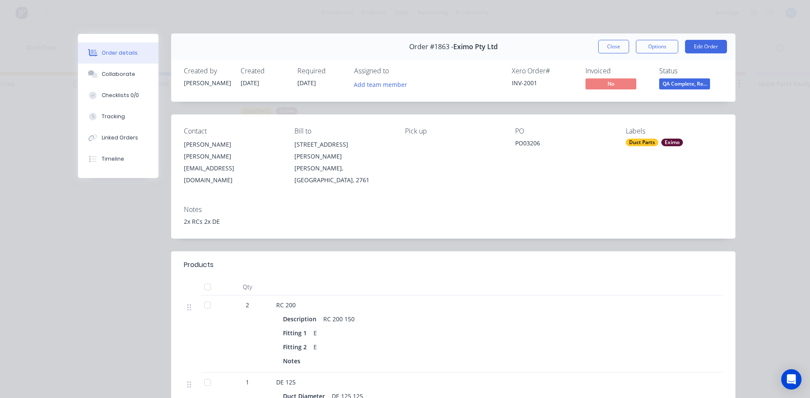
scroll to position [0, 0]
click at [116, 67] on button "Collaborate" at bounding box center [118, 74] width 81 height 21
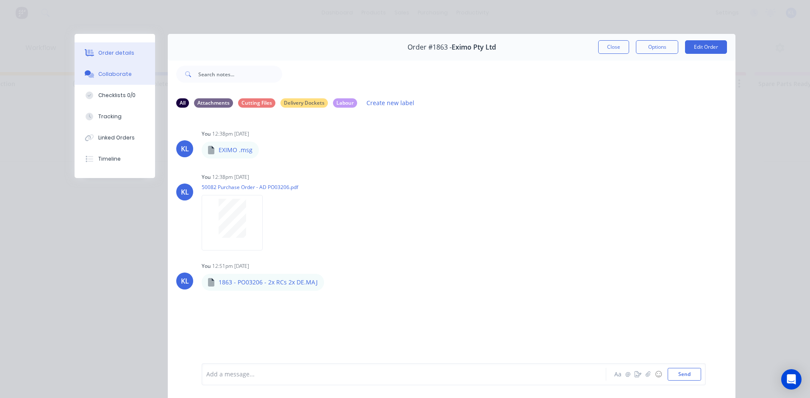
click at [125, 55] on div "Order details" at bounding box center [116, 53] width 36 height 8
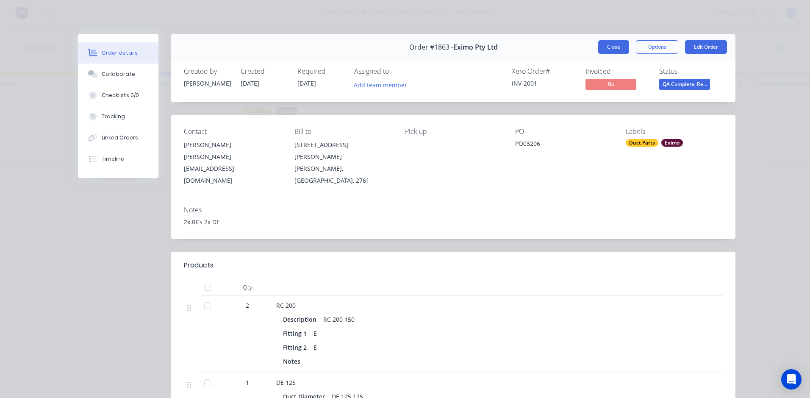
click at [623, 42] on button "Close" at bounding box center [613, 47] width 31 height 14
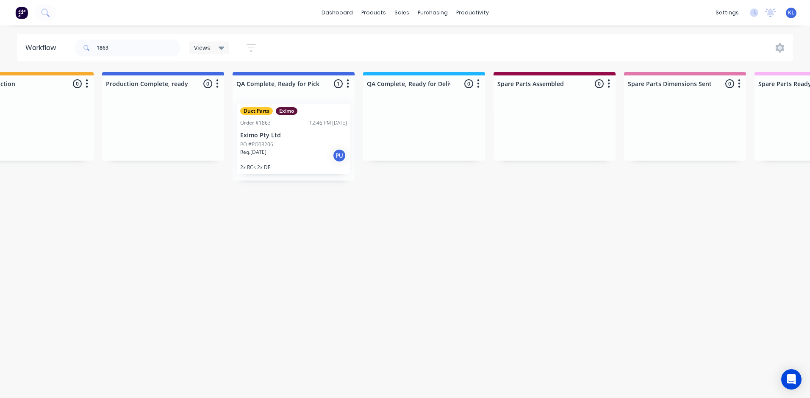
click at [121, 37] on div "1863" at bounding box center [128, 47] width 106 height 25
drag, startPoint x: 121, startPoint y: 43, endPoint x: -90, endPoint y: 82, distance: 214.5
click at [399, 15] on div "sales" at bounding box center [401, 12] width 23 height 13
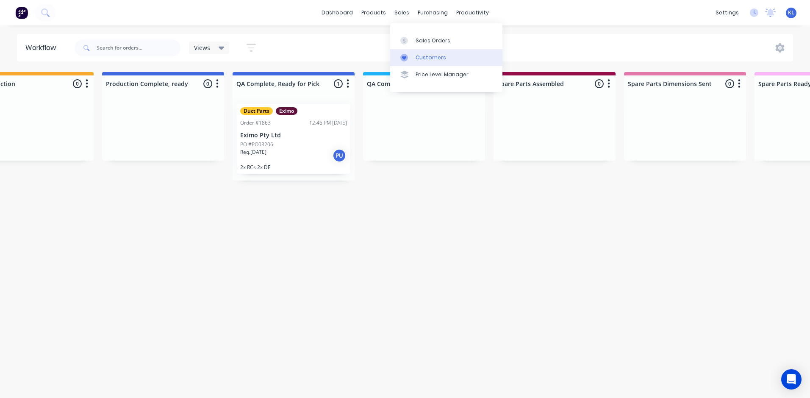
click at [425, 54] on div "Customers" at bounding box center [431, 58] width 31 height 8
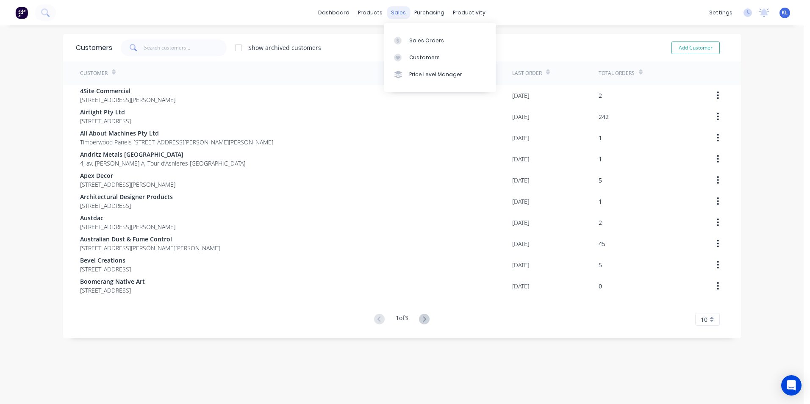
click at [395, 19] on div "sales" at bounding box center [398, 12] width 23 height 13
click at [420, 38] on div "Sales Orders" at bounding box center [426, 41] width 35 height 8
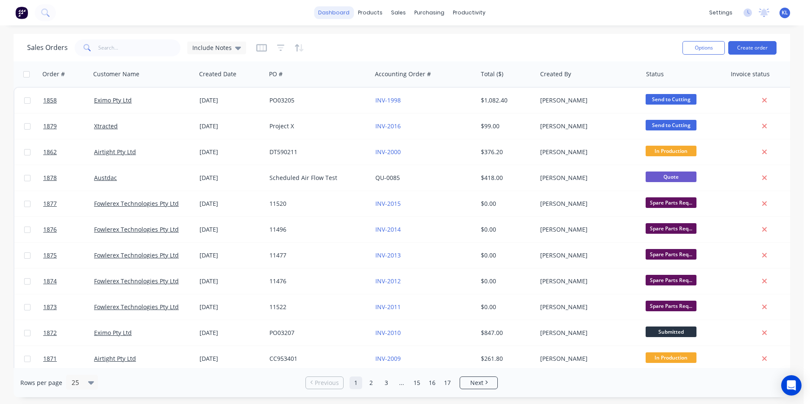
click at [339, 16] on link "dashboard" at bounding box center [334, 12] width 40 height 13
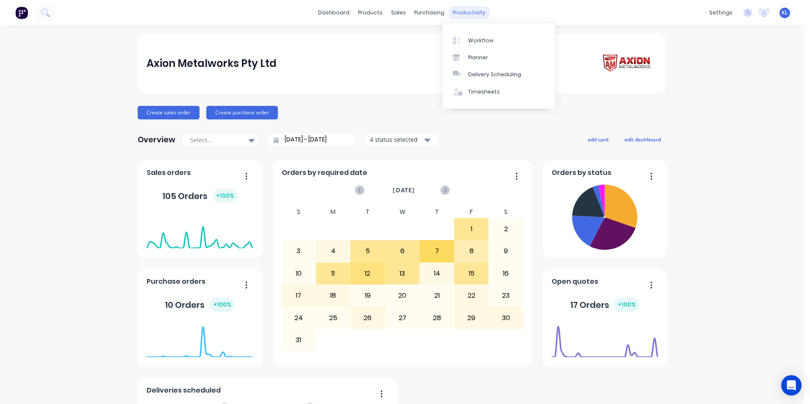
click at [468, 6] on div "productivity" at bounding box center [469, 12] width 41 height 13
click at [473, 37] on div "Workflow" at bounding box center [480, 41] width 25 height 8
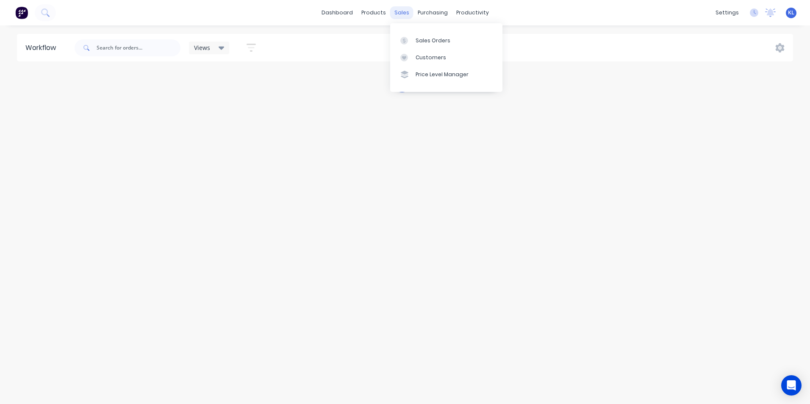
click at [405, 11] on div "sales" at bounding box center [401, 12] width 23 height 13
click at [416, 40] on div "Sales Orders" at bounding box center [433, 41] width 35 height 8
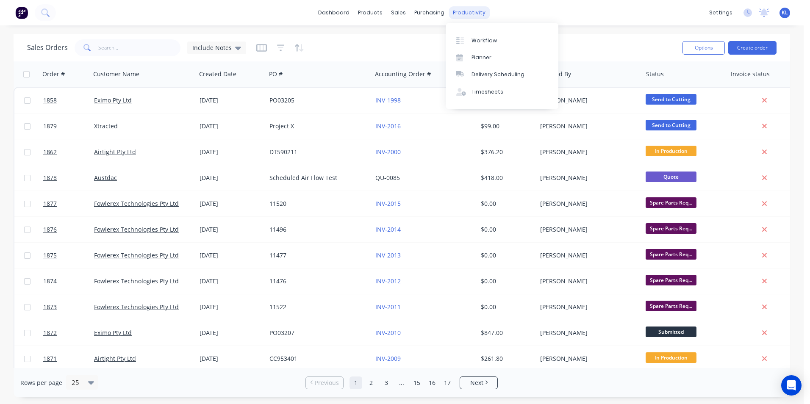
click at [456, 13] on div "productivity" at bounding box center [469, 12] width 41 height 13
click at [478, 41] on div "Workflow" at bounding box center [484, 41] width 25 height 8
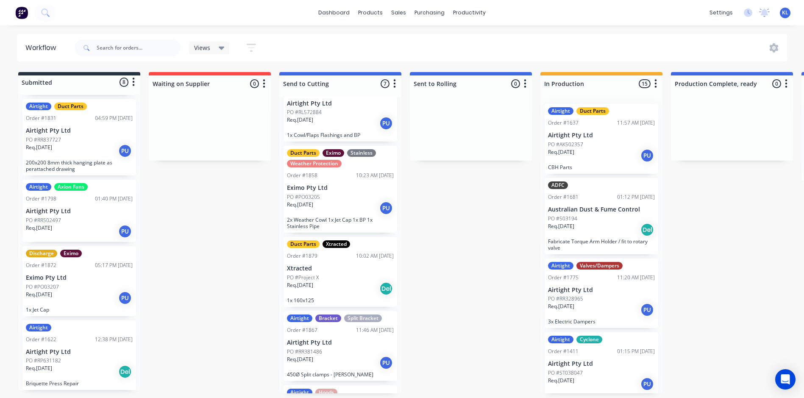
scroll to position [235, 0]
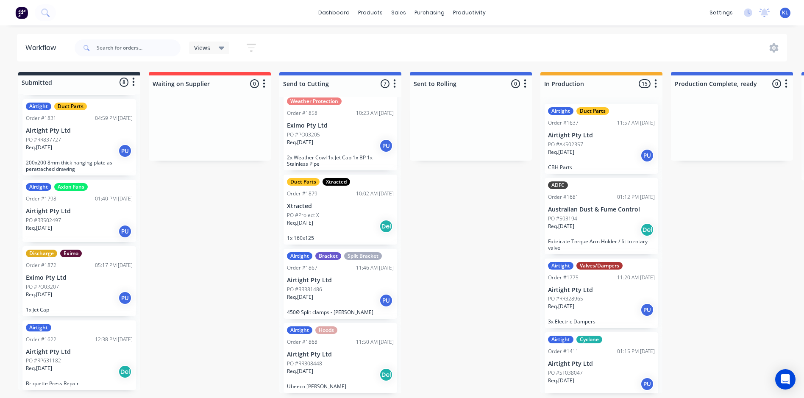
click at [342, 300] on div "Req. 14/08/25 PU" at bounding box center [340, 300] width 107 height 14
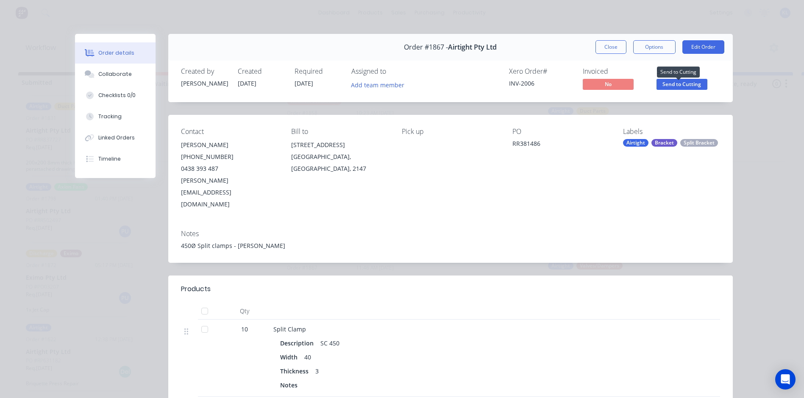
click at [660, 86] on span "Send to Cutting" at bounding box center [681, 84] width 51 height 11
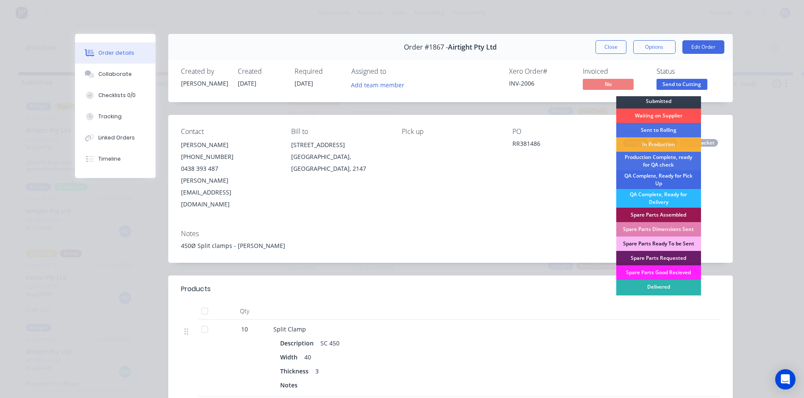
scroll to position [0, 0]
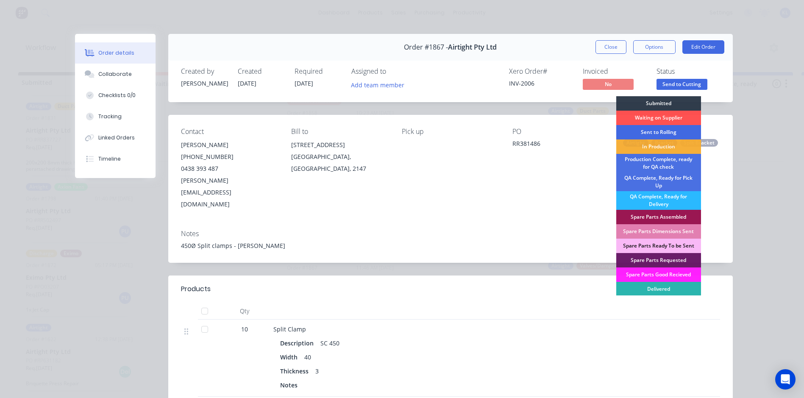
click at [668, 130] on div "Sent to Rolling" at bounding box center [658, 132] width 85 height 14
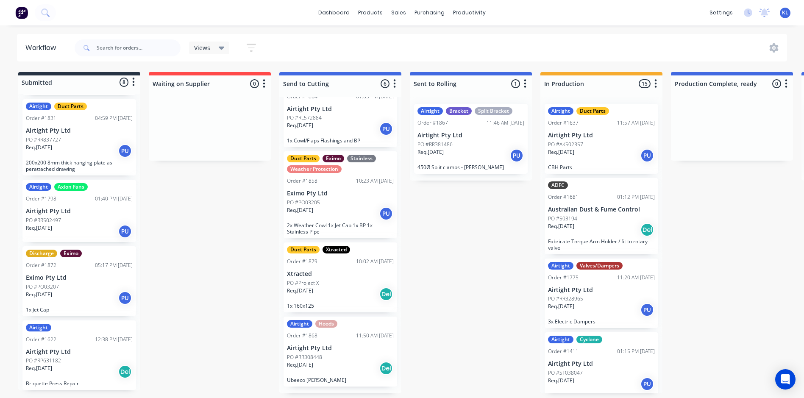
scroll to position [161, 0]
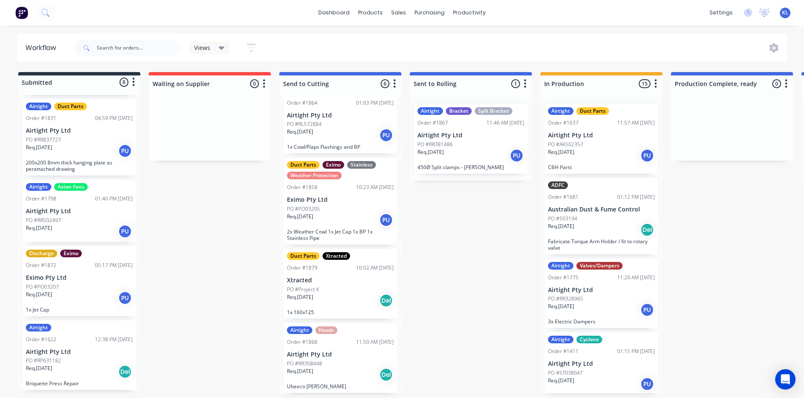
click at [355, 370] on div "Req. 22/08/25 Del" at bounding box center [340, 374] width 107 height 14
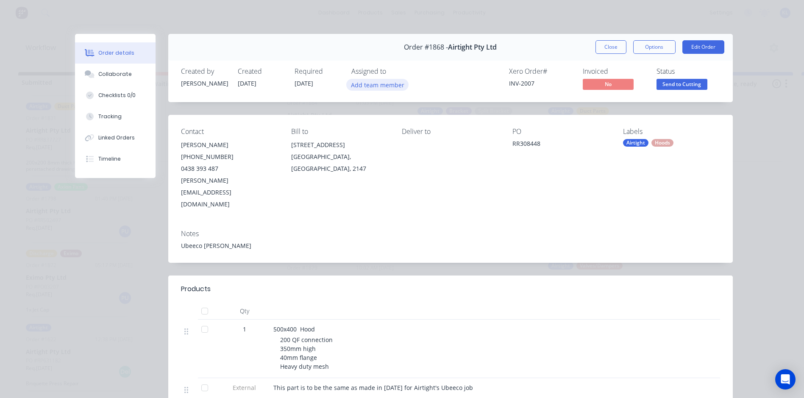
click at [379, 87] on button "Add team member" at bounding box center [377, 84] width 62 height 11
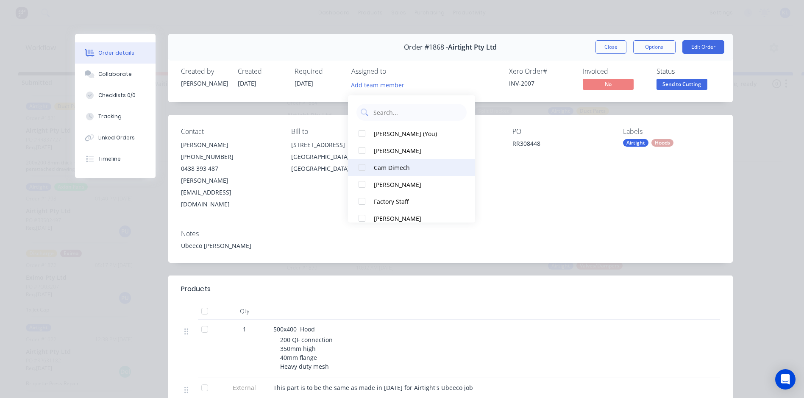
scroll to position [59, 0]
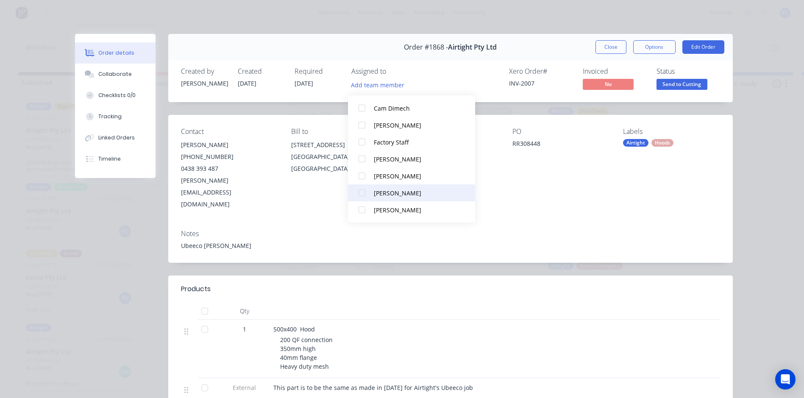
click at [392, 192] on div "Stephen Zeiz" at bounding box center [416, 193] width 85 height 9
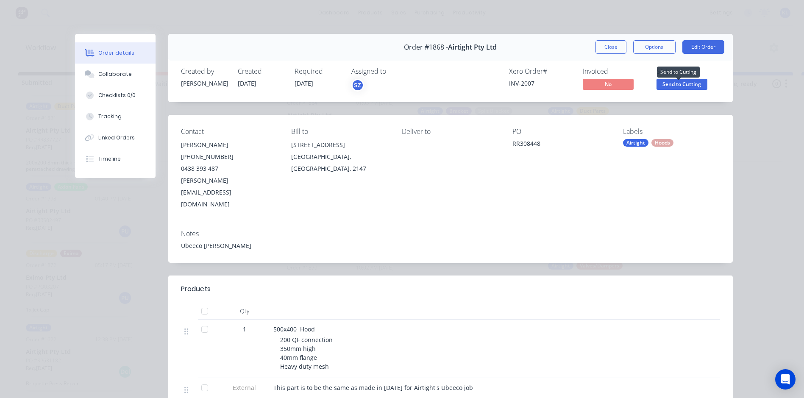
click at [692, 85] on span "Send to Cutting" at bounding box center [681, 84] width 51 height 11
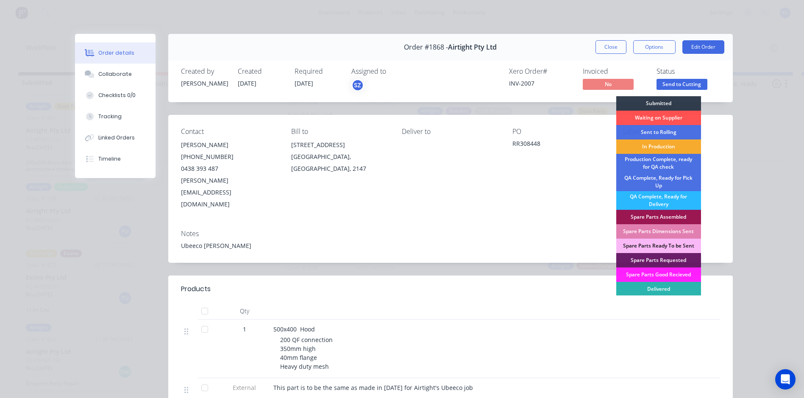
click at [657, 150] on div "In Production" at bounding box center [658, 146] width 85 height 14
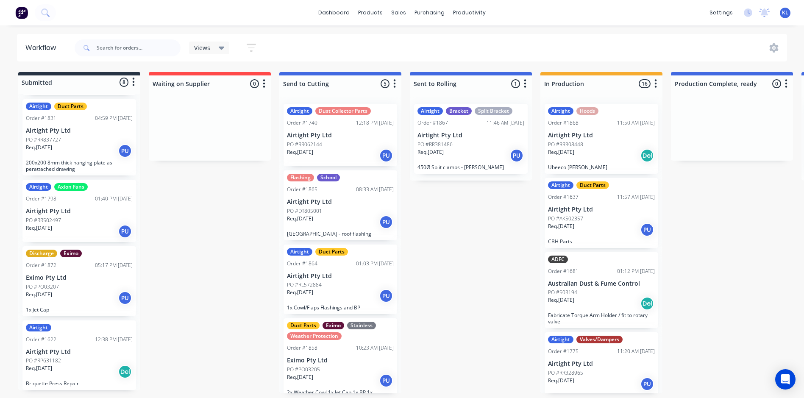
click at [332, 276] on p "Airtight Pty Ltd" at bounding box center [340, 275] width 107 height 7
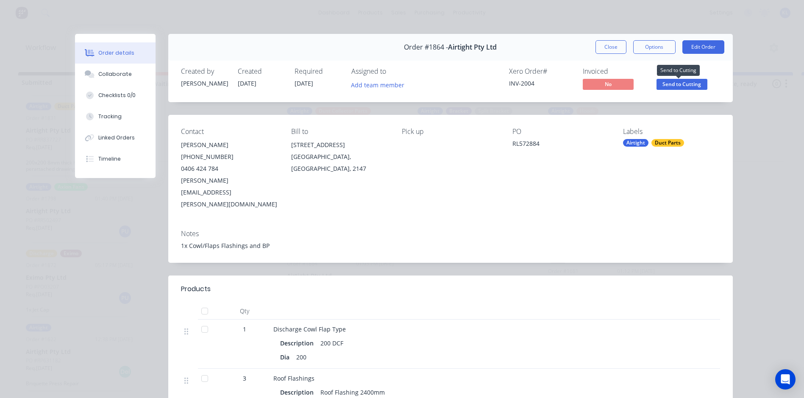
click at [671, 81] on span "Send to Cutting" at bounding box center [681, 84] width 51 height 11
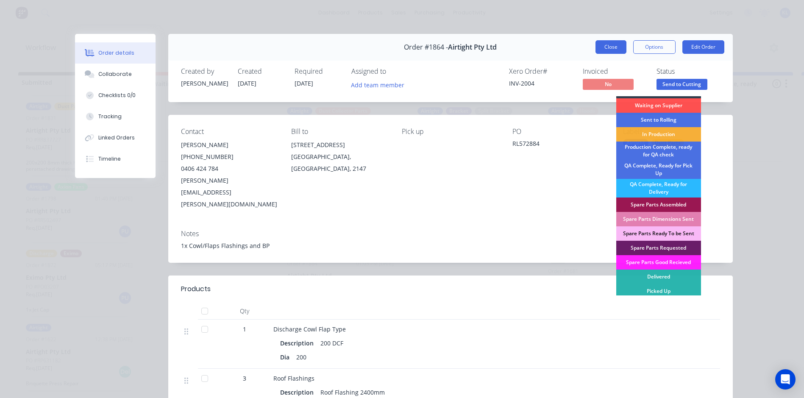
click at [607, 47] on button "Close" at bounding box center [610, 47] width 31 height 14
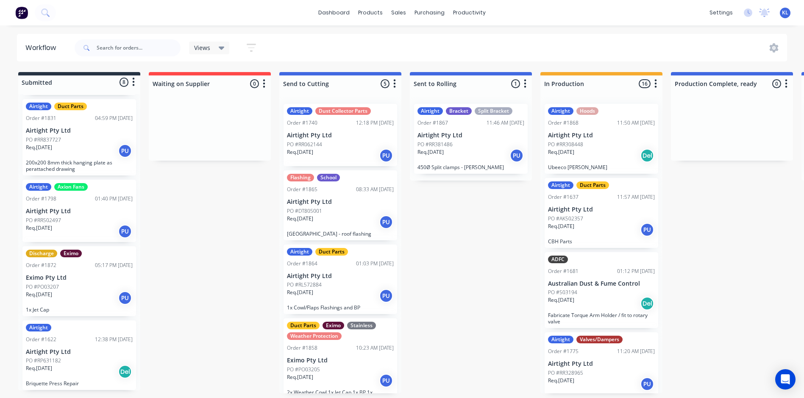
click at [347, 224] on div "Req. 12/08/25 PU" at bounding box center [340, 222] width 107 height 14
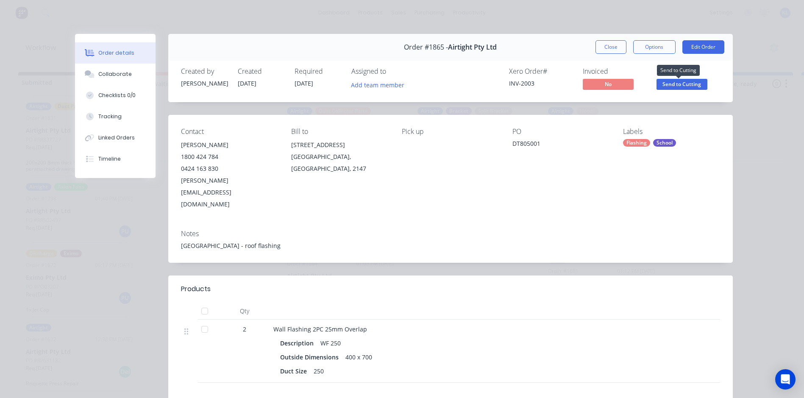
click at [668, 84] on span "Send to Cutting" at bounding box center [681, 84] width 51 height 11
click at [655, 50] on button "Options" at bounding box center [654, 47] width 42 height 14
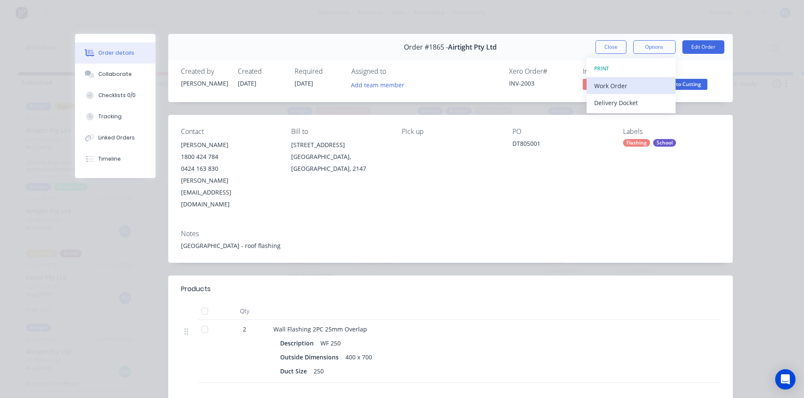
click at [620, 87] on div "Work Order" at bounding box center [631, 86] width 74 height 12
click at [615, 103] on div "Standard" at bounding box center [631, 103] width 74 height 12
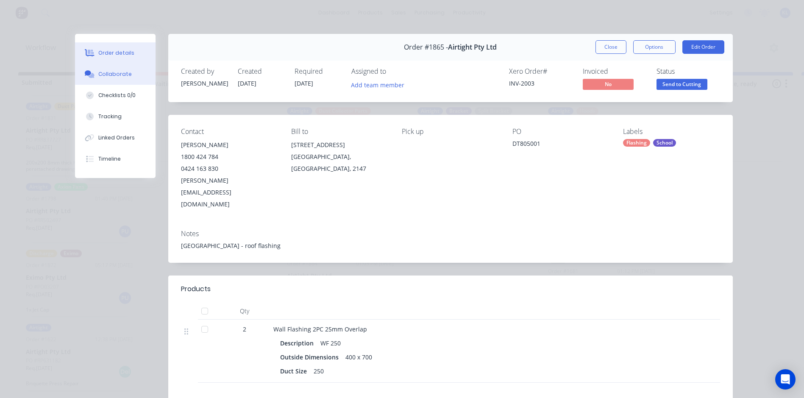
click at [114, 71] on div "Collaborate" at bounding box center [114, 74] width 33 height 8
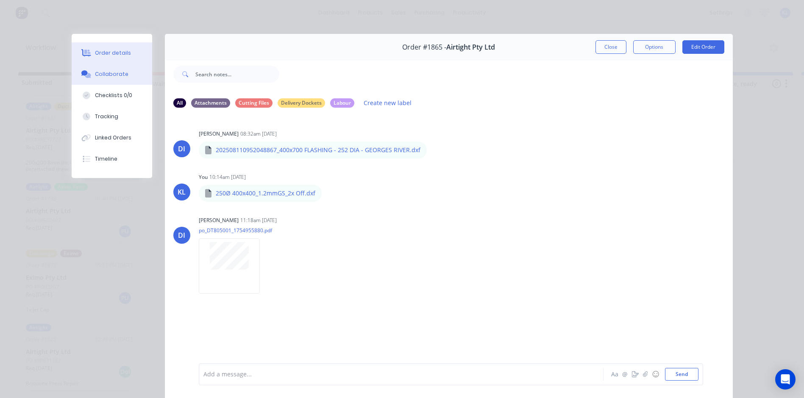
click at [111, 50] on div "Order details" at bounding box center [113, 53] width 36 height 8
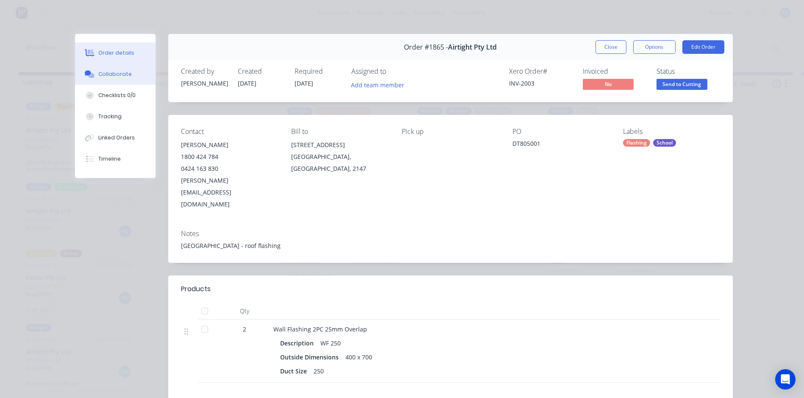
click at [114, 74] on div "Collaborate" at bounding box center [114, 74] width 33 height 8
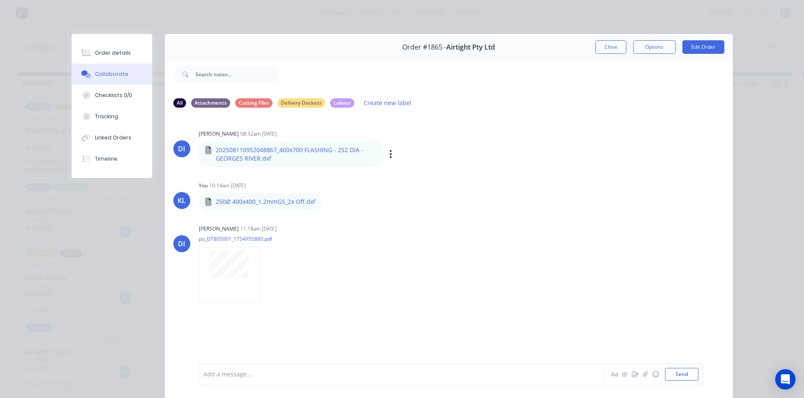
click at [387, 153] on div "Labels Download" at bounding box center [434, 154] width 95 height 12
click at [390, 154] on icon "button" at bounding box center [391, 154] width 2 height 8
click at [409, 175] on button "Download" at bounding box center [446, 176] width 95 height 19
click at [455, 11] on div "Order details Collaborate Checklists 0/0 Tracking Linked Orders Timeline Order …" at bounding box center [402, 199] width 804 height 398
click at [599, 47] on button "Close" at bounding box center [610, 47] width 31 height 14
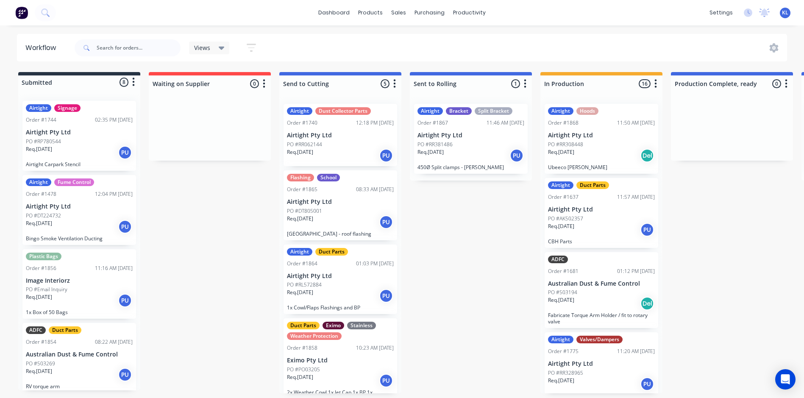
click at [93, 296] on div "Req. 07/08/25 PU" at bounding box center [79, 300] width 107 height 14
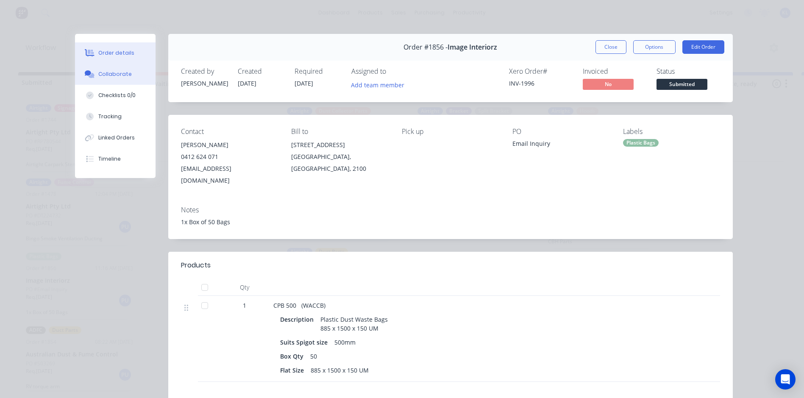
click at [114, 73] on div "Collaborate" at bounding box center [114, 74] width 33 height 8
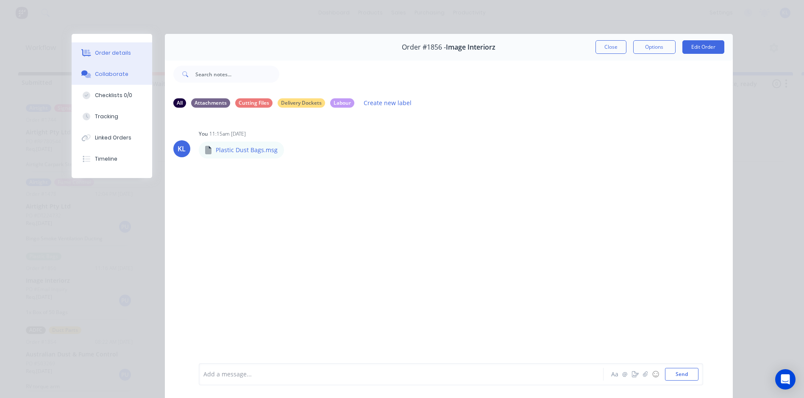
click at [114, 51] on div "Order details" at bounding box center [113, 53] width 36 height 8
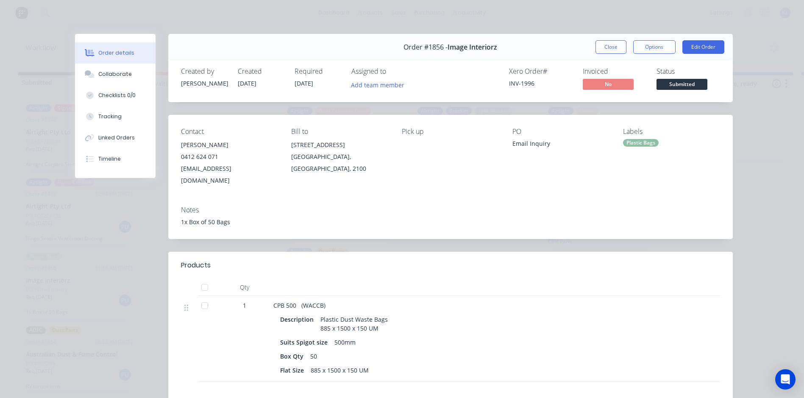
scroll to position [150, 0]
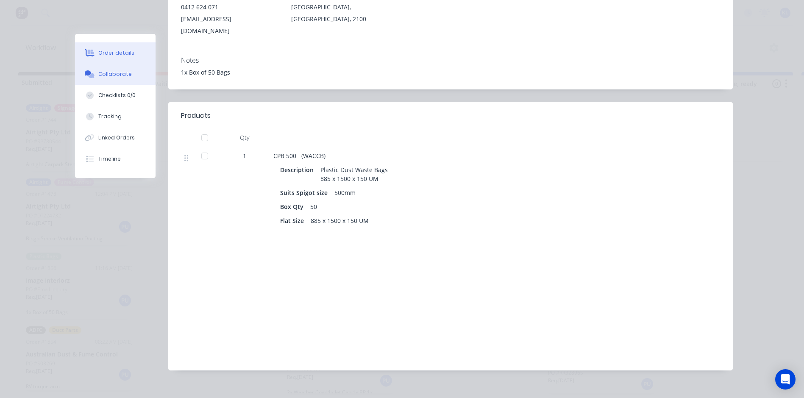
click at [114, 71] on div "Collaborate" at bounding box center [114, 74] width 33 height 8
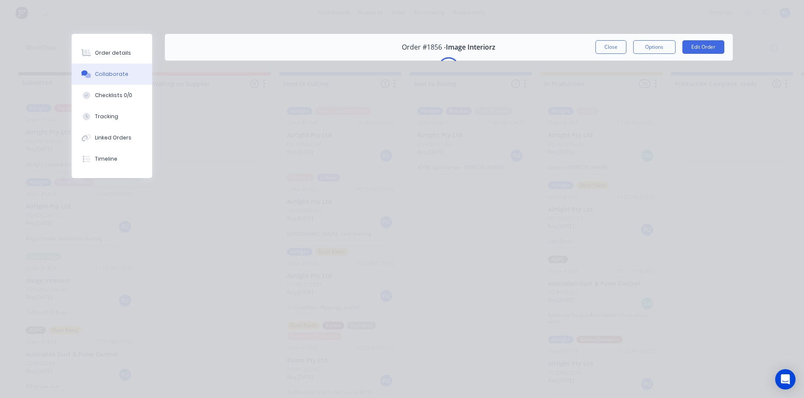
scroll to position [0, 0]
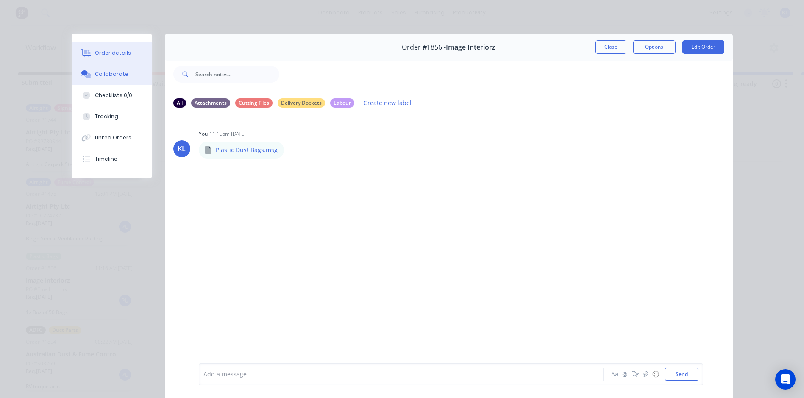
click at [95, 52] on div "Order details" at bounding box center [113, 53] width 36 height 8
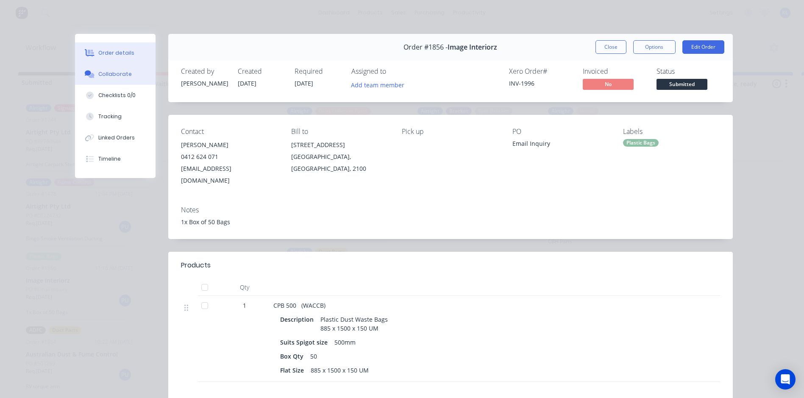
click at [106, 74] on div "Collaborate" at bounding box center [114, 74] width 33 height 8
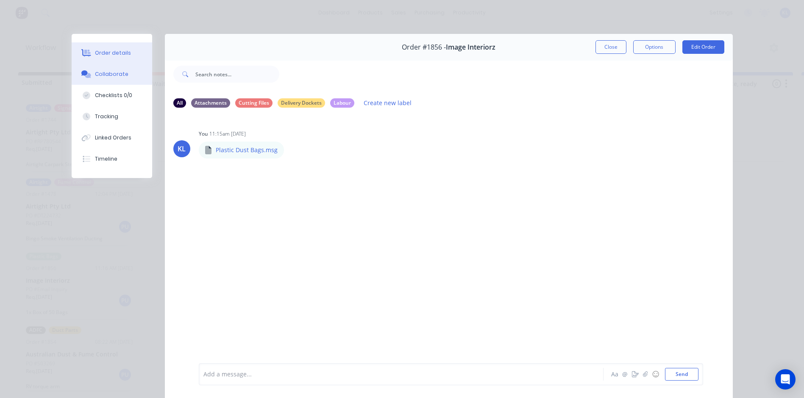
click at [111, 49] on button "Order details" at bounding box center [112, 52] width 81 height 21
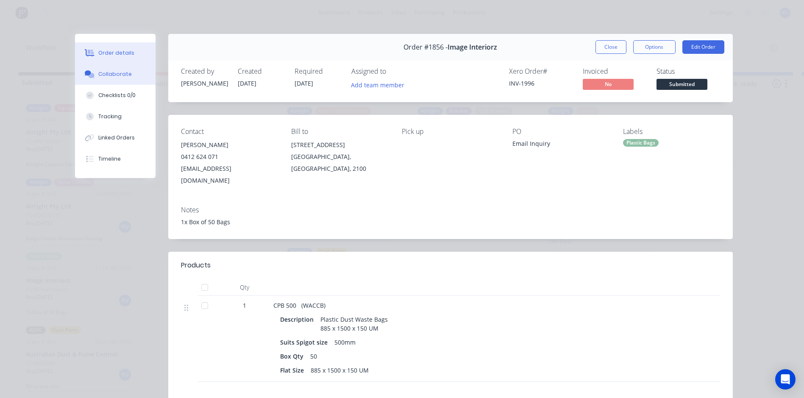
click at [105, 72] on div "Collaborate" at bounding box center [114, 74] width 33 height 8
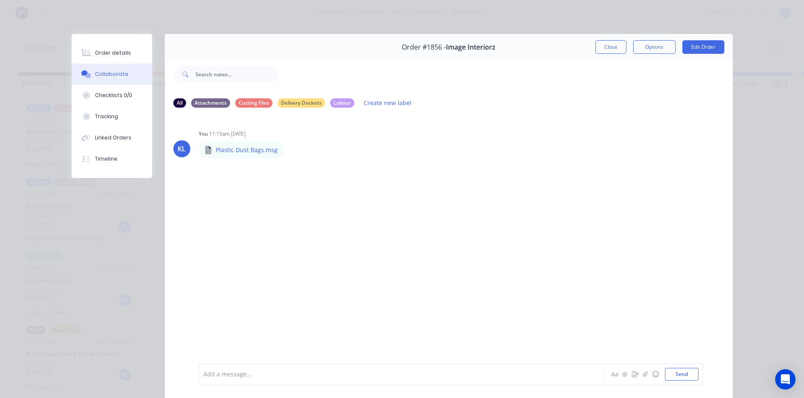
scroll to position [2, 0]
click at [135, 54] on button "Order details" at bounding box center [112, 52] width 81 height 21
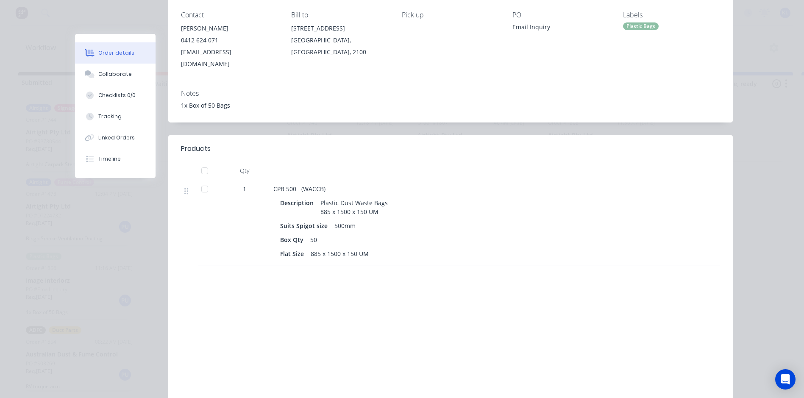
scroll to position [65, 0]
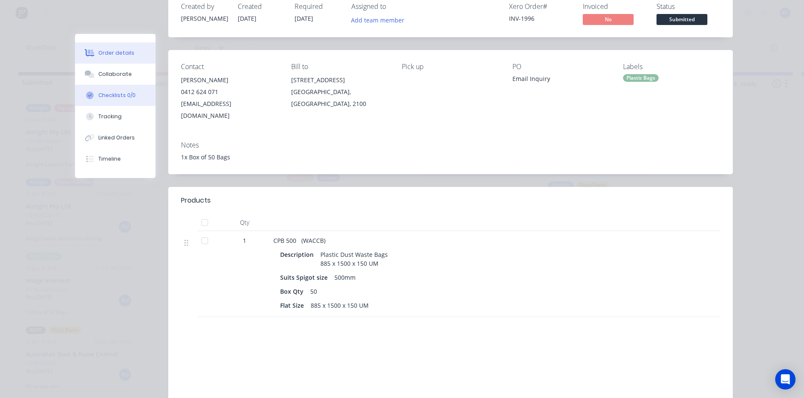
click at [111, 92] on div "Checklists 0/0" at bounding box center [116, 96] width 37 height 8
type textarea "x"
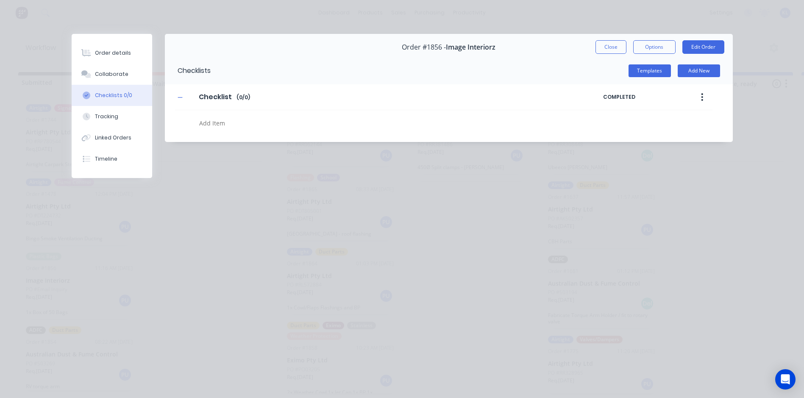
scroll to position [0, 0]
click at [129, 74] on button "Collaborate" at bounding box center [112, 74] width 81 height 21
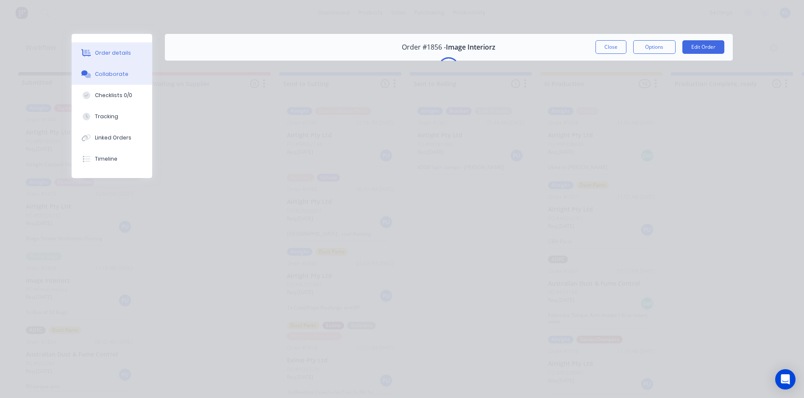
click at [105, 53] on div "Order details" at bounding box center [113, 53] width 36 height 8
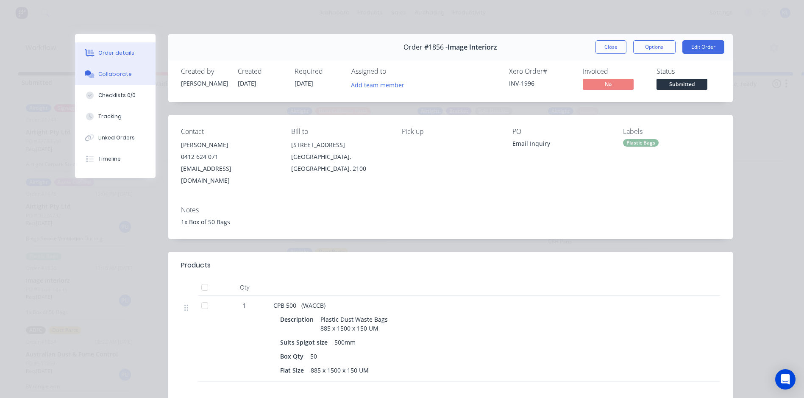
click at [113, 73] on div "Collaborate" at bounding box center [114, 74] width 33 height 8
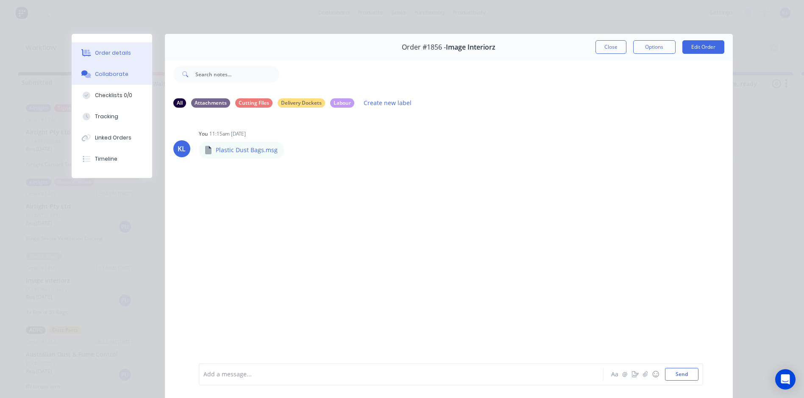
click at [111, 55] on div "Order details" at bounding box center [113, 53] width 36 height 8
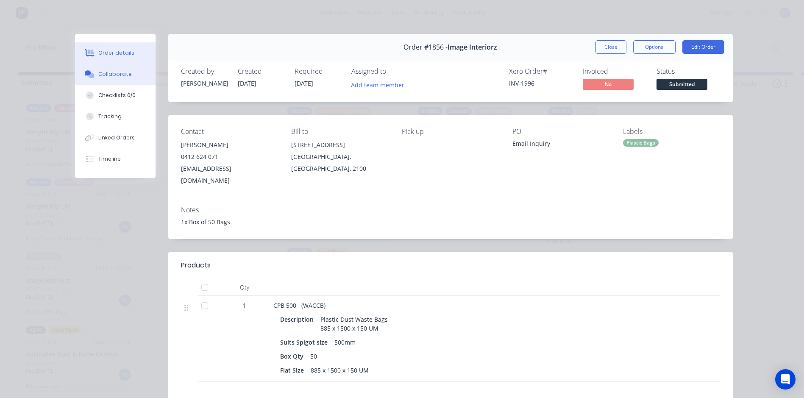
click at [122, 76] on div "Collaborate" at bounding box center [114, 74] width 33 height 8
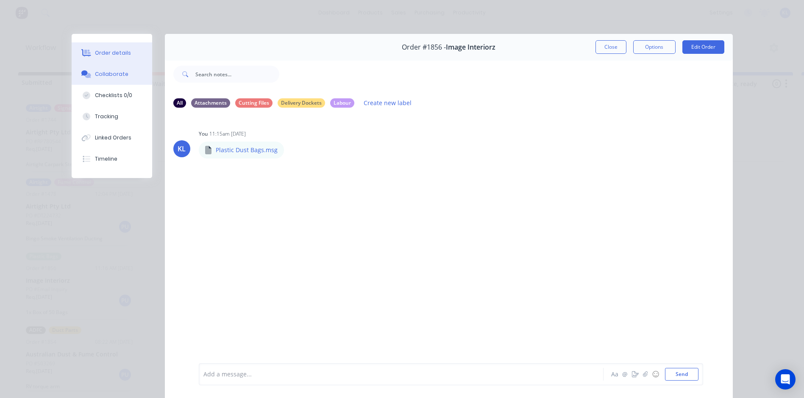
click at [117, 52] on div "Order details" at bounding box center [113, 53] width 36 height 8
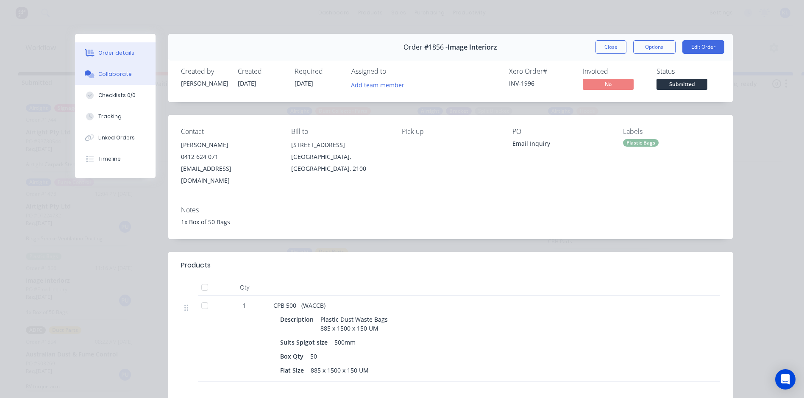
click at [114, 75] on div "Collaborate" at bounding box center [114, 74] width 33 height 8
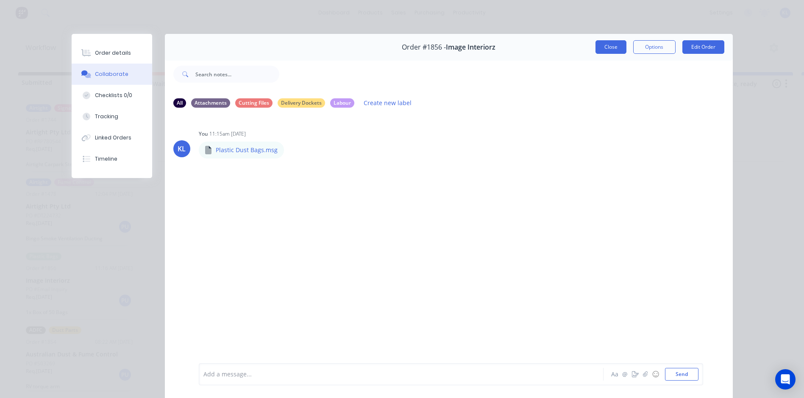
click at [609, 50] on button "Close" at bounding box center [610, 47] width 31 height 14
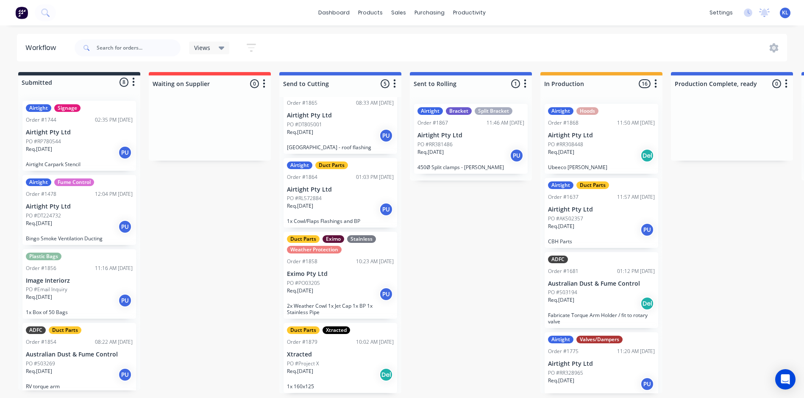
scroll to position [75, 0]
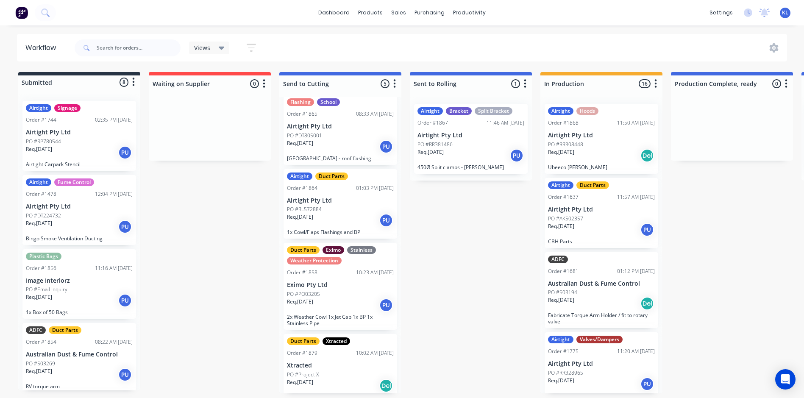
click at [329, 301] on div "Req. 13/08/25 PU" at bounding box center [340, 305] width 107 height 14
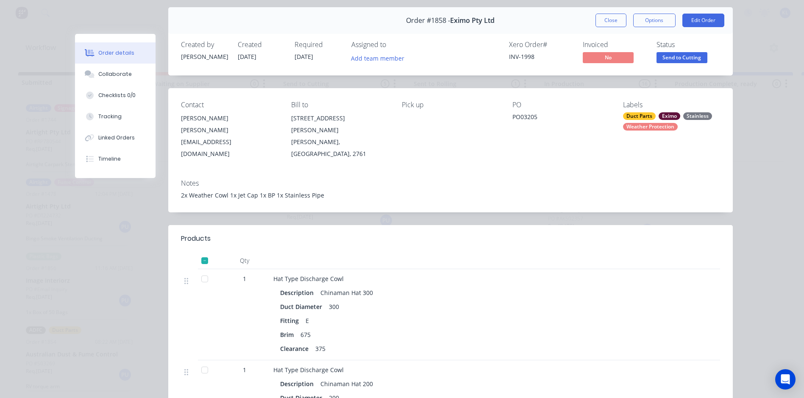
scroll to position [0, 0]
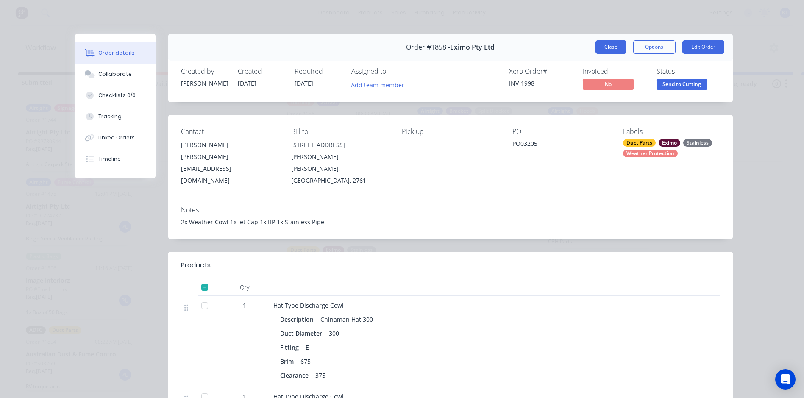
click at [613, 47] on button "Close" at bounding box center [610, 47] width 31 height 14
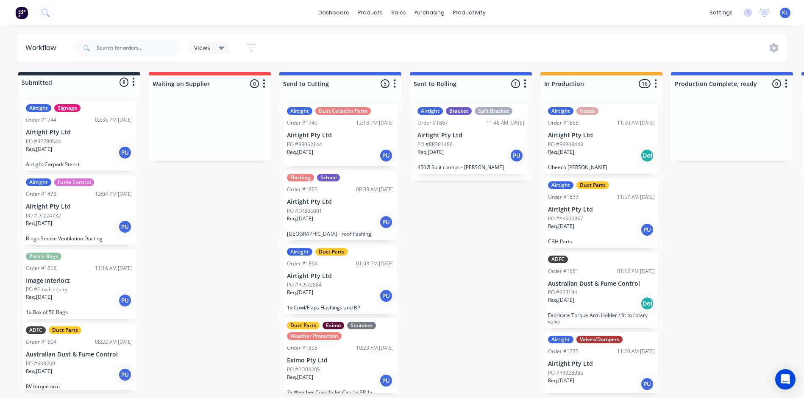
click at [349, 153] on div "Req. 08/07/25 PU" at bounding box center [340, 155] width 107 height 14
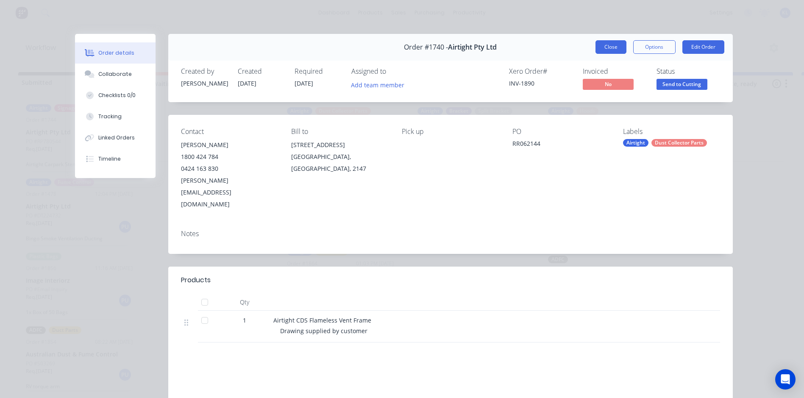
click at [614, 41] on button "Close" at bounding box center [610, 47] width 31 height 14
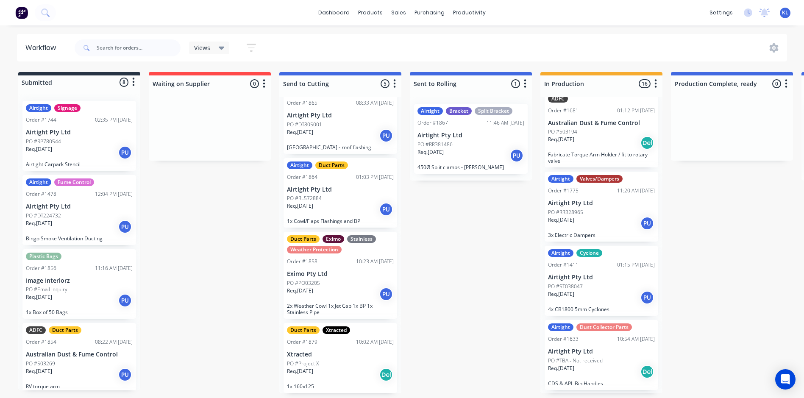
scroll to position [170, 0]
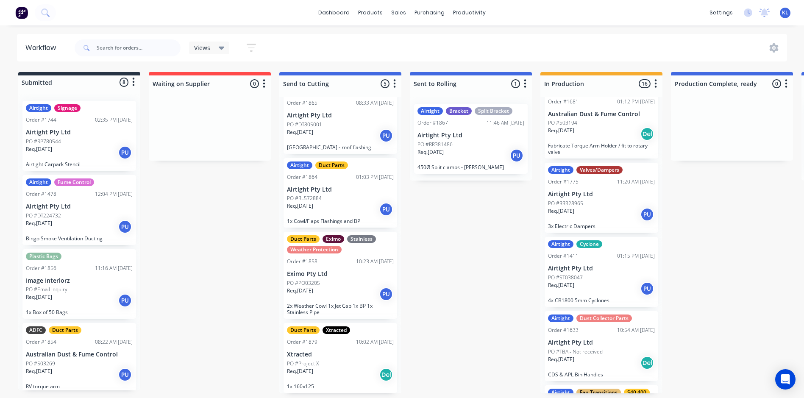
click at [595, 150] on p "Fabricate Torque Arm Holder / fit to rotary valve" at bounding box center [601, 148] width 107 height 13
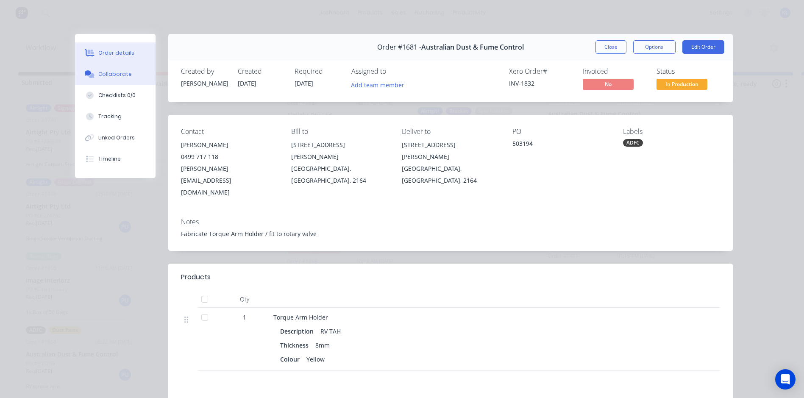
click at [114, 80] on button "Collaborate" at bounding box center [115, 74] width 81 height 21
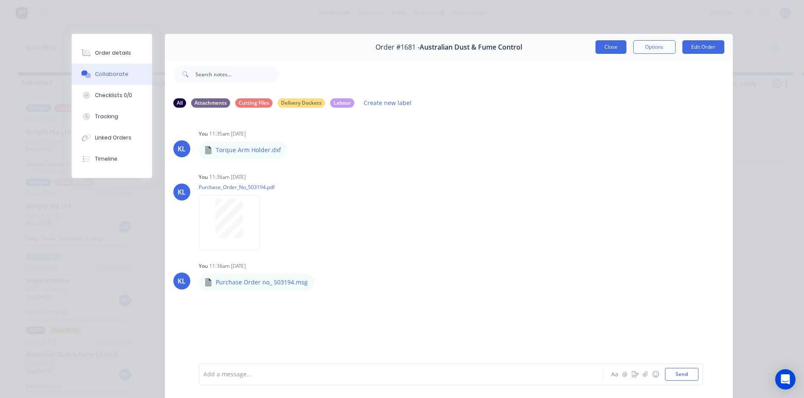
click at [602, 52] on button "Close" at bounding box center [610, 47] width 31 height 14
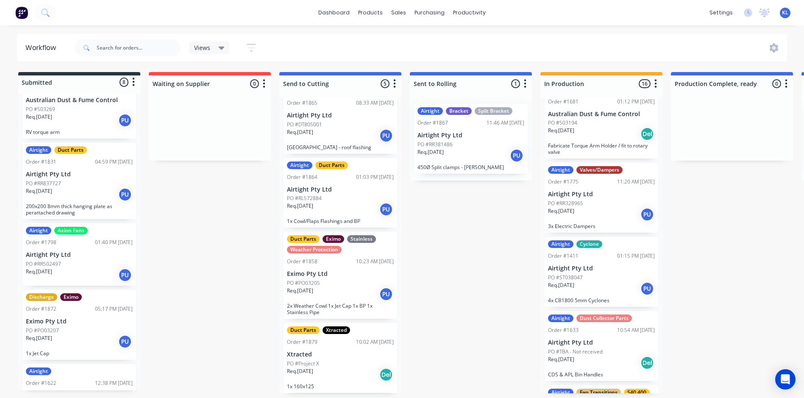
scroll to position [42, 0]
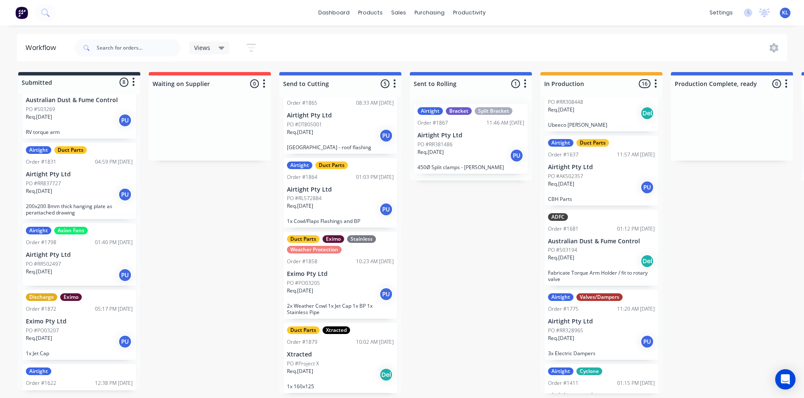
click at [63, 122] on div "Req. 07/08/25 PU" at bounding box center [79, 120] width 107 height 14
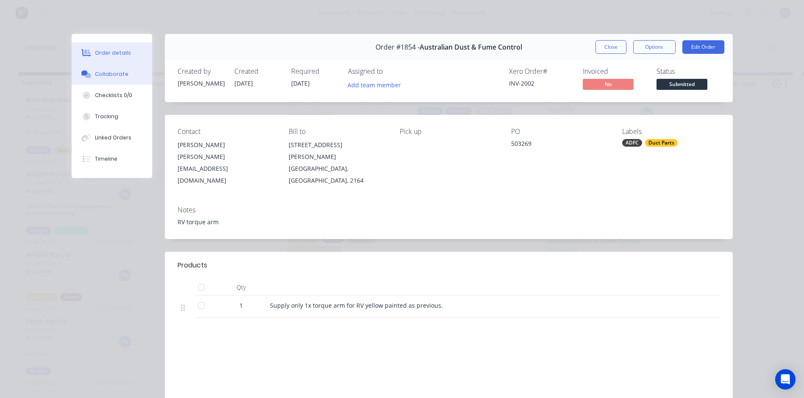
click at [119, 73] on div "Collaborate" at bounding box center [111, 74] width 33 height 8
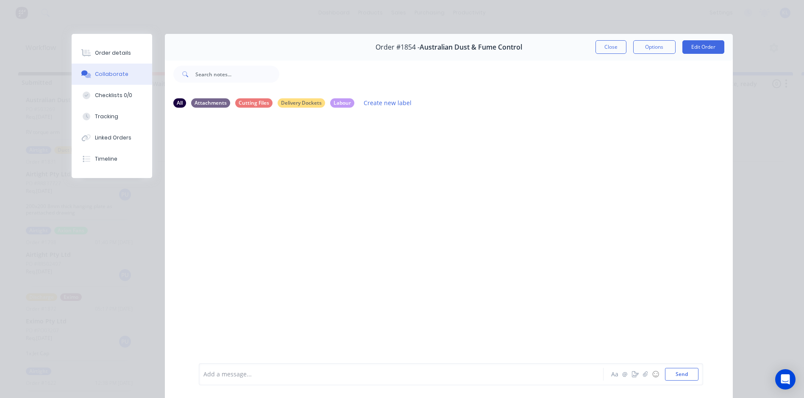
click at [270, 378] on div at bounding box center [389, 374] width 371 height 9
click at [120, 61] on button "Order details" at bounding box center [112, 52] width 81 height 21
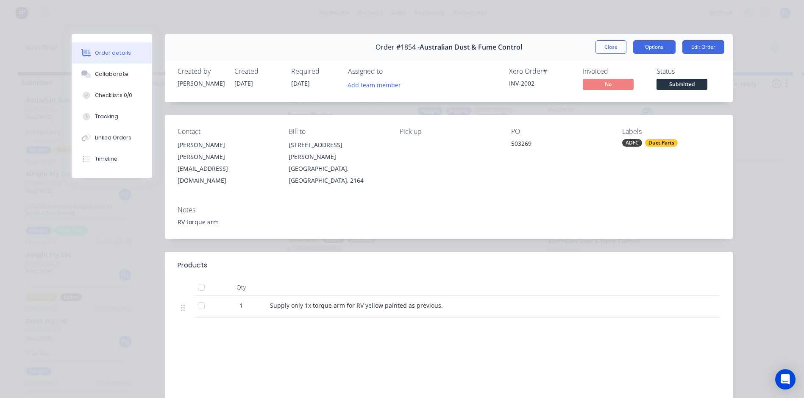
click at [645, 46] on button "Options" at bounding box center [654, 47] width 42 height 14
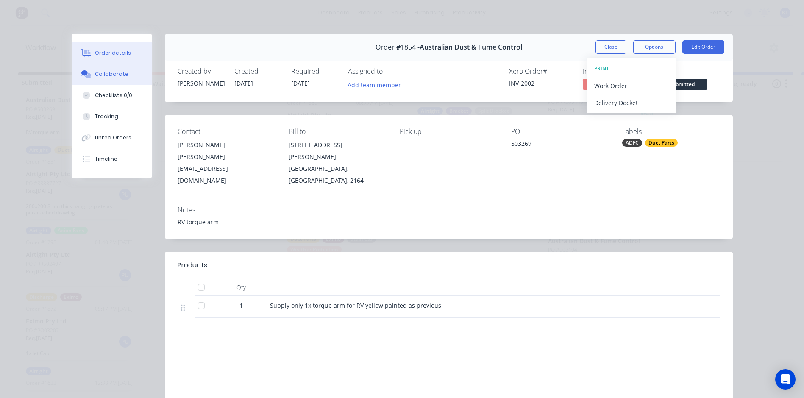
click at [106, 75] on div "Collaborate" at bounding box center [111, 74] width 33 height 8
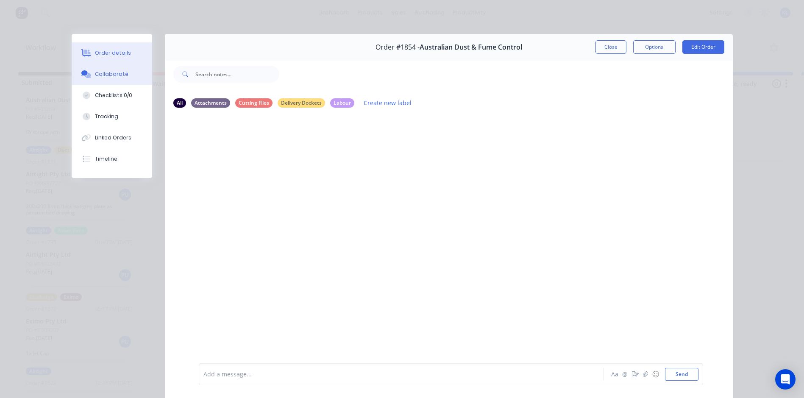
click at [105, 48] on button "Order details" at bounding box center [112, 52] width 81 height 21
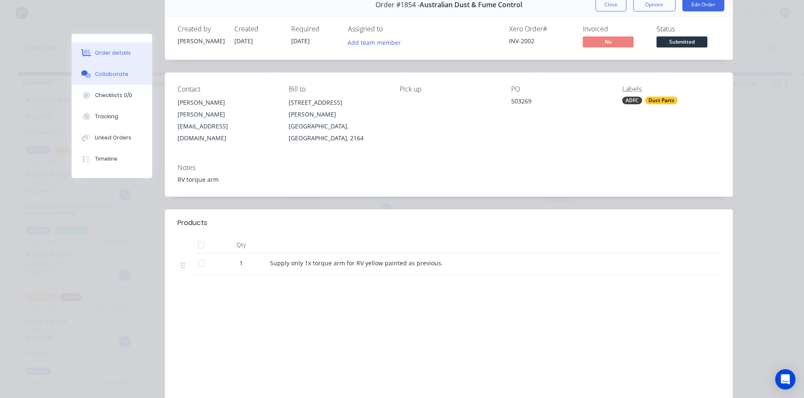
click at [127, 82] on button "Collaborate" at bounding box center [112, 74] width 81 height 21
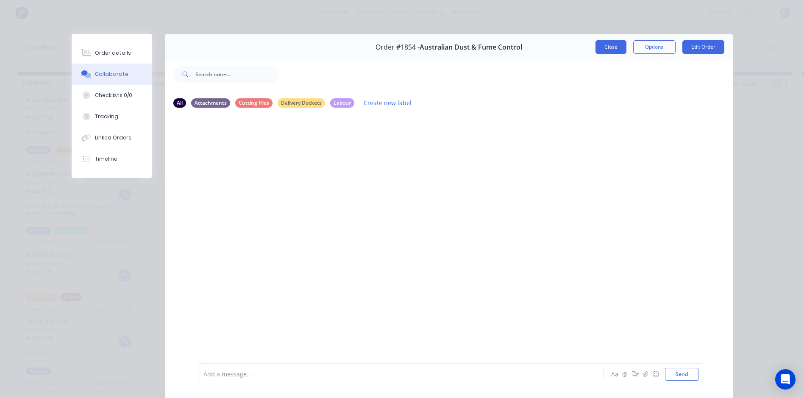
click at [605, 50] on button "Close" at bounding box center [610, 47] width 31 height 14
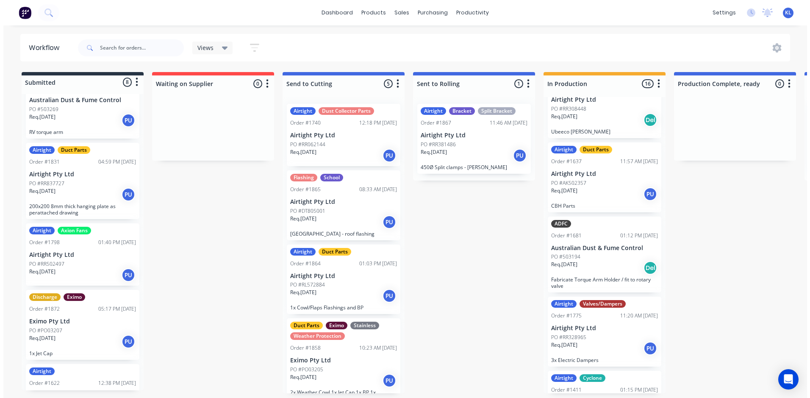
scroll to position [35, 0]
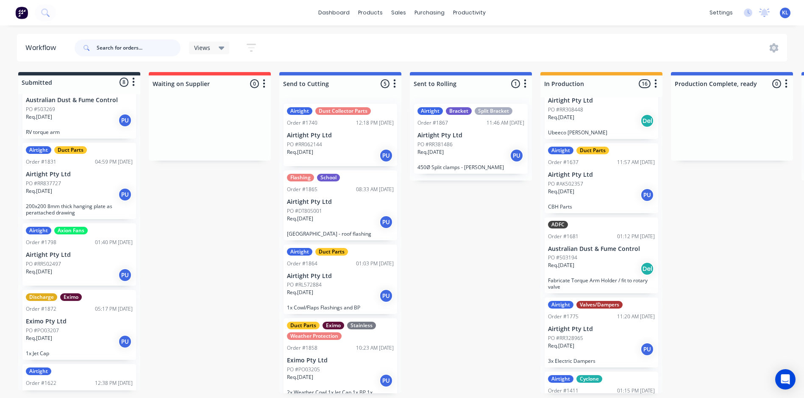
click at [121, 47] on input "text" at bounding box center [139, 47] width 84 height 17
type input "1868"
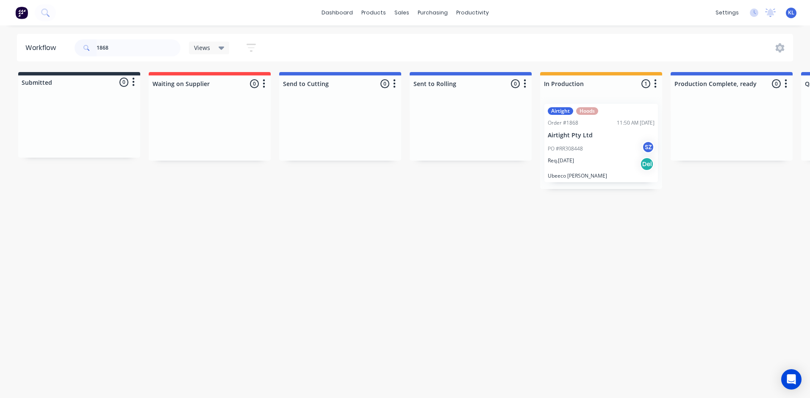
click at [564, 142] on div "PO #RR308448 SZ" at bounding box center [601, 149] width 107 height 16
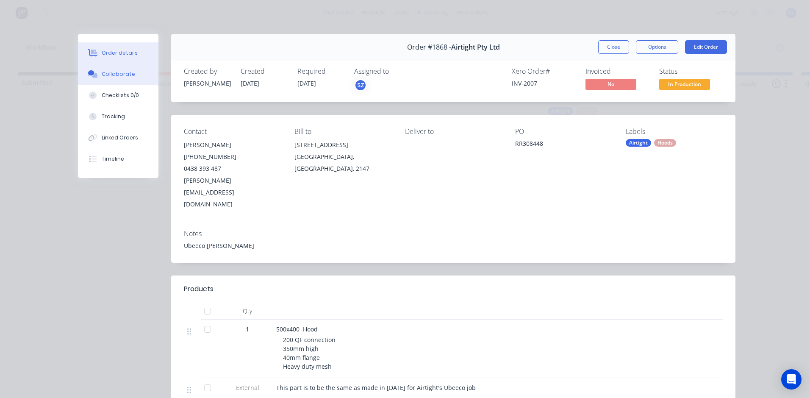
click at [120, 73] on div "Collaborate" at bounding box center [118, 74] width 33 height 8
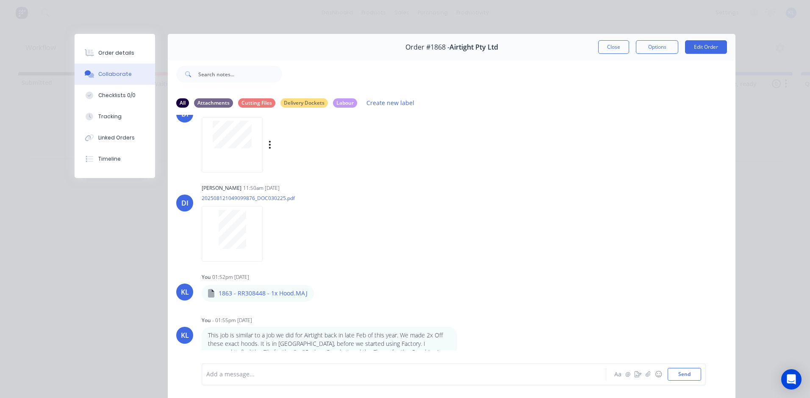
scroll to position [0, 0]
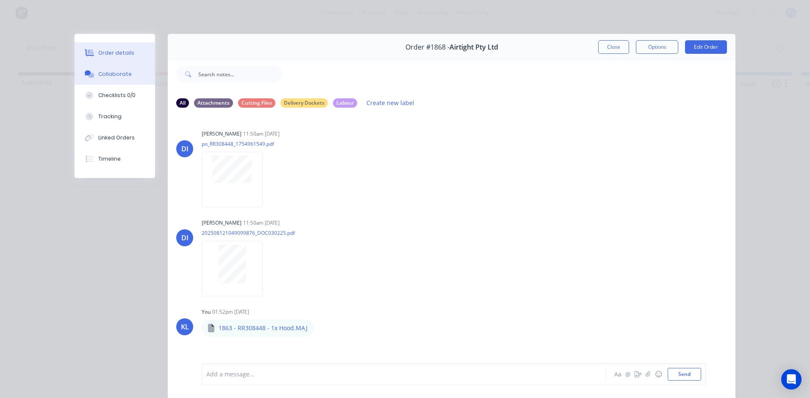
click at [108, 60] on button "Order details" at bounding box center [115, 52] width 81 height 21
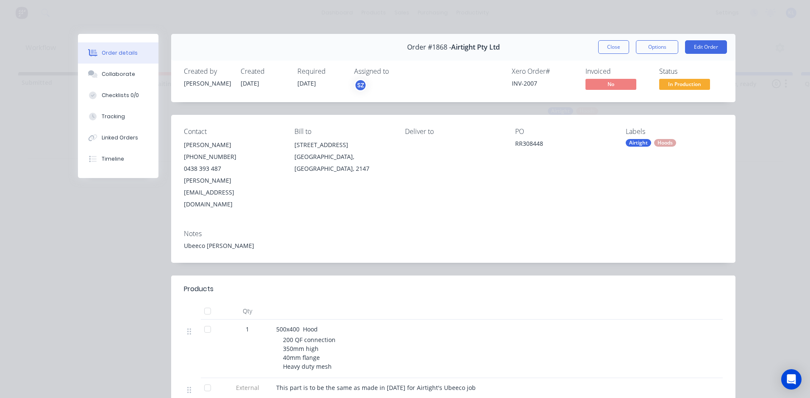
click at [672, 83] on span "In Production" at bounding box center [684, 84] width 51 height 11
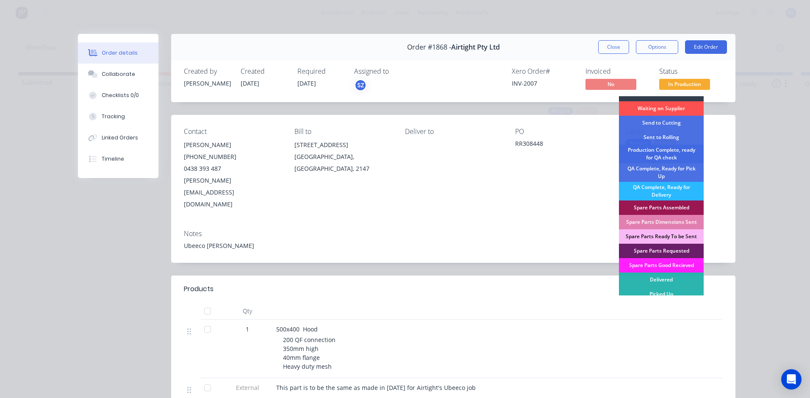
scroll to position [12, 0]
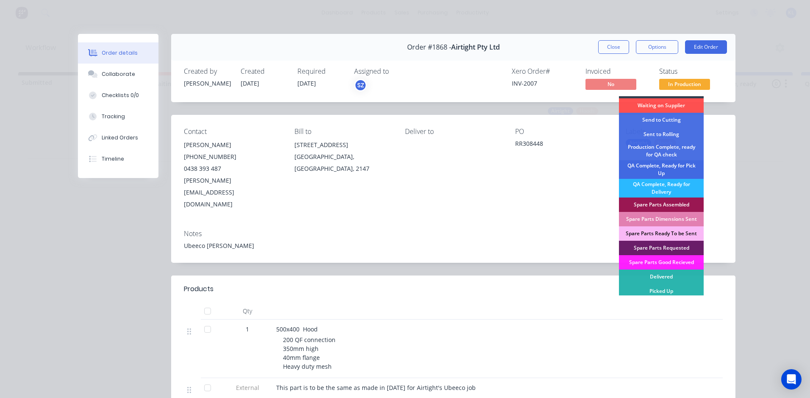
click at [682, 172] on div "QA Complete, Ready for Pick Up" at bounding box center [661, 169] width 85 height 19
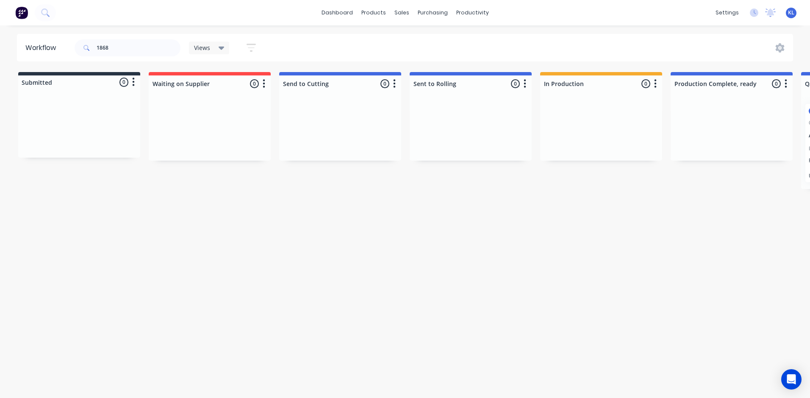
click at [334, 347] on html "dashboard products sales purchasing productivity dashboard products Product Cat…" at bounding box center [405, 173] width 810 height 347
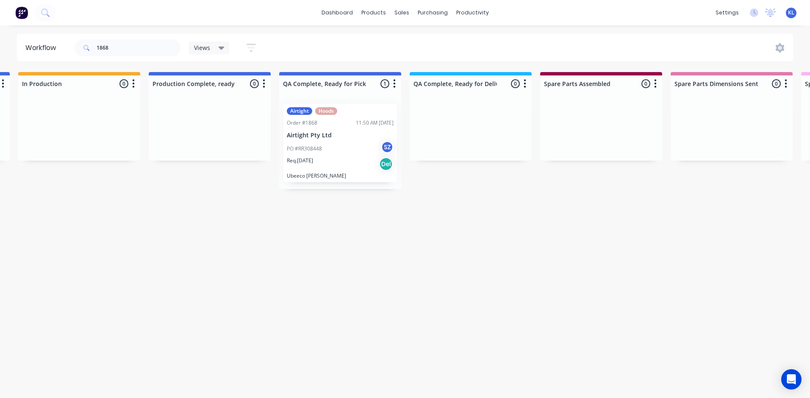
scroll to position [0, 576]
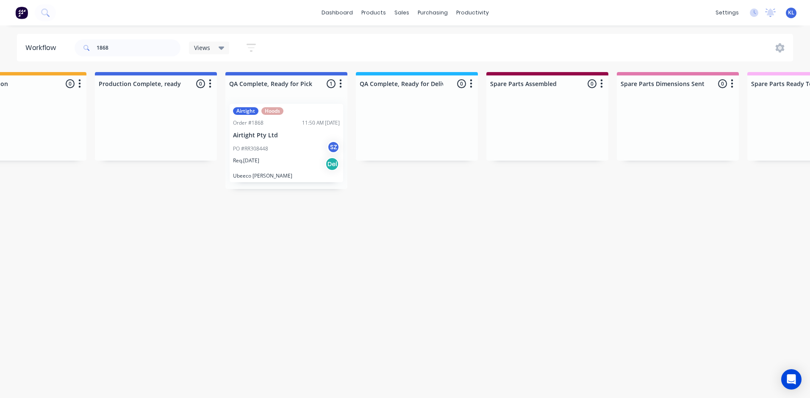
click at [291, 157] on div "Req. 22/08/25 Del" at bounding box center [286, 164] width 107 height 14
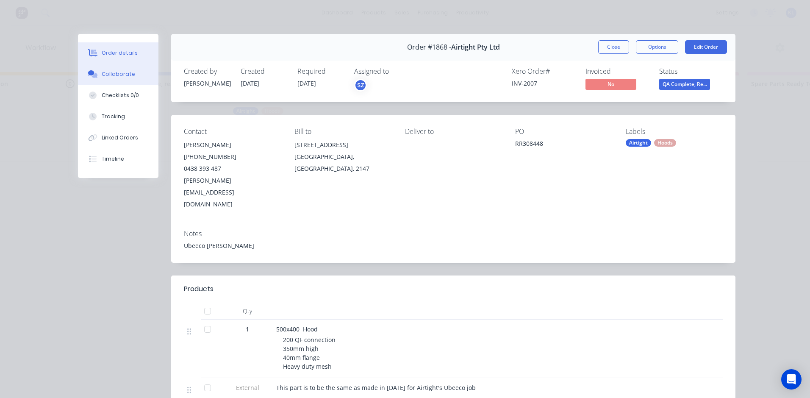
click at [97, 74] on button "Collaborate" at bounding box center [118, 74] width 81 height 21
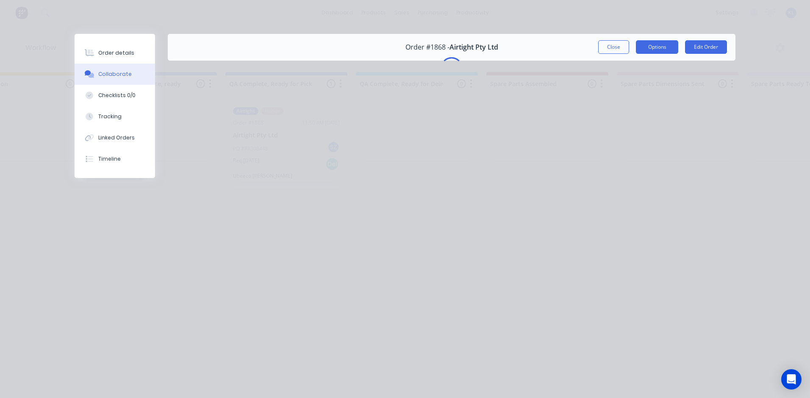
click at [645, 48] on button "Options" at bounding box center [657, 47] width 42 height 14
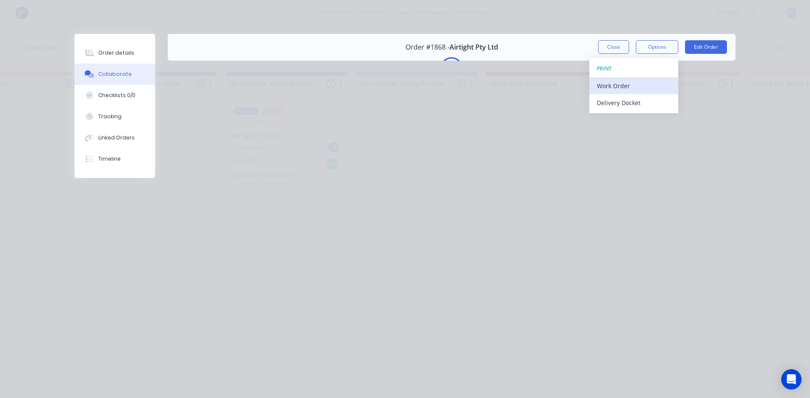
click at [620, 83] on div "Work Order" at bounding box center [634, 86] width 74 height 12
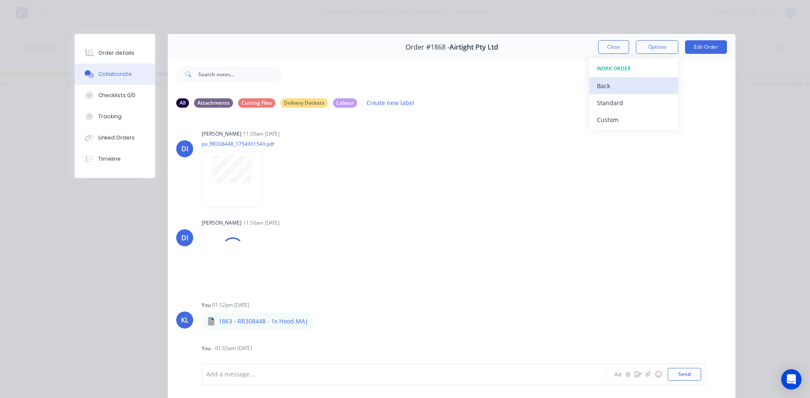
click at [601, 87] on div "Back" at bounding box center [634, 86] width 74 height 12
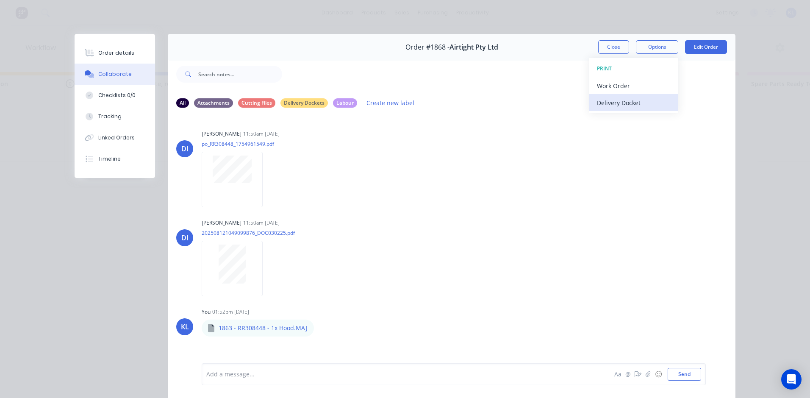
click at [612, 98] on div "Delivery Docket" at bounding box center [634, 103] width 74 height 12
click at [625, 100] on div "Standard" at bounding box center [634, 103] width 74 height 12
click at [610, 45] on button "Close" at bounding box center [613, 47] width 31 height 14
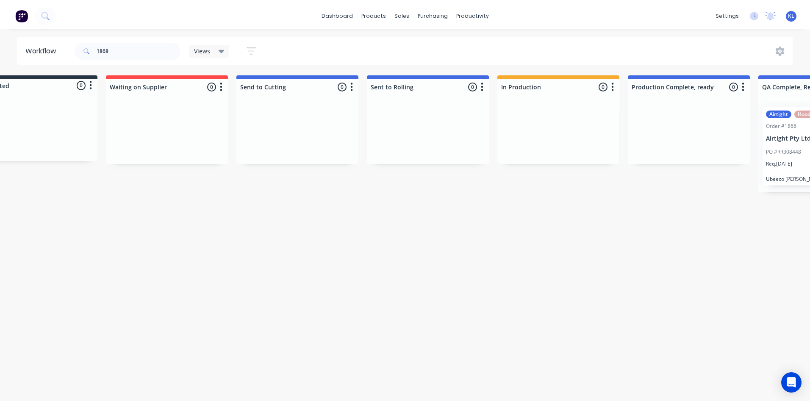
scroll to position [0, 0]
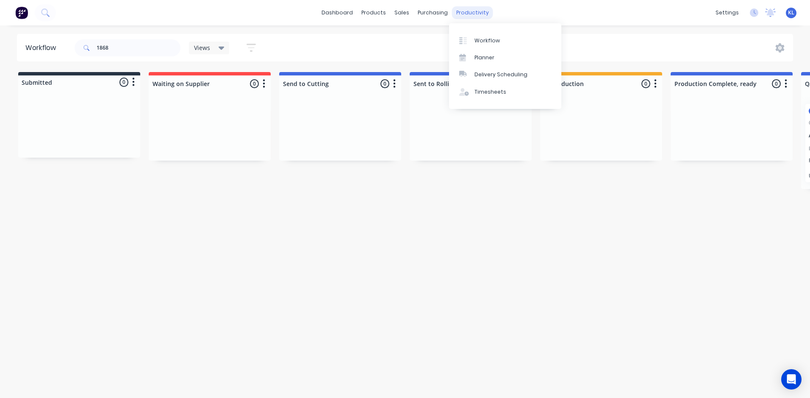
click at [464, 11] on div "productivity" at bounding box center [472, 12] width 41 height 13
click at [486, 47] on link "Workflow" at bounding box center [505, 40] width 112 height 17
click at [479, 41] on div "Workflow" at bounding box center [487, 41] width 25 height 8
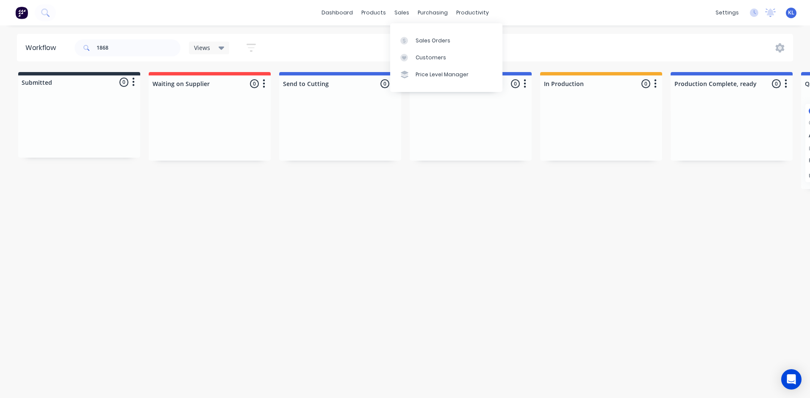
drag, startPoint x: 406, startPoint y: 14, endPoint x: 413, endPoint y: 28, distance: 15.0
click at [406, 14] on div "sales" at bounding box center [401, 12] width 23 height 13
click at [424, 40] on div "Sales Orders" at bounding box center [433, 41] width 35 height 8
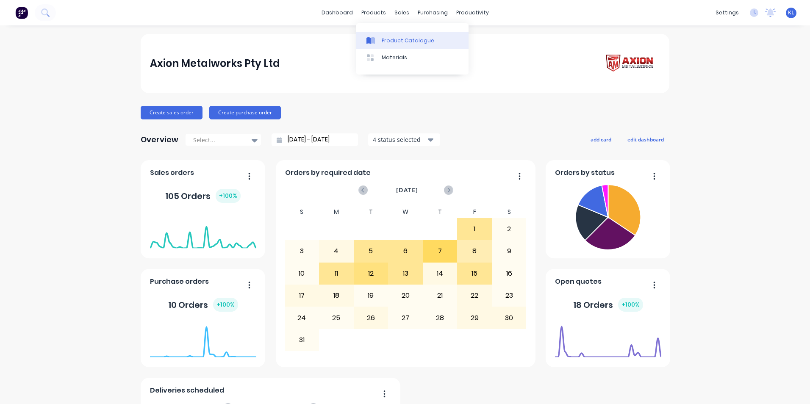
click at [399, 43] on div "Product Catalogue" at bounding box center [408, 41] width 53 height 8
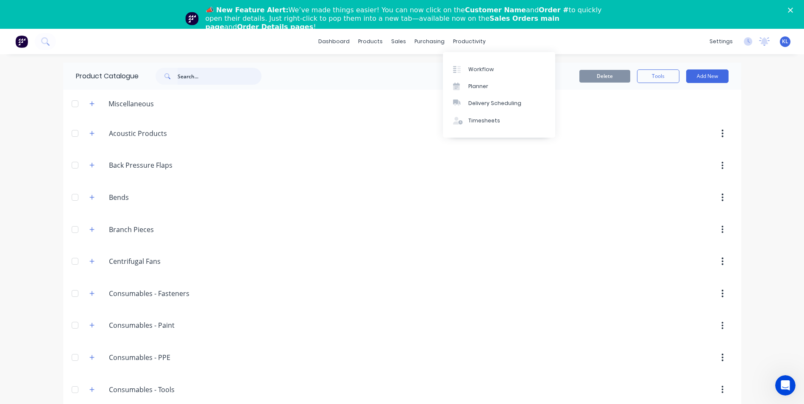
click at [208, 73] on input "text" at bounding box center [220, 76] width 84 height 17
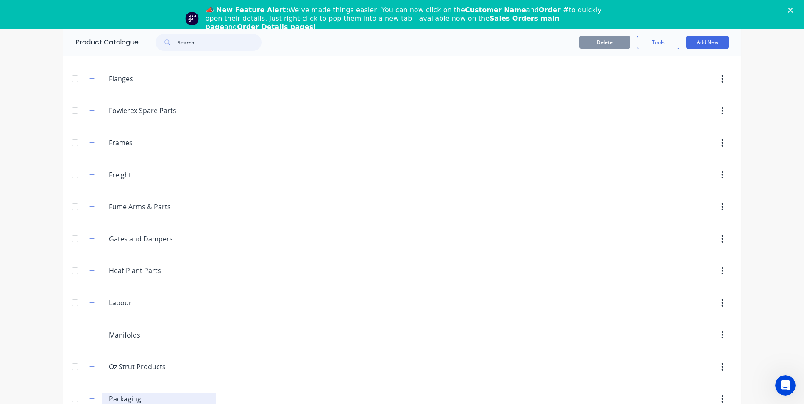
scroll to position [890, 0]
click at [89, 336] on button "button" at bounding box center [92, 332] width 11 height 11
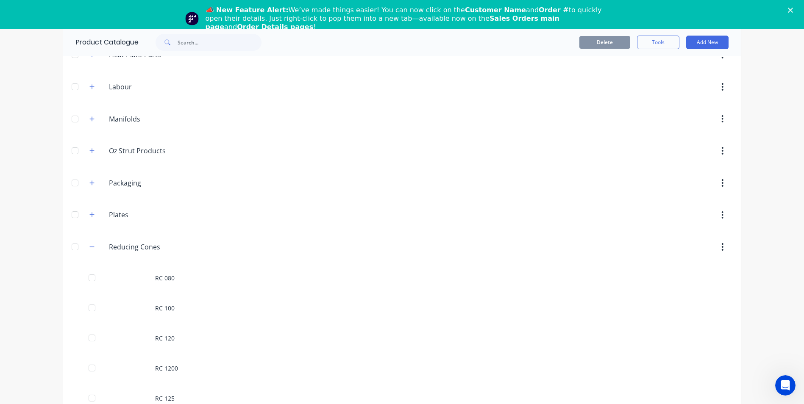
scroll to position [1144, 0]
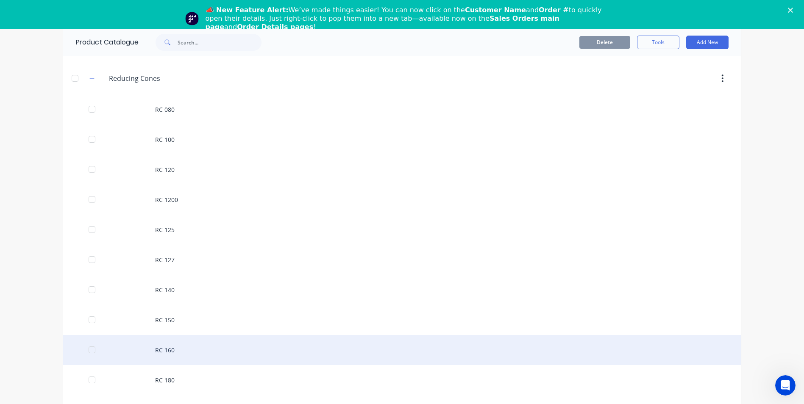
click at [167, 341] on div "RC 160" at bounding box center [402, 350] width 678 height 30
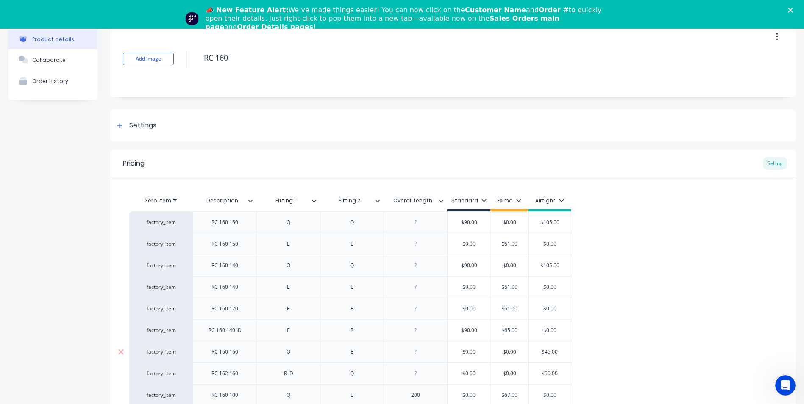
scroll to position [123, 0]
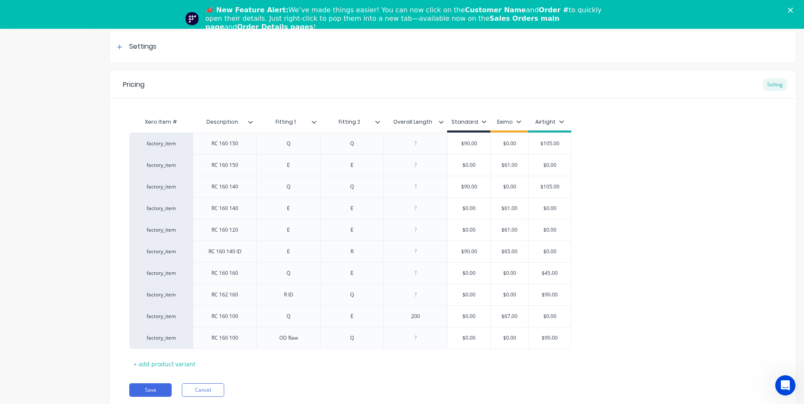
click at [153, 354] on div "Xero Item # Description Fitting 1 Fitting 2 Overall Length Standard Eximo Airti…" at bounding box center [452, 242] width 647 height 257
click at [162, 362] on div "+ add product variant" at bounding box center [164, 364] width 70 height 13
type textarea "x"
click at [231, 363] on div at bounding box center [225, 359] width 42 height 11
type textarea "x"
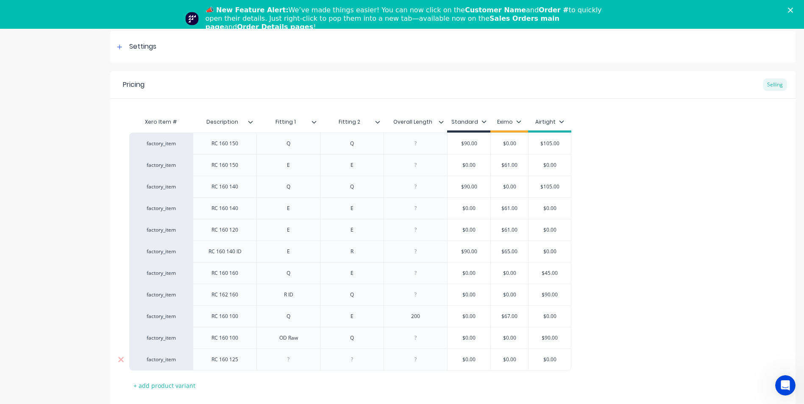
click at [291, 357] on div at bounding box center [288, 359] width 42 height 11
type textarea "x"
drag, startPoint x: 369, startPoint y: 364, endPoint x: 355, endPoint y: 365, distance: 14.1
click at [366, 364] on div at bounding box center [352, 359] width 42 height 11
type textarea "x"
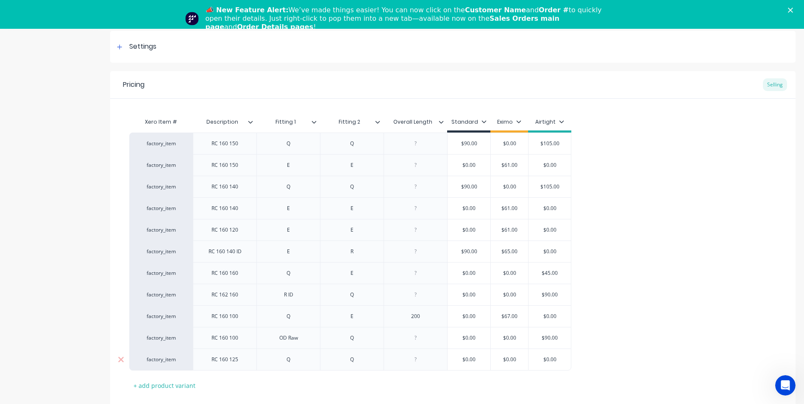
type input "$0.00"
drag, startPoint x: 483, startPoint y: 362, endPoint x: 441, endPoint y: 358, distance: 41.7
click at [441, 358] on div "factory_item RC 160 125 Q Q $0.00 $0.00 $0.00 $0.00" at bounding box center [350, 360] width 442 height 22
type textarea "x"
type input "9"
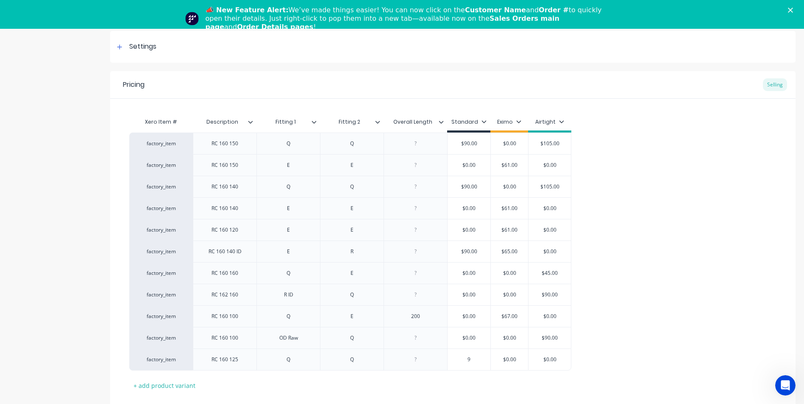
type textarea "x"
type input "90"
click at [464, 379] on div "Xero Item # Description Fitting 1 Fitting 2 Overall Length Standard Eximo Airti…" at bounding box center [452, 253] width 647 height 279
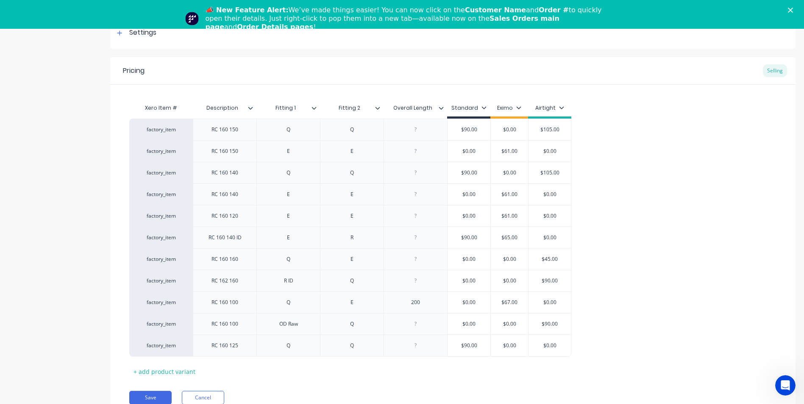
scroll to position [145, 0]
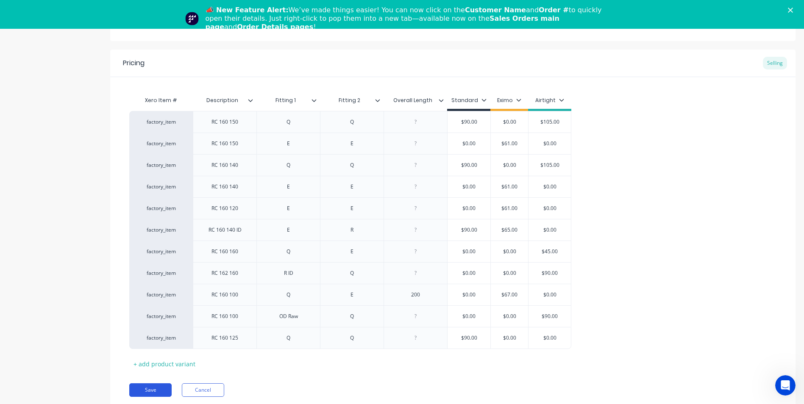
click at [156, 390] on button "Save" at bounding box center [150, 391] width 42 height 14
type textarea "x"
